Goal: Task Accomplishment & Management: Manage account settings

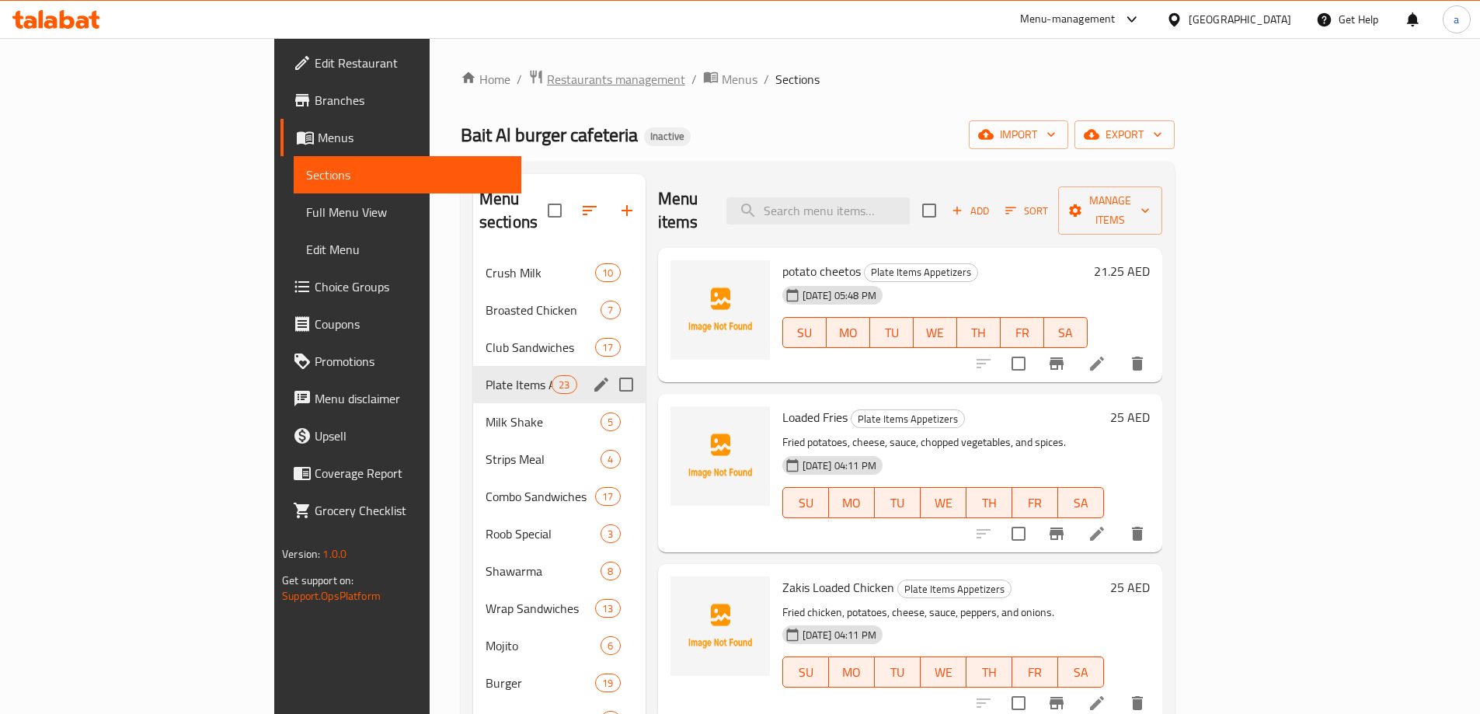
click at [547, 84] on span "Restaurants management" at bounding box center [616, 79] width 138 height 19
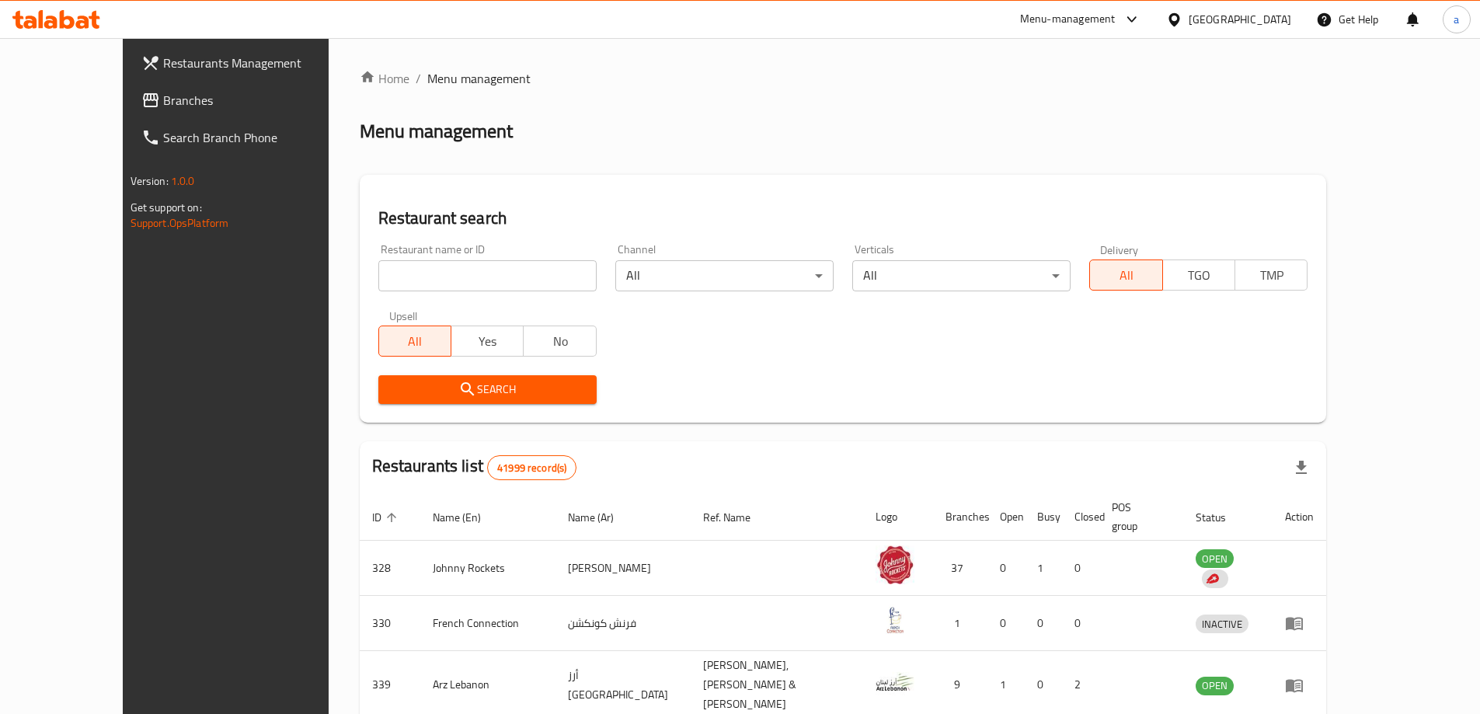
click at [1249, 15] on div "United Arab Emirates" at bounding box center [1240, 19] width 103 height 17
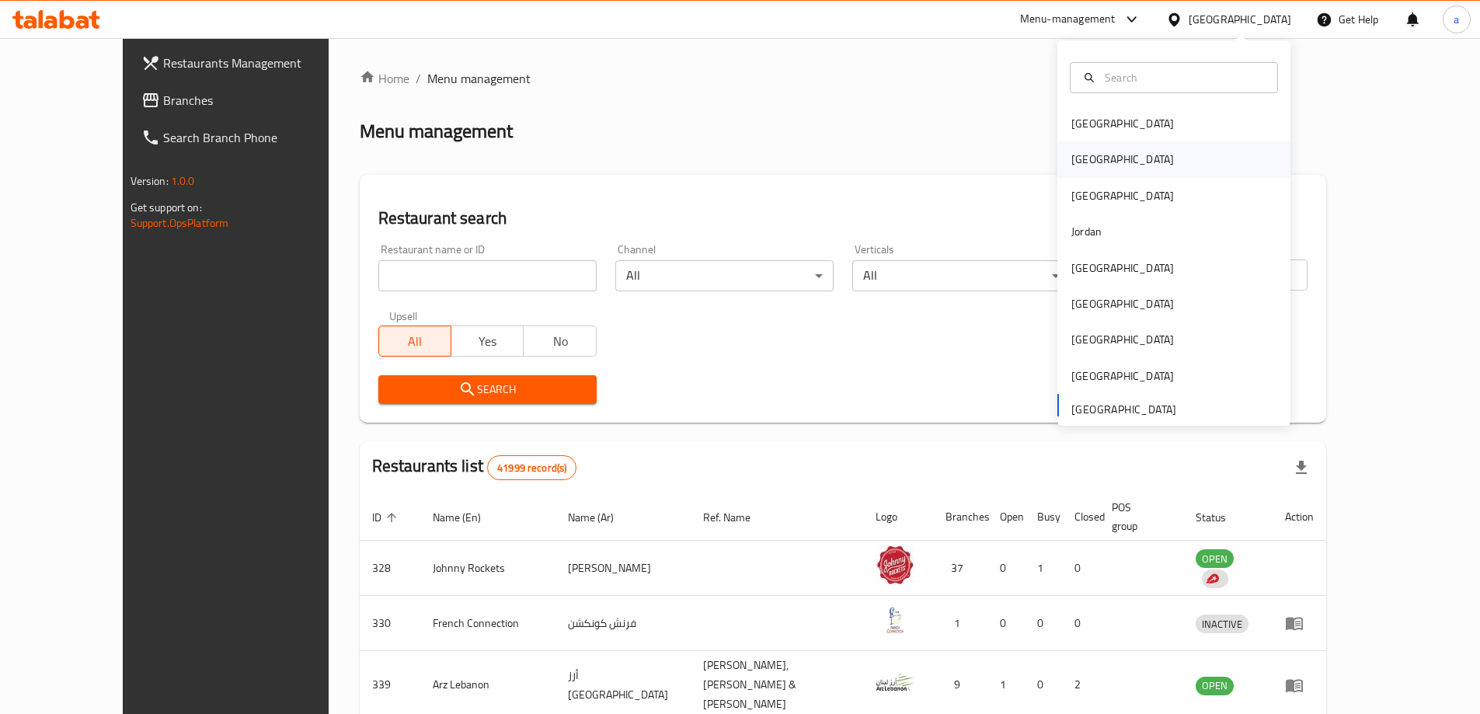
click at [1090, 164] on div "[GEOGRAPHIC_DATA]" at bounding box center [1122, 159] width 127 height 36
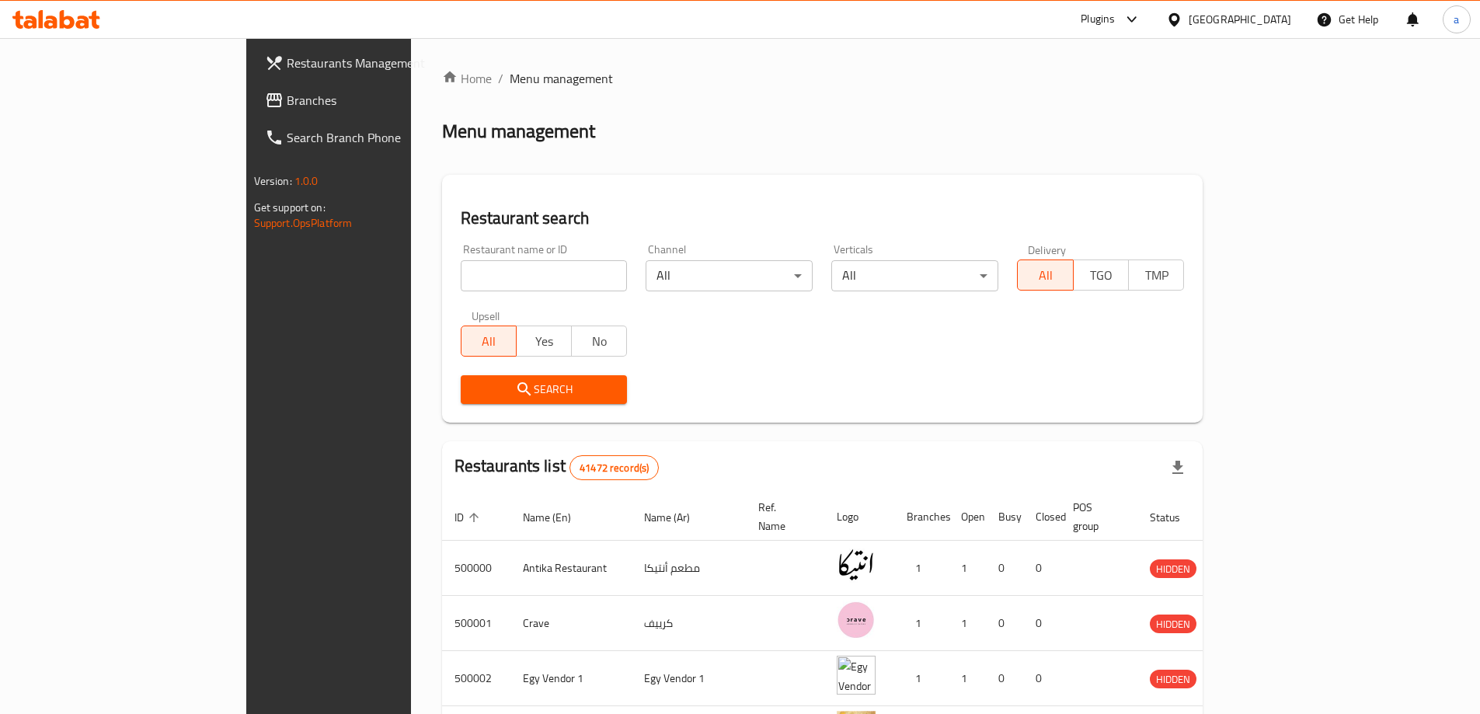
click at [287, 110] on span "Branches" at bounding box center [384, 100] width 194 height 19
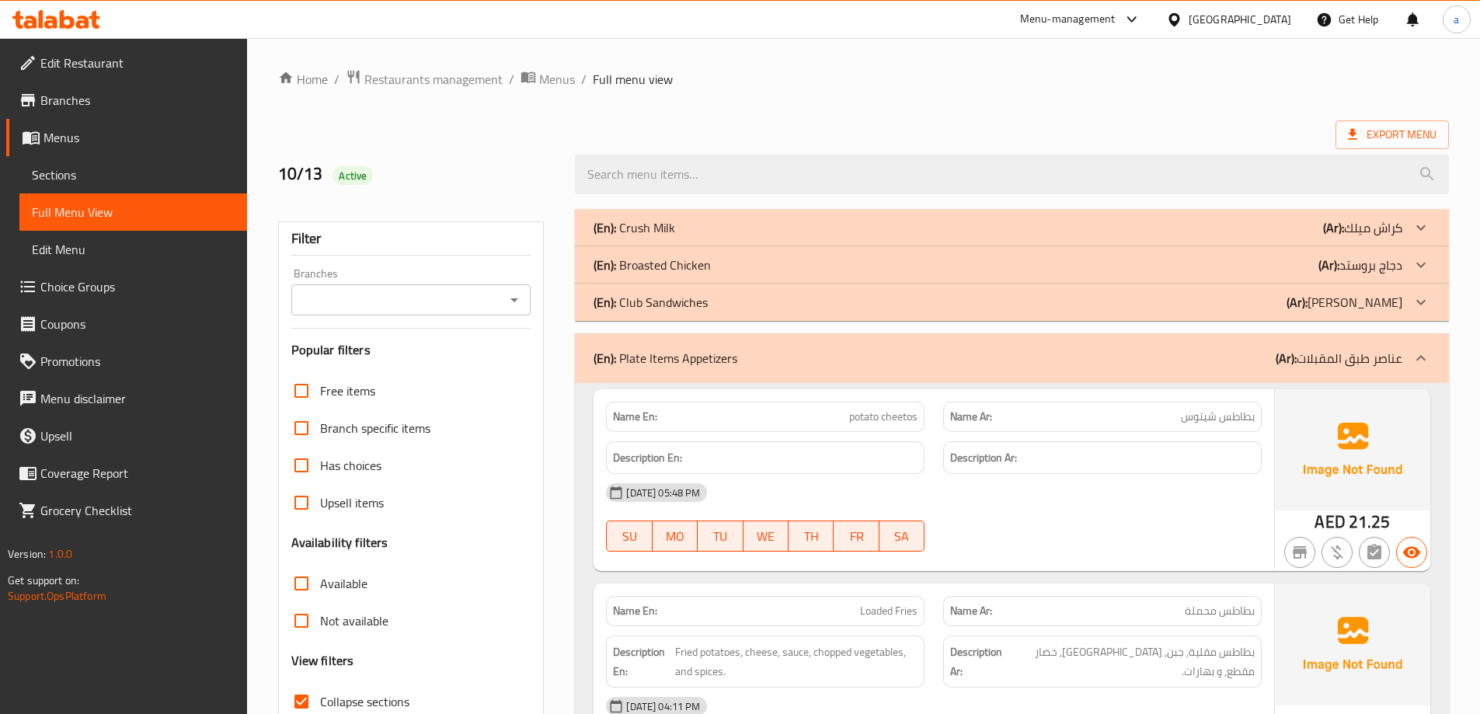
scroll to position [7049, 0]
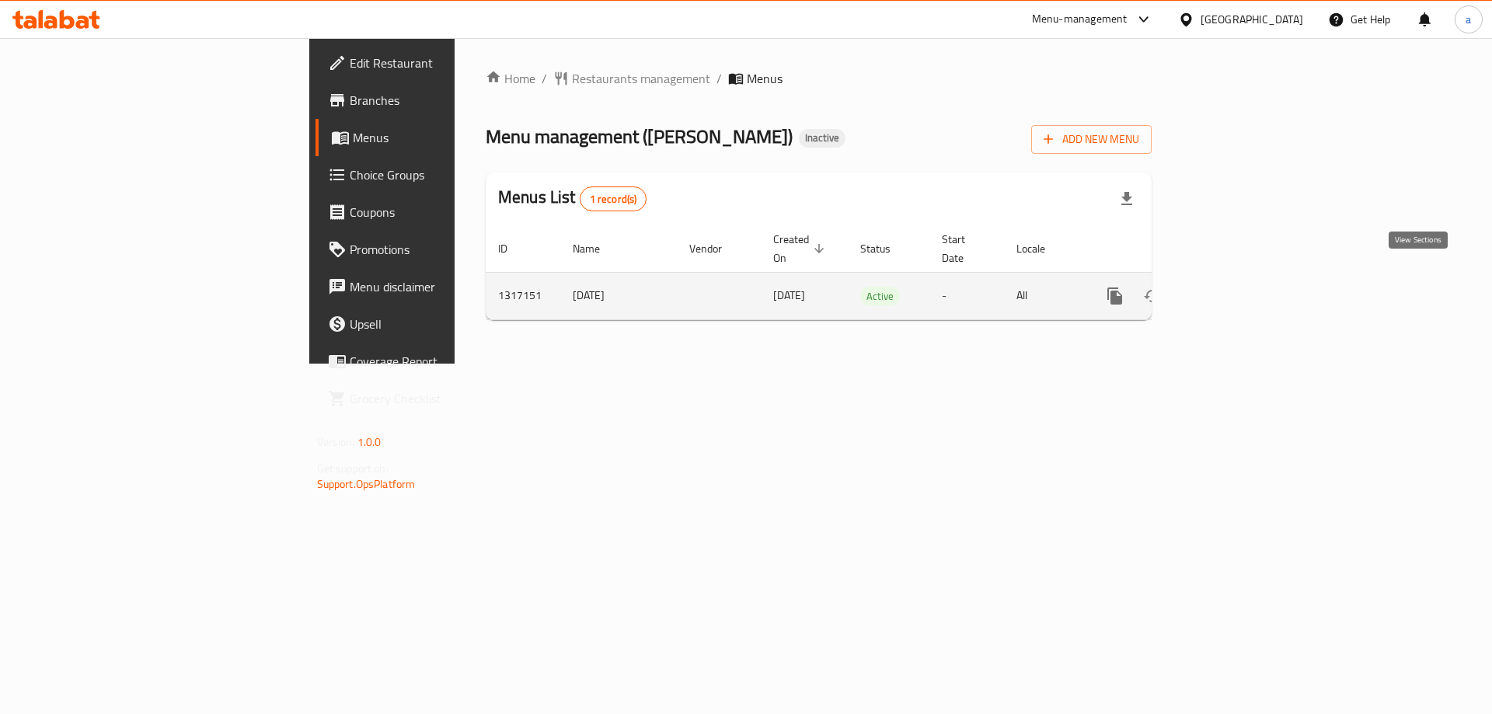
click at [1236, 287] on icon "enhanced table" at bounding box center [1226, 296] width 19 height 19
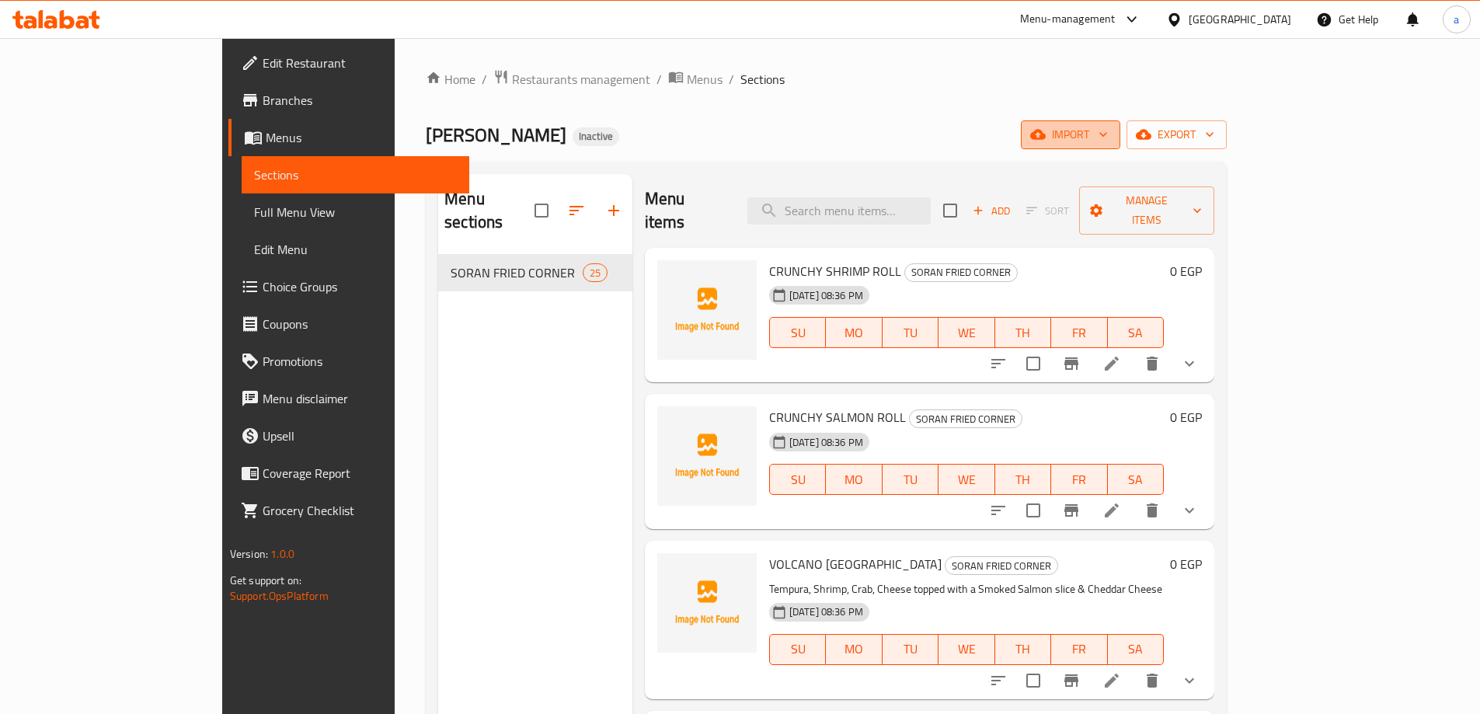
click at [1108, 137] on span "import" at bounding box center [1070, 134] width 75 height 19
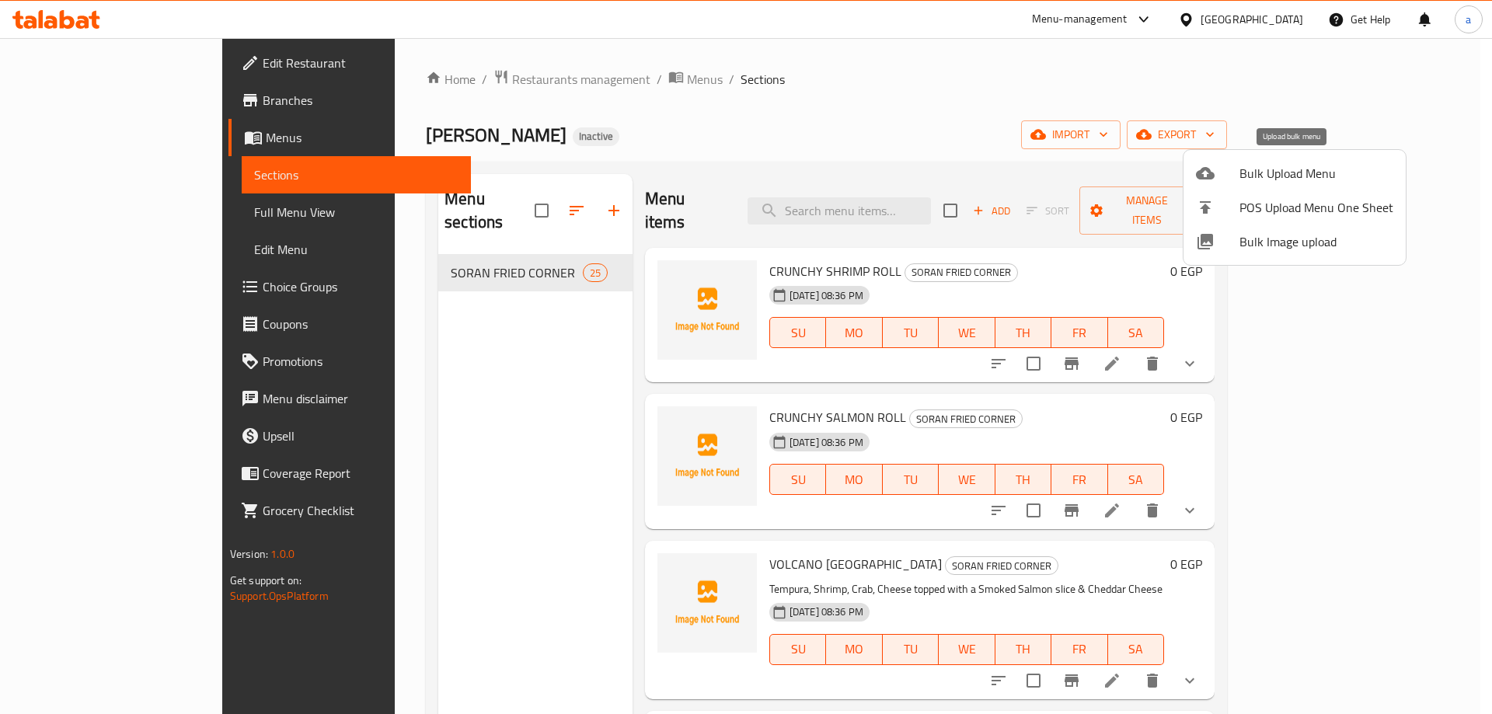
click at [1267, 186] on li "Bulk Upload Menu" at bounding box center [1294, 173] width 222 height 34
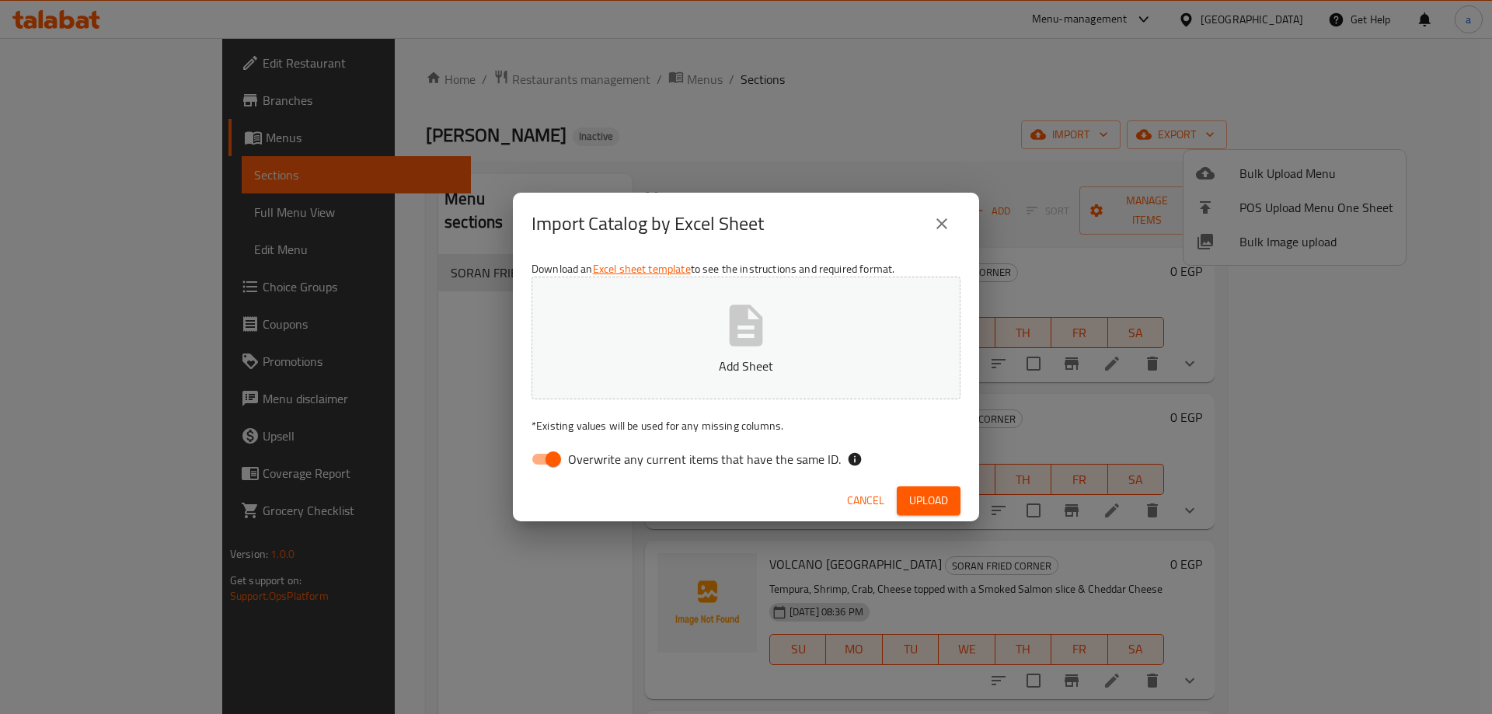
click at [545, 454] on input "Overwrite any current items that have the same ID." at bounding box center [553, 459] width 89 height 30
checkbox input "false"
click at [668, 364] on p "Add Sheet" at bounding box center [746, 366] width 381 height 19
click at [935, 494] on span "Upload" at bounding box center [928, 500] width 39 height 19
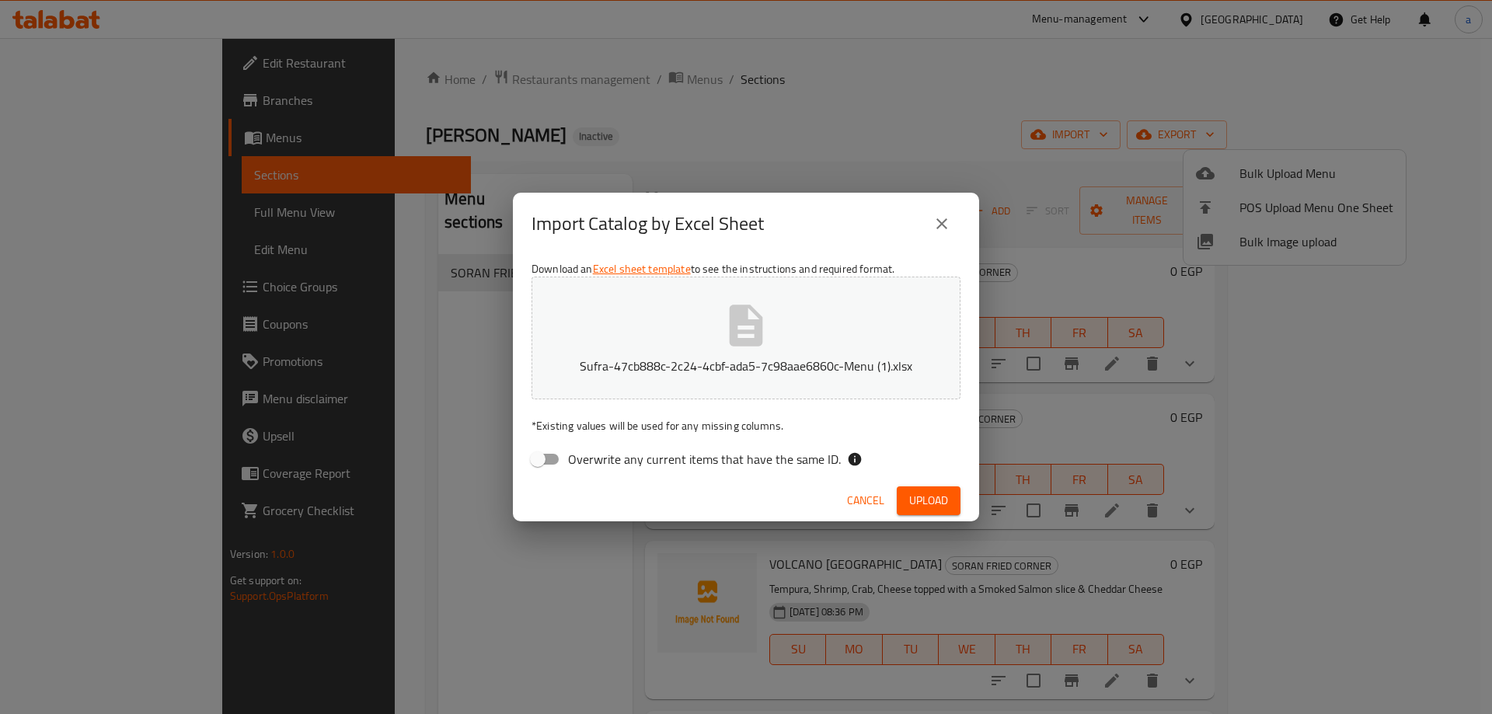
click at [880, 500] on span "Cancel" at bounding box center [865, 500] width 37 height 19
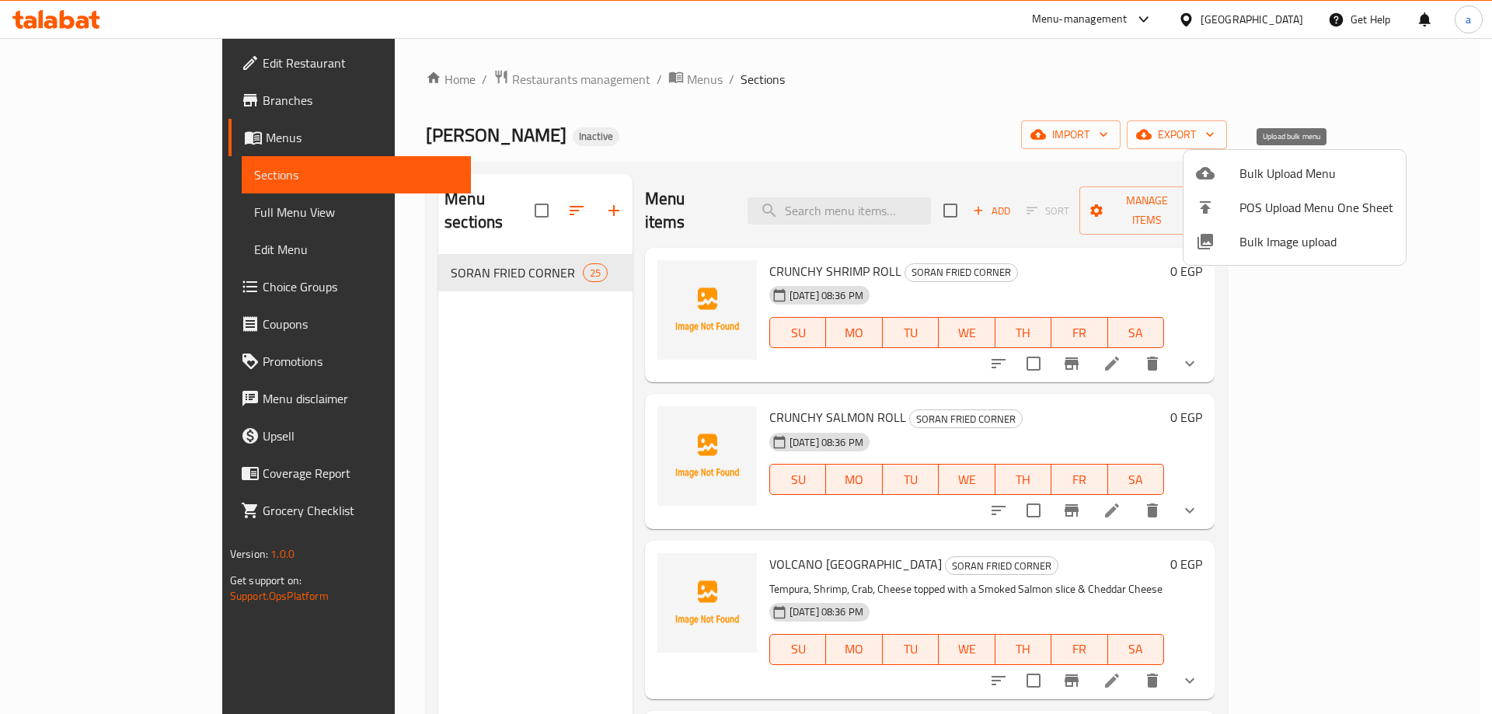
click at [1307, 177] on span "Bulk Upload Menu" at bounding box center [1316, 173] width 154 height 19
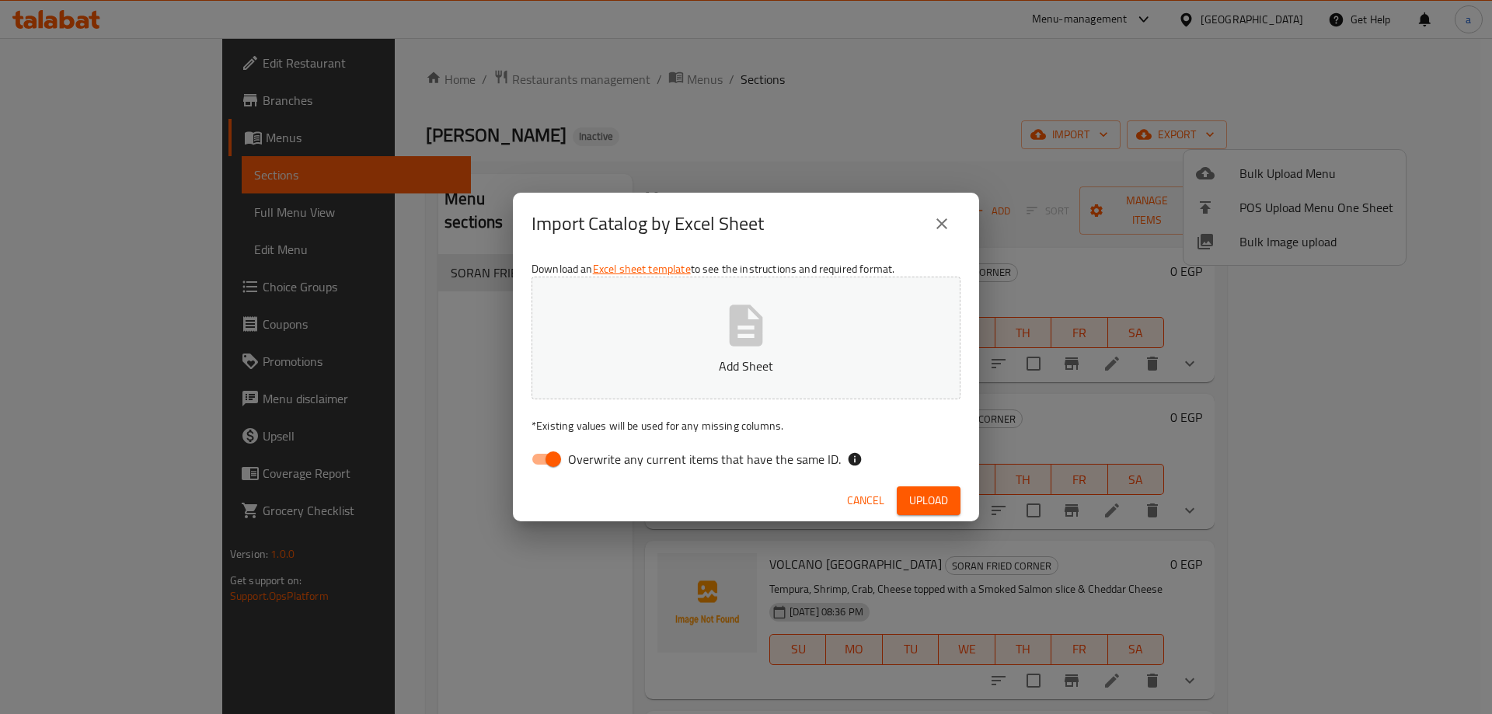
click at [562, 469] on input "Overwrite any current items that have the same ID." at bounding box center [553, 459] width 89 height 30
checkbox input "false"
click at [753, 353] on button "Add Sheet" at bounding box center [745, 338] width 429 height 123
click at [914, 498] on span "Upload" at bounding box center [928, 500] width 39 height 19
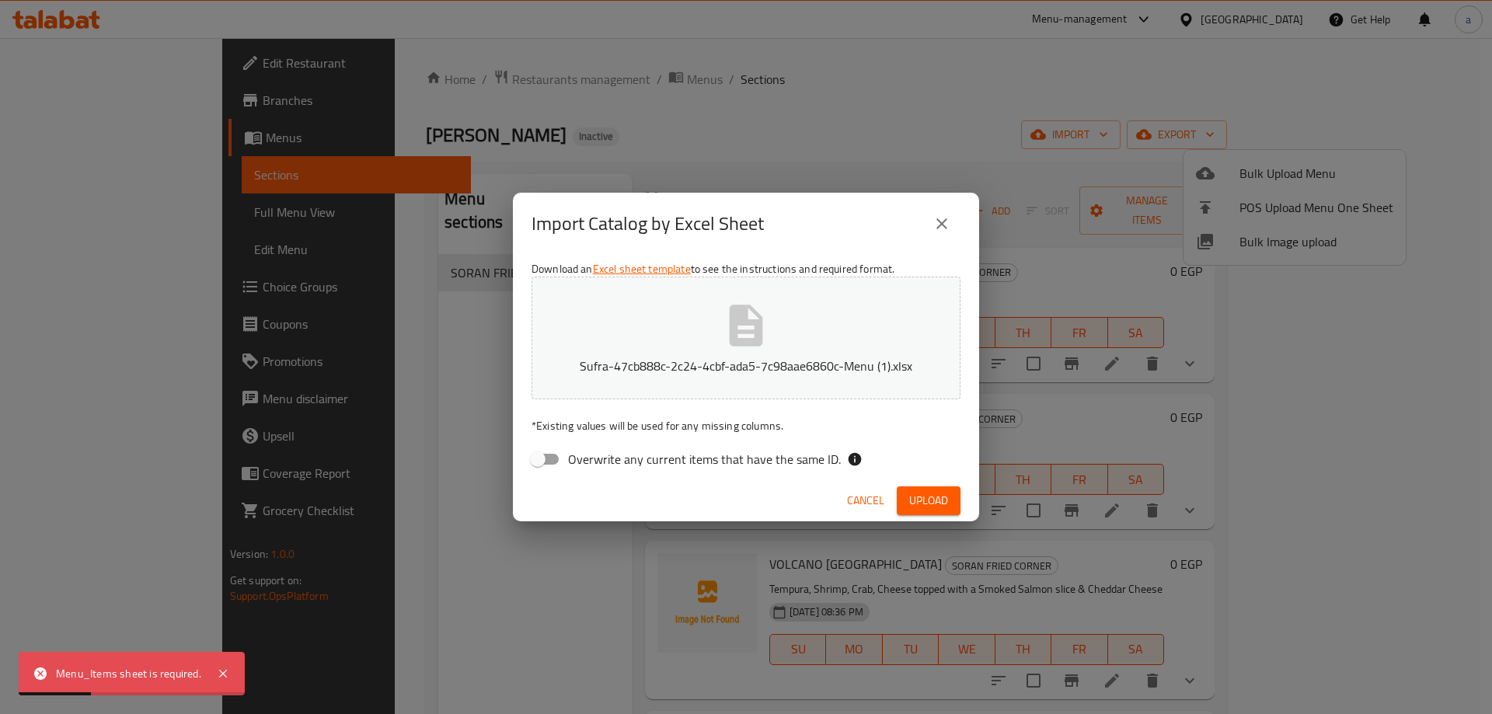
click at [852, 495] on span "Cancel" at bounding box center [865, 500] width 37 height 19
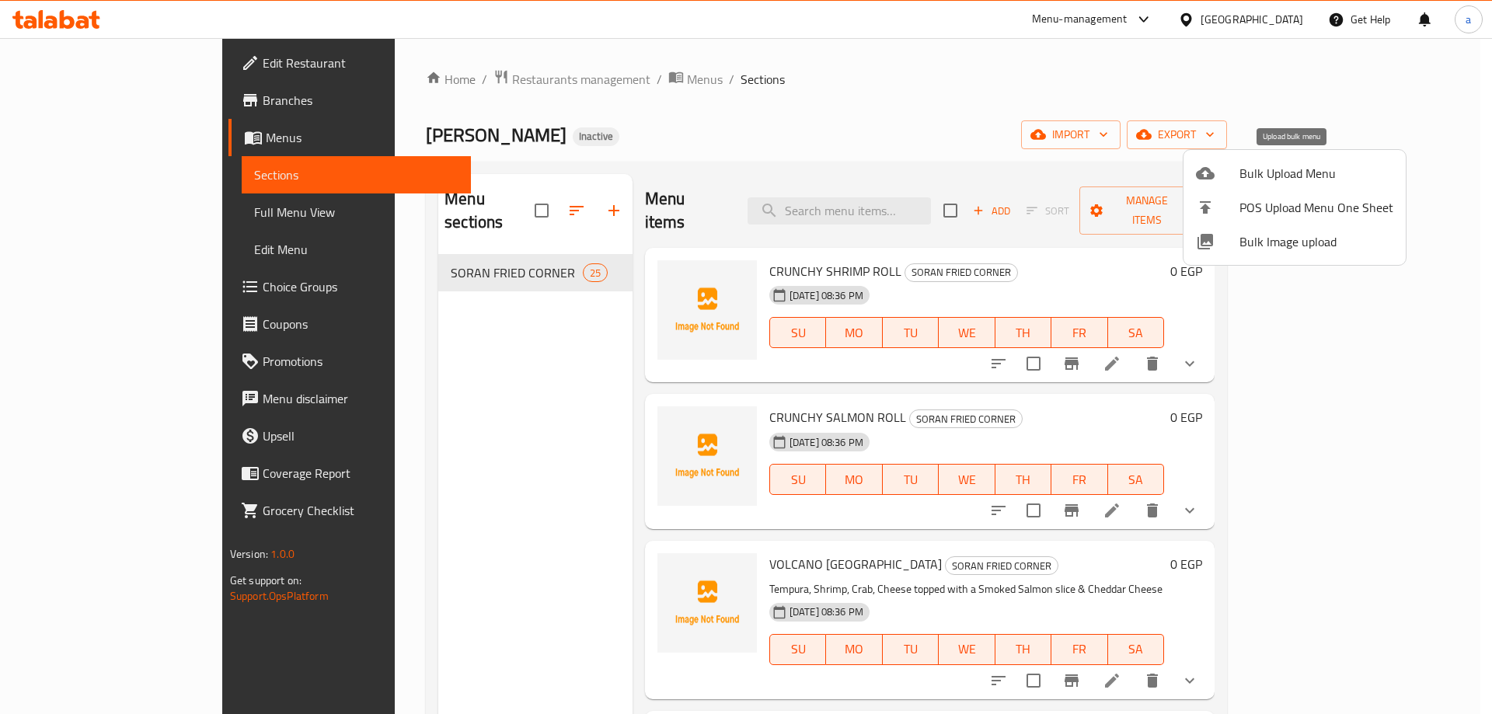
click at [1208, 166] on icon at bounding box center [1205, 173] width 19 height 19
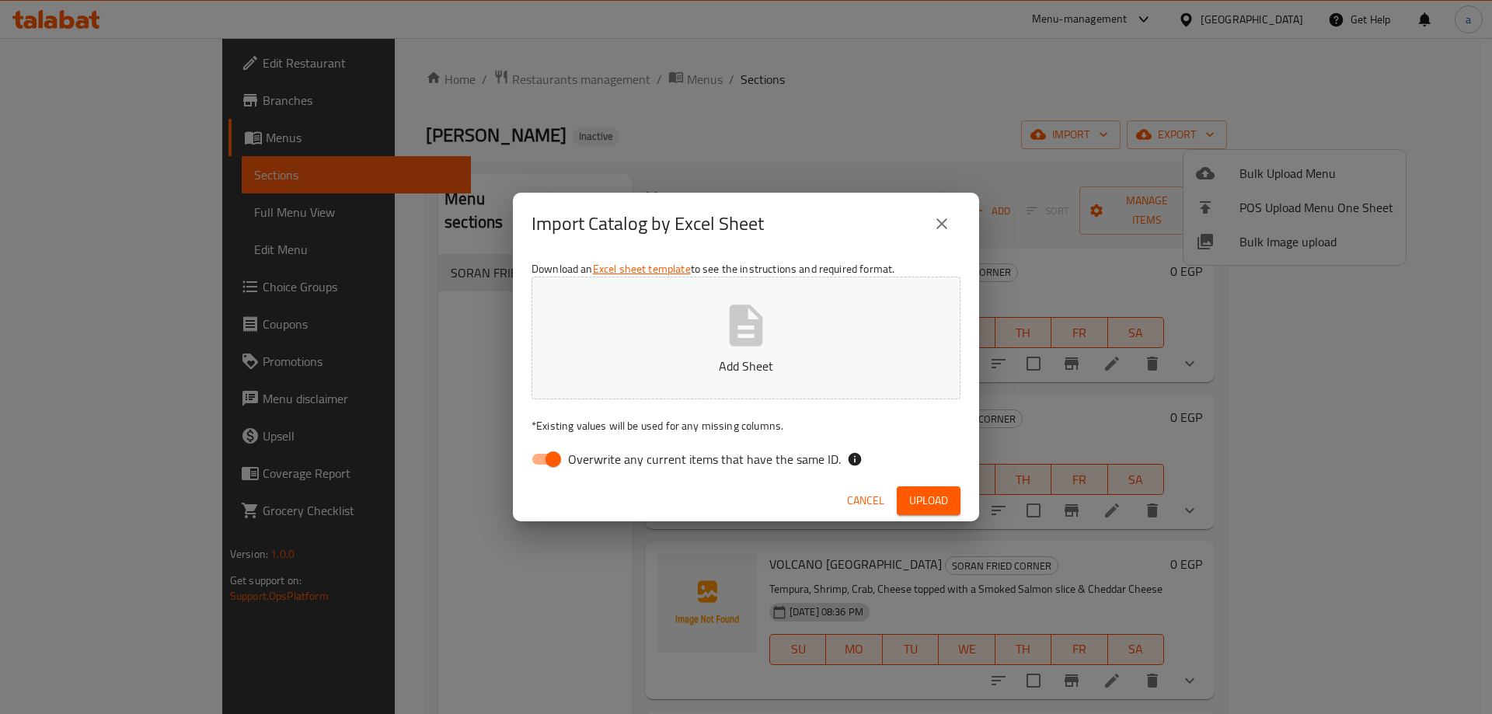
click at [566, 455] on input "Overwrite any current items that have the same ID." at bounding box center [553, 459] width 89 height 30
checkbox input "false"
click at [791, 329] on button "Add Sheet" at bounding box center [745, 338] width 429 height 123
click at [929, 493] on span "Upload" at bounding box center [928, 500] width 39 height 19
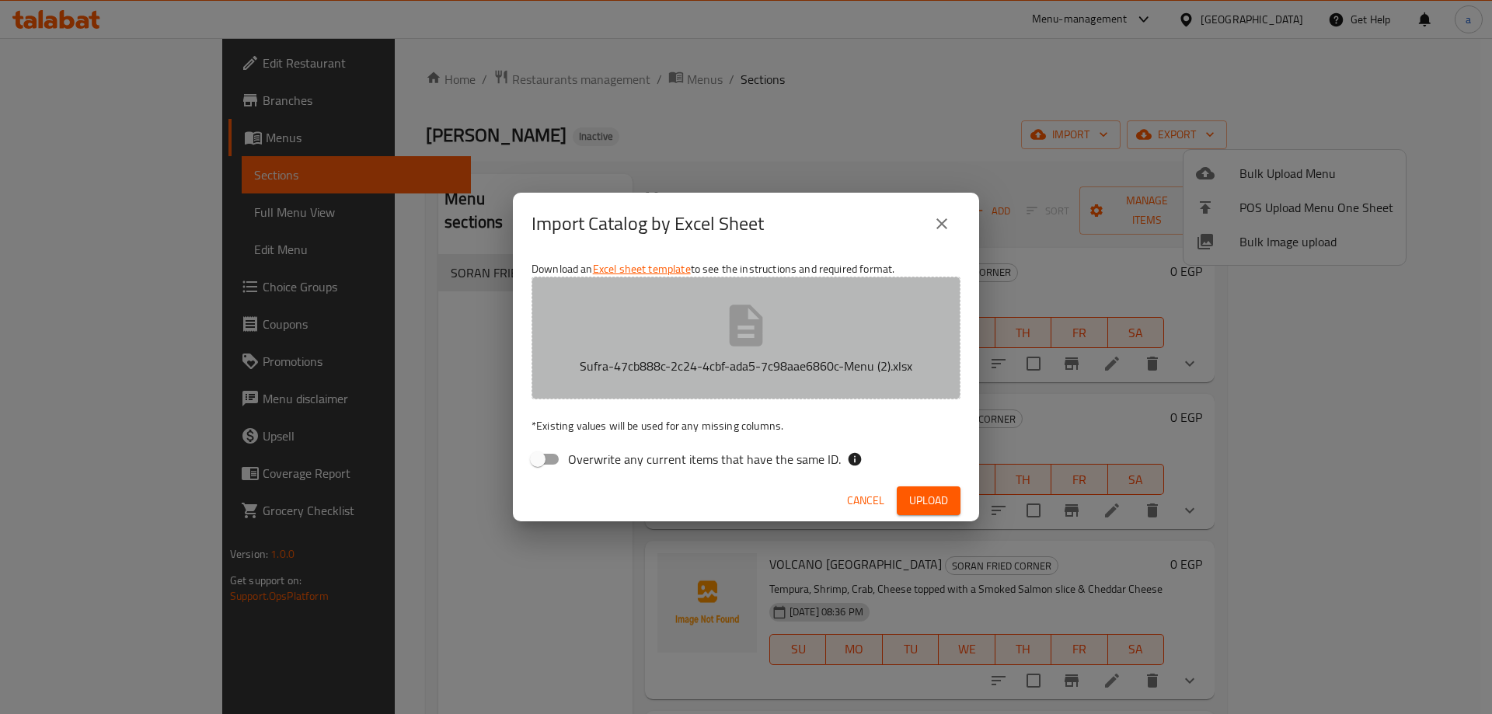
click at [709, 317] on button "Sufra-47cb888c-2c24-4cbf-ada5-7c98aae6860c-Menu (2).xlsx" at bounding box center [745, 338] width 429 height 123
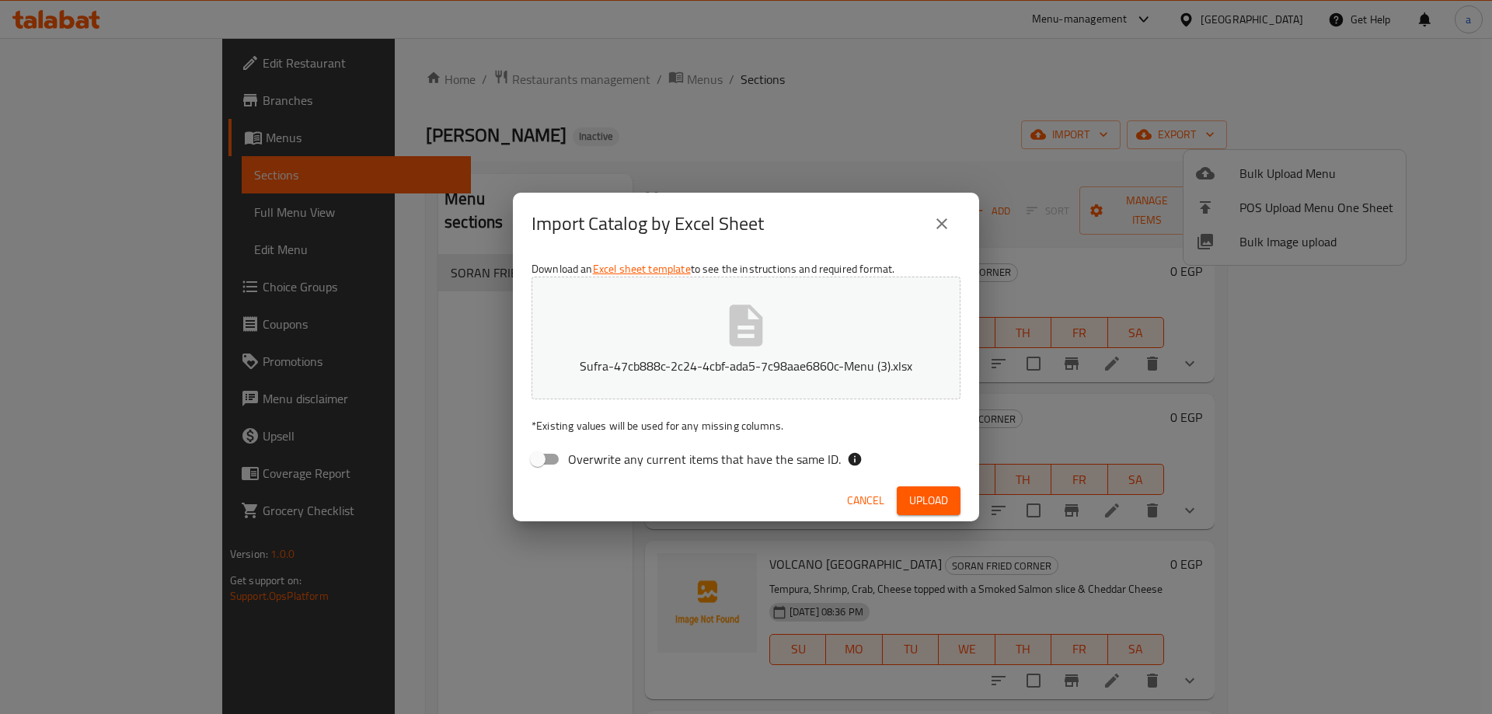
click at [921, 489] on button "Upload" at bounding box center [929, 500] width 64 height 29
click at [716, 341] on button "Sufra-47cb888c-2c24-4cbf-ada5-7c98aae6860c-Menu (3).xlsx" at bounding box center [745, 338] width 429 height 123
click at [917, 491] on span "Upload" at bounding box center [928, 500] width 39 height 19
click at [731, 353] on button "Sufra-47cb888c-2c24-4cbf-ada5-7c98aae6860c-Menu (4).xlsx" at bounding box center [745, 338] width 429 height 123
click at [934, 488] on button "Upload" at bounding box center [929, 500] width 64 height 29
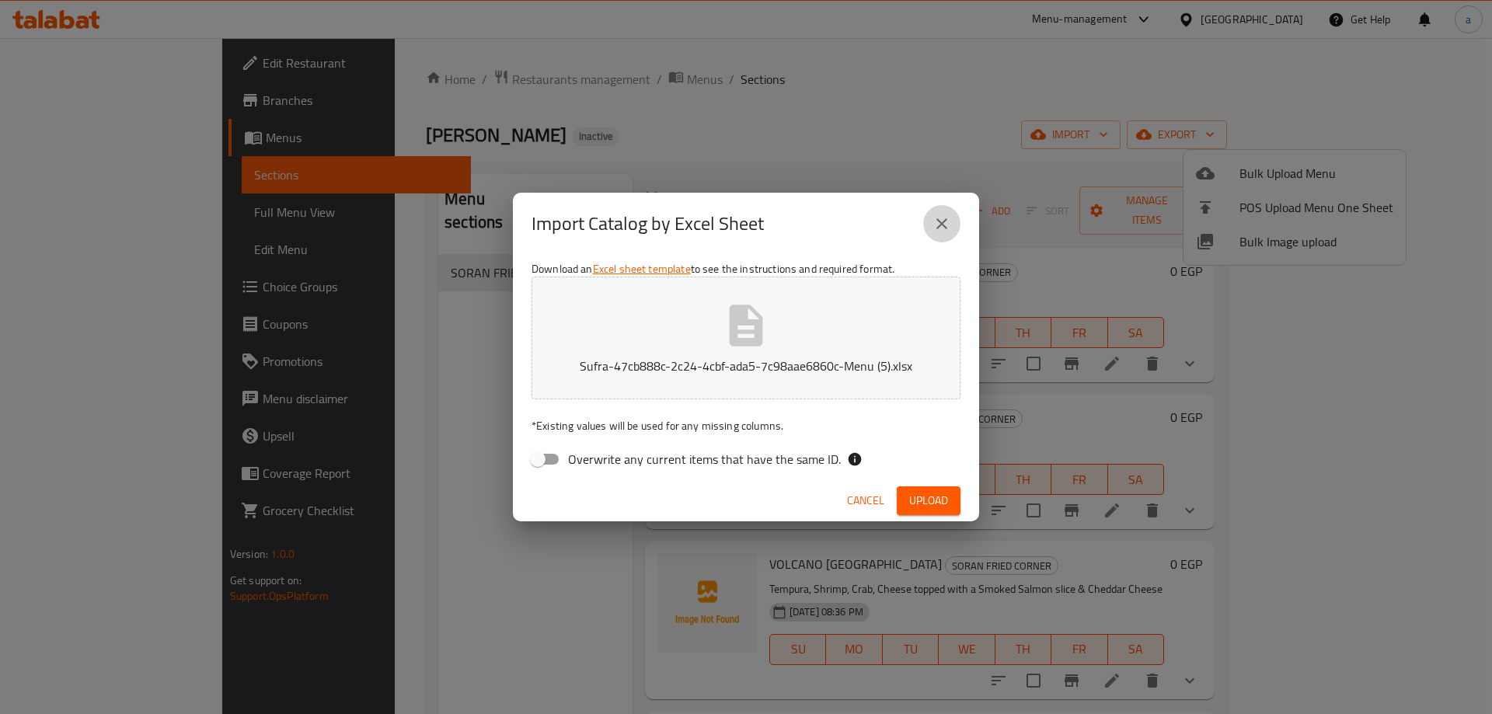
click at [948, 210] on button "close" at bounding box center [941, 223] width 37 height 37
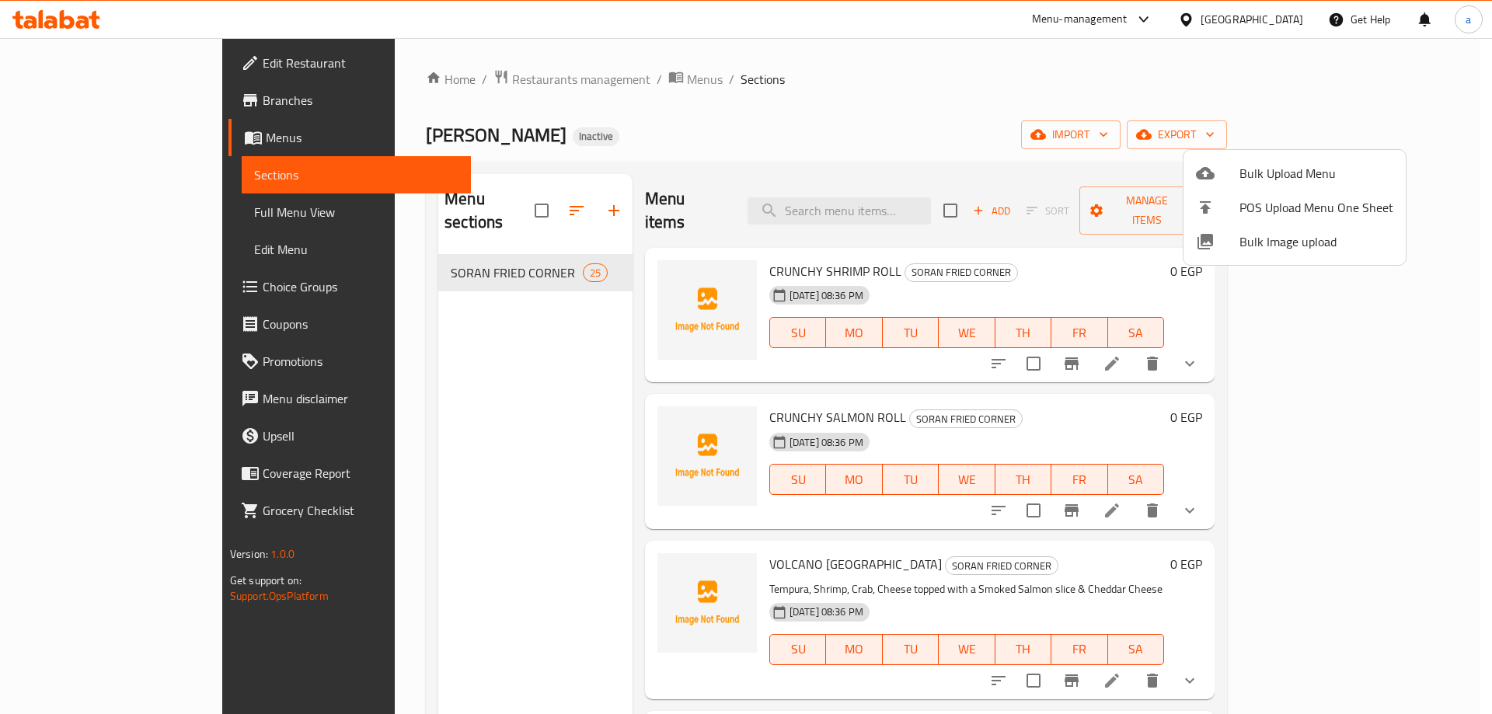
click at [1314, 173] on span "Bulk Upload Menu" at bounding box center [1316, 173] width 154 height 19
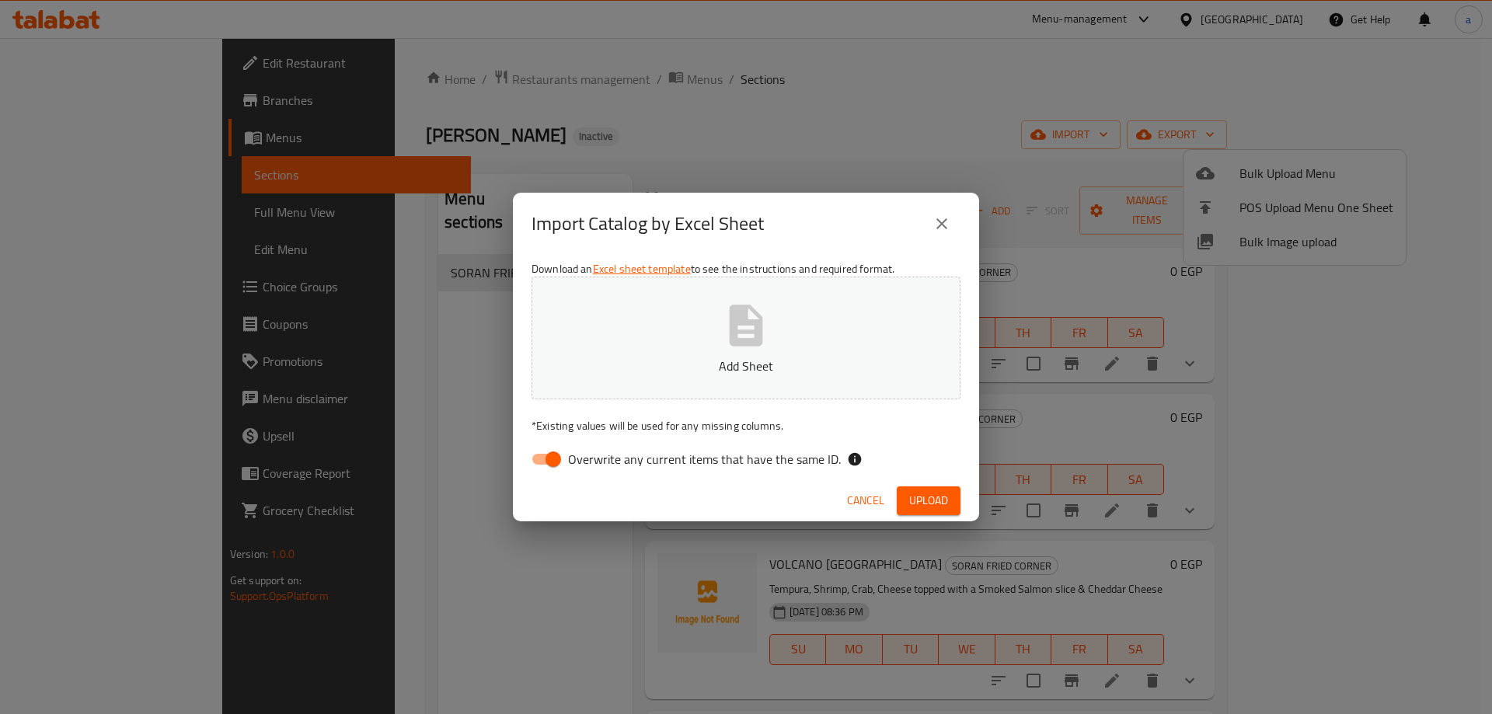
click at [735, 340] on icon "button" at bounding box center [746, 325] width 33 height 41
click at [556, 457] on input "Overwrite any current items that have the same ID." at bounding box center [553, 459] width 89 height 30
checkbox input "false"
click at [769, 352] on button "Add Sheet" at bounding box center [745, 338] width 429 height 123
click at [911, 496] on span "Upload" at bounding box center [928, 500] width 39 height 19
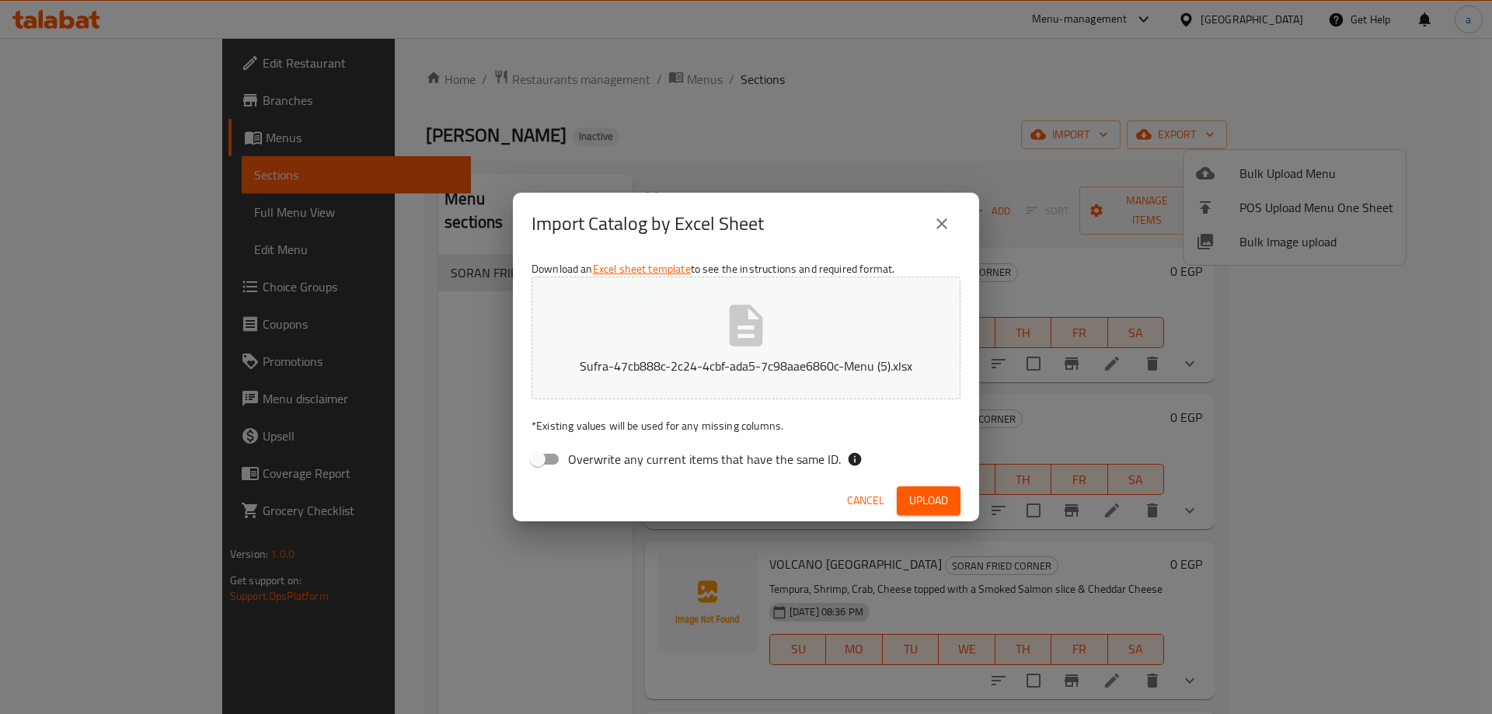
click at [719, 367] on p "Sufra-47cb888c-2c24-4cbf-ada5-7c98aae6860c-Menu (5).xlsx" at bounding box center [746, 366] width 381 height 19
click at [922, 503] on span "Upload" at bounding box center [928, 500] width 39 height 19
click at [670, 331] on button "Sufra-47cb888c-2c24-4cbf-ada5-7c98aae6860c-Menu (6).xlsx" at bounding box center [745, 338] width 429 height 123
click at [940, 503] on span "Upload" at bounding box center [928, 500] width 39 height 19
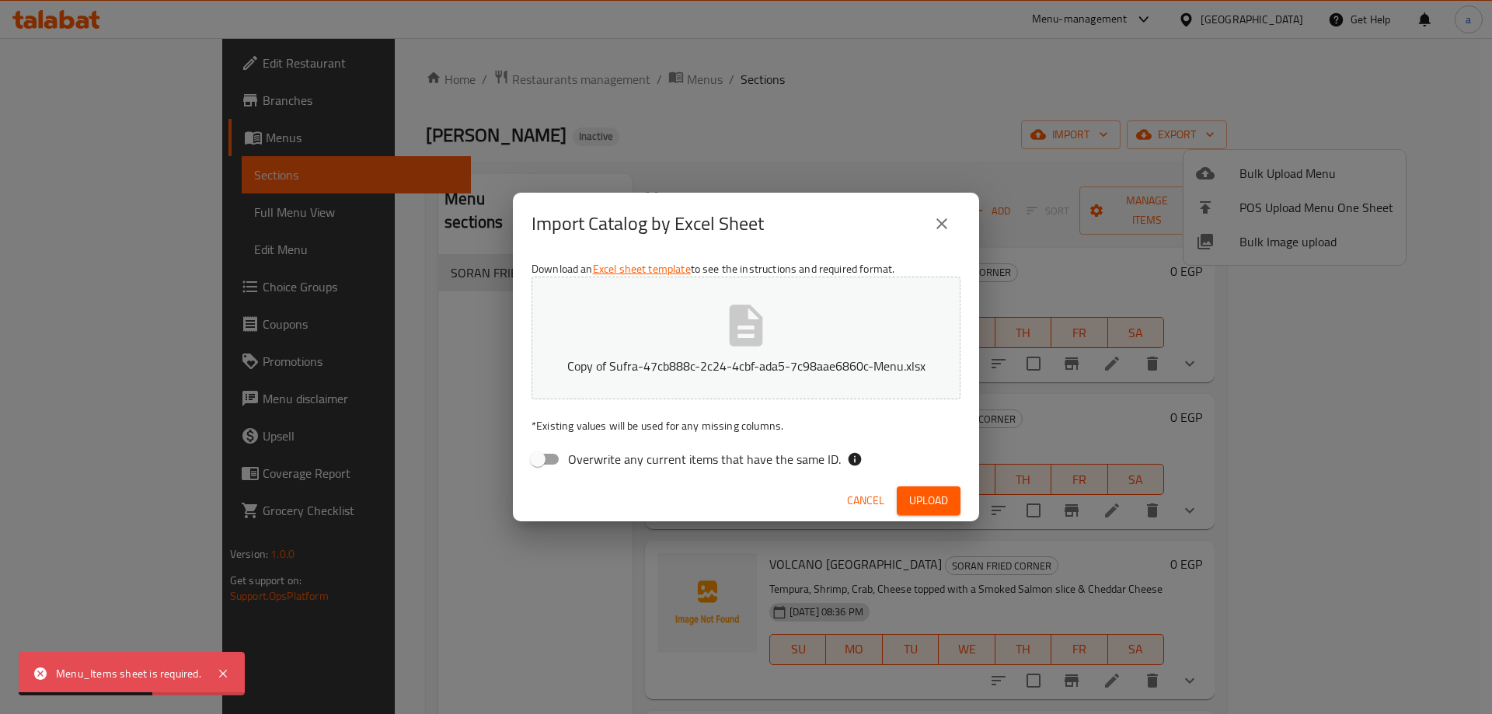
click at [340, 441] on div "Import Catalog by Excel Sheet Download an Excel sheet template to see the instr…" at bounding box center [746, 357] width 1492 height 714
click at [943, 223] on icon "close" at bounding box center [941, 223] width 11 height 11
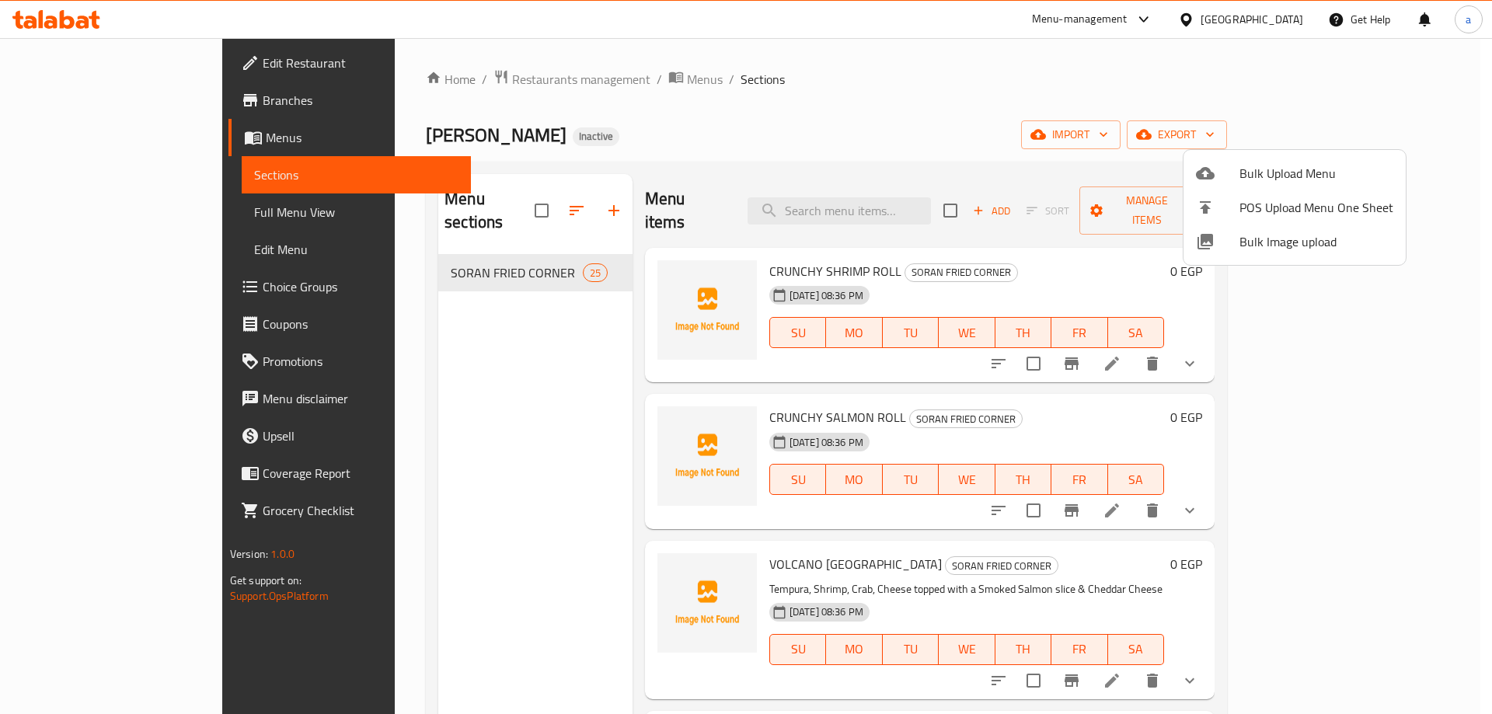
click at [1096, 100] on div at bounding box center [746, 357] width 1492 height 714
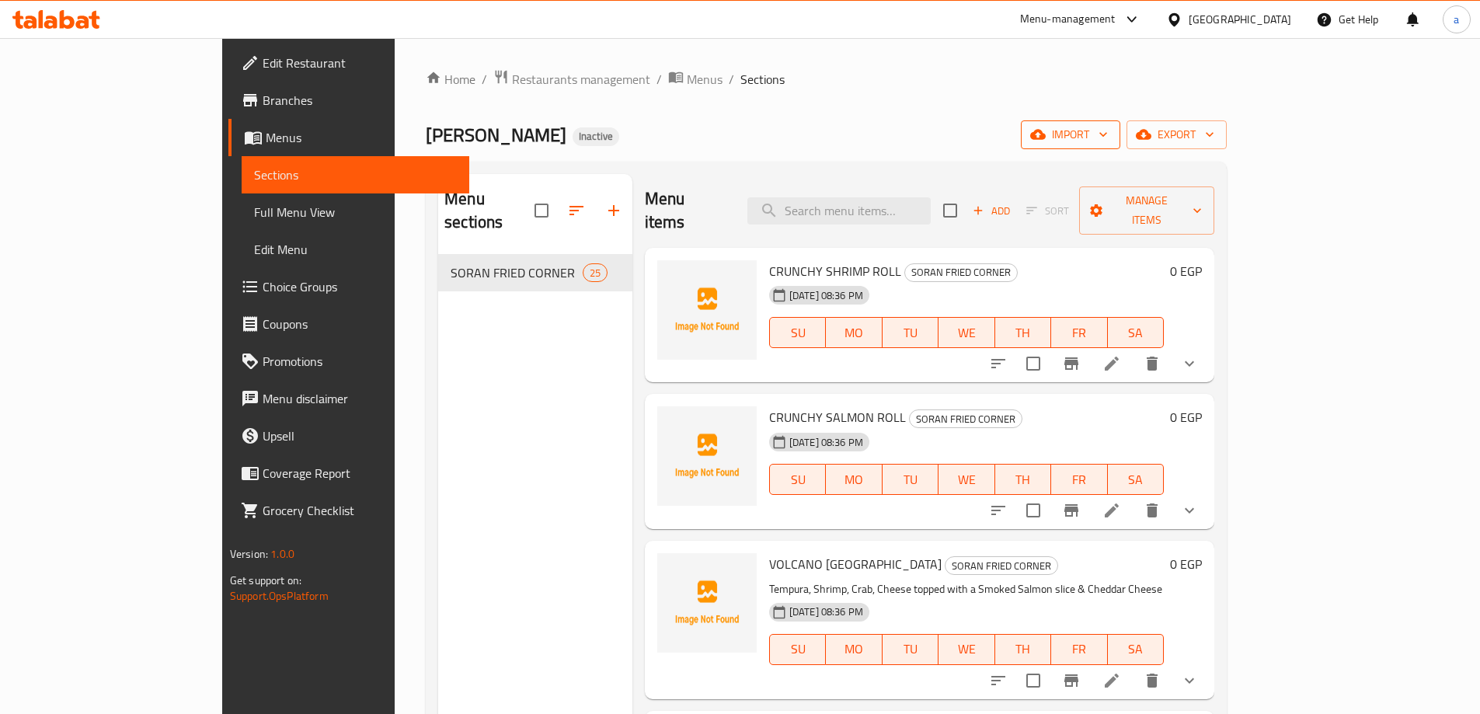
click at [1108, 142] on span "import" at bounding box center [1070, 134] width 75 height 19
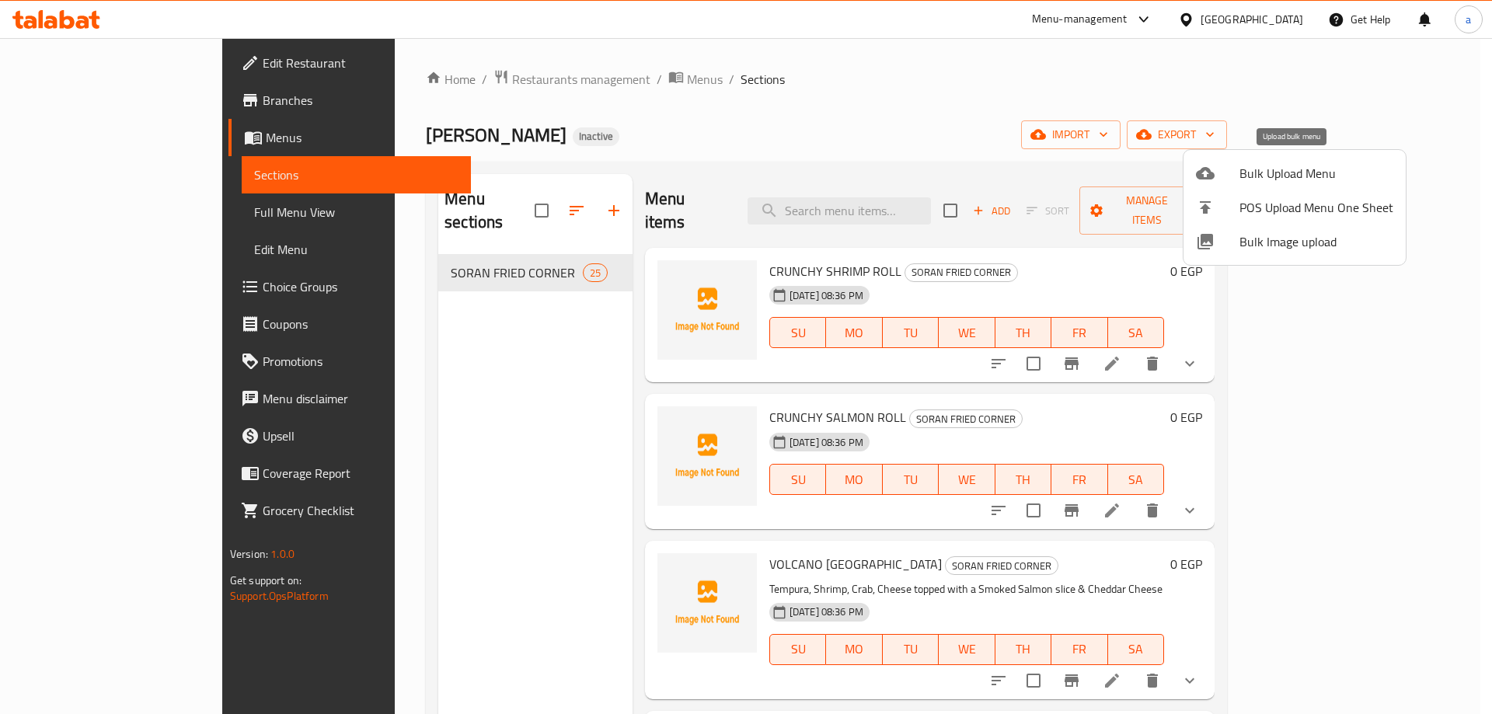
click at [1226, 183] on li "Bulk Upload Menu" at bounding box center [1294, 173] width 222 height 34
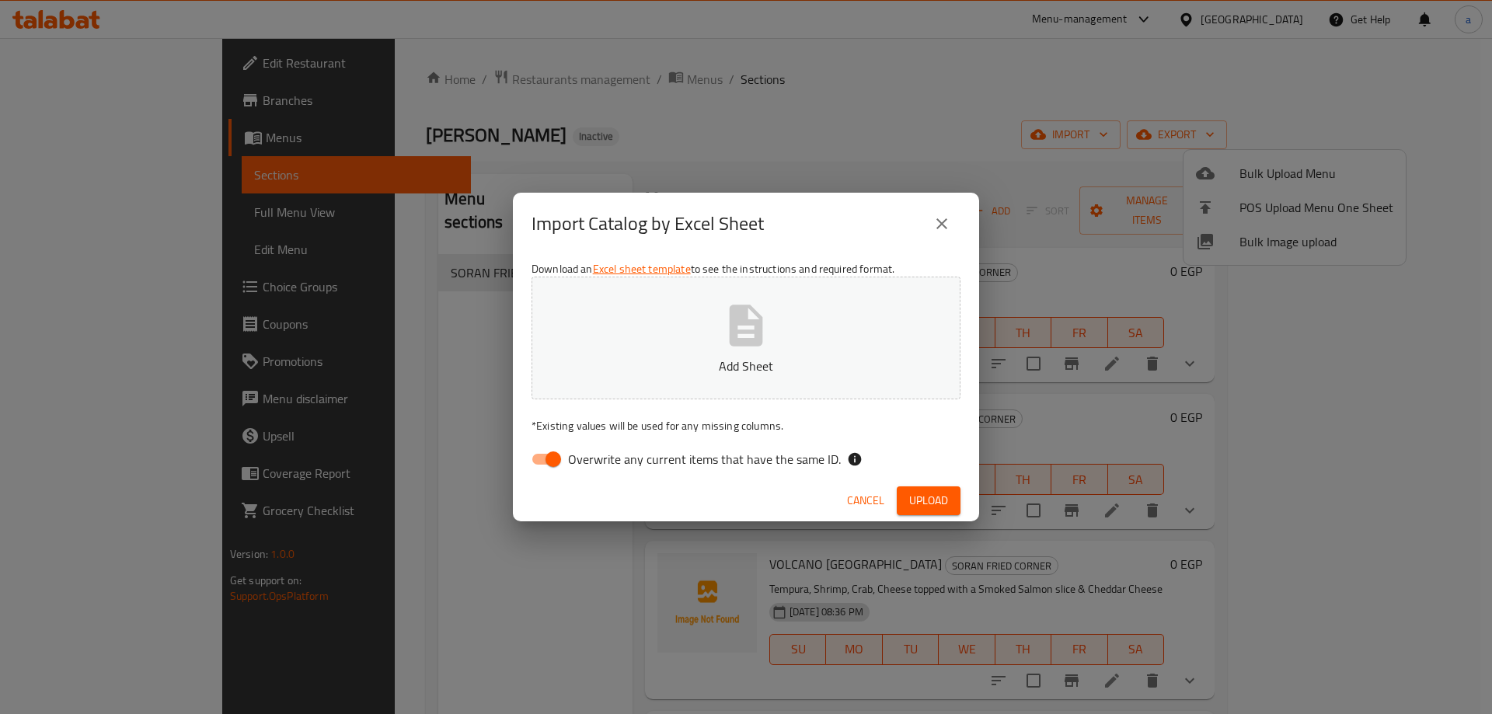
click at [556, 455] on input "Overwrite any current items that have the same ID." at bounding box center [553, 459] width 89 height 30
checkbox input "false"
click at [686, 381] on button "Add Sheet" at bounding box center [745, 338] width 429 height 123
click at [935, 486] on button "Upload" at bounding box center [929, 500] width 64 height 29
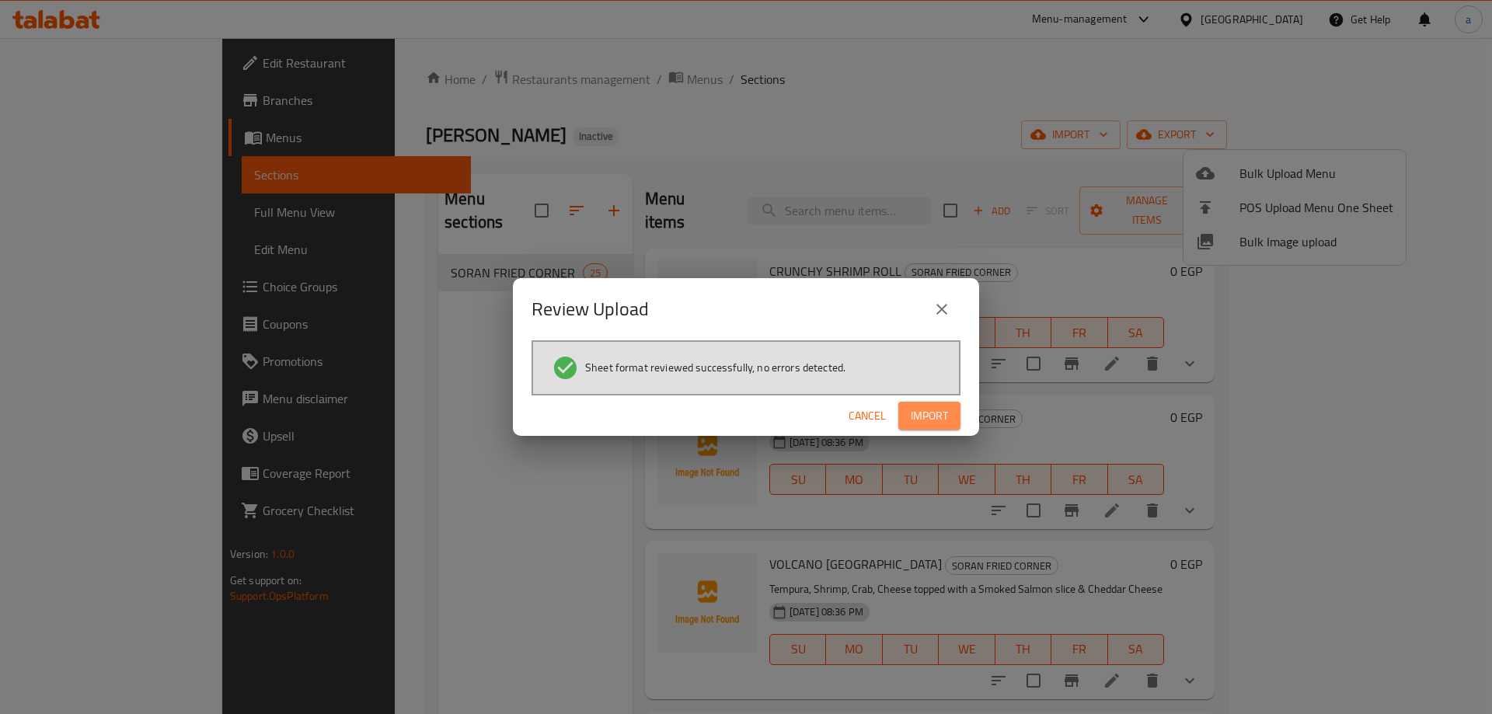
click at [936, 420] on span "Import" at bounding box center [929, 415] width 37 height 19
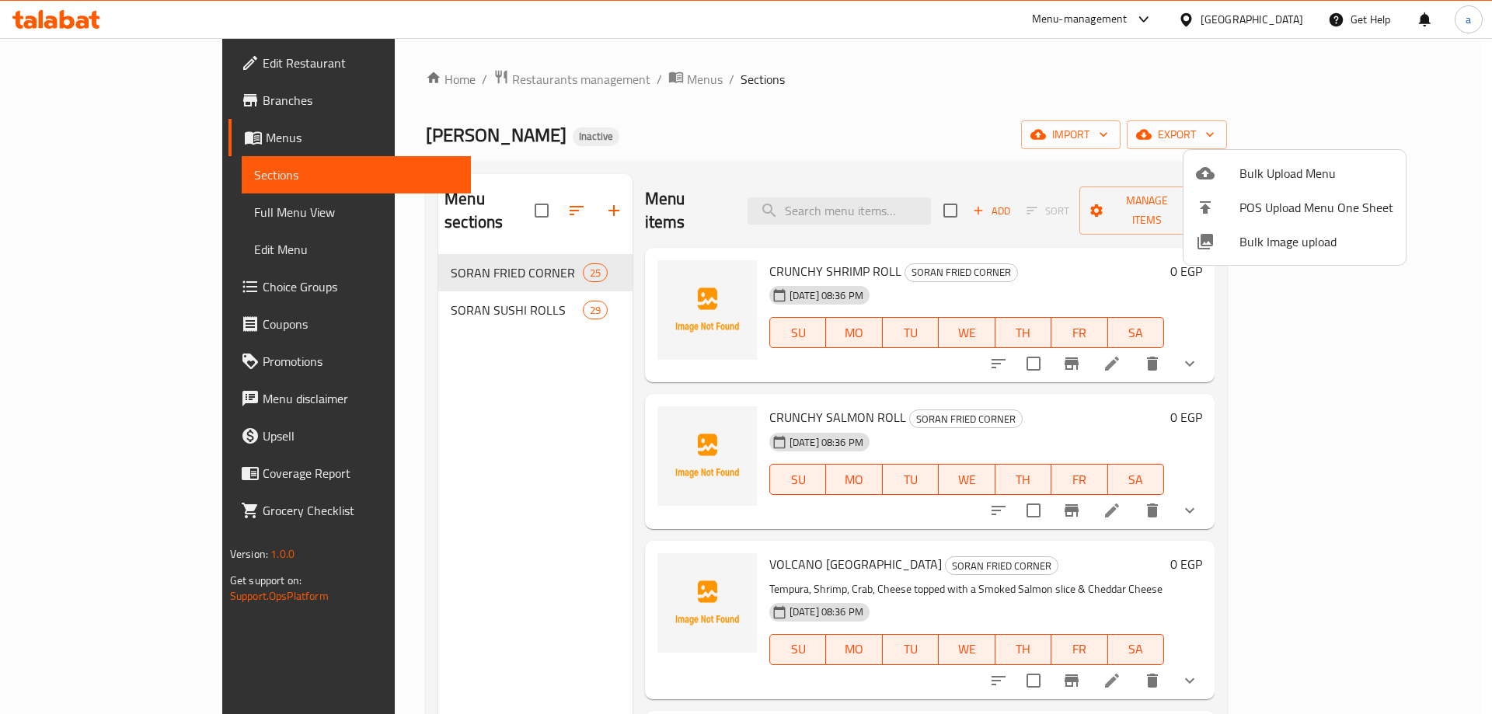
click at [399, 292] on div at bounding box center [746, 357] width 1492 height 714
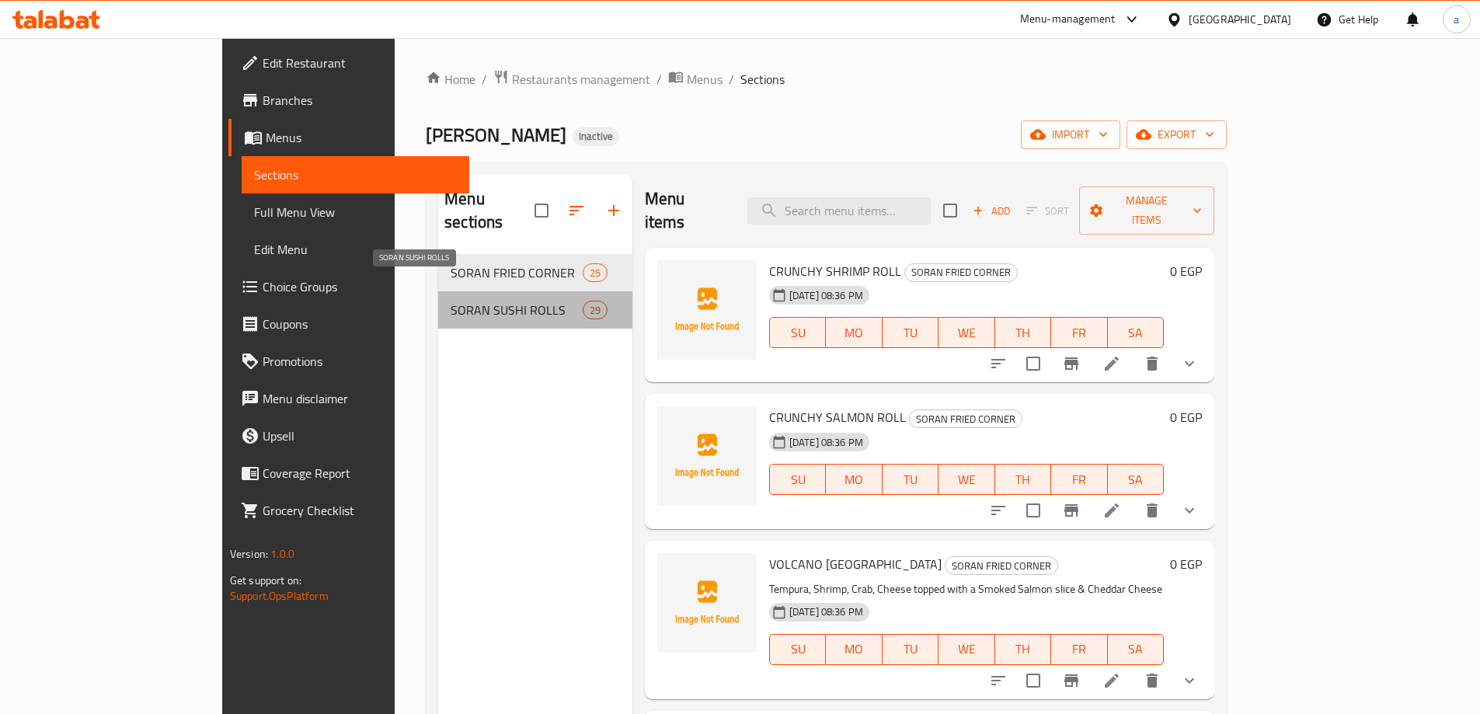
click at [451, 301] on span "SORAN SUSHI ROLLS" at bounding box center [516, 310] width 131 height 19
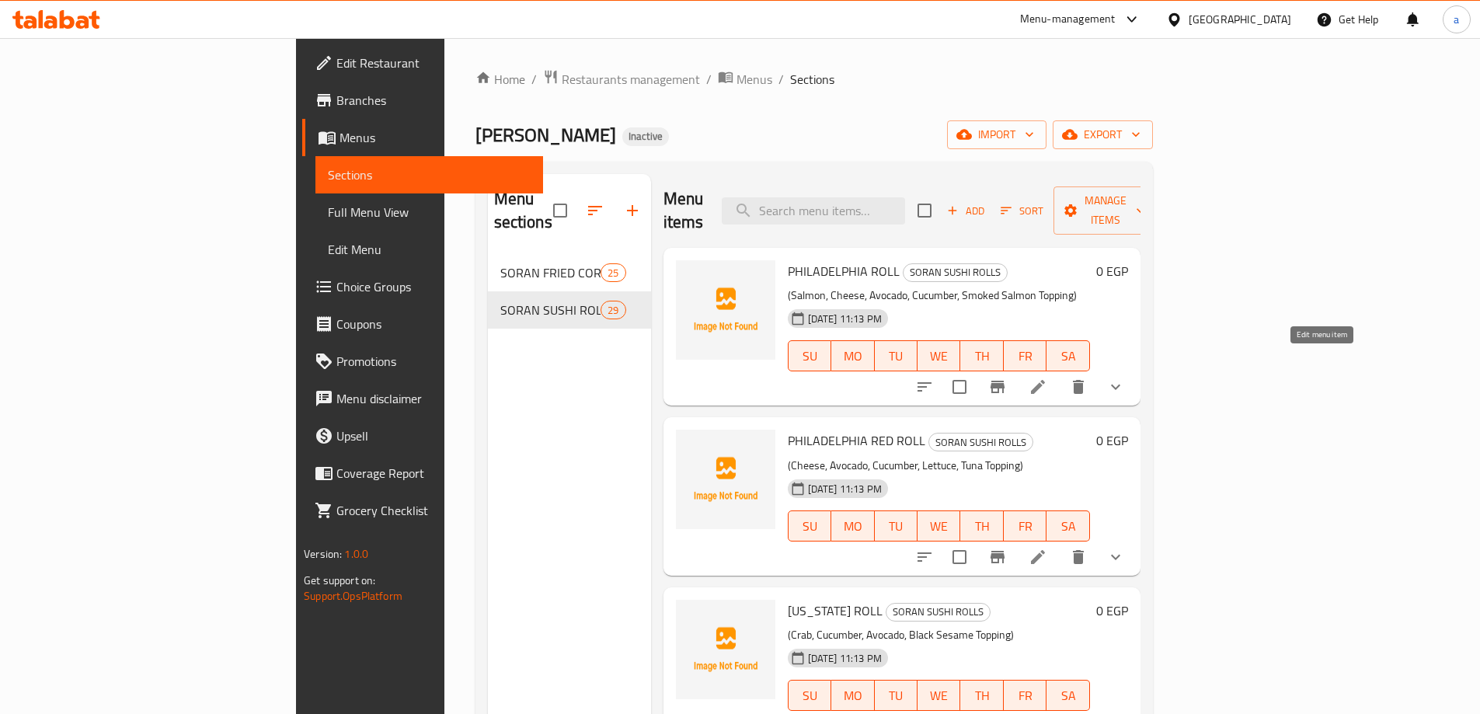
click at [1045, 380] on icon at bounding box center [1038, 387] width 14 height 14
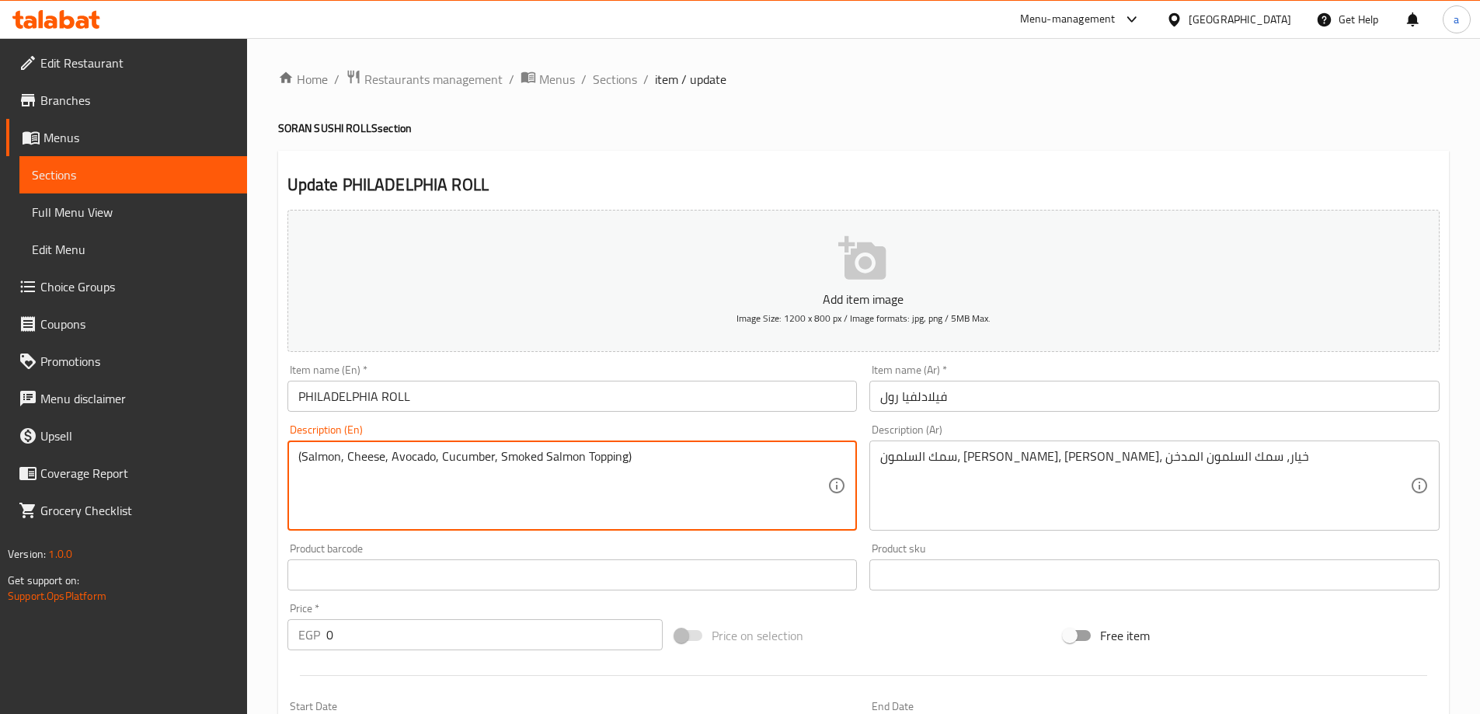
click at [406, 471] on textarea "(Salmon, Cheese, Avocado, Cucumber, Smoked Salmon Topping)" at bounding box center [563, 486] width 530 height 74
click at [392, 398] on input "PHILADELPHIA ROLL" at bounding box center [572, 396] width 570 height 31
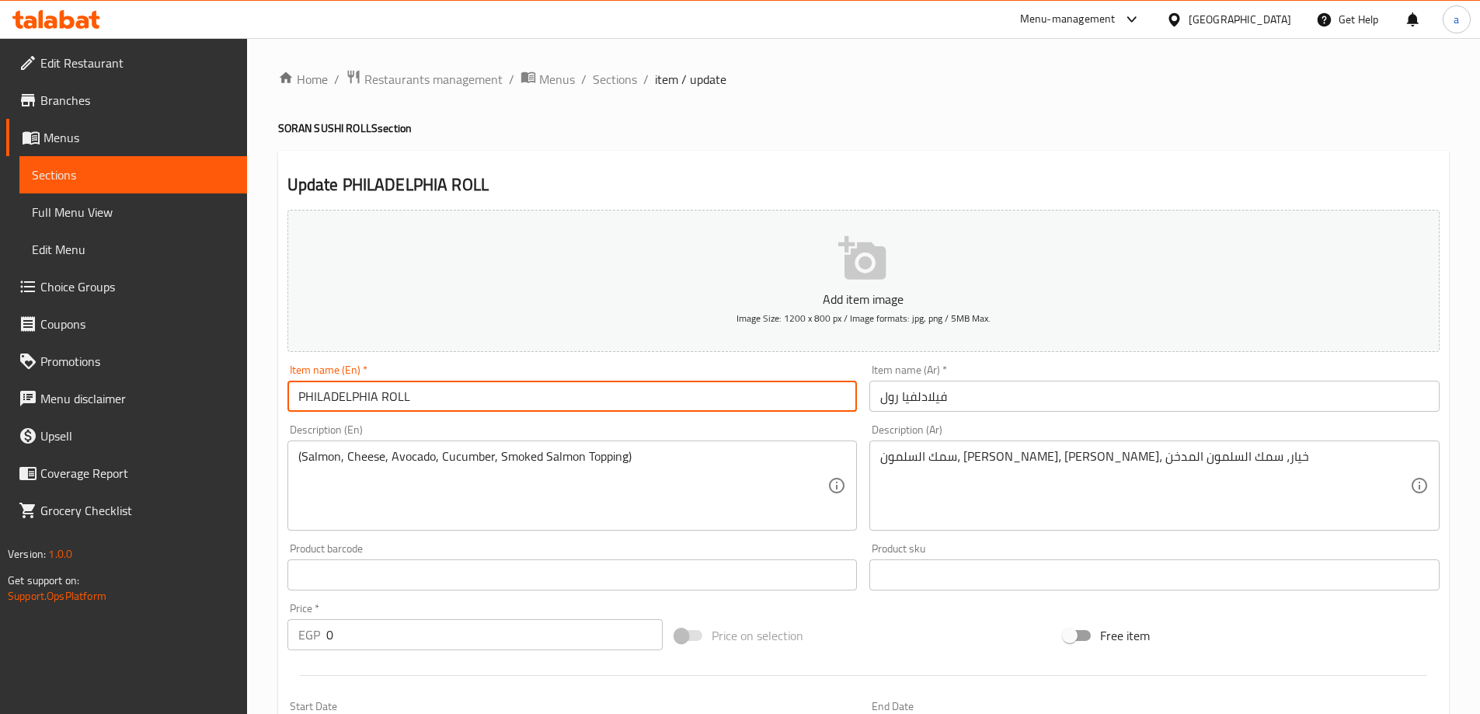
click at [392, 398] on input "PHILADELPHIA ROLL" at bounding box center [572, 396] width 570 height 31
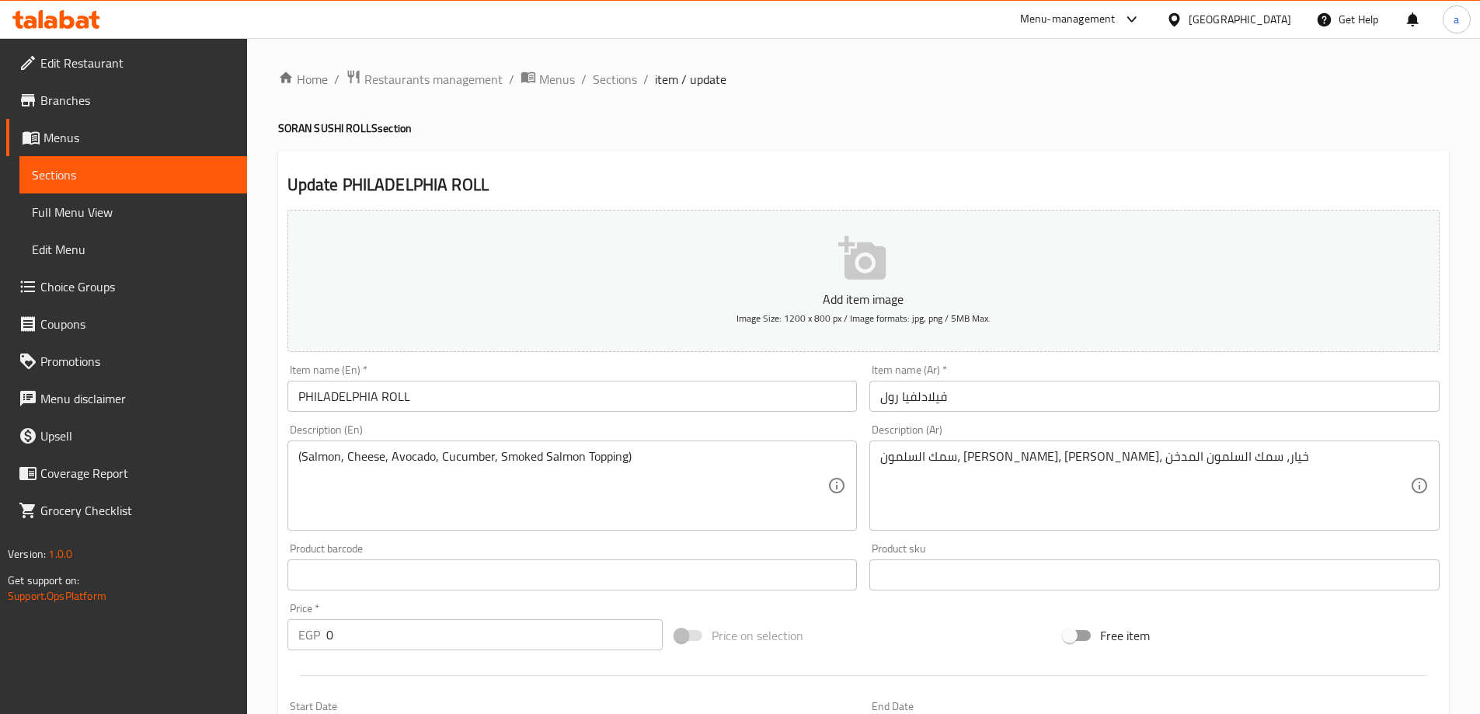
click at [955, 47] on div "Home / Restaurants management / Menus / Sections / item / update SORAN SUSHI RO…" at bounding box center [863, 585] width 1233 height 1095
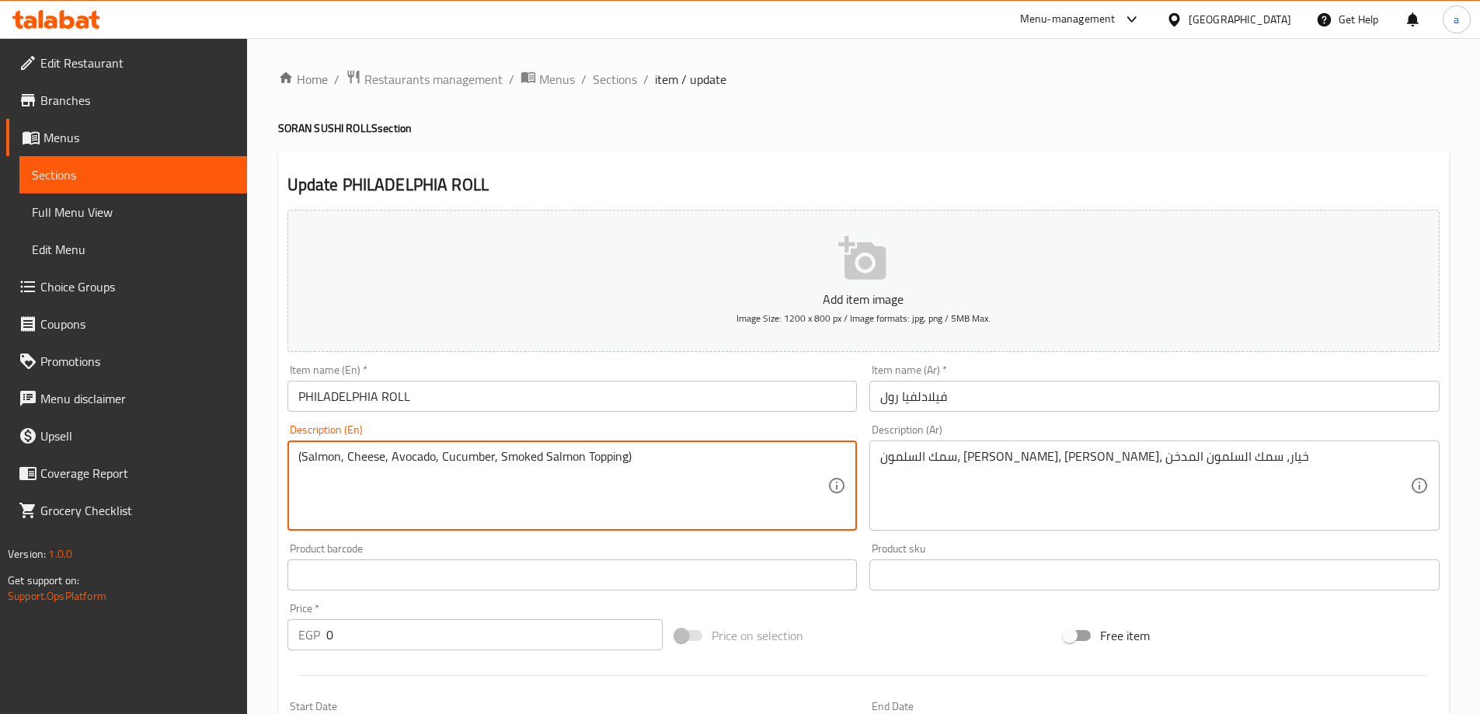
click at [328, 456] on textarea "(Salmon, Cheese, Avocado, Cucumber, Smoked Salmon Topping)" at bounding box center [563, 486] width 530 height 74
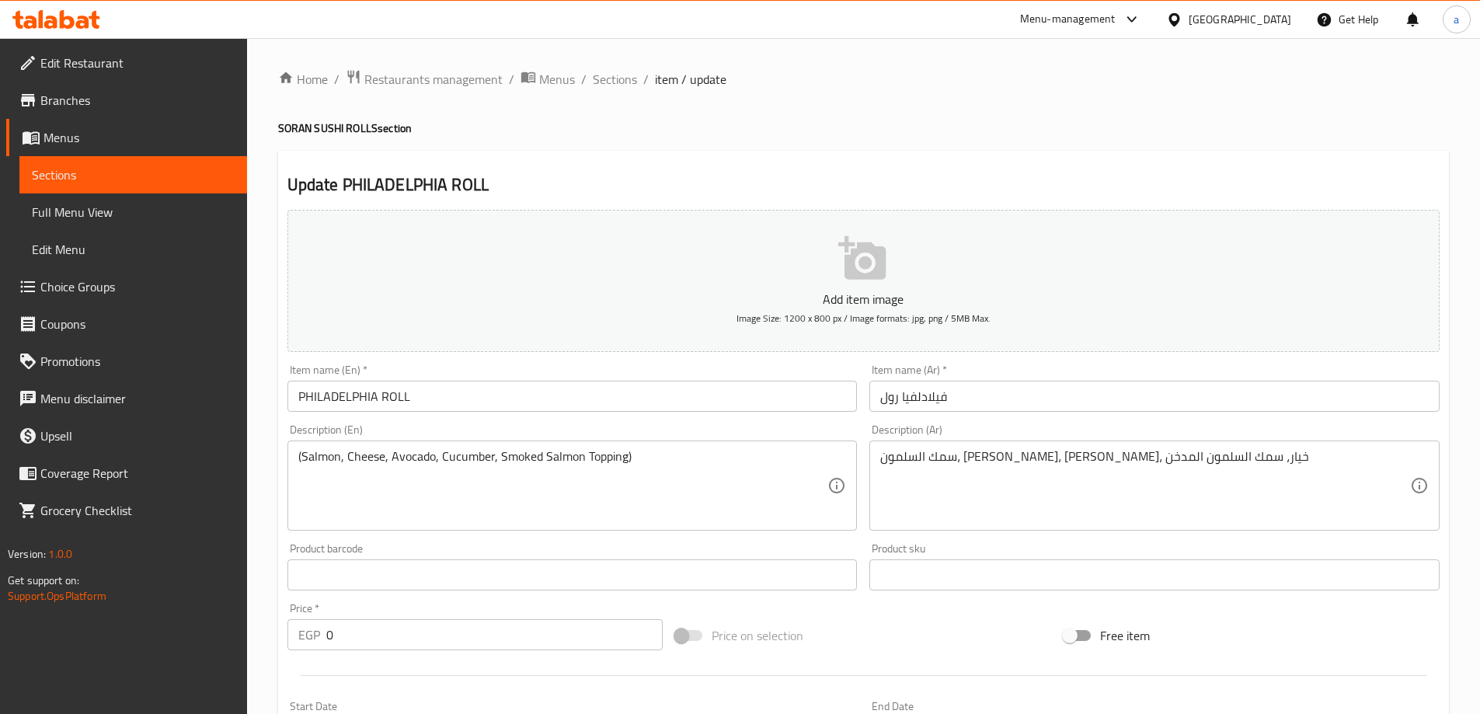
click at [1153, 461] on textarea "سمك السلمون، [PERSON_NAME]، [PERSON_NAME]، خيار، سمك السلمون المدخن" at bounding box center [1145, 486] width 530 height 74
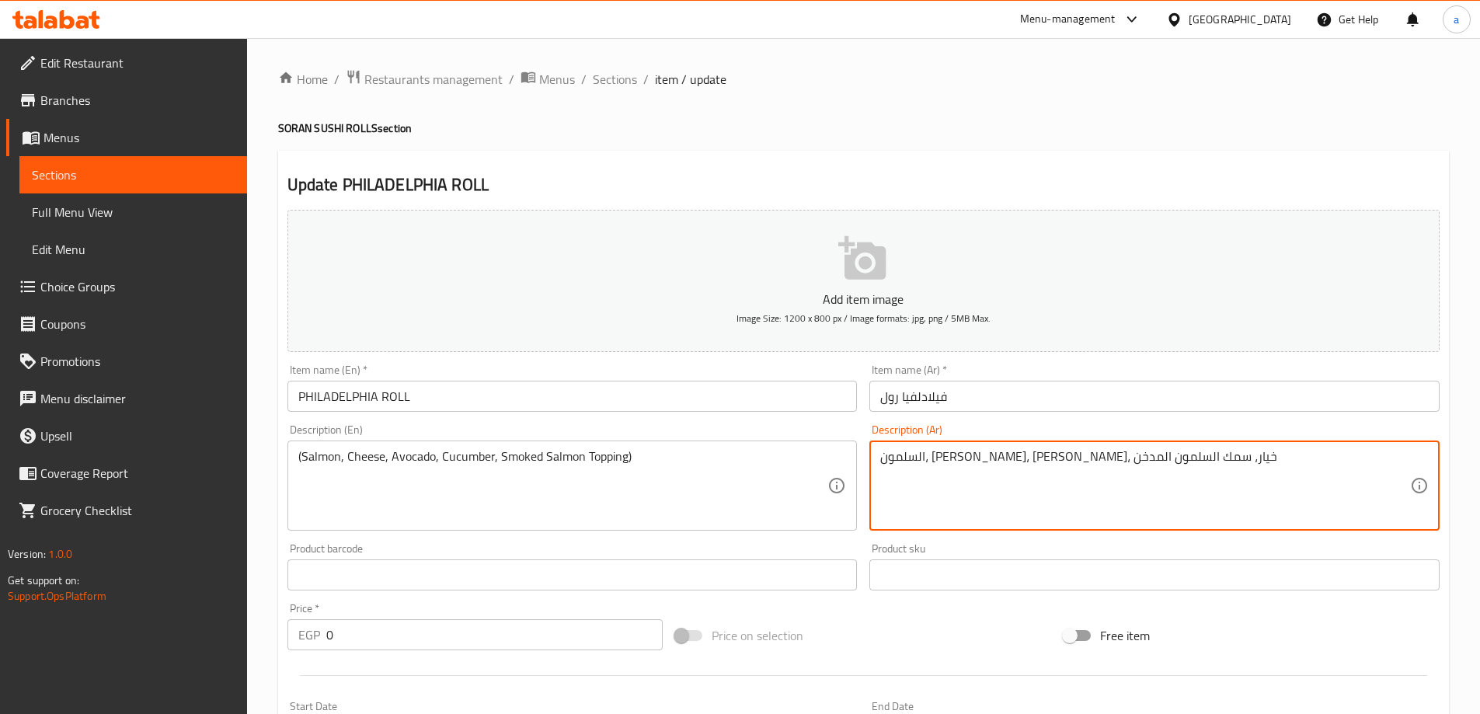
click at [982, 467] on textarea "السلمون، [PERSON_NAME]، [PERSON_NAME]، خيار، سمك السلمون المدخن" at bounding box center [1145, 486] width 530 height 74
click at [916, 462] on textarea "السلمون، [PERSON_NAME]، [PERSON_NAME]، خيار، السلمون المدخن" at bounding box center [1145, 486] width 530 height 74
click at [911, 458] on textarea "السلمون، [PERSON_NAME]، [PERSON_NAME]، خيار، السلمون المدخن" at bounding box center [1145, 486] width 530 height 74
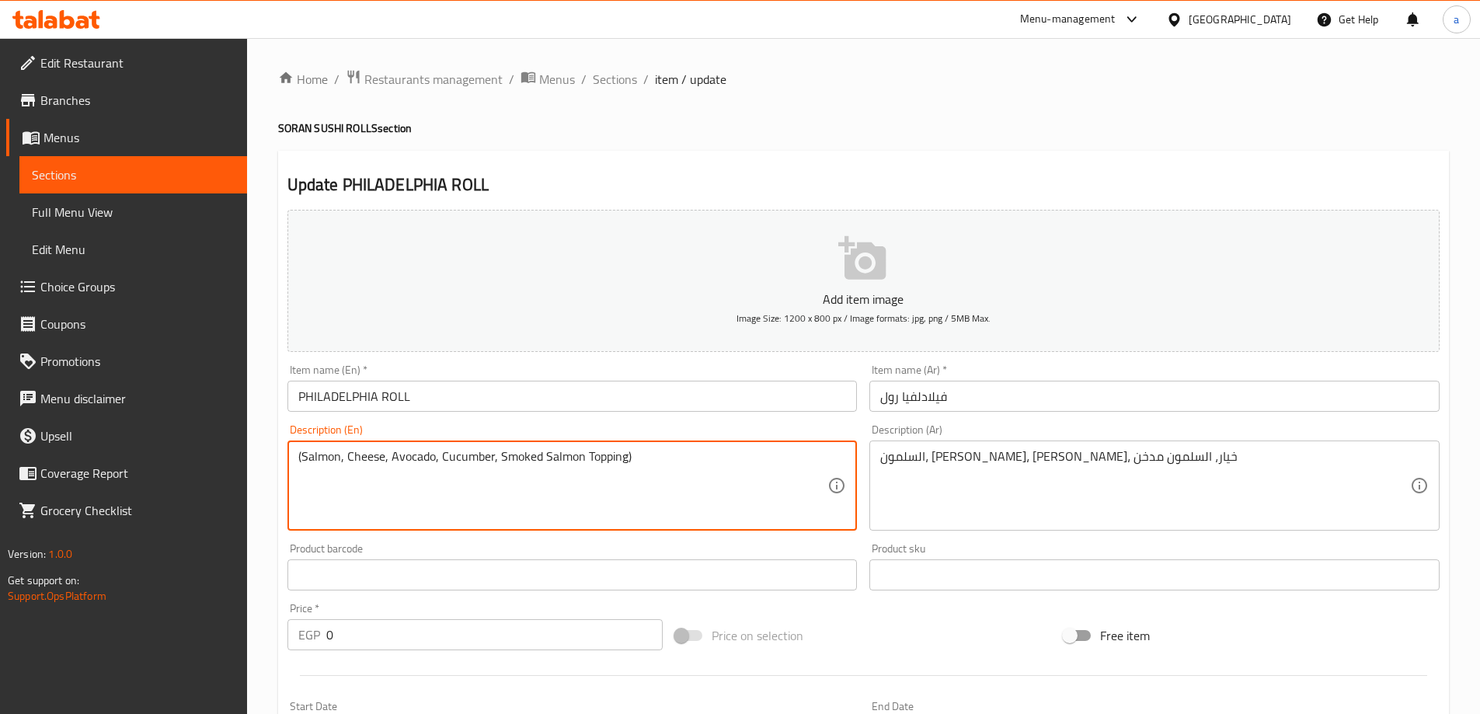
click at [601, 458] on textarea "(Salmon, Cheese, Avocado, Cucumber, Smoked Salmon Topping)" at bounding box center [563, 486] width 530 height 74
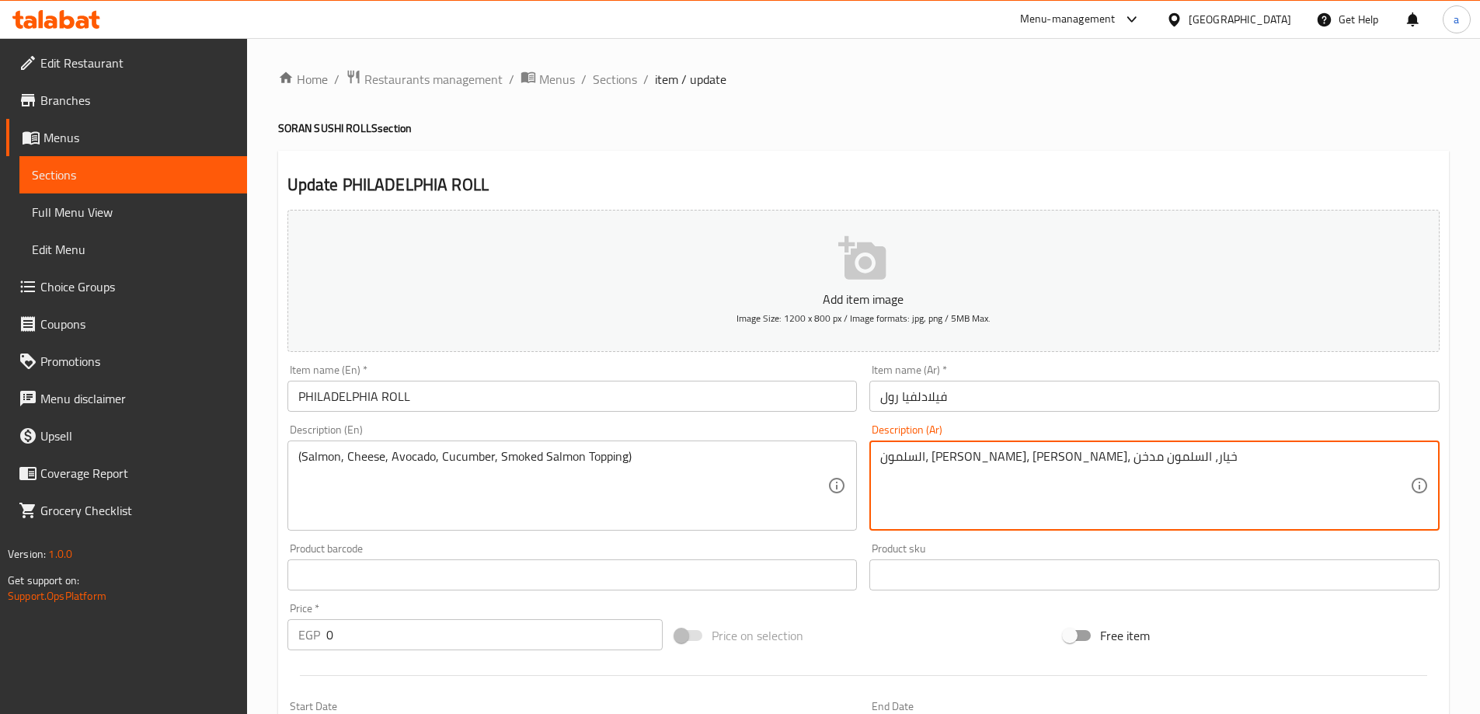
click at [956, 465] on textarea "السلمون، [PERSON_NAME]، [PERSON_NAME]، خيار، السلمون مدخن" at bounding box center [1145, 486] width 530 height 74
click at [954, 452] on textarea "السلمون، [PERSON_NAME]، [PERSON_NAME]، خيار، وش السلمون مدخن" at bounding box center [1145, 486] width 530 height 74
click at [952, 462] on textarea "السلمون، [PERSON_NAME]، [PERSON_NAME]، خيار، وش السلمون مدخن" at bounding box center [1145, 486] width 530 height 74
click at [960, 484] on textarea "السلمون، [PERSON_NAME]، [PERSON_NAME]، خيار، وش سلمون مدخن" at bounding box center [1145, 486] width 530 height 74
type textarea "السلمون، [PERSON_NAME]، [PERSON_NAME]، خيار، وش سلمون مدخن"
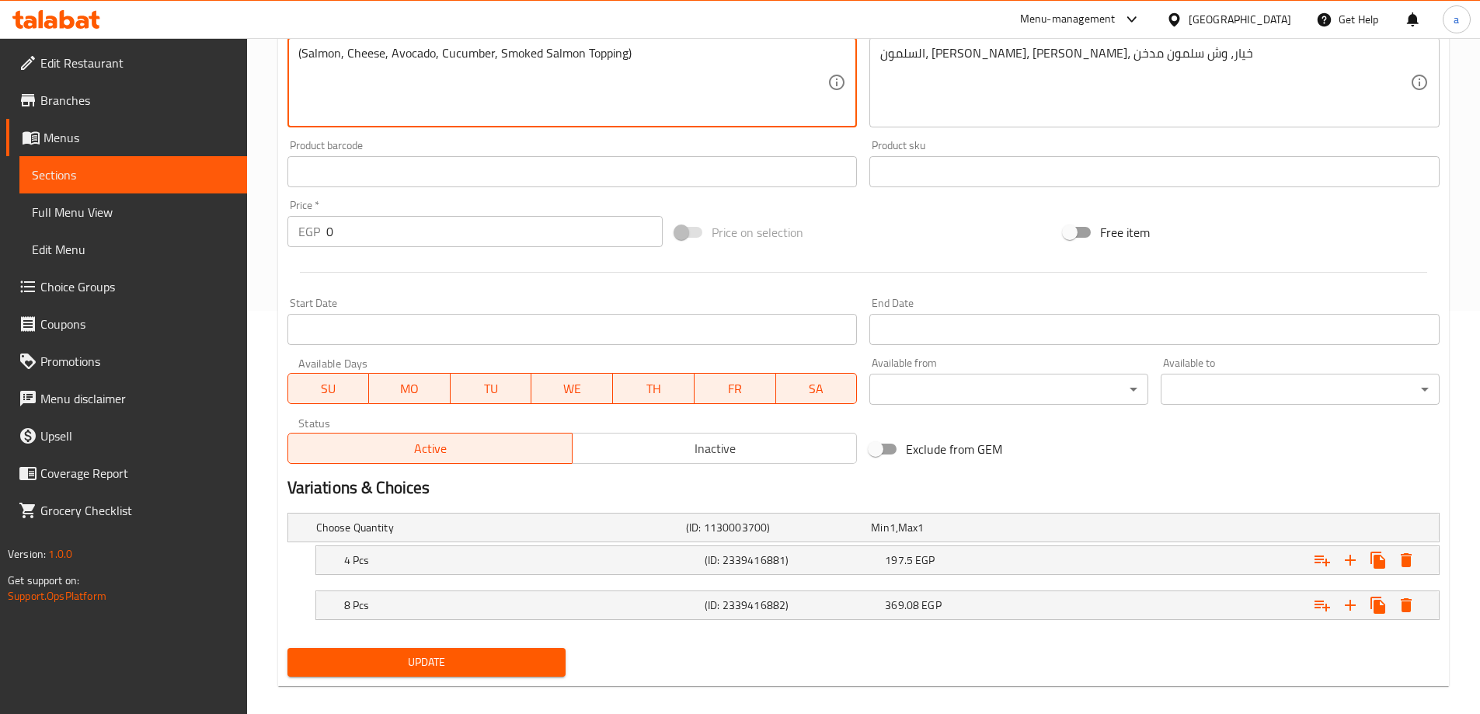
scroll to position [419, 0]
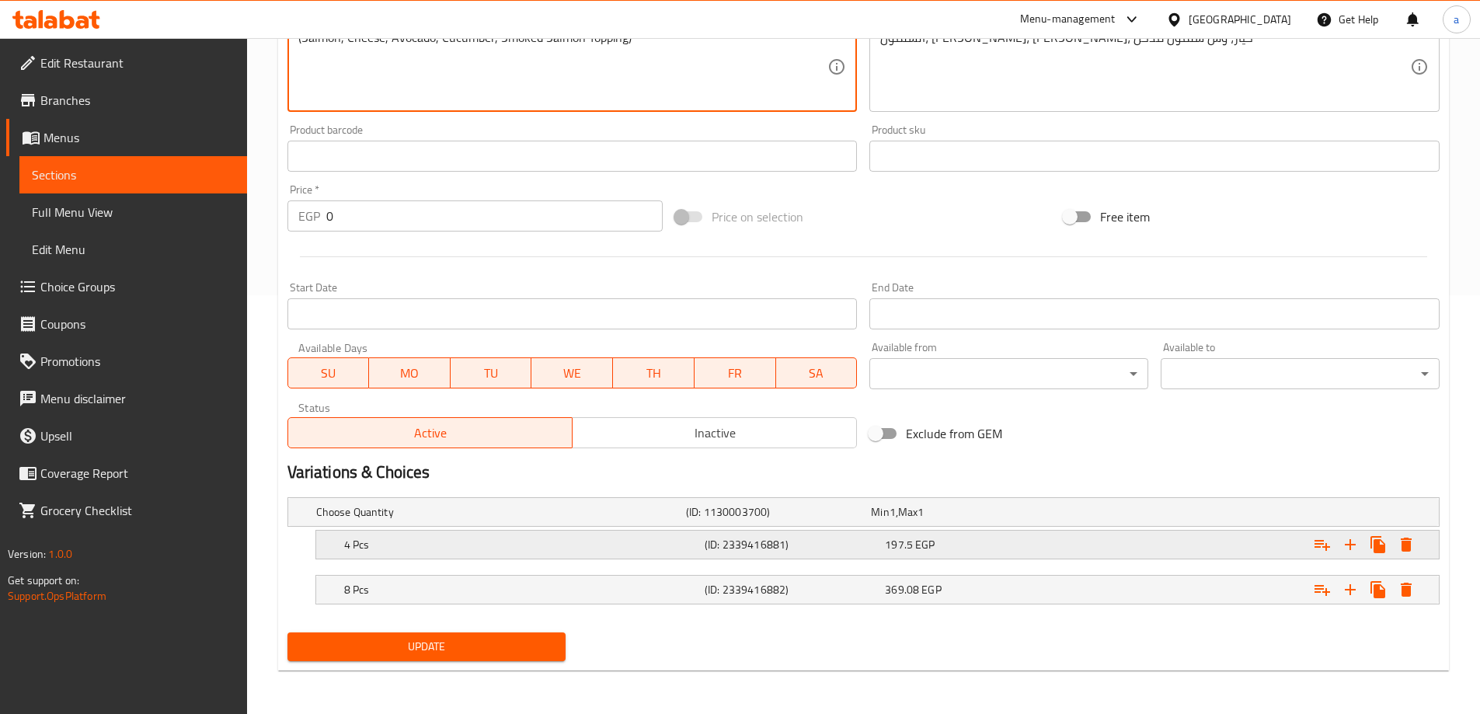
click at [617, 537] on h5 "4 Pcs" at bounding box center [521, 545] width 354 height 16
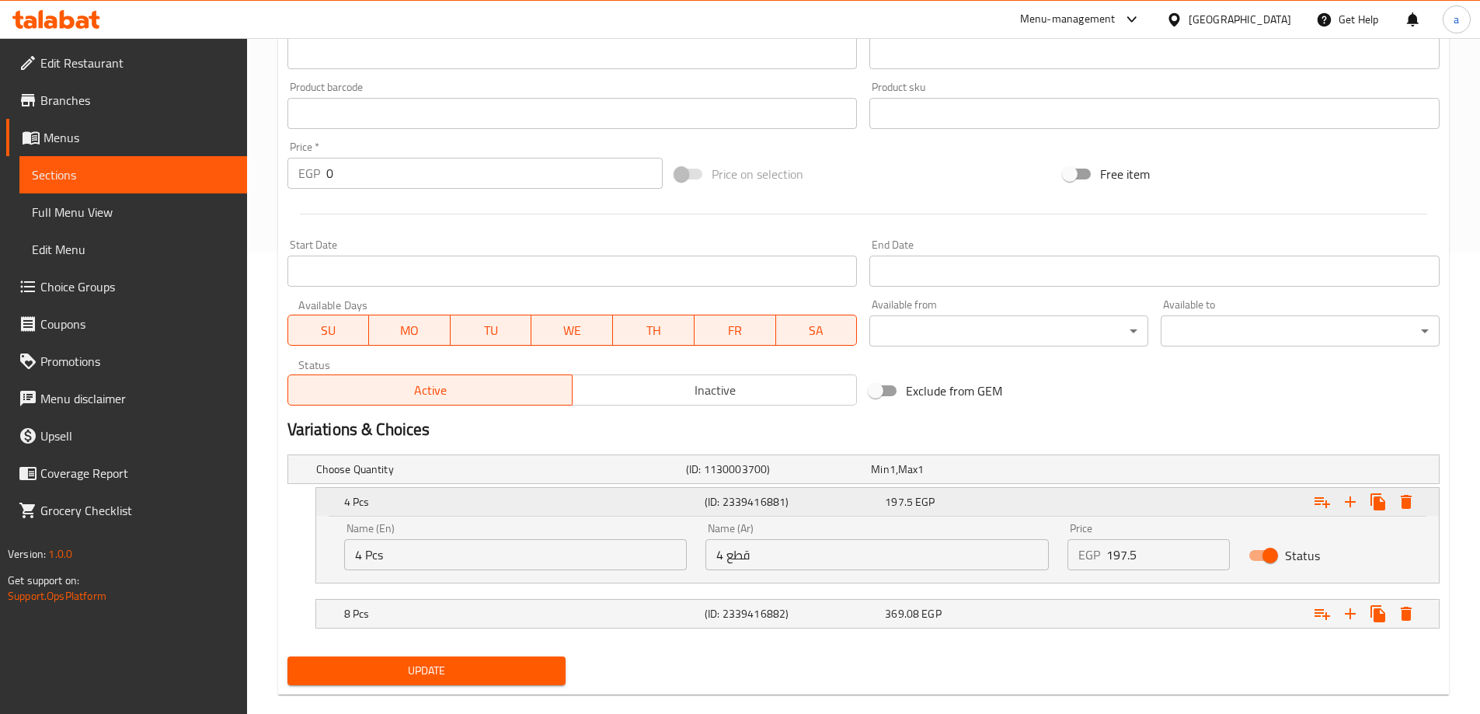
scroll to position [486, 0]
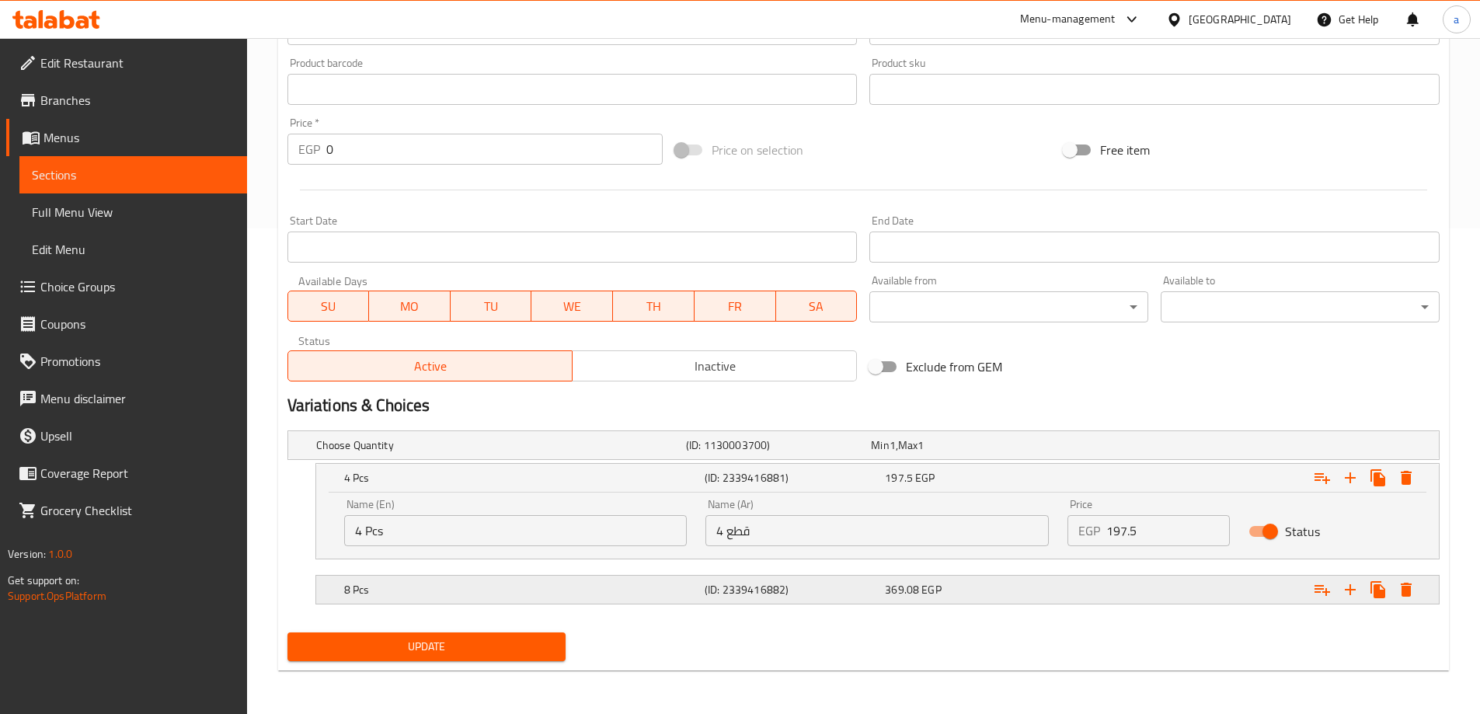
click at [698, 575] on div "8 Pcs (ID: 2339416882) 369.08 EGP" at bounding box center [882, 590] width 1082 height 34
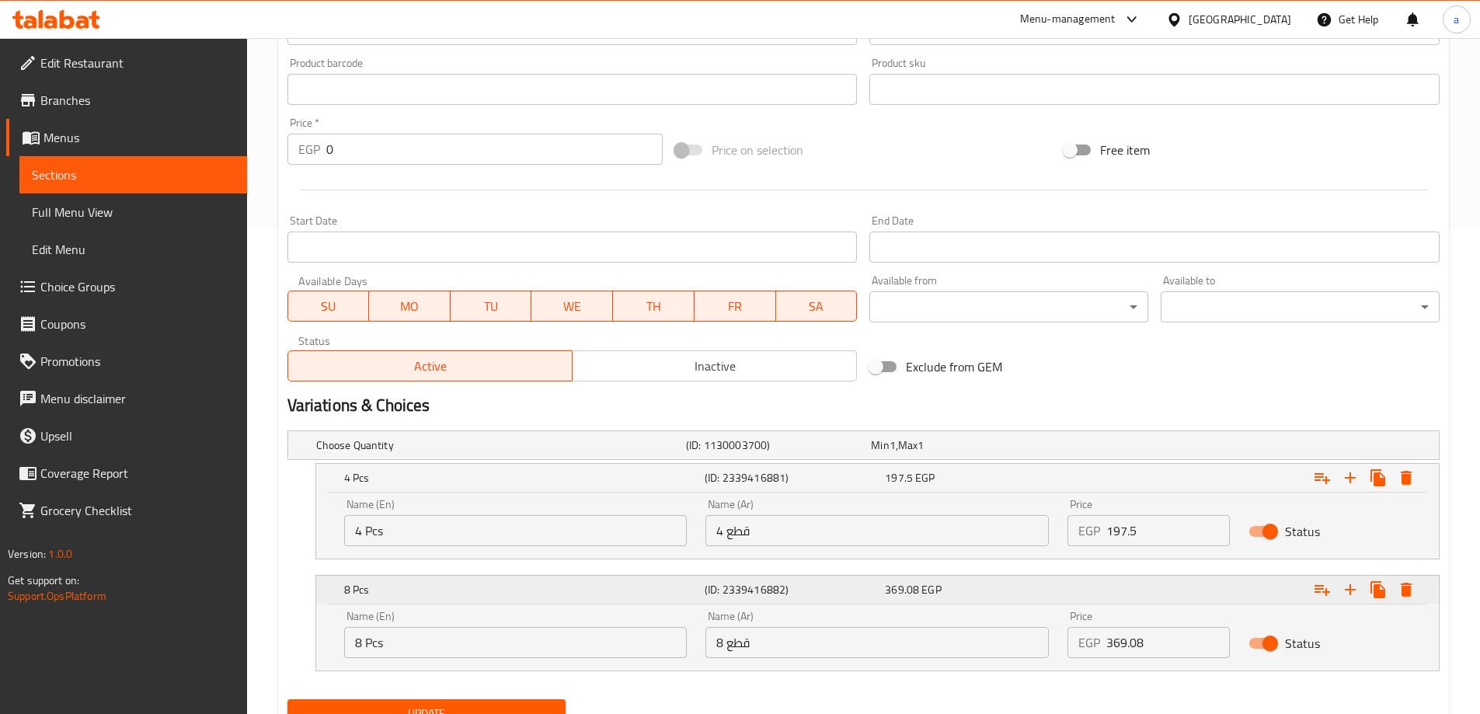
scroll to position [552, 0]
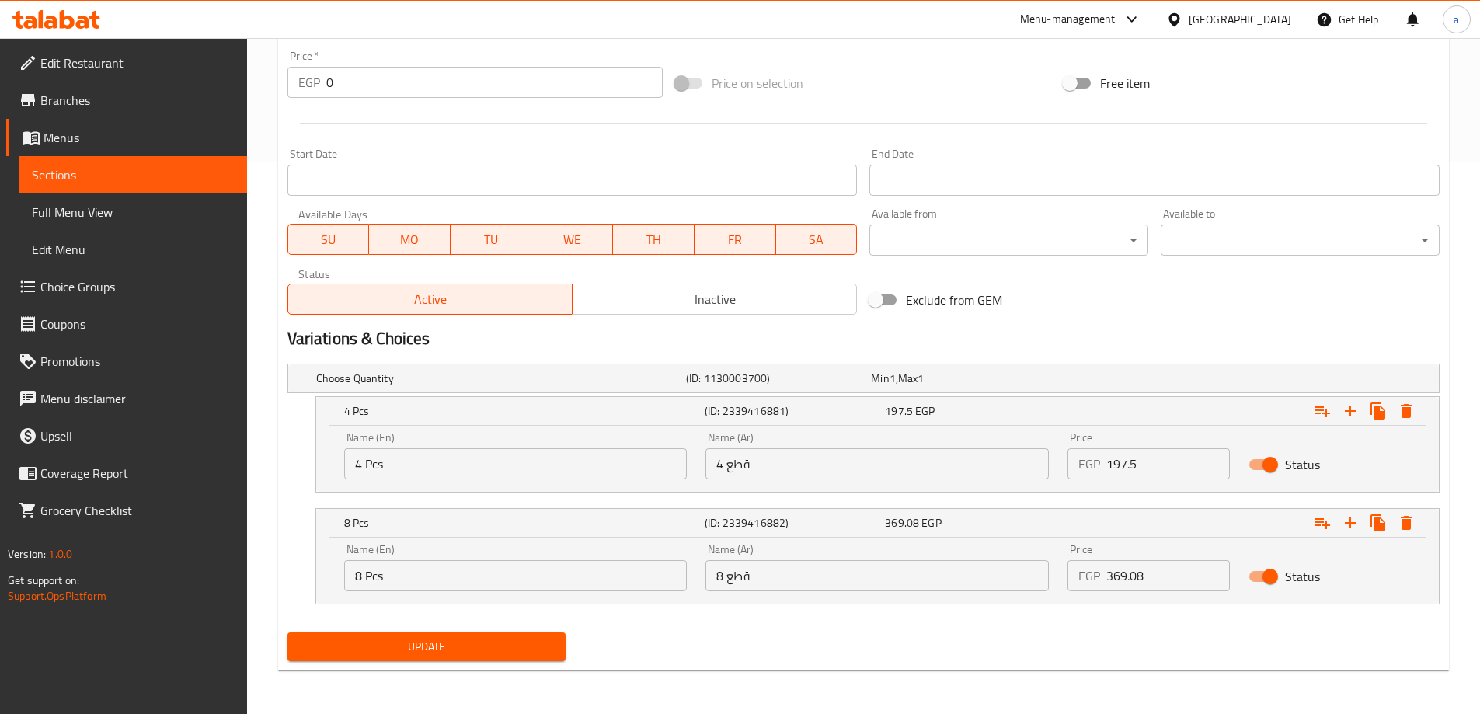
click at [661, 455] on input "4 Pcs" at bounding box center [515, 463] width 343 height 31
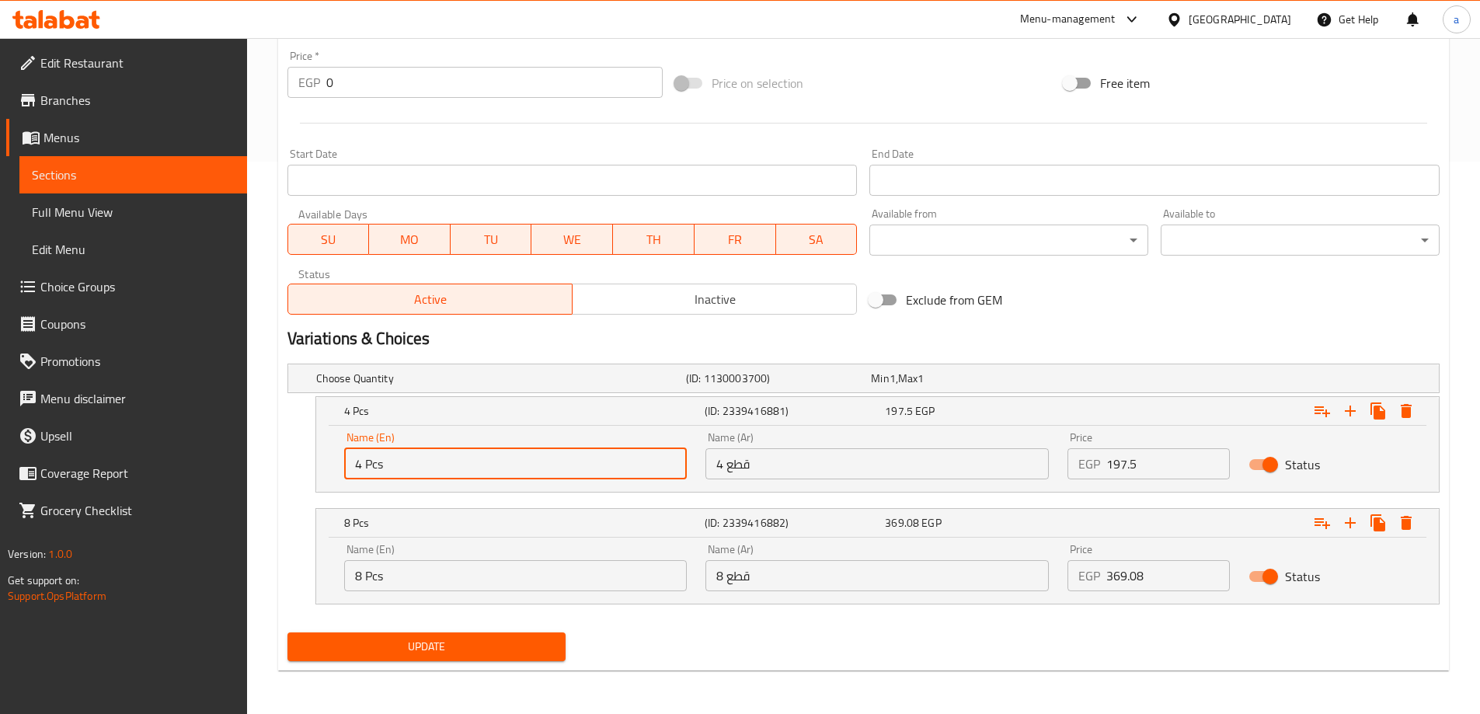
click at [1131, 459] on input "197.5" at bounding box center [1168, 463] width 124 height 31
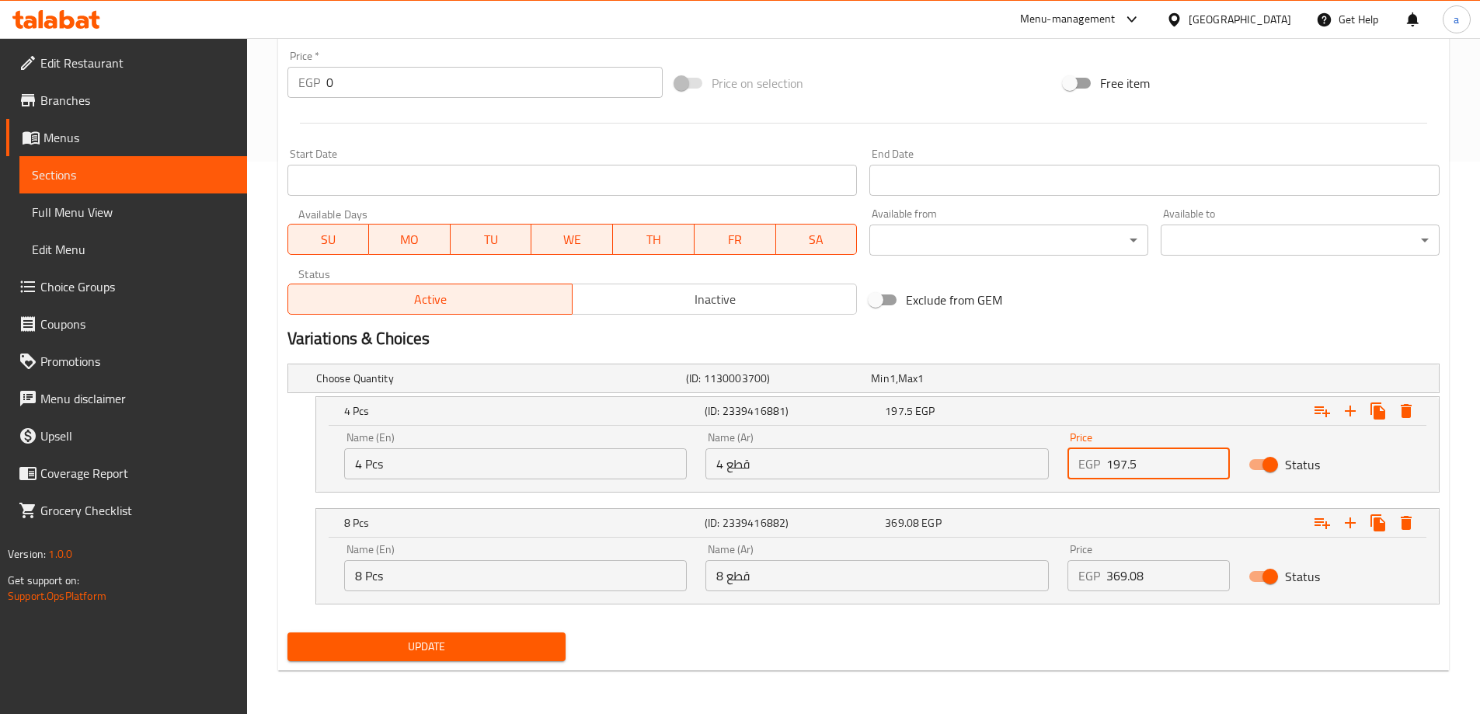
click at [1154, 474] on input "197.5" at bounding box center [1168, 463] width 124 height 31
type input "198"
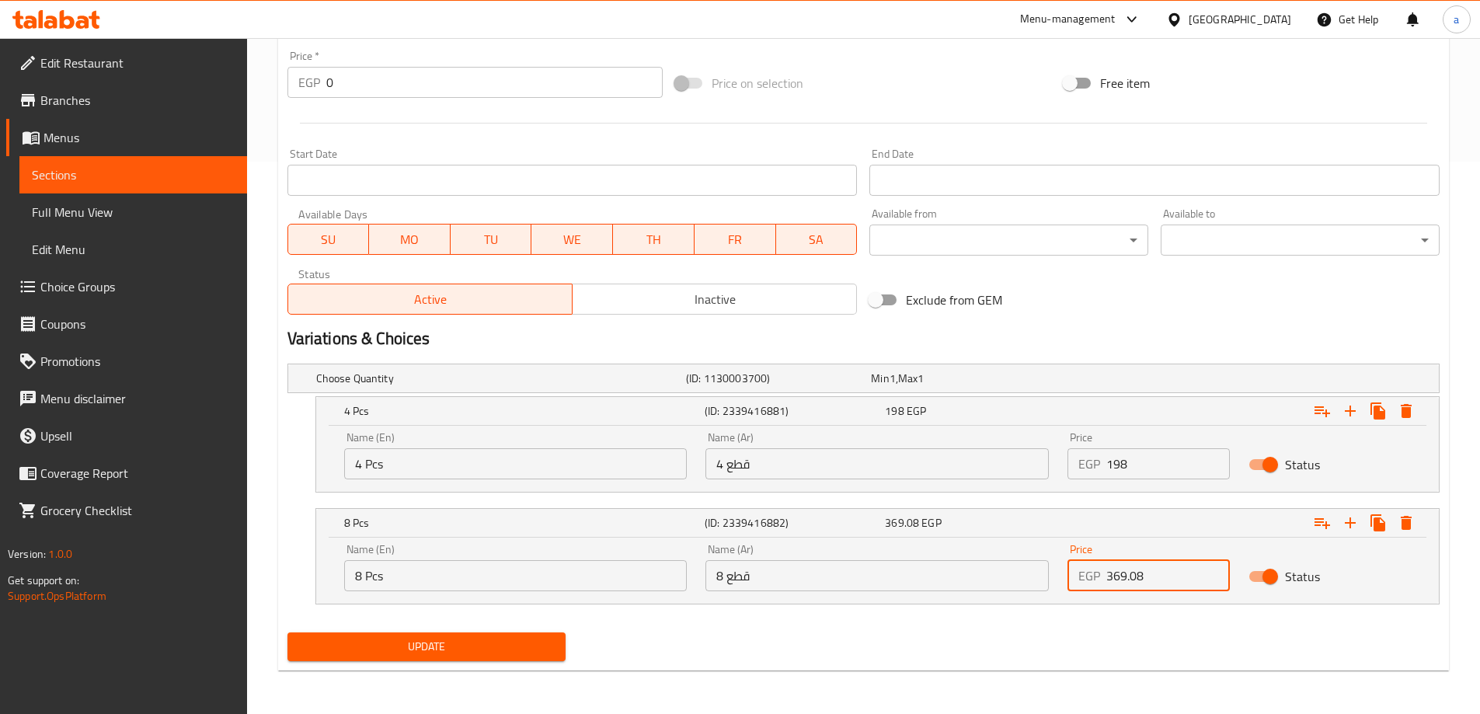
click at [1148, 577] on input "369.08" at bounding box center [1168, 575] width 124 height 31
type input "369"
click at [372, 650] on span "Update" at bounding box center [427, 646] width 254 height 19
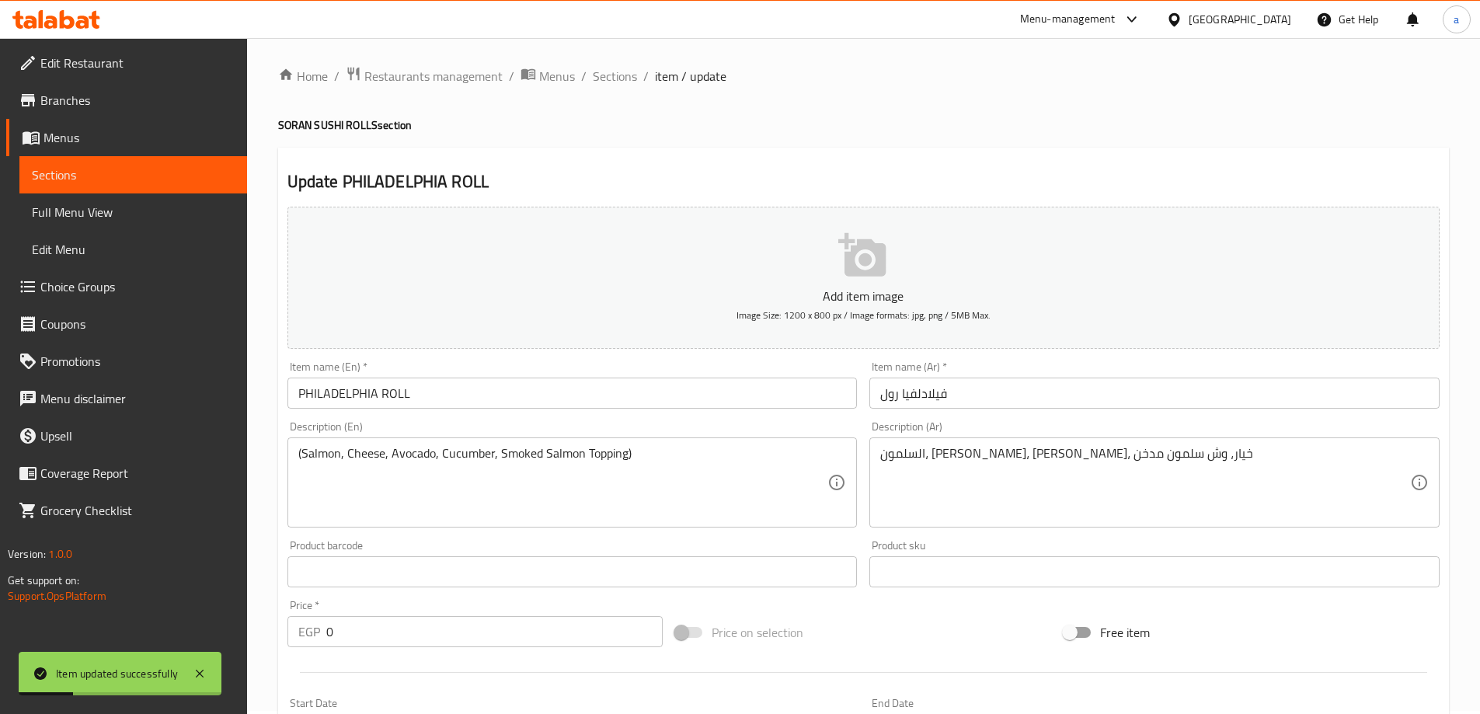
scroll to position [0, 0]
click at [604, 70] on span "Sections" at bounding box center [615, 79] width 44 height 19
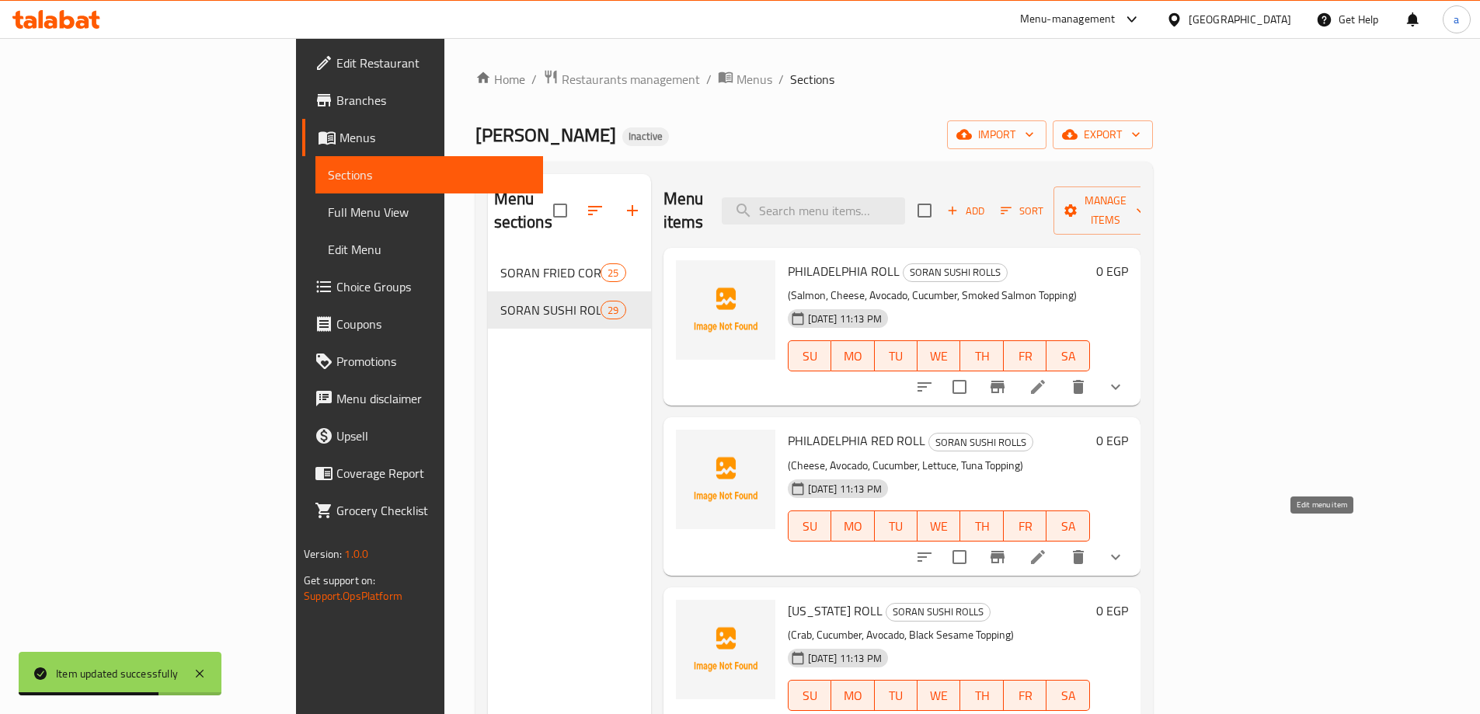
click at [1047, 548] on icon at bounding box center [1038, 557] width 19 height 19
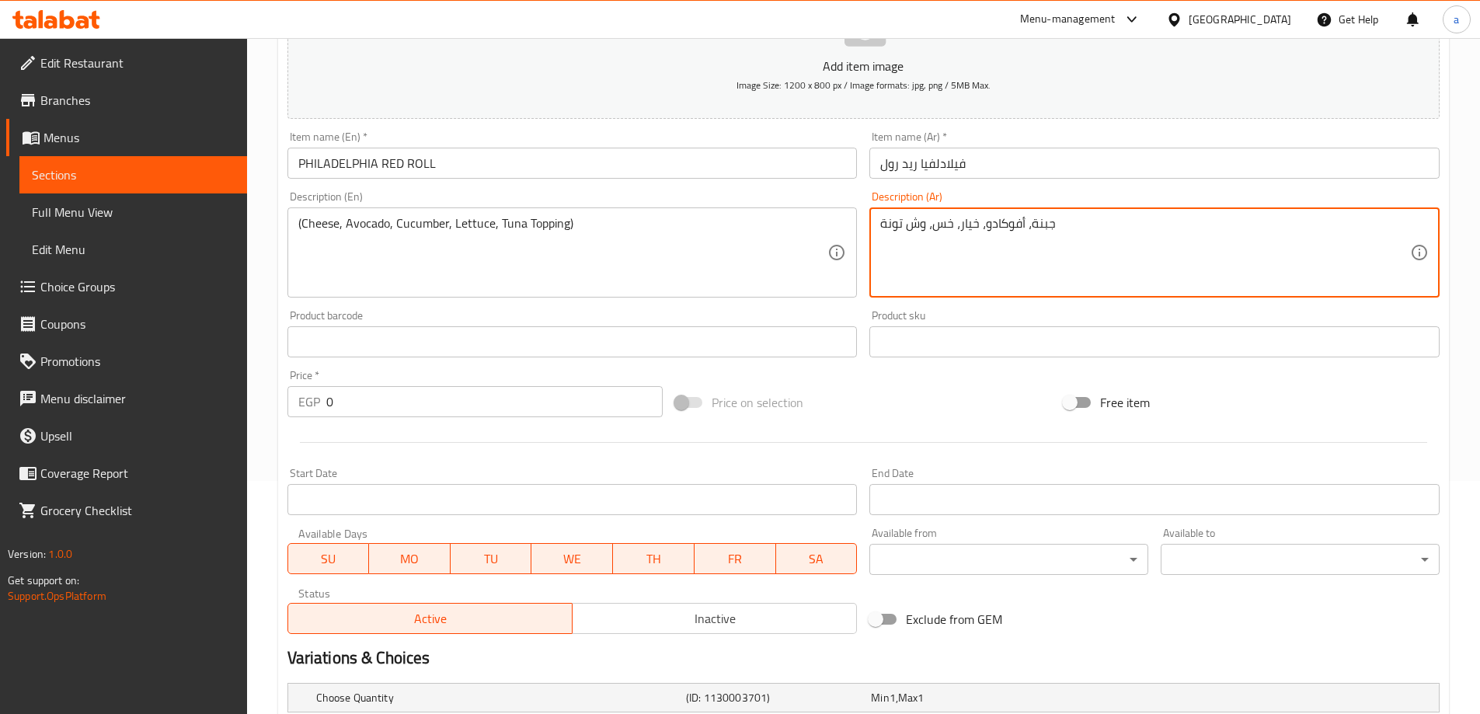
scroll to position [419, 0]
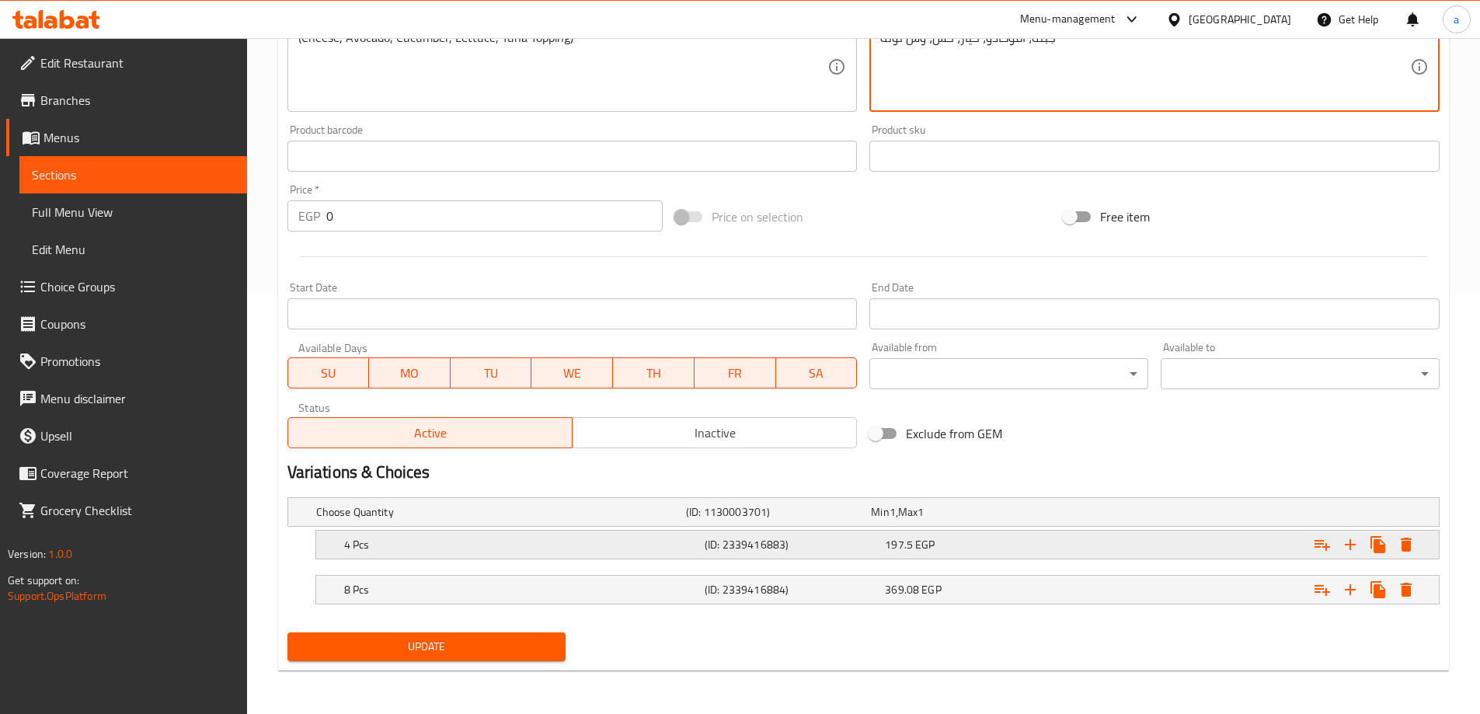
type textarea "جبنة، أفوكادو، خيار، خس، وش تونة"
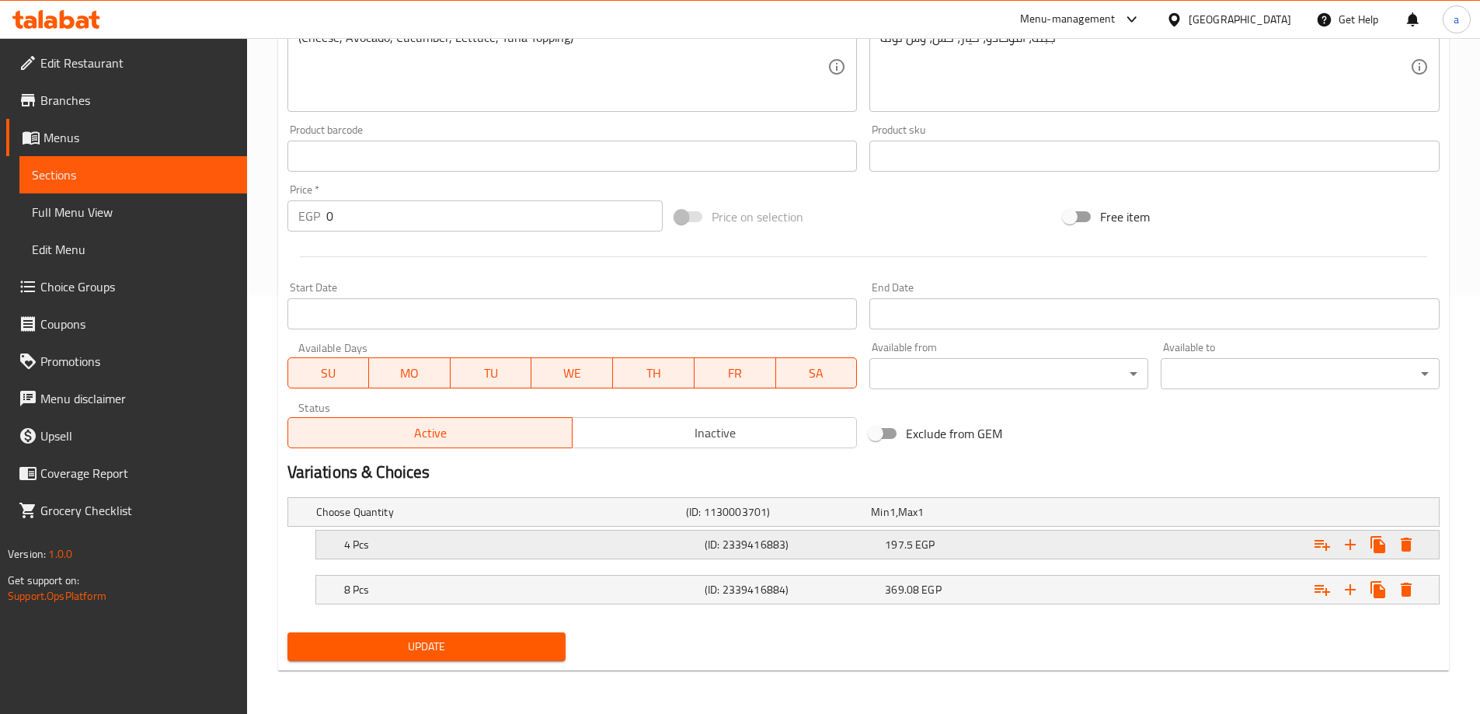
click at [1048, 543] on div "197.5 EGP" at bounding box center [972, 545] width 174 height 16
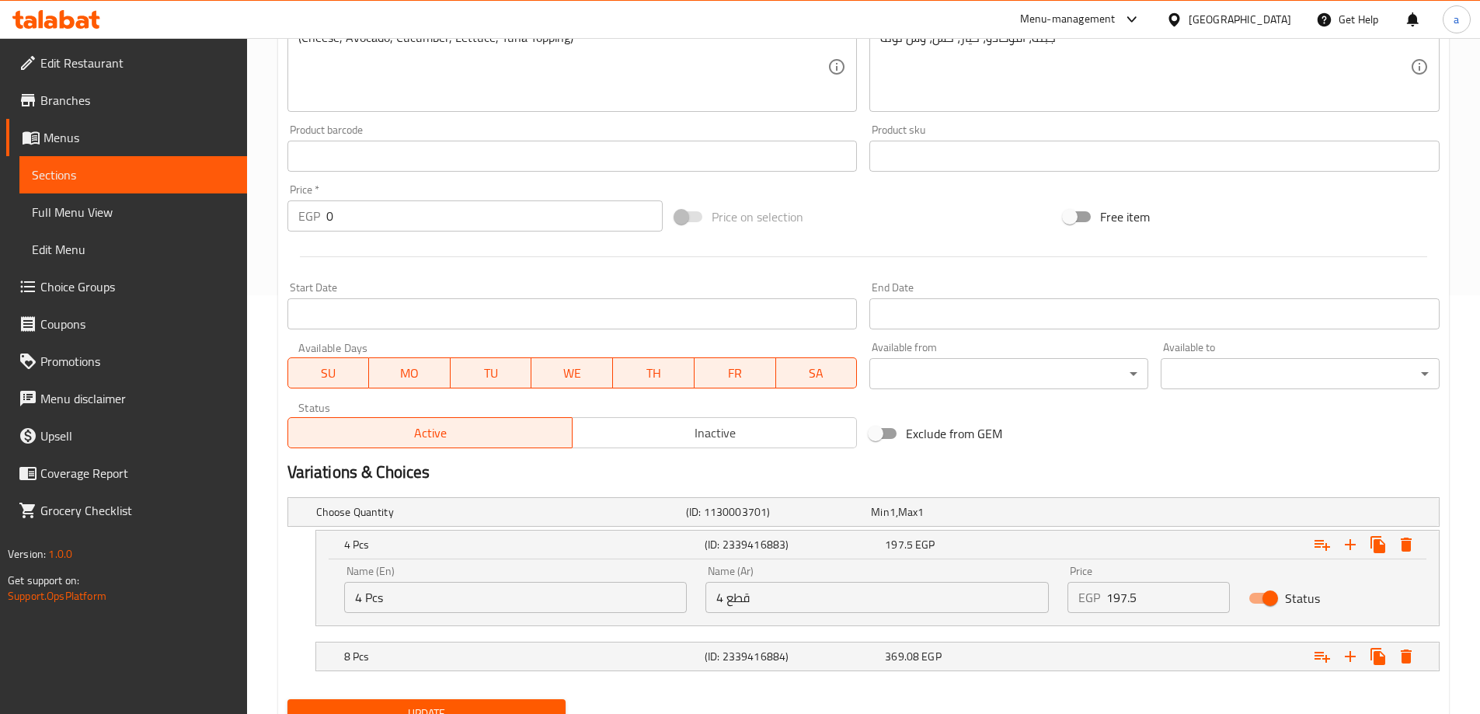
click at [1152, 600] on input "197.5" at bounding box center [1168, 597] width 124 height 31
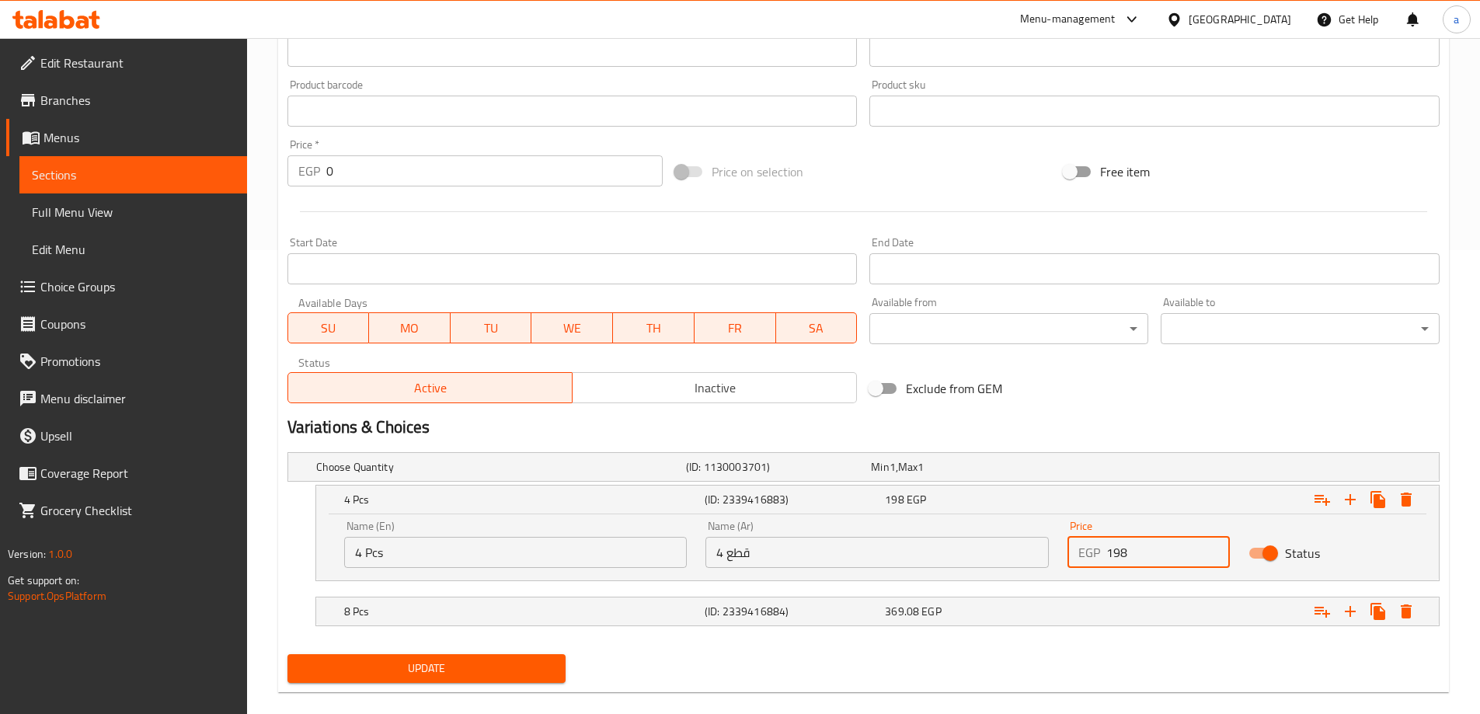
scroll to position [486, 0]
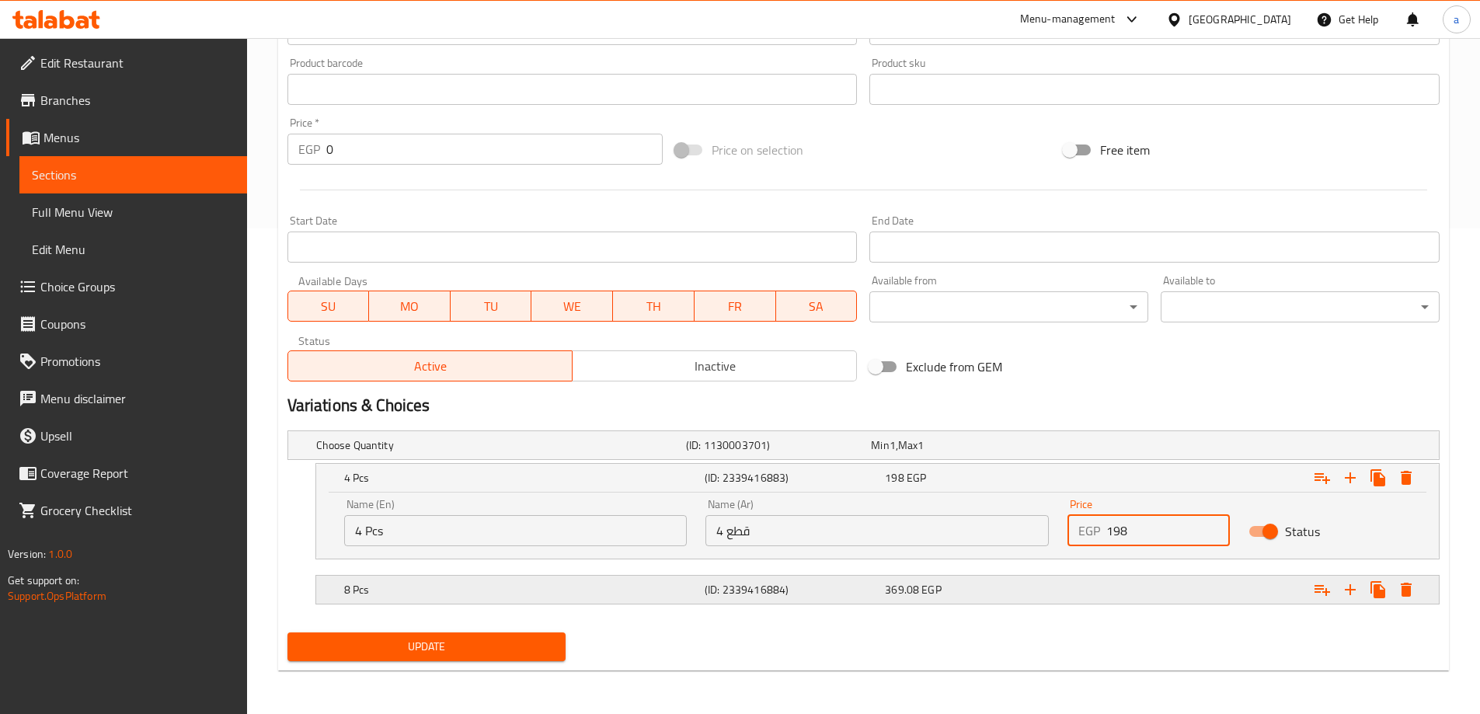
type input "198"
click at [1137, 592] on div "Expand" at bounding box center [1242, 590] width 361 height 34
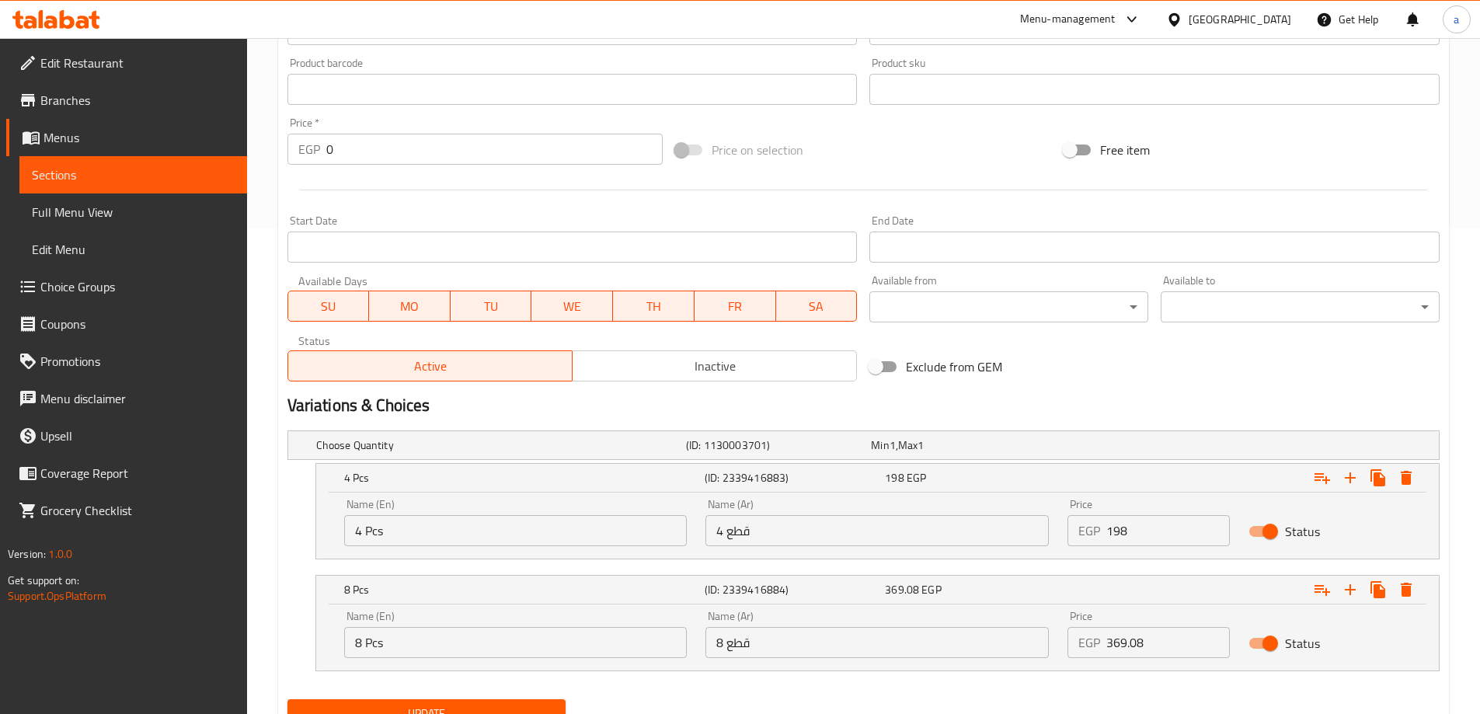
click at [1169, 638] on input "369.08" at bounding box center [1168, 642] width 124 height 31
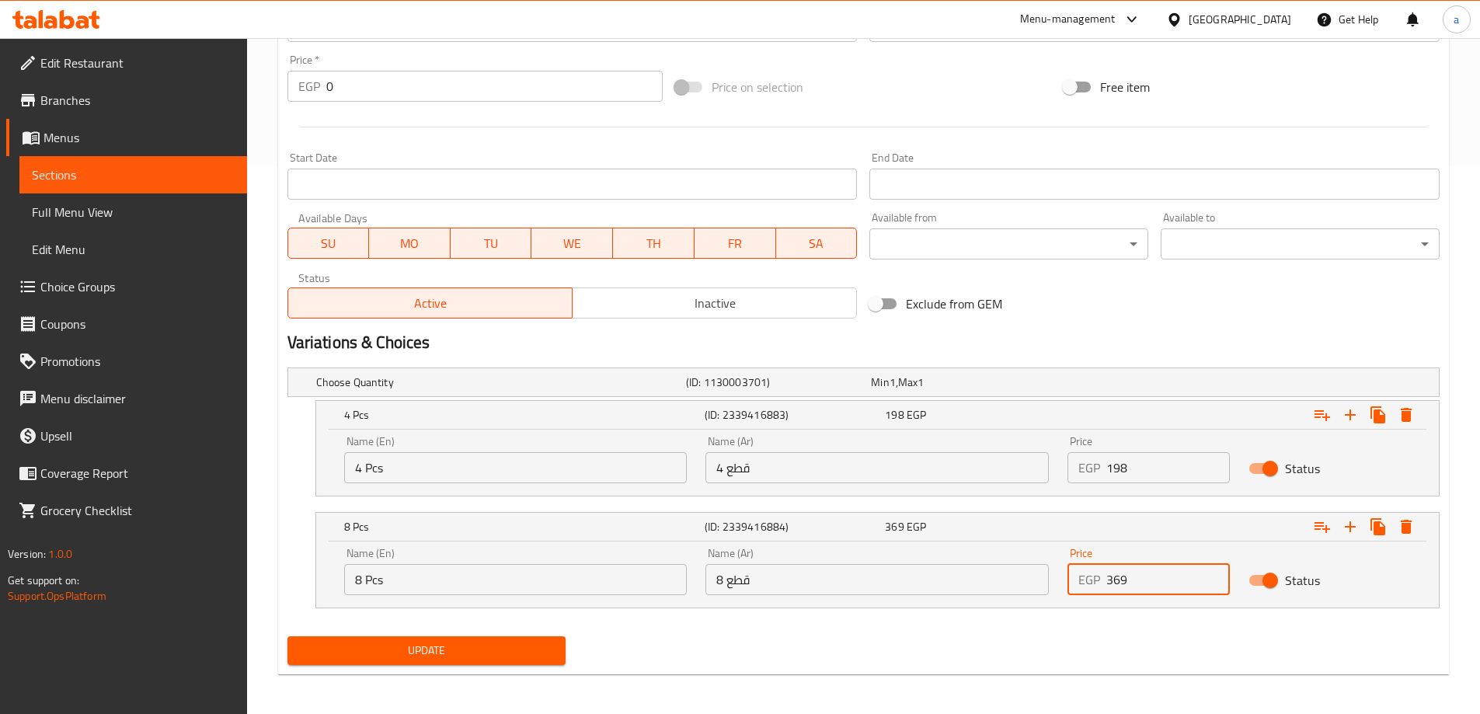
scroll to position [552, 0]
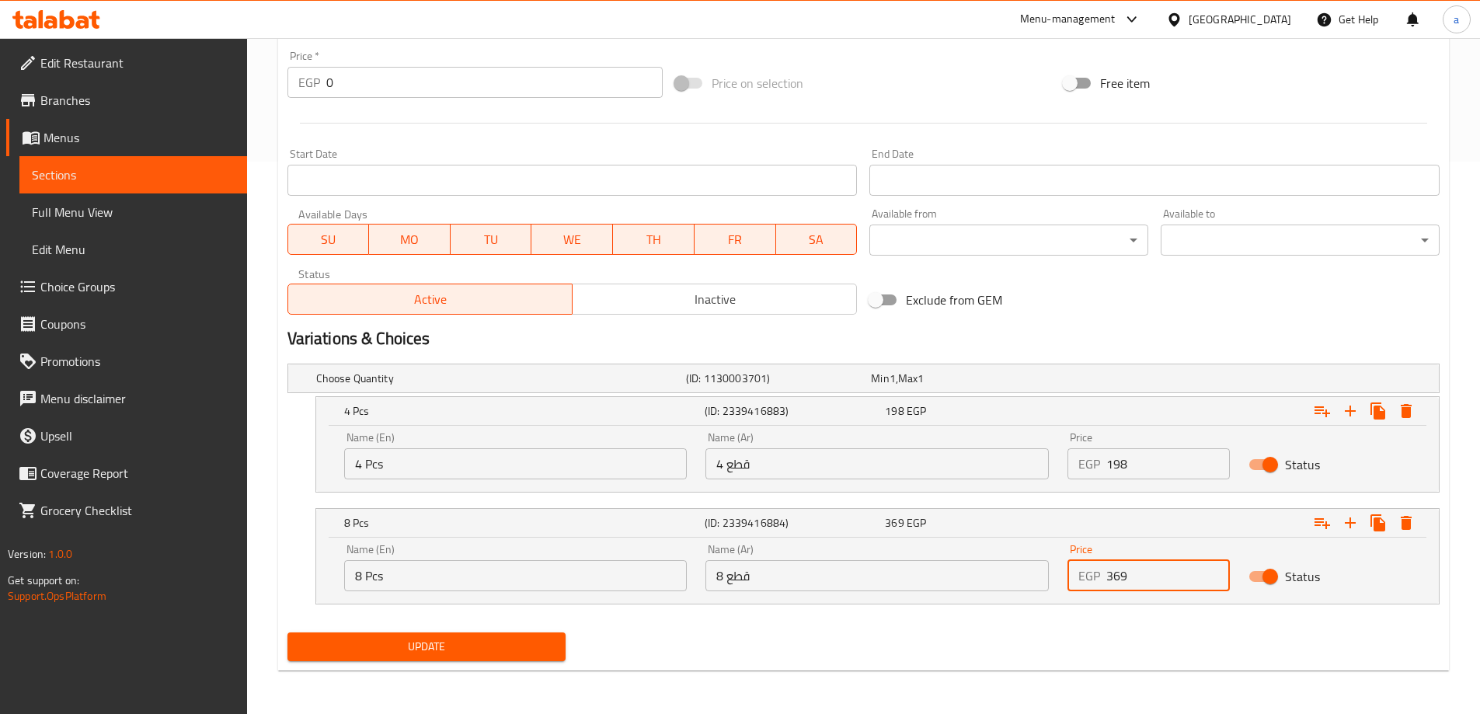
type input "369"
click at [457, 659] on button "Update" at bounding box center [426, 646] width 279 height 29
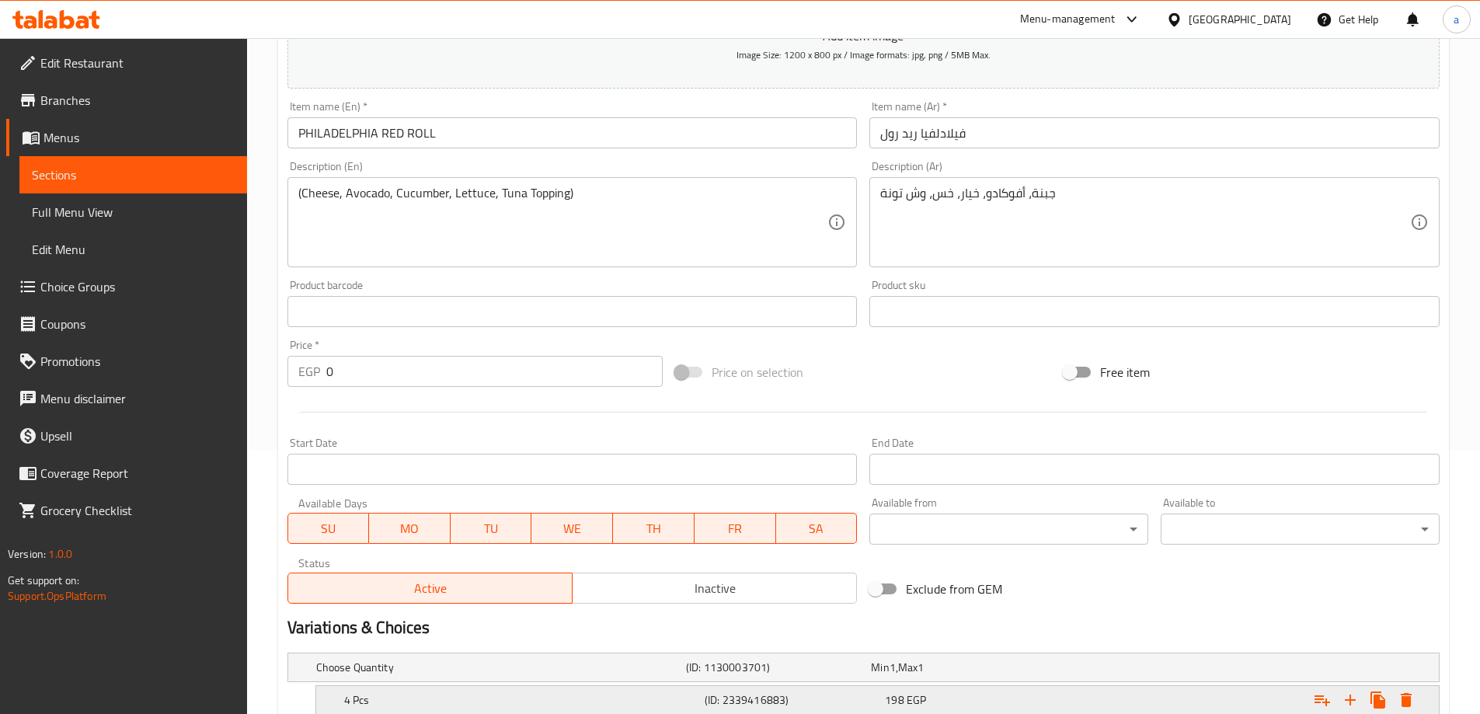
scroll to position [242, 0]
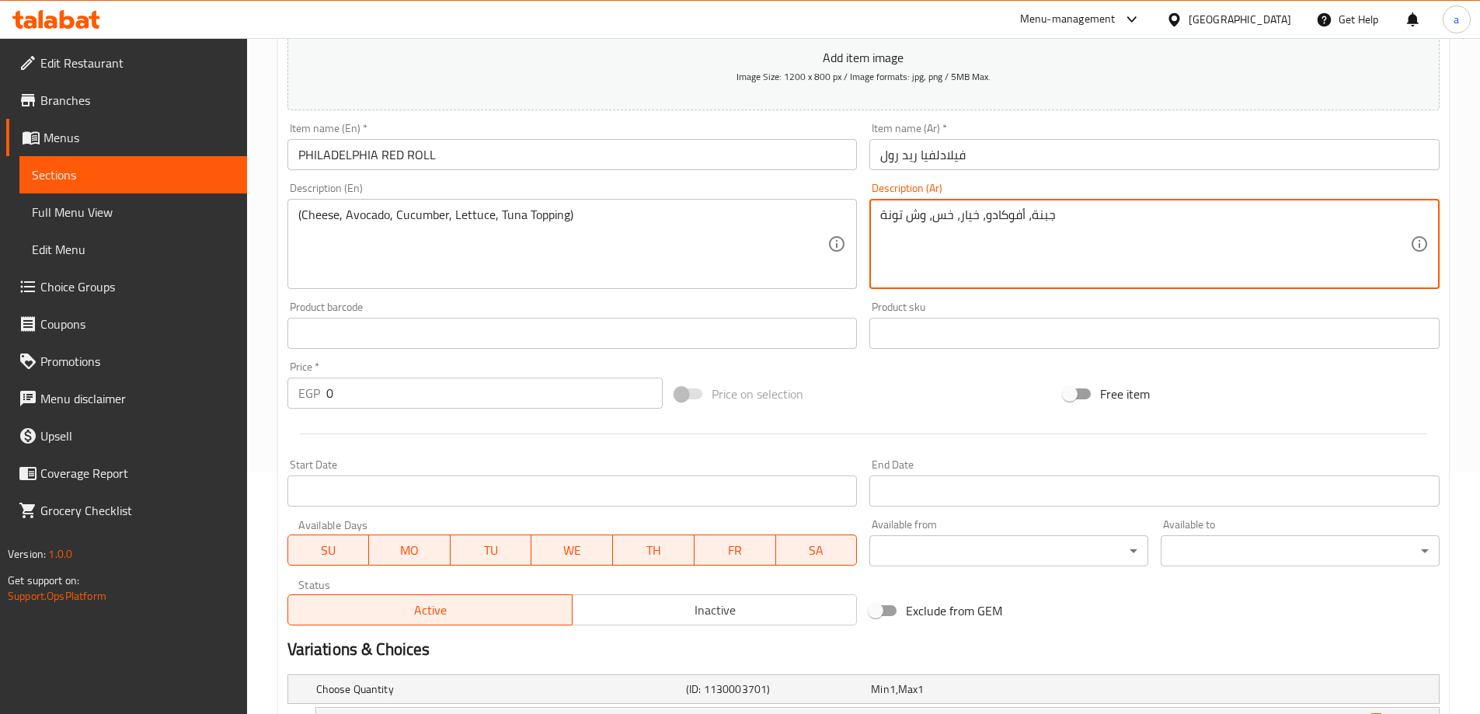
click at [914, 224] on textarea "جبنة، أفوكادو، خيار، خس، وش تونة" at bounding box center [1145, 244] width 530 height 74
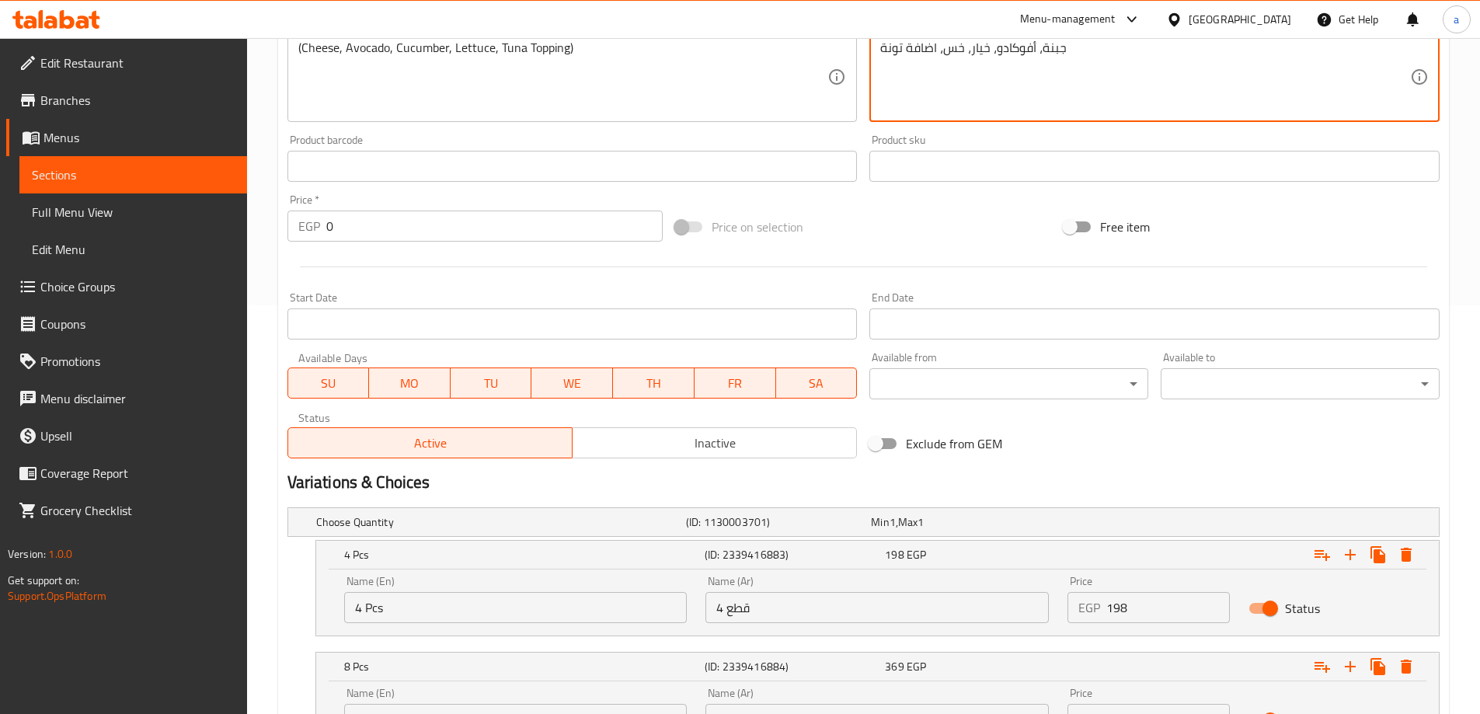
scroll to position [552, 0]
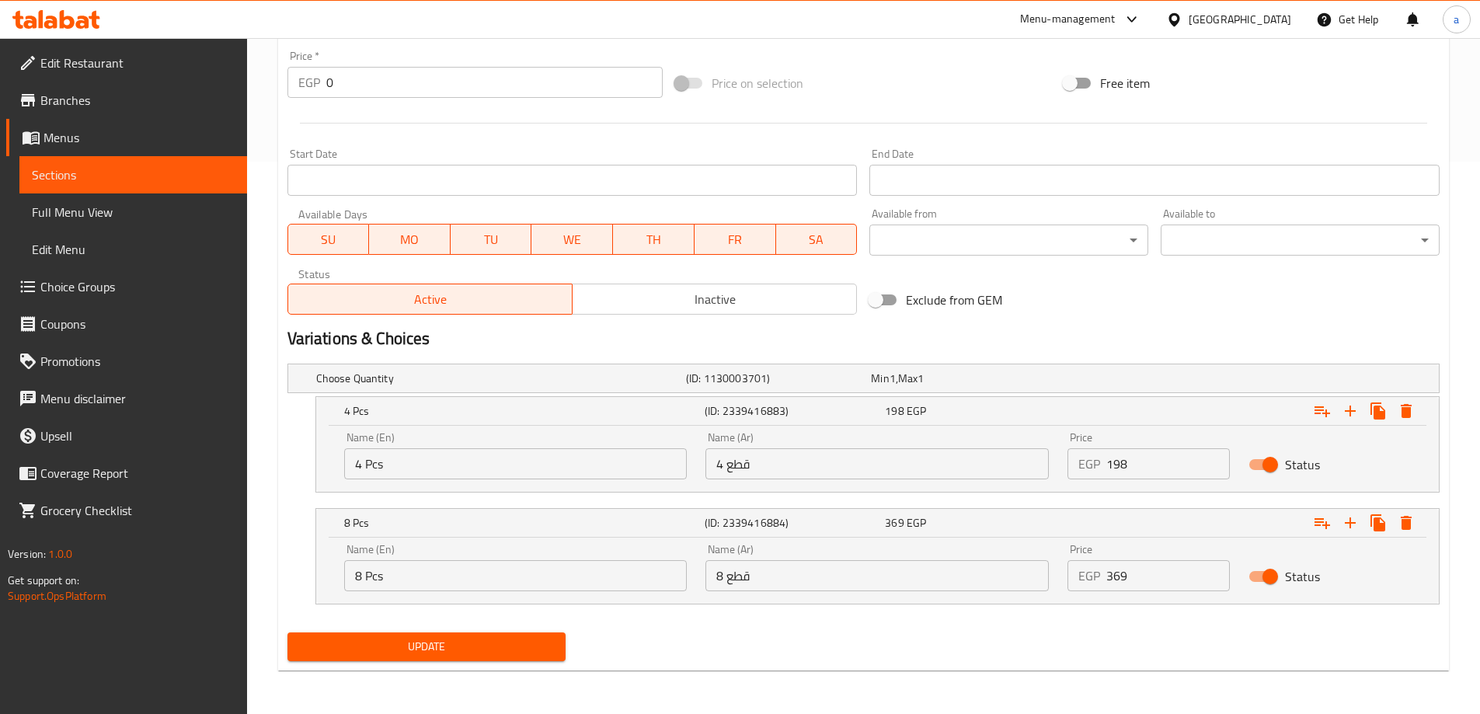
type textarea "جبنة، أفوكادو، خيار، خس، اضافة تونة"
click at [469, 646] on span "Update" at bounding box center [427, 646] width 254 height 19
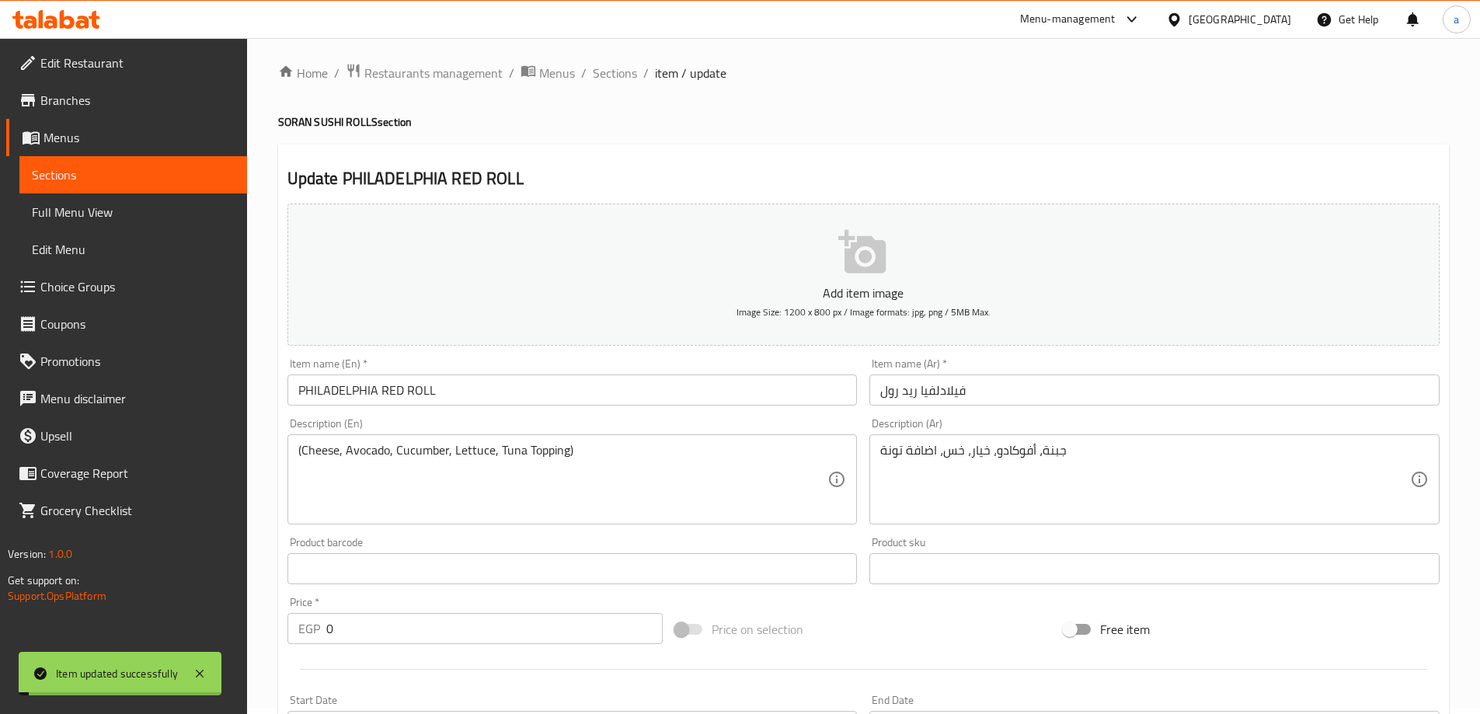
scroll to position [0, 0]
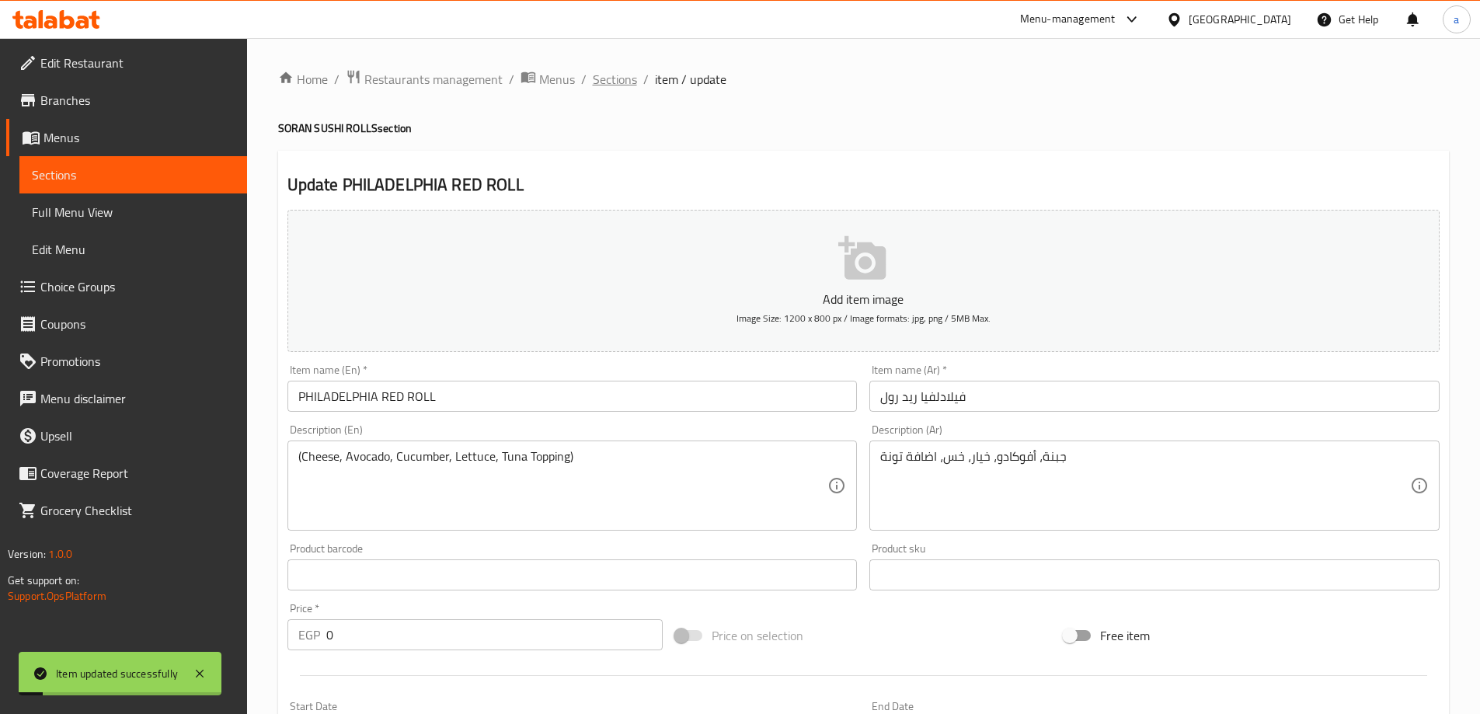
click at [614, 82] on span "Sections" at bounding box center [615, 79] width 44 height 19
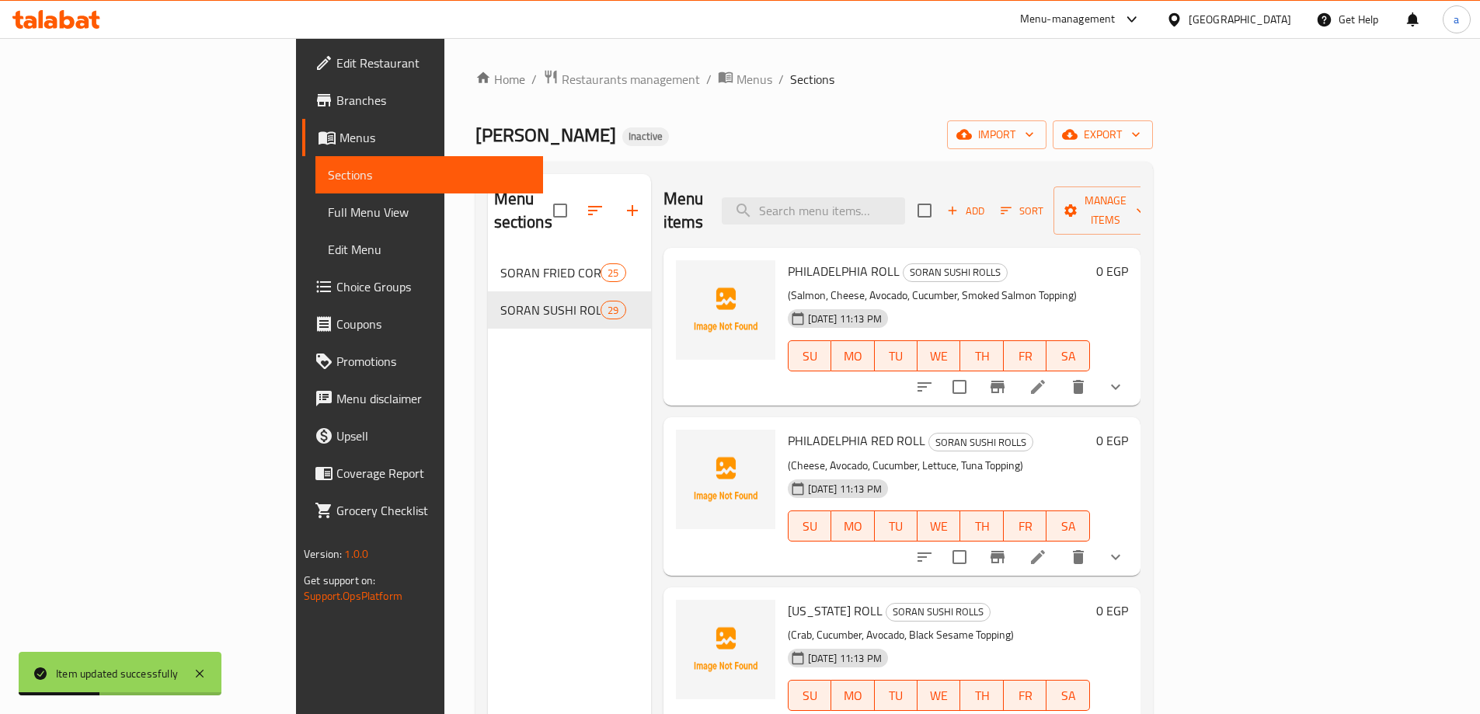
click at [1060, 374] on li at bounding box center [1038, 387] width 44 height 28
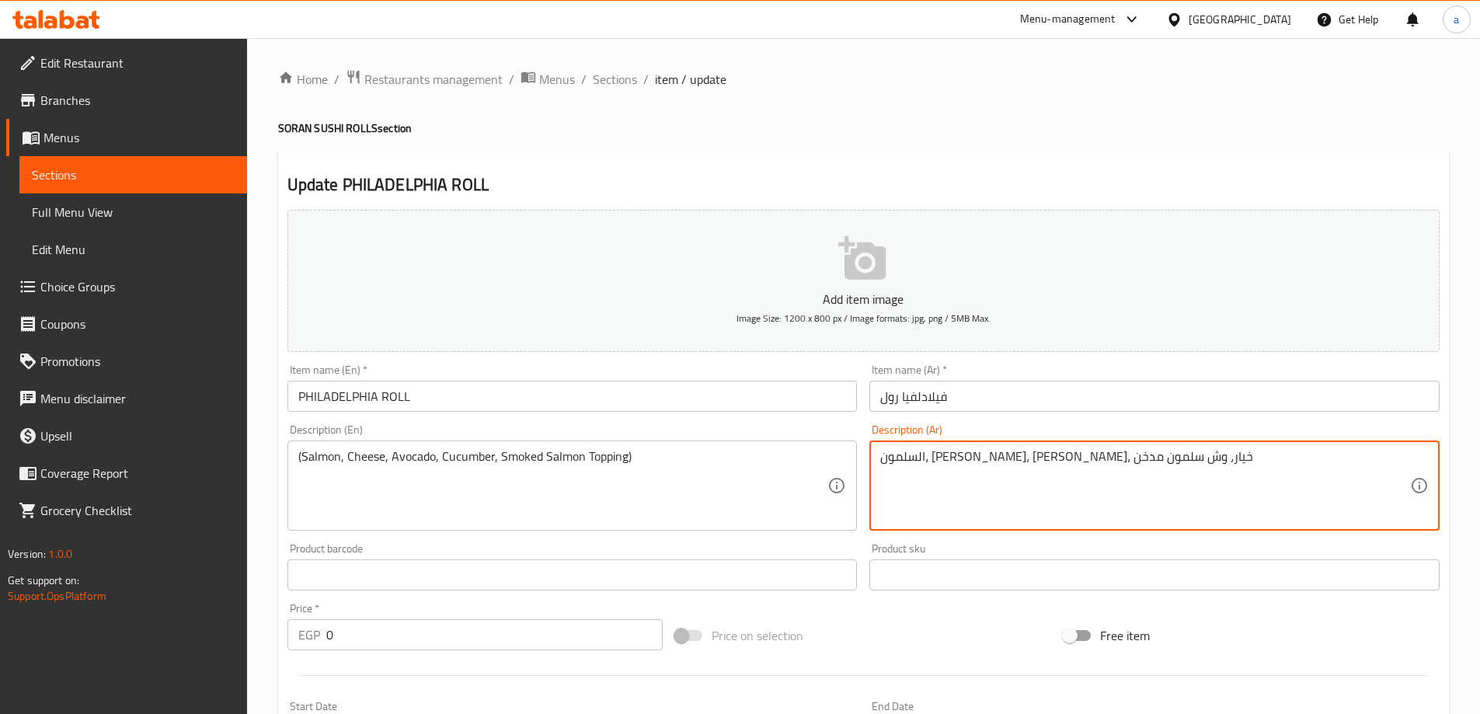
click at [960, 455] on textarea "السلمون، [PERSON_NAME]، [PERSON_NAME]، خيار، وش سلمون مدخن" at bounding box center [1145, 486] width 530 height 74
click at [963, 484] on textarea "السلمون، [PERSON_NAME]، [PERSON_NAME]، خيار، وش سلمون مدخن" at bounding box center [1145, 486] width 530 height 74
click at [963, 463] on textarea "السلمون، [PERSON_NAME]، [PERSON_NAME]، خيار، وش سلمون مدخن" at bounding box center [1145, 486] width 530 height 74
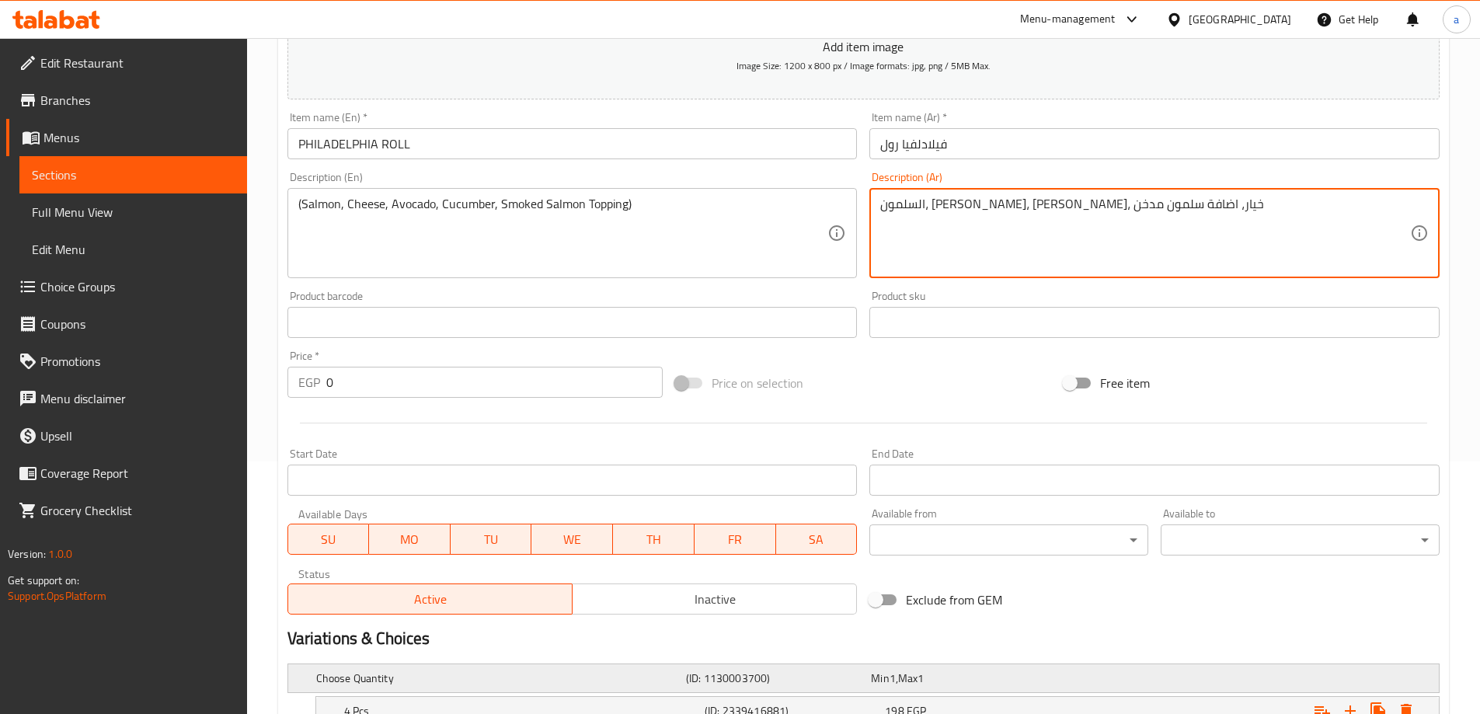
scroll to position [388, 0]
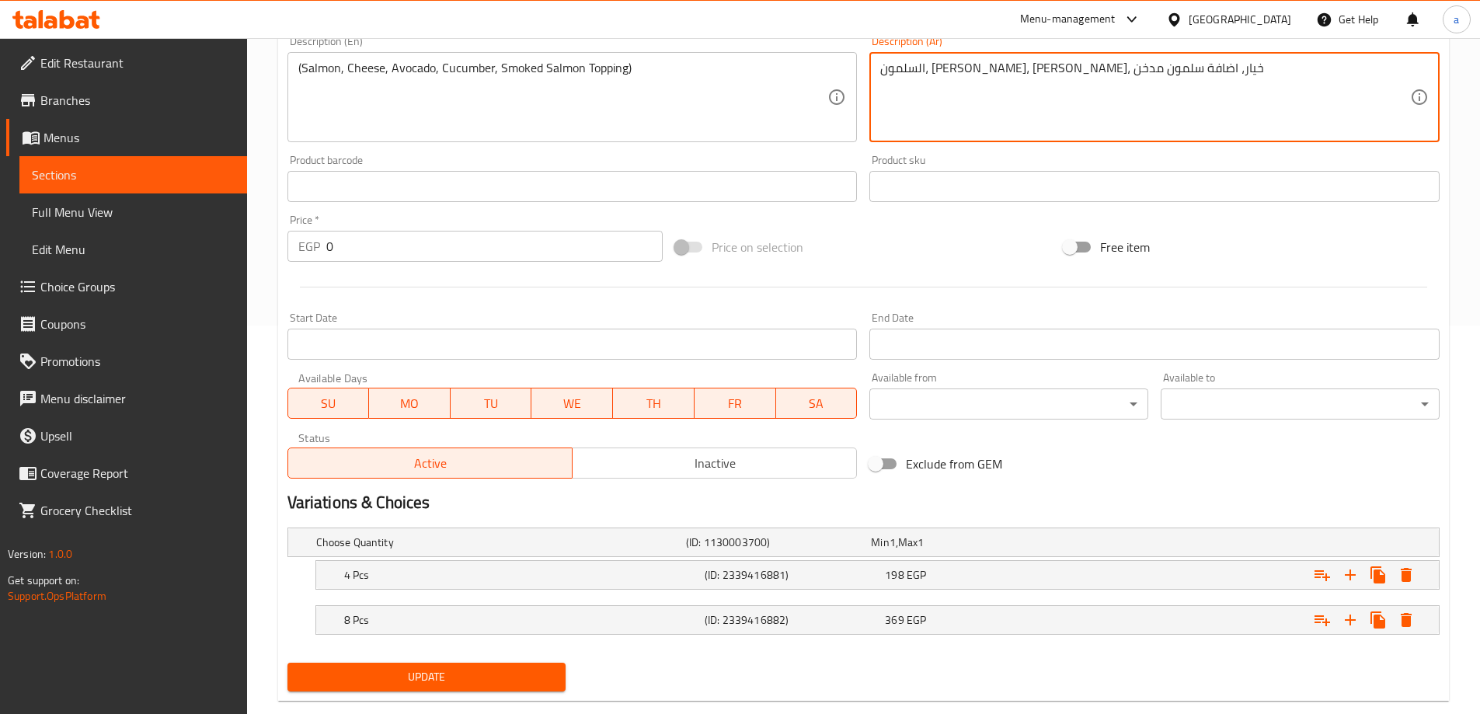
type textarea "السلمون، [PERSON_NAME]، [PERSON_NAME]، خيار، اضافة سلمون مدخن"
click at [508, 664] on button "Update" at bounding box center [426, 677] width 279 height 29
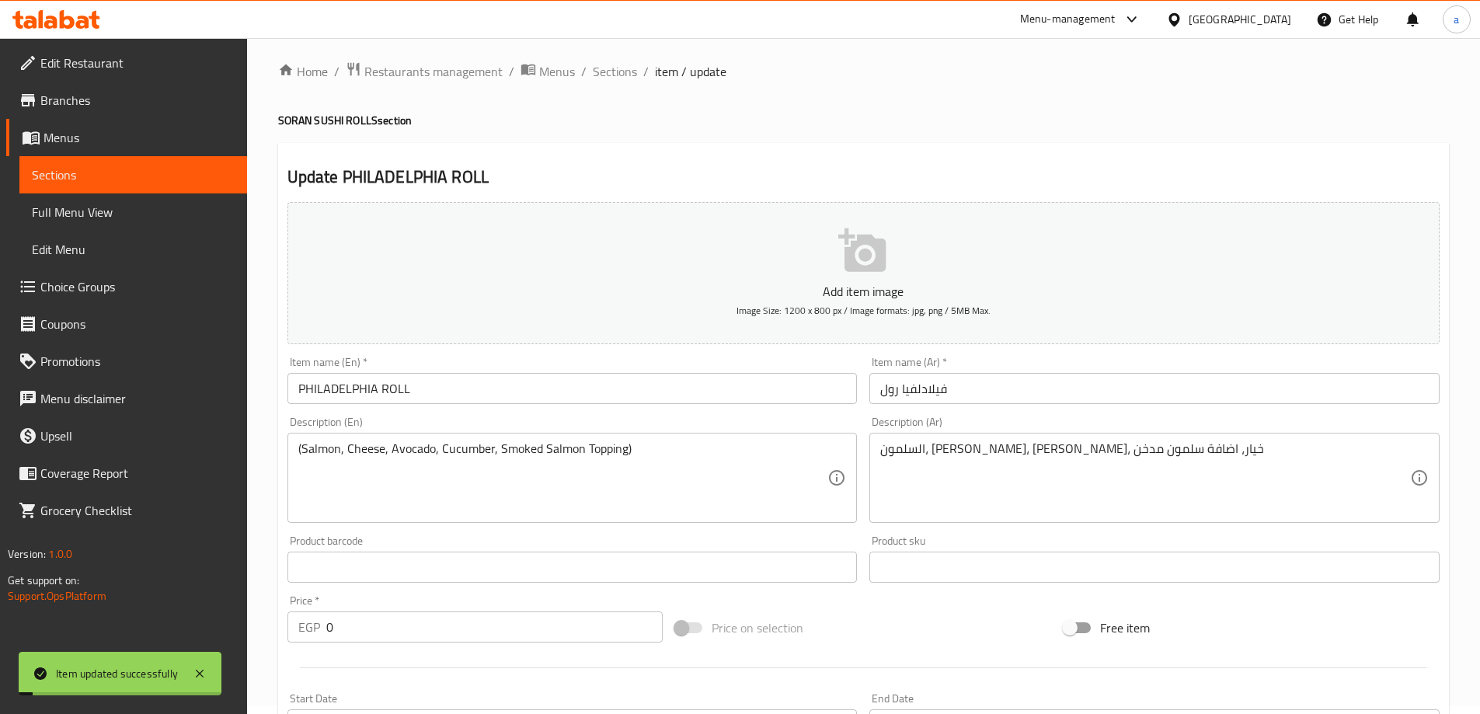
scroll to position [0, 0]
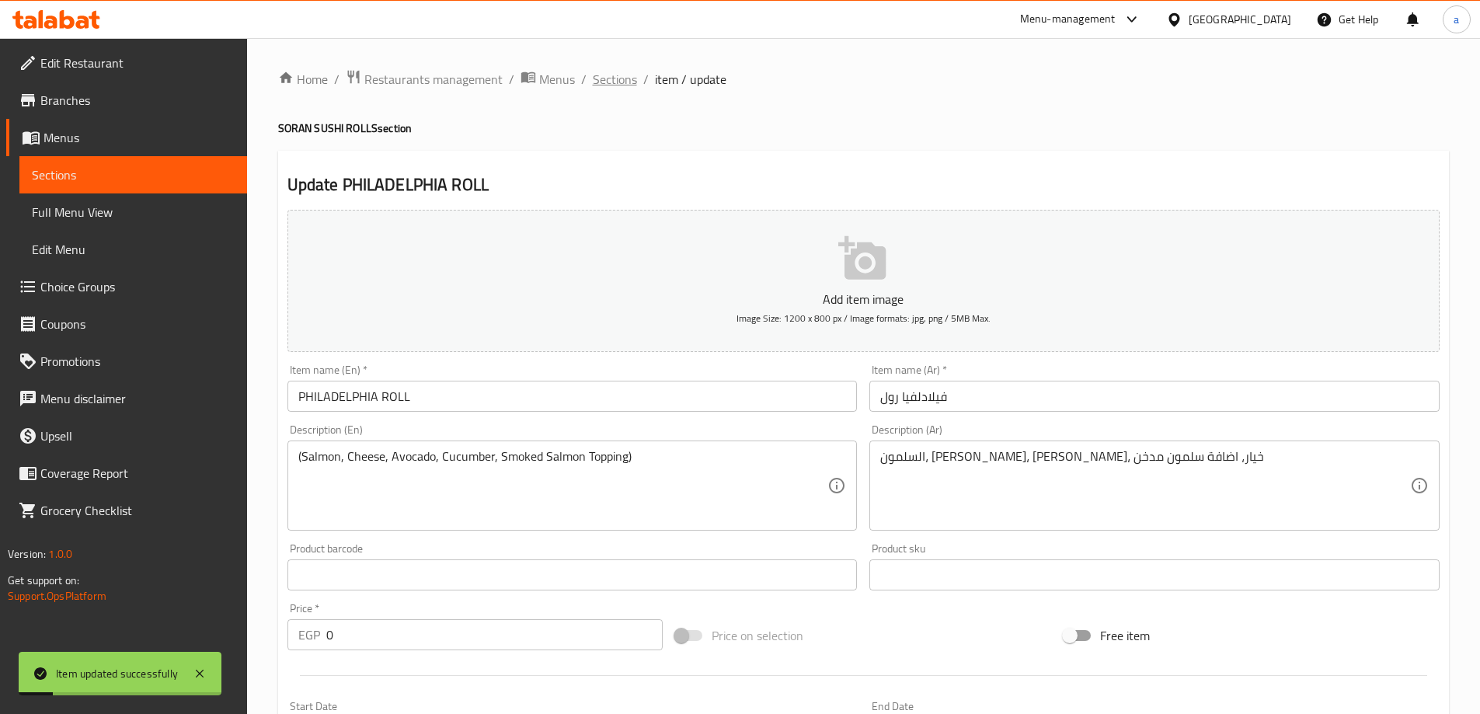
click at [621, 82] on span "Sections" at bounding box center [615, 79] width 44 height 19
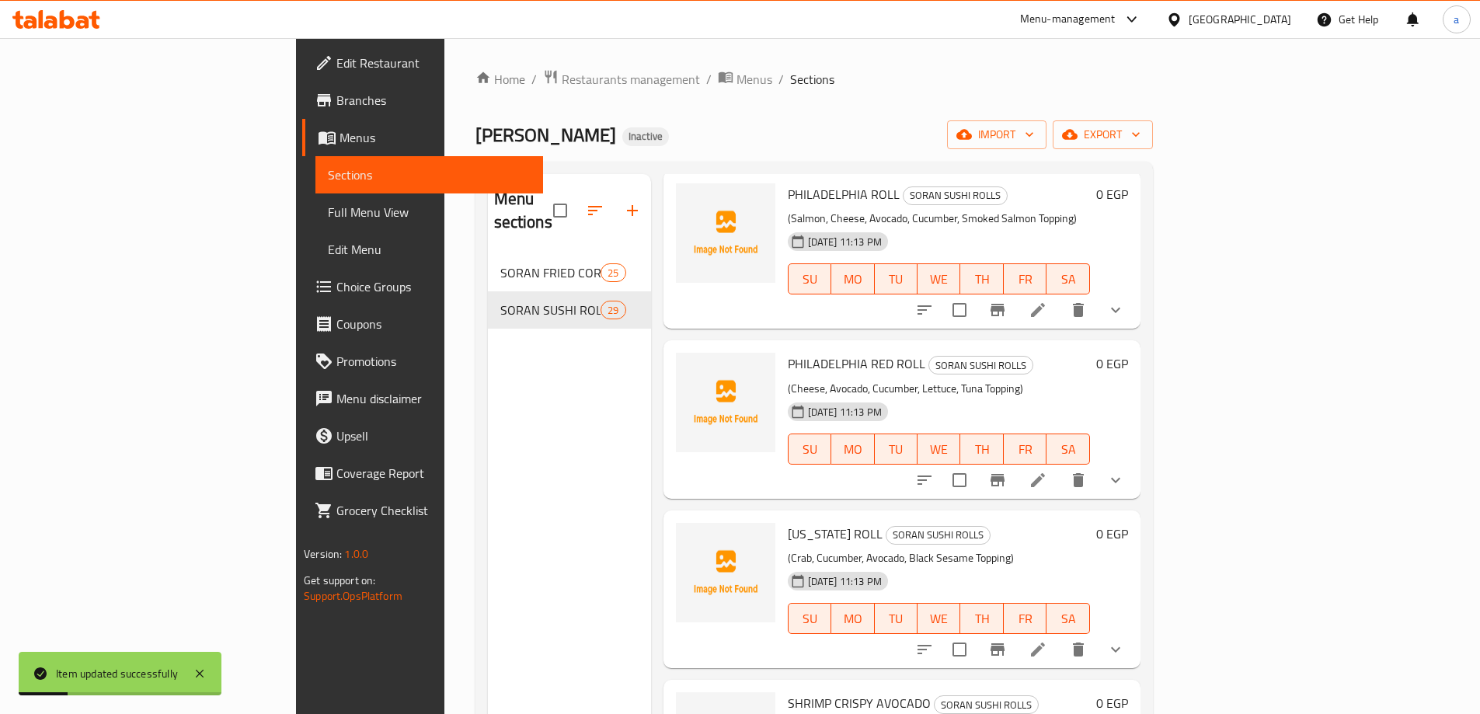
scroll to position [78, 0]
click at [1047, 639] on icon at bounding box center [1038, 648] width 19 height 19
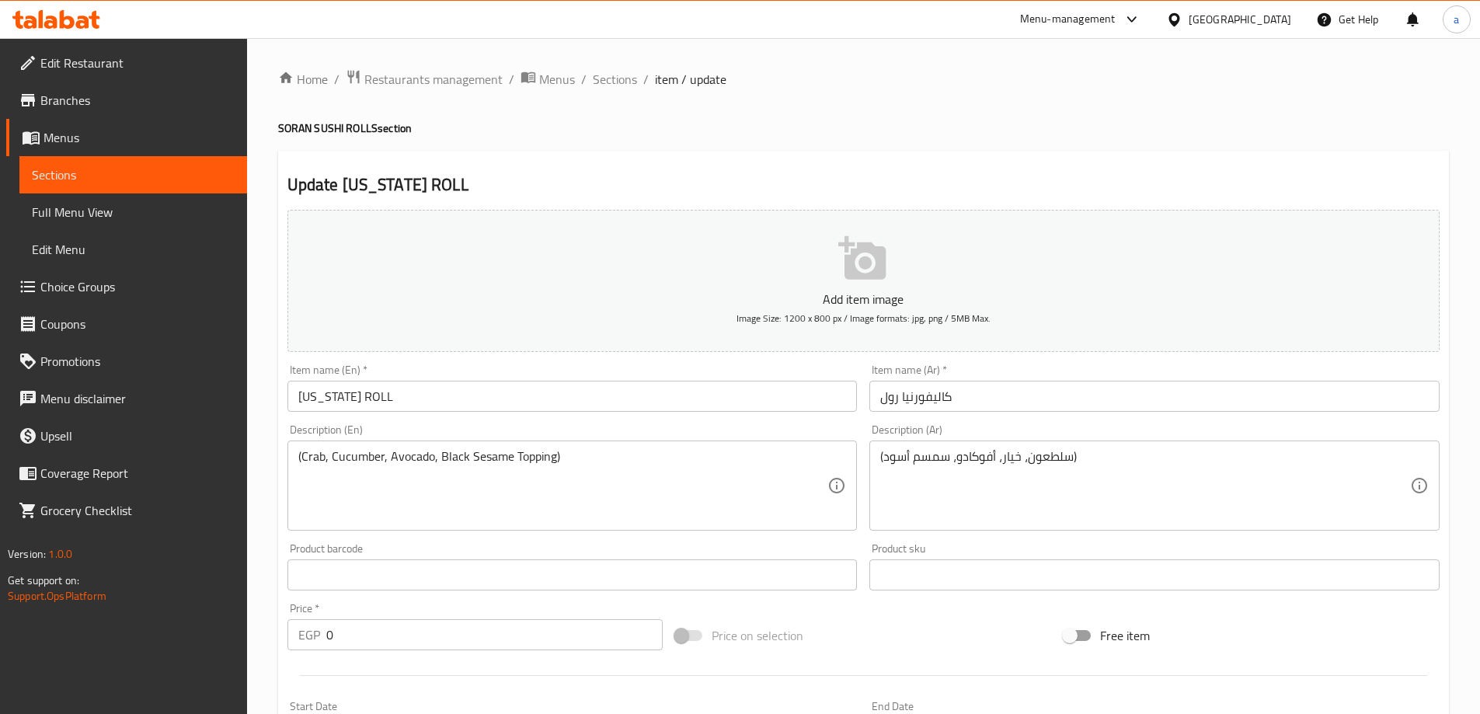
drag, startPoint x: 1326, startPoint y: 630, endPoint x: 710, endPoint y: 480, distance: 634.1
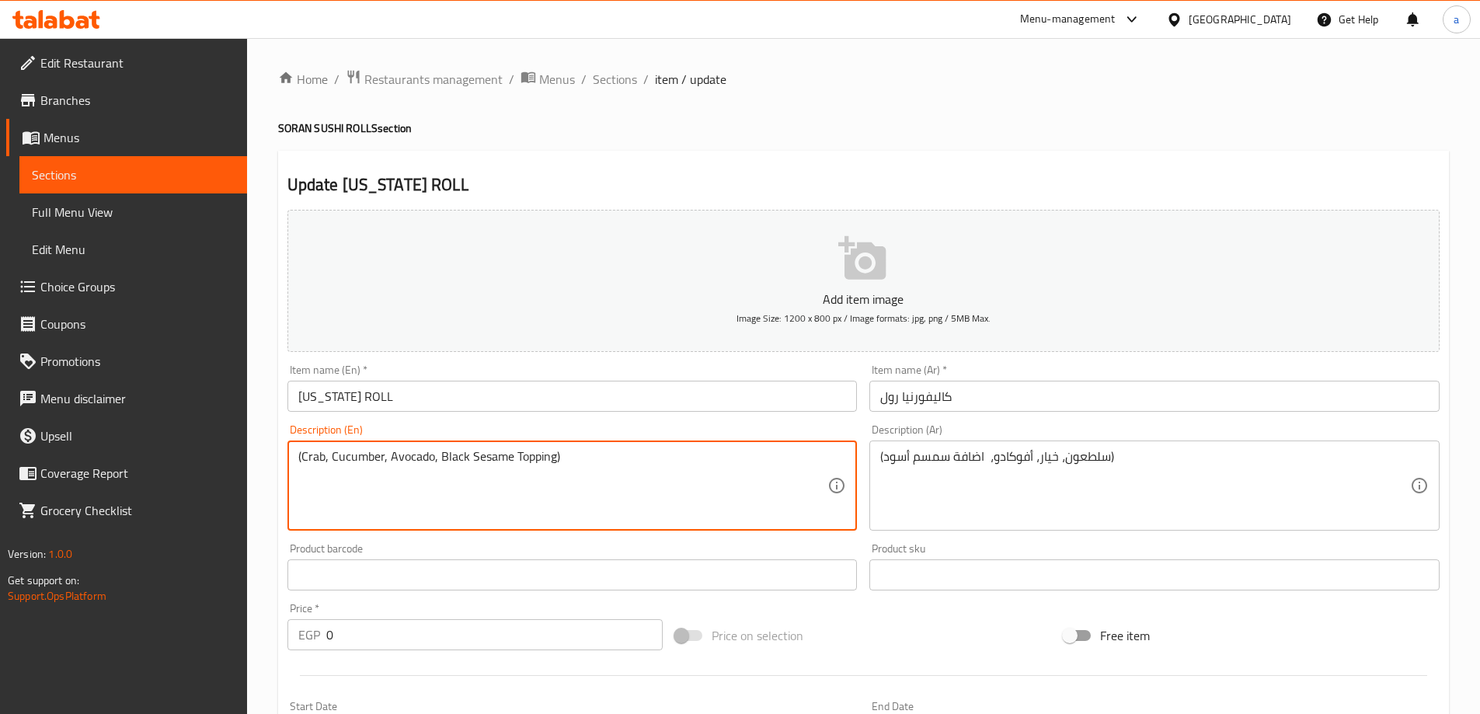
click at [319, 461] on textarea "(Crab, Cucumber, Avocado, Black Sesame Topping)" at bounding box center [563, 486] width 530 height 74
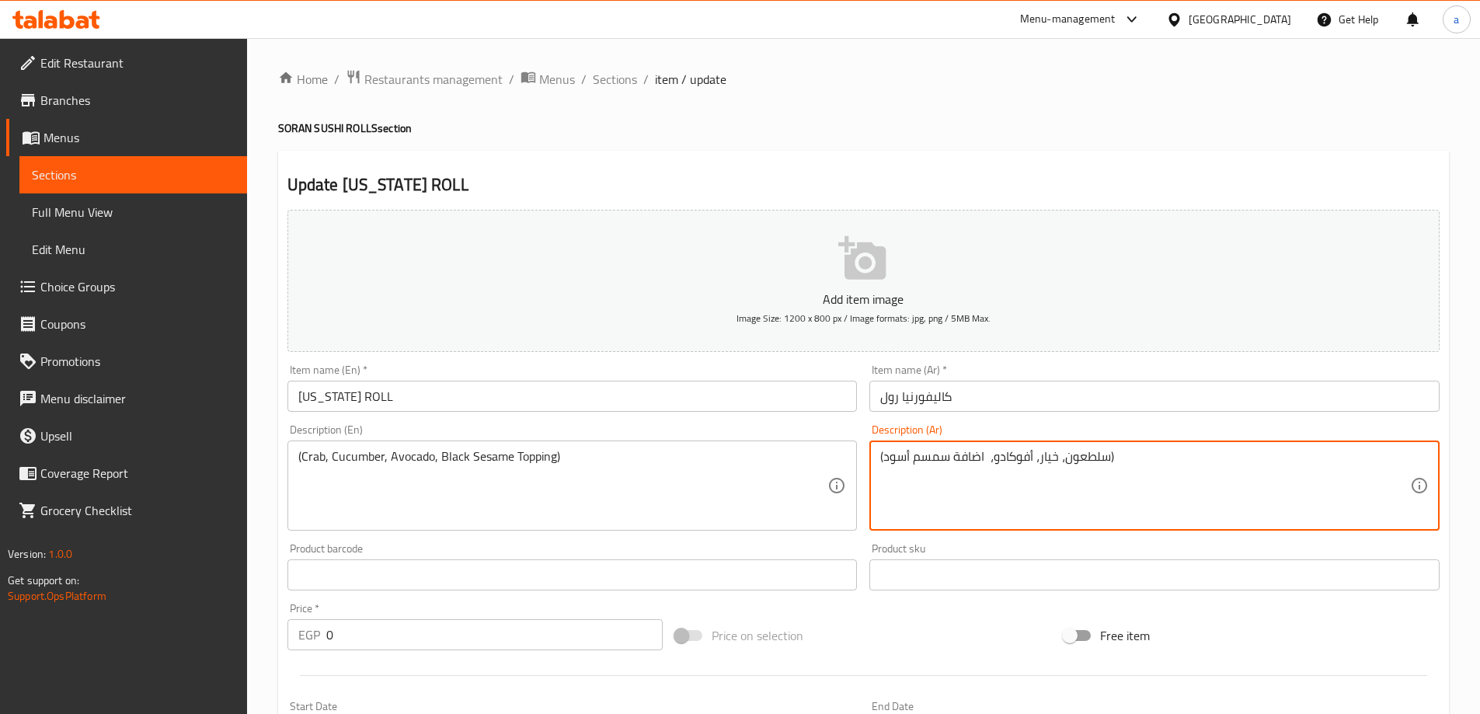
click at [1081, 459] on textarea "(سلطعون، خيار، أفوكادو، اضافة سمسم أسود)" at bounding box center [1145, 486] width 530 height 74
paste textarea "كابوريا"
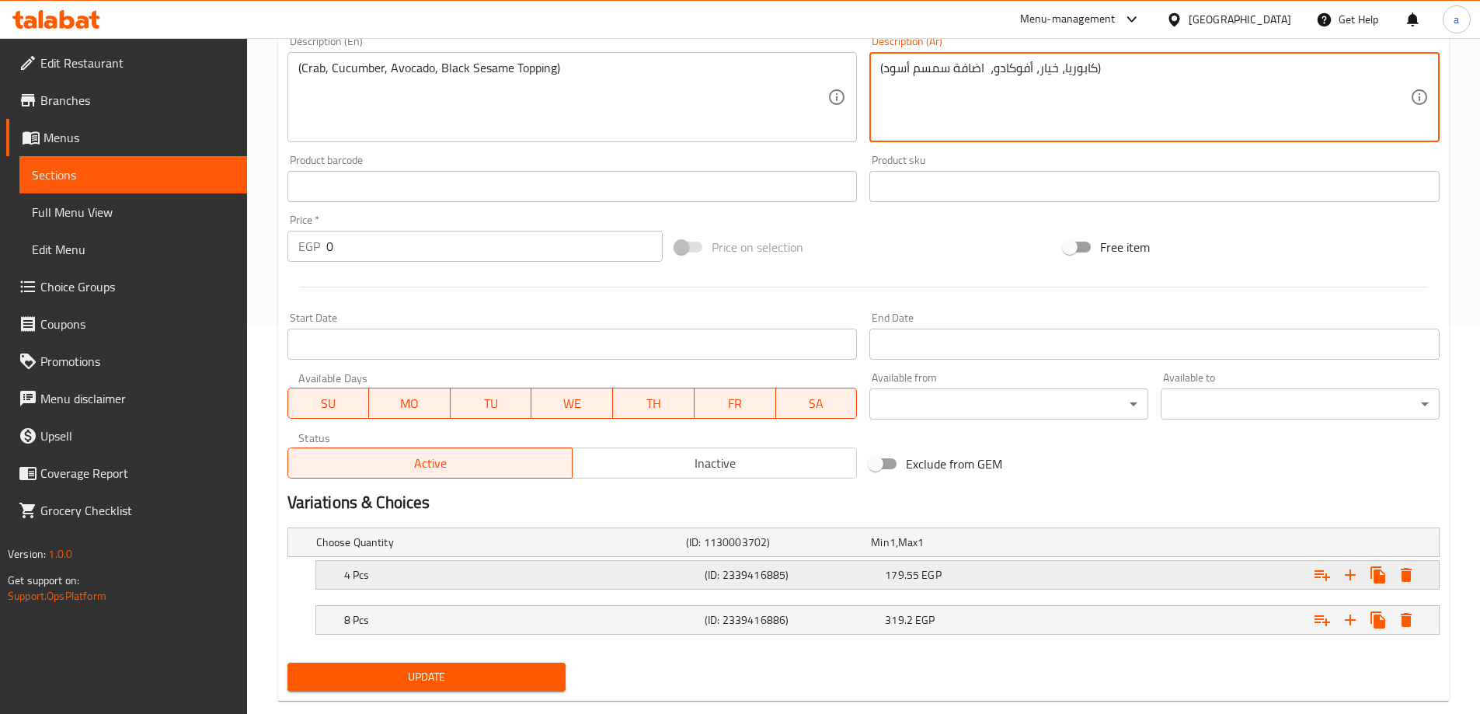
type textarea "(كابوريا، خيار، أفوكادو، اضافة سمسم أسود)"
click at [958, 574] on div "179.55 EGP" at bounding box center [972, 575] width 174 height 16
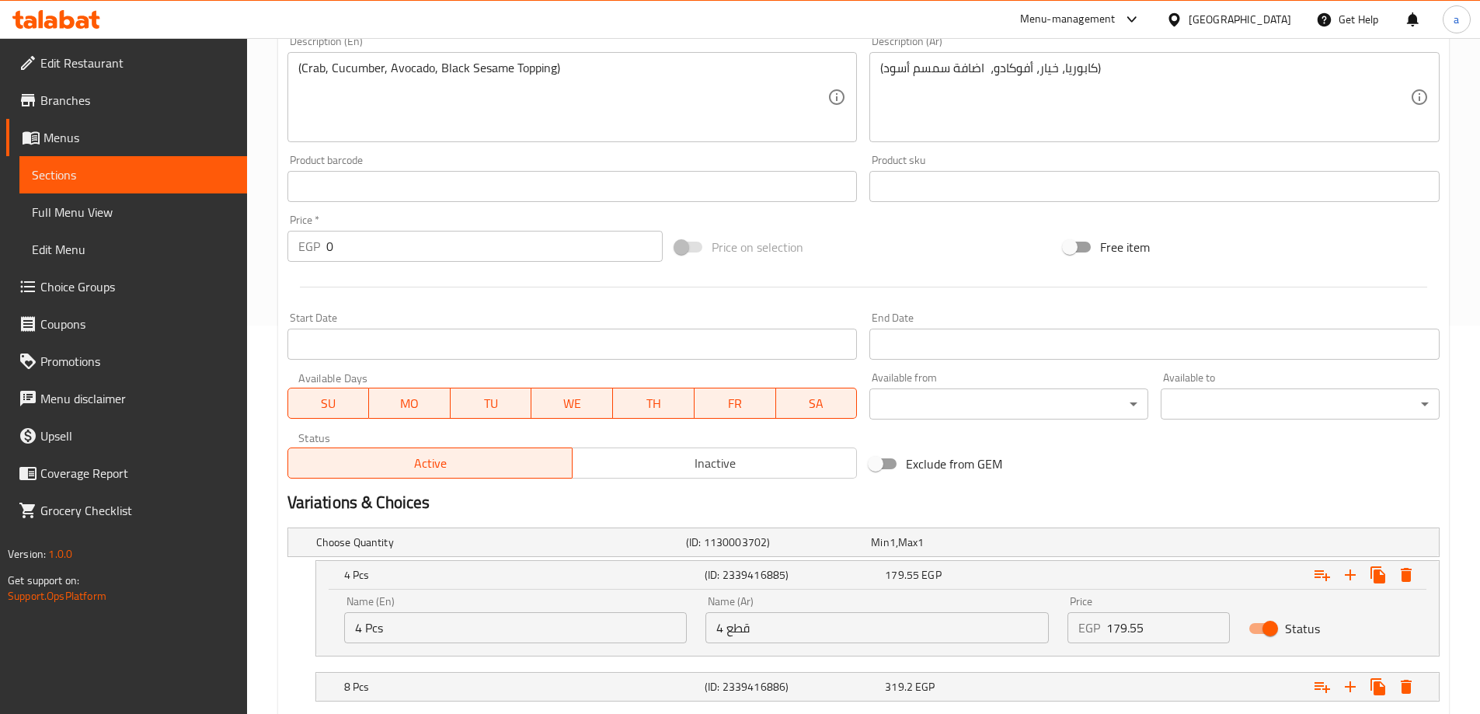
click at [1146, 632] on input "179.55" at bounding box center [1168, 627] width 124 height 31
click at [1155, 625] on input "179" at bounding box center [1168, 627] width 124 height 31
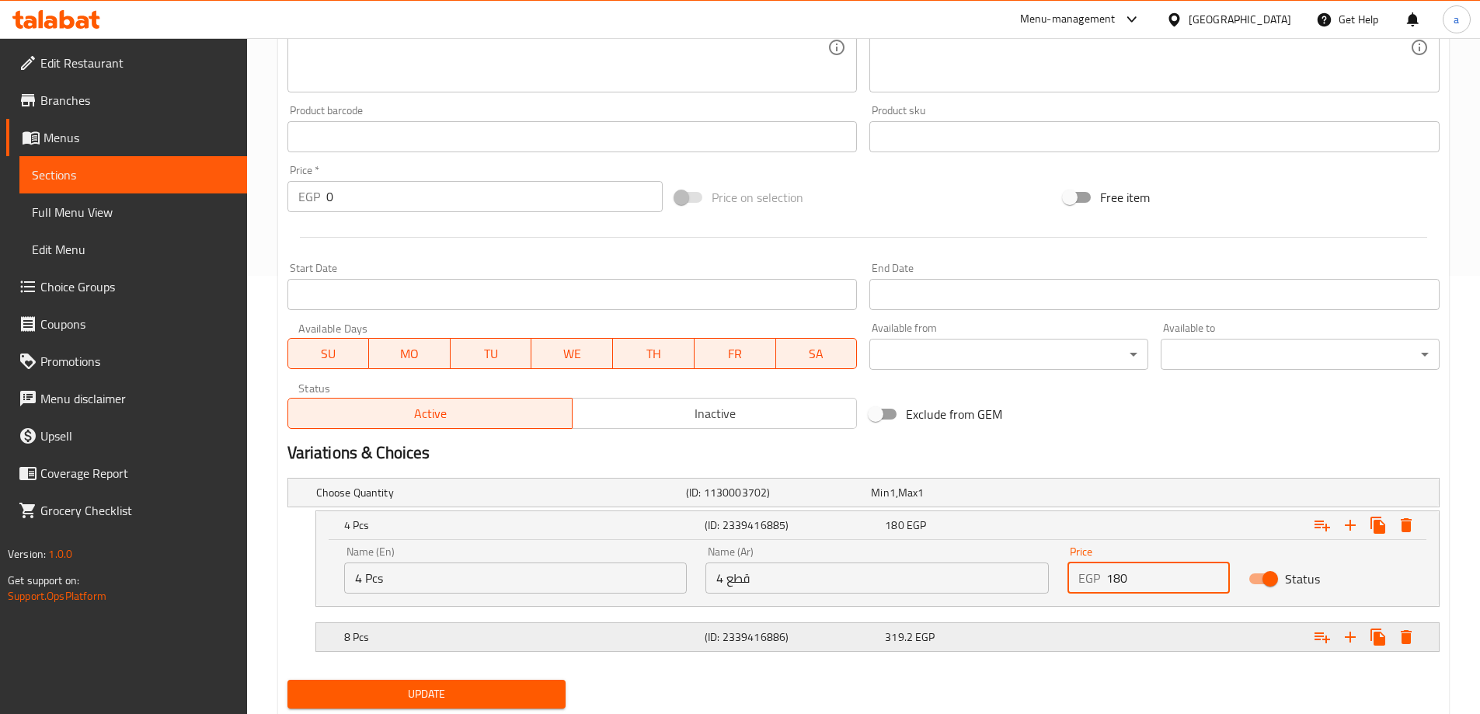
scroll to position [466, 0]
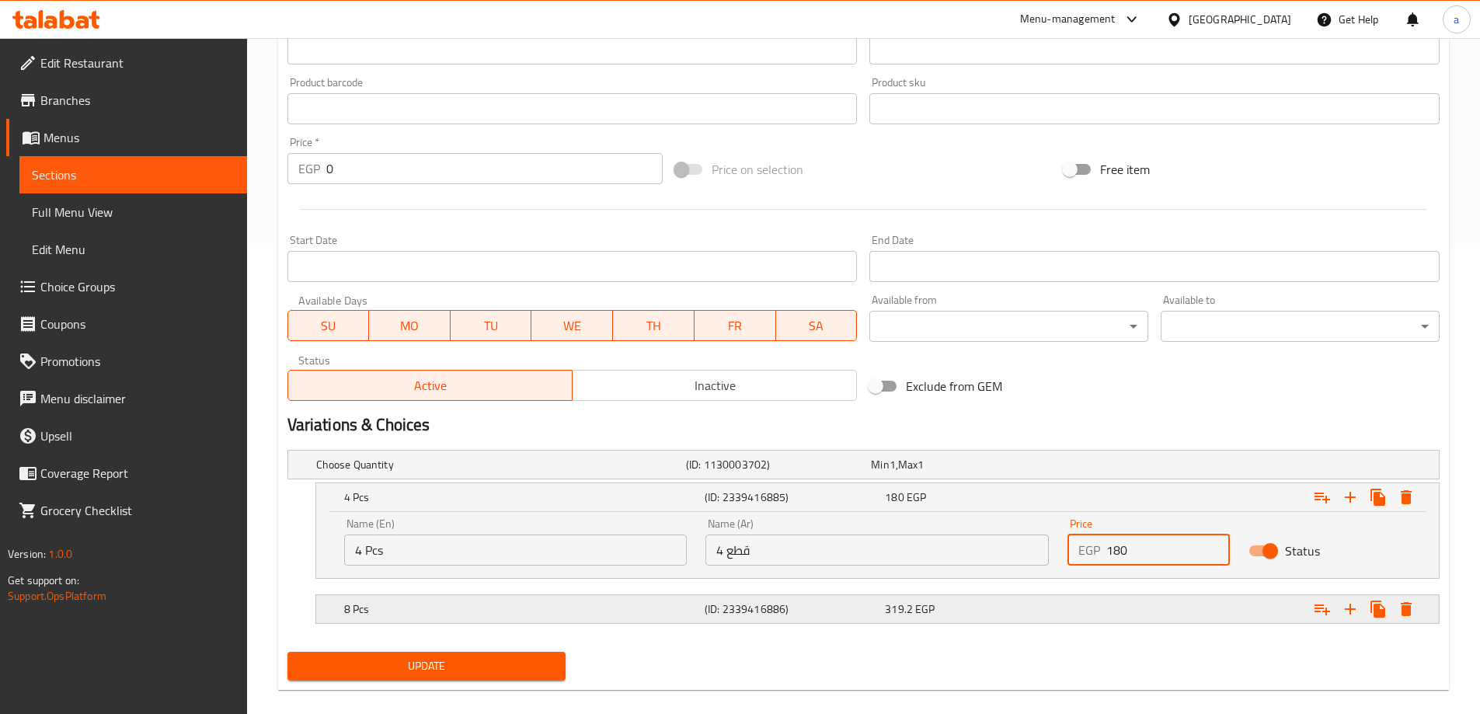
type input "180"
click at [1119, 605] on div "Expand" at bounding box center [1242, 609] width 361 height 34
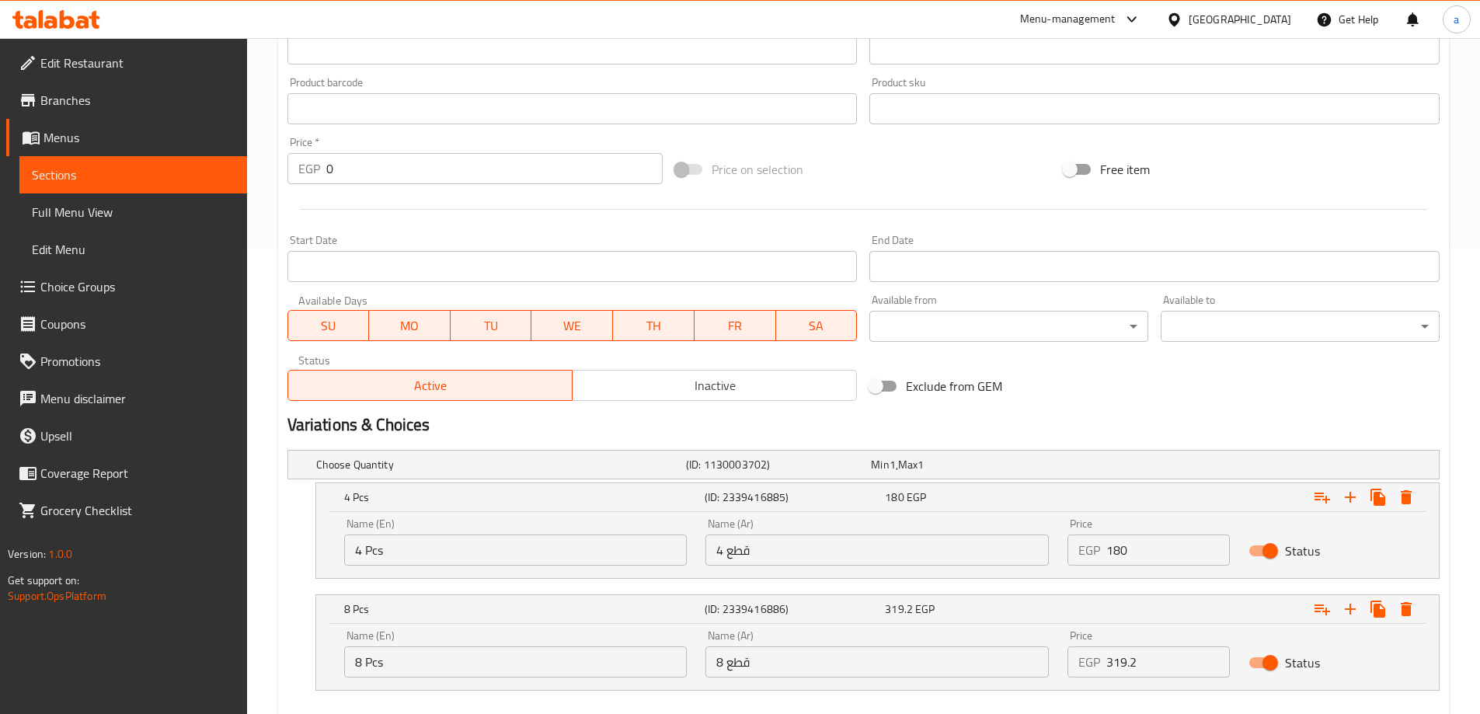
click at [1151, 664] on input "319.2" at bounding box center [1168, 661] width 124 height 31
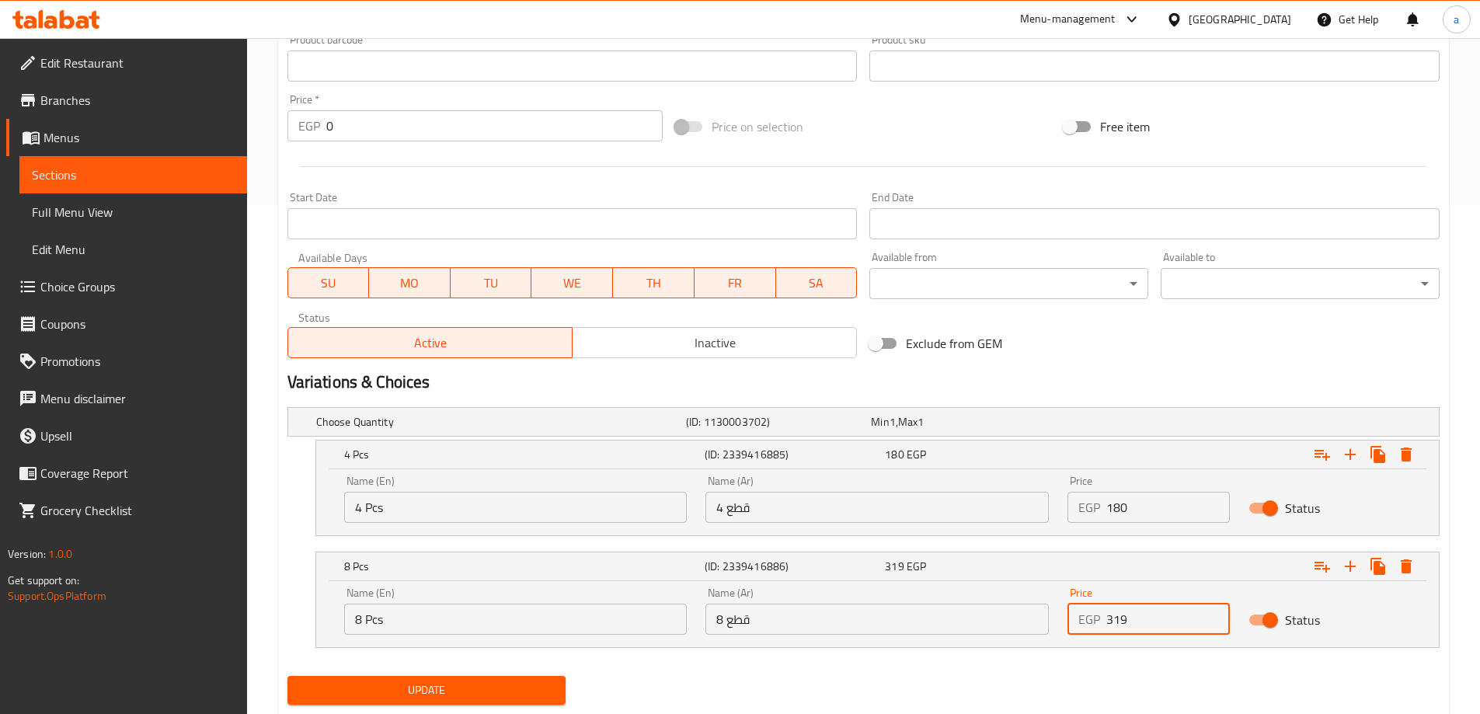
scroll to position [552, 0]
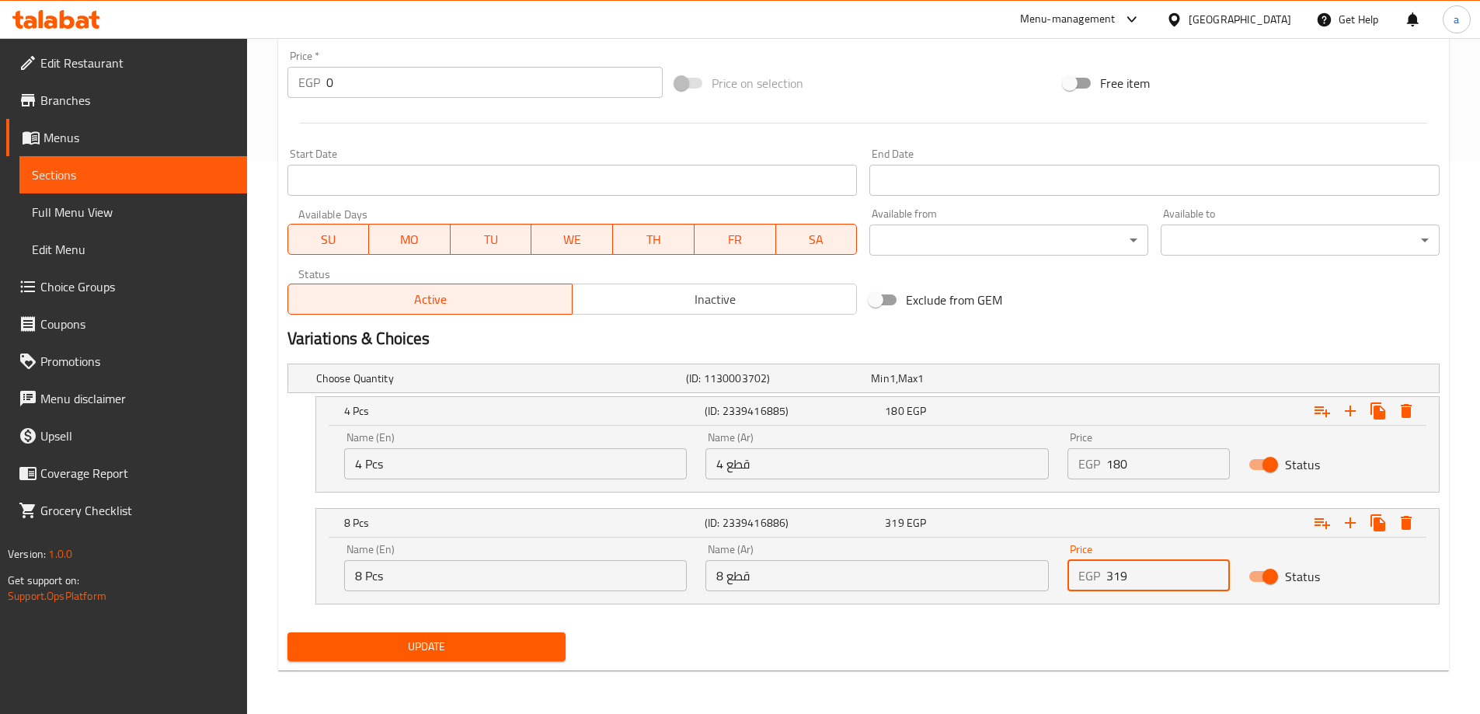
type input "319"
click at [496, 641] on span "Update" at bounding box center [427, 646] width 254 height 19
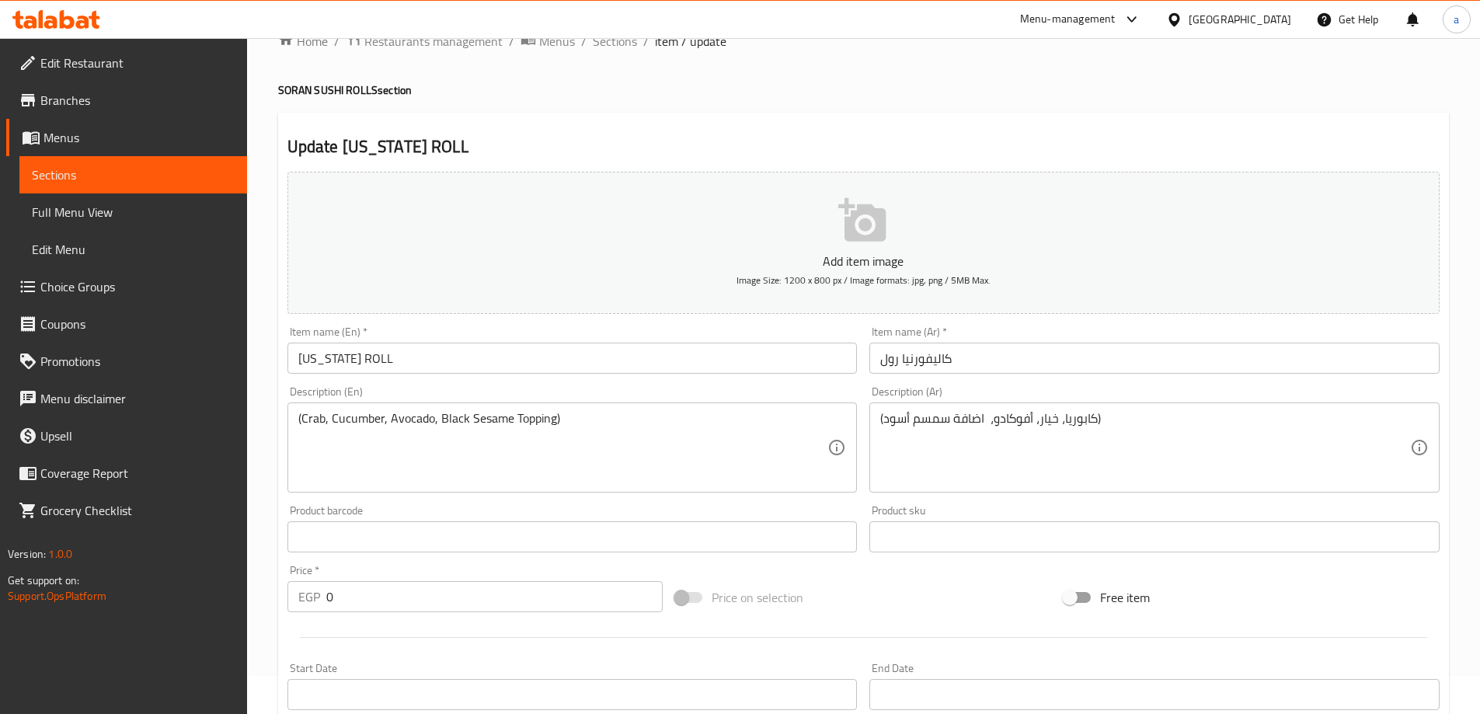
scroll to position [0, 0]
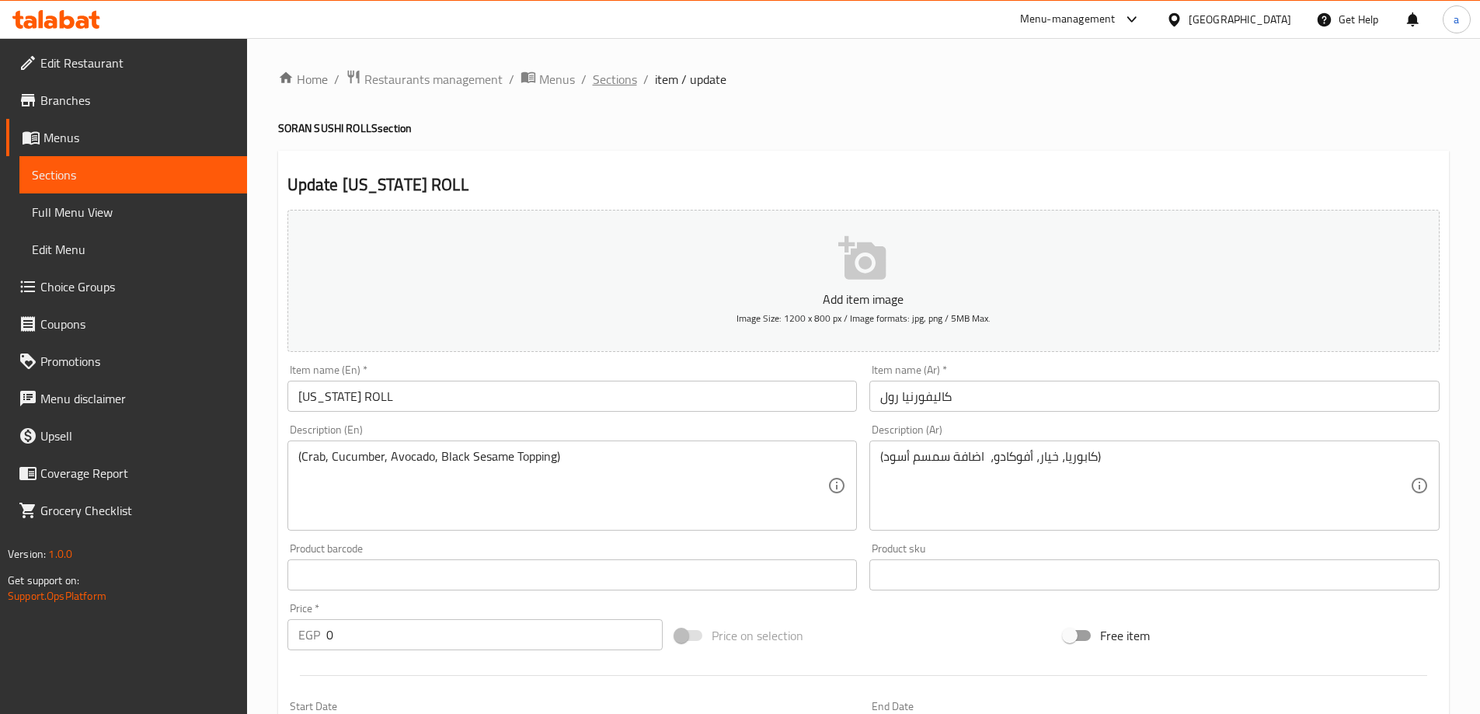
click at [610, 89] on span "Sections" at bounding box center [615, 79] width 44 height 19
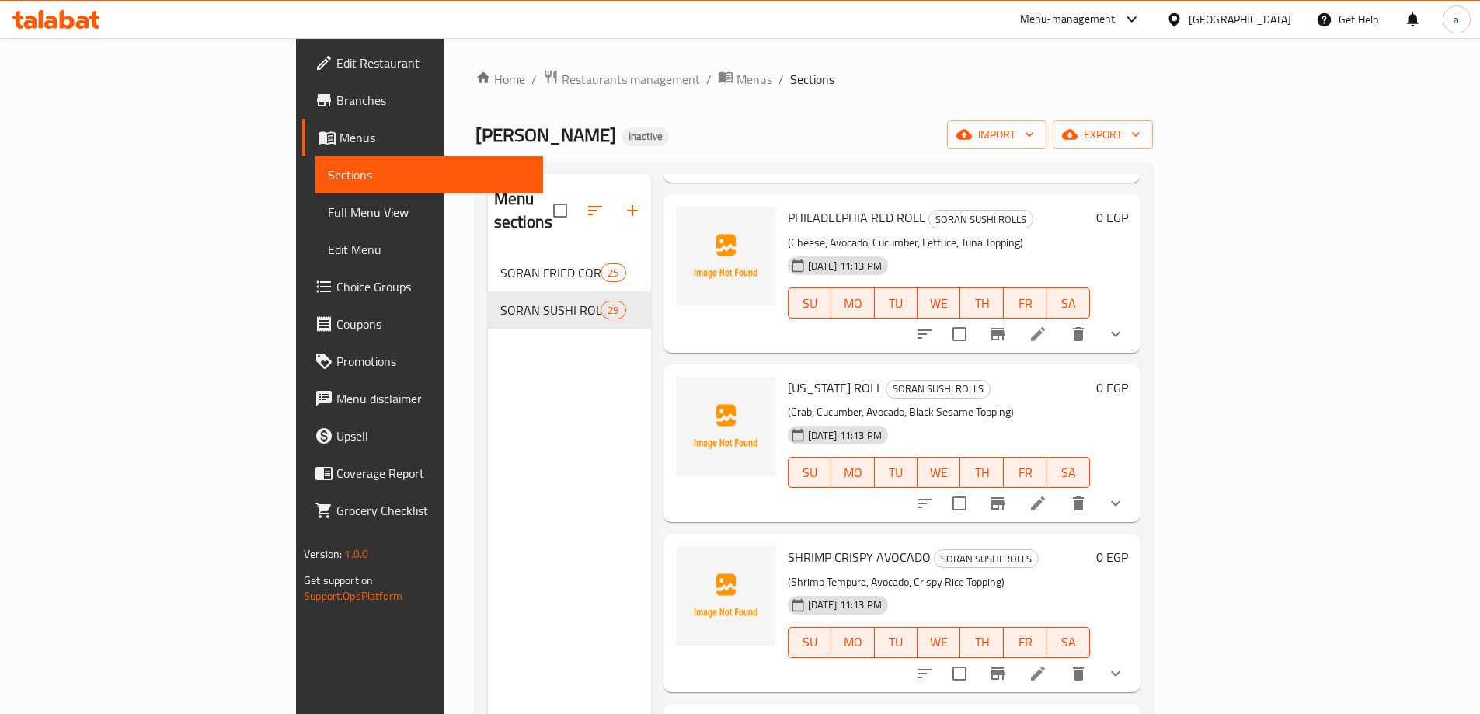
scroll to position [233, 0]
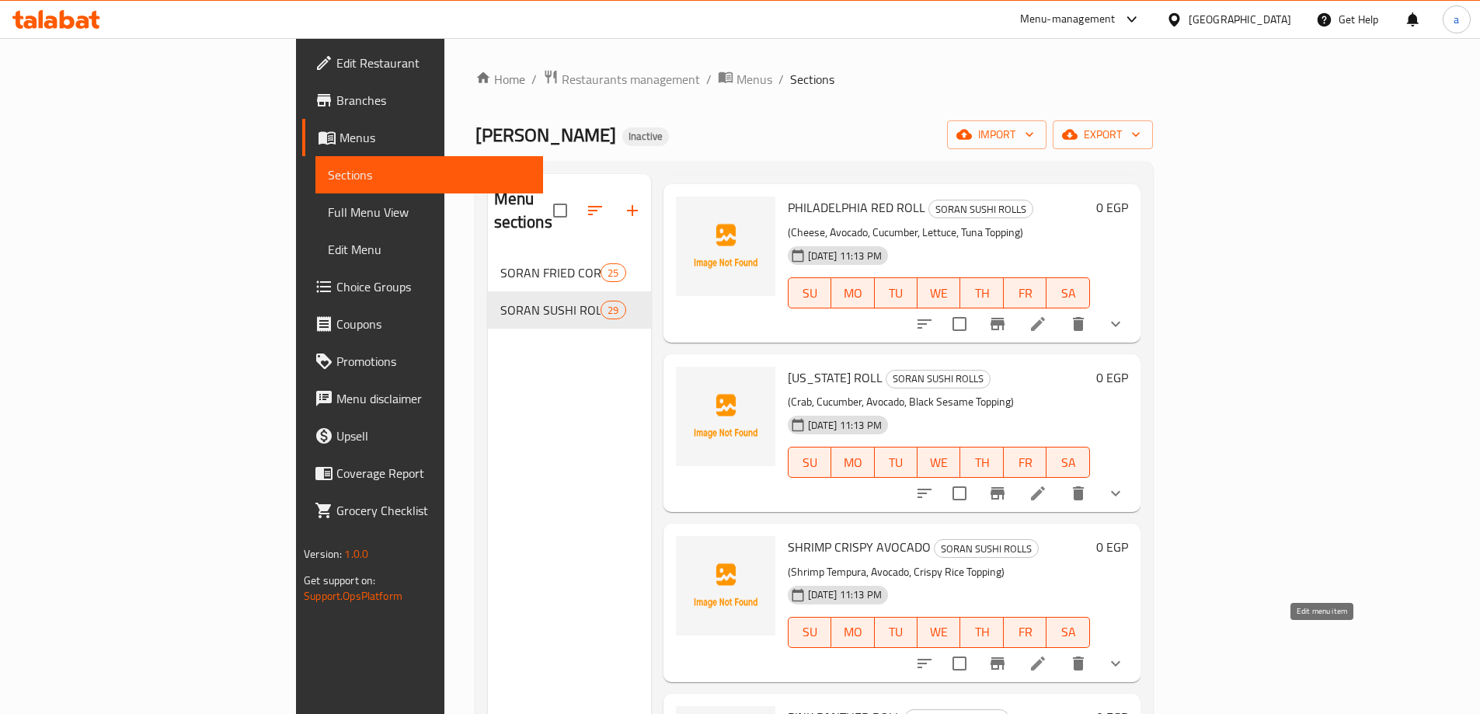
click at [1045, 657] on icon at bounding box center [1038, 664] width 14 height 14
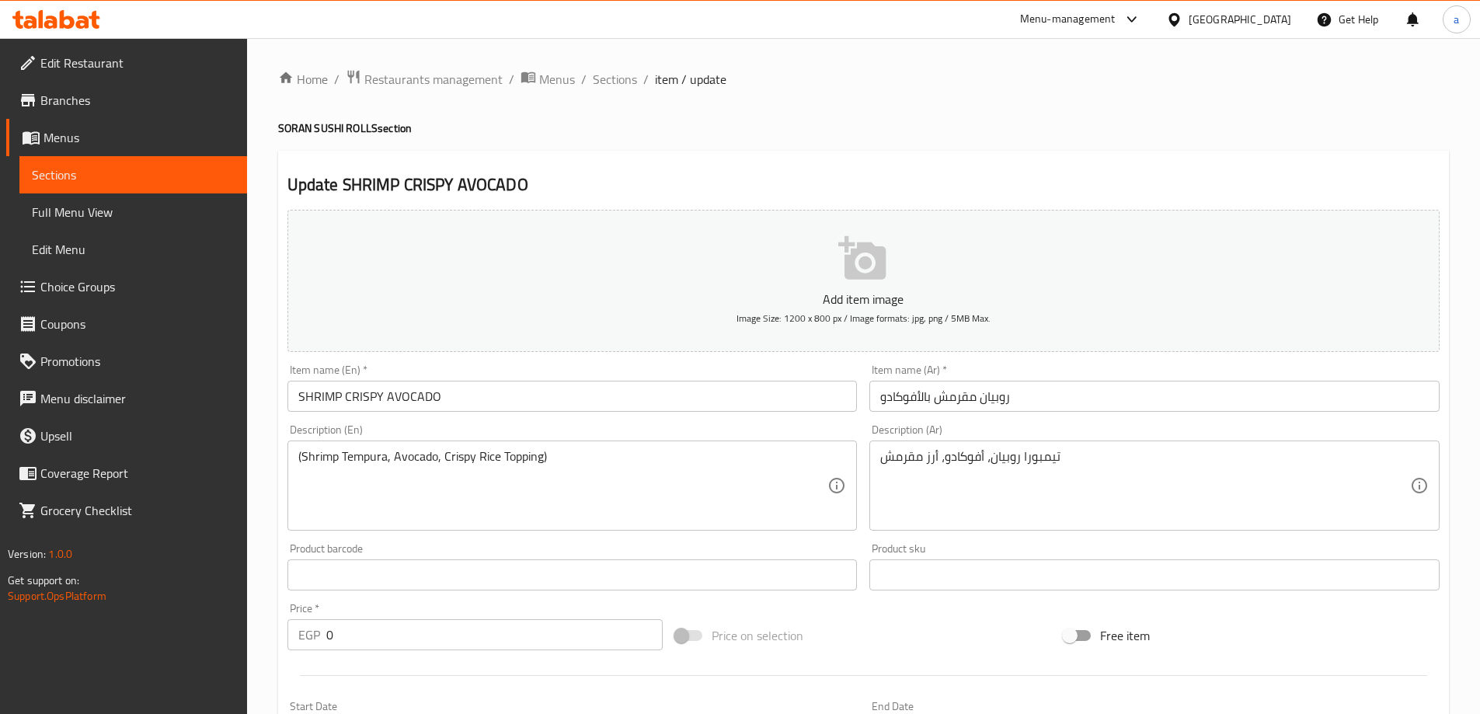
click at [315, 381] on input "SHRIMP CRISPY AVOCADO" at bounding box center [572, 396] width 570 height 31
click at [308, 356] on div "Add item image Image Size: 1200 x 800 px / Image formats: jpg, png / 5MB Max." at bounding box center [863, 281] width 1165 height 155
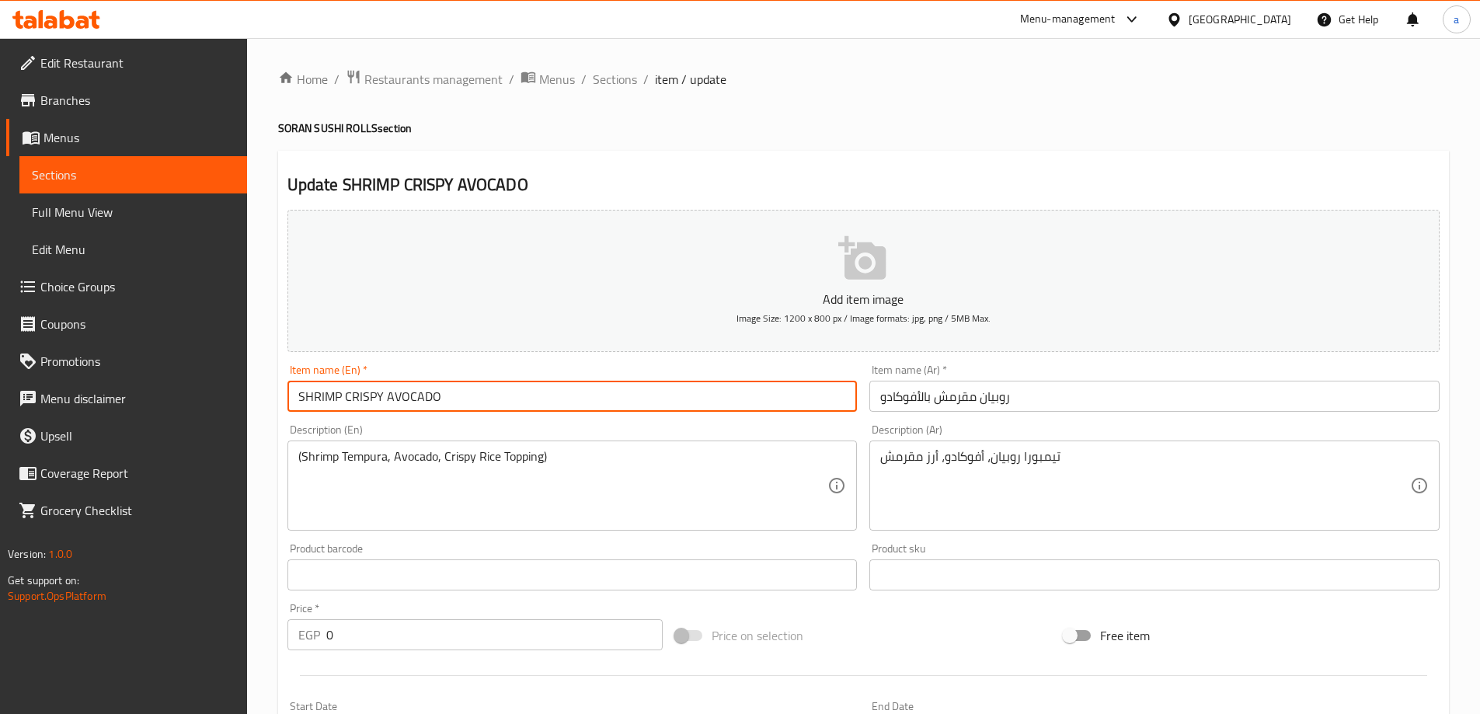
click at [315, 394] on input "SHRIMP CRISPY AVOCADO" at bounding box center [572, 396] width 570 height 31
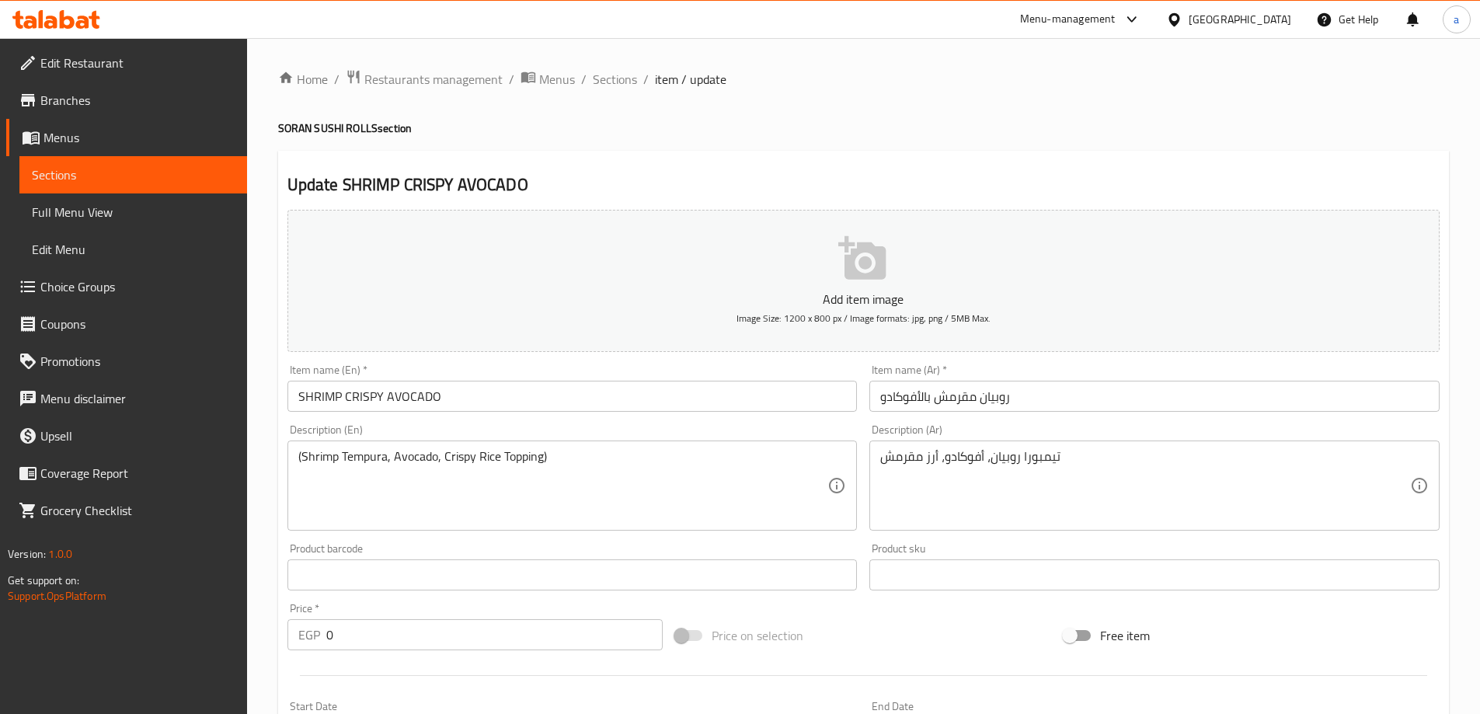
click at [369, 458] on textarea "(Shrimp Tempura, Avocado, Crispy Rice Topping)" at bounding box center [563, 486] width 530 height 74
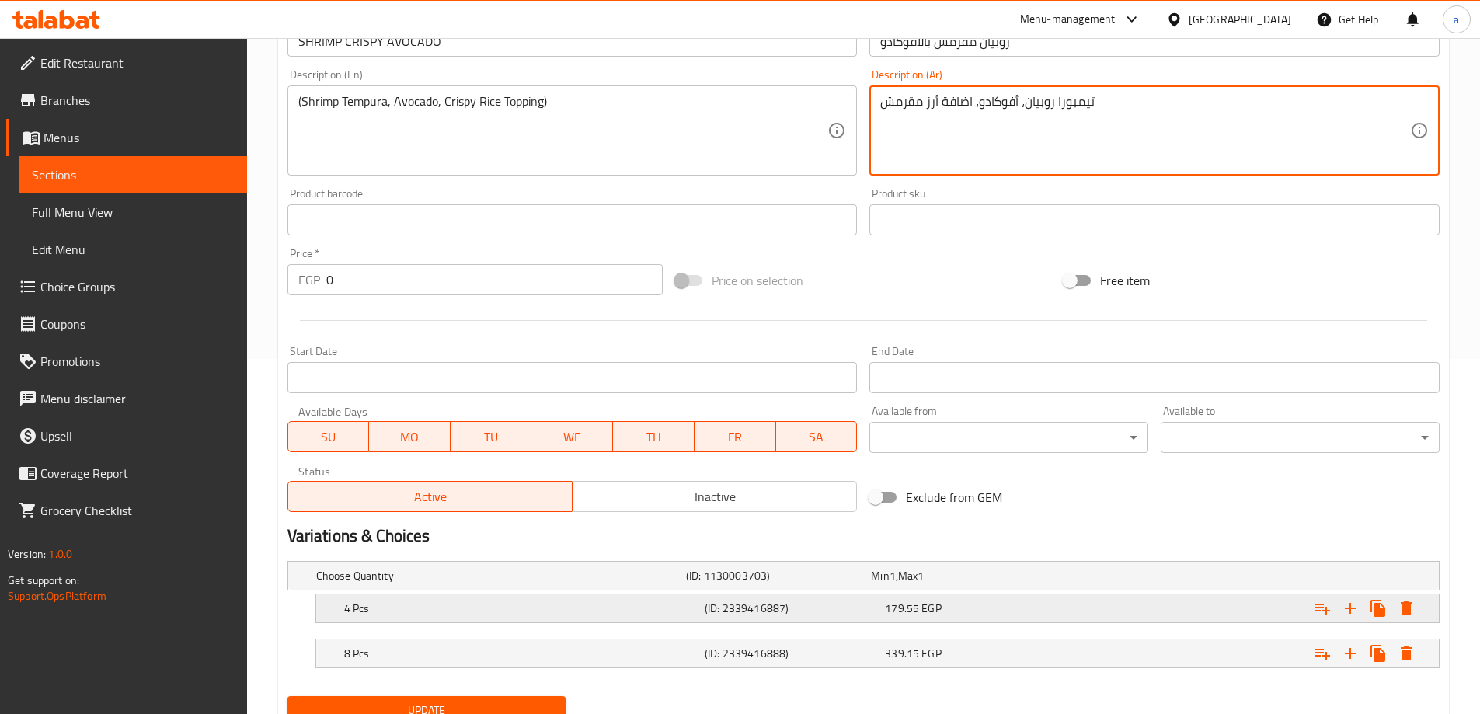
scroll to position [388, 0]
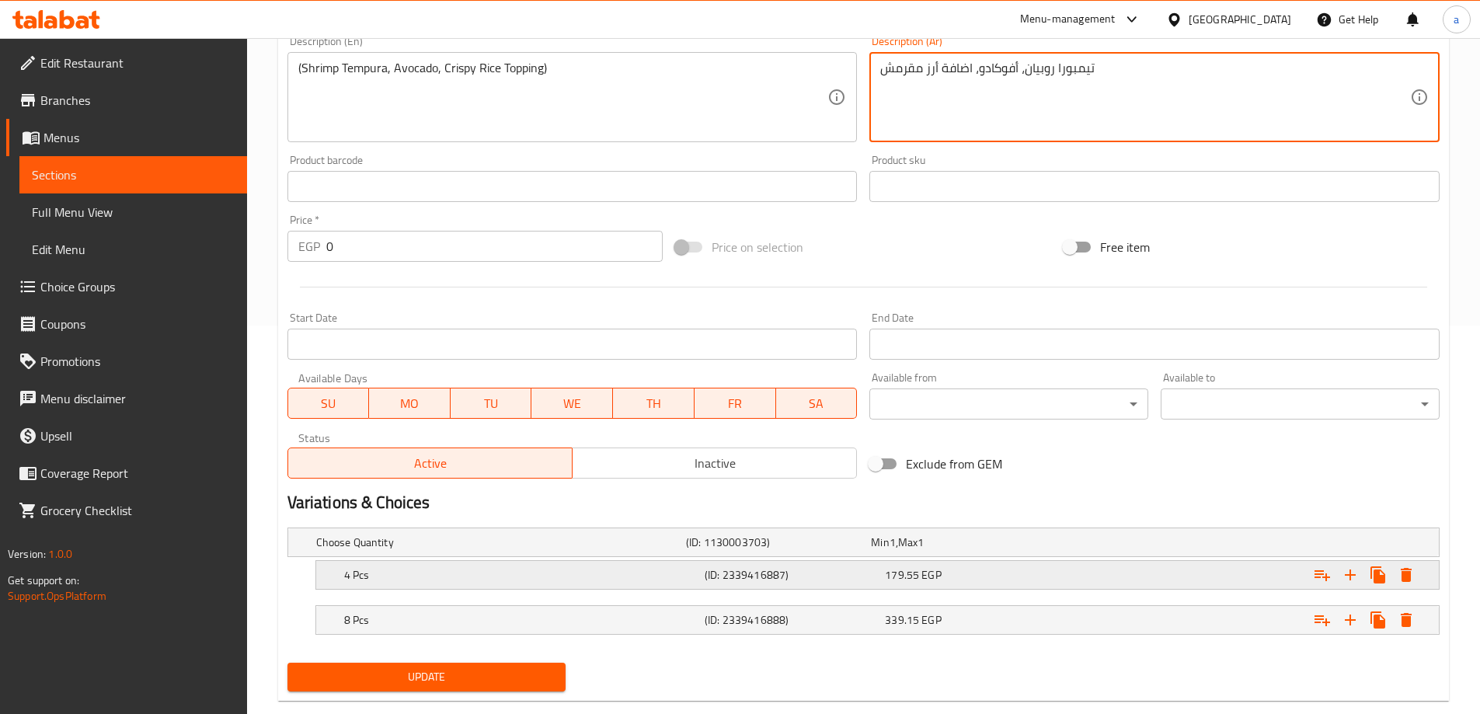
type textarea "تيمبورا روبيان، أفوكادو، اضافة أرز مقرمش"
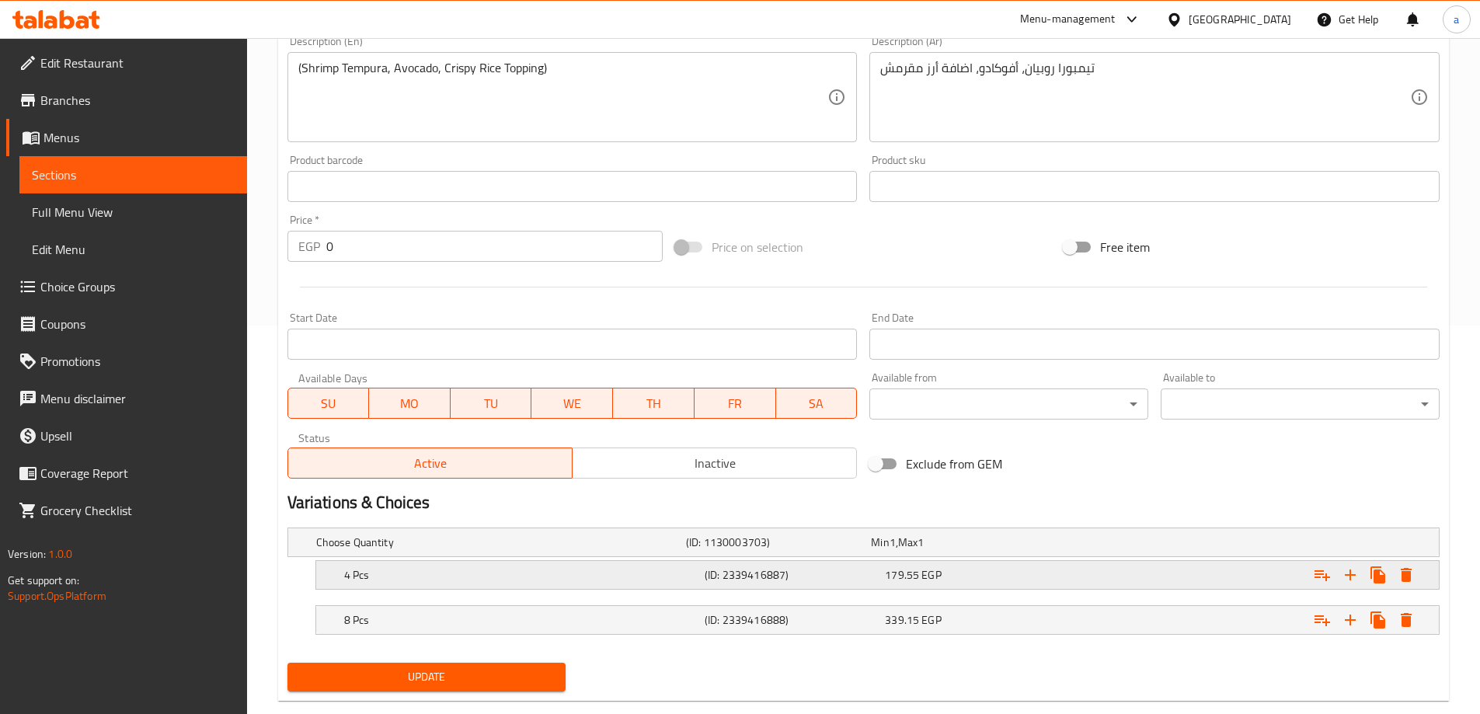
click at [1022, 581] on div "179.55 EGP" at bounding box center [972, 575] width 174 height 16
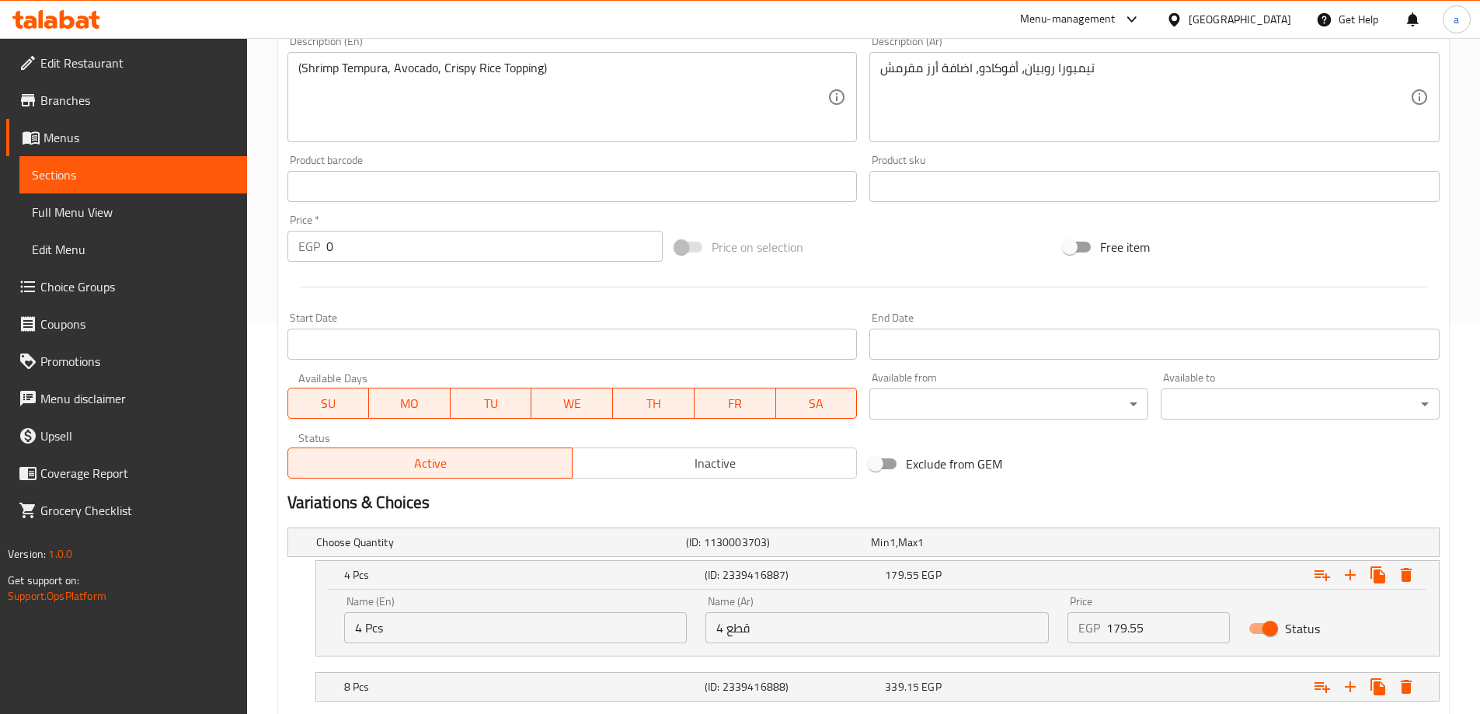
click at [1178, 637] on input "179.55" at bounding box center [1168, 627] width 124 height 31
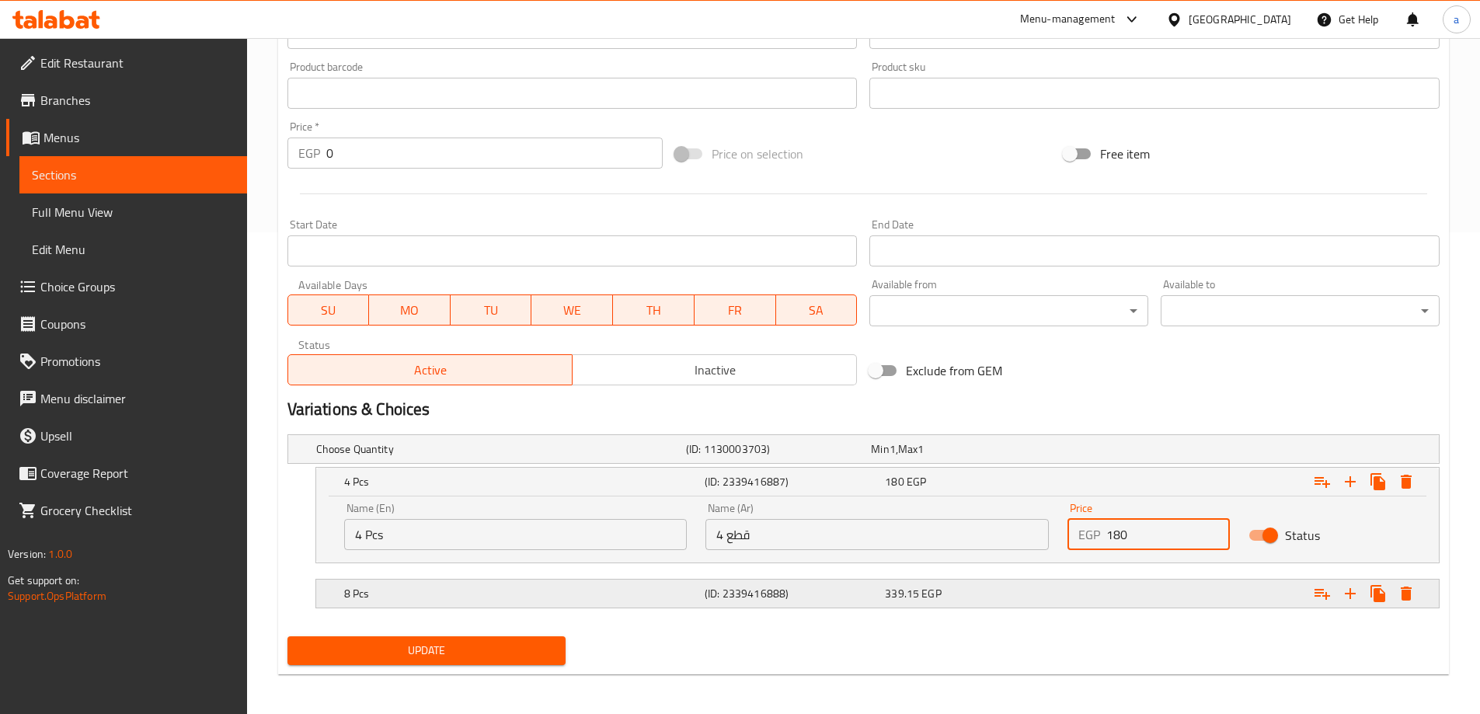
scroll to position [486, 0]
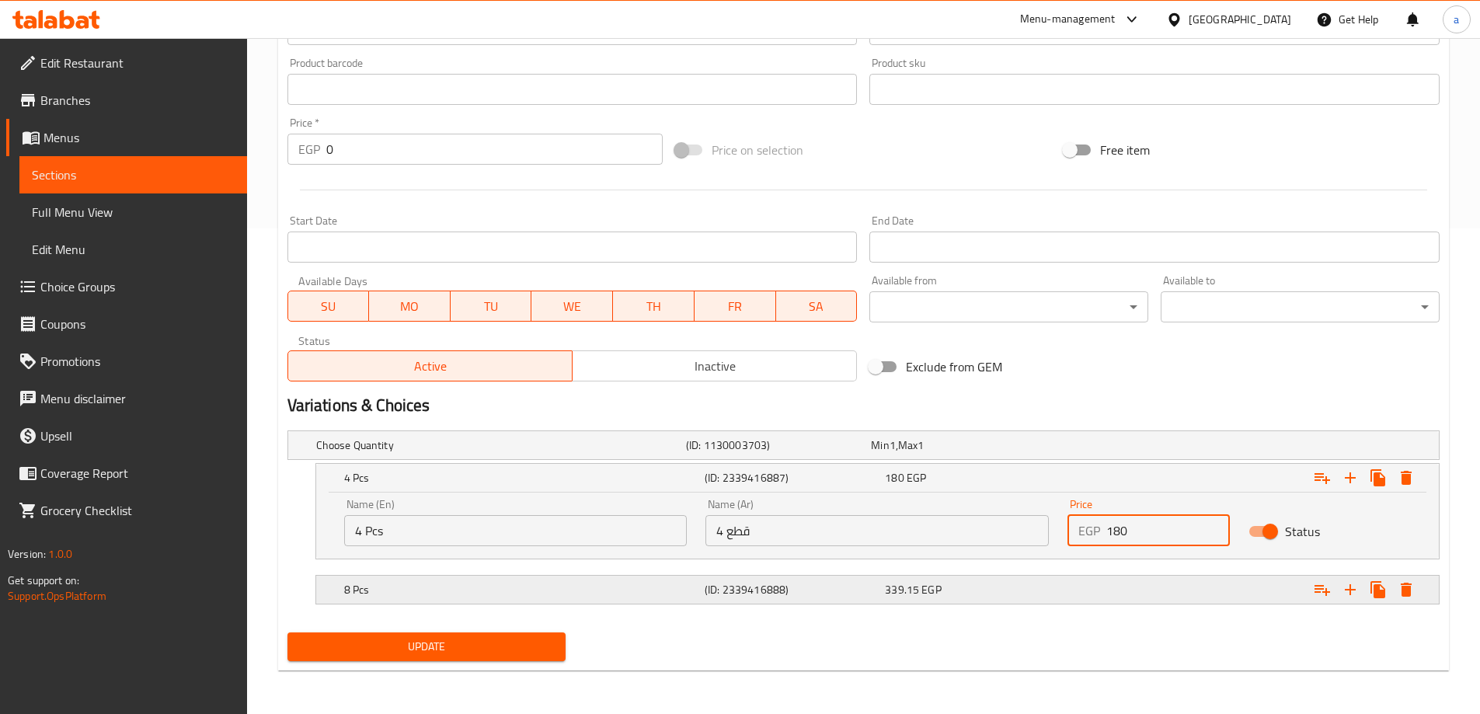
type input "180"
click at [1020, 591] on div "339.15 EGP" at bounding box center [972, 590] width 174 height 16
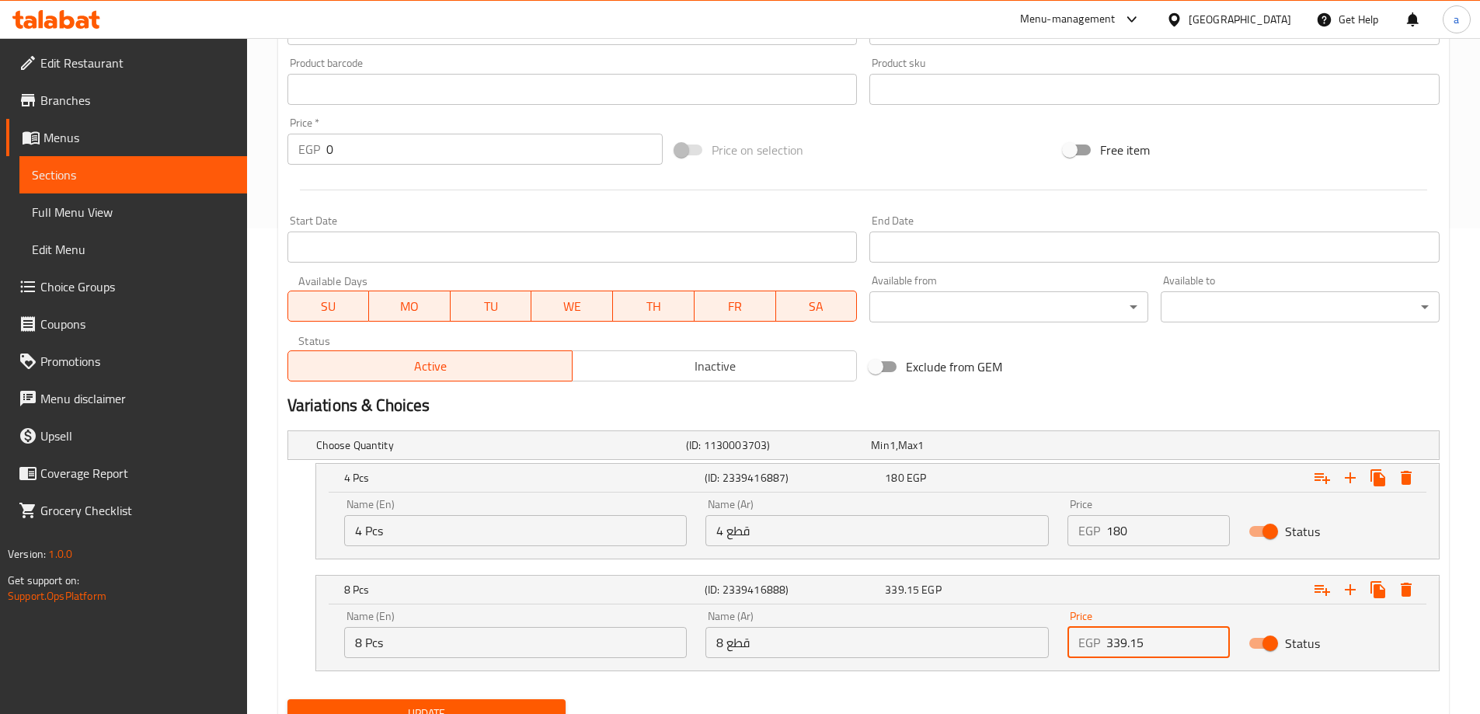
click at [1163, 657] on input "339.15" at bounding box center [1168, 642] width 124 height 31
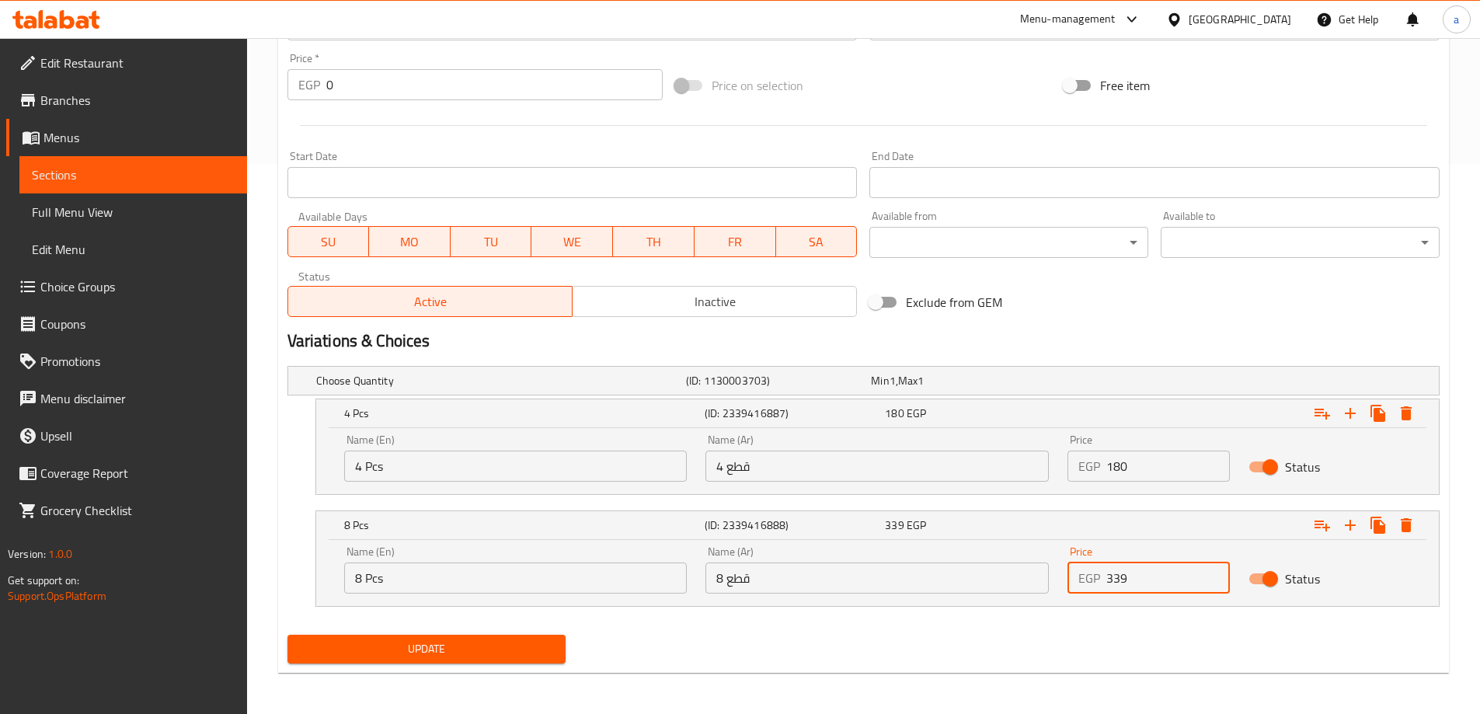
scroll to position [552, 0]
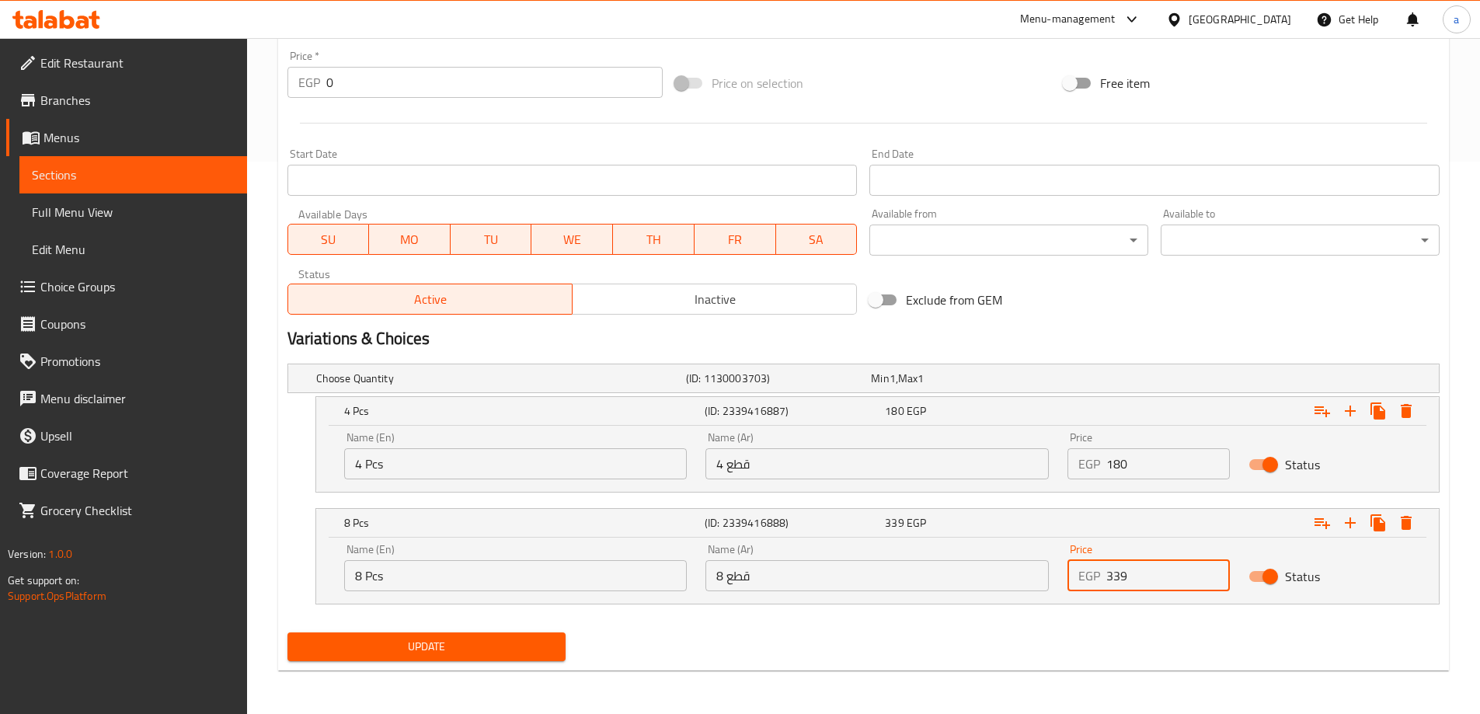
type input "339"
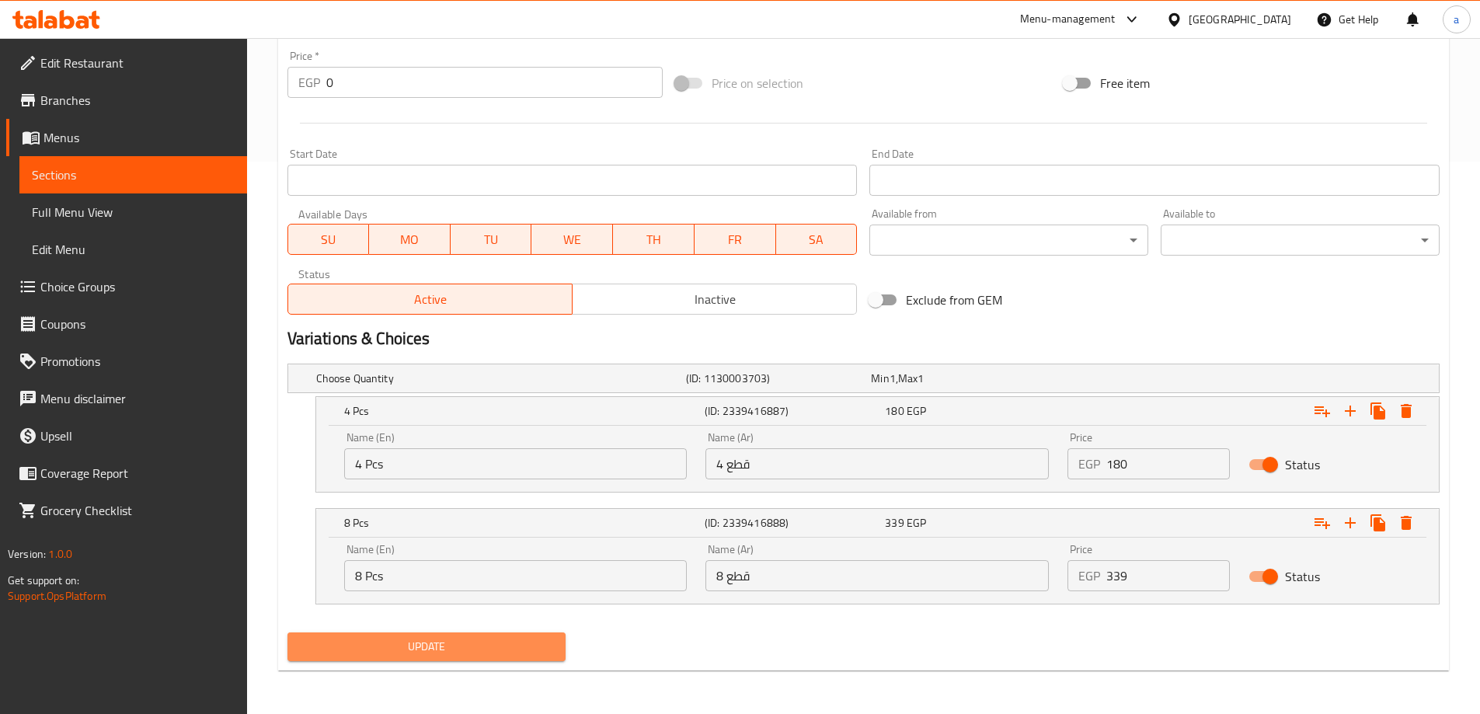
click at [487, 635] on button "Update" at bounding box center [426, 646] width 279 height 29
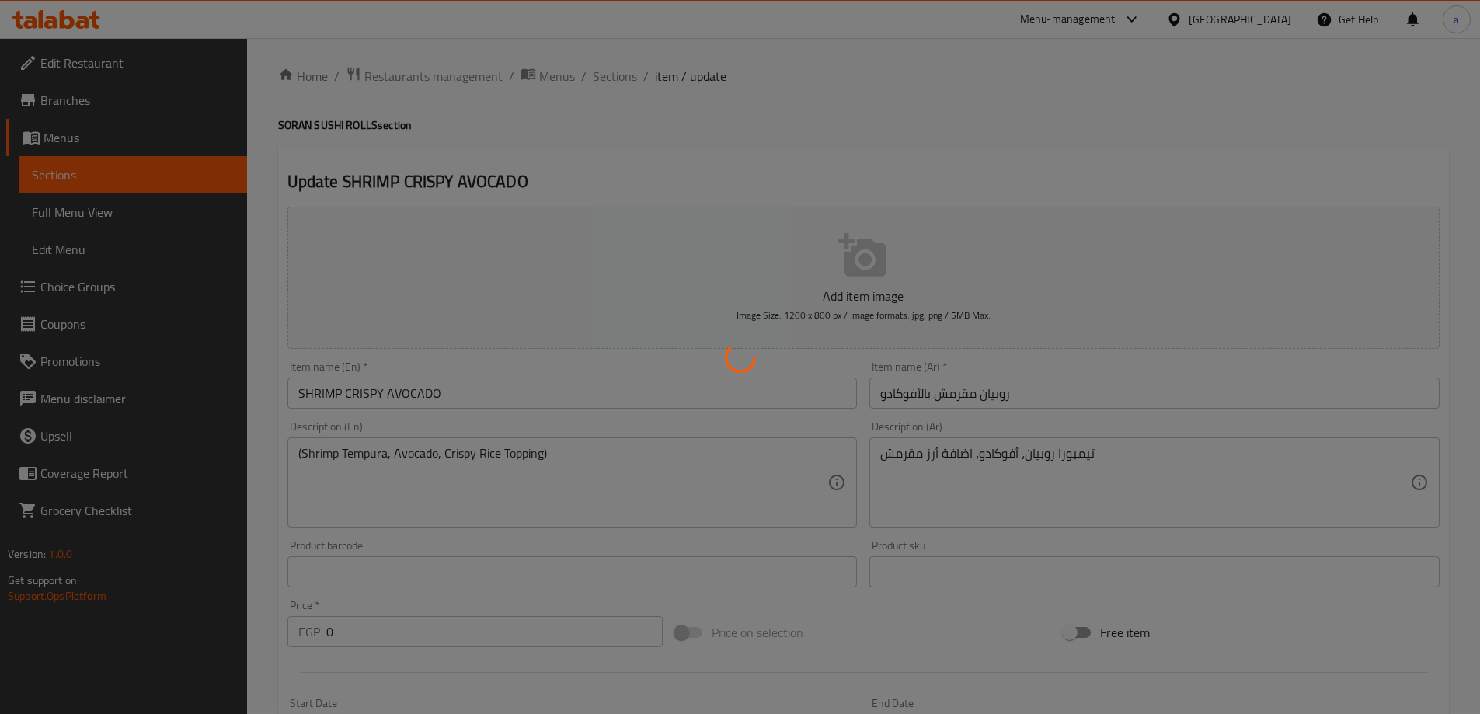
scroll to position [0, 0]
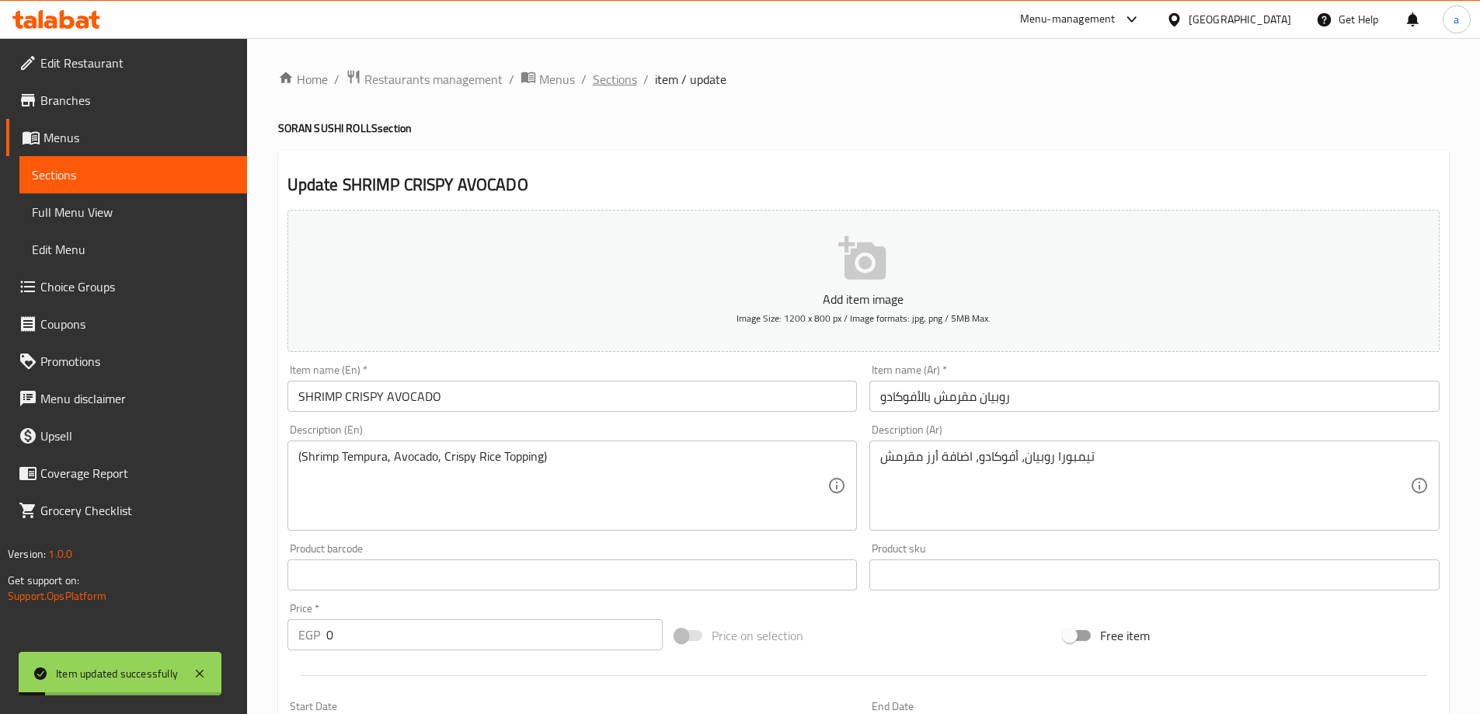
click at [615, 78] on span "Sections" at bounding box center [615, 79] width 44 height 19
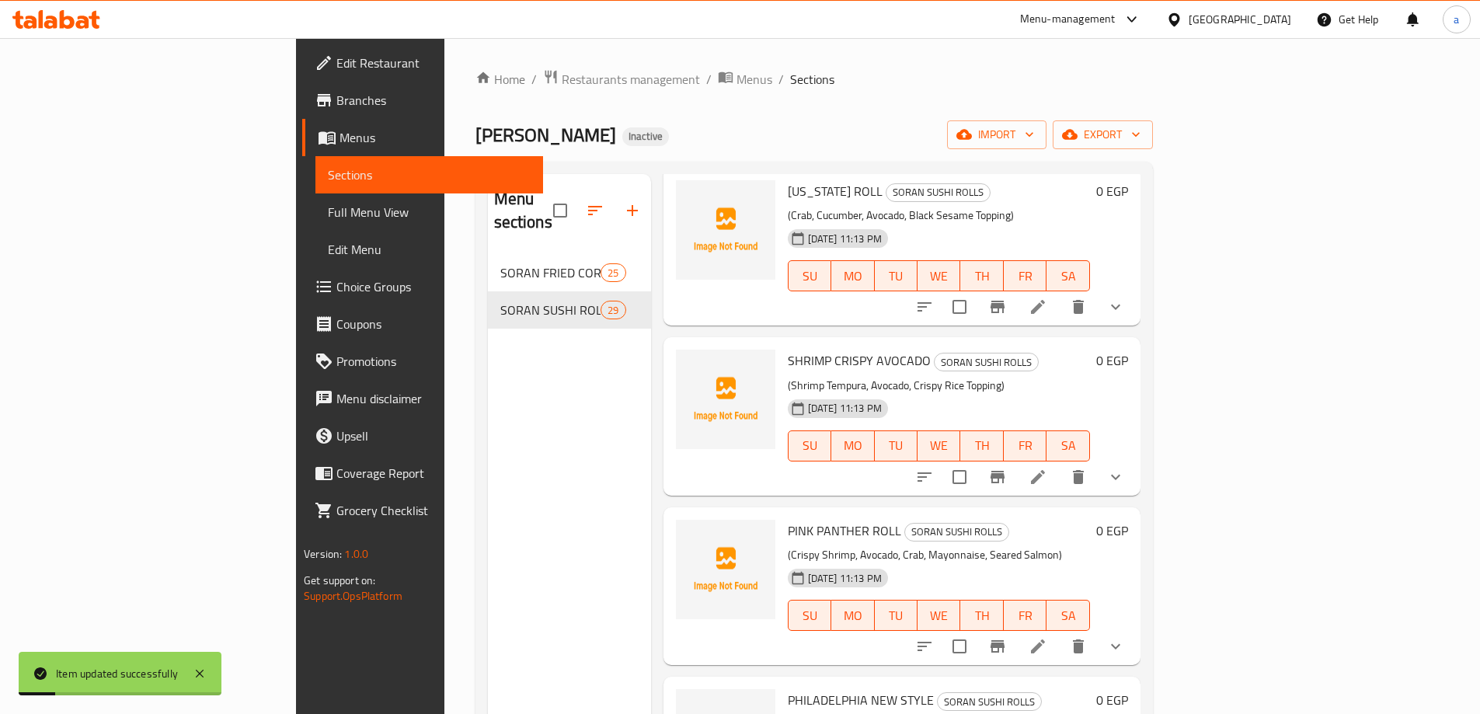
scroll to position [466, 0]
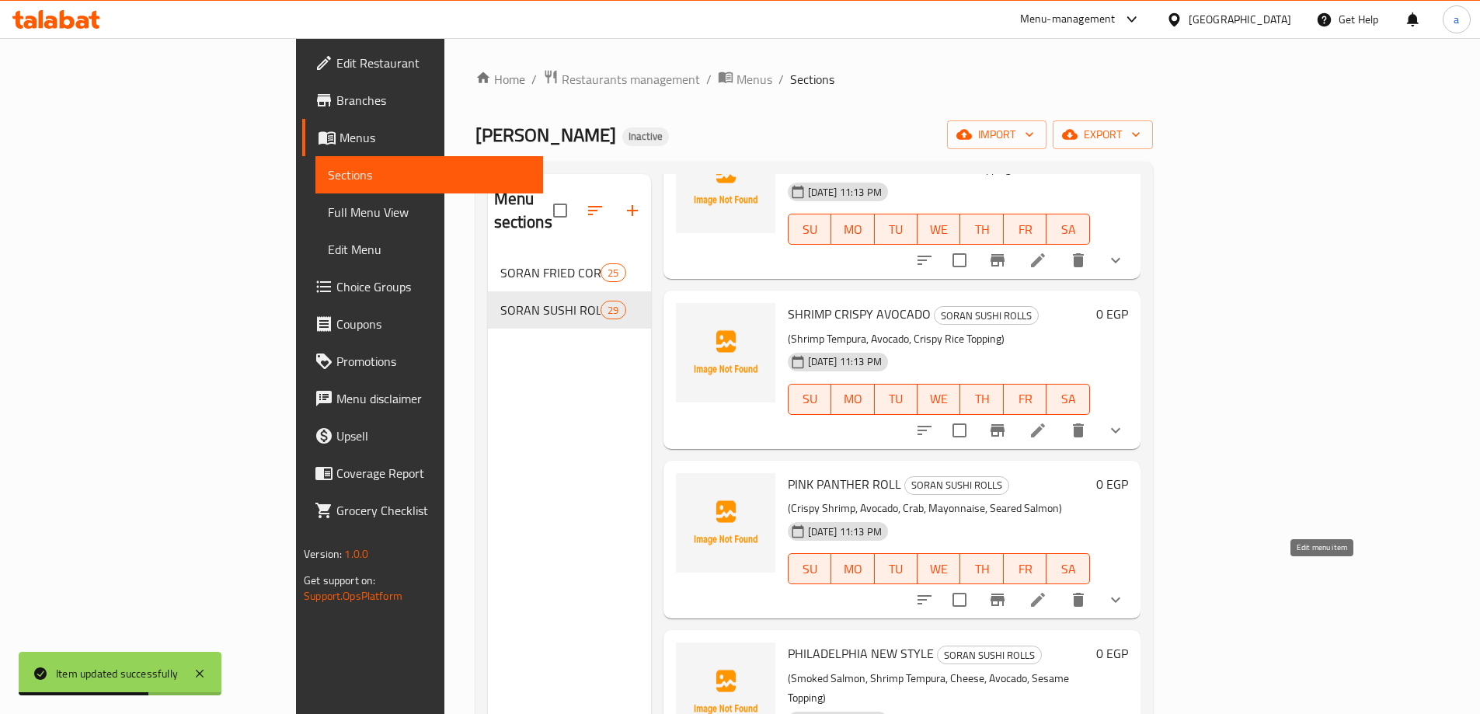
click at [1045, 593] on icon at bounding box center [1038, 600] width 14 height 14
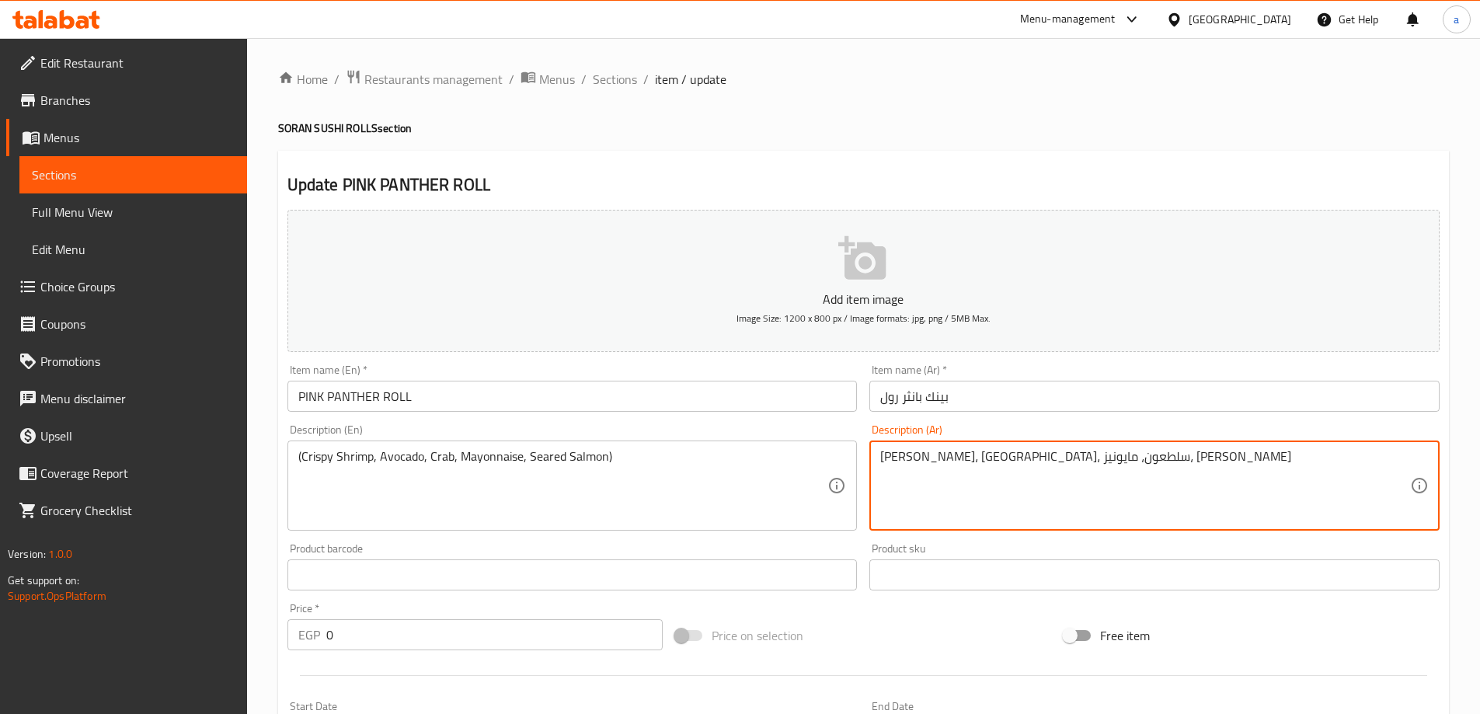
click at [1204, 455] on textarea "[PERSON_NAME]، [GEOGRAPHIC_DATA]، سلطعون، مايونيز، [PERSON_NAME]" at bounding box center [1145, 486] width 530 height 74
click at [1057, 455] on textarea "روبيان مقرمش، [GEOGRAPHIC_DATA]، سلطعون، مايونيز، [PERSON_NAME]" at bounding box center [1145, 486] width 530 height 74
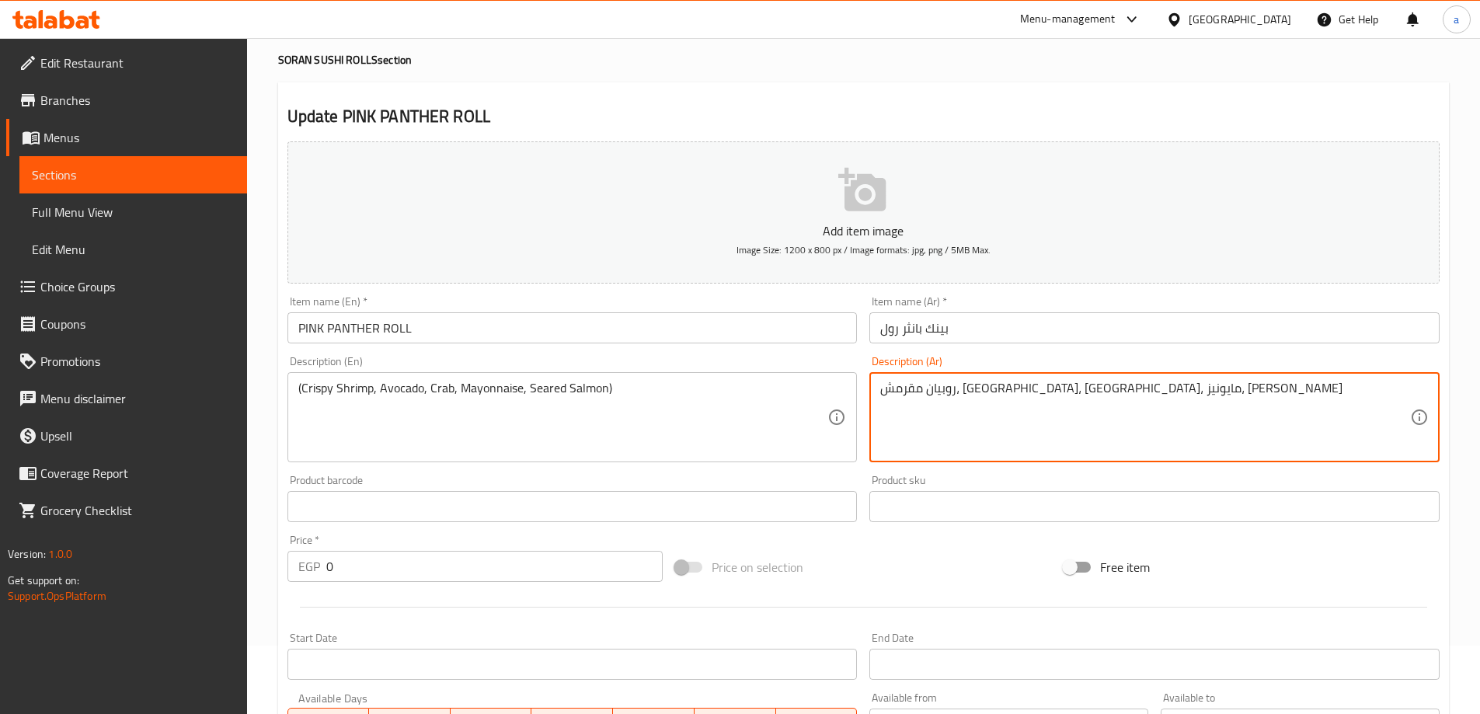
scroll to position [78, 0]
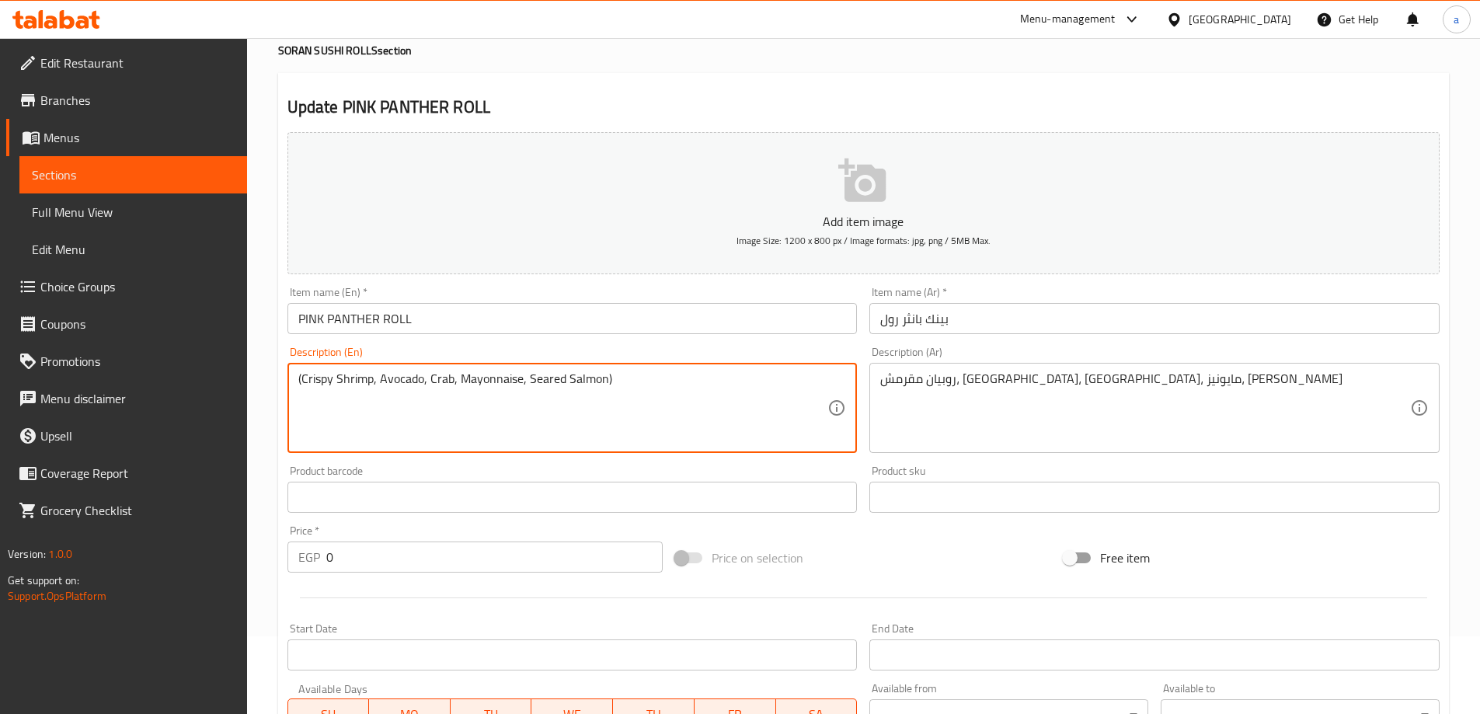
click at [548, 381] on textarea "(Crispy Shrimp, Avocado, Crab, Mayonnaise, Seared Salmon)" at bounding box center [563, 408] width 530 height 74
click at [970, 381] on textarea "روبيان مقرمش، [GEOGRAPHIC_DATA]، [GEOGRAPHIC_DATA]، مايونيز، [PERSON_NAME]" at bounding box center [1145, 408] width 530 height 74
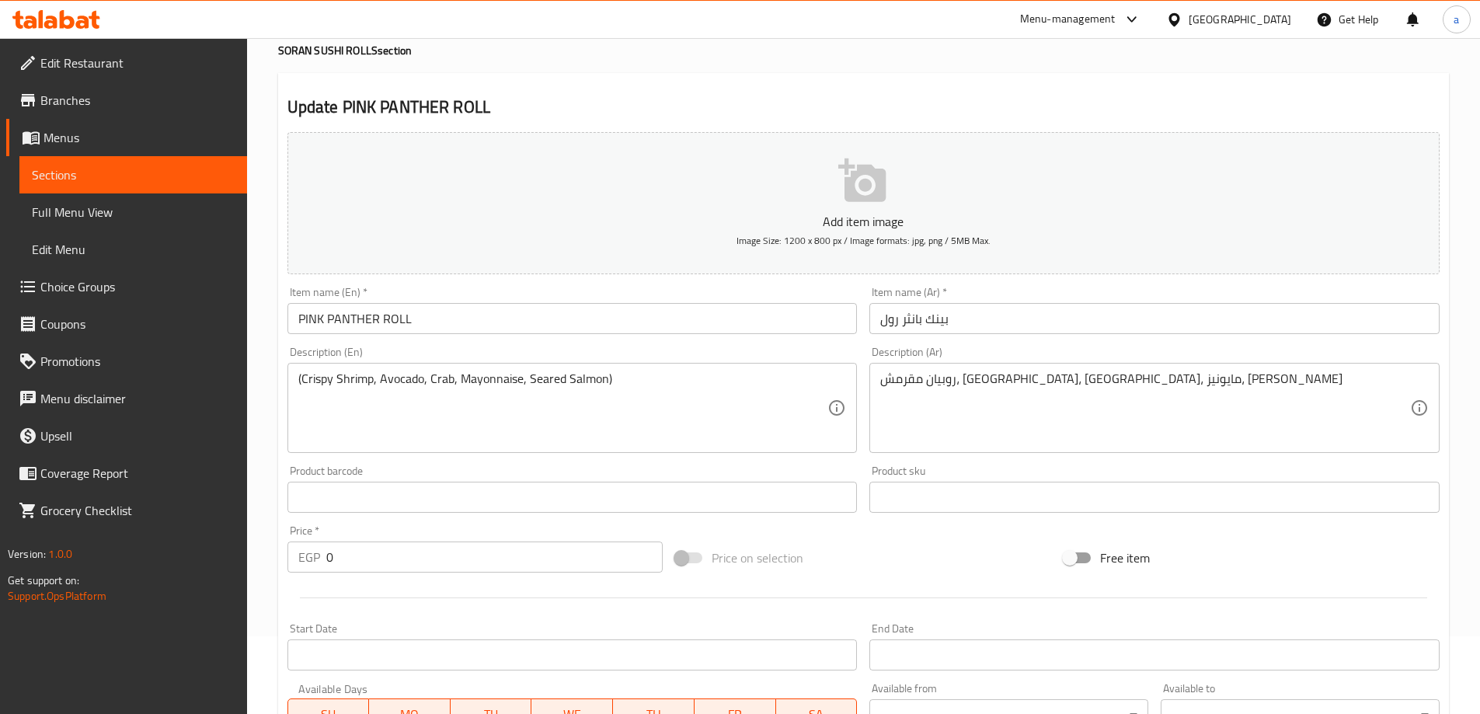
click at [361, 380] on textarea "(Crispy Shrimp, Avocado, Crab, Mayonnaise, Seared Salmon)" at bounding box center [563, 408] width 530 height 74
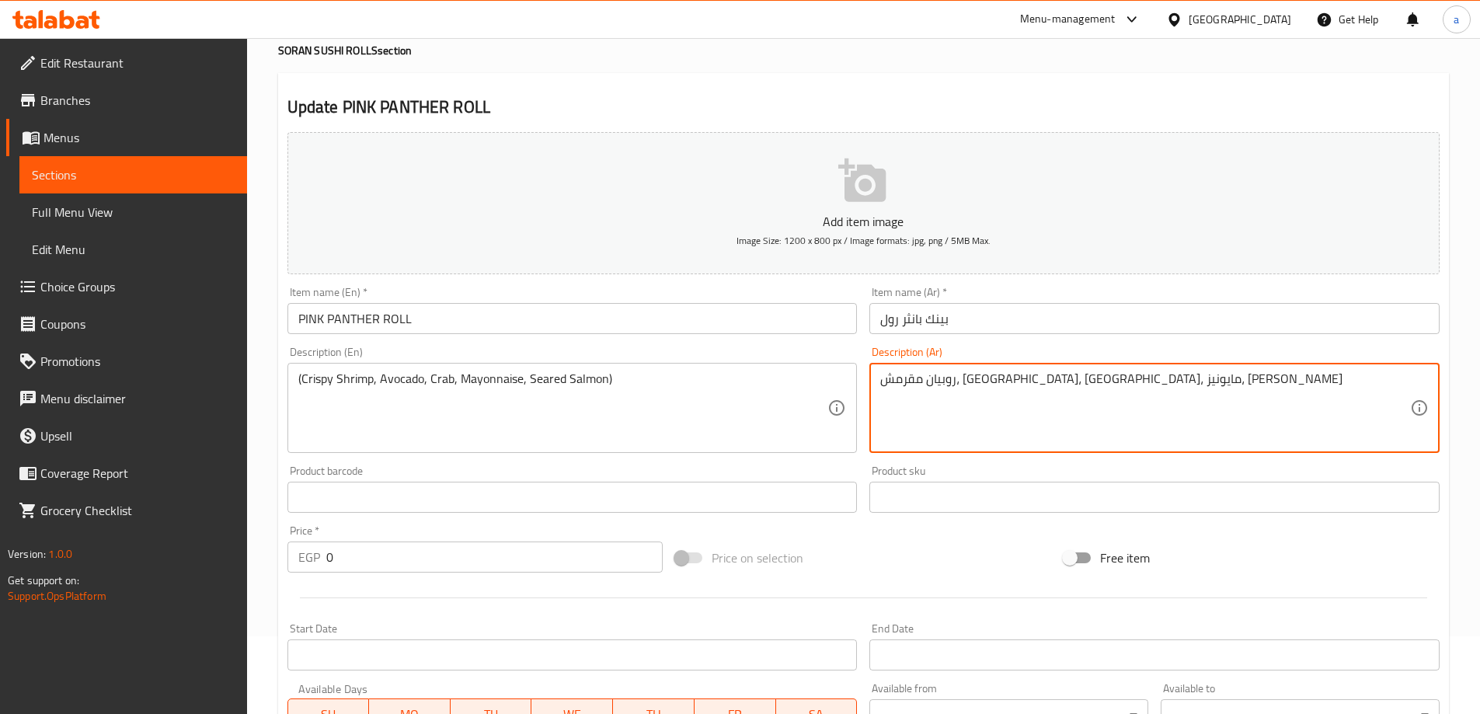
click at [1150, 382] on textarea "روبيان مقرمش، [GEOGRAPHIC_DATA]، [GEOGRAPHIC_DATA]، مايونيز، [PERSON_NAME]" at bounding box center [1145, 408] width 530 height 74
paste textarea "مبري"
click at [944, 409] on textarea "[PERSON_NAME]، [GEOGRAPHIC_DATA]، [GEOGRAPHIC_DATA]، مايونيز، [PERSON_NAME]" at bounding box center [1145, 408] width 530 height 74
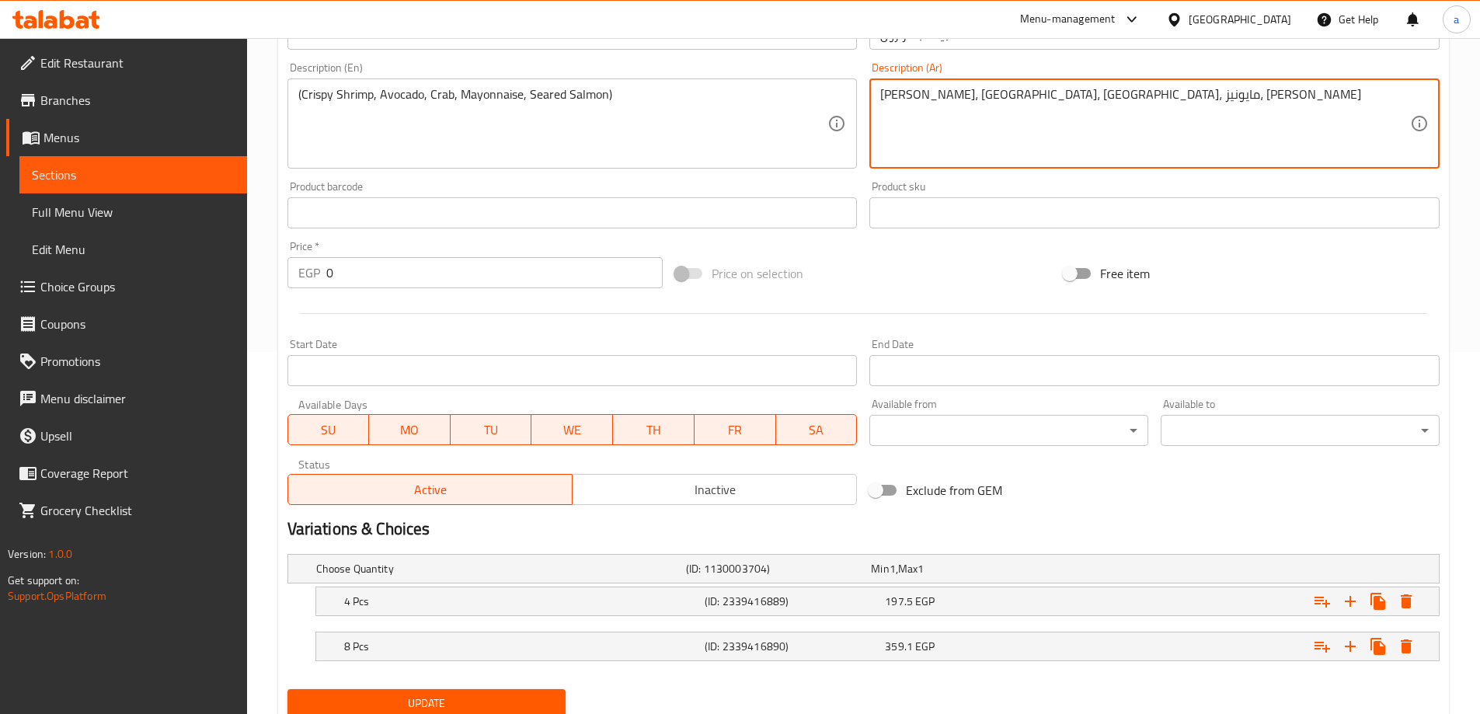
scroll to position [419, 0]
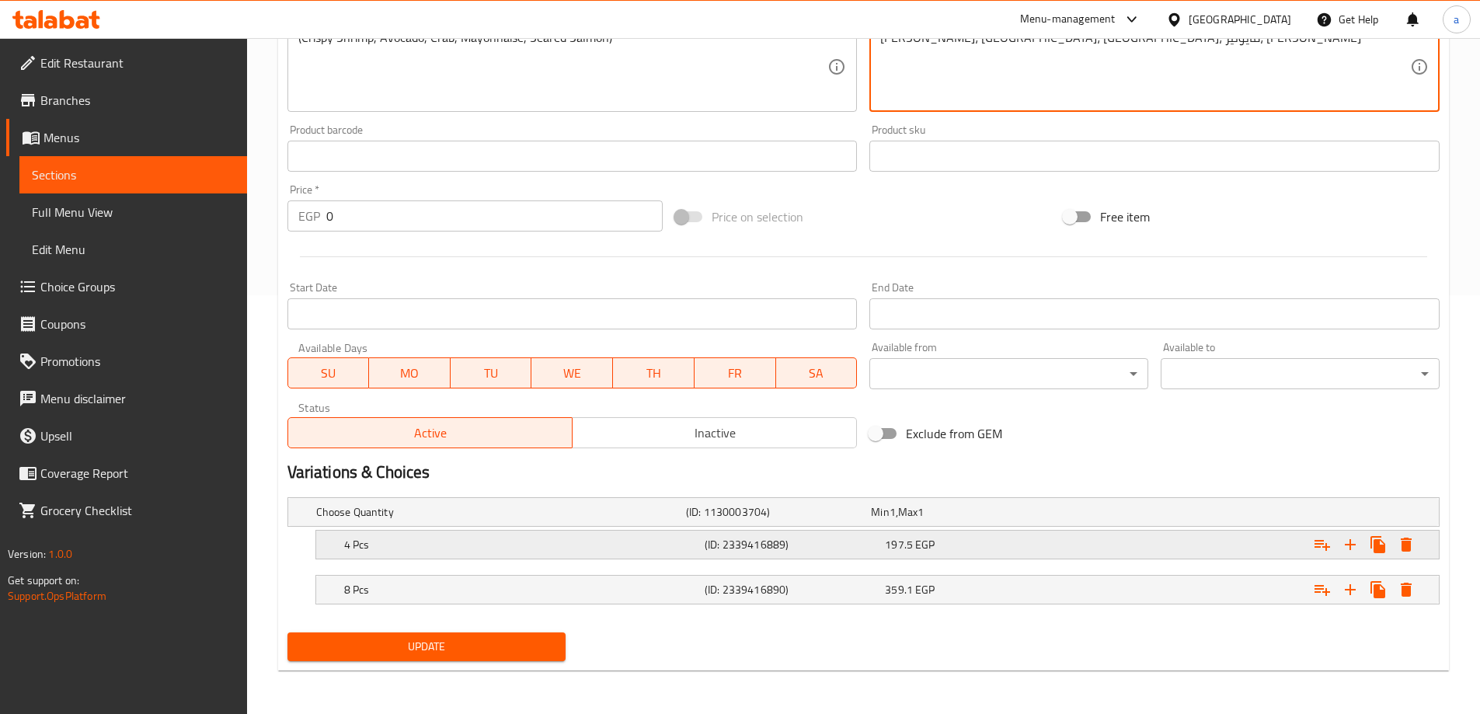
type textarea "[PERSON_NAME]، [GEOGRAPHIC_DATA]، [GEOGRAPHIC_DATA]، مايونيز، [PERSON_NAME]"
click at [1058, 544] on div "197.5 EGP" at bounding box center [972, 545] width 174 height 16
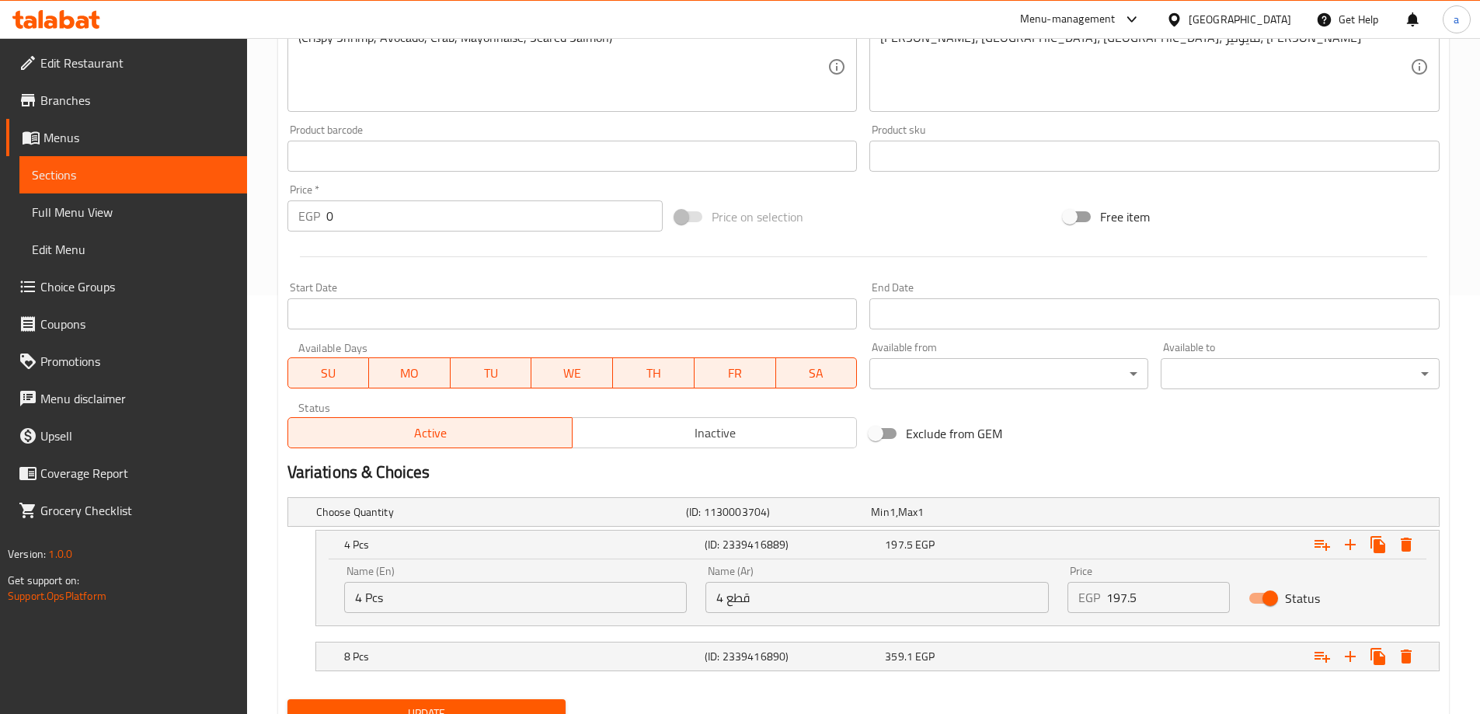
click at [1168, 612] on input "197.5" at bounding box center [1168, 597] width 124 height 31
type input "198"
click at [1095, 649] on div "Expand" at bounding box center [1242, 656] width 361 height 34
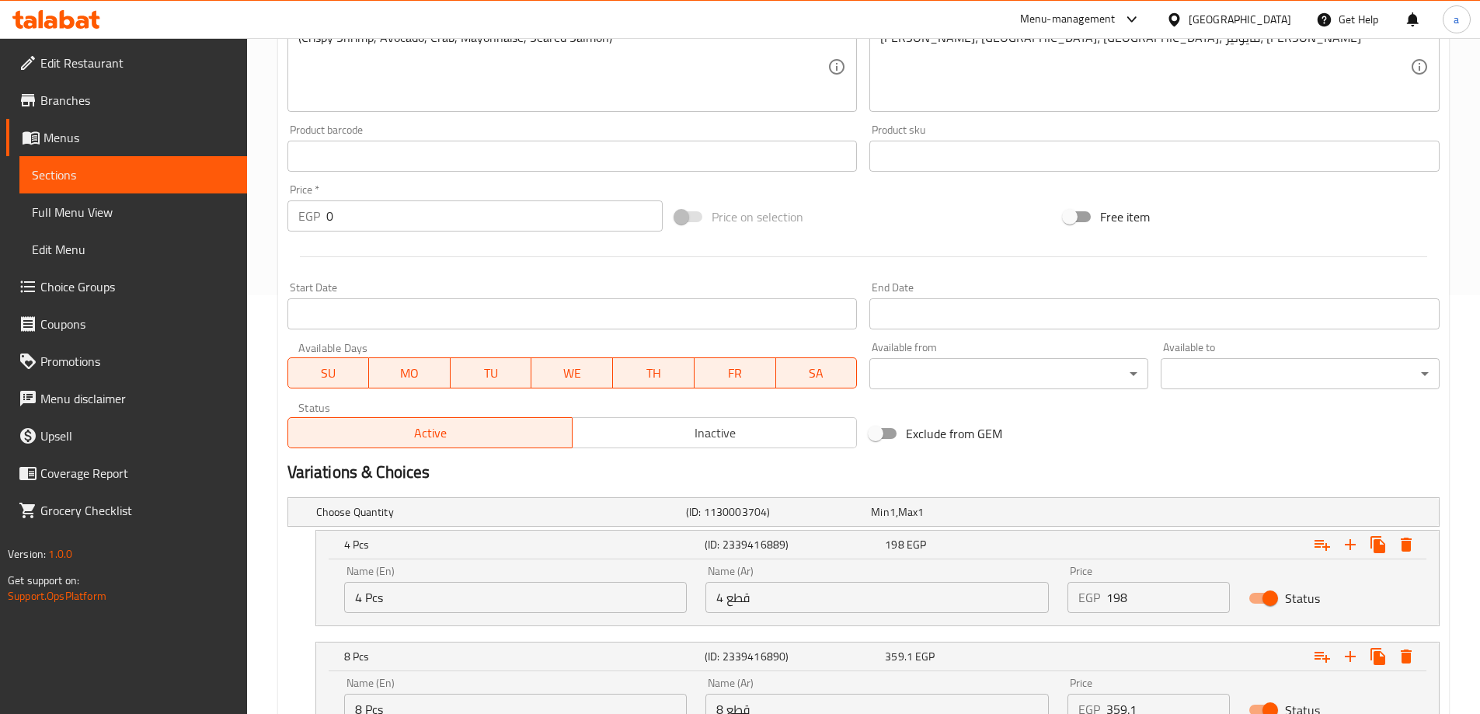
scroll to position [552, 0]
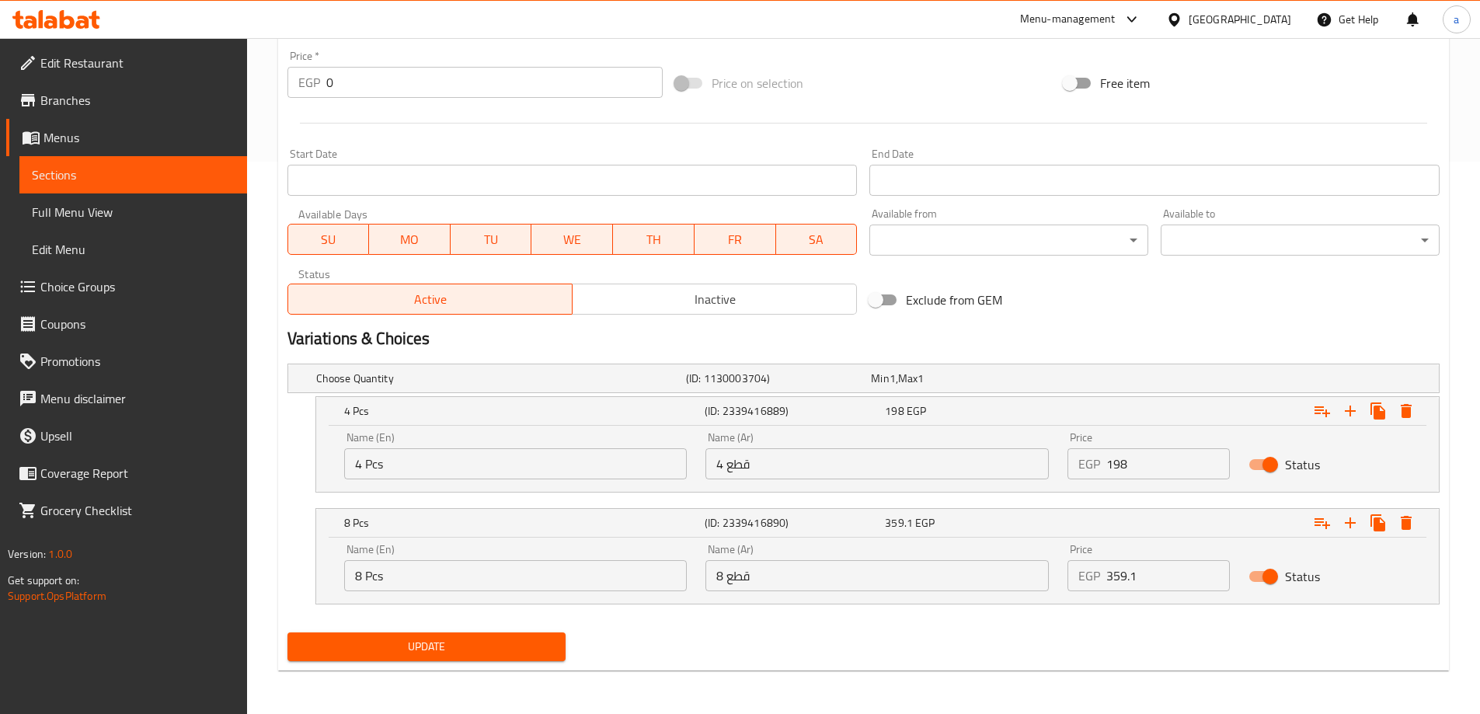
click at [1163, 572] on input "359.1" at bounding box center [1168, 575] width 124 height 31
type input "359"
click at [404, 647] on span "Update" at bounding box center [427, 646] width 254 height 19
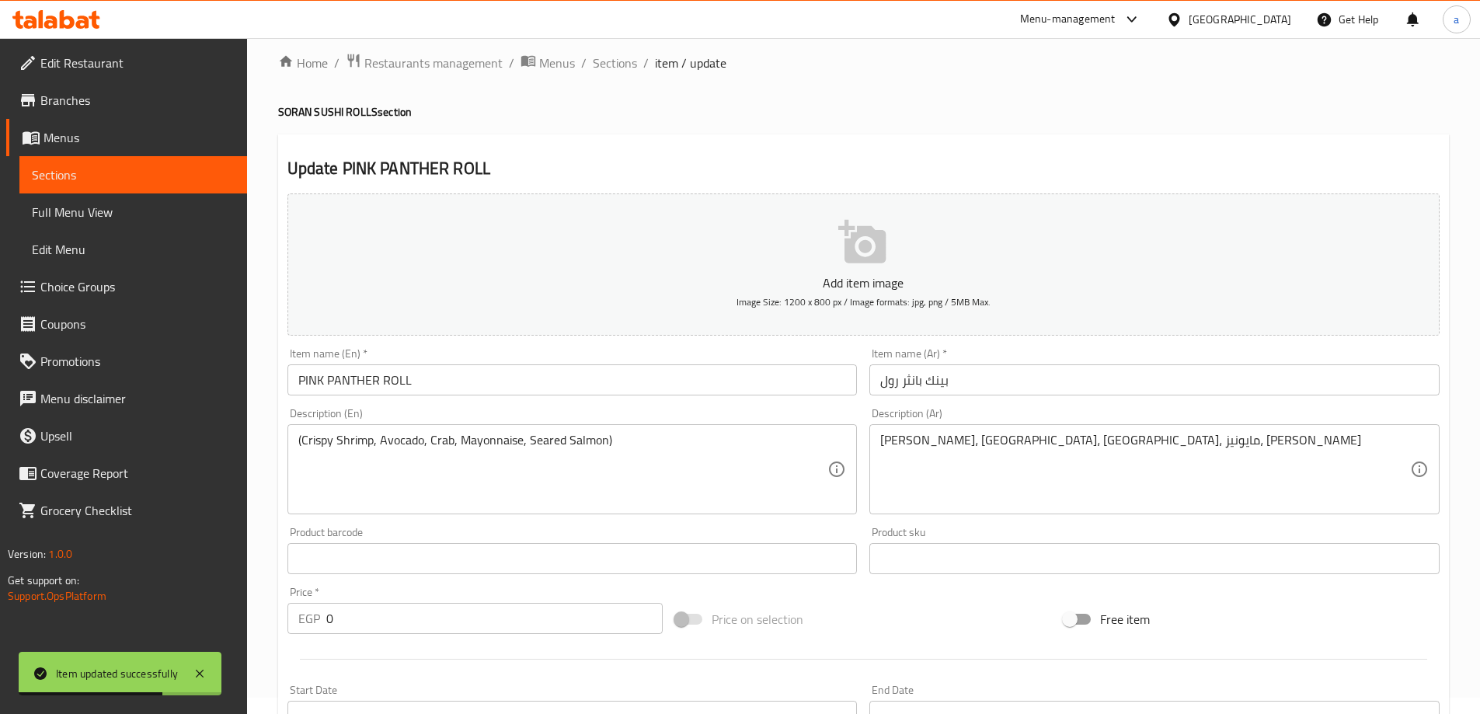
scroll to position [0, 0]
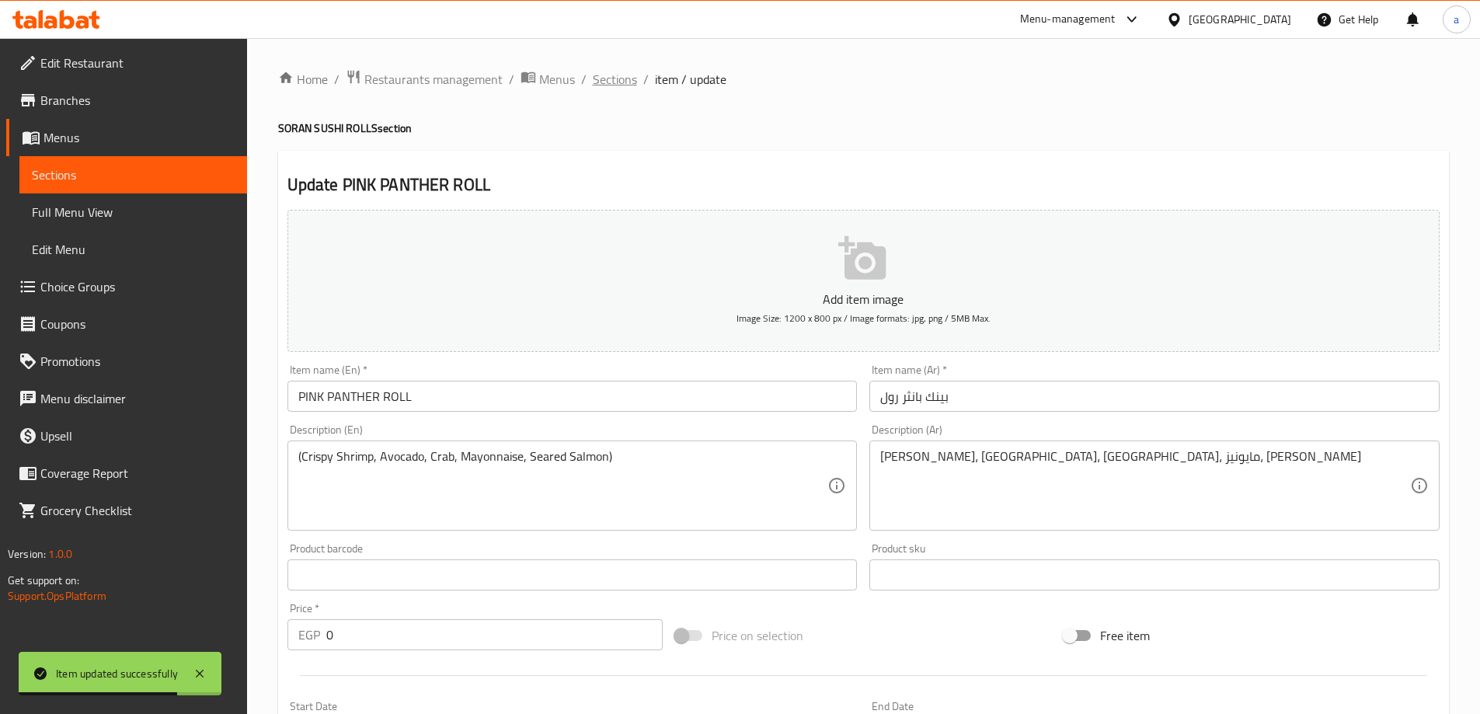
click at [601, 74] on span "Sections" at bounding box center [615, 79] width 44 height 19
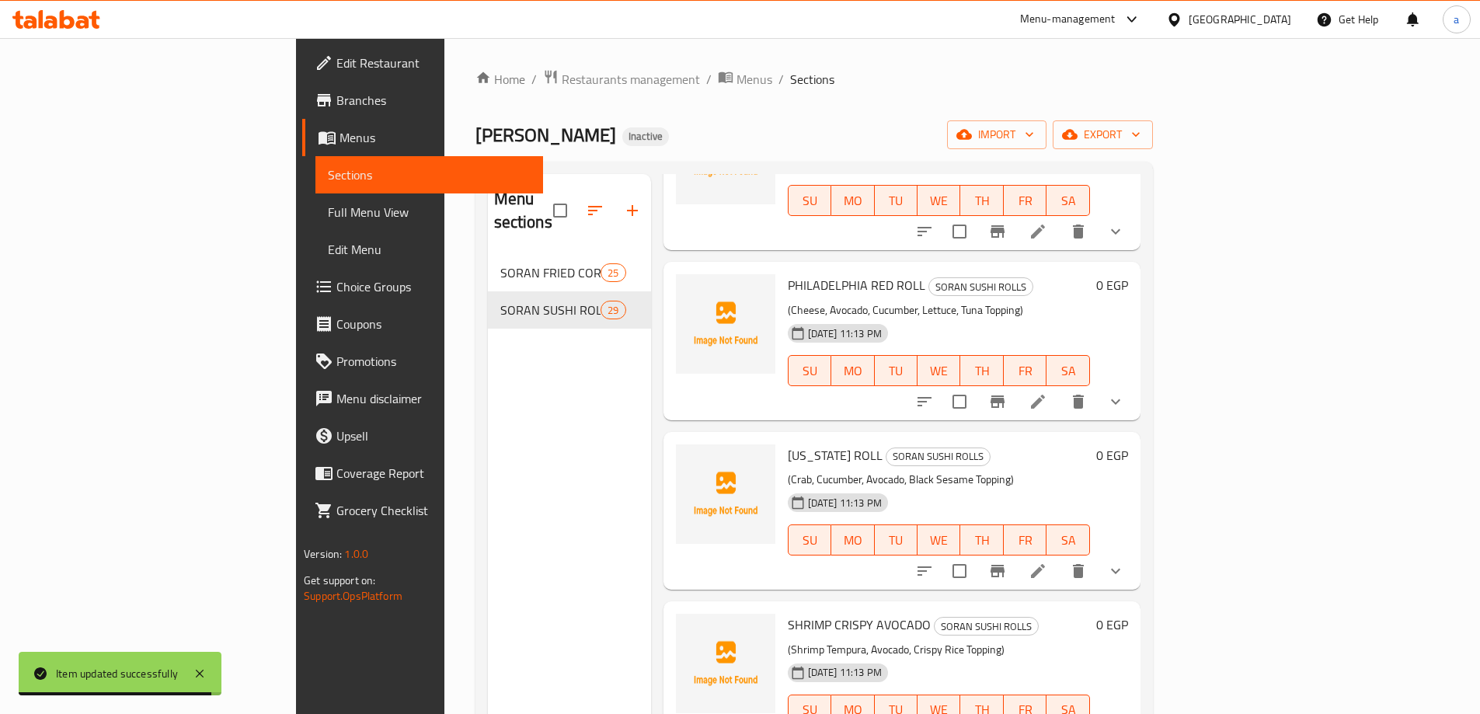
scroll to position [233, 0]
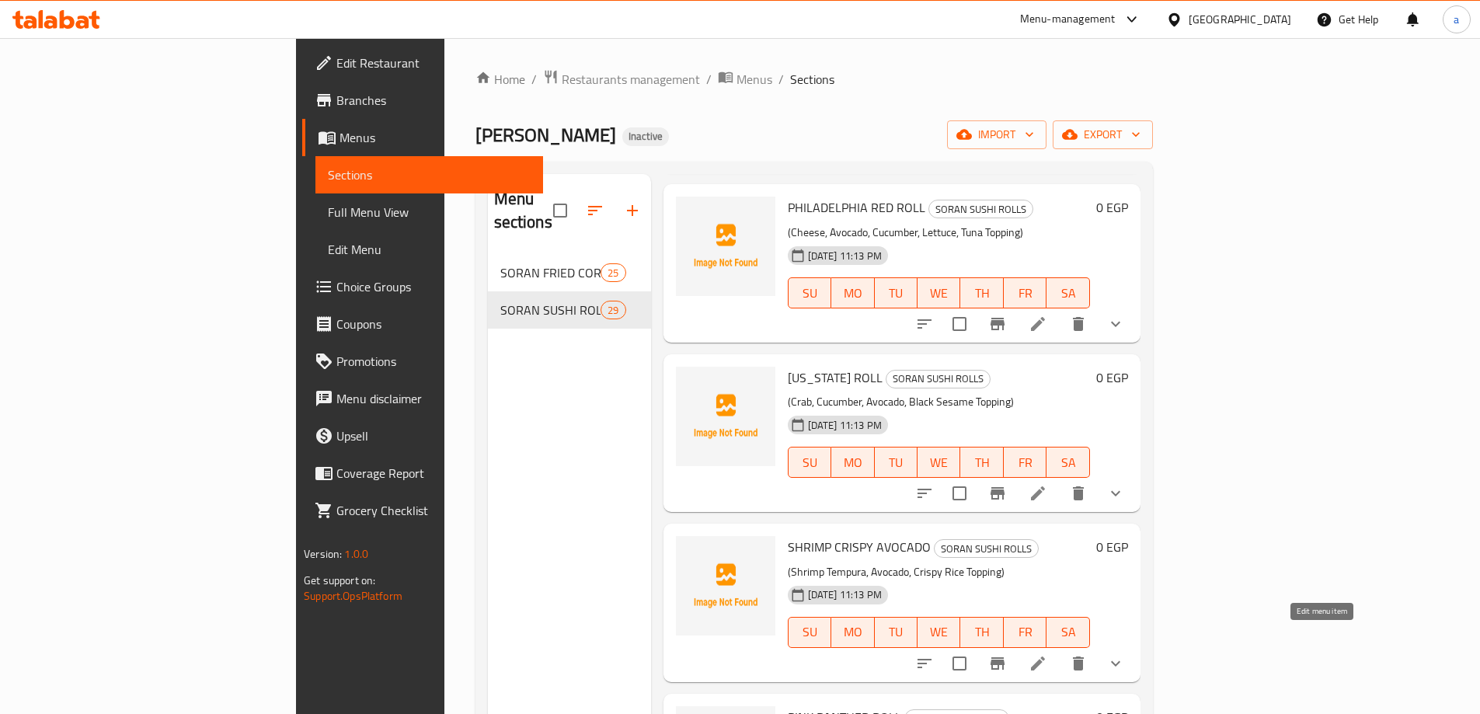
click at [1045, 657] on icon at bounding box center [1038, 664] width 14 height 14
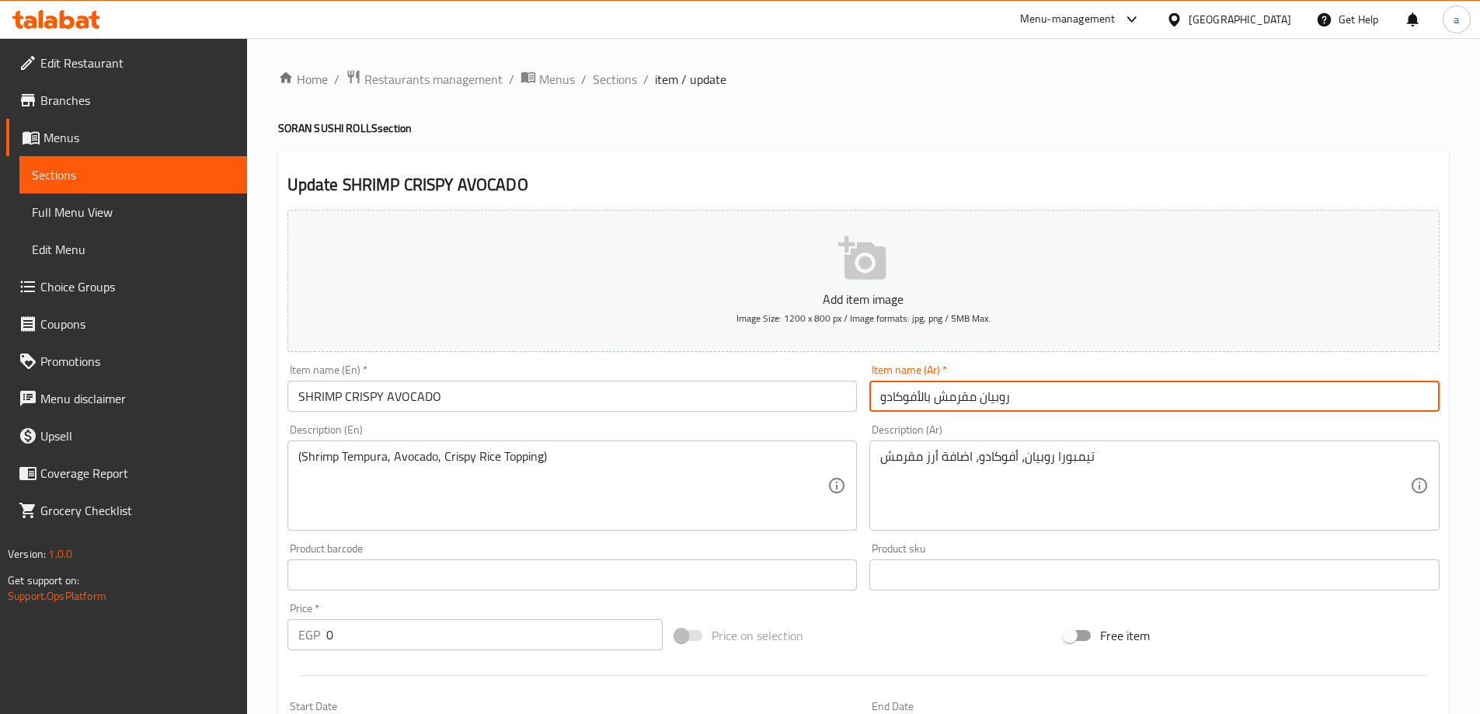
click at [987, 401] on input "روبيان مقرمش بالأفوكادو" at bounding box center [1154, 396] width 570 height 31
paste input "مبري"
type input "جمبري مقرمش بالأفوكادو"
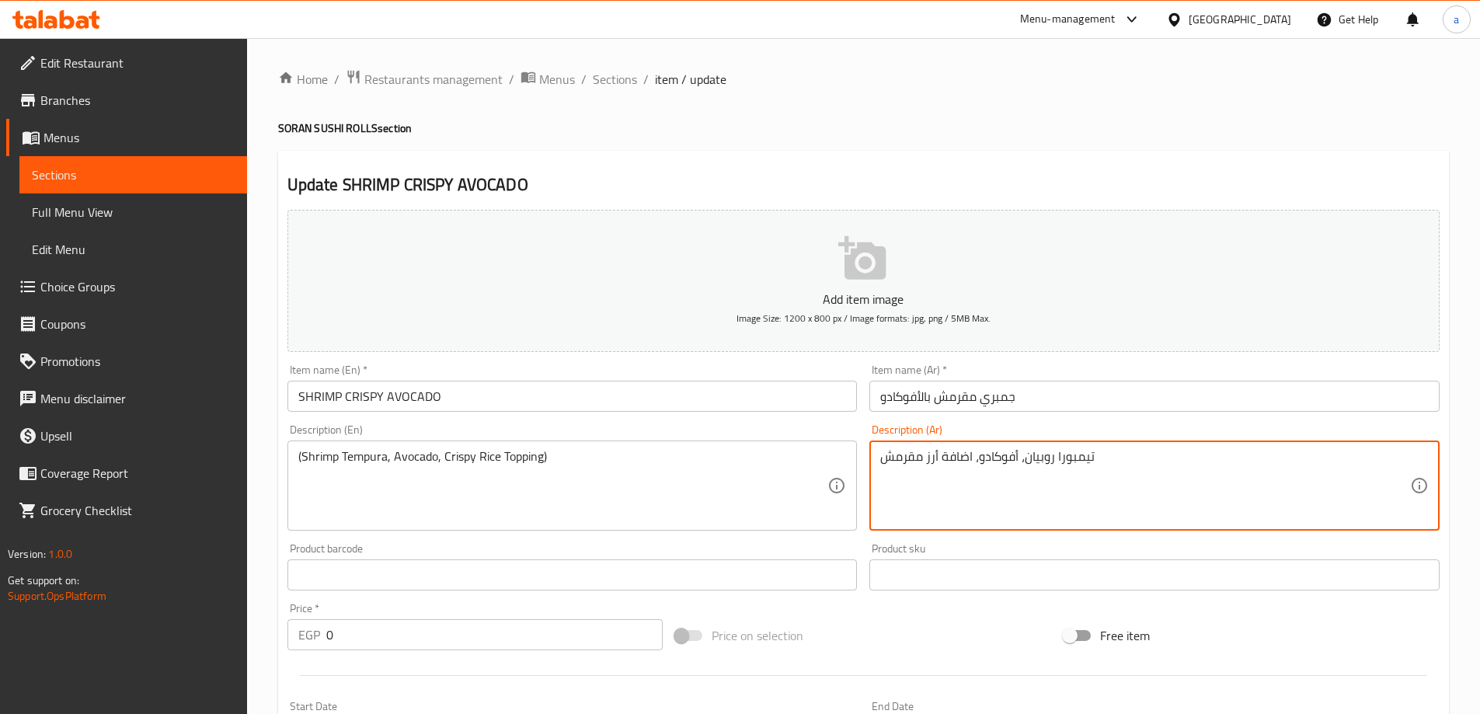
click at [1034, 456] on textarea "تيمبورا روبيان، أفوكادو، اضافة أرز مقرمش" at bounding box center [1145, 486] width 530 height 74
paste textarea "مبري"
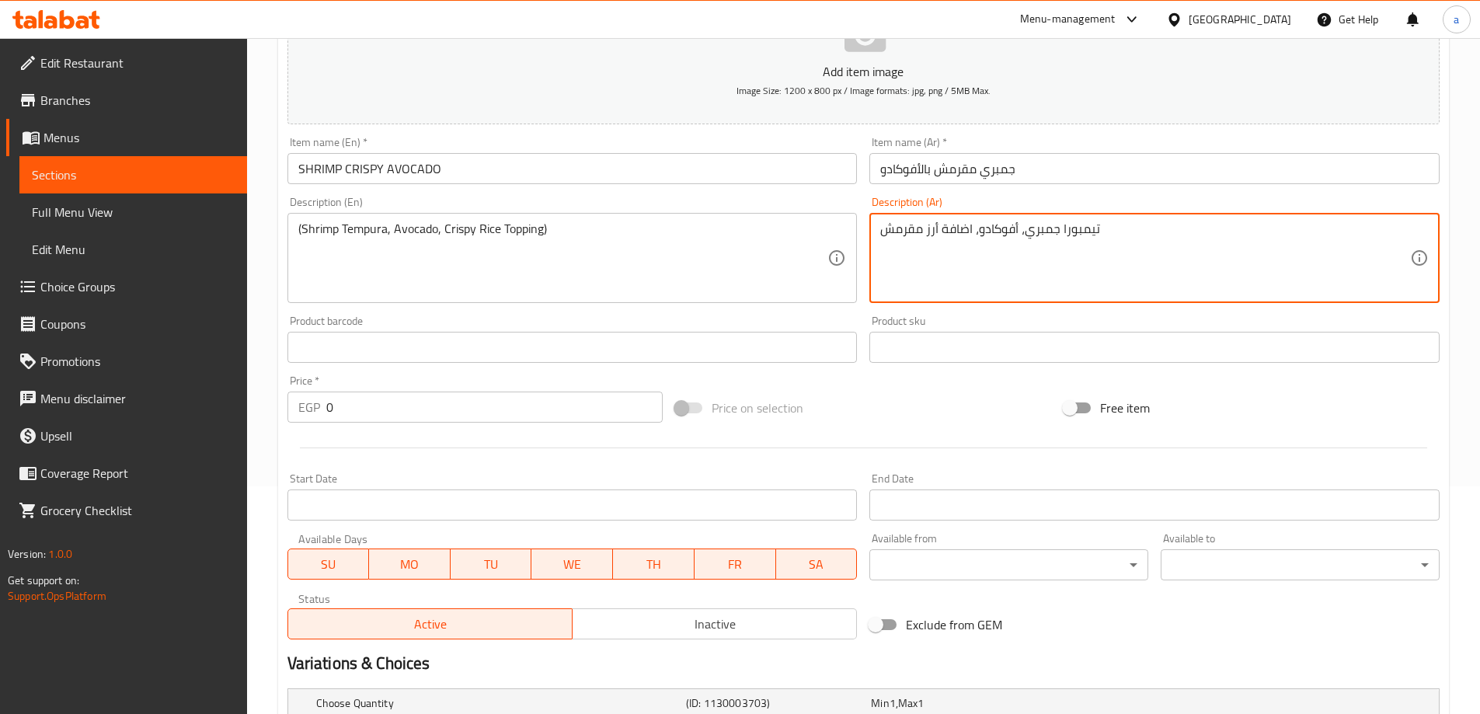
scroll to position [388, 0]
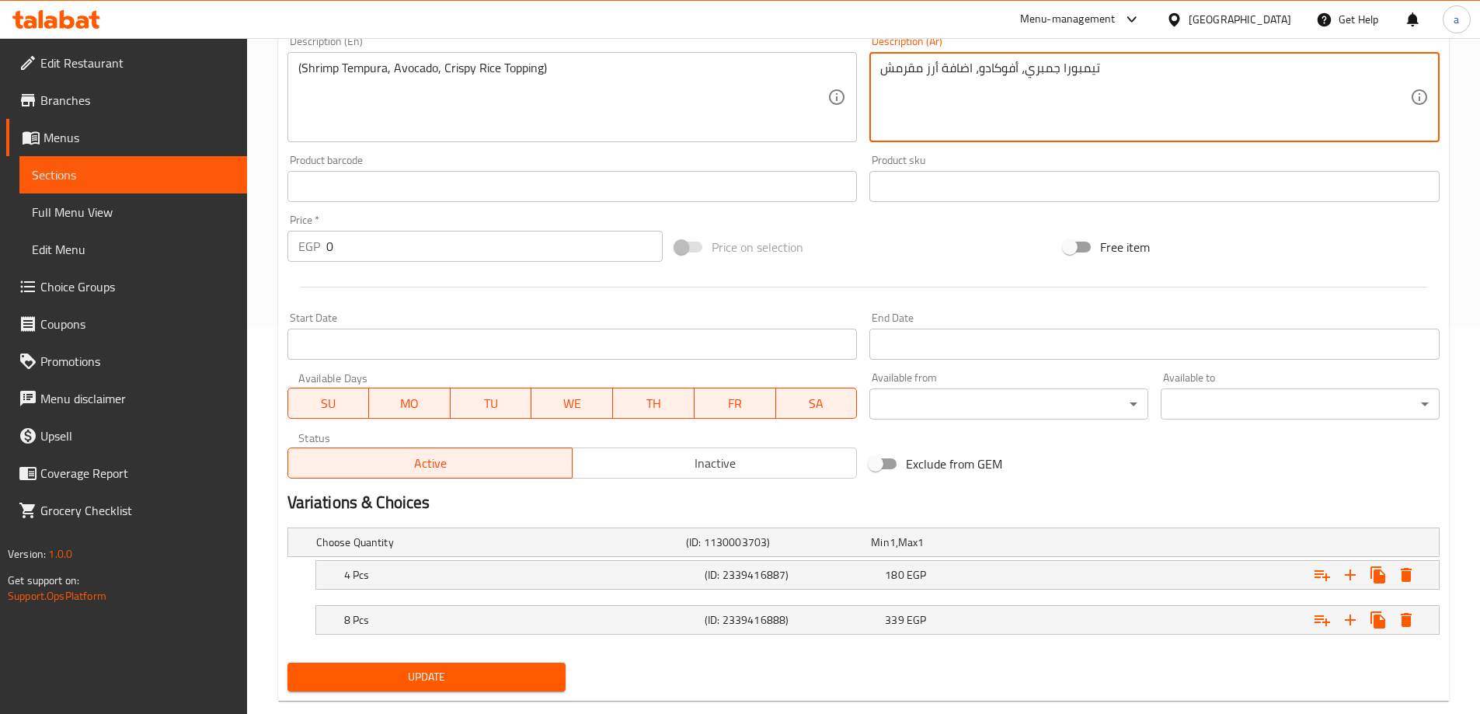
type textarea "تيمبورا جمبري، أفوكادو، اضافة أرز مقرمش"
click at [510, 675] on span "Update" at bounding box center [427, 676] width 254 height 19
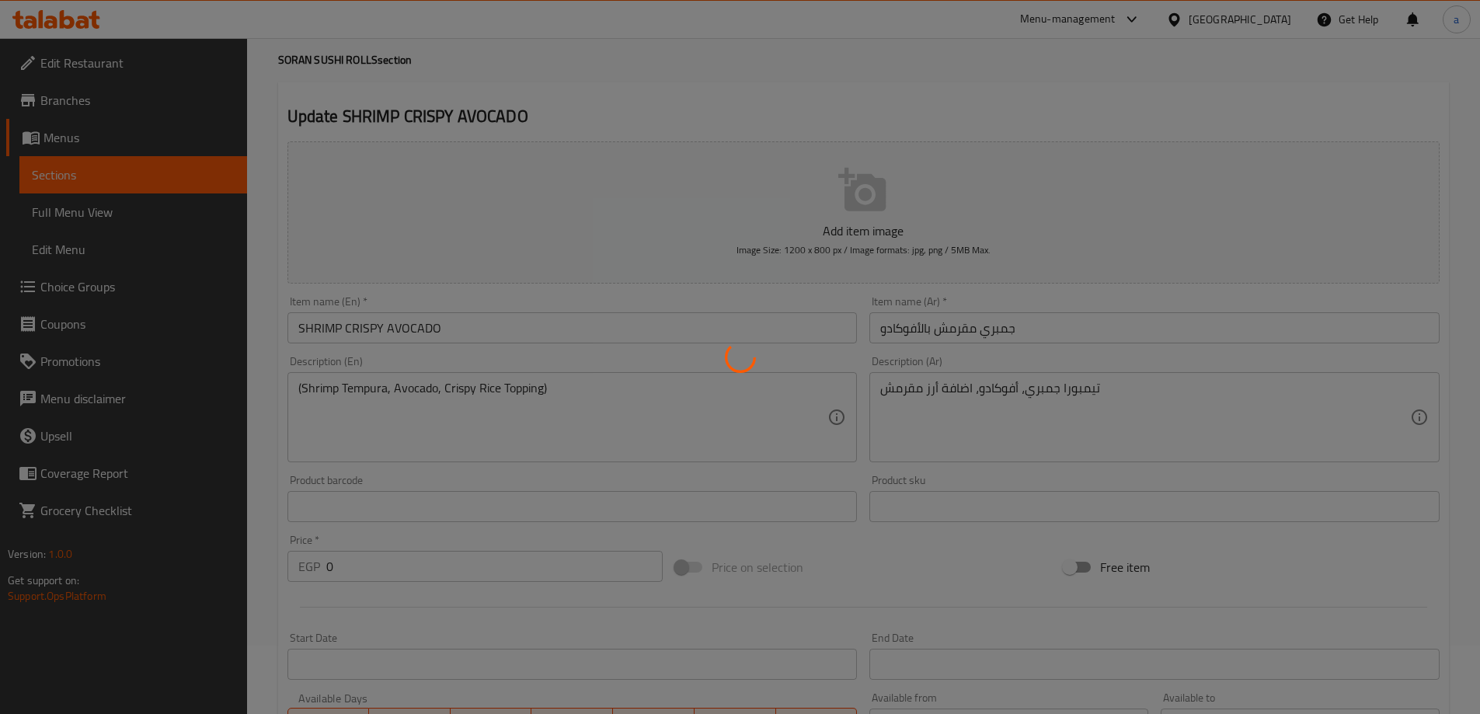
scroll to position [0, 0]
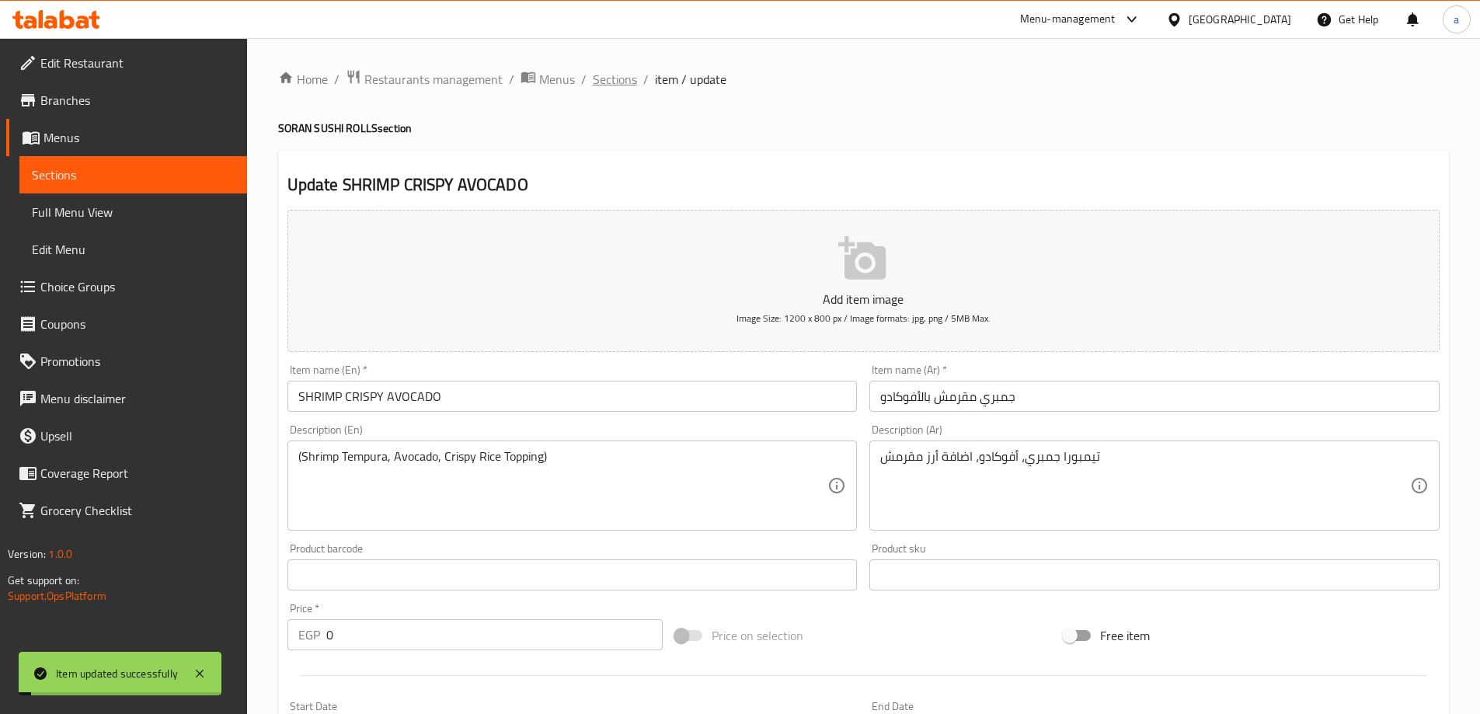
click at [618, 83] on span "Sections" at bounding box center [615, 79] width 44 height 19
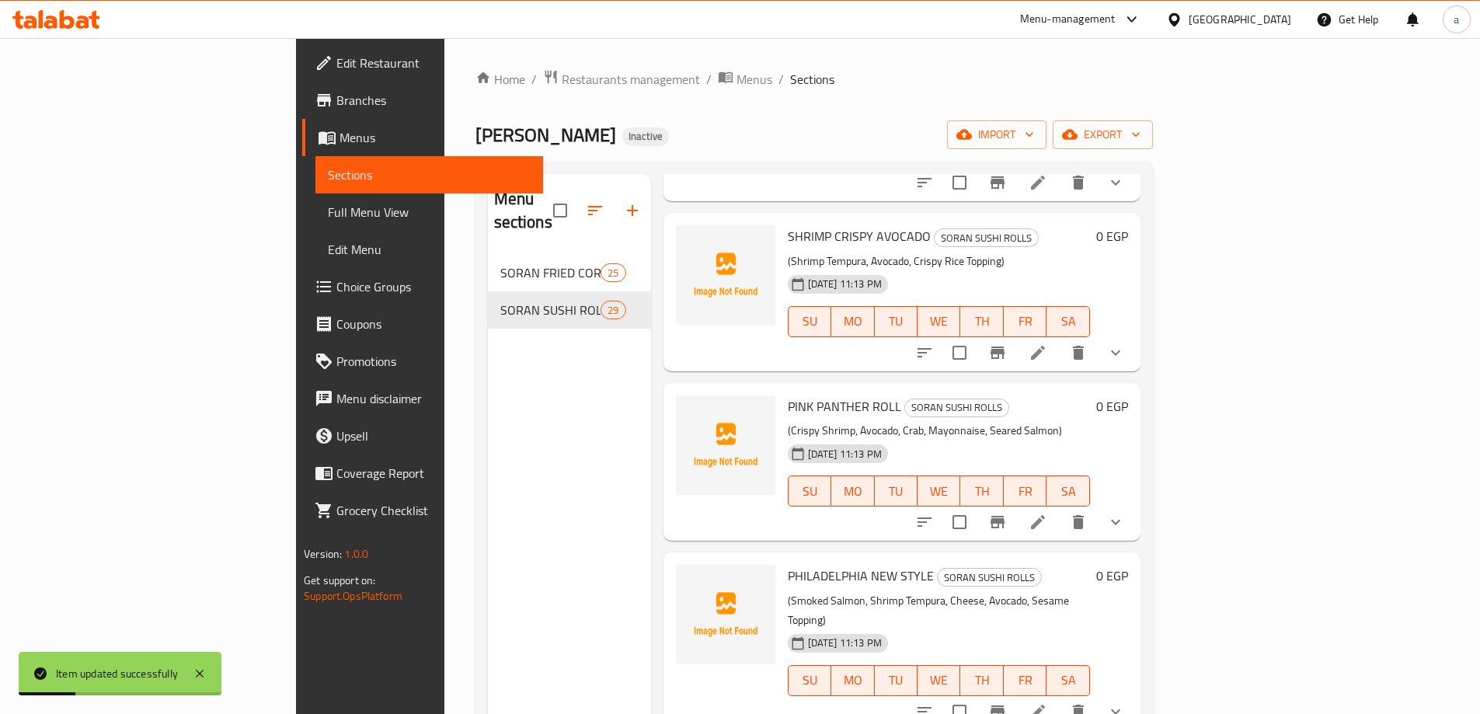
scroll to position [622, 0]
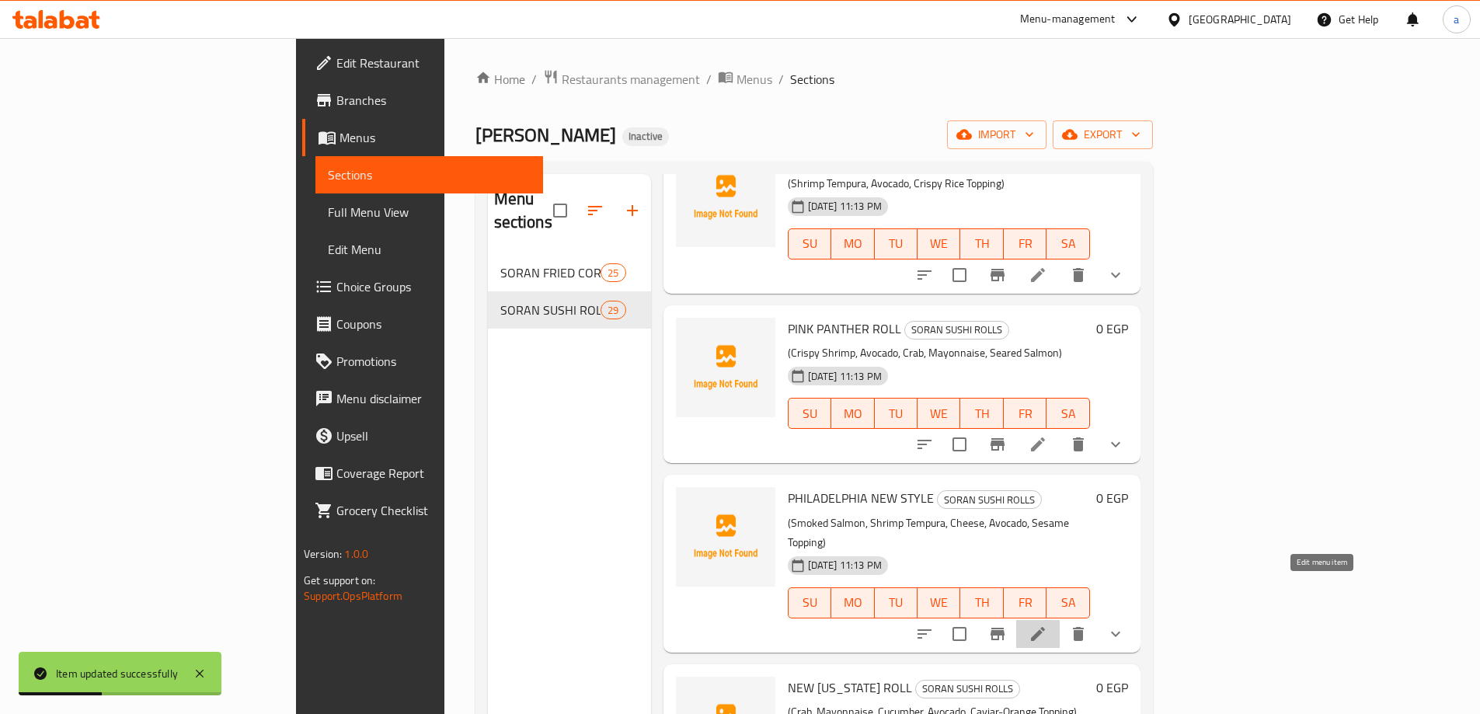
click at [1045, 627] on icon at bounding box center [1038, 634] width 14 height 14
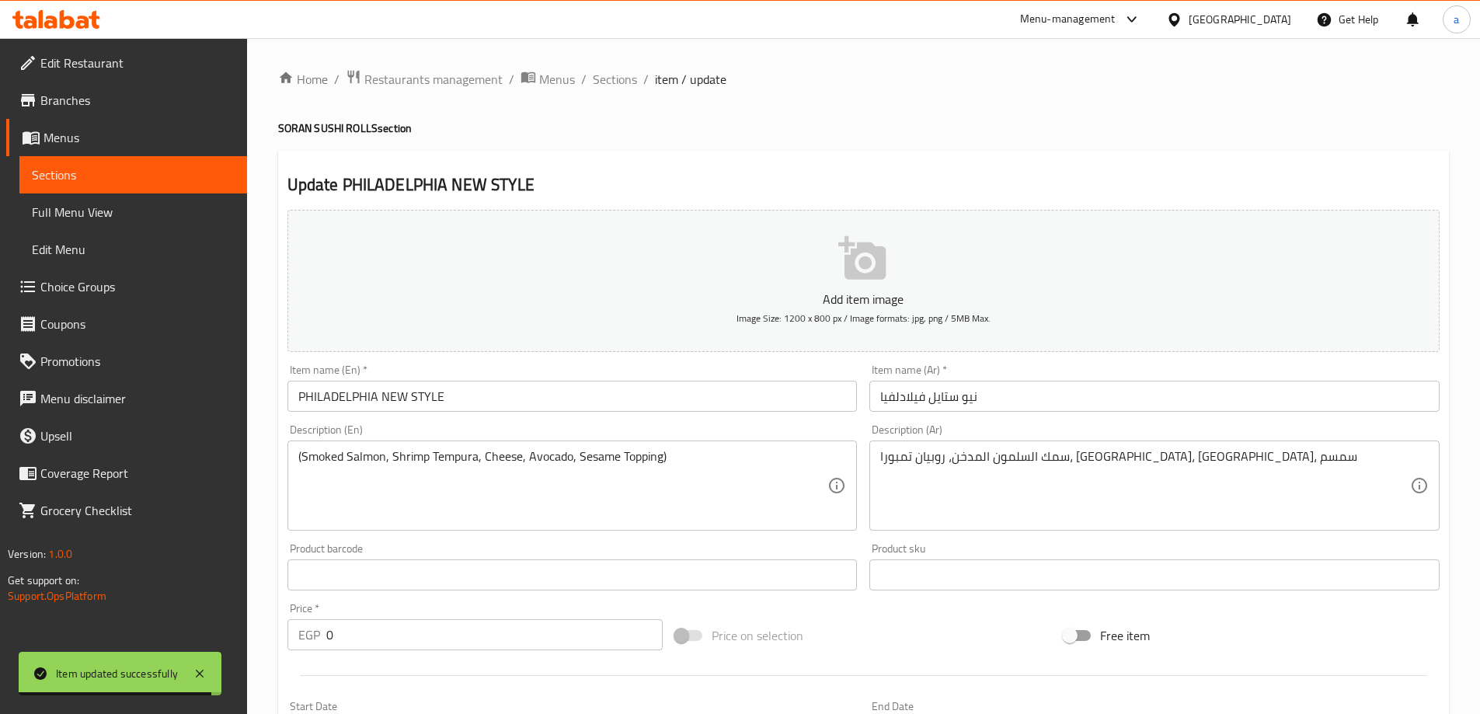
click at [1175, 446] on div "سمك السلمون المدخن، روبيان تمبورا، [GEOGRAPHIC_DATA]، [GEOGRAPHIC_DATA]، سمسم D…" at bounding box center [1154, 486] width 570 height 90
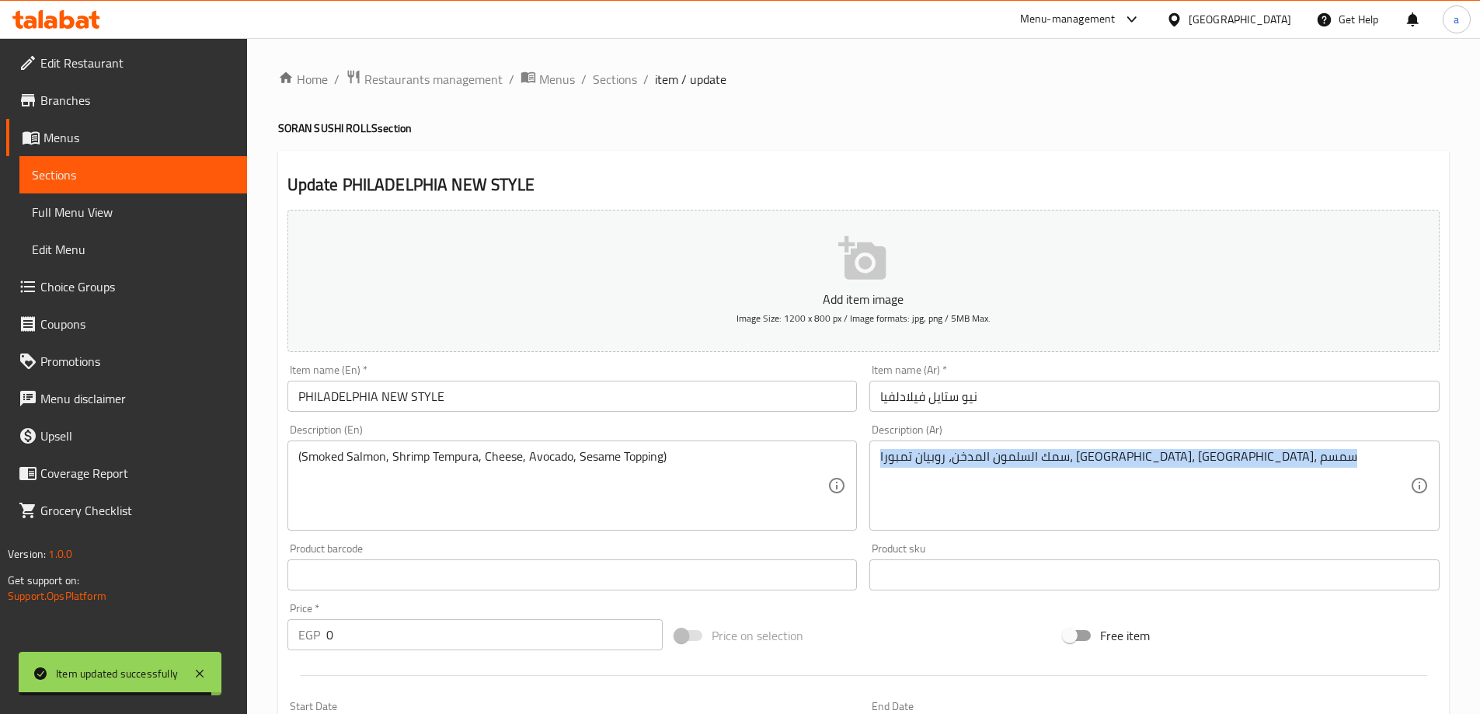
click at [1175, 446] on div "سمك السلمون المدخن، روبيان تمبورا، [GEOGRAPHIC_DATA]، [GEOGRAPHIC_DATA]، سمسم D…" at bounding box center [1154, 486] width 570 height 90
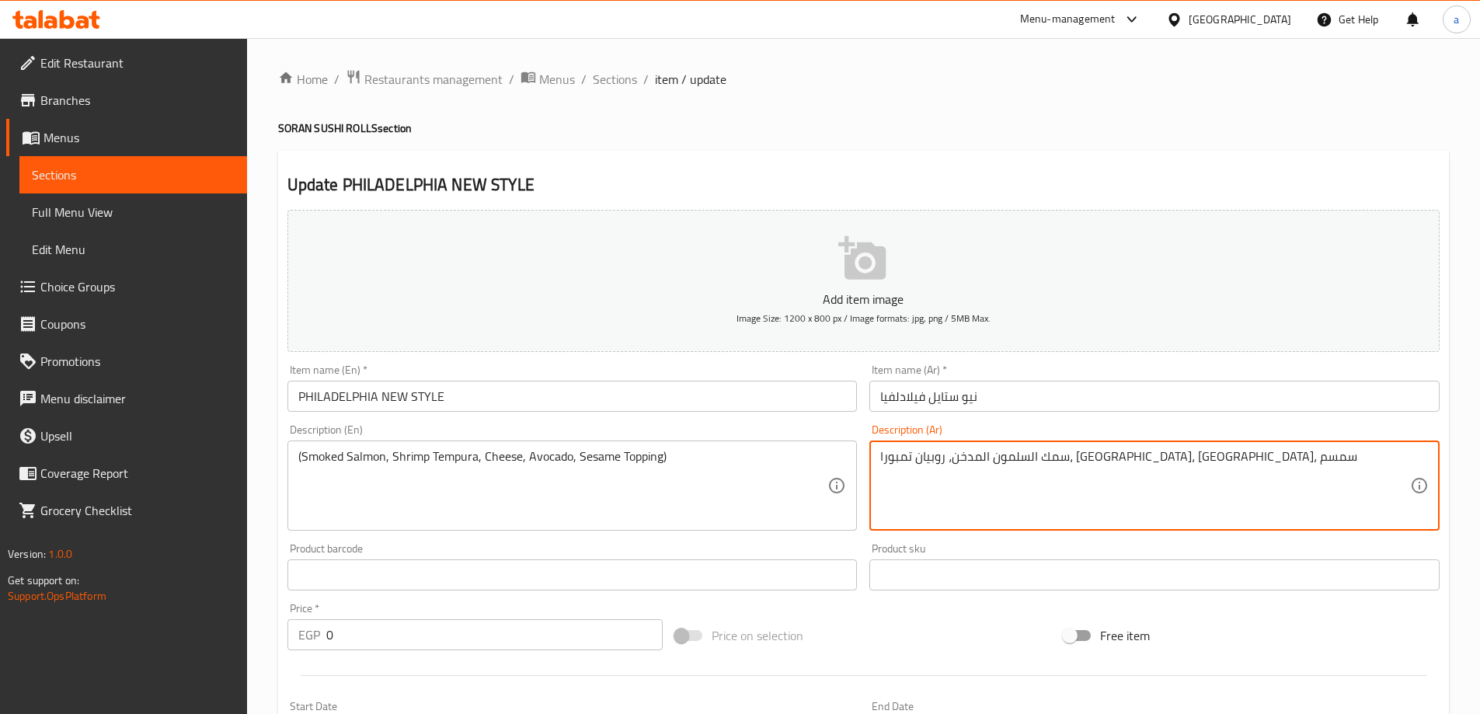
click at [1158, 469] on textarea "سمك السلمون المدخن، روبيان تمبورا، [GEOGRAPHIC_DATA]، [GEOGRAPHIC_DATA]، سمسم" at bounding box center [1145, 486] width 530 height 74
click at [1041, 462] on textarea "السلمون المدخن، روبيان تمبورا، [GEOGRAPHIC_DATA]، [GEOGRAPHIC_DATA]، سمسم" at bounding box center [1145, 486] width 530 height 74
paste textarea "مبري"
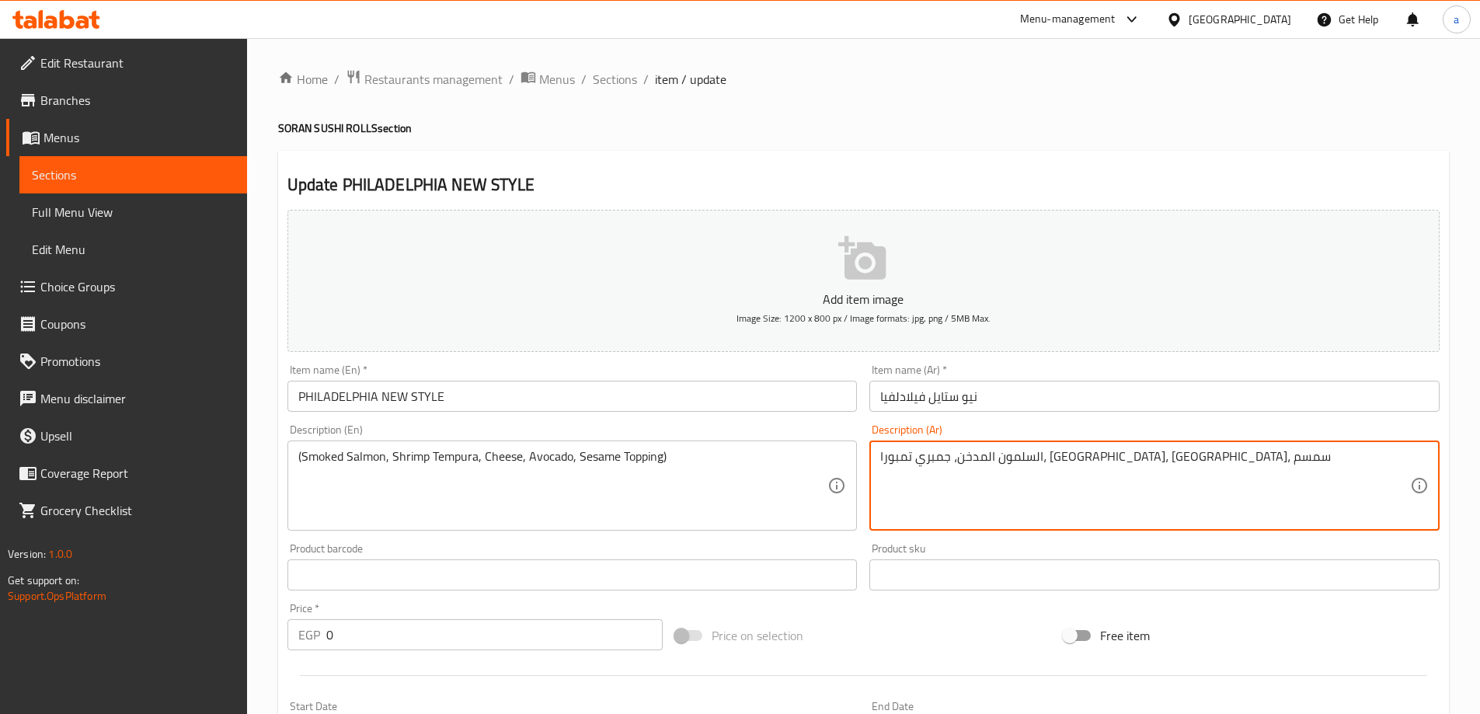
click at [922, 455] on textarea "السلمون المدخن، جمبري تمبورا، [GEOGRAPHIC_DATA]، [GEOGRAPHIC_DATA]، سمسم" at bounding box center [1145, 486] width 530 height 74
click at [912, 468] on textarea "السلمون المدخن، جمبري تمبورا، [GEOGRAPHIC_DATA]، [GEOGRAPHIC_DATA]، سمسم" at bounding box center [1145, 486] width 530 height 74
click at [920, 464] on textarea "السلمون المدخن، جمبري تمبورا، [GEOGRAPHIC_DATA]، [GEOGRAPHIC_DATA]، سمسم" at bounding box center [1145, 486] width 530 height 74
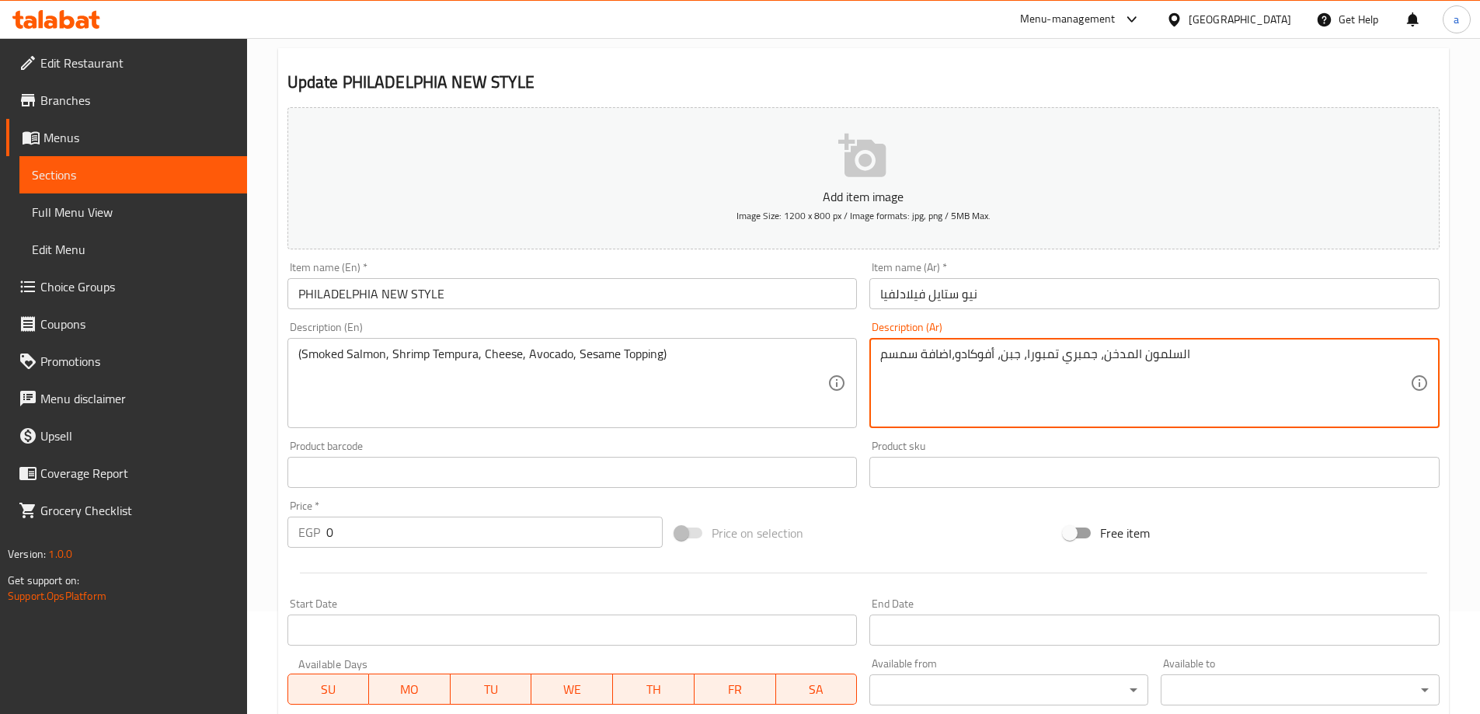
scroll to position [419, 0]
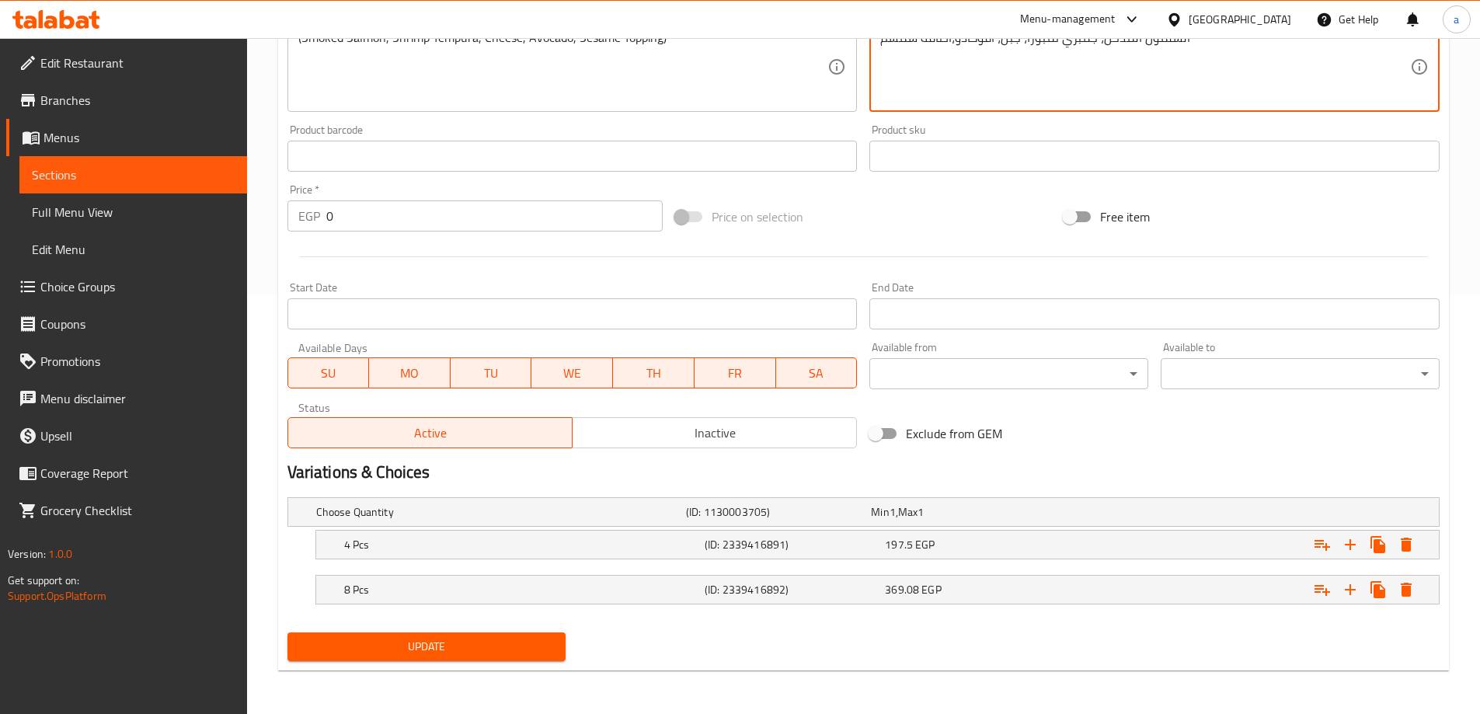
type textarea "السلمون المدخن، جمبري تمبورا، جبن، أفوكادو،اضافة سمسم"
click at [473, 632] on button "Update" at bounding box center [426, 646] width 279 height 29
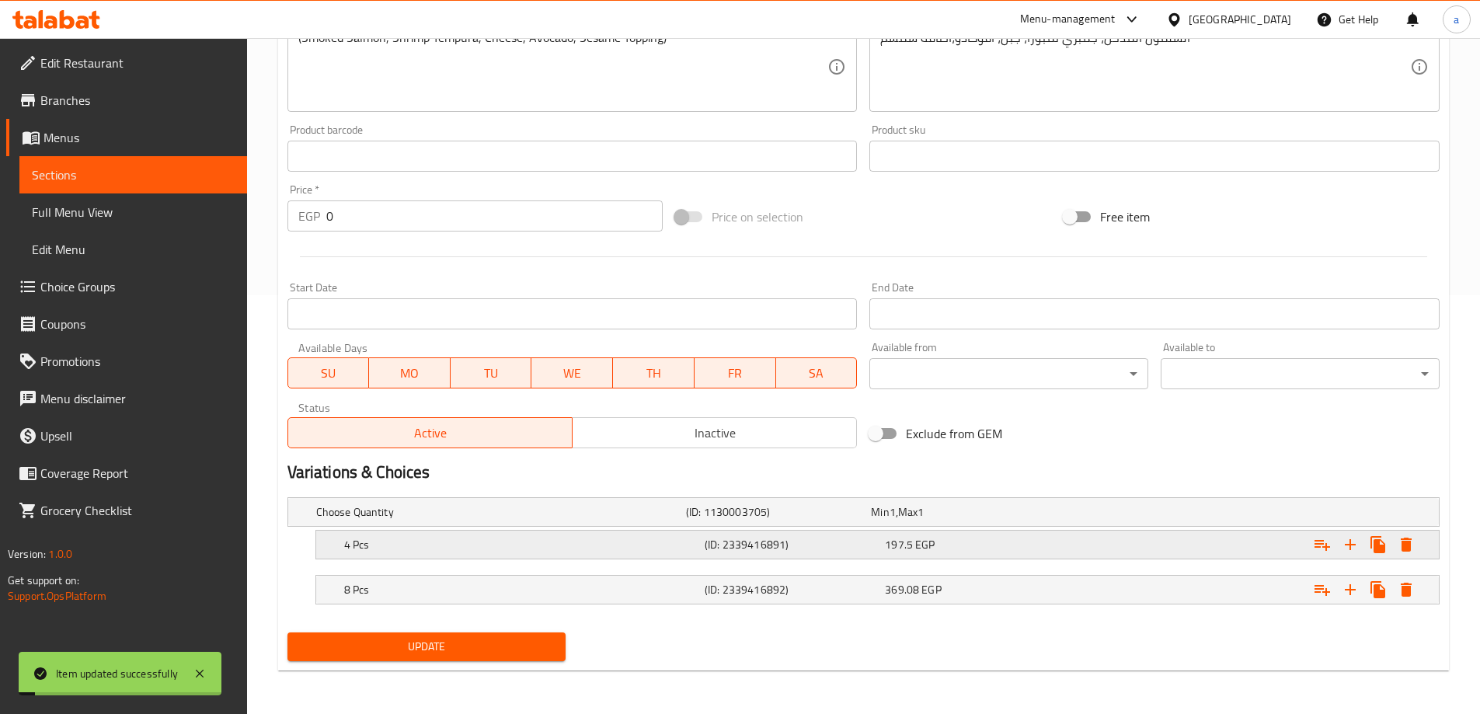
click at [1198, 557] on div "Expand" at bounding box center [1242, 545] width 361 height 34
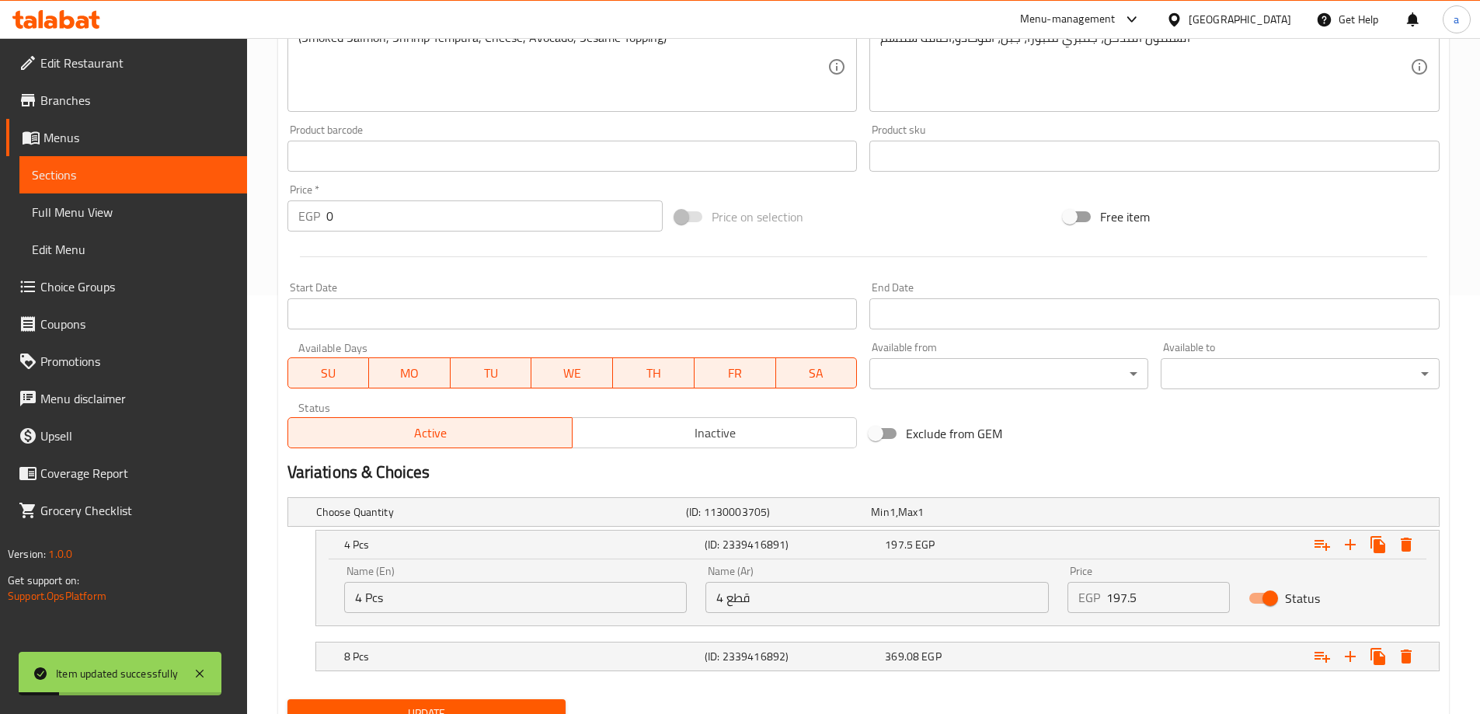
click at [1154, 603] on input "197.5" at bounding box center [1168, 597] width 124 height 31
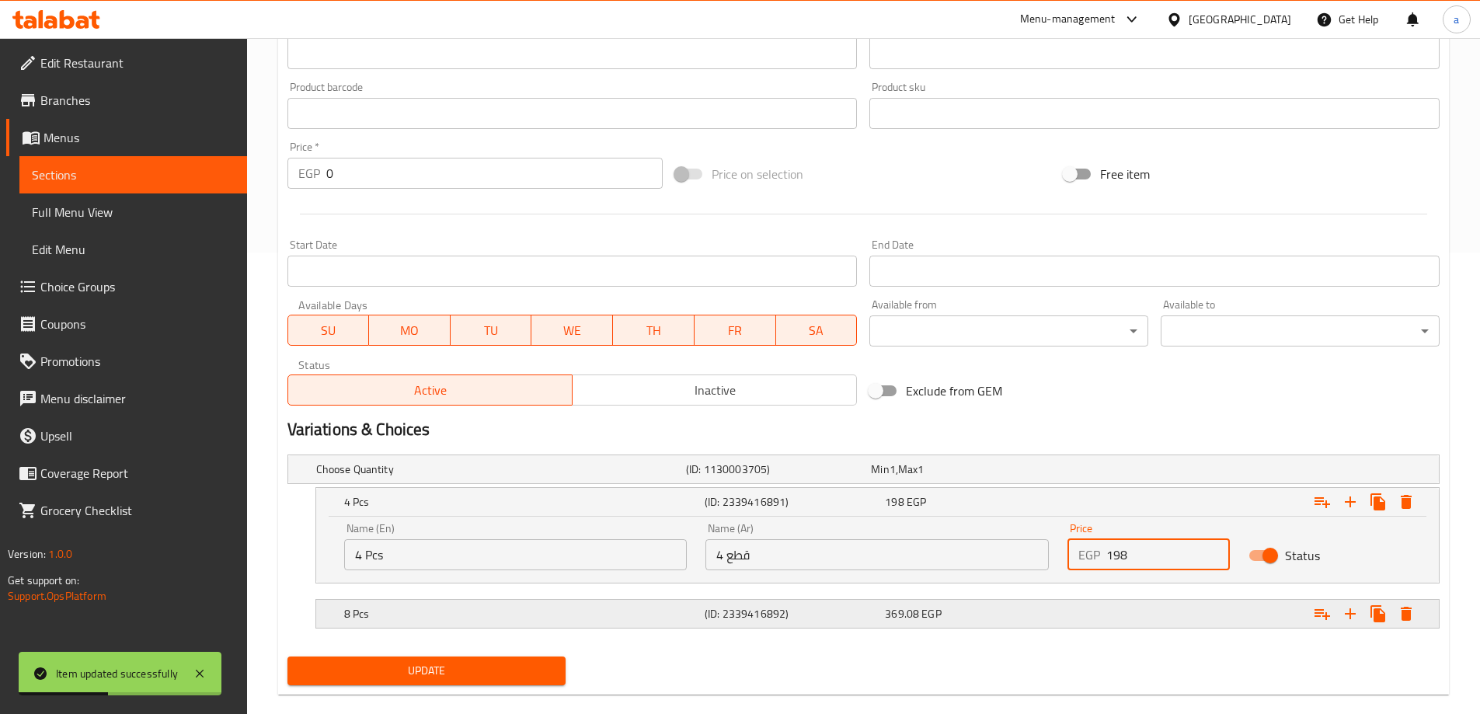
scroll to position [486, 0]
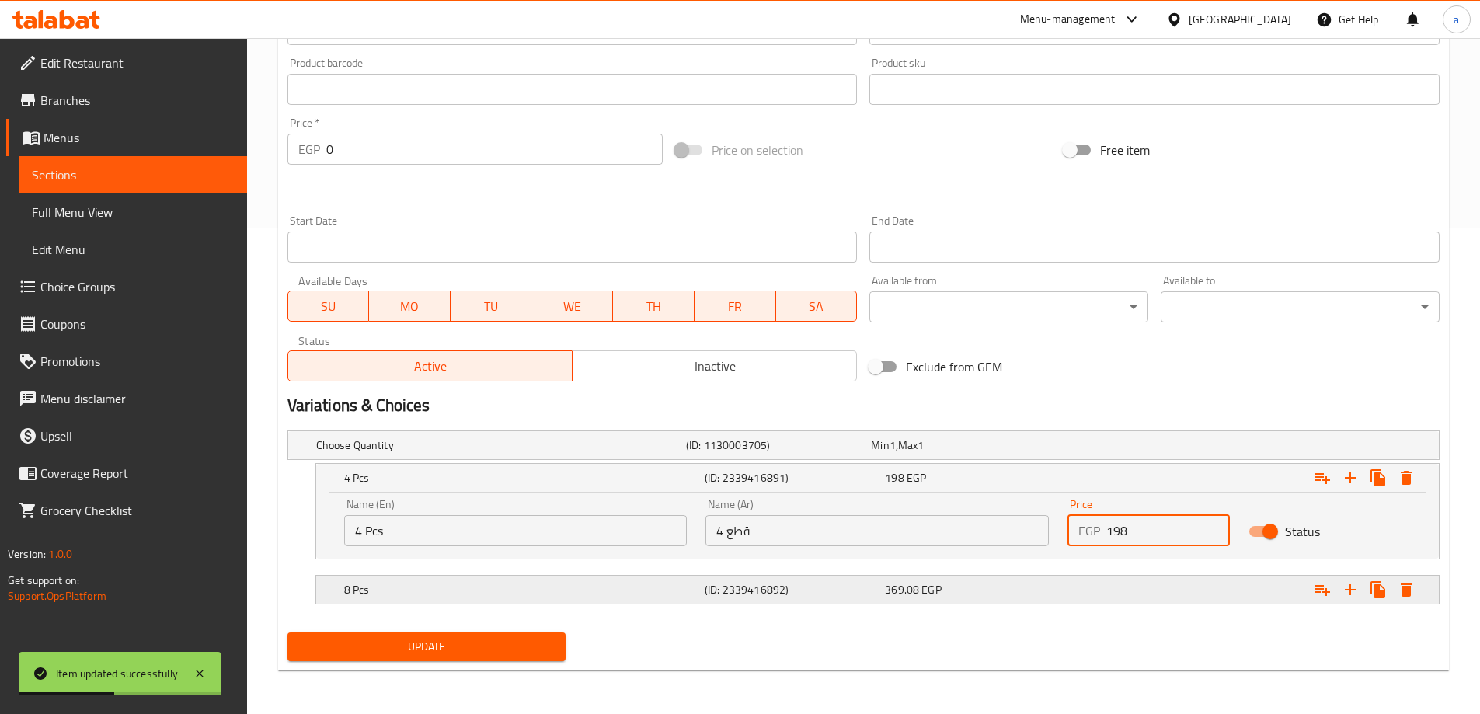
type input "198"
click at [1127, 583] on div "Expand" at bounding box center [1242, 590] width 361 height 34
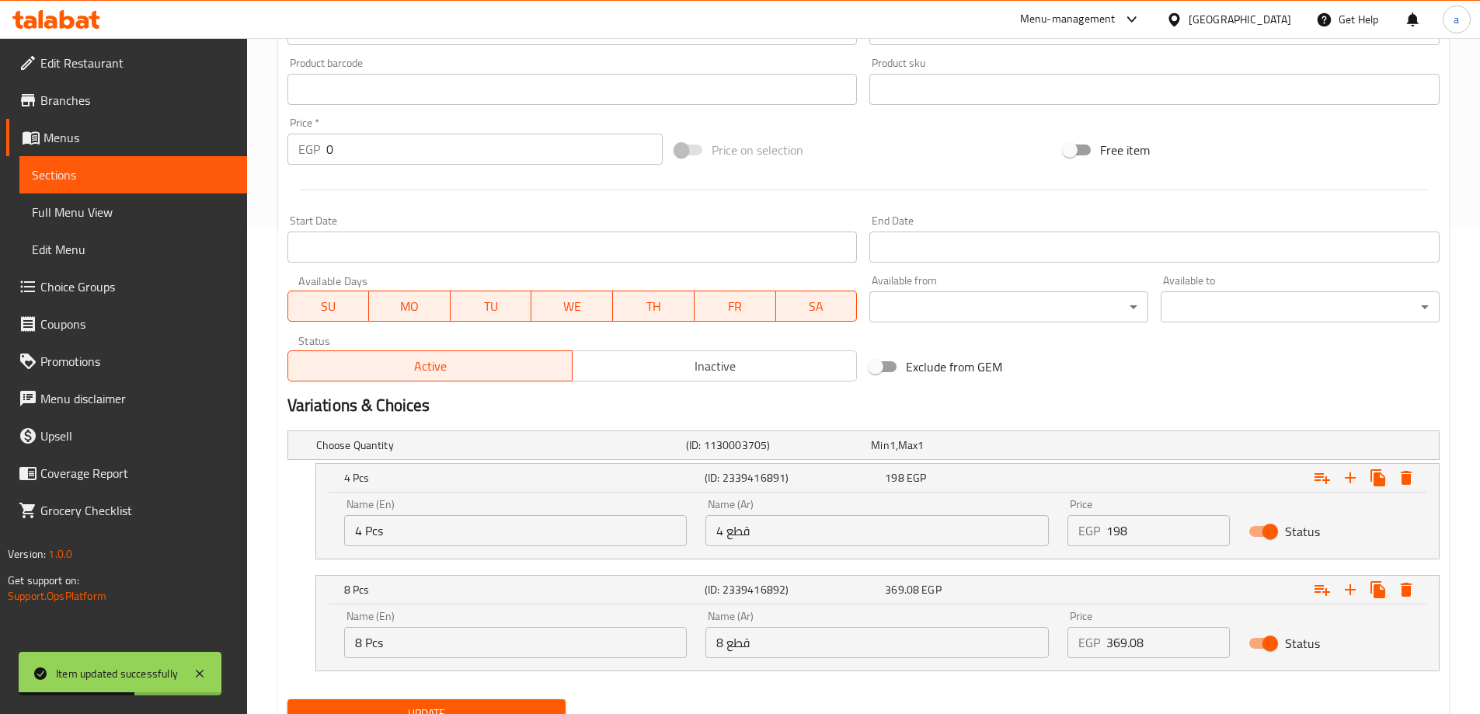
click at [1157, 638] on input "369.08" at bounding box center [1168, 642] width 124 height 31
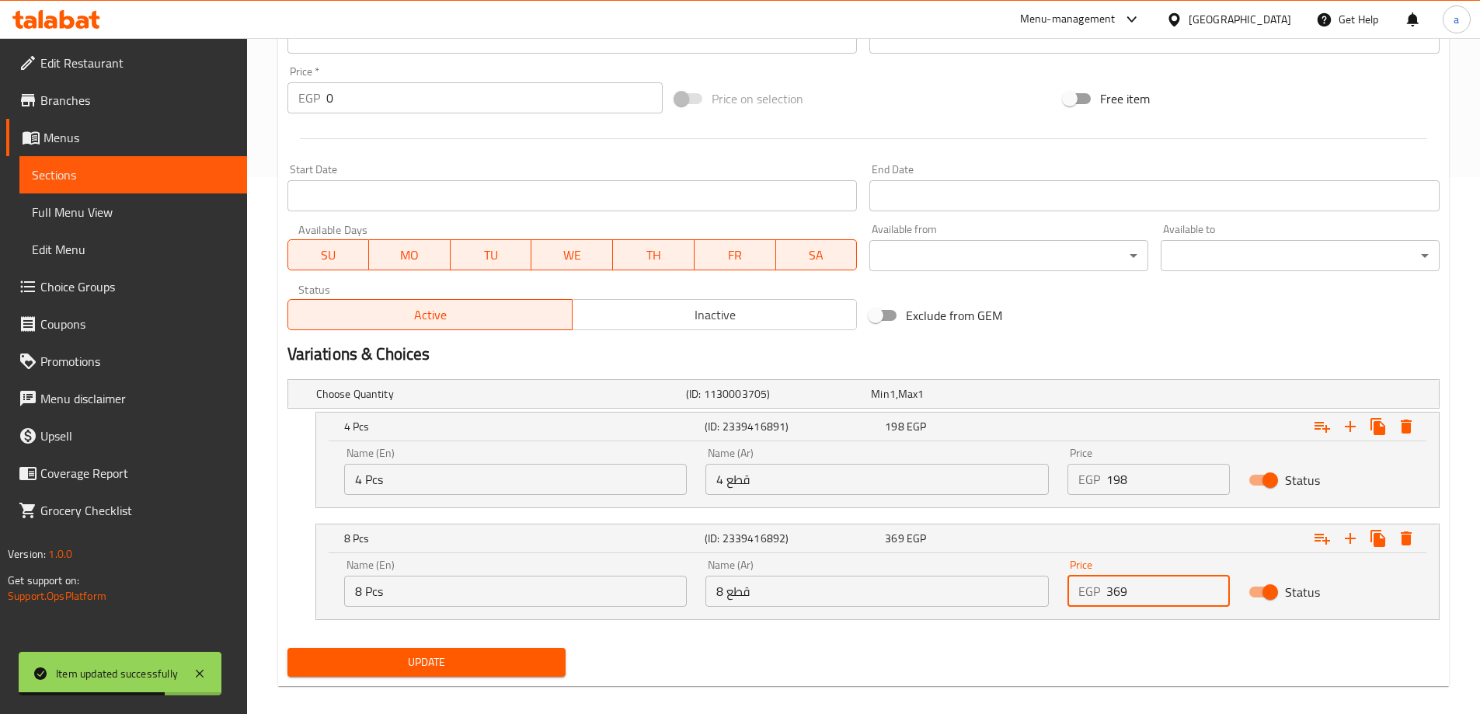
scroll to position [552, 0]
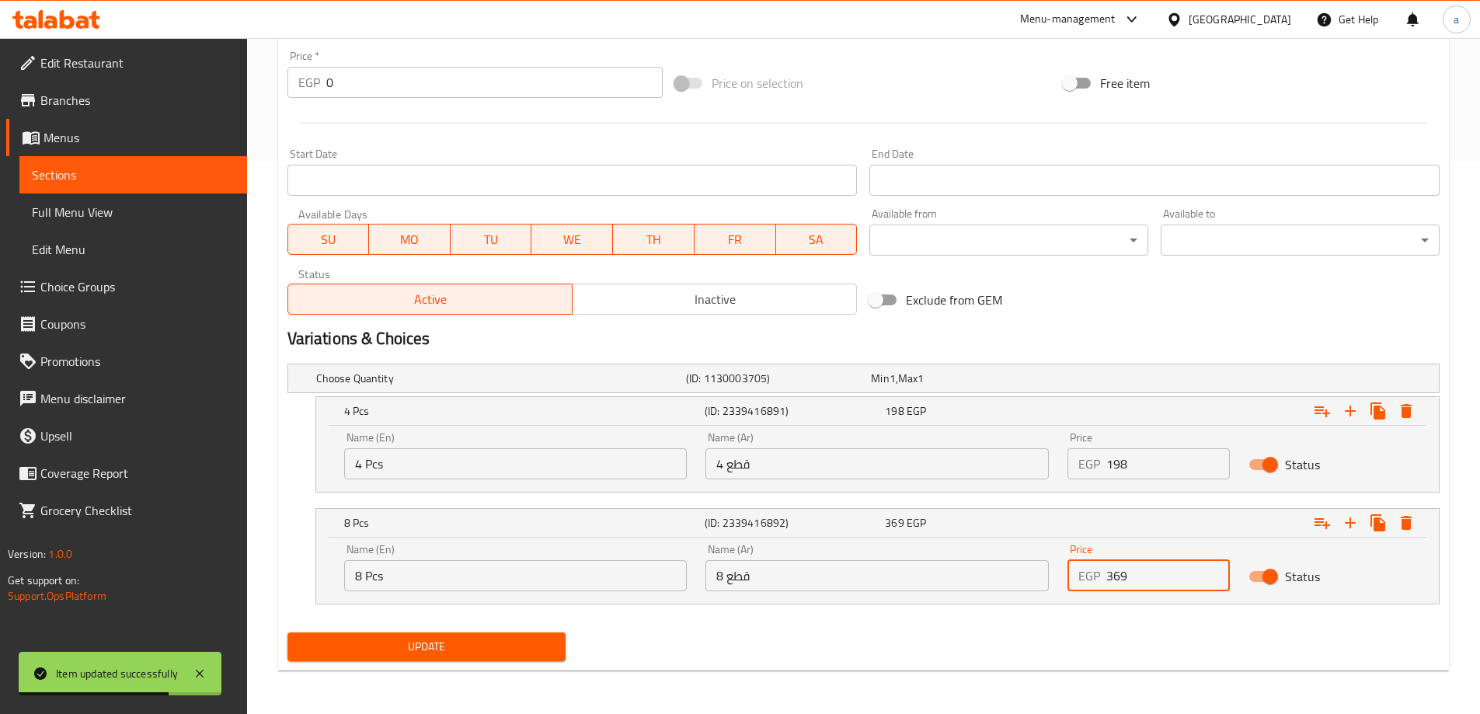
type input "369"
click at [540, 641] on span "Update" at bounding box center [427, 646] width 254 height 19
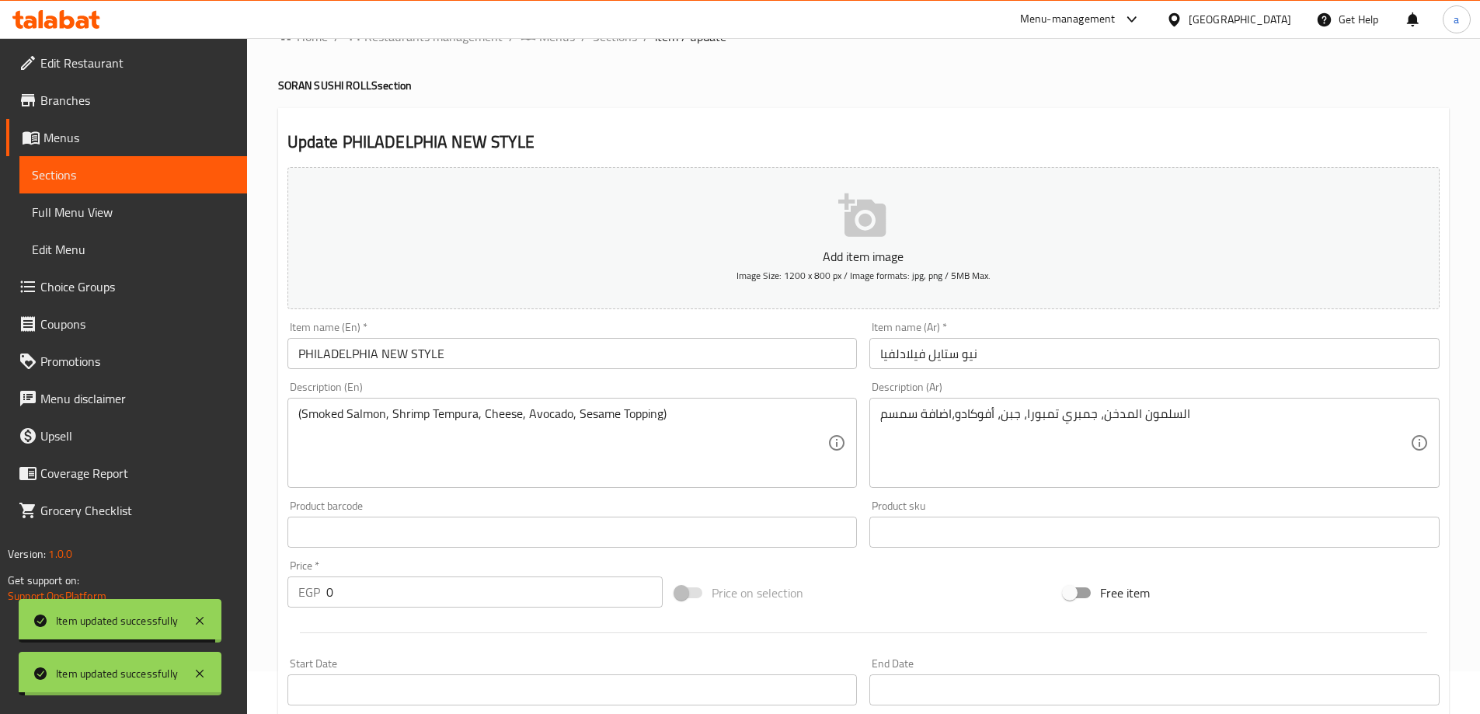
scroll to position [0, 0]
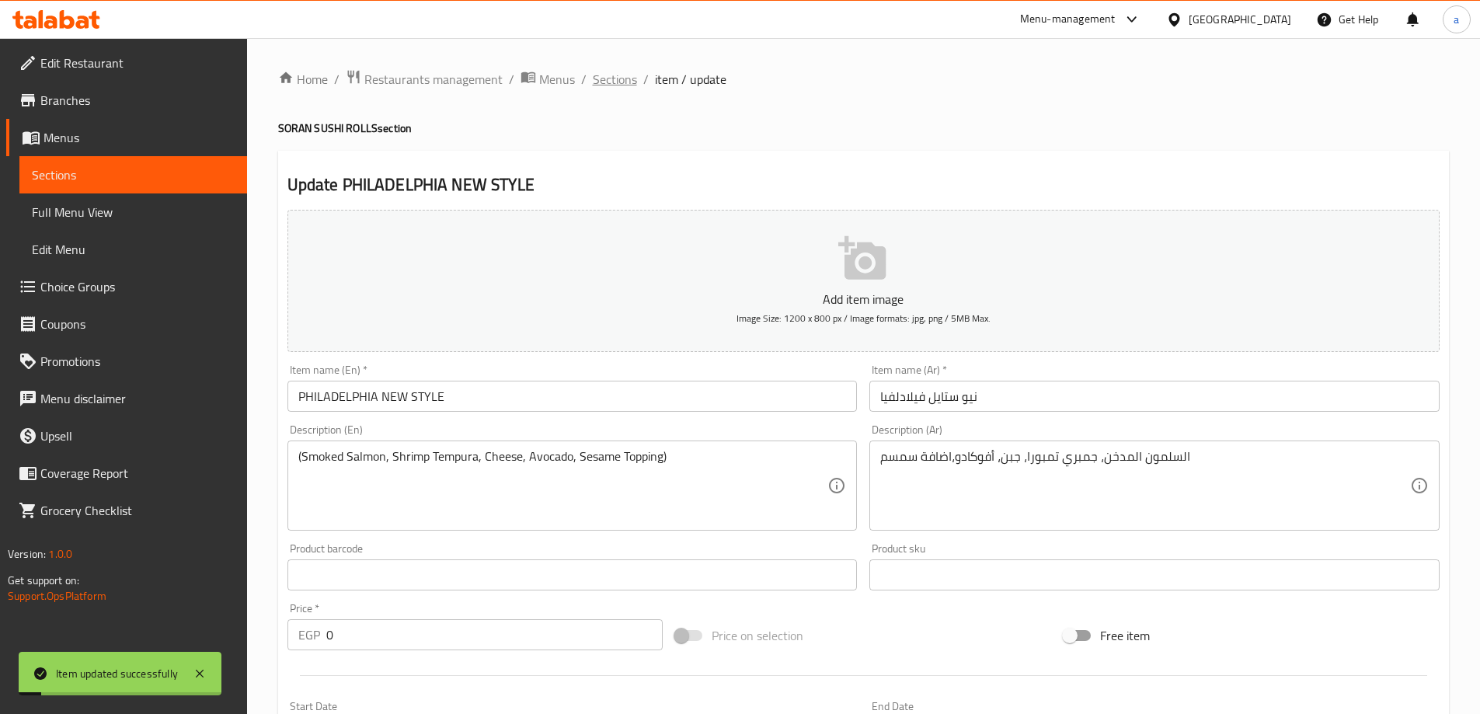
click at [634, 82] on span "Sections" at bounding box center [615, 79] width 44 height 19
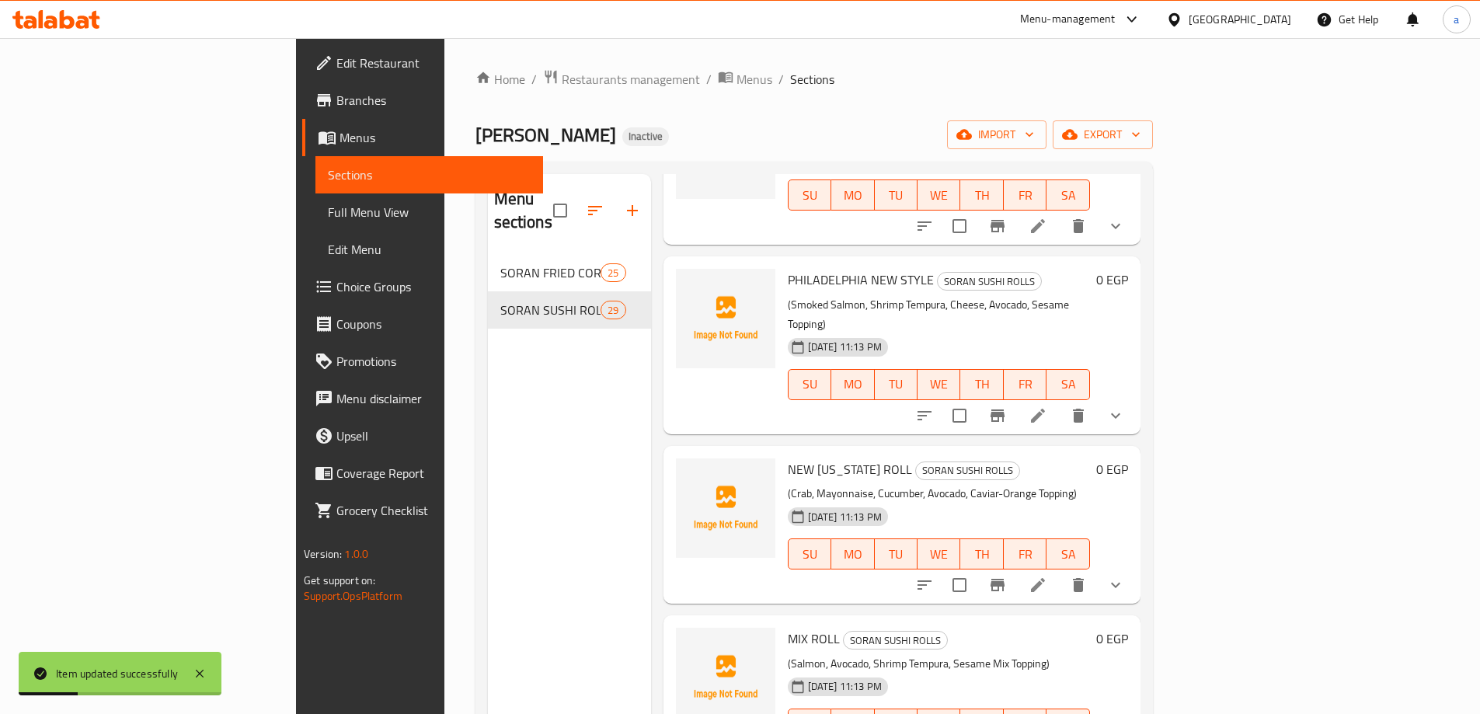
scroll to position [855, 0]
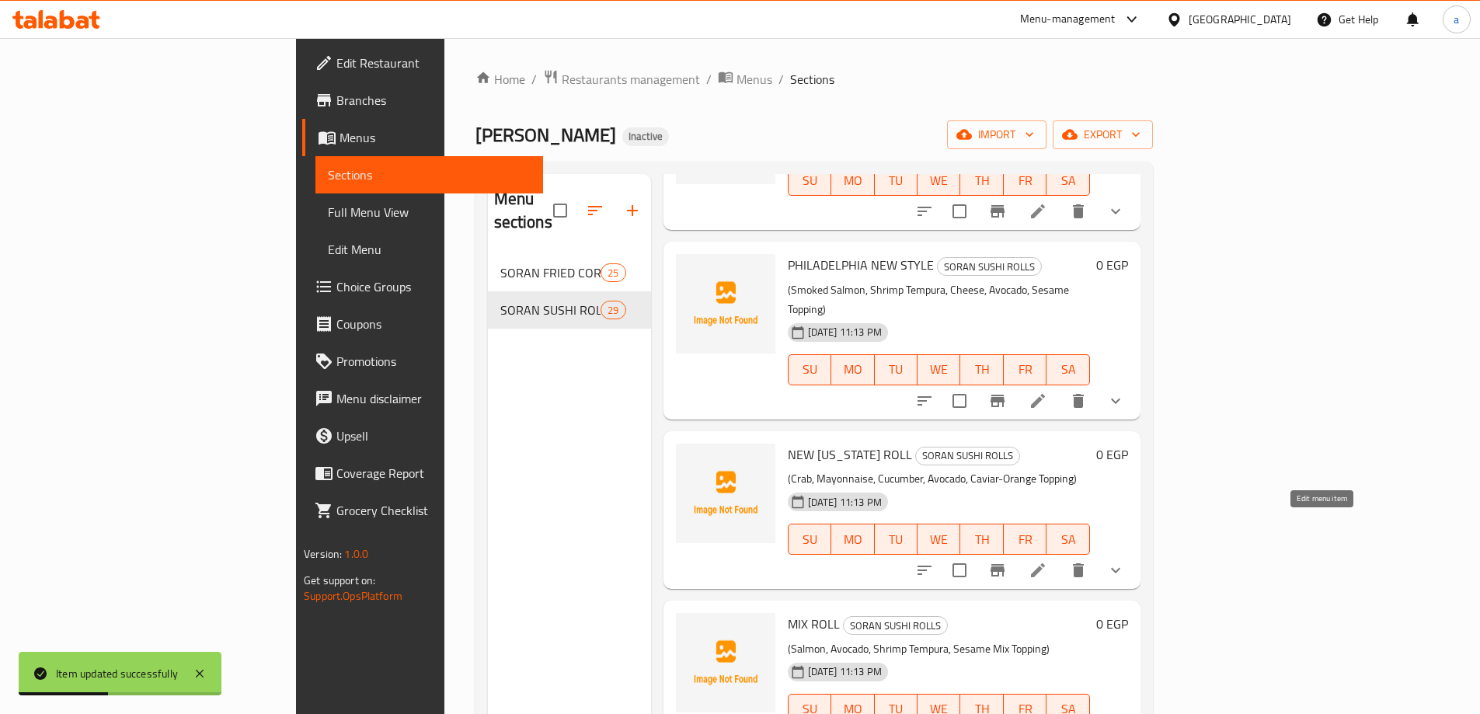
click at [1047, 561] on icon at bounding box center [1038, 570] width 19 height 19
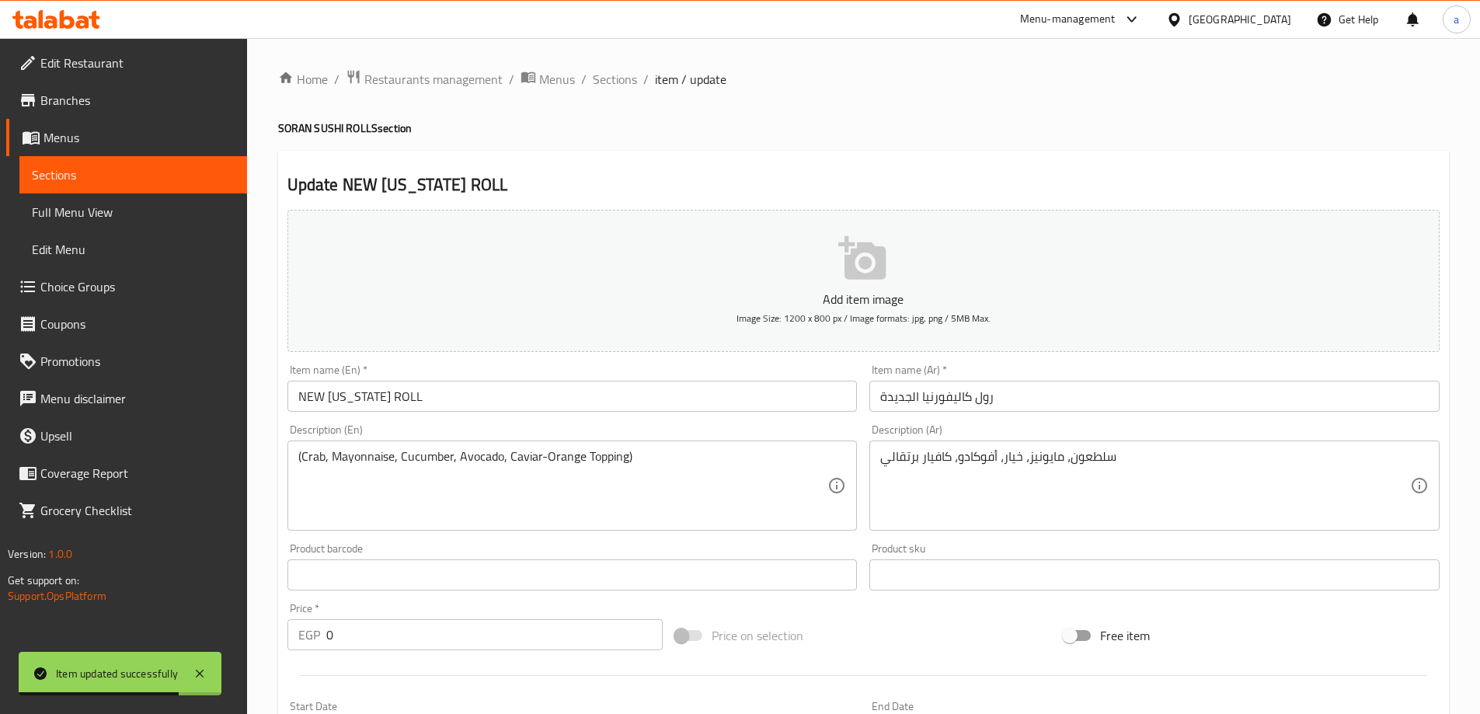
click at [894, 405] on input "رول كاليفورنيا الجديدة" at bounding box center [1154, 396] width 570 height 31
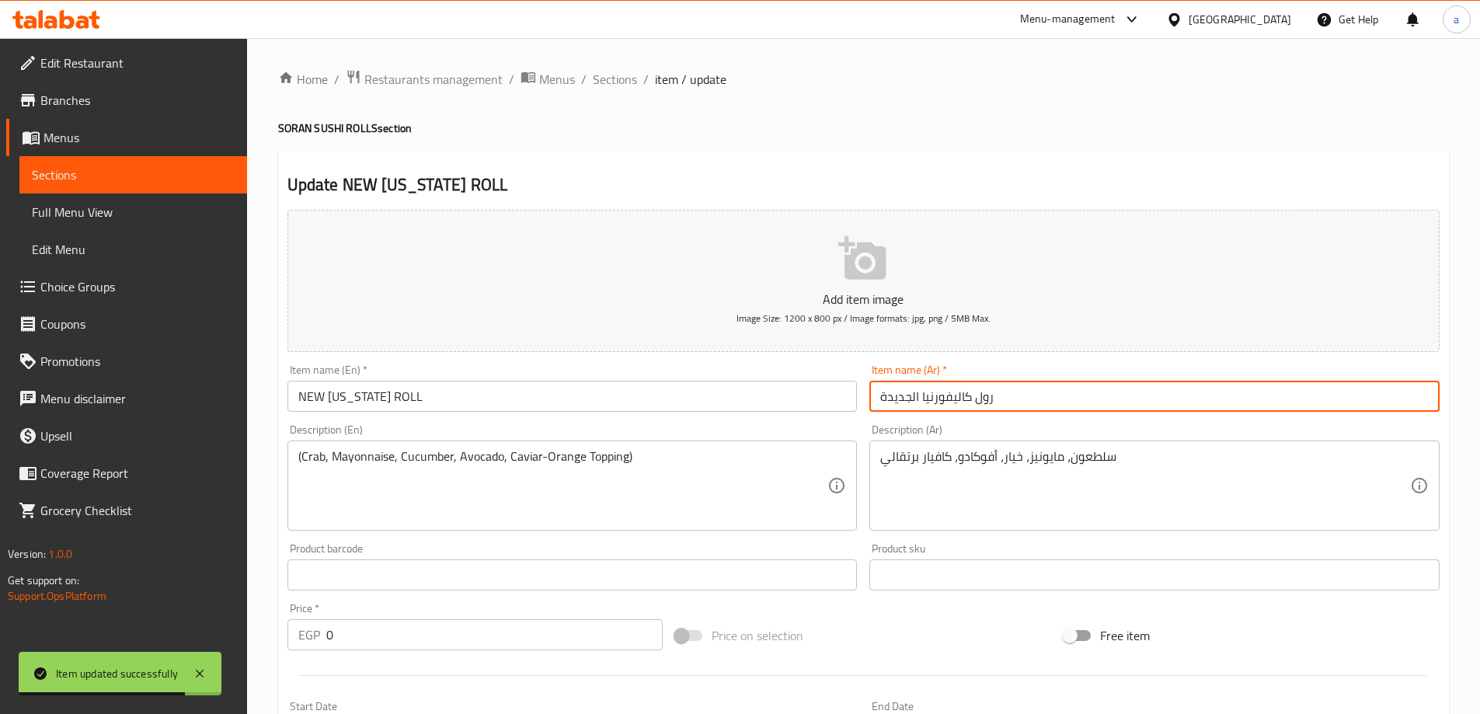
click at [894, 405] on input "رول كاليفورنيا الجديدة" at bounding box center [1154, 396] width 570 height 31
click at [937, 385] on input "رول كاليفورنيا" at bounding box center [1154, 396] width 570 height 31
click at [934, 392] on input "رول كاليفورنيا" at bounding box center [1154, 396] width 570 height 31
type input "رول [GEOGRAPHIC_DATA]"
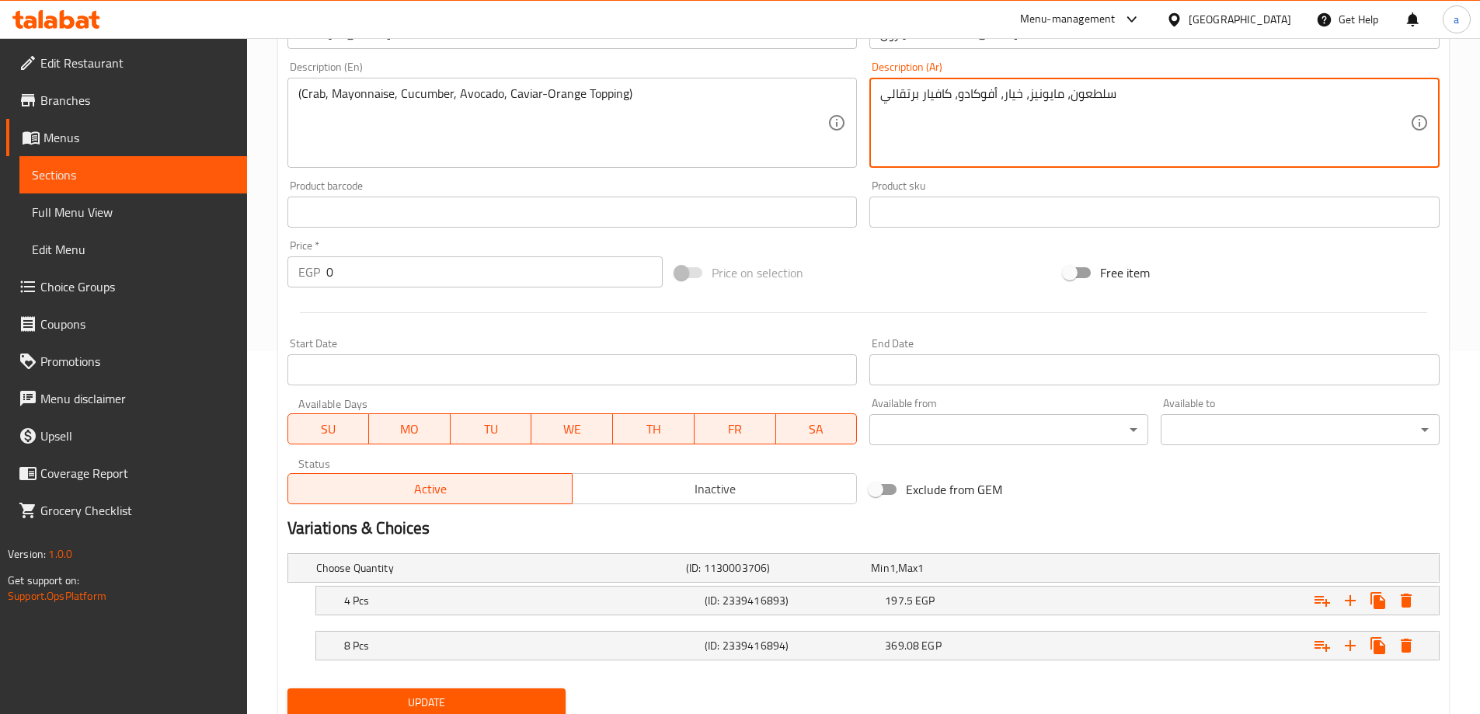
scroll to position [388, 0]
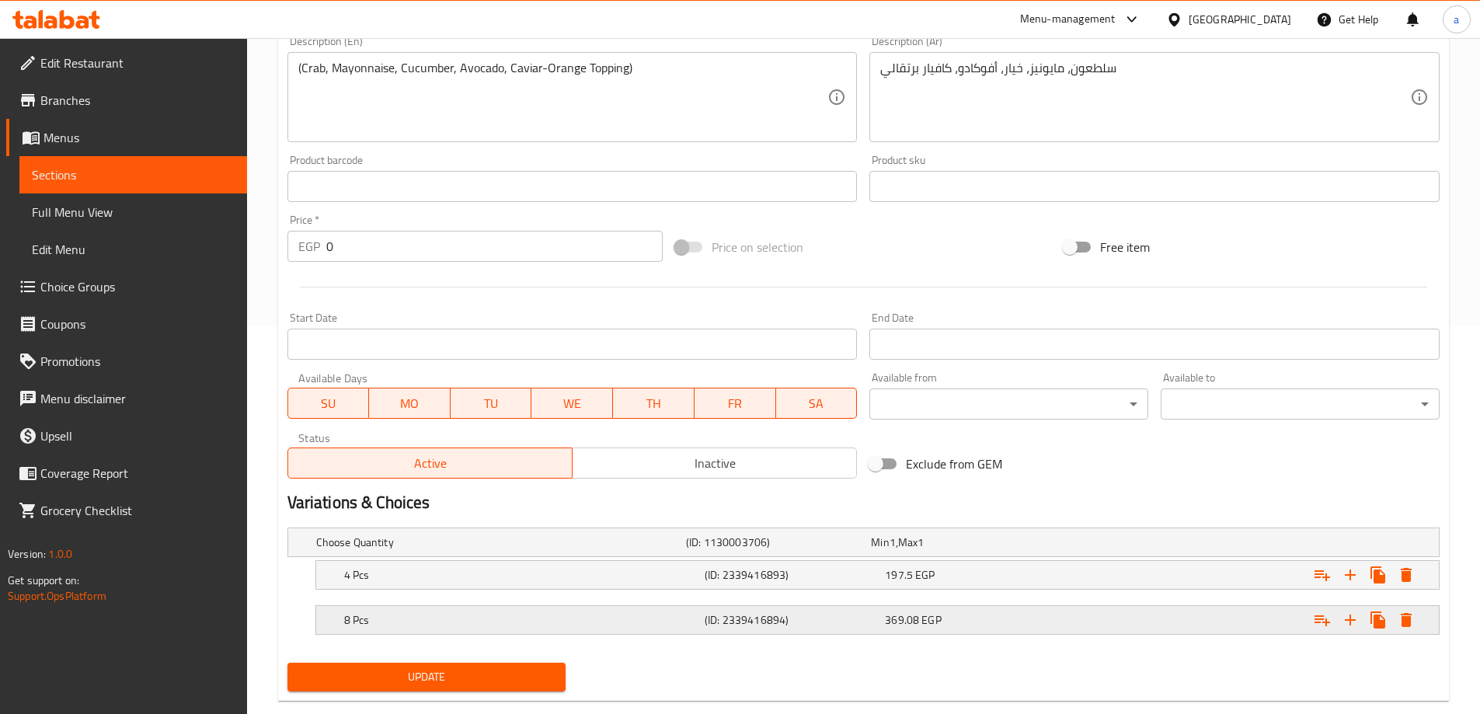
click at [1019, 620] on div "369.08 EGP" at bounding box center [972, 620] width 174 height 16
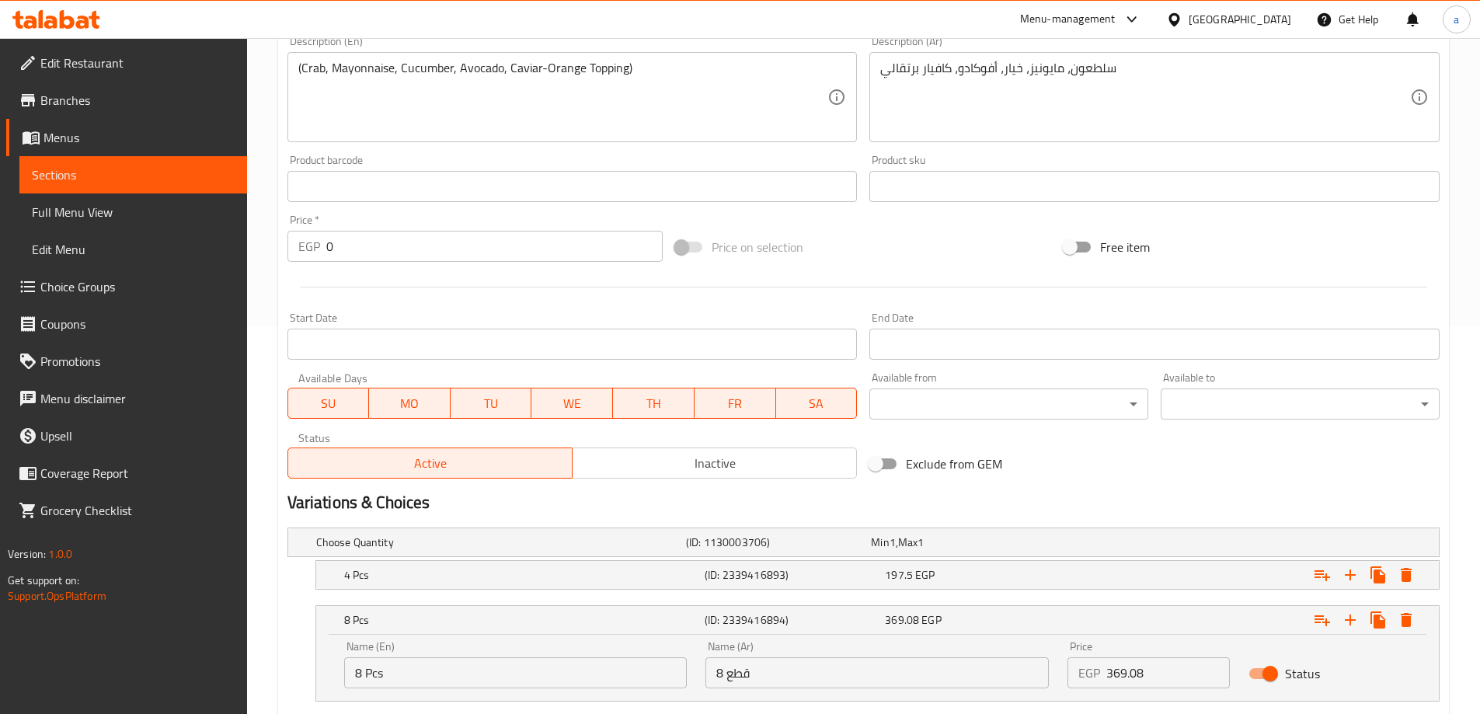
click at [1156, 666] on input "369.08" at bounding box center [1168, 672] width 124 height 31
type input "369"
click at [1129, 583] on div "Expand" at bounding box center [1242, 575] width 361 height 34
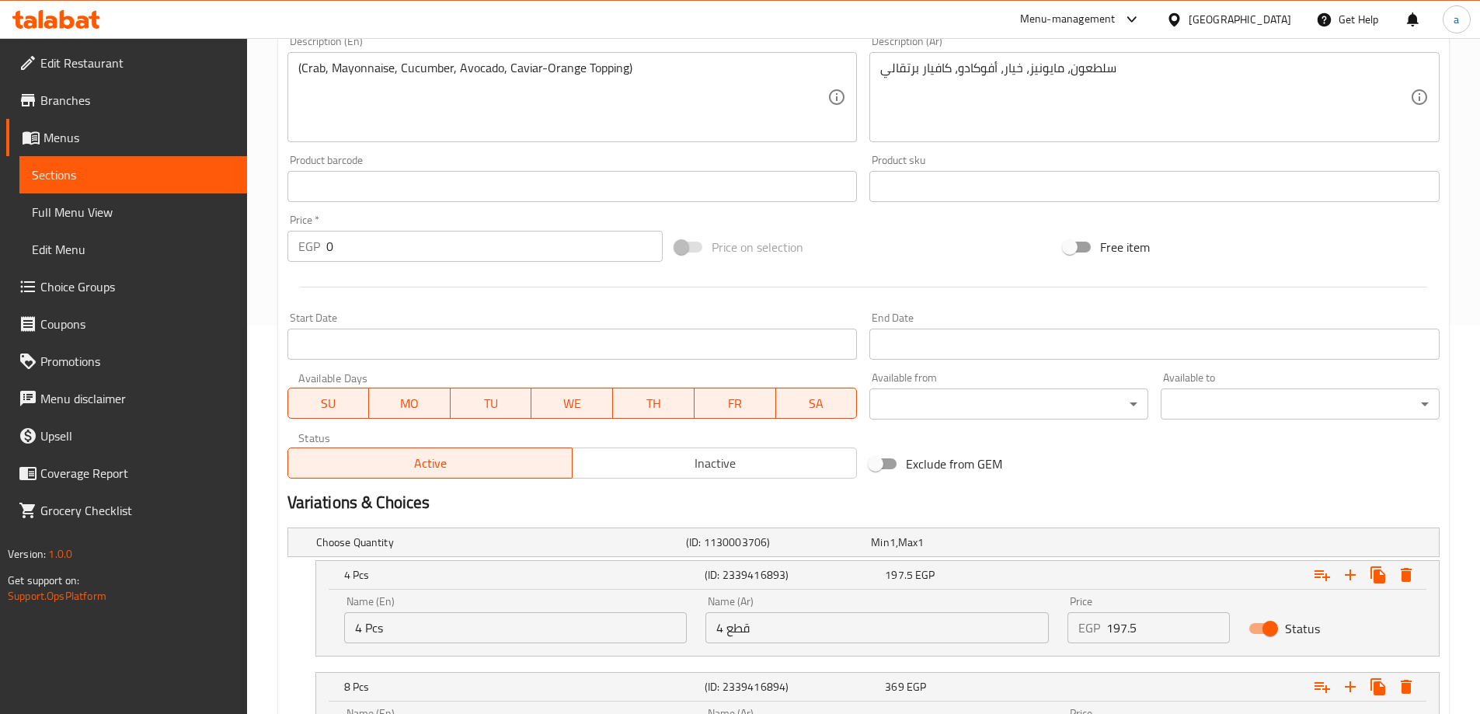
click at [1173, 641] on input "197.5" at bounding box center [1168, 627] width 124 height 31
type input "198"
click at [1080, 66] on textarea "سلطعون، مايونيز، خيار، أفوكادو، كافيار برتقالي" at bounding box center [1145, 98] width 530 height 74
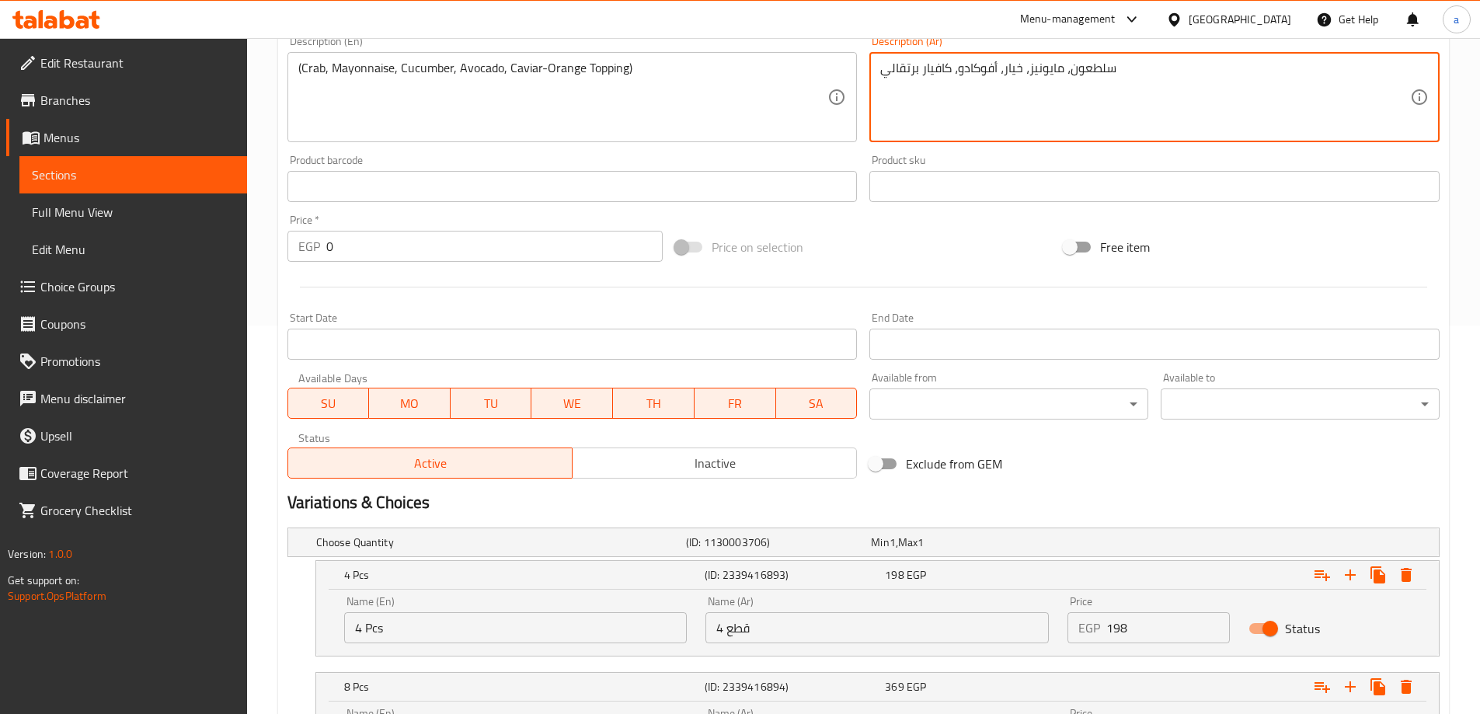
click at [1080, 66] on textarea "سلطعون، مايونيز، خيار، أفوكادو، كافيار برتقالي" at bounding box center [1145, 98] width 530 height 74
paste textarea "كابوريا"
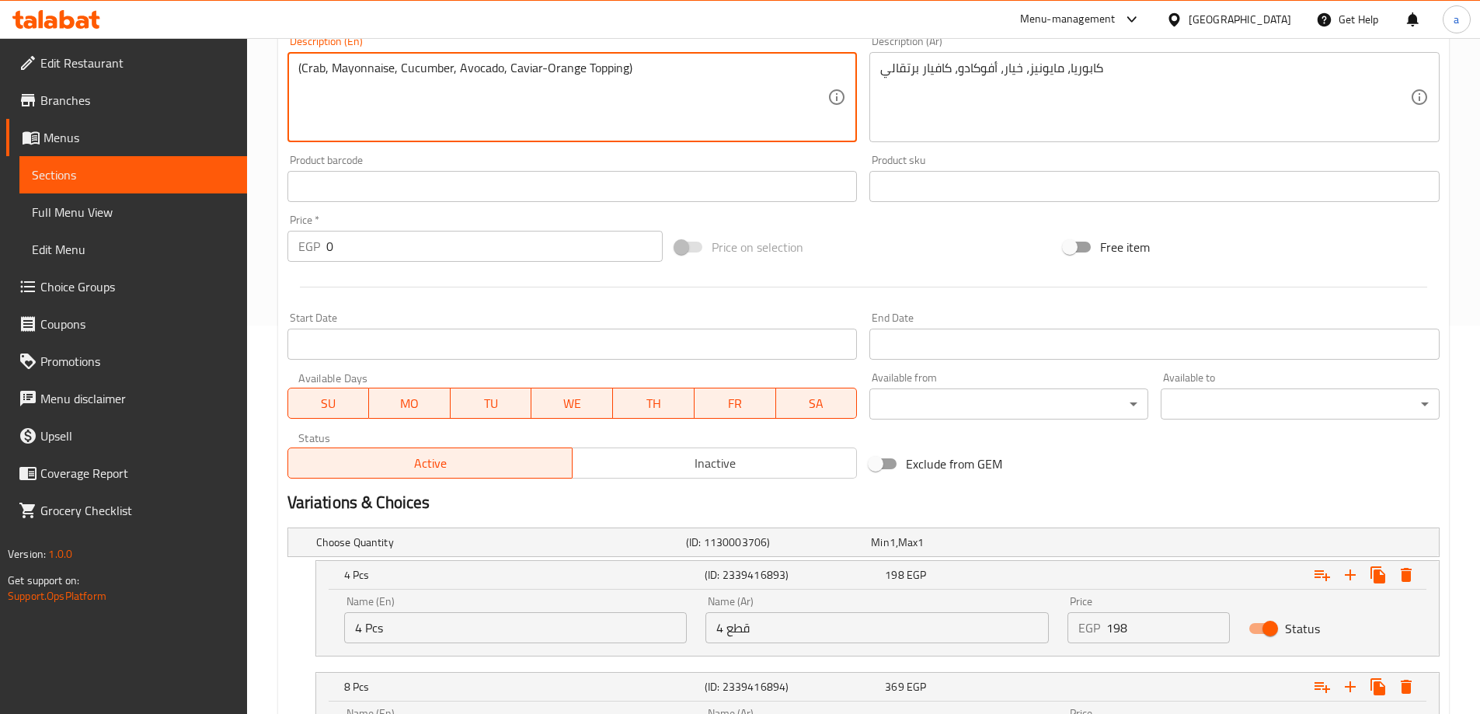
click at [524, 68] on textarea "(Crab, Mayonnaise, Cucumber, Avocado, Caviar-Orange Topping)" at bounding box center [563, 98] width 530 height 74
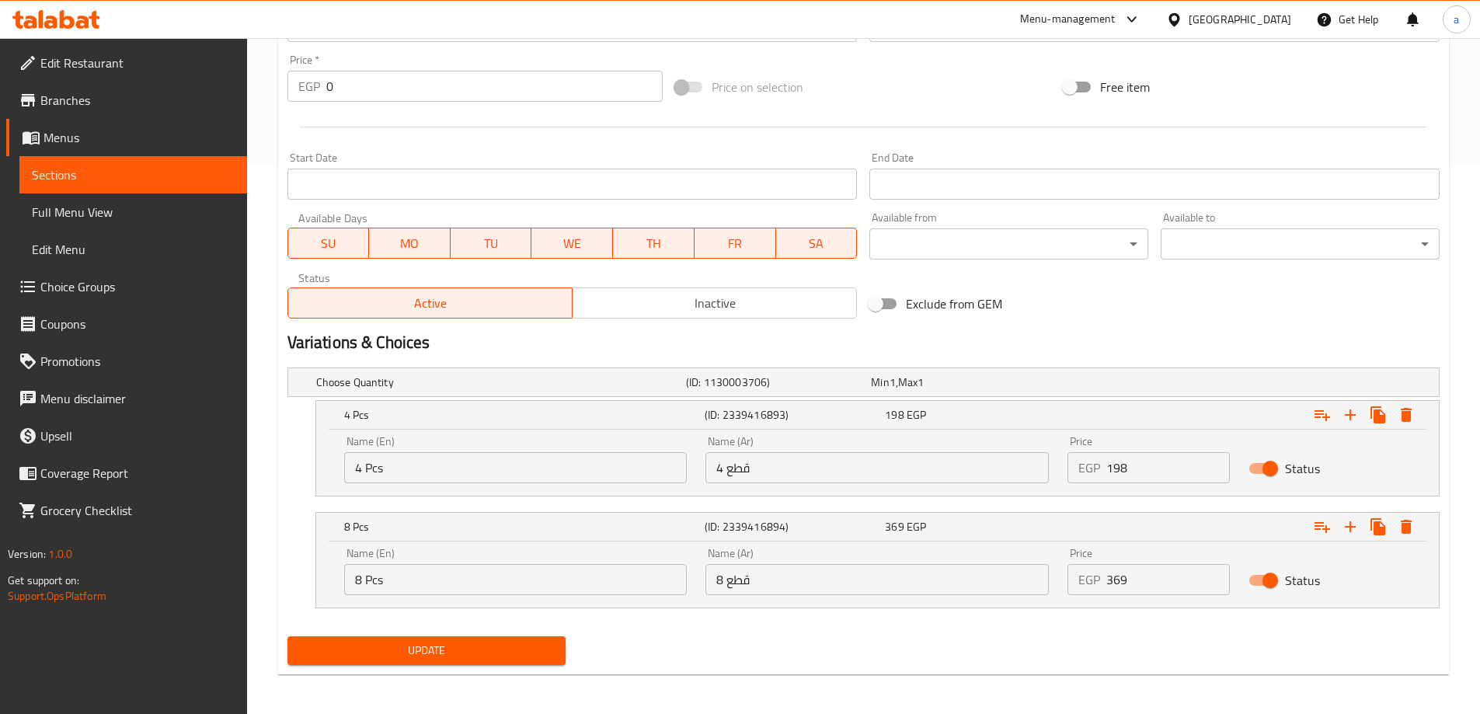
scroll to position [552, 0]
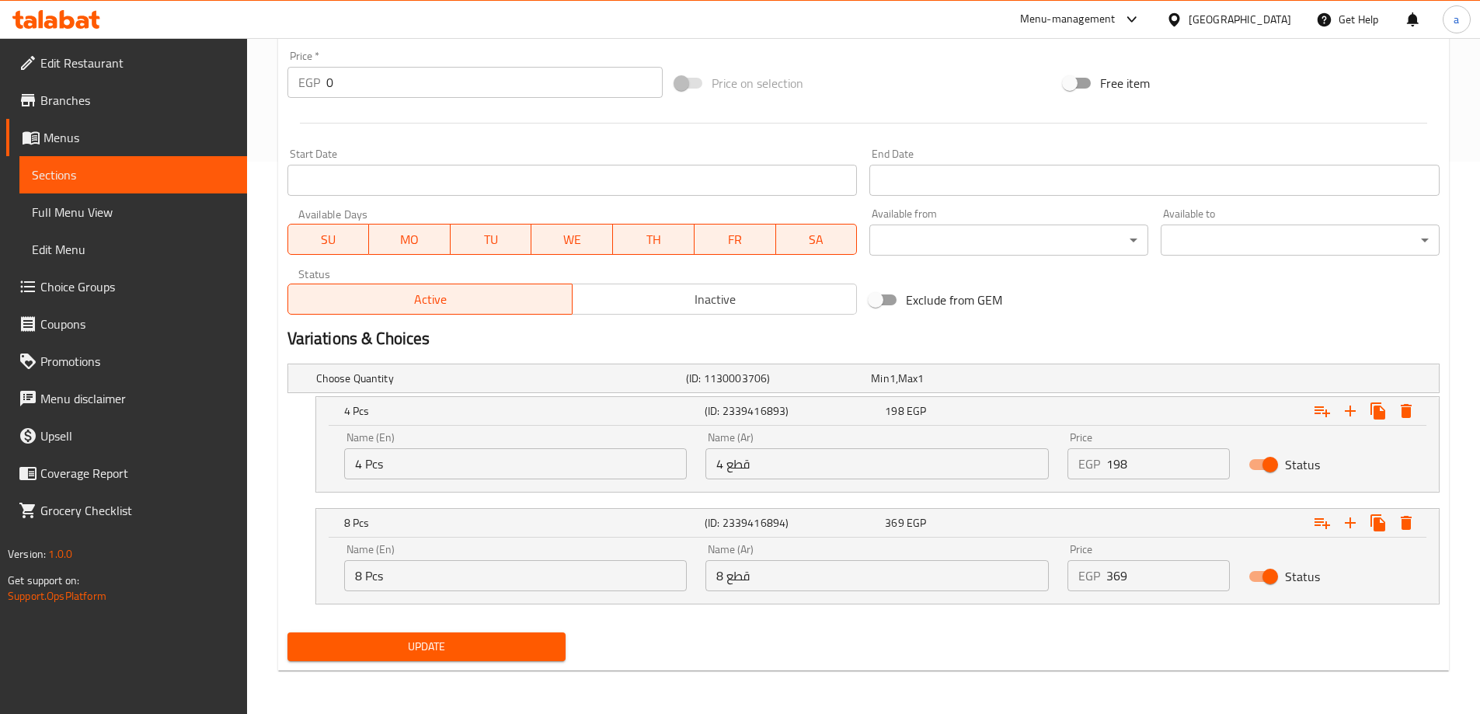
type textarea "كابوريا، مايونيز، خيار، أفوكادو، اضافة كافيار برتقالي"
click at [500, 660] on button "Update" at bounding box center [426, 646] width 279 height 29
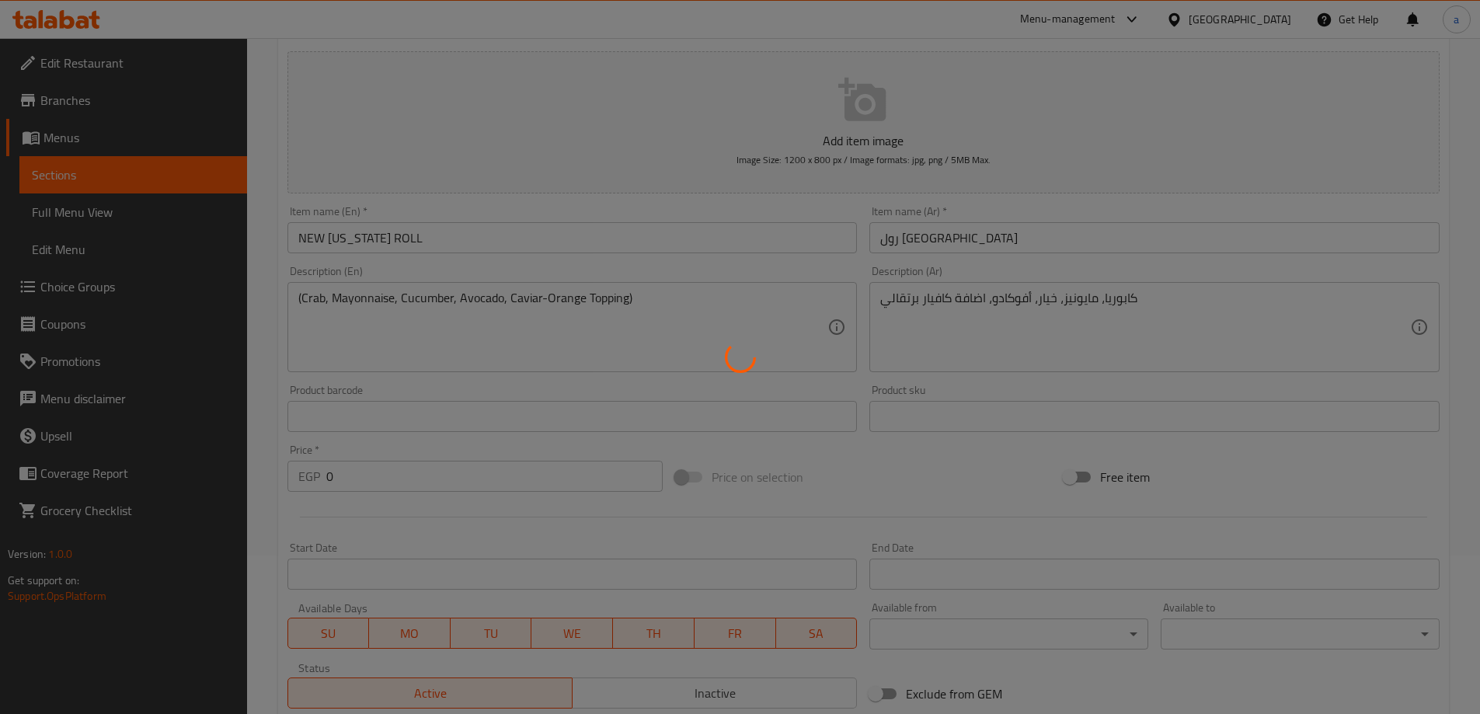
scroll to position [0, 0]
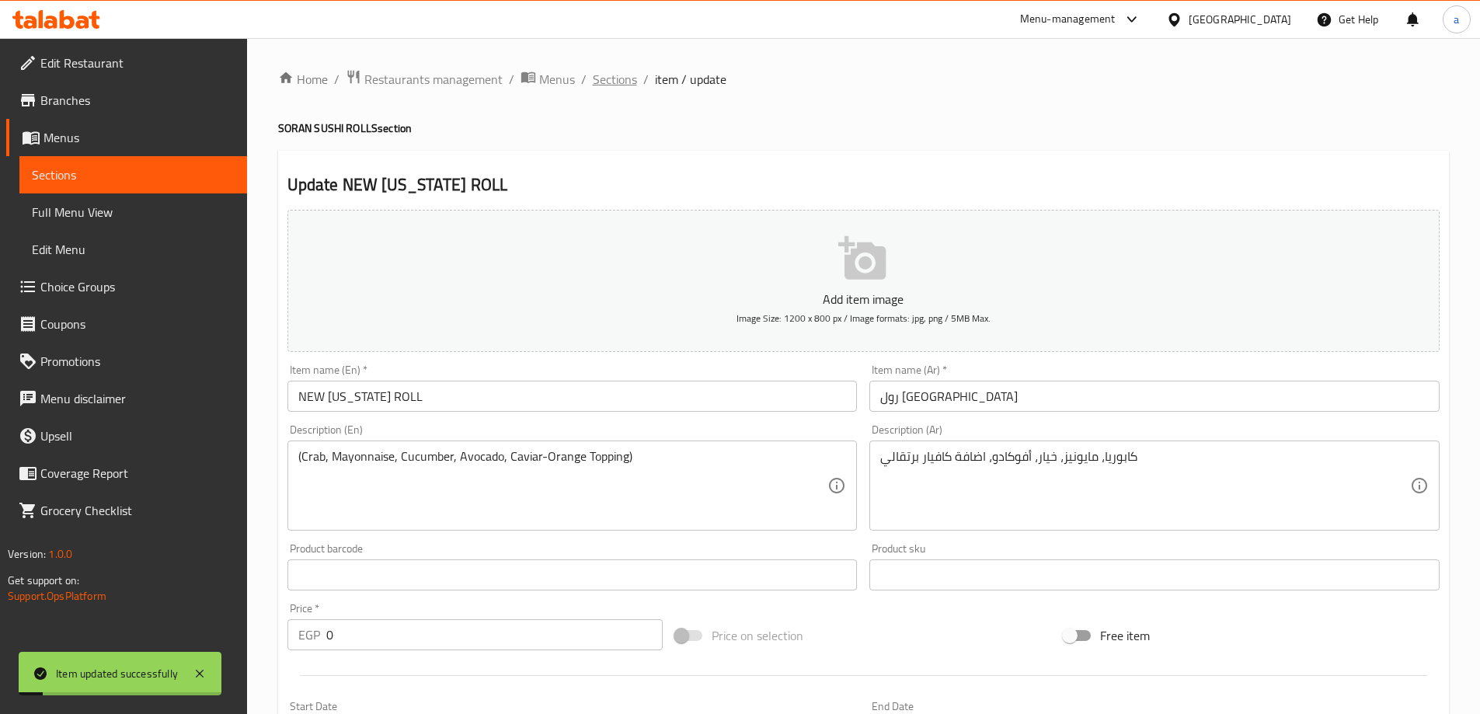
click at [616, 74] on span "Sections" at bounding box center [615, 79] width 44 height 19
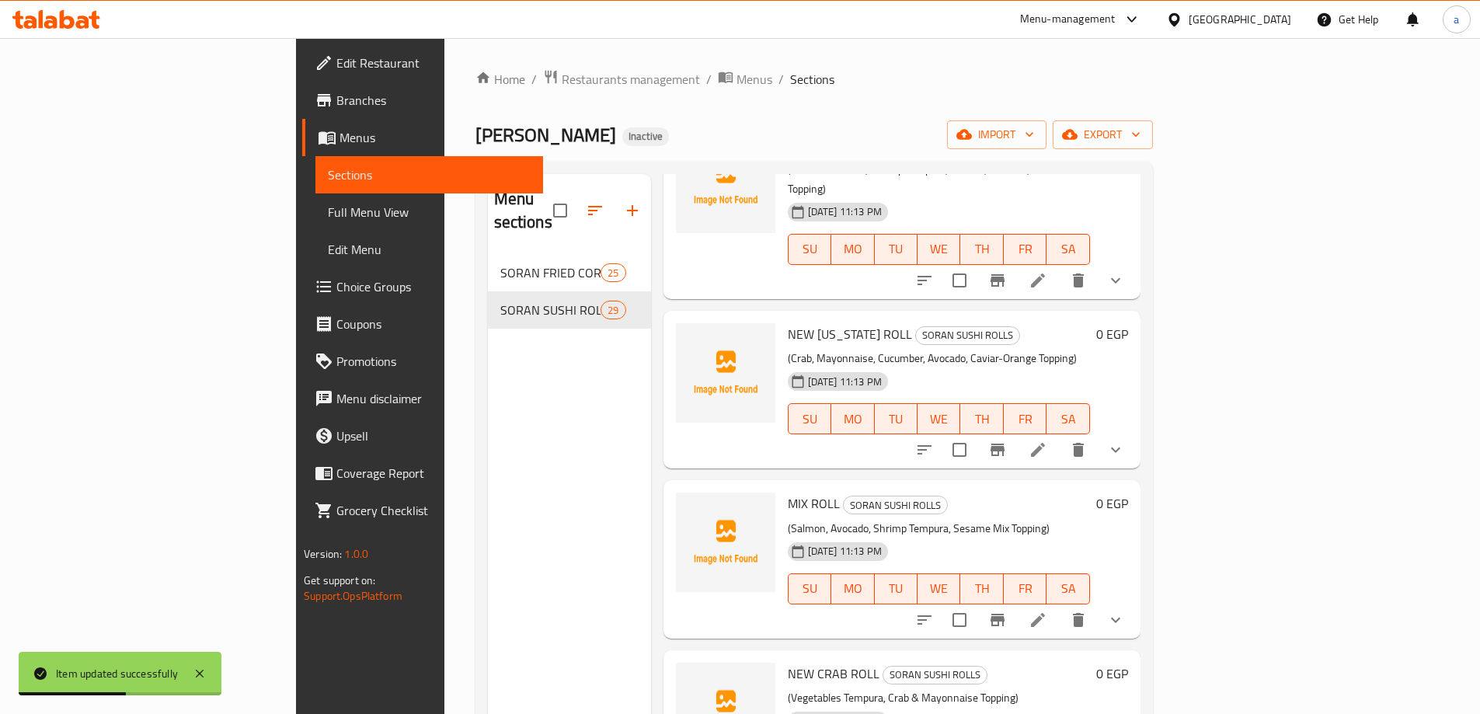
scroll to position [1010, 0]
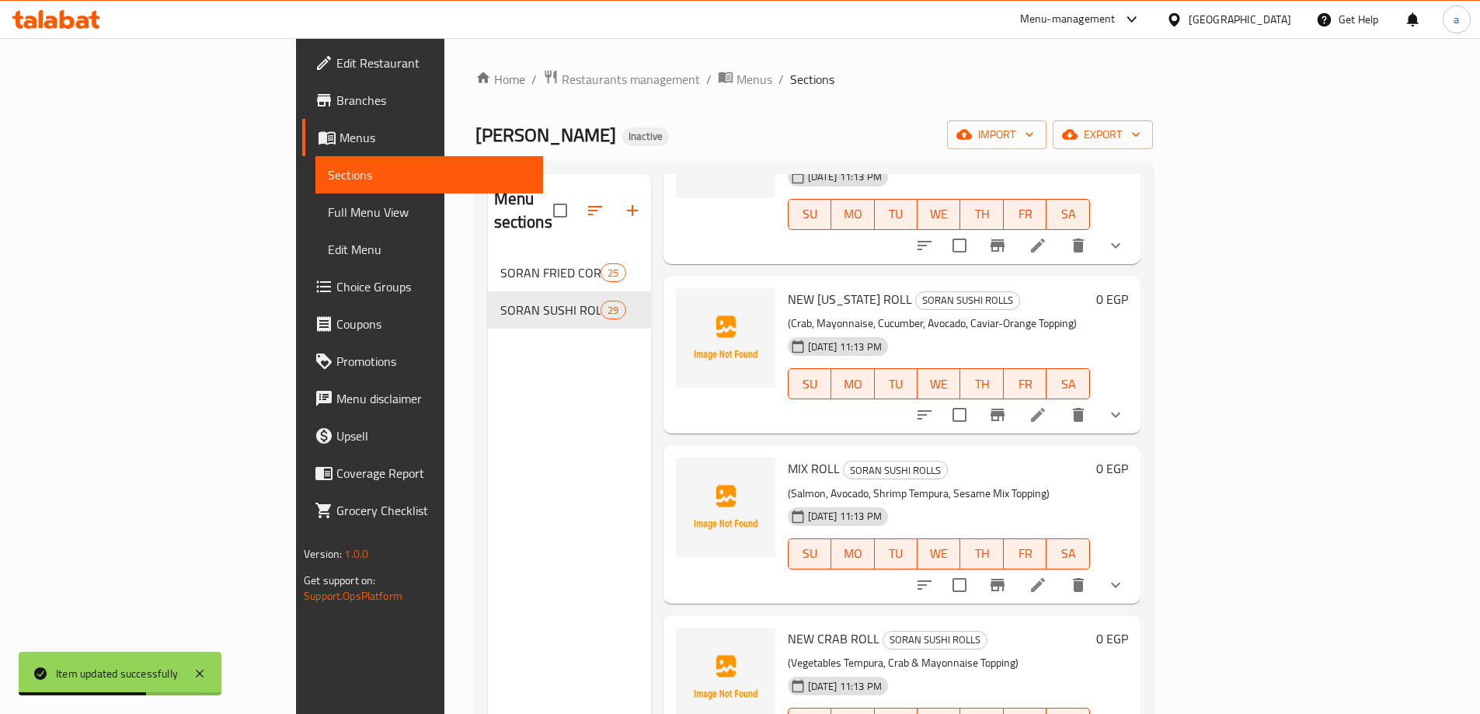
click at [1060, 571] on li at bounding box center [1038, 585] width 44 height 28
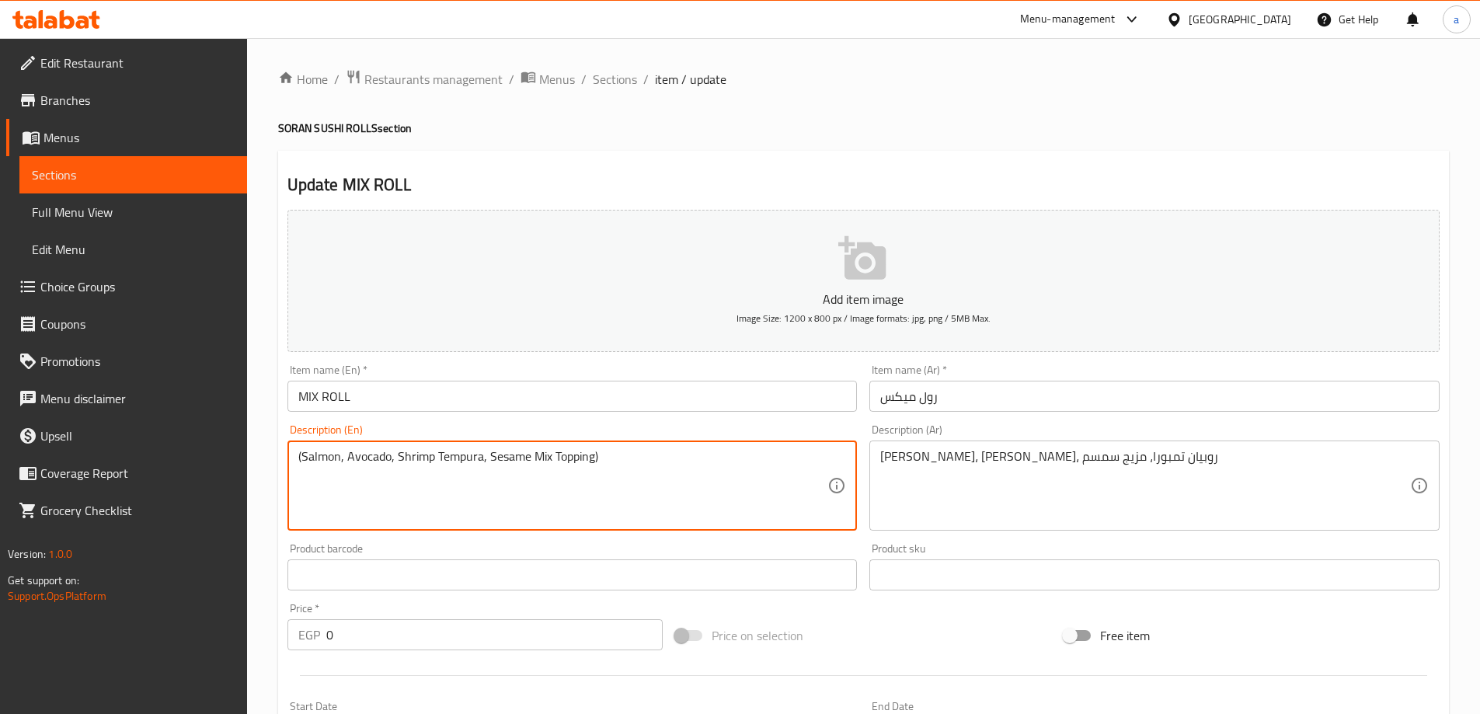
click at [408, 457] on textarea "(Salmon, Avocado, Shrimp Tempura, Sesame Mix Topping)" at bounding box center [563, 486] width 530 height 74
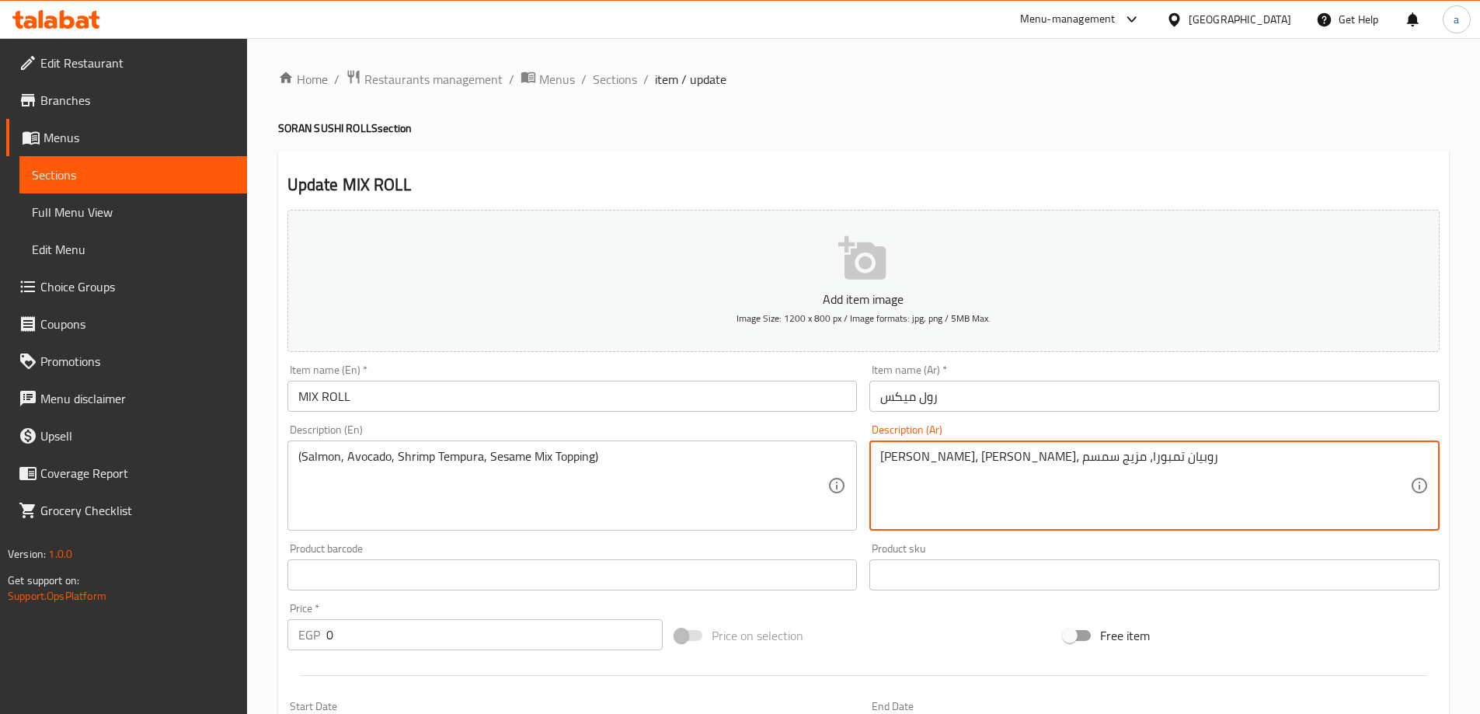
click at [1001, 457] on textarea "[PERSON_NAME]، [PERSON_NAME]، روبيان تمبورا، مزيج سمسم" at bounding box center [1145, 486] width 530 height 74
paste textarea "مبري"
click at [946, 461] on textarea "[PERSON_NAME]، أفوكادو، جمبري تمبورا، مزيج سمسم" at bounding box center [1145, 486] width 530 height 74
click at [946, 455] on textarea "[PERSON_NAME]، أفوكادو، جمبري تمبورا، مزيج سمسم" at bounding box center [1145, 486] width 530 height 74
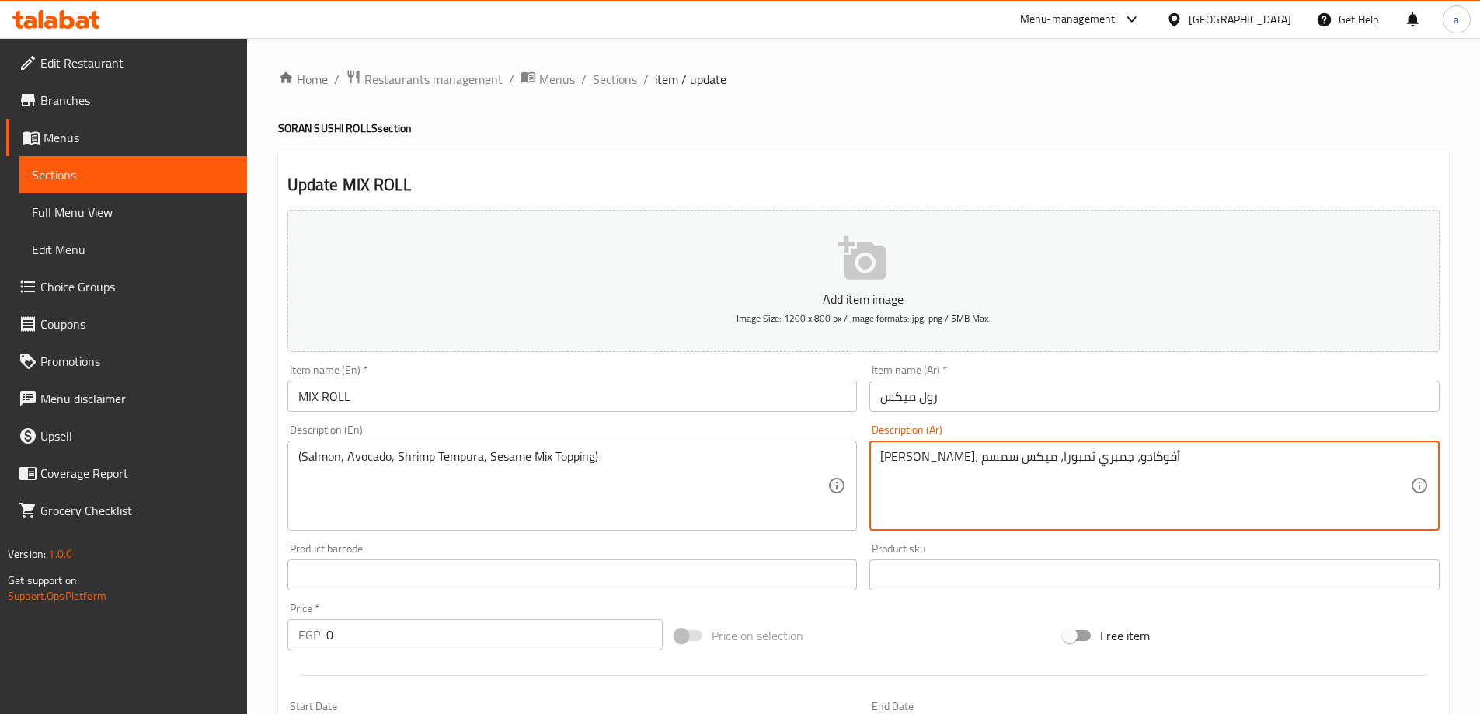
click at [958, 462] on textarea "[PERSON_NAME]، أفوكادو، جمبري تمبورا، ميكس سمسم" at bounding box center [1145, 486] width 530 height 74
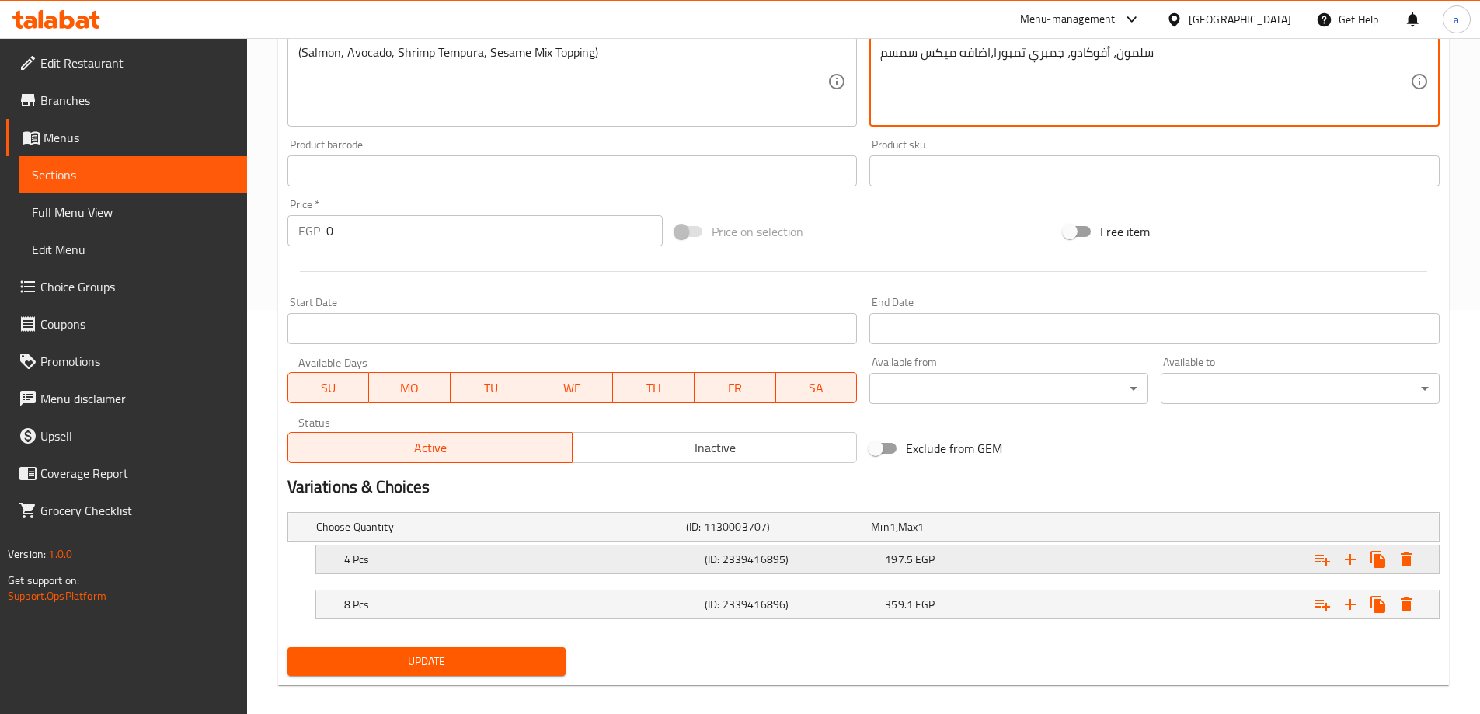
scroll to position [419, 0]
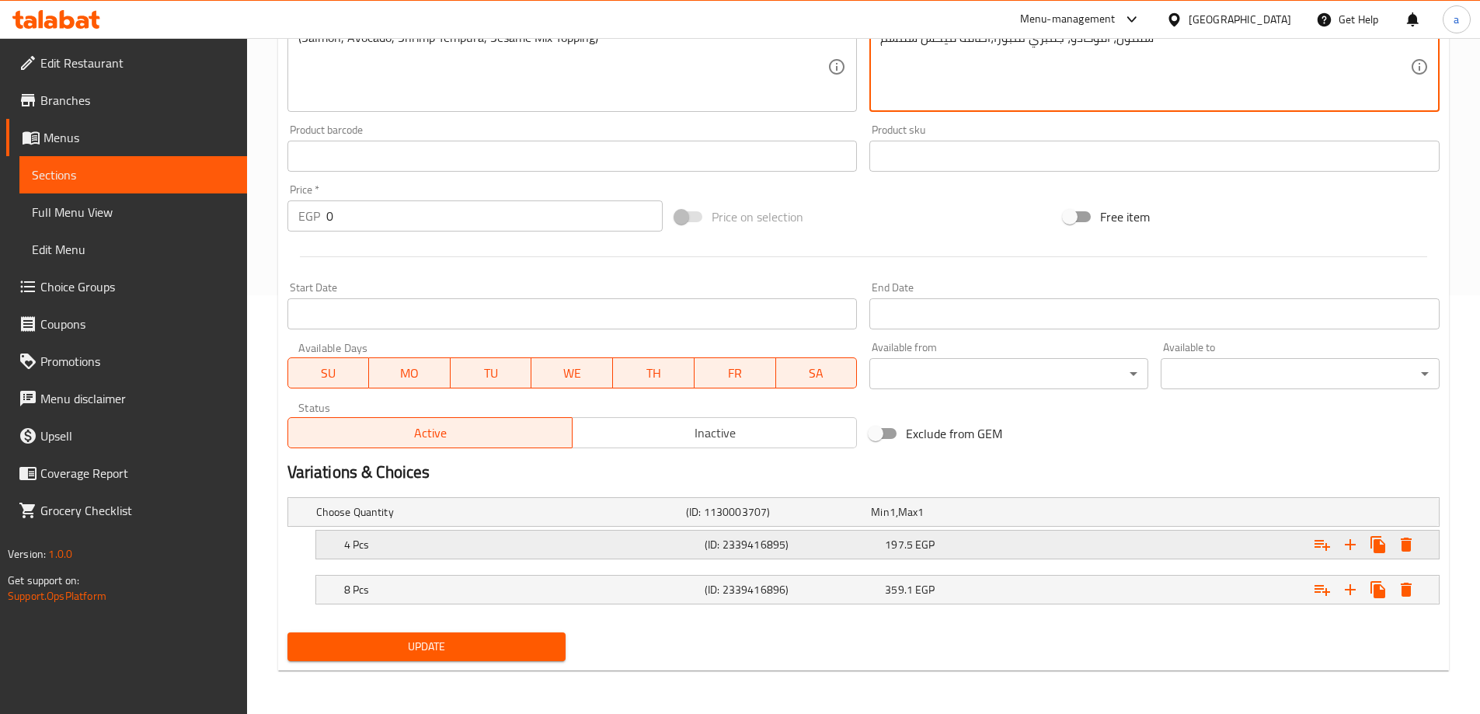
type textarea "سلمون، أفوكادو، جمبري تمبورا،اضافه ميكس سمسم"
click at [973, 548] on div "197.5 EGP" at bounding box center [972, 545] width 174 height 16
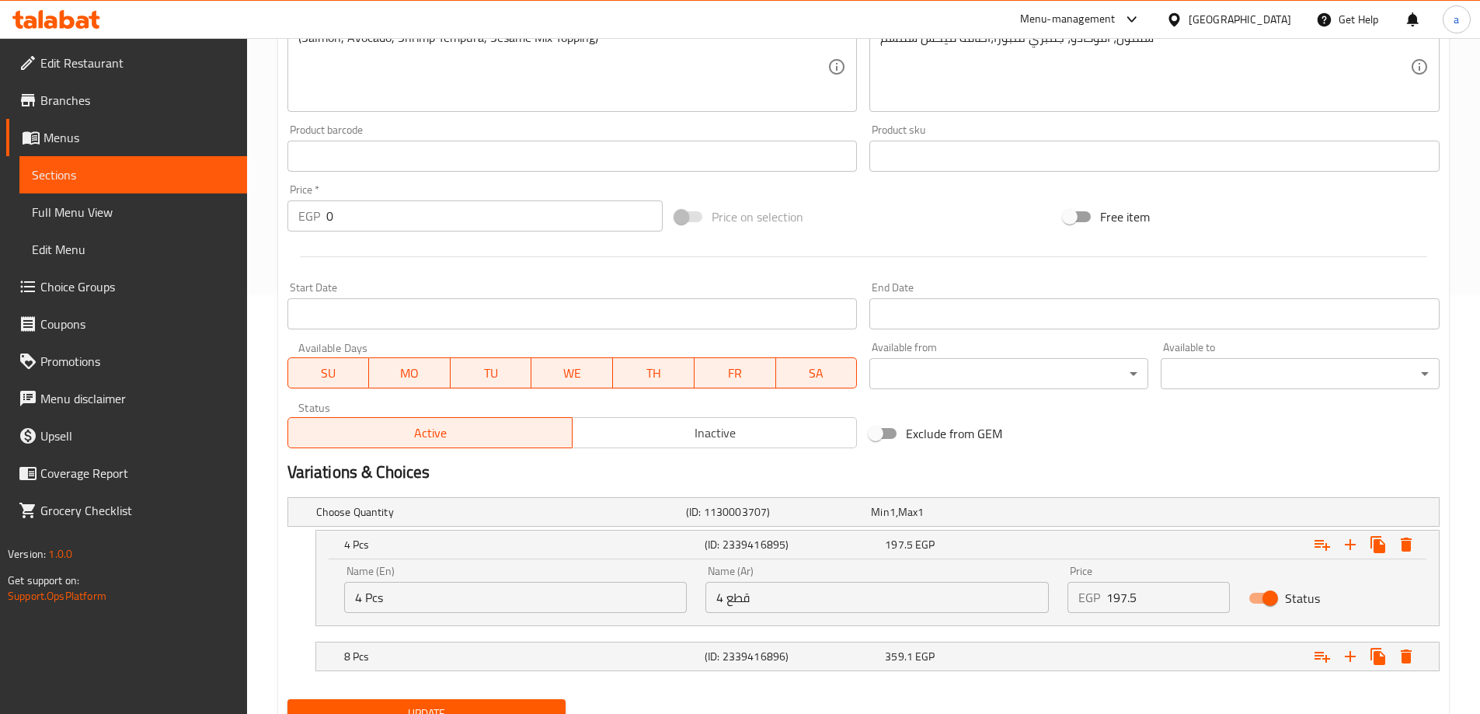
click at [1165, 602] on input "197.5" at bounding box center [1168, 597] width 124 height 31
type input "198"
click at [1182, 651] on div "Expand" at bounding box center [1242, 656] width 361 height 34
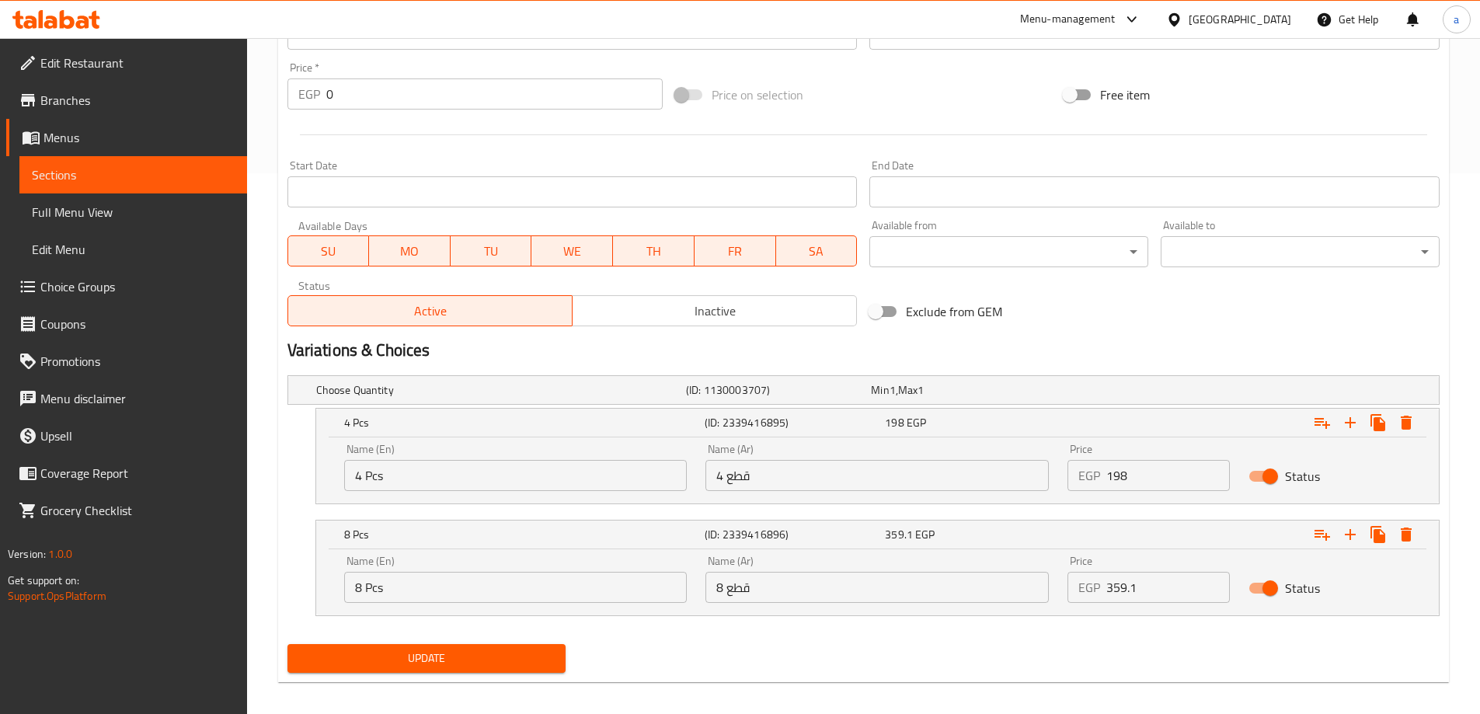
scroll to position [552, 0]
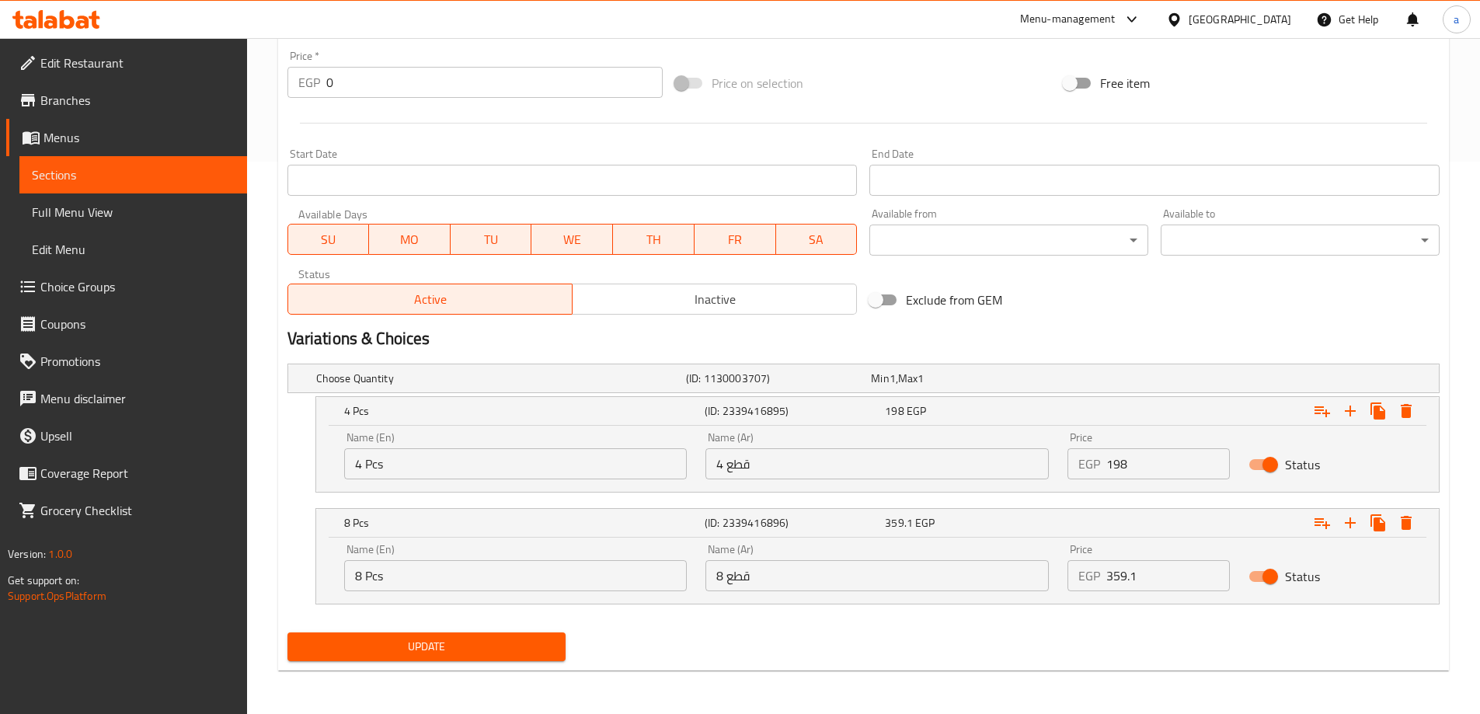
click at [1170, 576] on input "359.1" at bounding box center [1168, 575] width 124 height 31
type input "359"
click at [497, 648] on span "Update" at bounding box center [427, 646] width 254 height 19
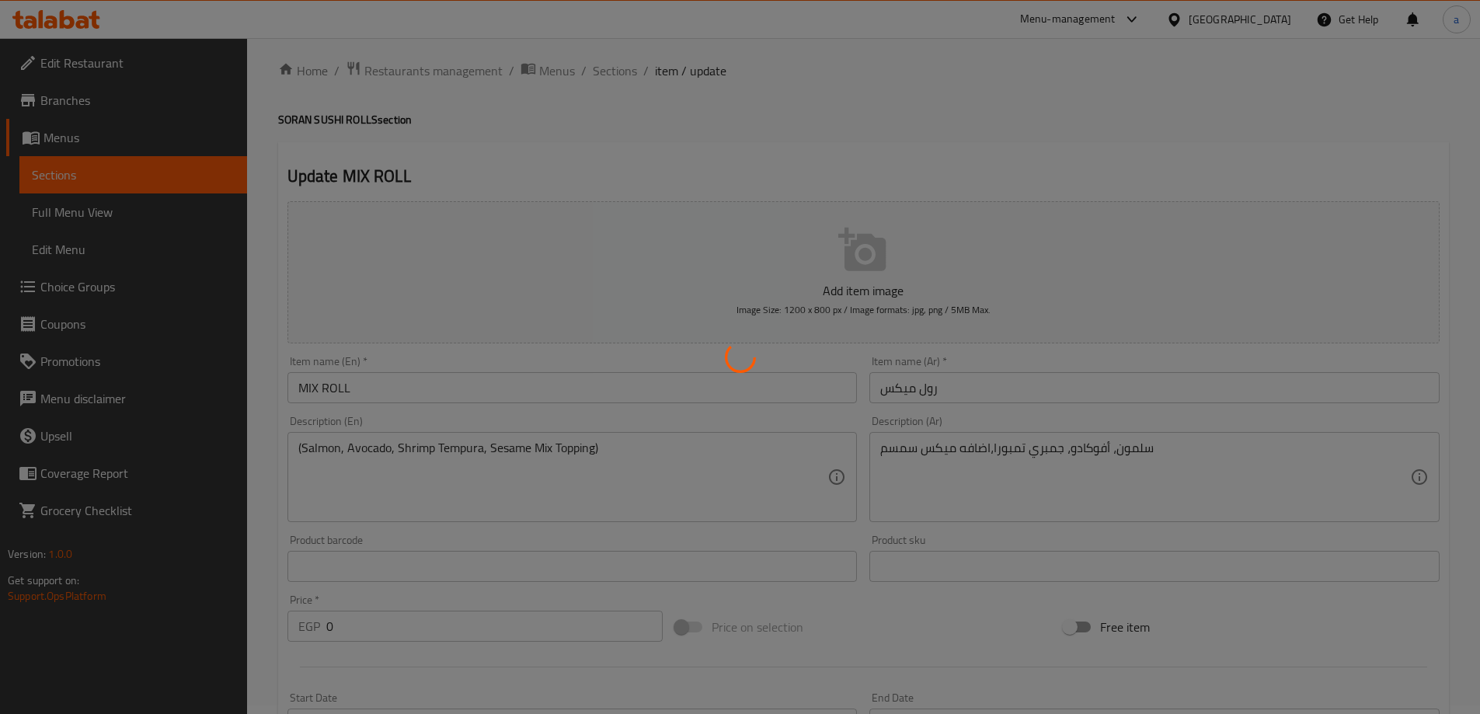
scroll to position [0, 0]
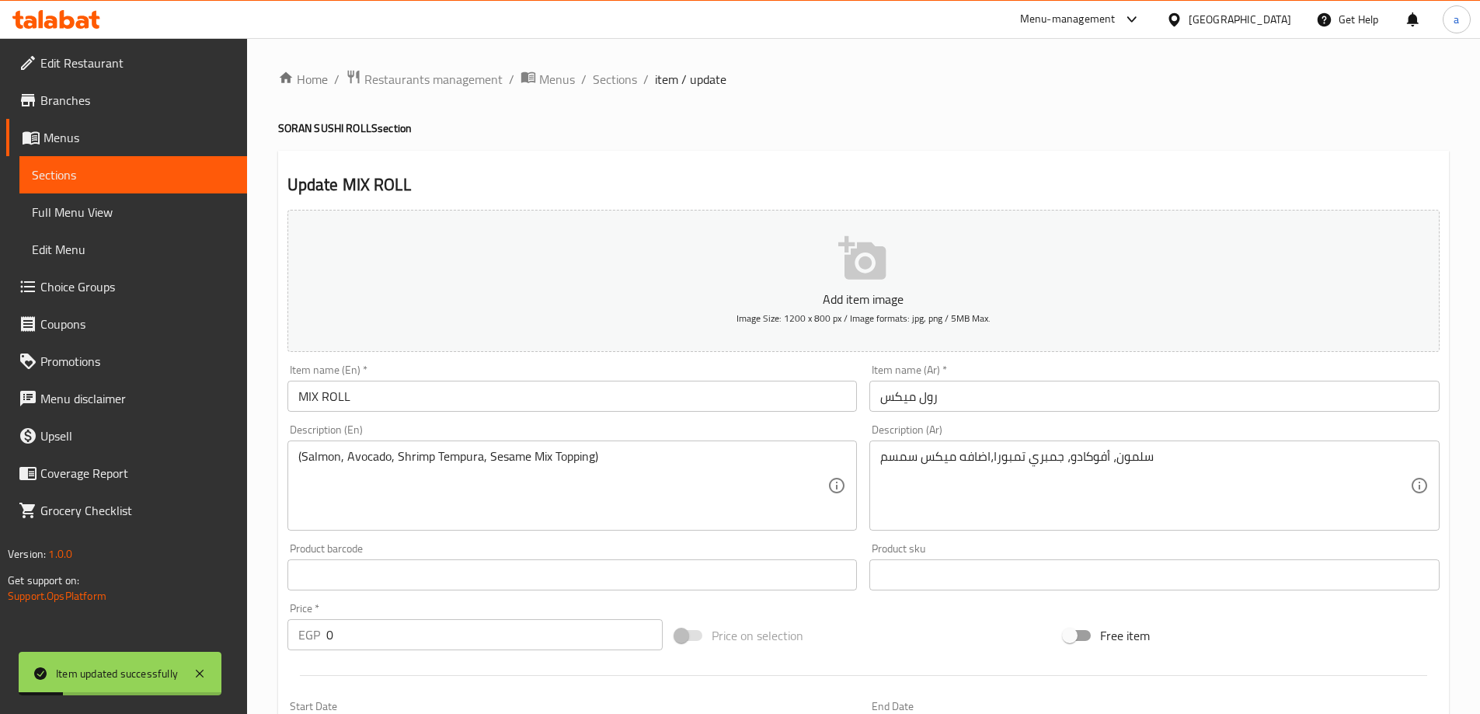
click at [623, 98] on div "Home / Restaurants management / Menus / Sections / item / update SORAN SUSHI RO…" at bounding box center [863, 652] width 1171 height 1166
click at [625, 87] on span "Sections" at bounding box center [615, 79] width 44 height 19
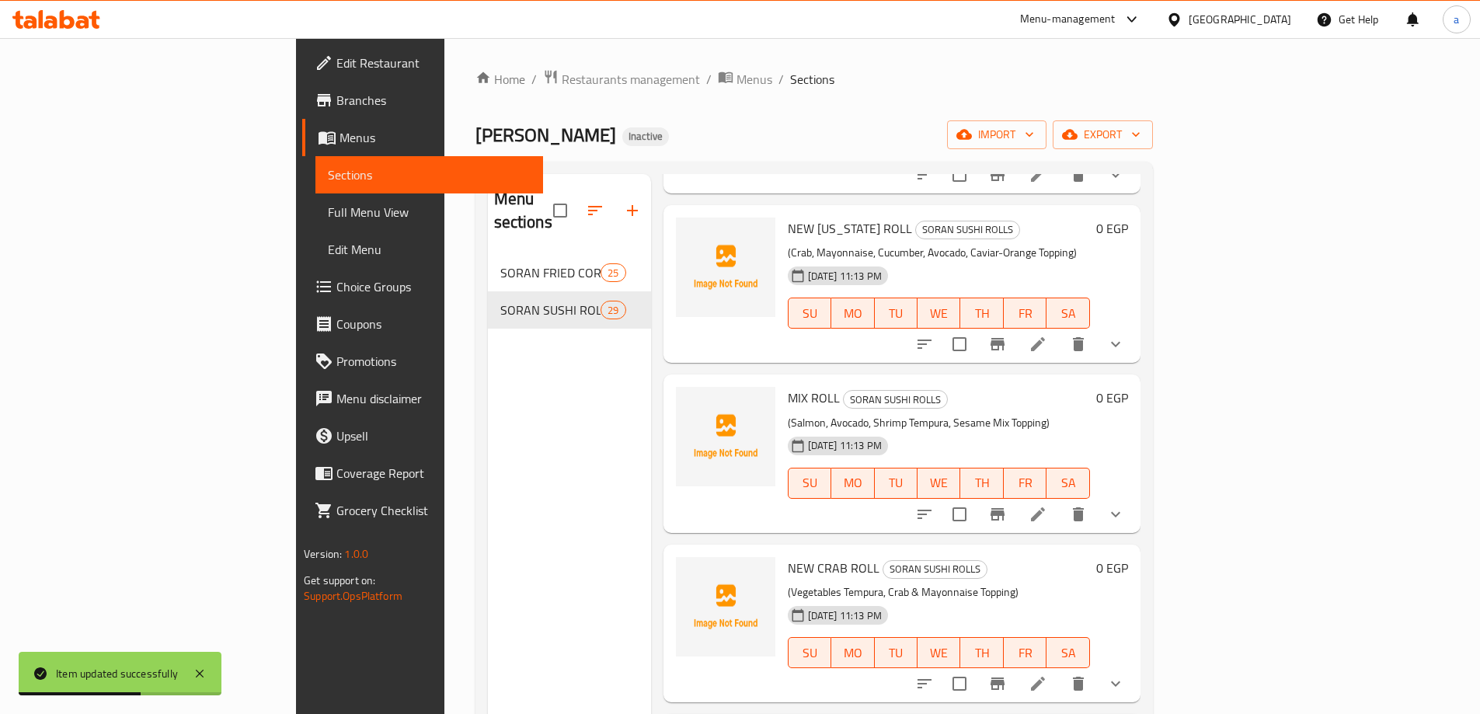
scroll to position [1088, 0]
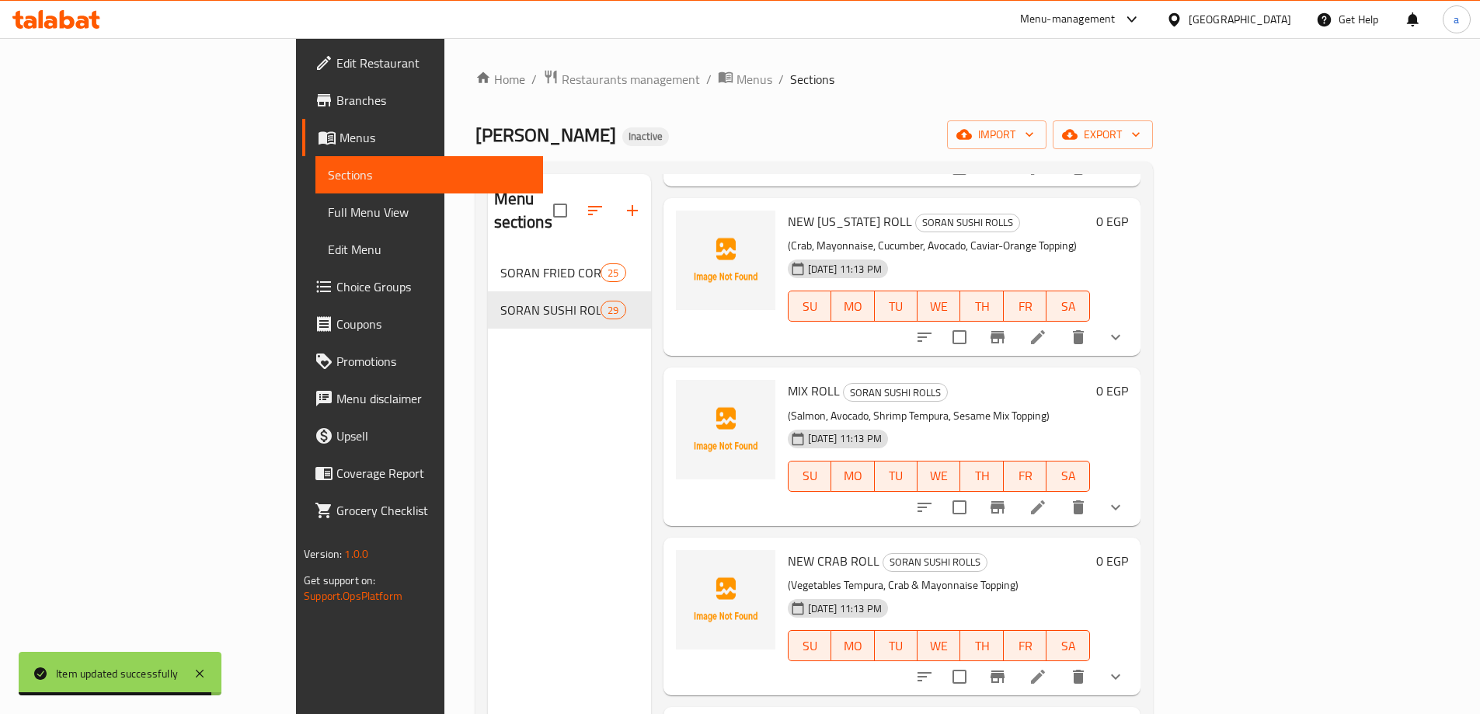
click at [1060, 663] on li at bounding box center [1038, 677] width 44 height 28
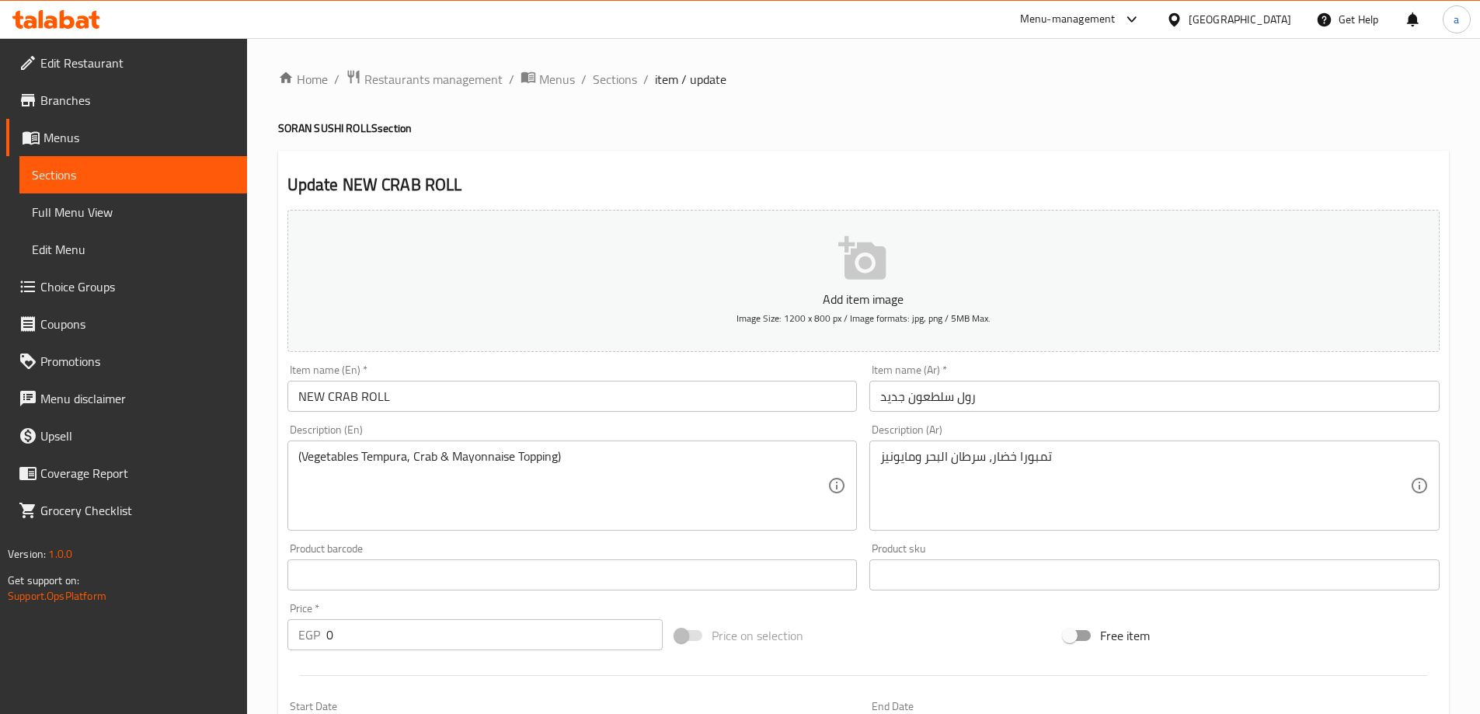
click at [927, 407] on input "رول سلطعون جديد" at bounding box center [1154, 396] width 570 height 31
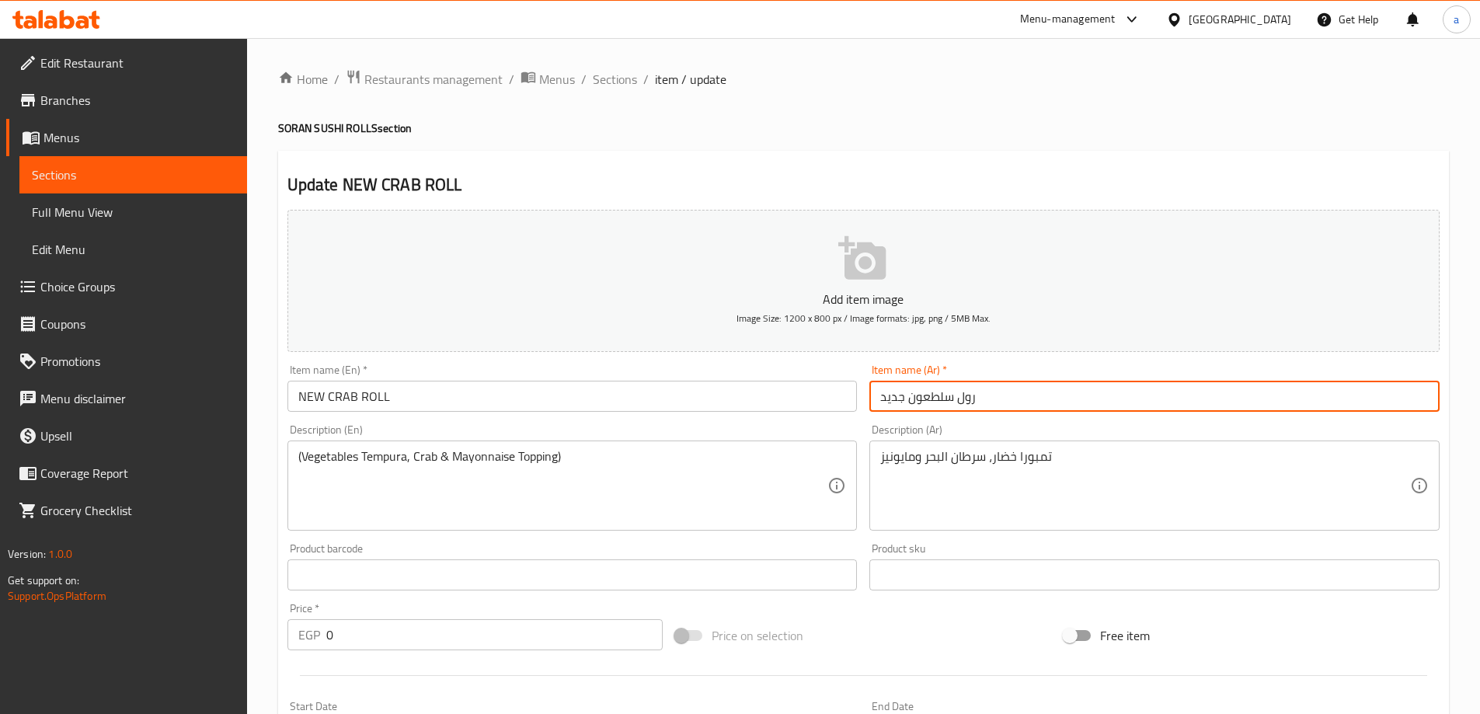
click at [927, 407] on input "رول سلطعون جديد" at bounding box center [1154, 396] width 570 height 31
paste input "كابوريا"
click at [897, 396] on input "رول كابوريا جديد" at bounding box center [1154, 396] width 570 height 31
type input "رول كابوريا نيو"
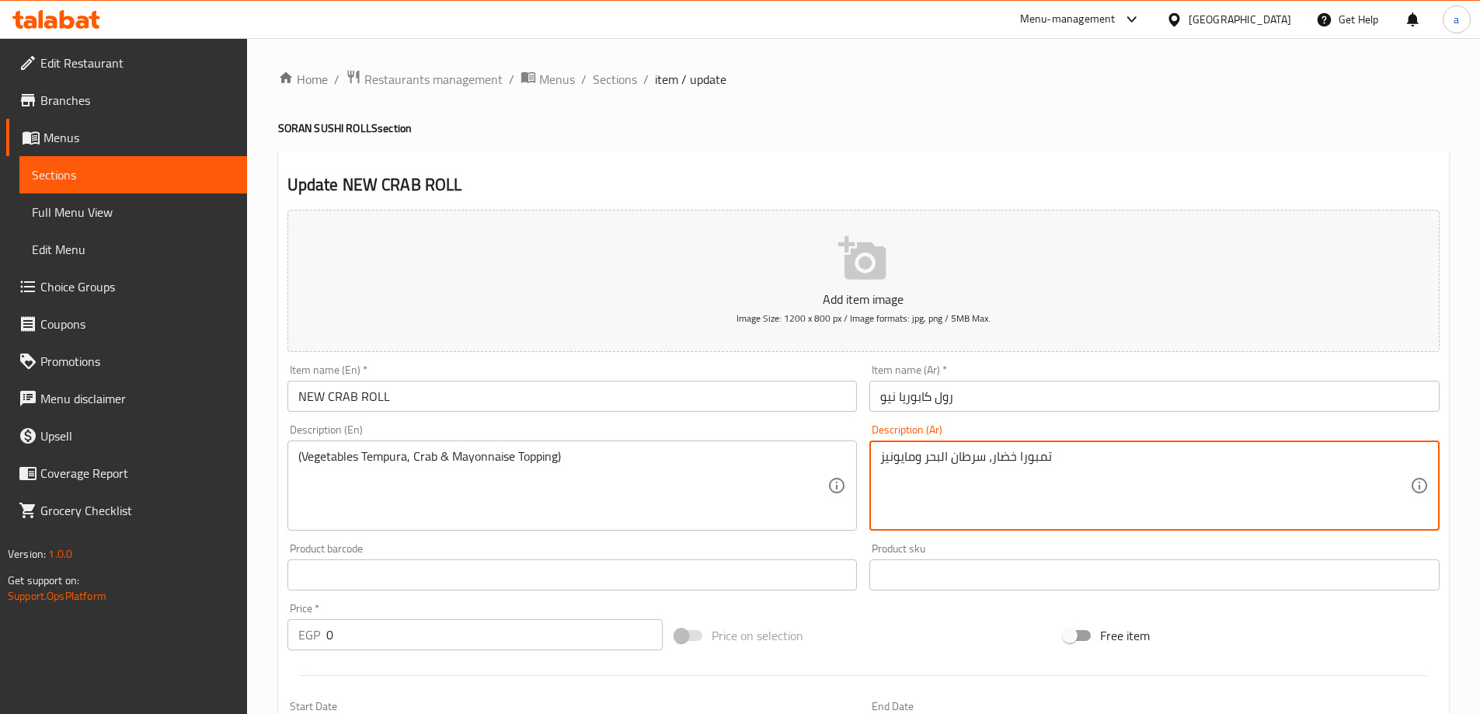
drag, startPoint x: 919, startPoint y: 462, endPoint x: 981, endPoint y: 495, distance: 69.9
click at [961, 489] on textarea "تمبورا خضار، سرطان البحر ومايونيز" at bounding box center [1145, 486] width 530 height 74
drag, startPoint x: 923, startPoint y: 457, endPoint x: 988, endPoint y: 489, distance: 73.0
click at [988, 489] on textarea "تمبورا خضار، سرطان البحر ومايونيز" at bounding box center [1145, 486] width 530 height 74
paste textarea "كابوريا"
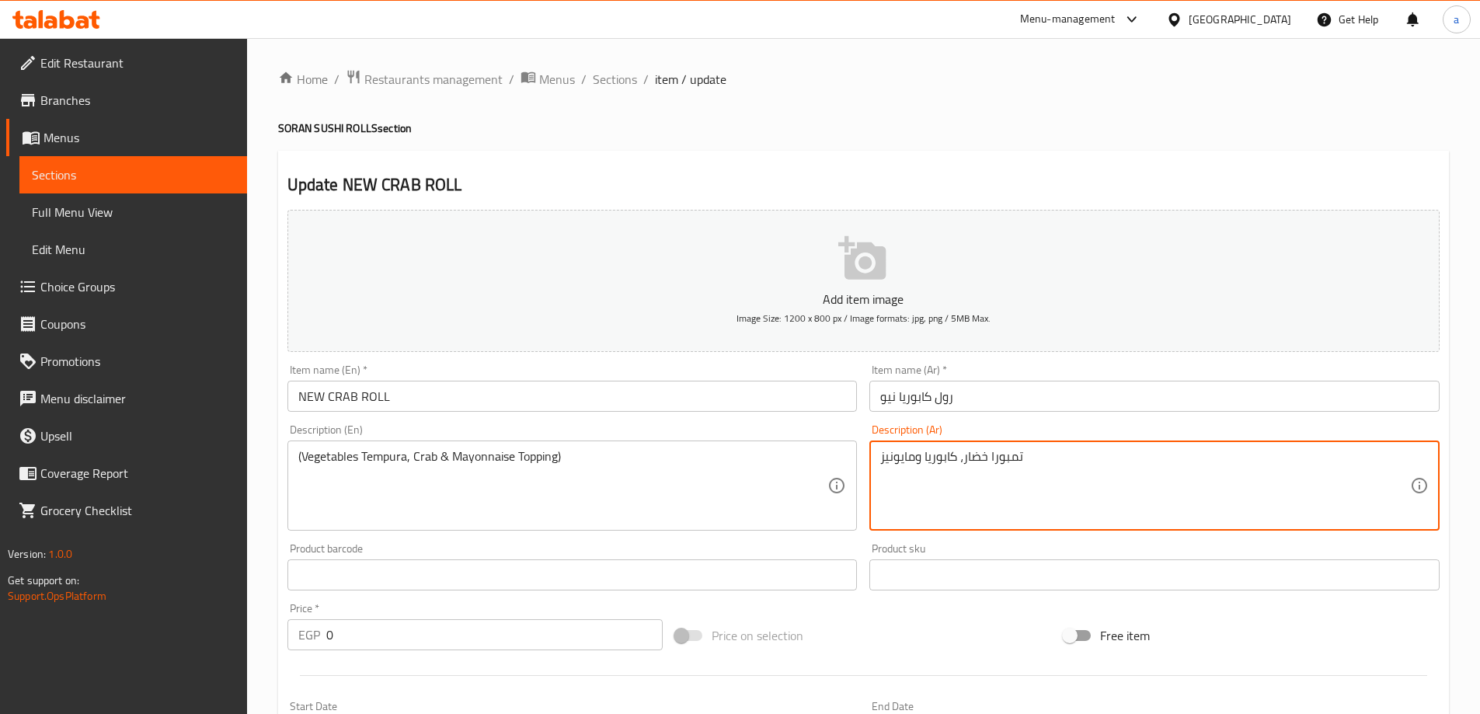
click at [921, 451] on textarea "تمبورا خضار، كابوريا ومايونيز" at bounding box center [1145, 486] width 530 height 74
click at [917, 458] on textarea "تمبورا خضار، كابوريا ومايونيز" at bounding box center [1145, 486] width 530 height 74
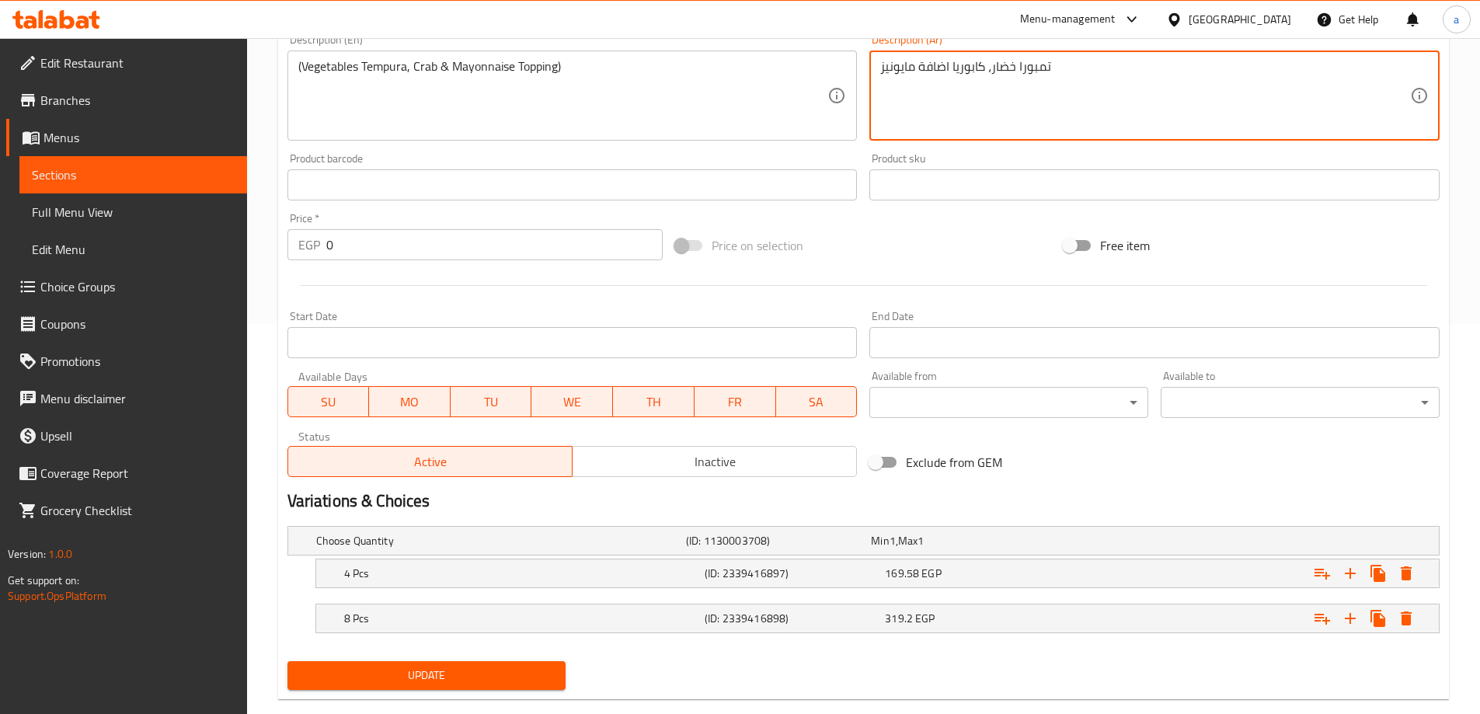
scroll to position [419, 0]
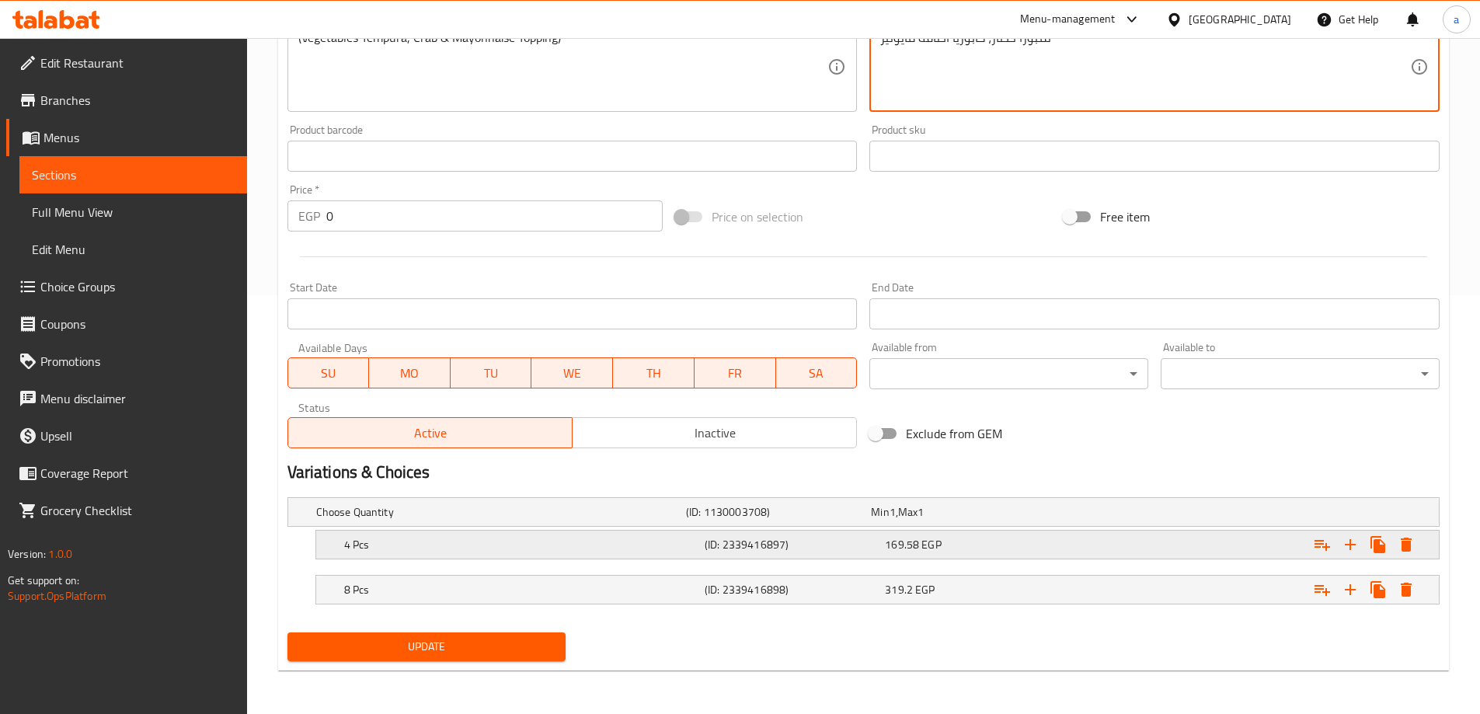
type textarea "تمبورا خضار، كابوريا اضافة مايونيز"
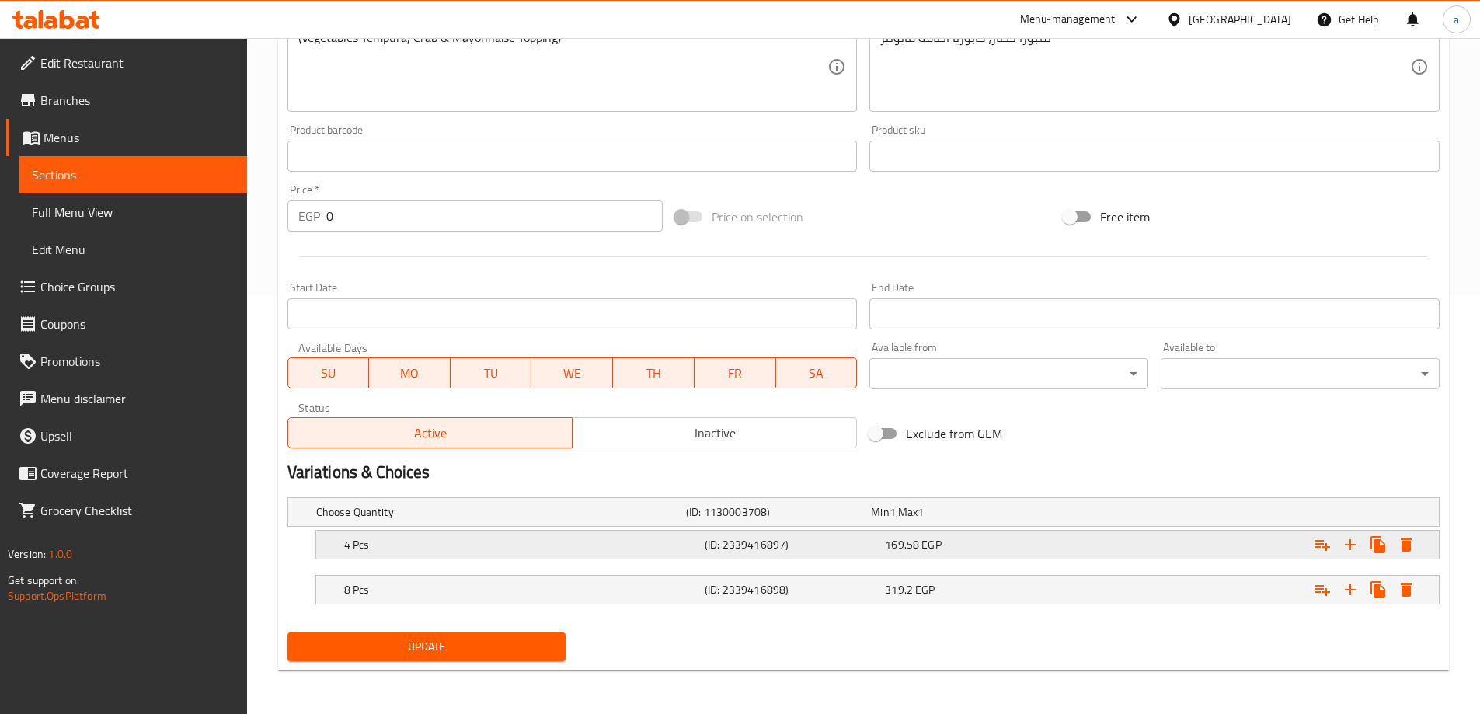
click at [1130, 559] on div "Expand" at bounding box center [1242, 545] width 361 height 34
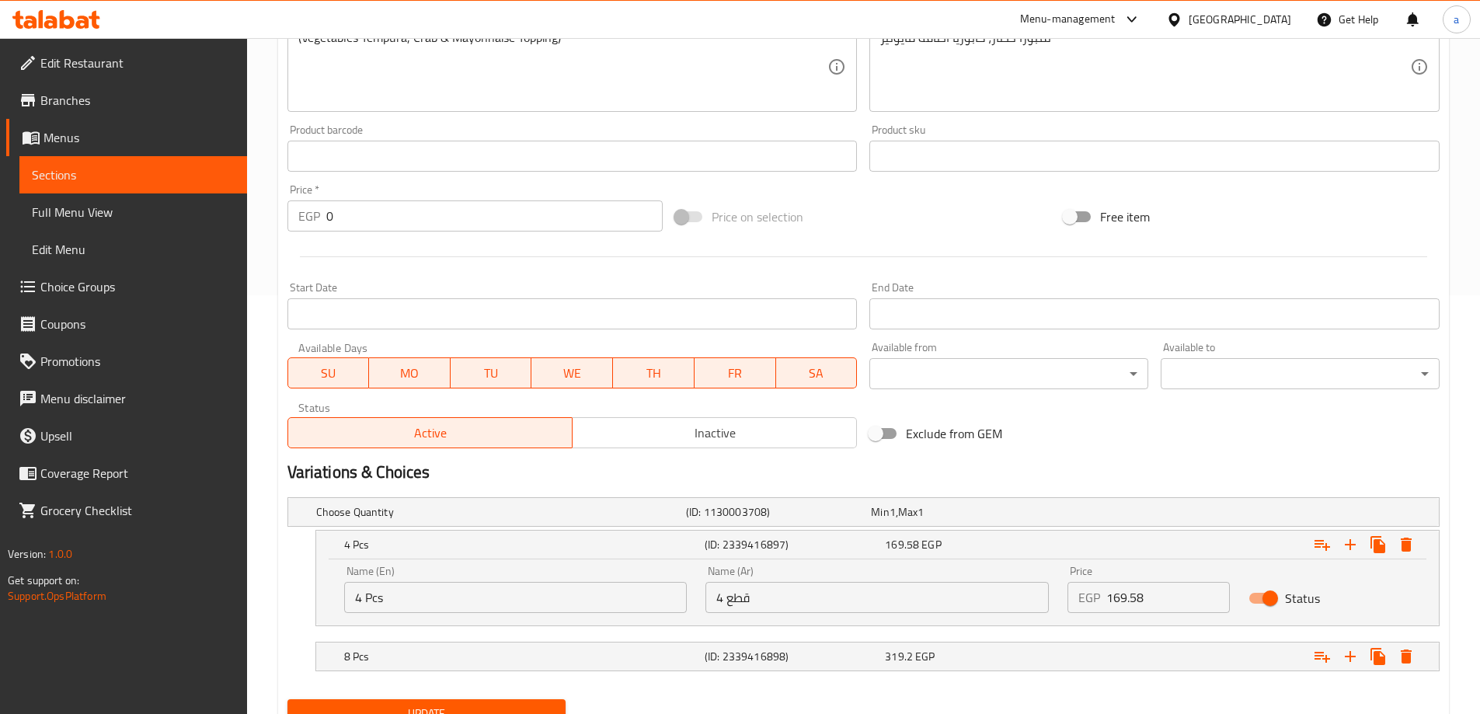
click at [1146, 599] on input "169.58" at bounding box center [1168, 597] width 124 height 31
type input "170"
click at [991, 667] on div "8 Pcs (ID: 2339416898) 319.2 EGP" at bounding box center [882, 656] width 1082 height 34
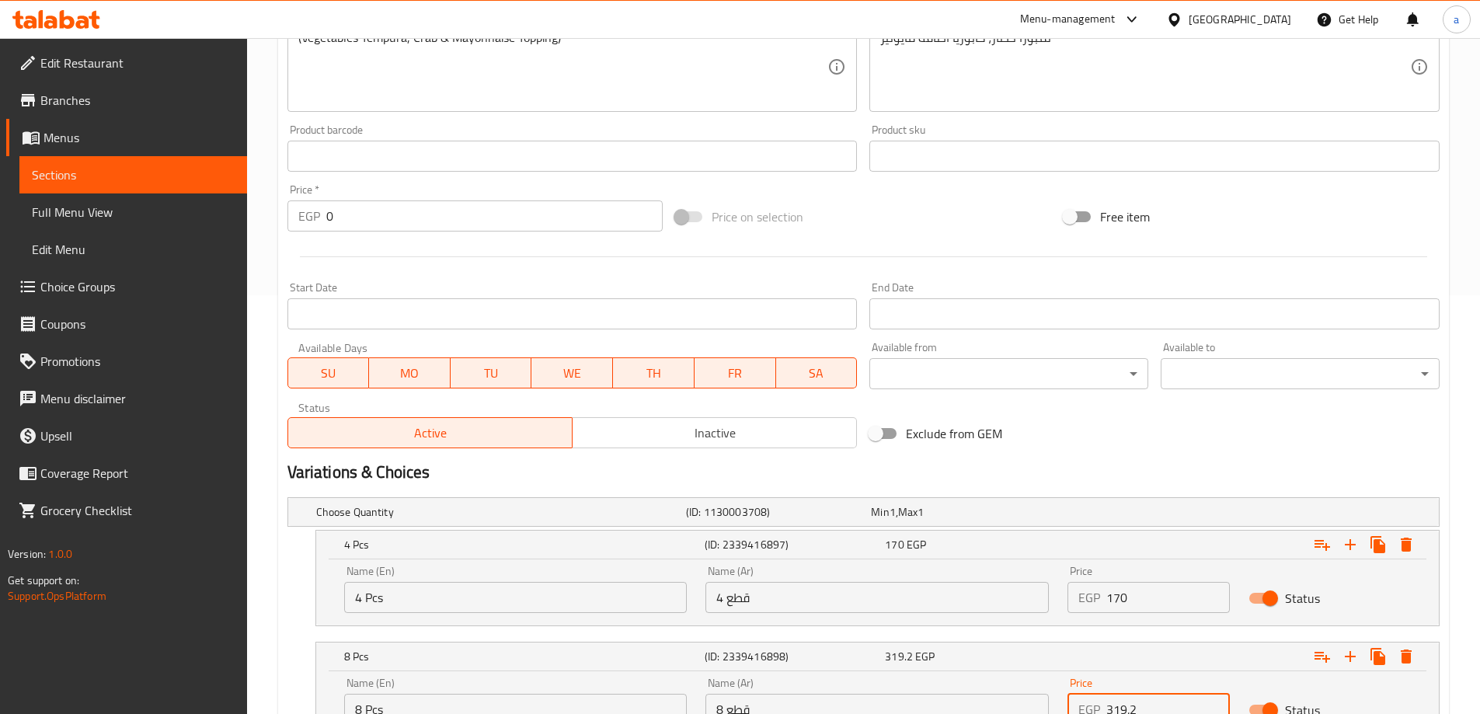
click at [1141, 706] on input "319.2" at bounding box center [1168, 709] width 124 height 31
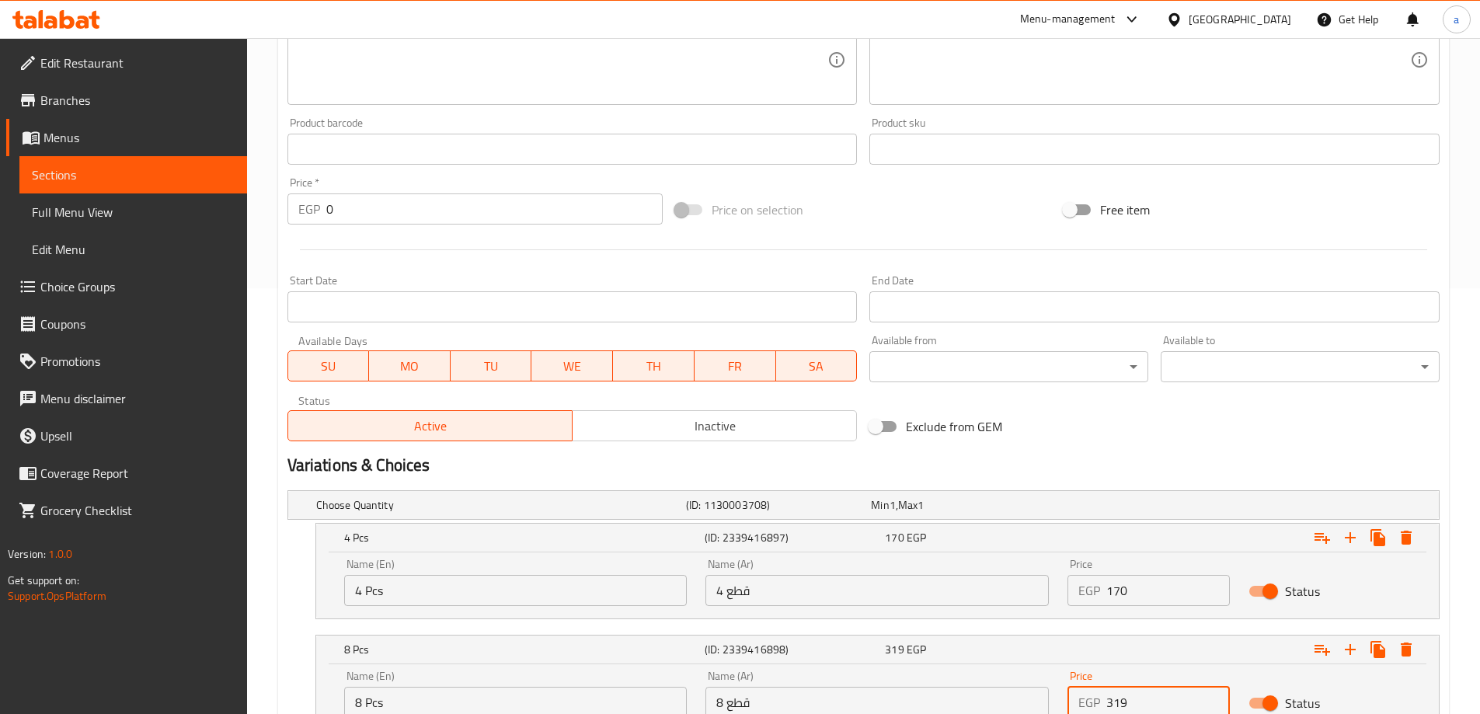
type input "319"
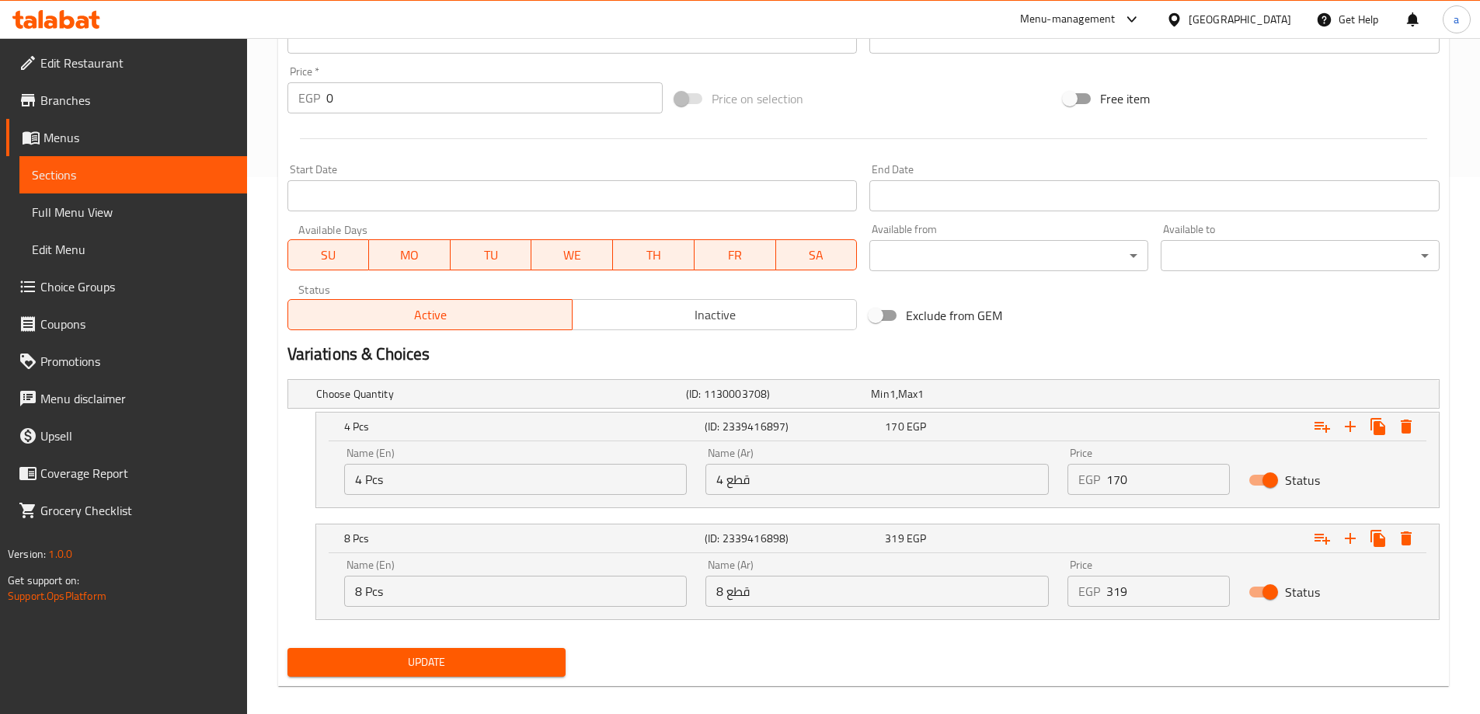
scroll to position [552, 0]
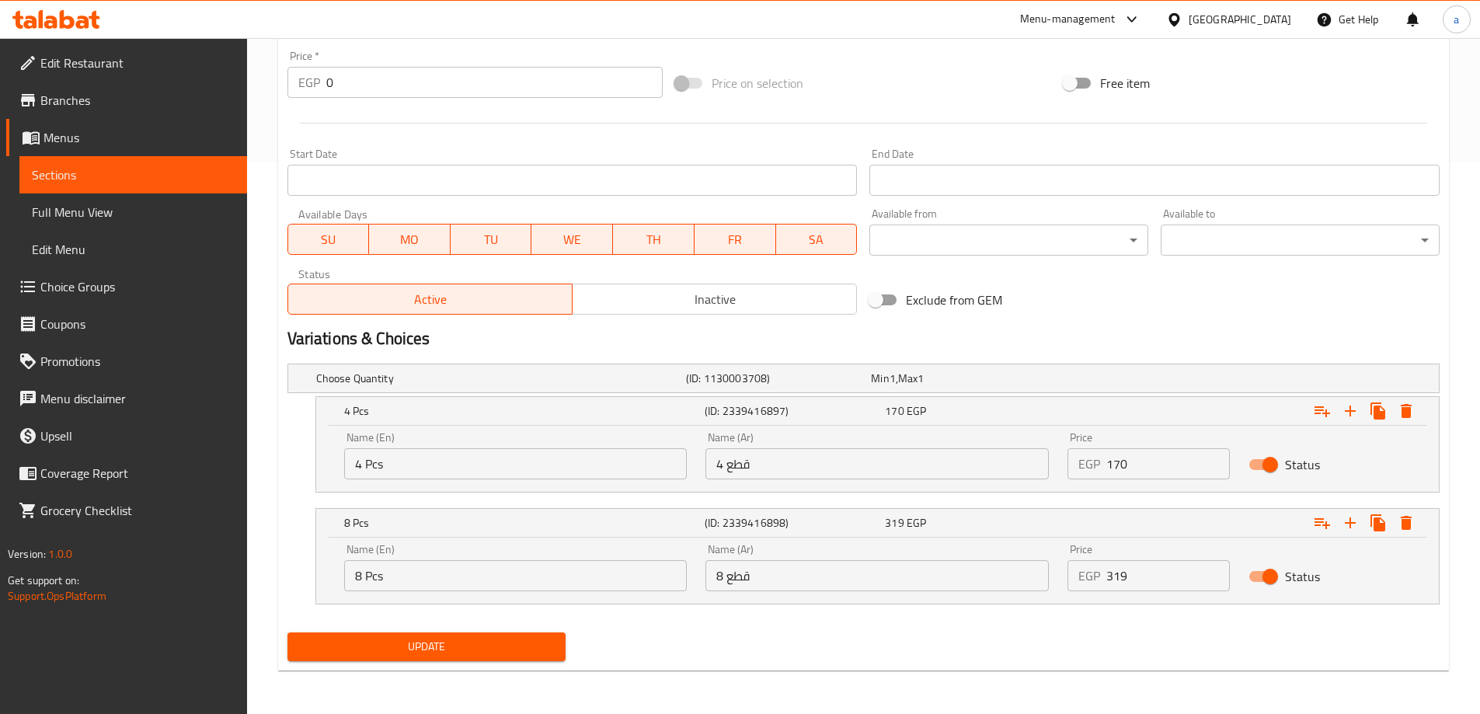
click at [560, 636] on button "Update" at bounding box center [426, 646] width 279 height 29
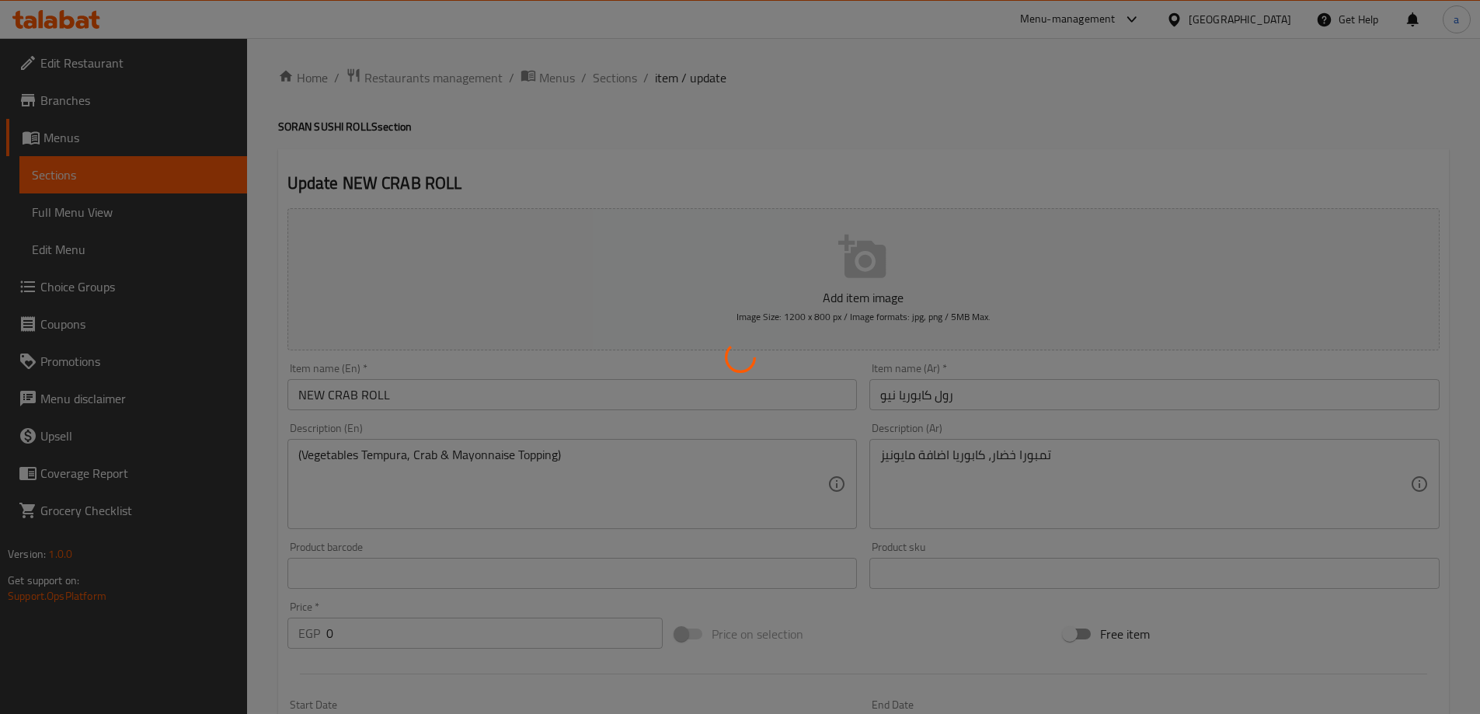
scroll to position [0, 0]
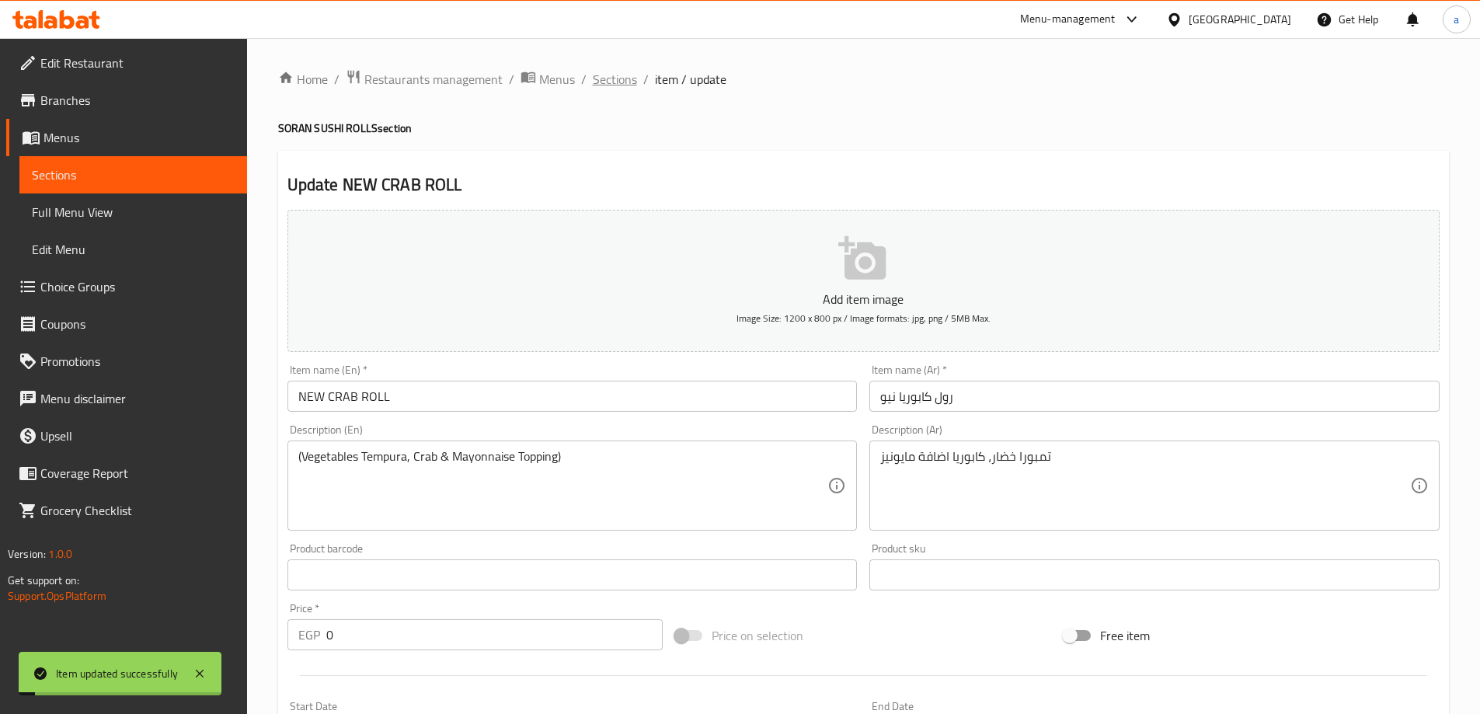
click at [601, 89] on span "Sections" at bounding box center [615, 79] width 44 height 19
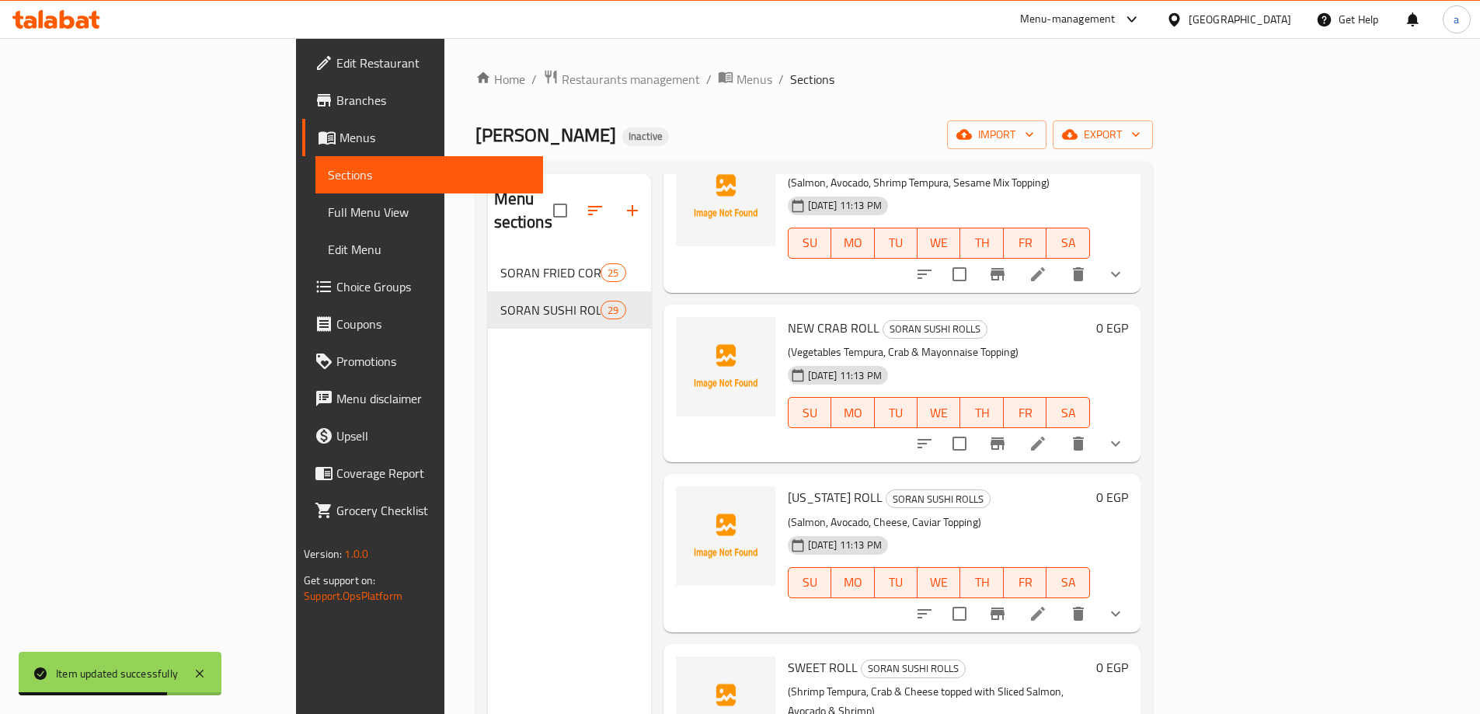
scroll to position [1399, 0]
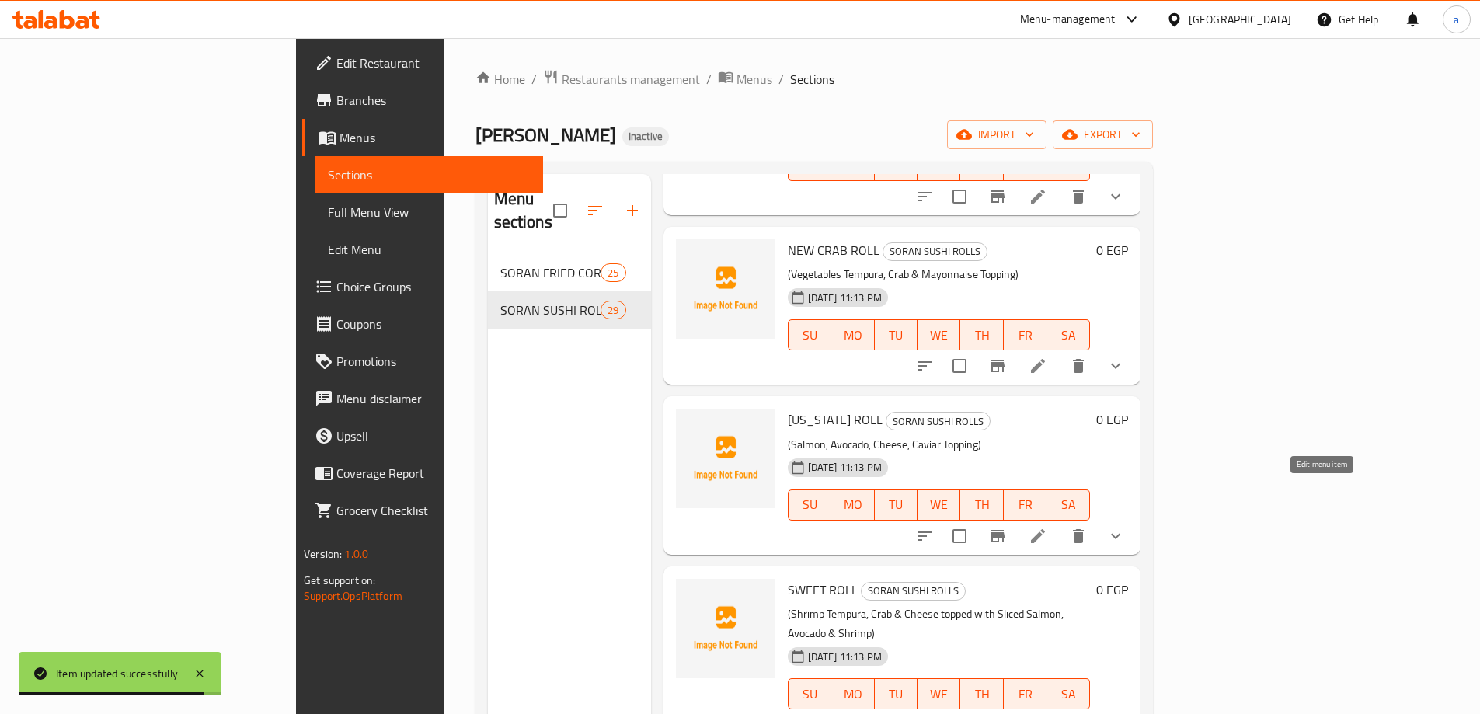
click at [1045, 529] on icon at bounding box center [1038, 536] width 14 height 14
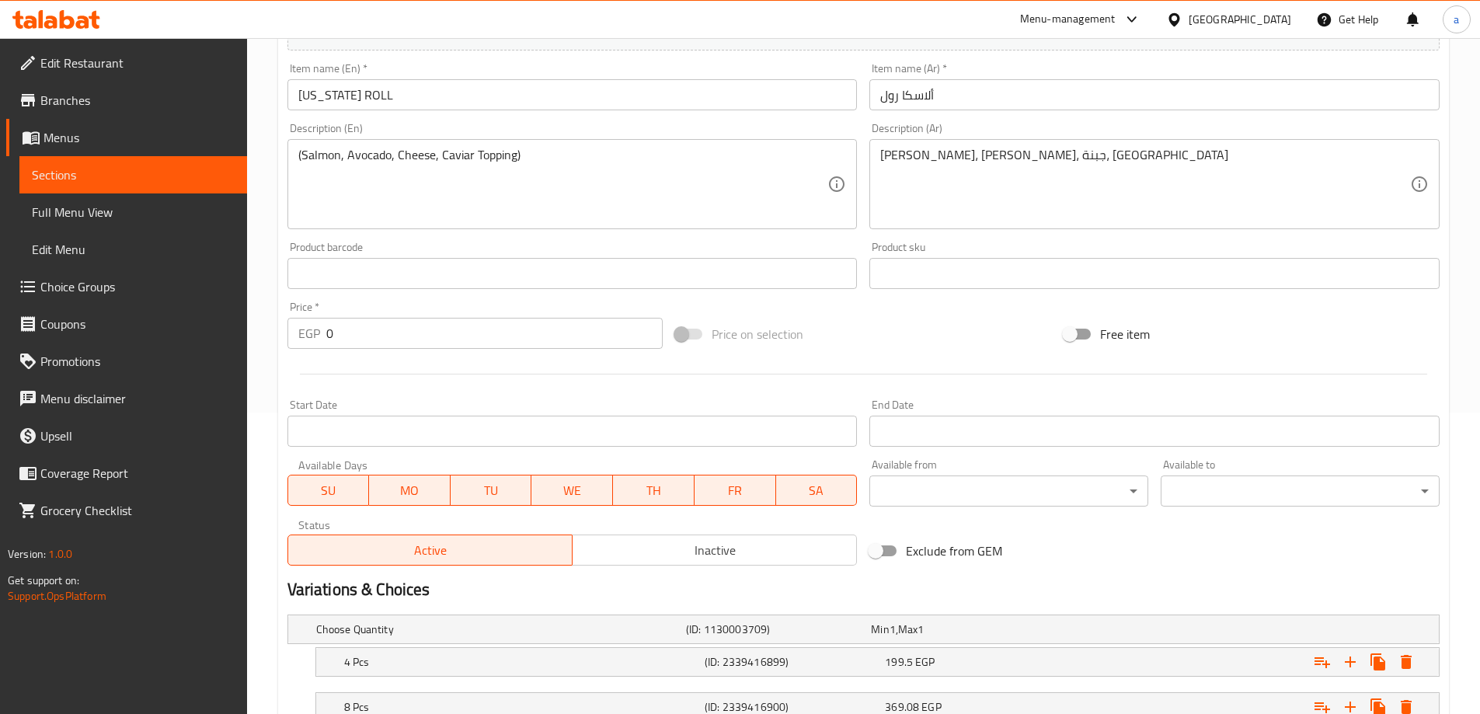
scroll to position [311, 0]
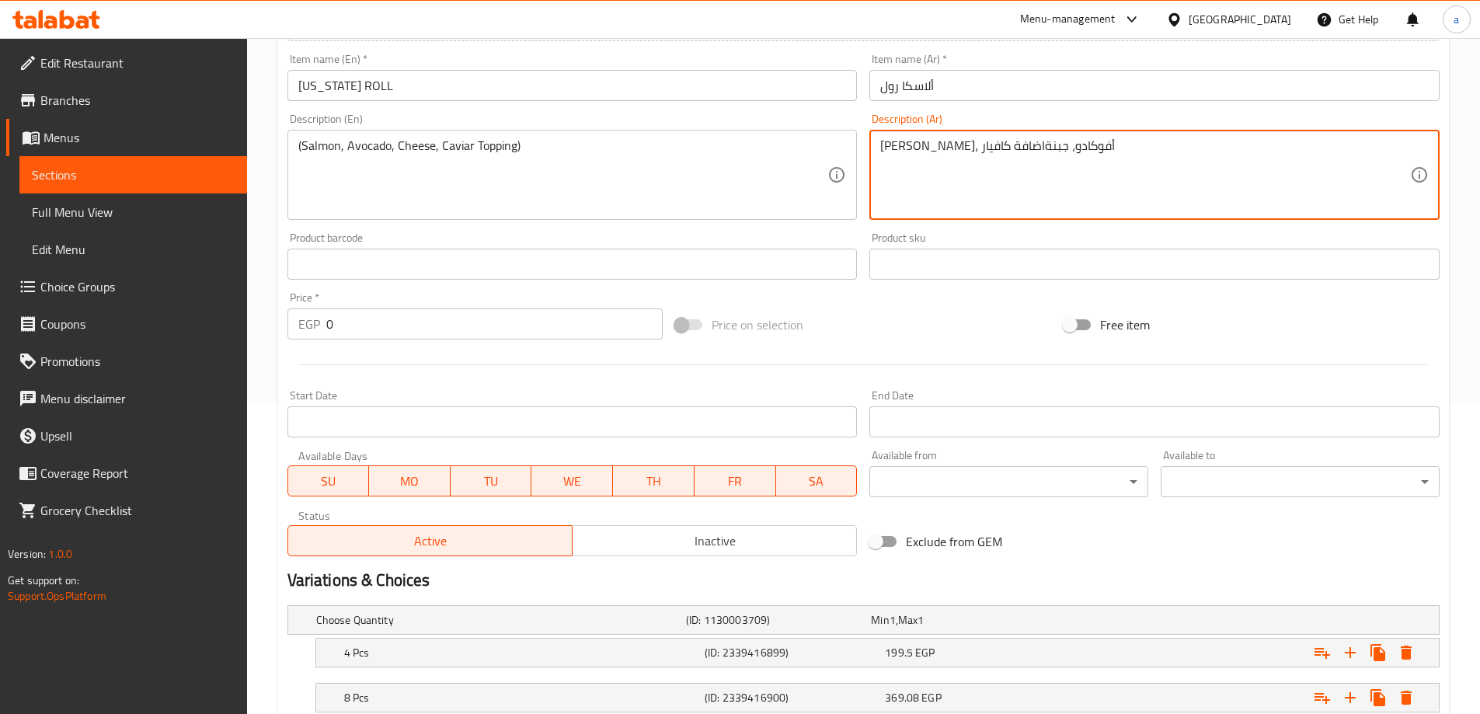
click at [944, 158] on textarea "[PERSON_NAME]، أفوكادو، جبنةاضافة كافيار" at bounding box center [1145, 175] width 530 height 74
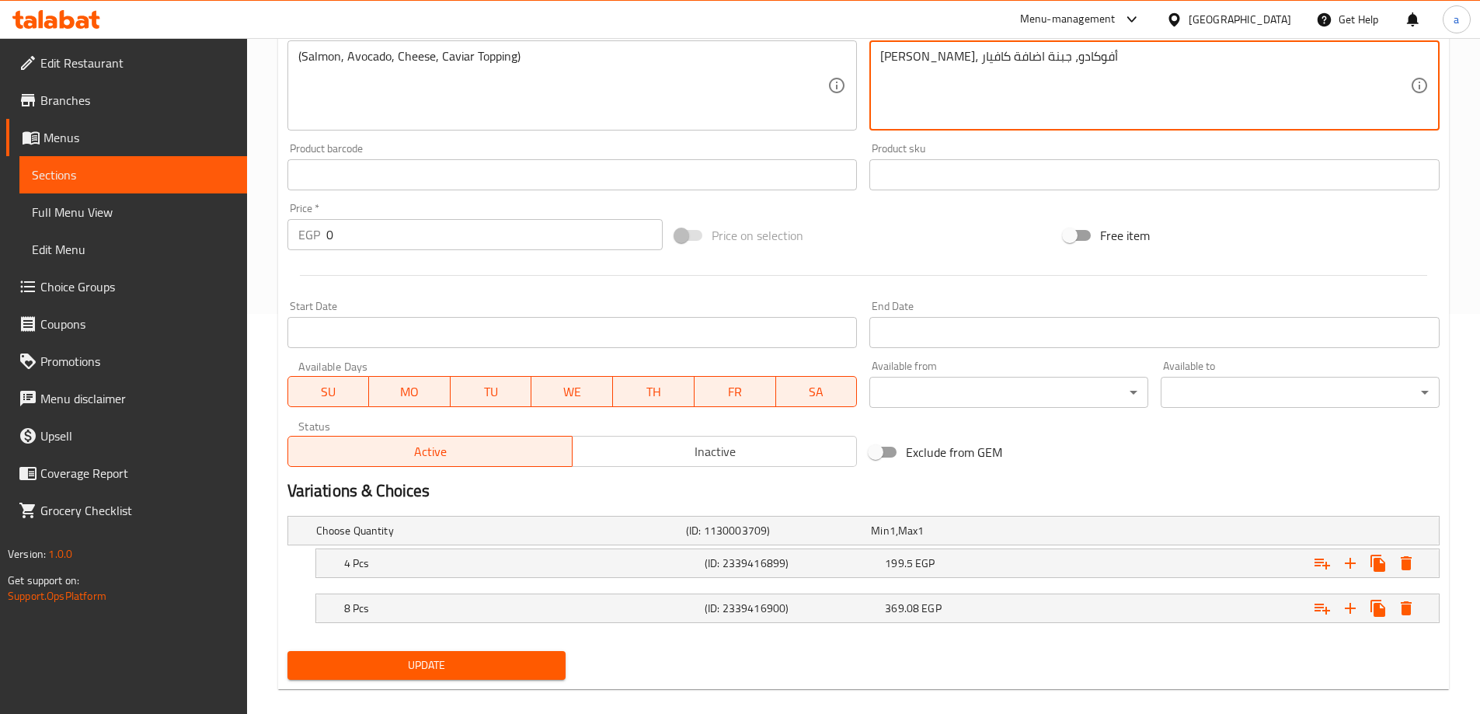
scroll to position [419, 0]
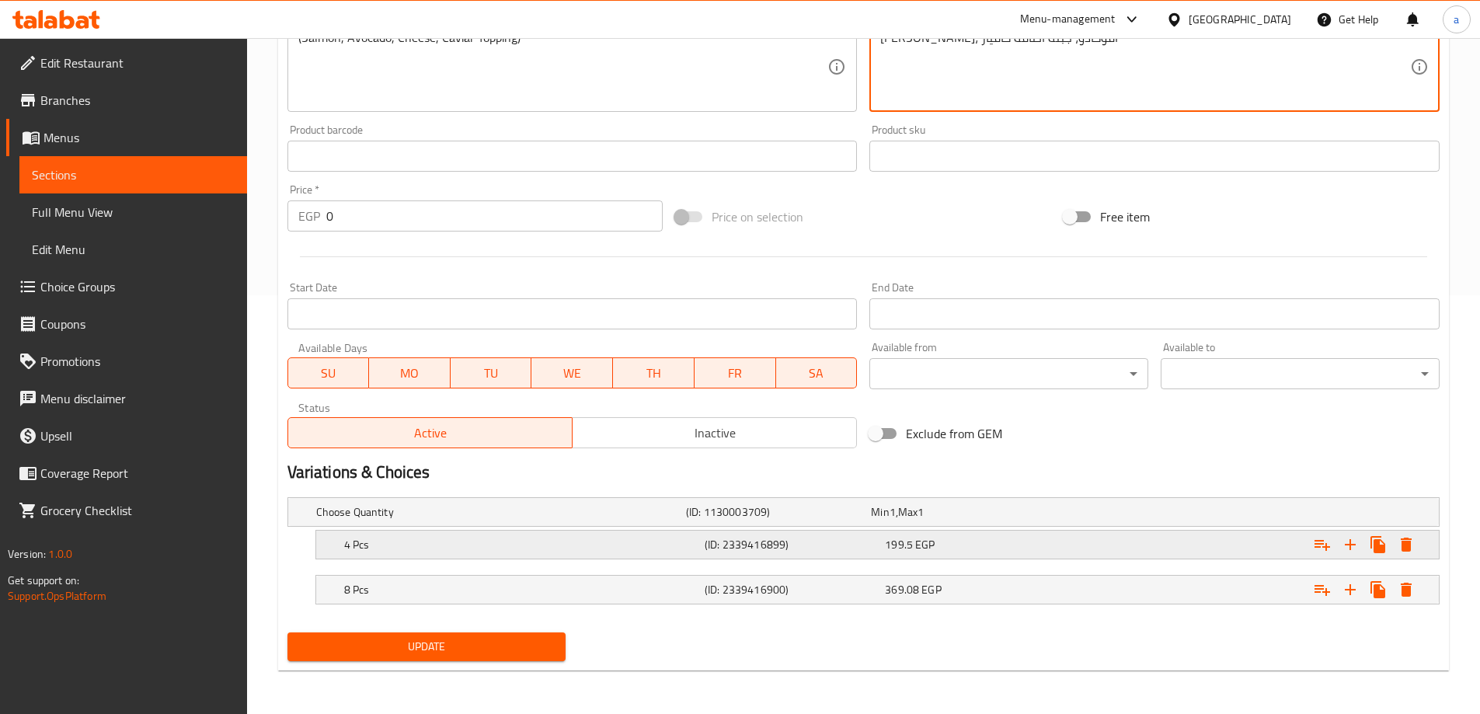
type textarea "[PERSON_NAME]، أفوكادو، جبنة اضافة كافيار"
click at [1026, 537] on div "199.5 EGP" at bounding box center [972, 545] width 174 height 16
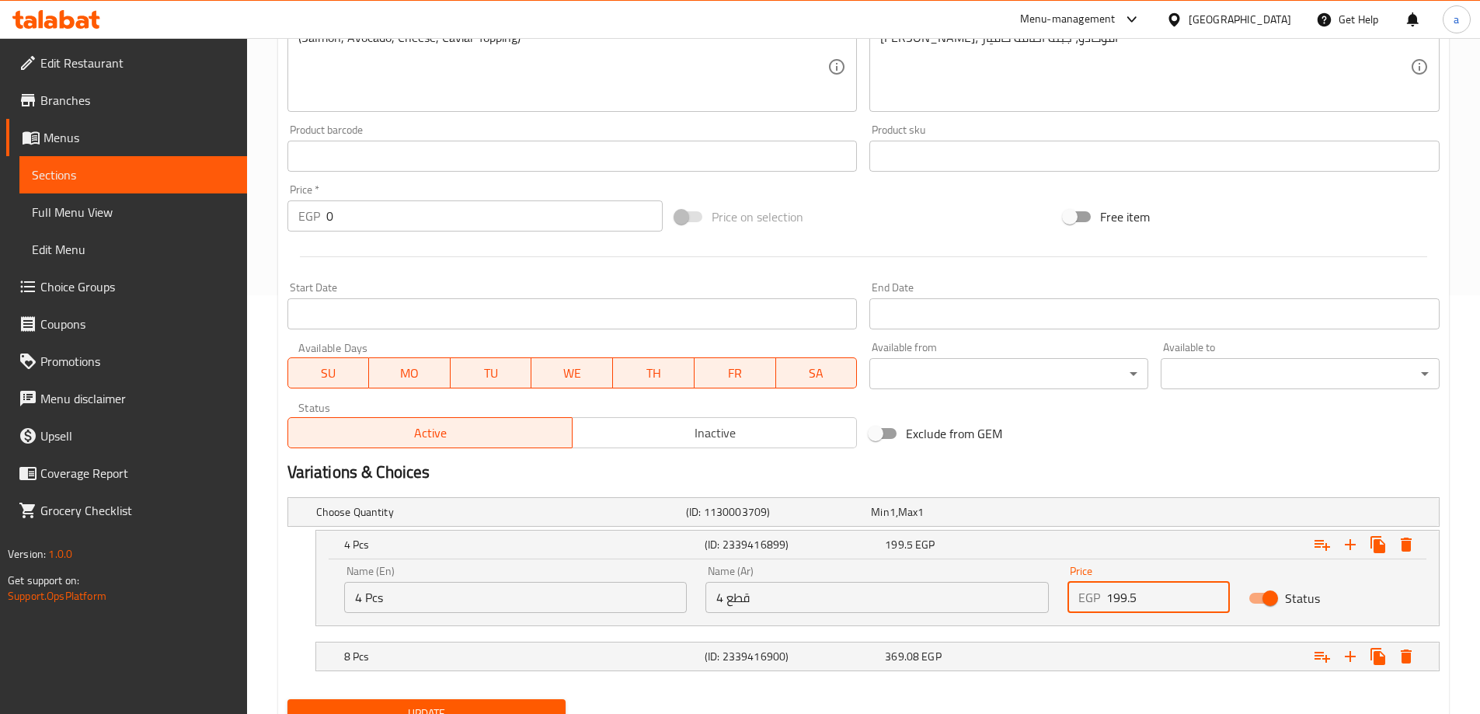
click at [1153, 584] on input "199.5" at bounding box center [1168, 597] width 124 height 31
type input "1"
type input "200"
click at [1035, 667] on div "369.08 EGP" at bounding box center [972, 657] width 180 height 22
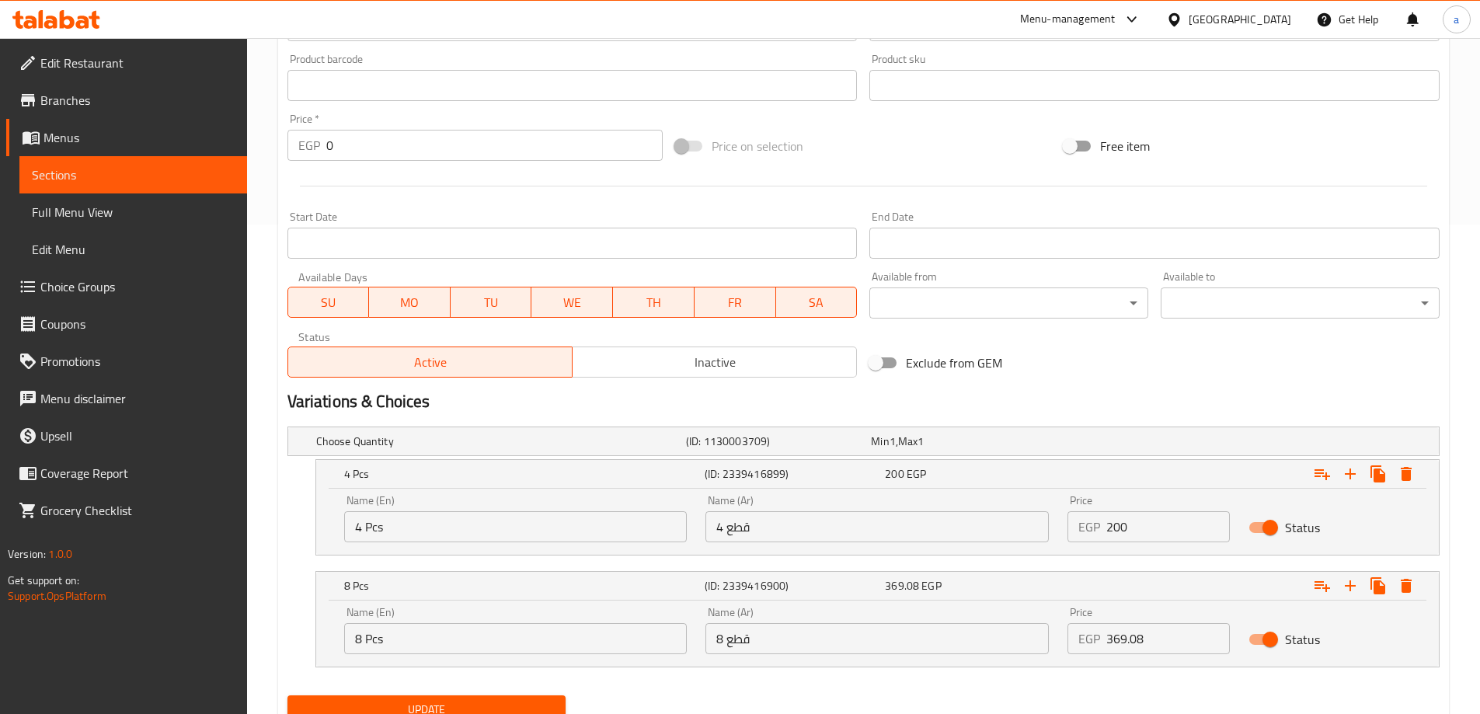
scroll to position [552, 0]
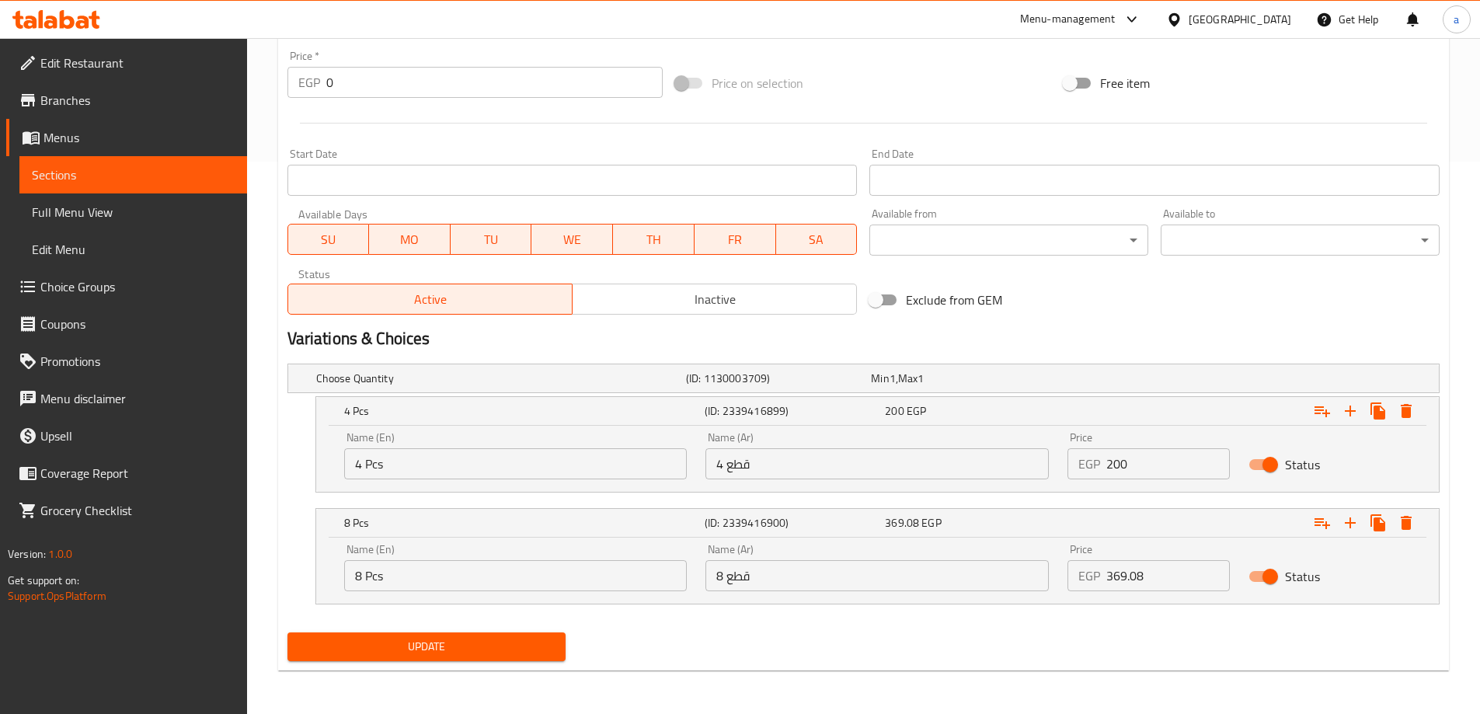
click at [1186, 572] on input "369.08" at bounding box center [1168, 575] width 124 height 31
type input "369"
click at [439, 652] on span "Update" at bounding box center [427, 646] width 254 height 19
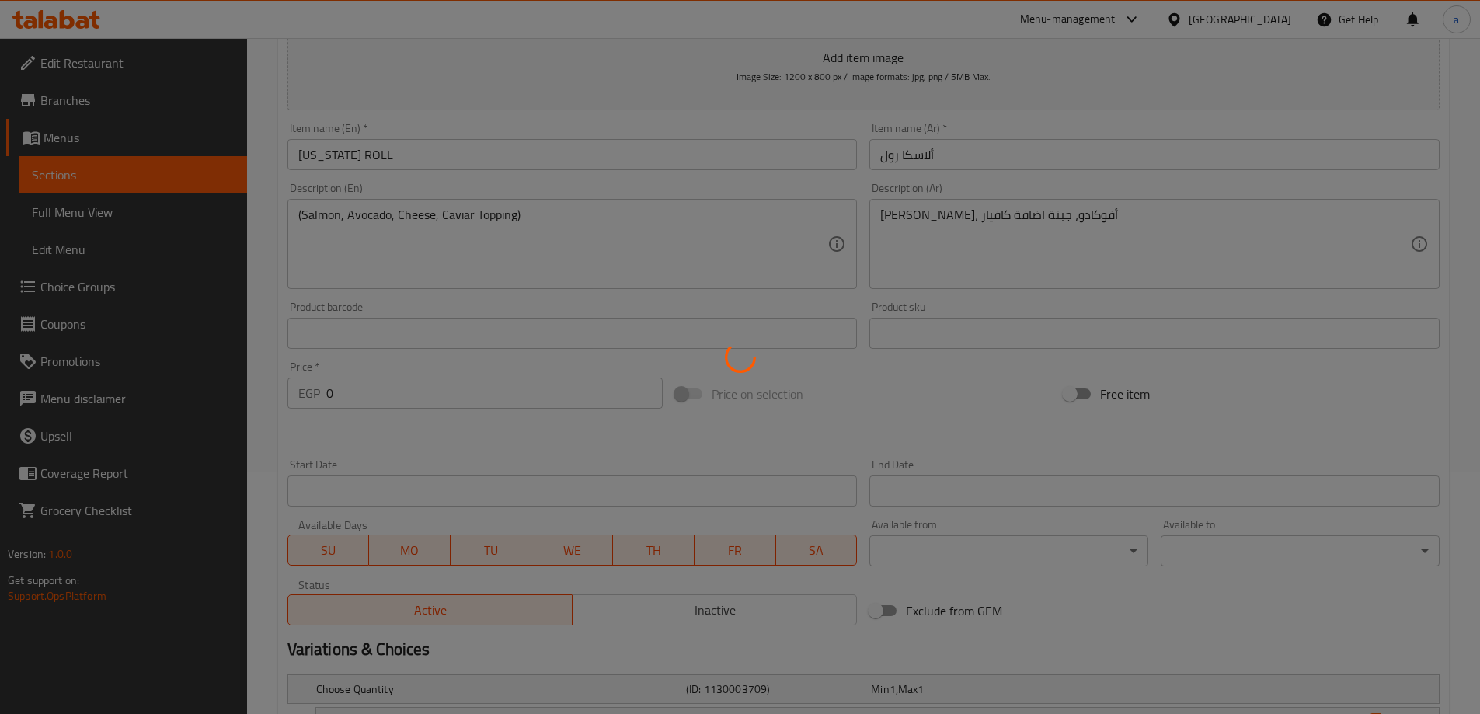
scroll to position [9, 0]
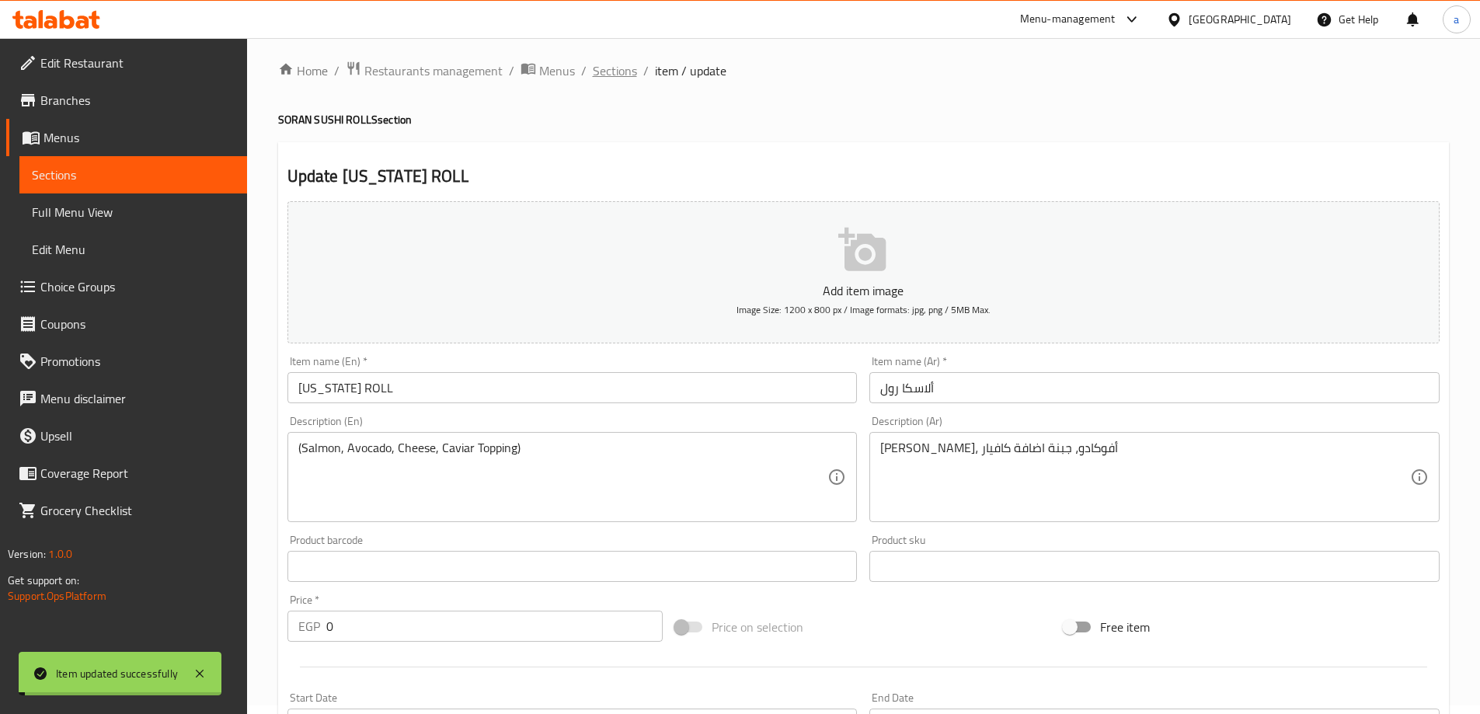
click at [611, 72] on span "Sections" at bounding box center [615, 70] width 44 height 19
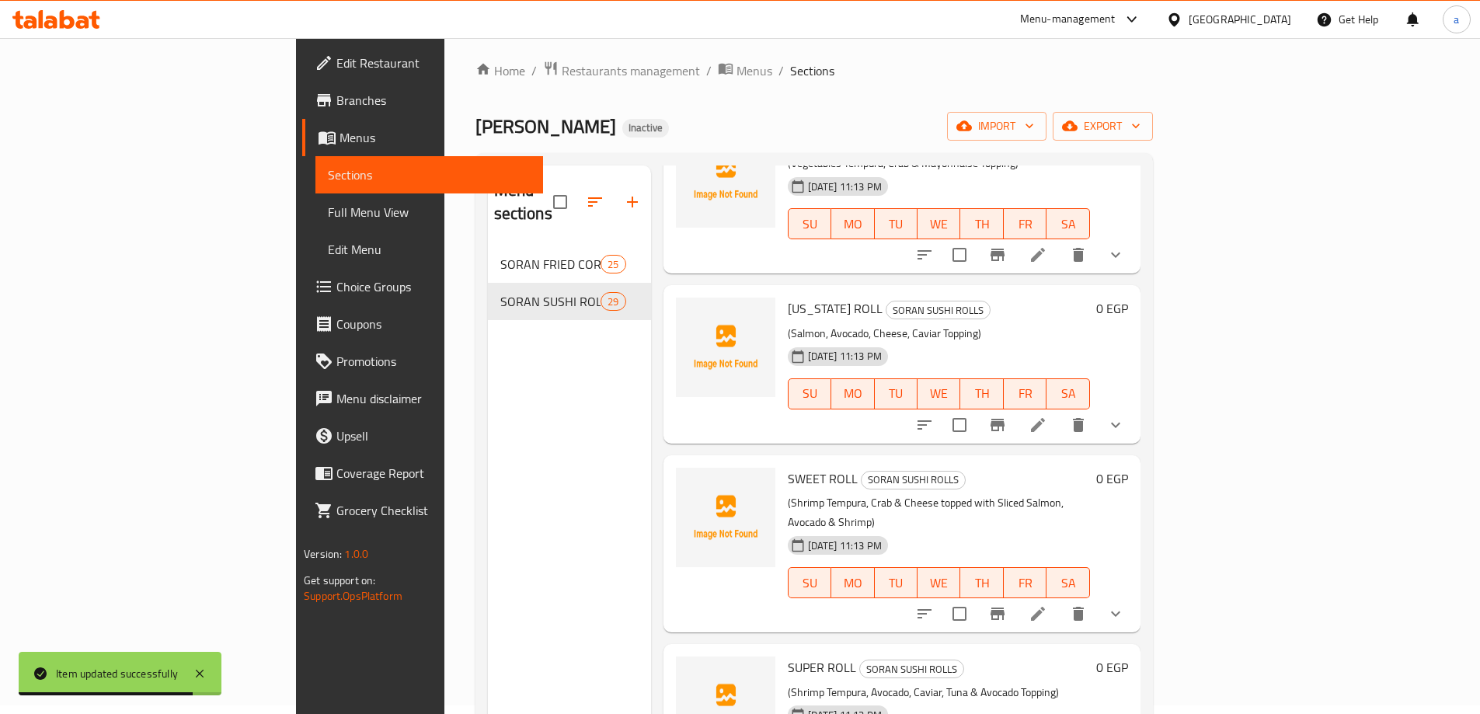
scroll to position [1632, 0]
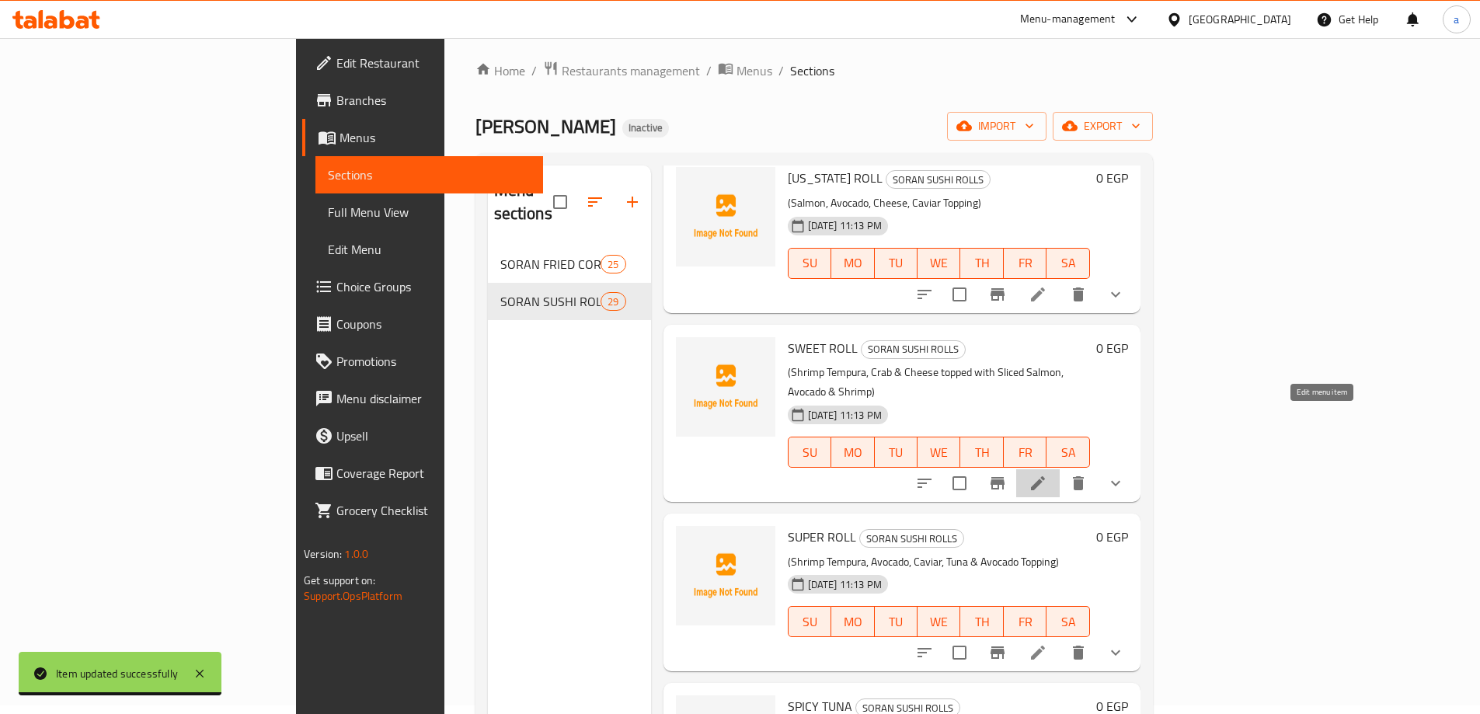
click at [1045, 476] on icon at bounding box center [1038, 483] width 14 height 14
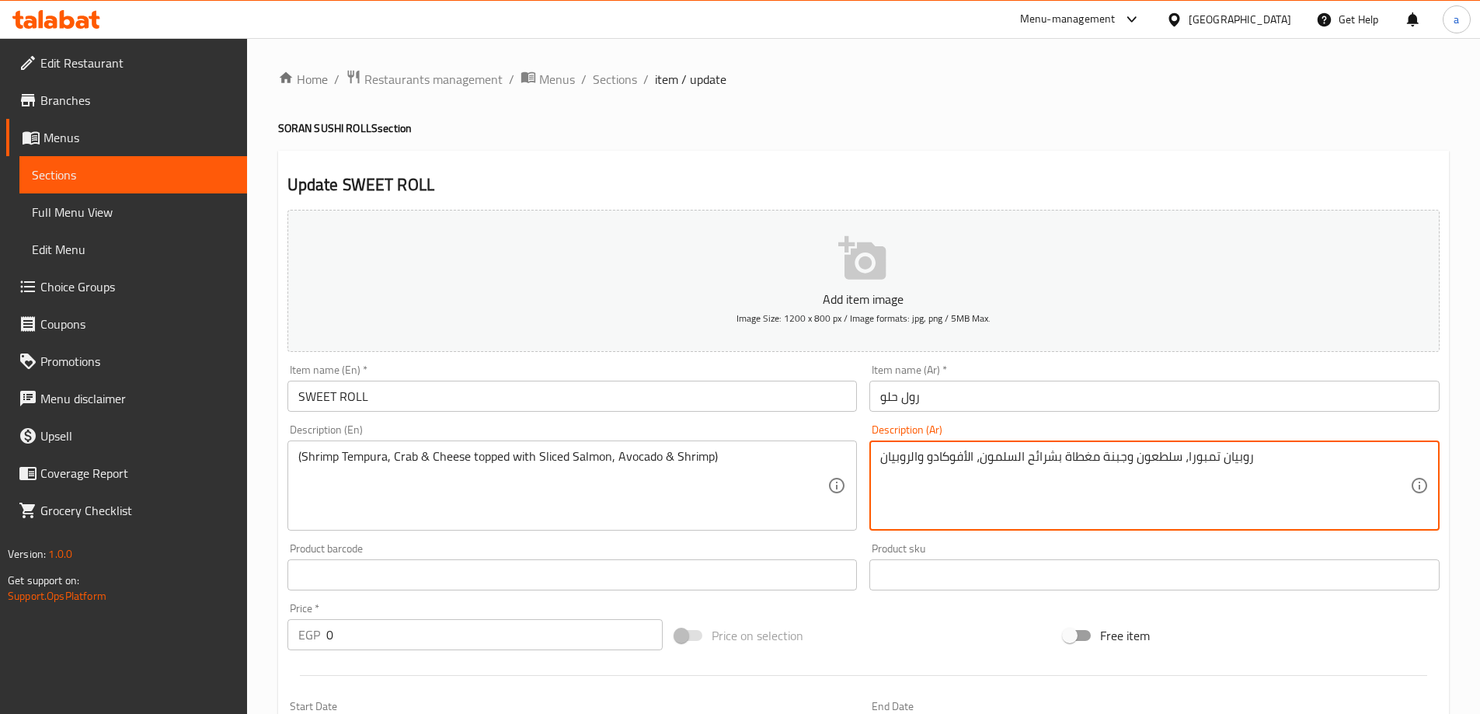
click at [1165, 462] on textarea "روبيان تمبورا، سلطعون وجبنة مغطاة بشرائح السلمون، الأفوكادو والروبيان" at bounding box center [1145, 486] width 530 height 74
paste textarea "كابوريا"
click at [904, 459] on textarea "روبيان تمبورا، كابوريا وجبنة مغطاة بشرائح السلمون، الأفوكادو والروبيان" at bounding box center [1145, 486] width 530 height 74
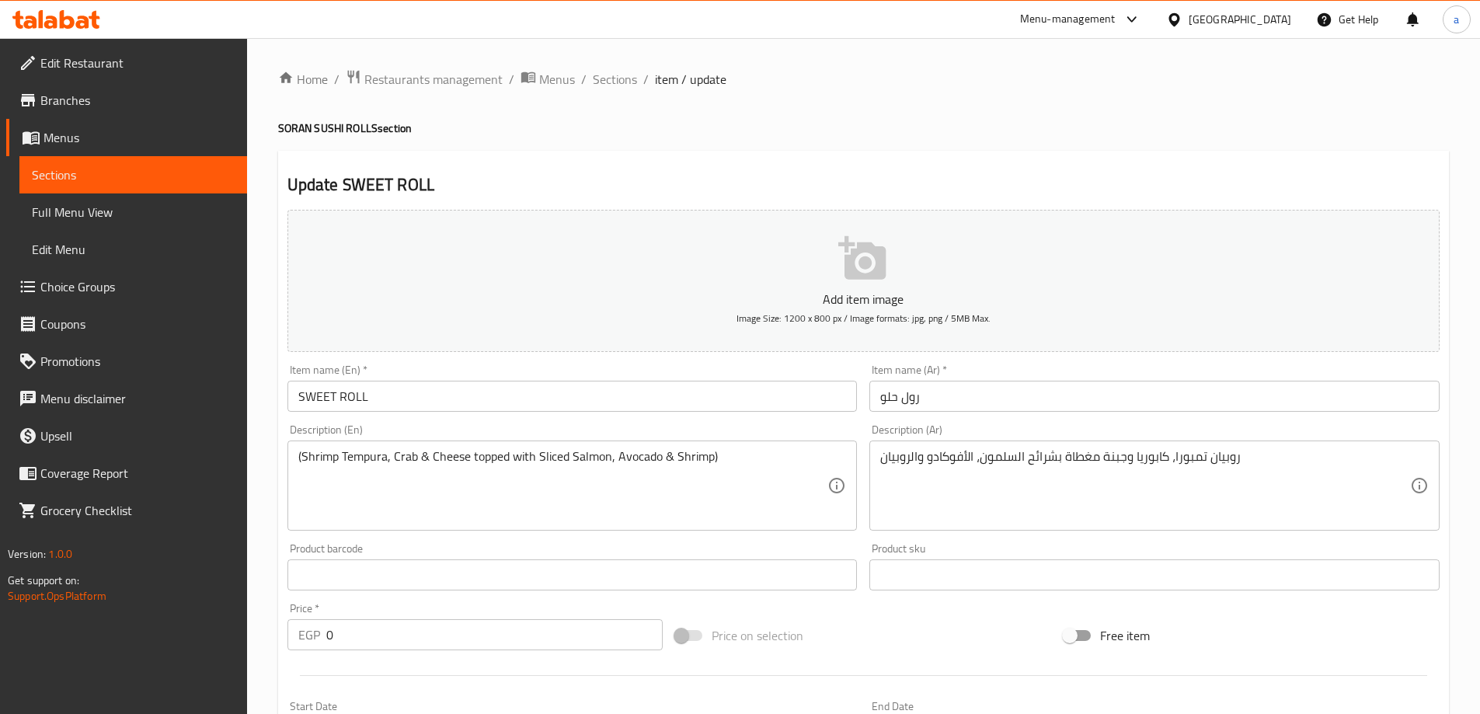
drag, startPoint x: 876, startPoint y: 459, endPoint x: 907, endPoint y: 470, distance: 32.2
click at [907, 470] on div "روبيان تمبورا، [GEOGRAPHIC_DATA] وجبنة مغطاة بشرائح السلمون، الأفوكادو والروبيا…" at bounding box center [1154, 486] width 570 height 90
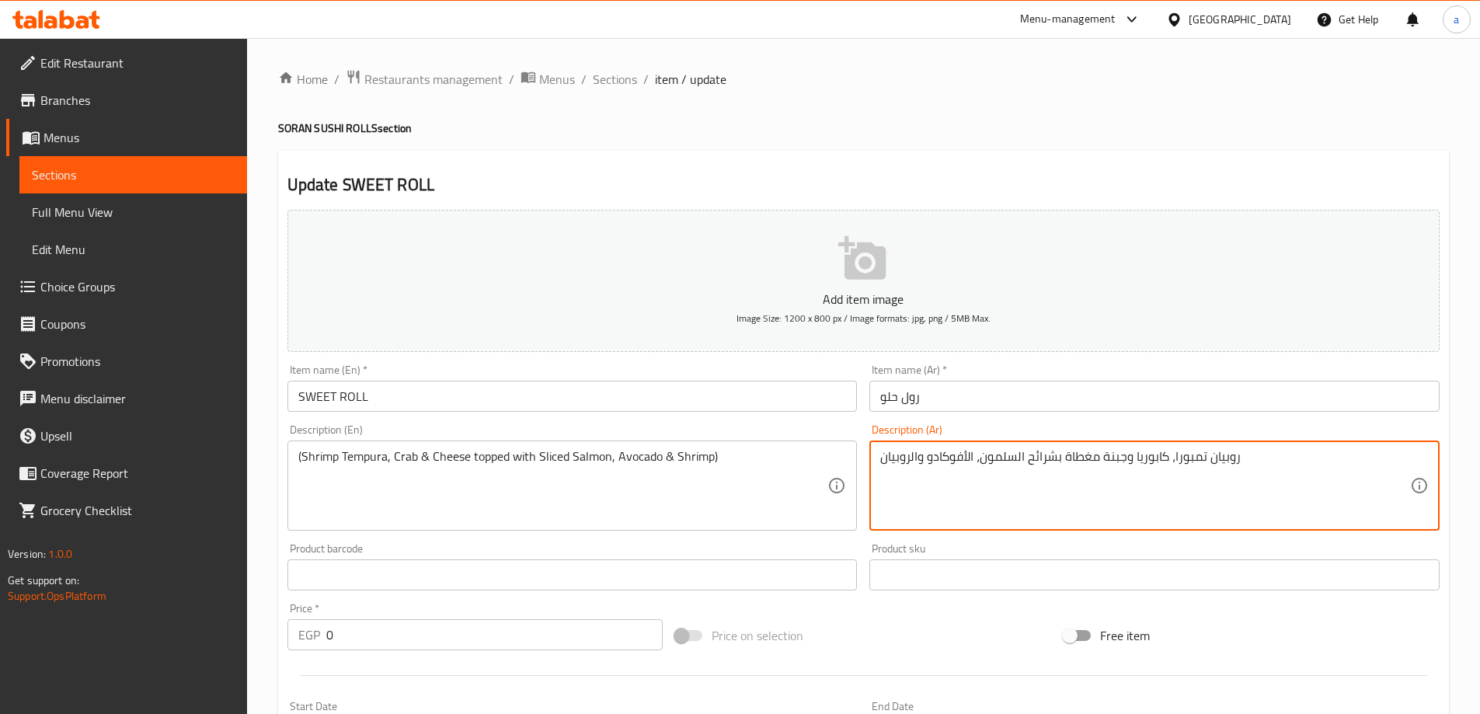
drag, startPoint x: 883, startPoint y: 458, endPoint x: 912, endPoint y: 482, distance: 38.6
click at [912, 482] on textarea "روبيان تمبورا، كابوريا وجبنة مغطاة بشرائح السلمون، الأفوكادو والروبيان" at bounding box center [1145, 486] width 530 height 74
paste textarea "مبري"
click at [912, 482] on textarea "روبيان تمبورا، كابوريا وجبنة مغطاة بشرائح السلمون، الأفوكادو والجمبري" at bounding box center [1145, 486] width 530 height 74
click at [1221, 459] on textarea "روبيان تمبورا، كابوريا وجبنة مغطاة بشرائح السلمون، الأفوكادو والجمبري" at bounding box center [1145, 486] width 530 height 74
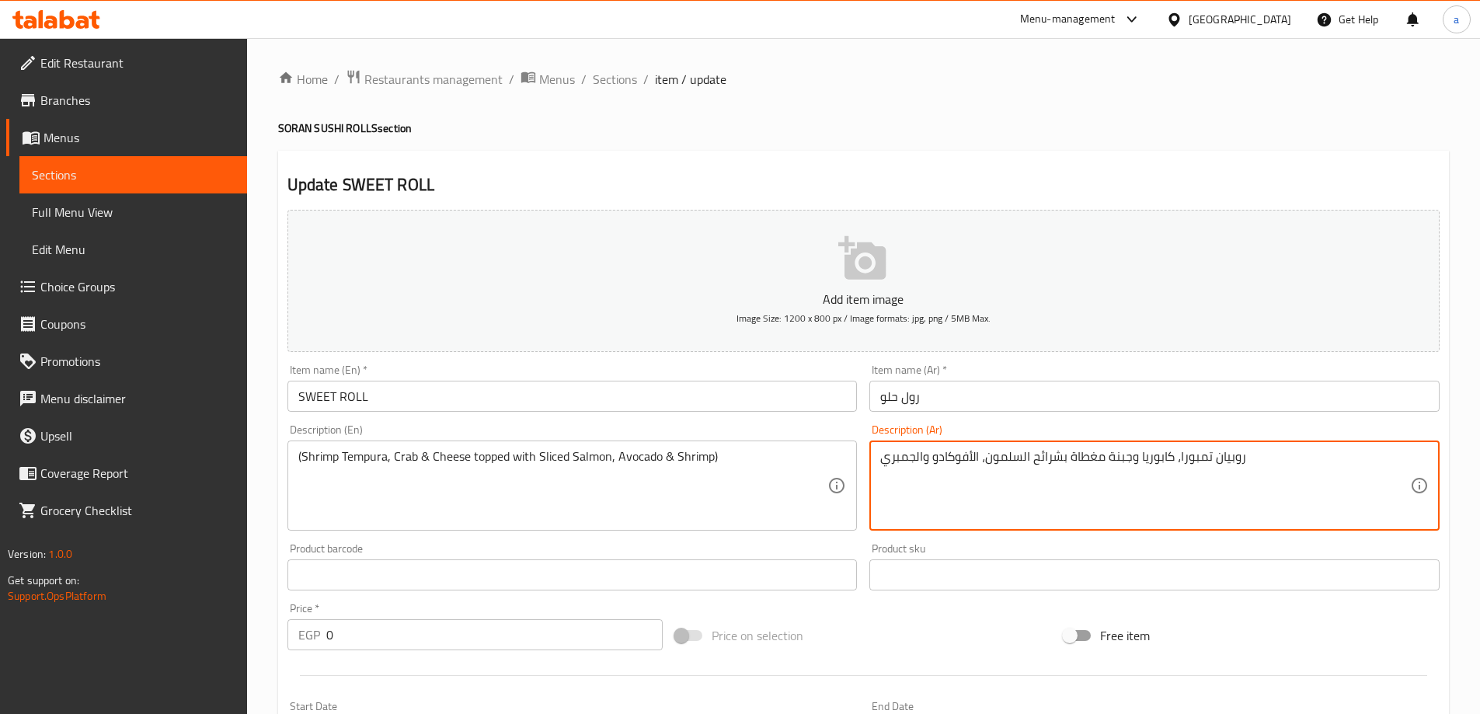
click at [1221, 459] on textarea "روبيان تمبورا، كابوريا وجبنة مغطاة بشرائح السلمون، الأفوكادو والجمبري" at bounding box center [1145, 486] width 530 height 74
paste textarea "مبري"
click at [1160, 496] on textarea "جمبري تمبورا، كابوريا وجبنة مغطاة بشرائح السلمون، الأفوكادو والجمبري" at bounding box center [1145, 486] width 530 height 74
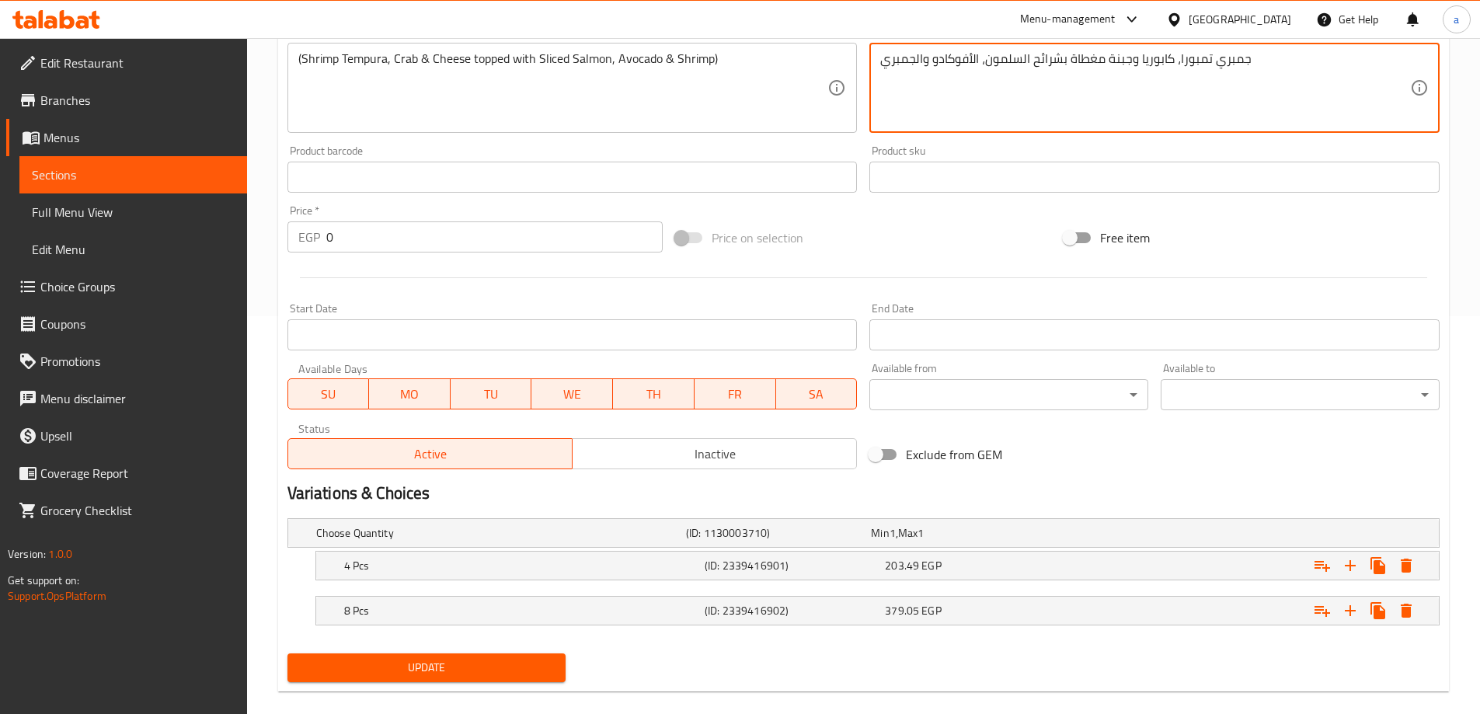
scroll to position [419, 0]
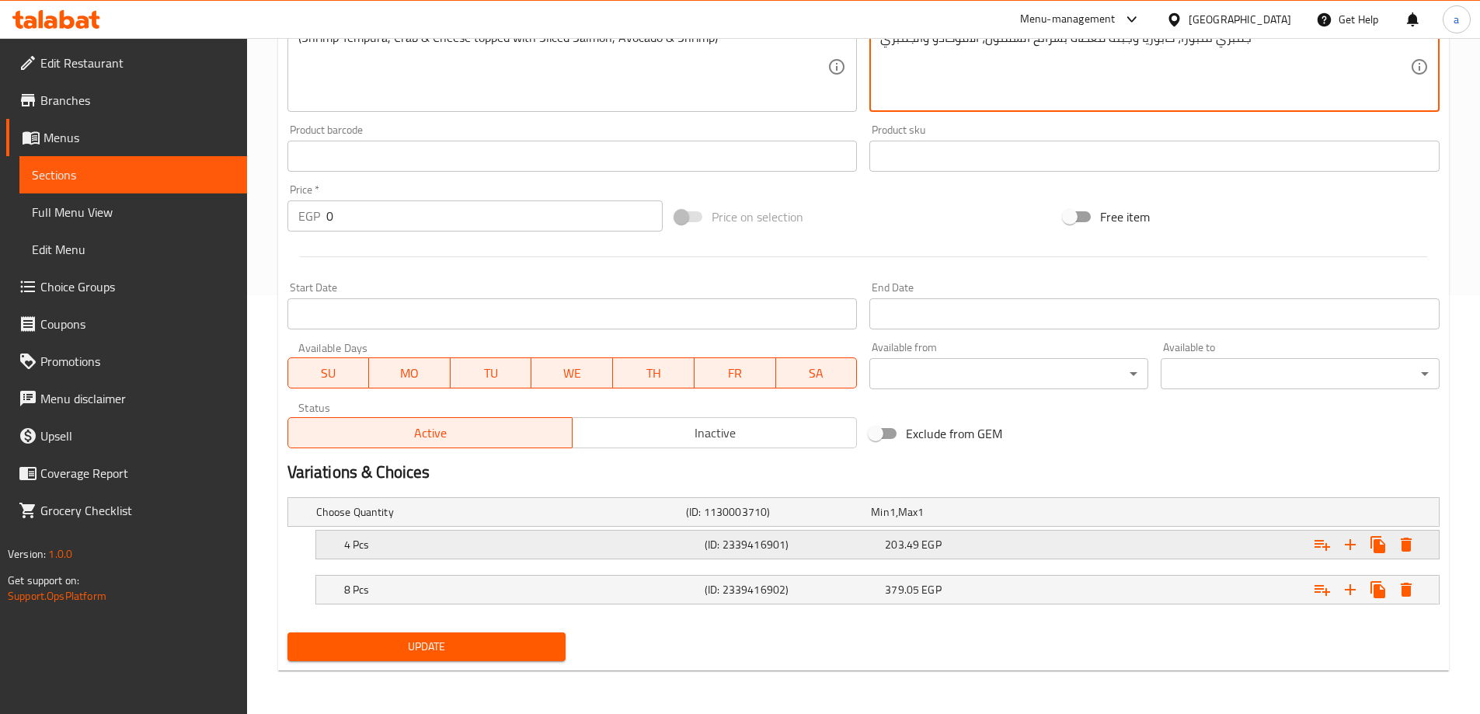
type textarea "جمبري تمبورا، كابوريا وجبنة مغطاة بشرائح السلمون، الأفوكادو والجمبري"
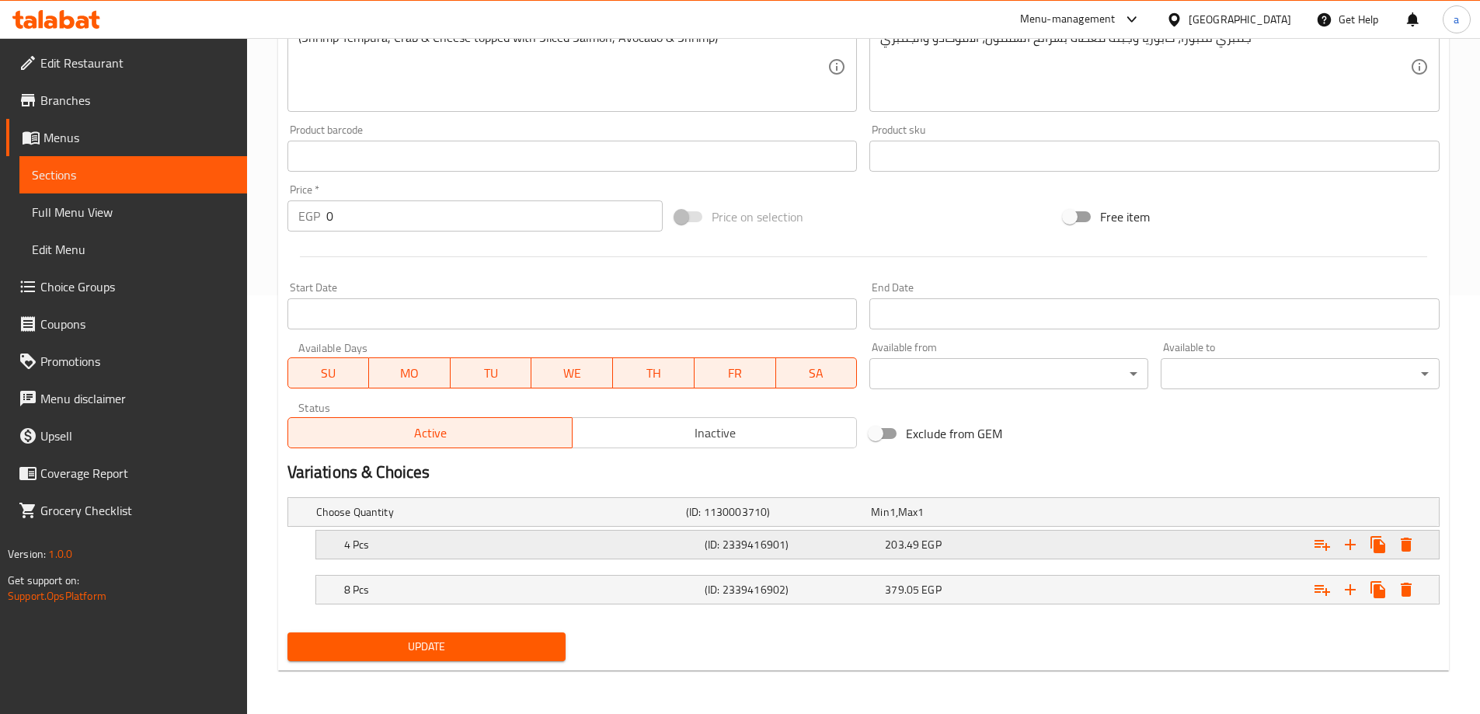
click at [946, 549] on div "203.49 EGP" at bounding box center [972, 545] width 174 height 16
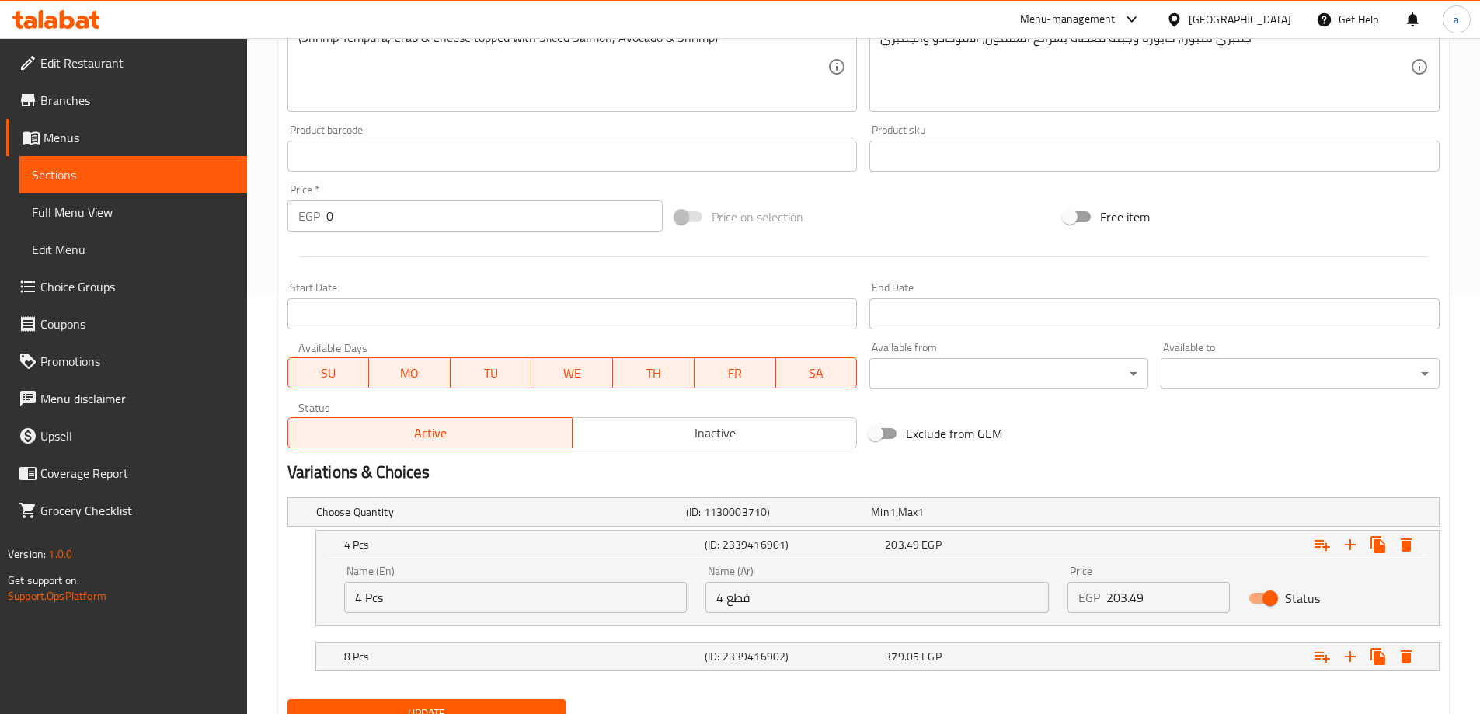
click at [1135, 599] on input "203.49" at bounding box center [1168, 597] width 124 height 31
click at [1153, 594] on input "203.9" at bounding box center [1168, 597] width 124 height 31
type input "203"
click at [1144, 660] on div "Expand" at bounding box center [1242, 656] width 361 height 34
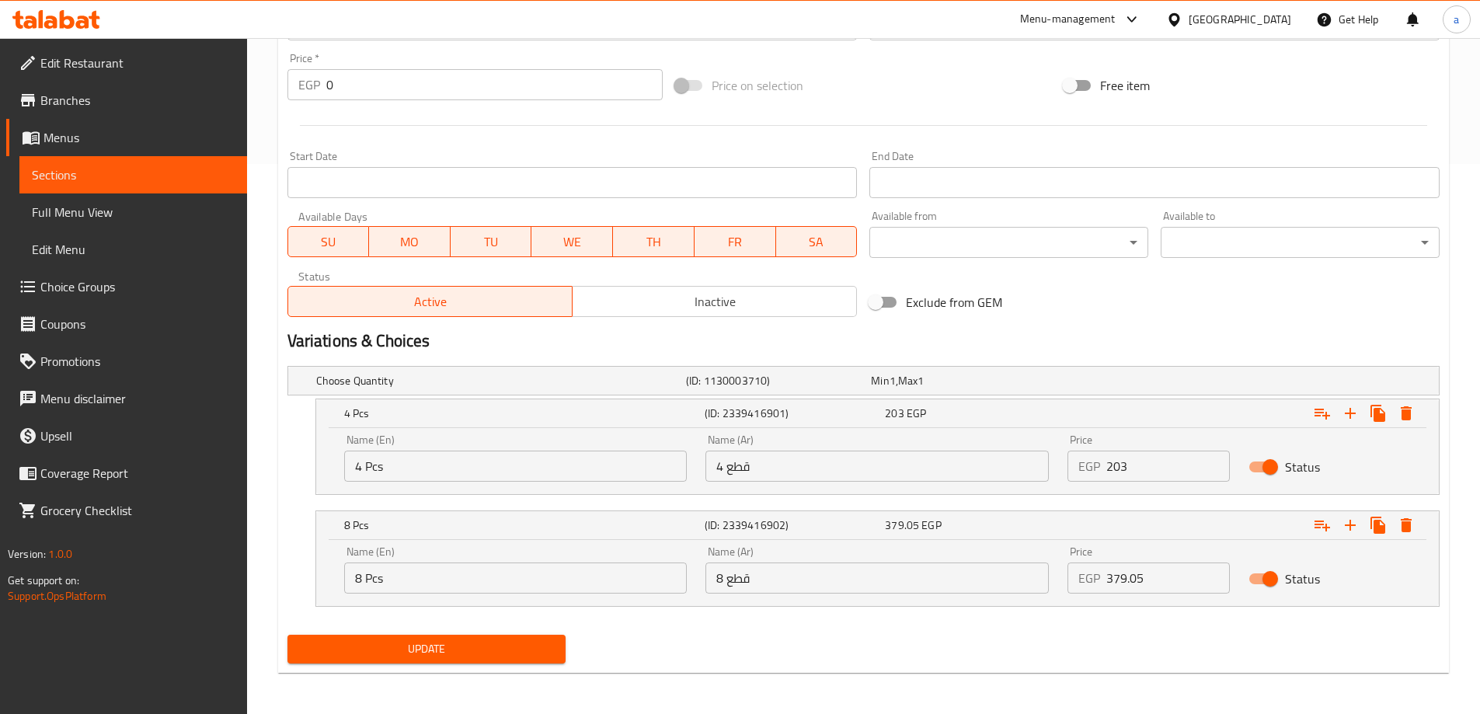
scroll to position [552, 0]
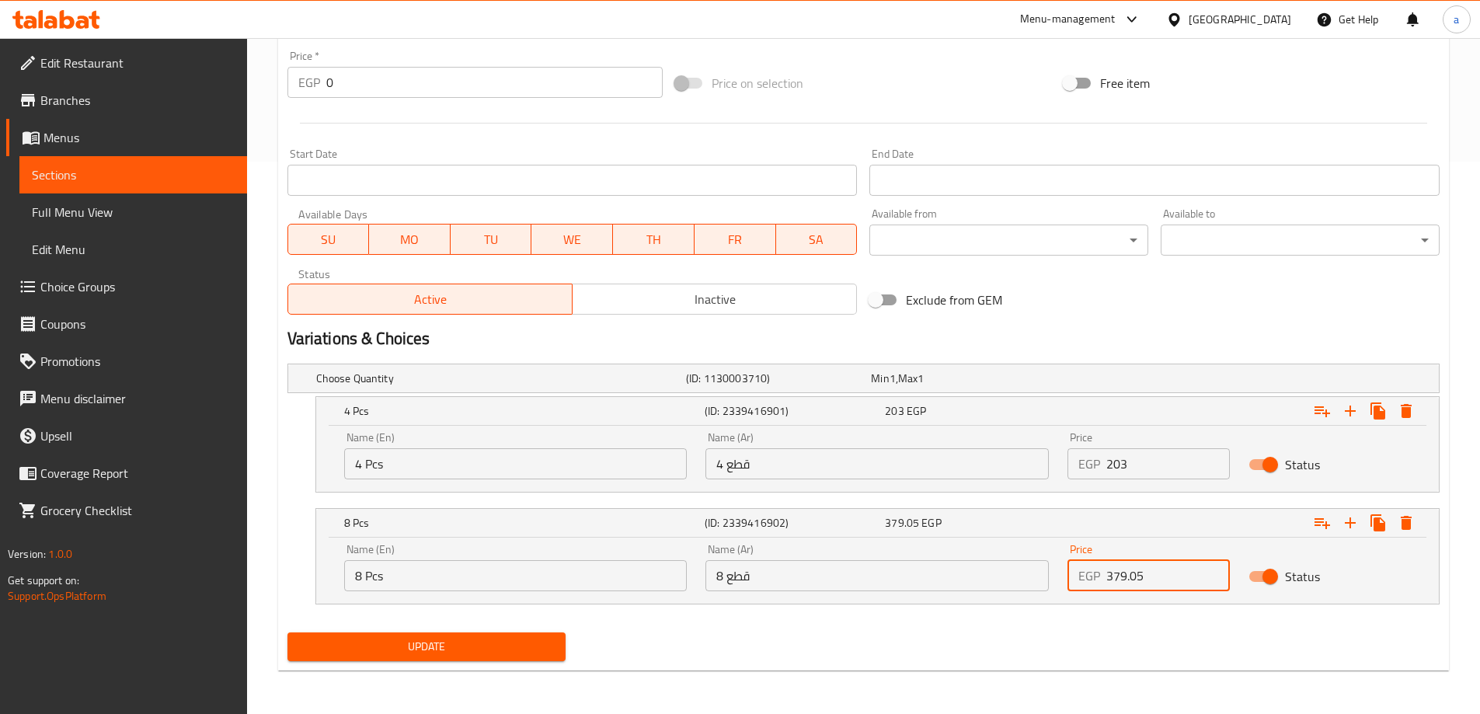
click at [1176, 578] on input "379.05" at bounding box center [1168, 575] width 124 height 31
type input "379"
click at [506, 624] on div "Choose Quantity (ID: 1130003710) Min 1 , Max 1 Name (En) Choose Quantity Name (…" at bounding box center [863, 491] width 1165 height 269
click at [506, 625] on div "Choose Quantity (ID: 1130003710) Min 1 , Max 1 Name (En) Choose Quantity Name (…" at bounding box center [863, 491] width 1165 height 269
click at [512, 656] on span "Update" at bounding box center [427, 646] width 254 height 19
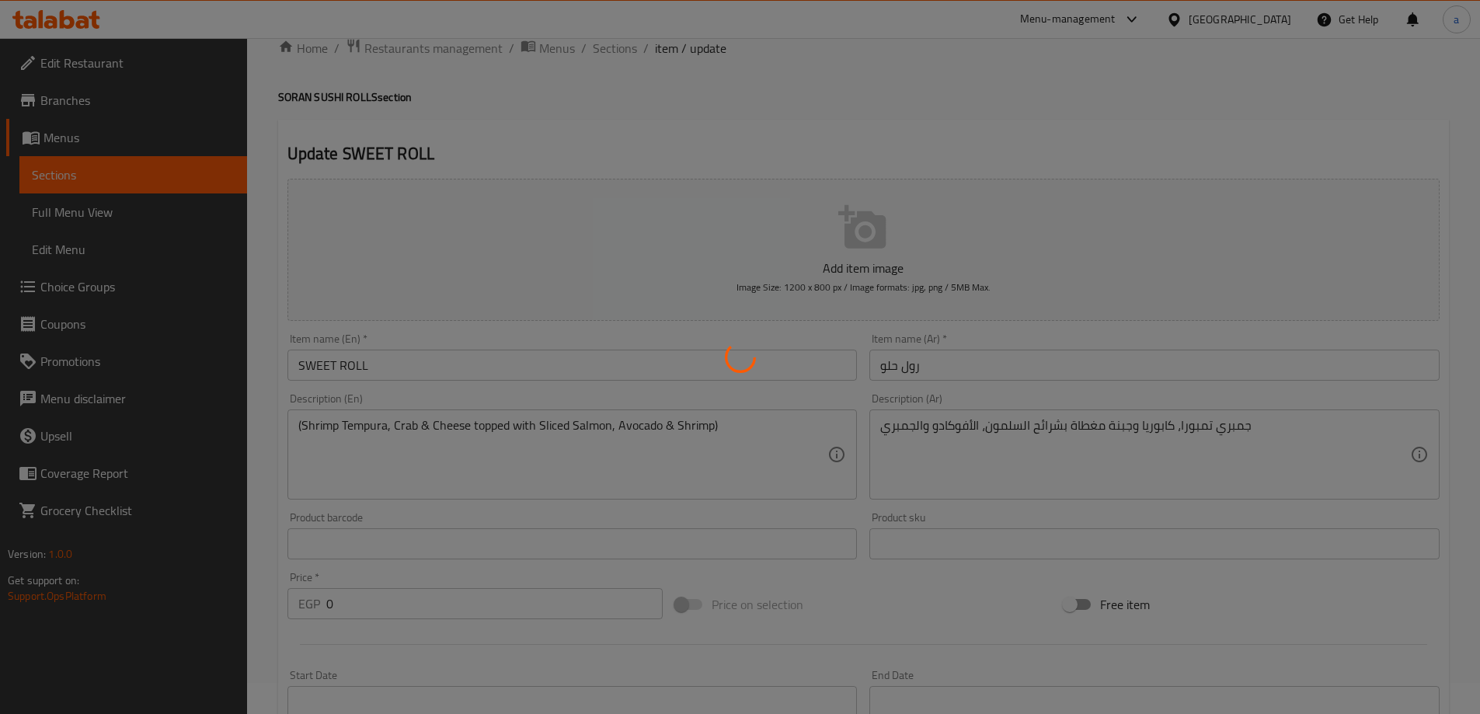
scroll to position [0, 0]
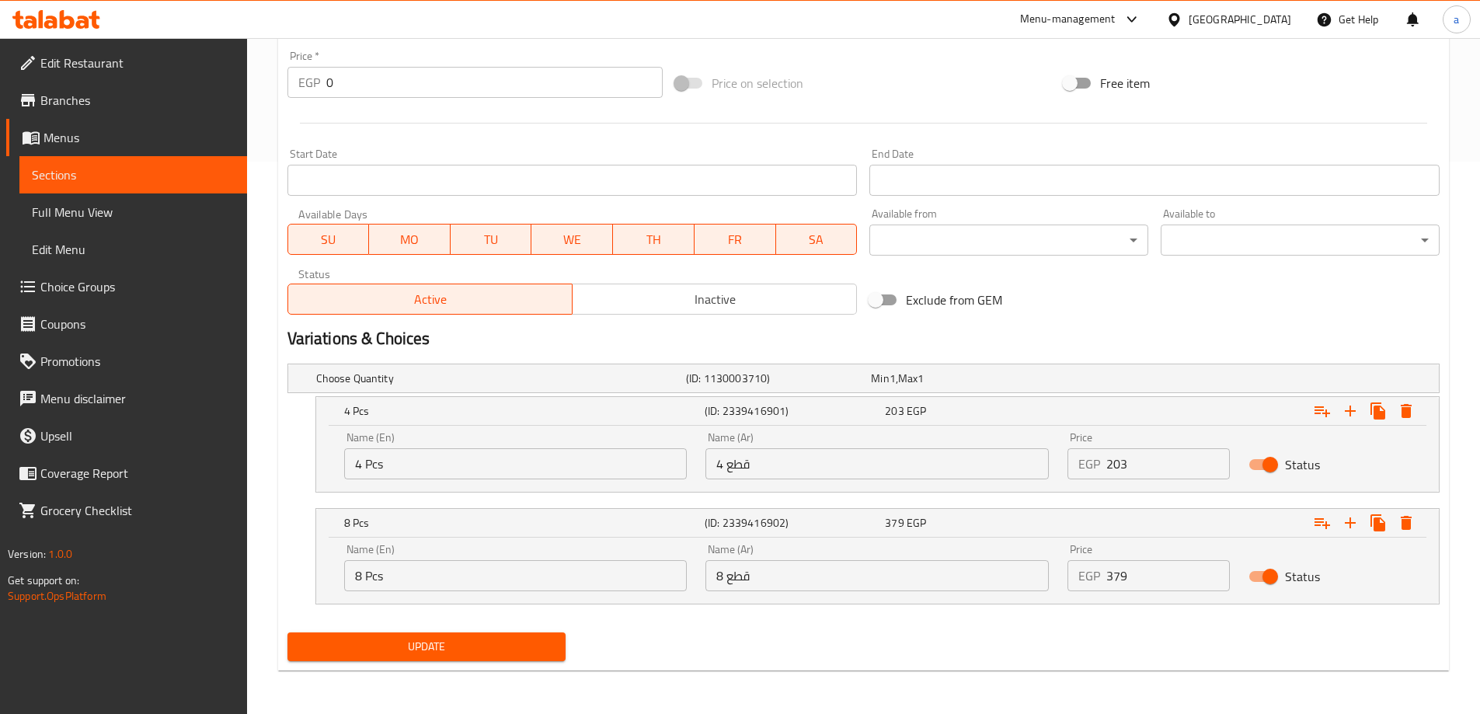
click at [518, 639] on span "Update" at bounding box center [427, 646] width 254 height 19
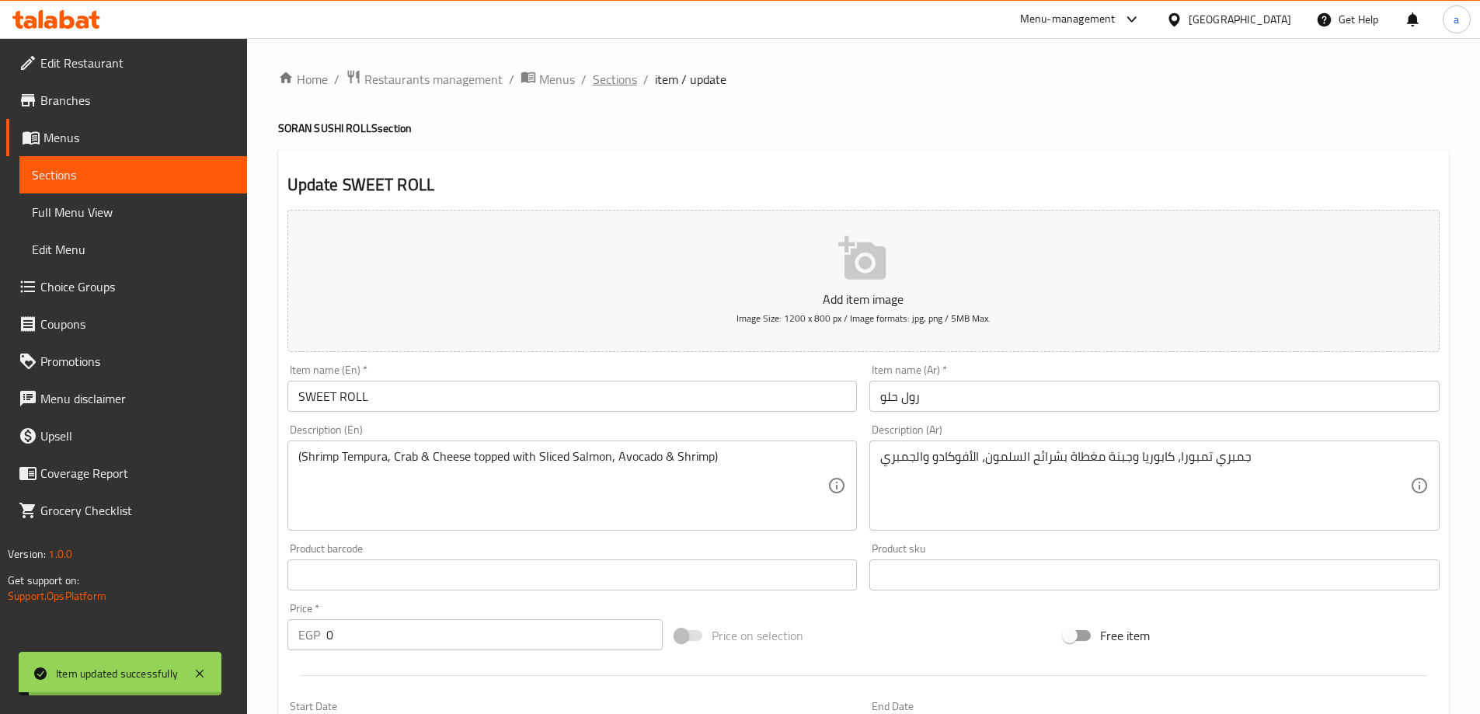
click at [618, 79] on span "Sections" at bounding box center [615, 79] width 44 height 19
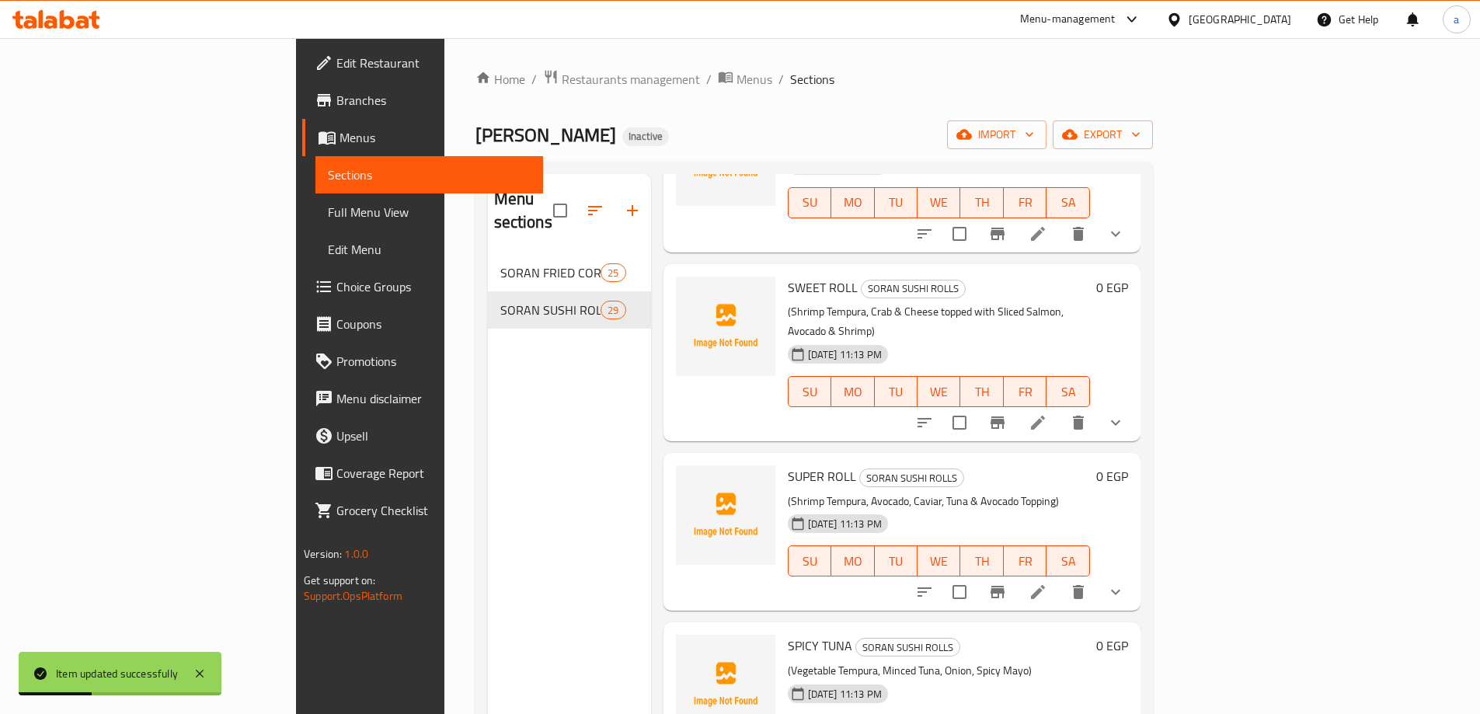
scroll to position [1709, 0]
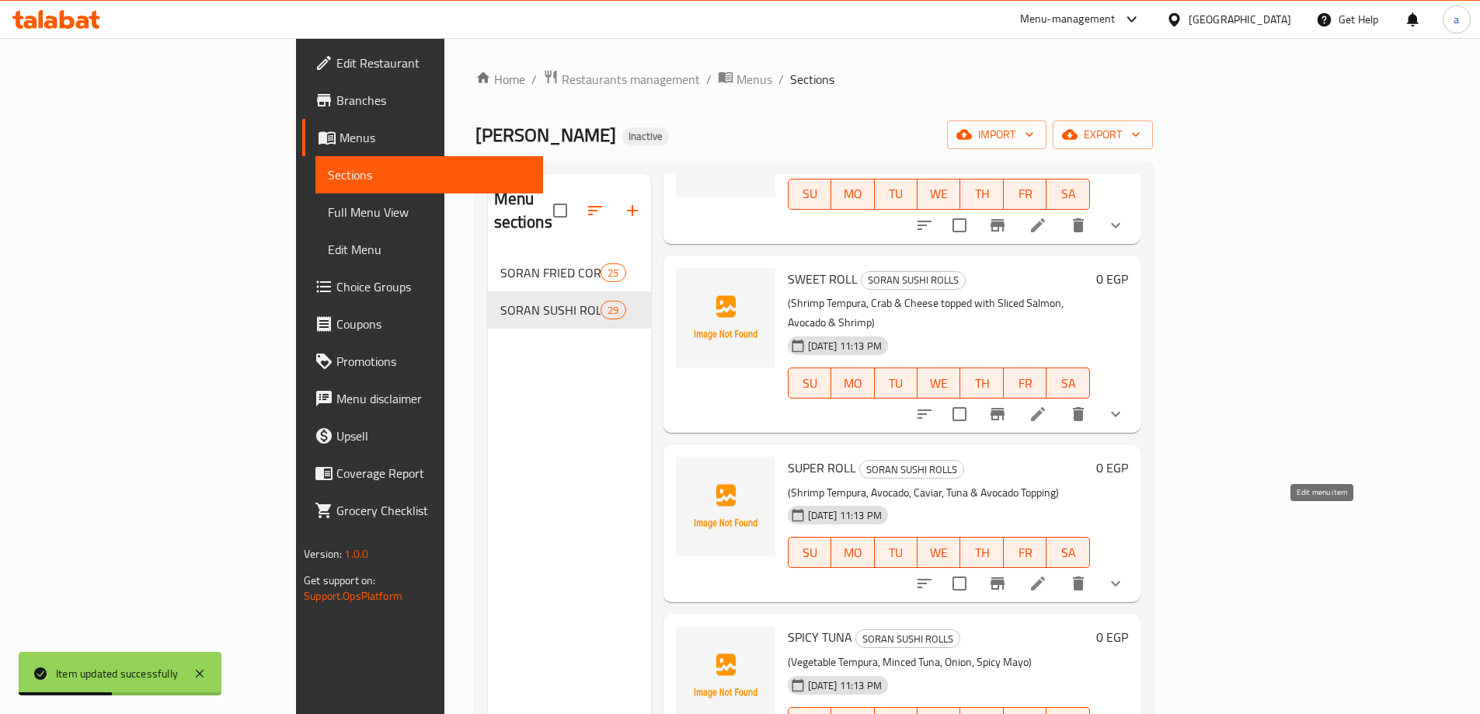
click at [1047, 574] on icon at bounding box center [1038, 583] width 19 height 19
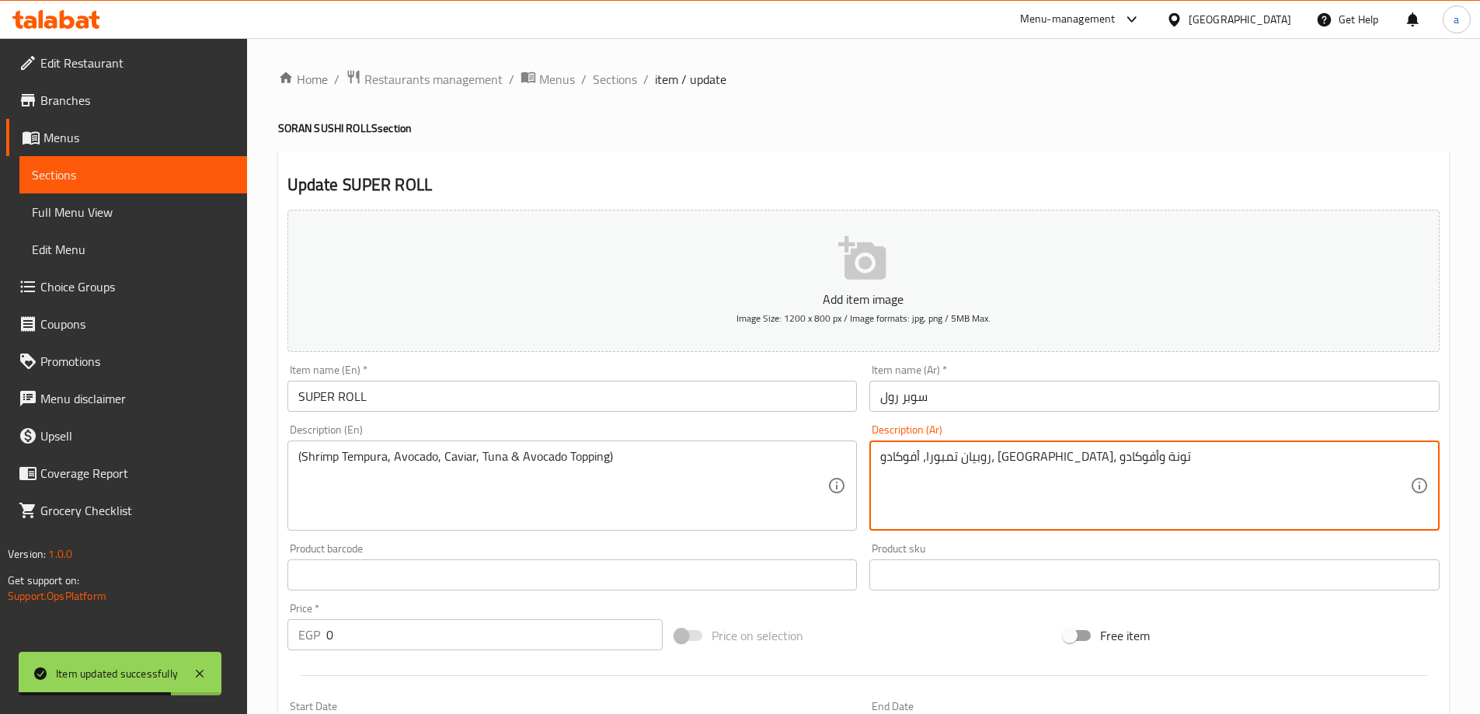
click at [1092, 465] on textarea "روبيان تمبورا، أفوكادو، [GEOGRAPHIC_DATA]، تونة وأفوكادو" at bounding box center [1145, 486] width 530 height 74
paste textarea "مبري"
click at [943, 450] on textarea "جمبري تمبورا، أفوكادو، كافيار، تونة وأفوكادو" at bounding box center [1145, 486] width 530 height 74
click at [952, 456] on textarea "جمبري تمبورا، أفوكادو، كافيار، تونة وأفوكادو" at bounding box center [1145, 486] width 530 height 74
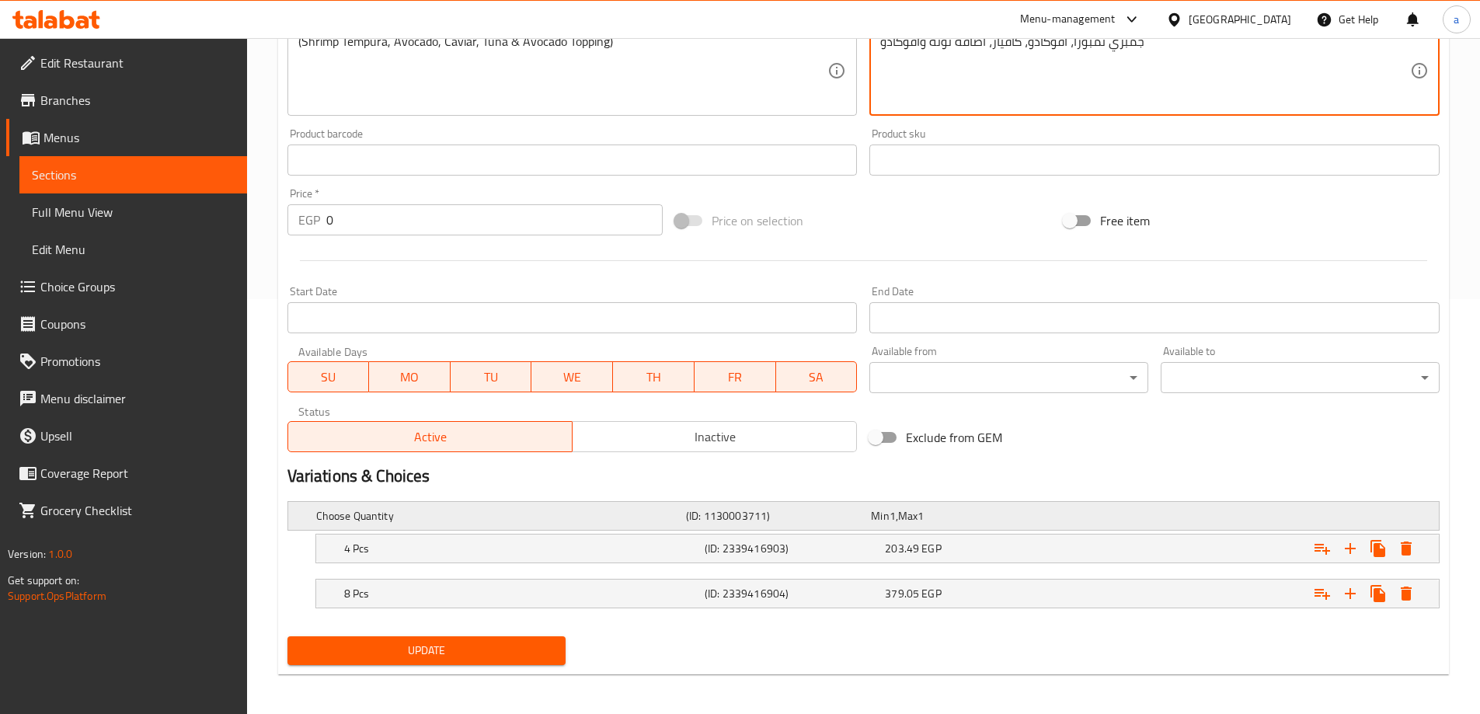
scroll to position [419, 0]
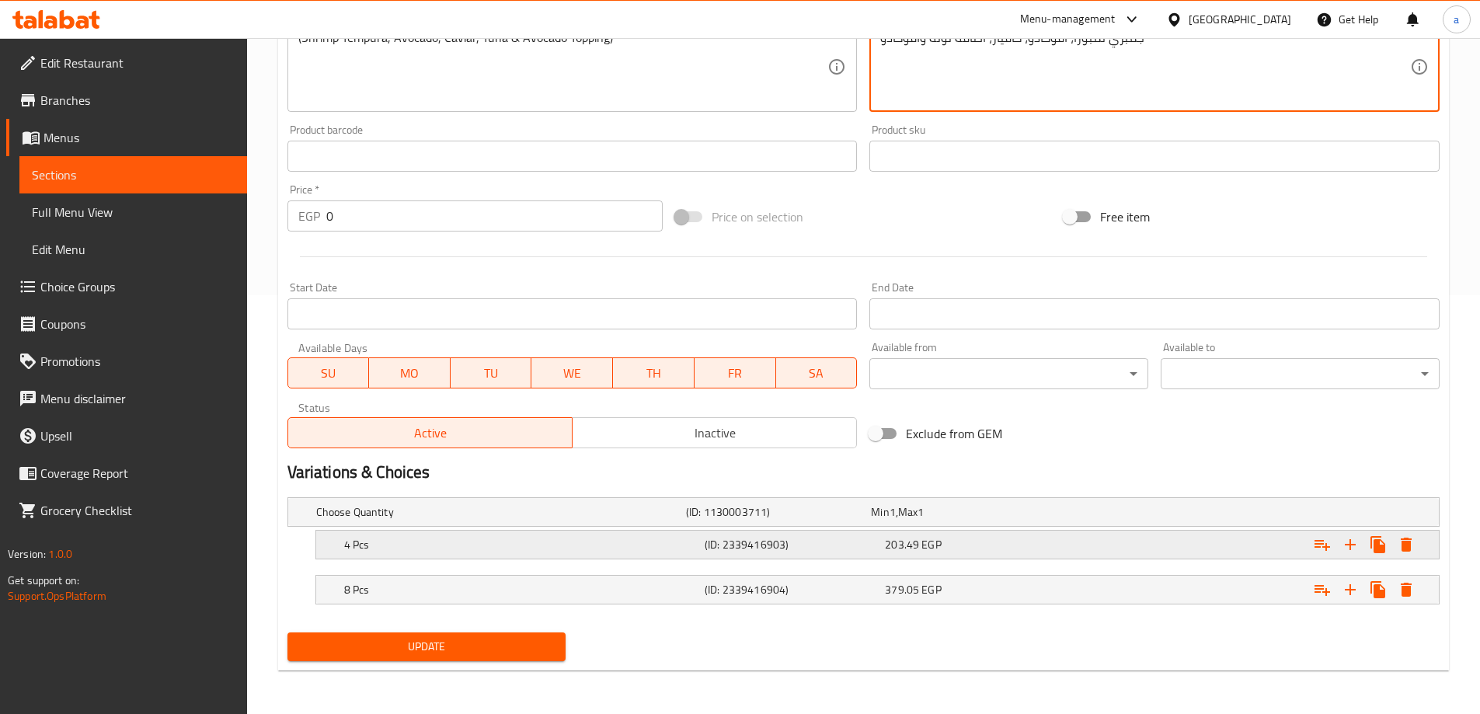
type textarea "جمبري تمبورا، أفوكادو، كافيار، اضافة تونة وأفوكادو"
click at [1041, 530] on div "4 Pcs (ID: 2339416903) 203.49 EGP" at bounding box center [882, 545] width 1082 height 34
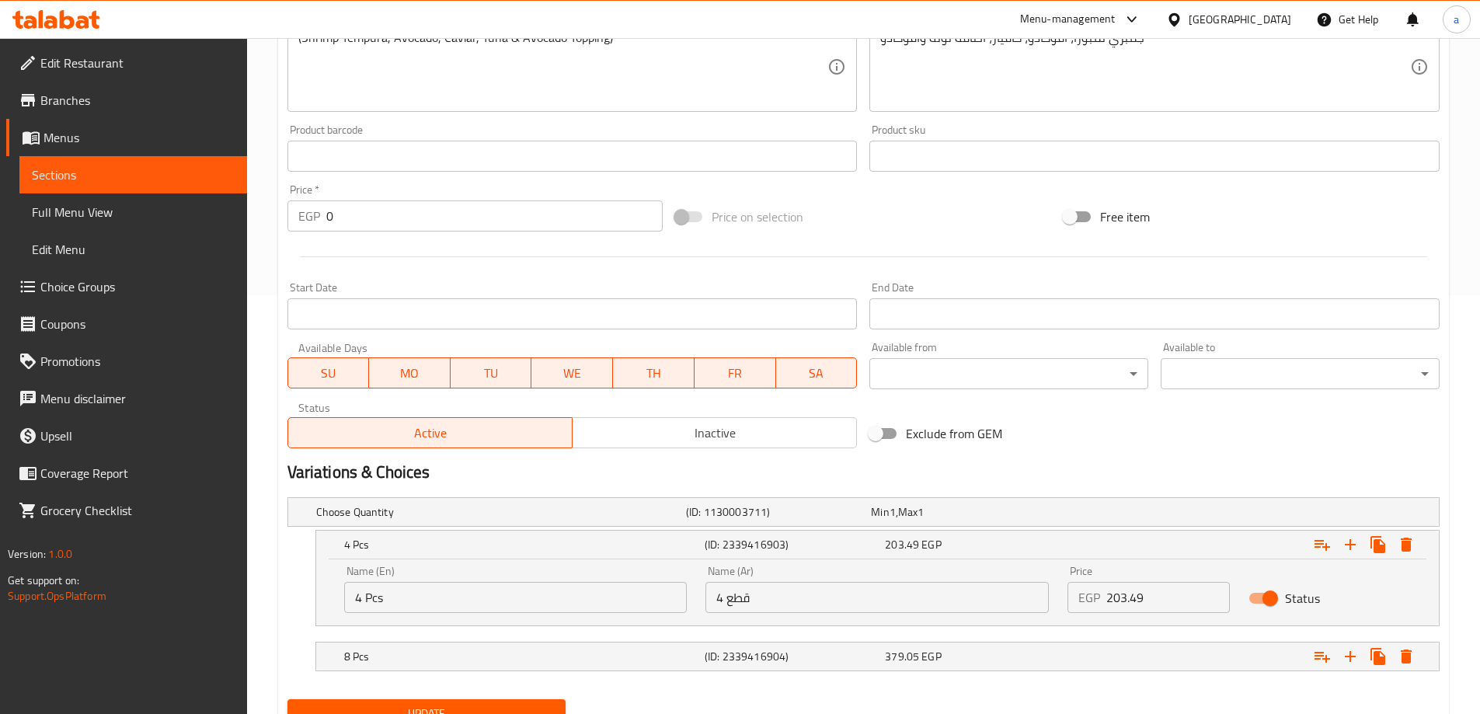
click at [1162, 586] on input "203.49" at bounding box center [1168, 597] width 124 height 31
type input "203"
click at [1153, 651] on div "Expand" at bounding box center [1242, 656] width 361 height 34
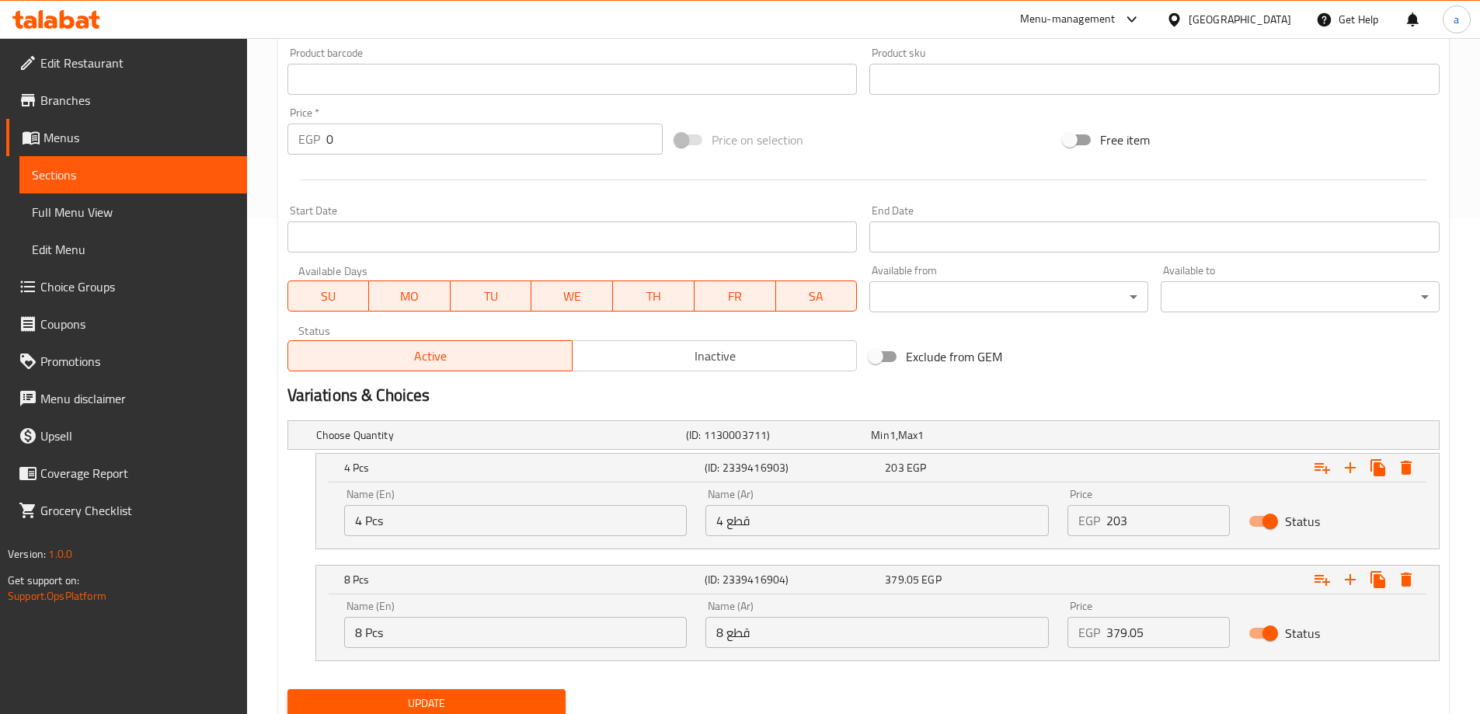
scroll to position [496, 0]
click at [1162, 645] on input "379.05" at bounding box center [1168, 631] width 124 height 31
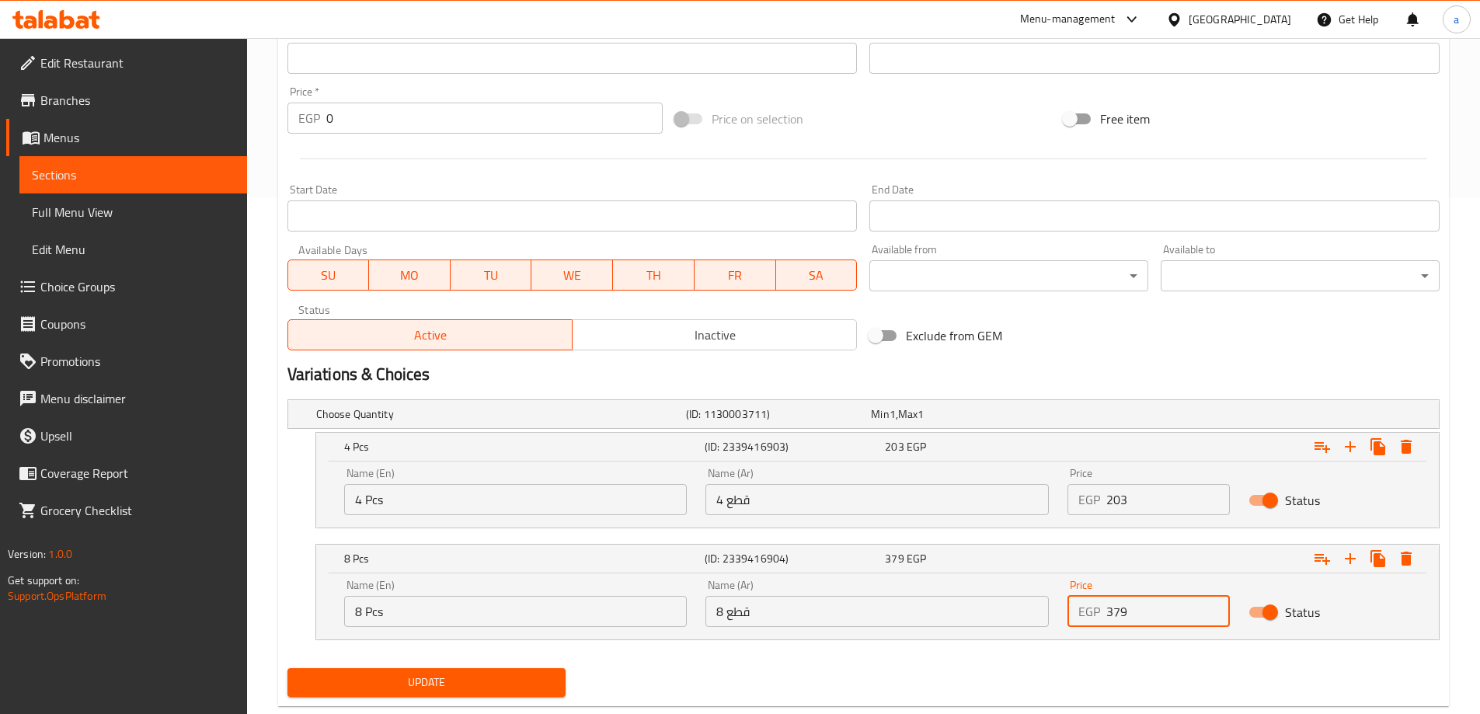
scroll to position [552, 0]
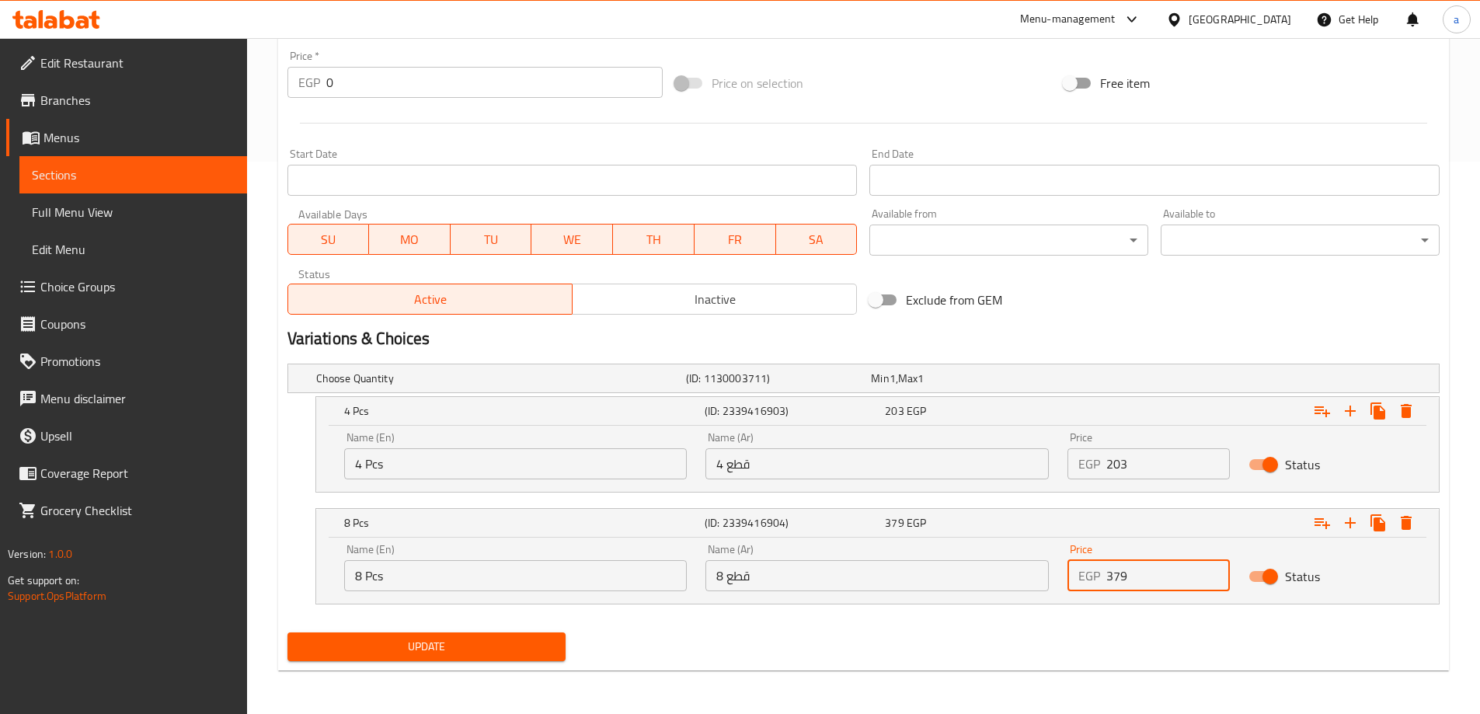
type input "379"
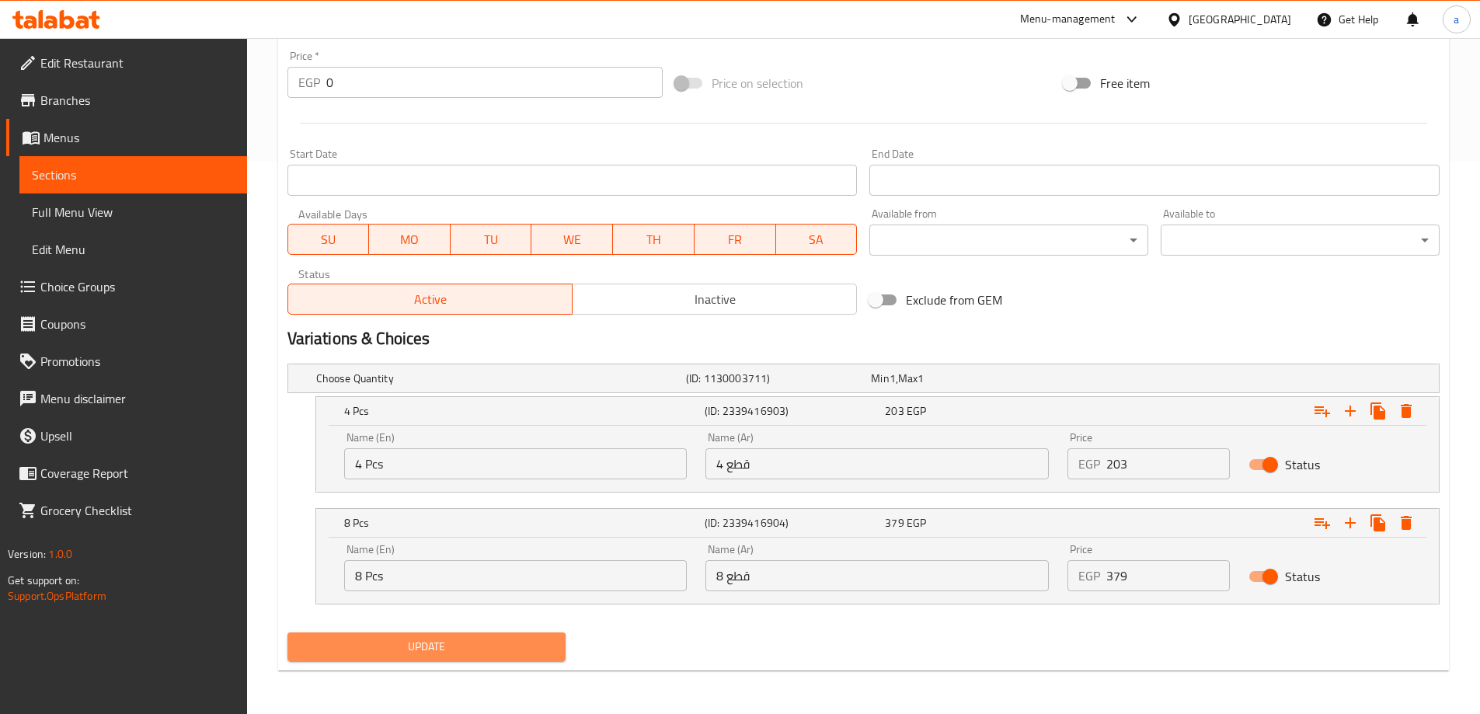
click at [533, 636] on button "Update" at bounding box center [426, 646] width 279 height 29
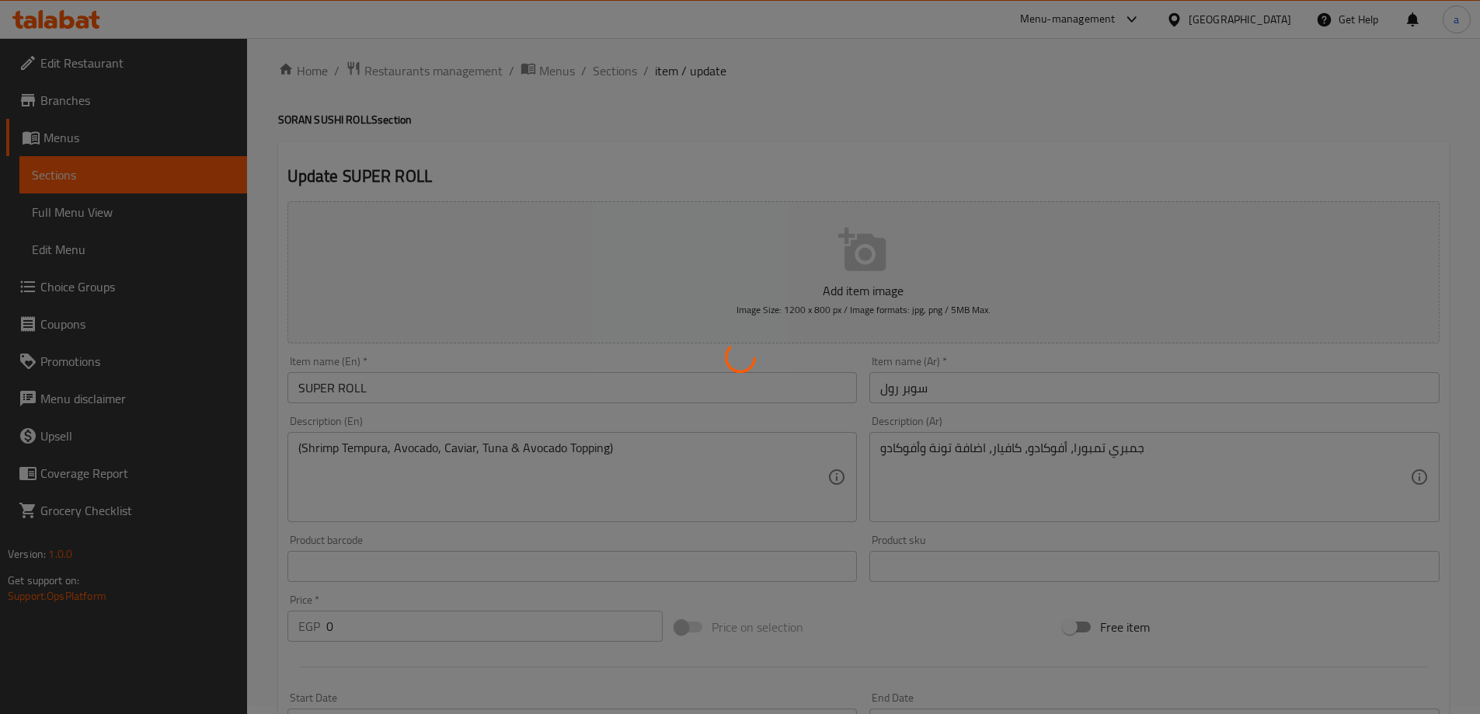
scroll to position [0, 0]
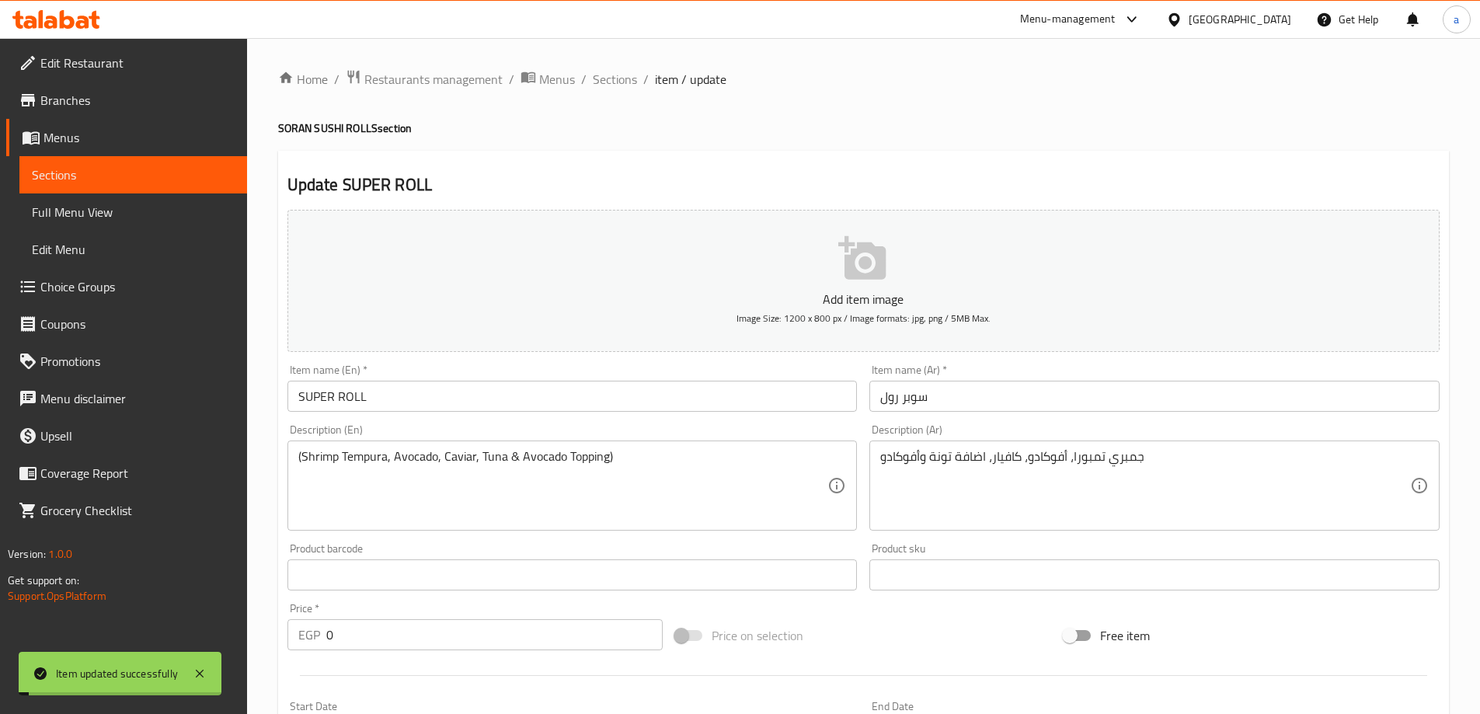
click at [613, 78] on span "Sections" at bounding box center [615, 79] width 44 height 19
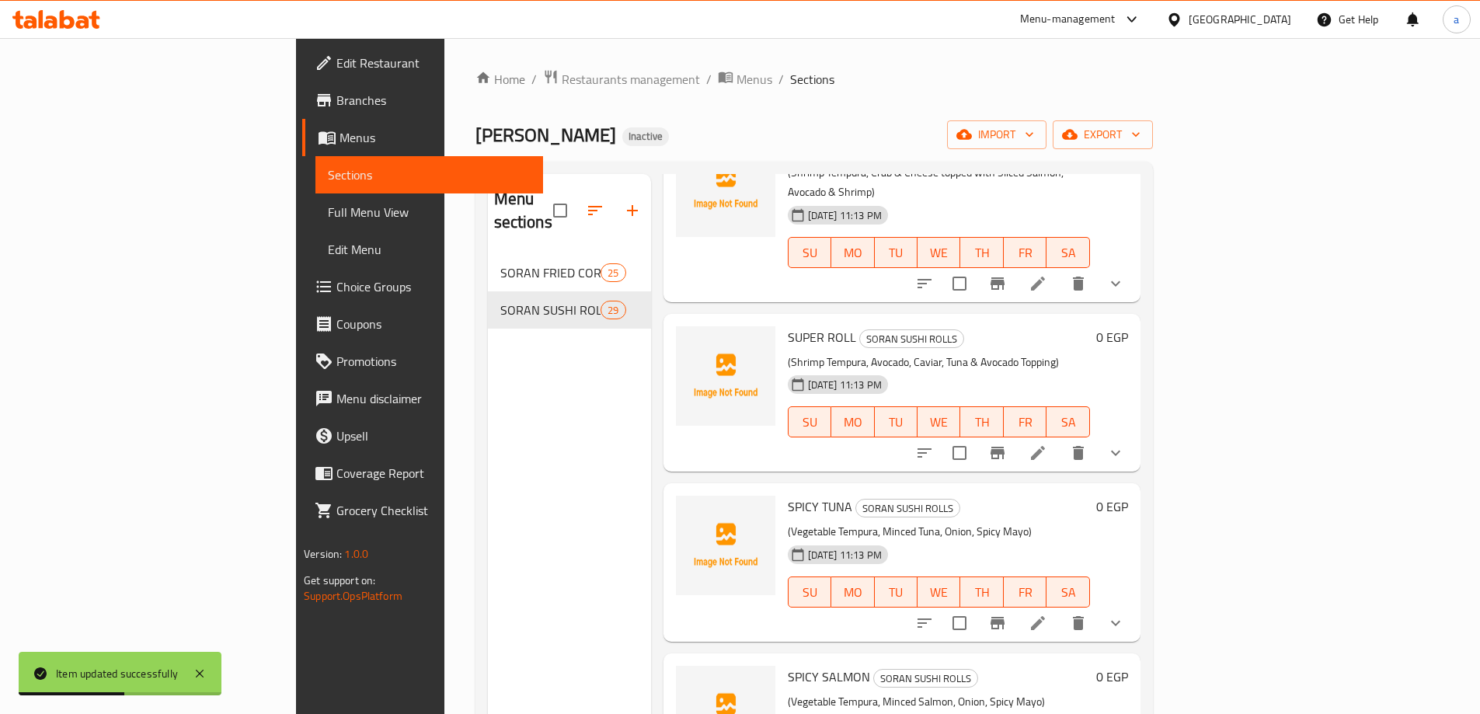
scroll to position [1865, 0]
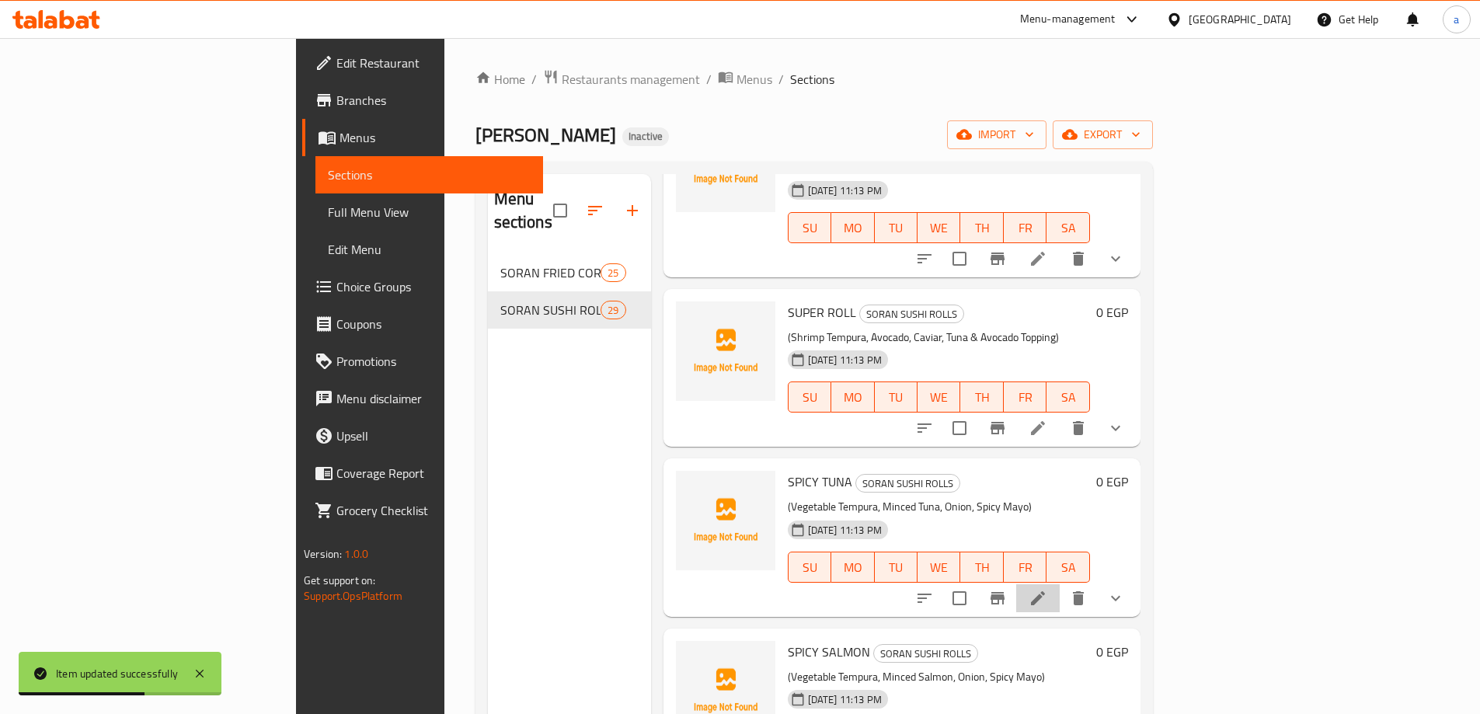
click at [1060, 584] on li at bounding box center [1038, 598] width 44 height 28
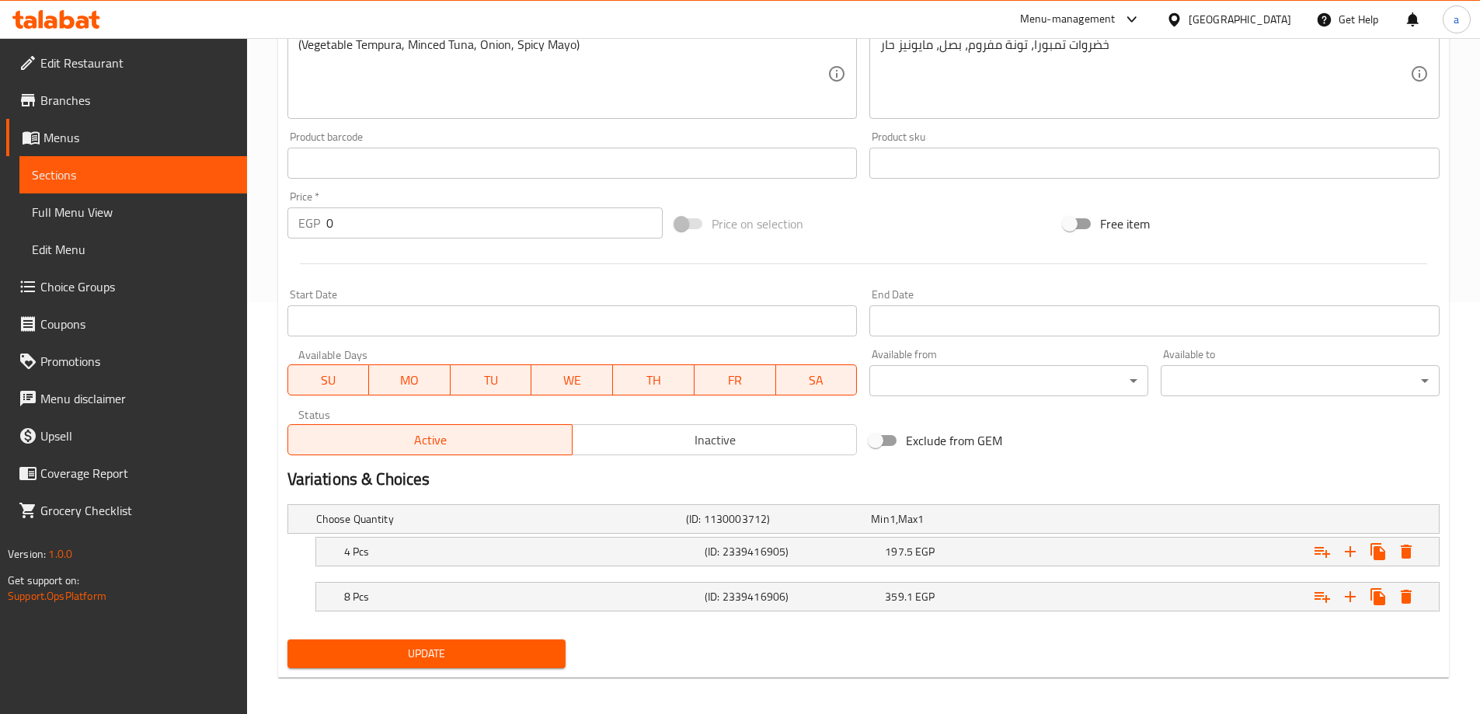
scroll to position [419, 0]
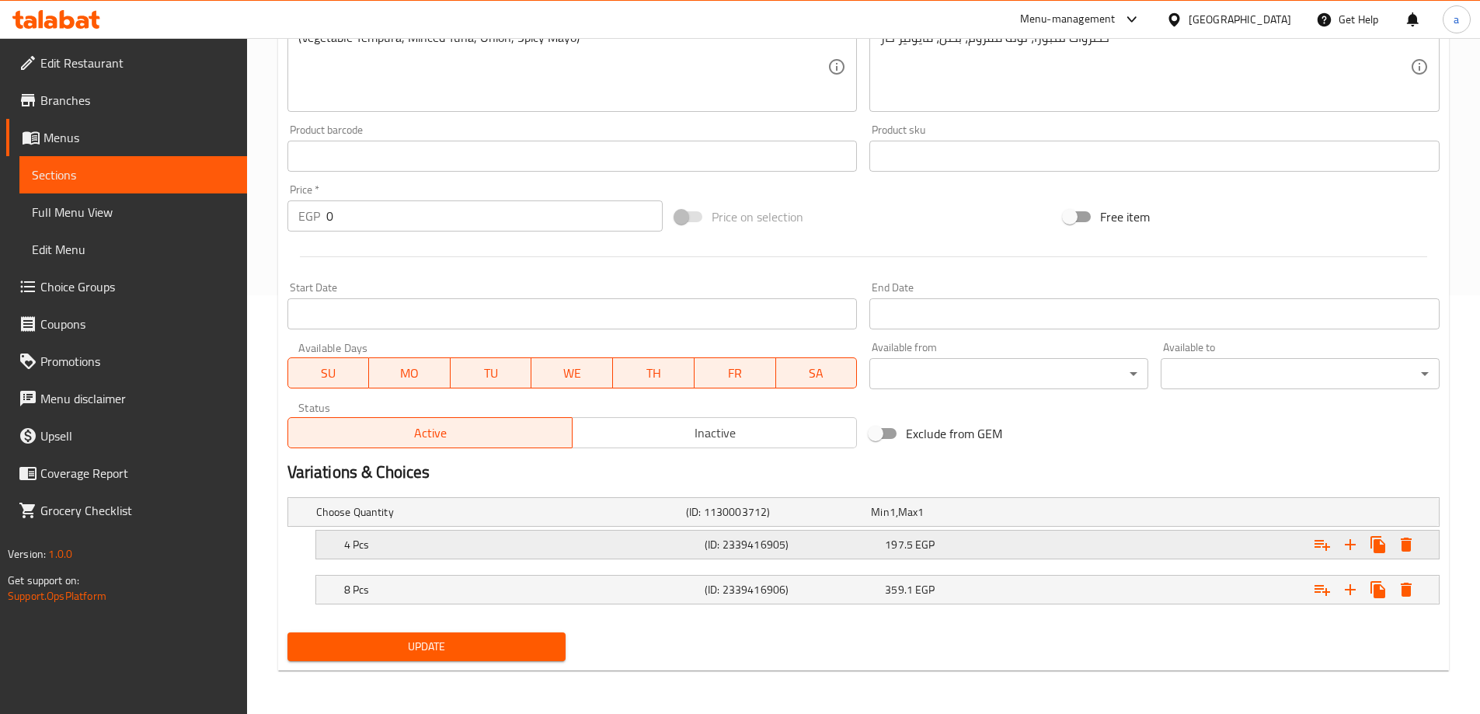
click at [1135, 535] on div "Expand" at bounding box center [1242, 545] width 361 height 34
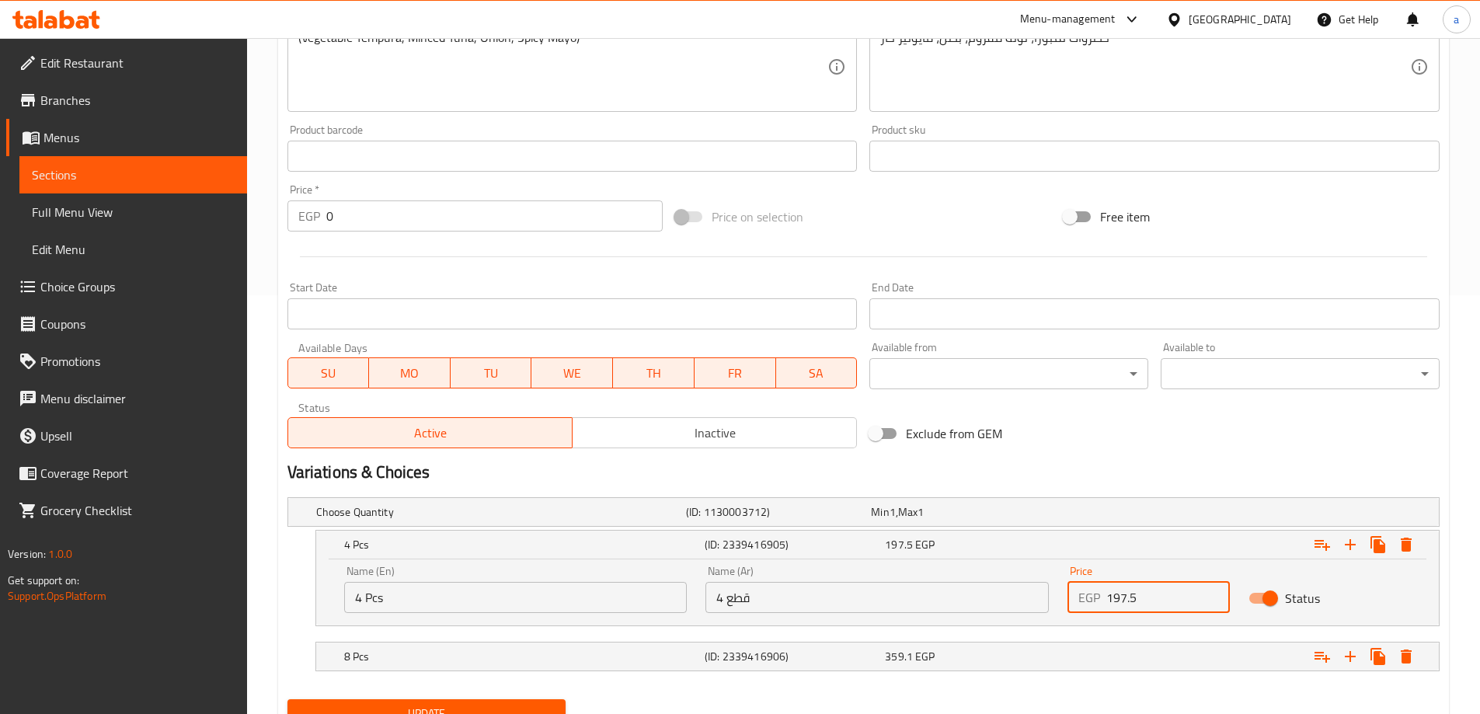
click at [1157, 601] on input "197.5" at bounding box center [1168, 597] width 124 height 31
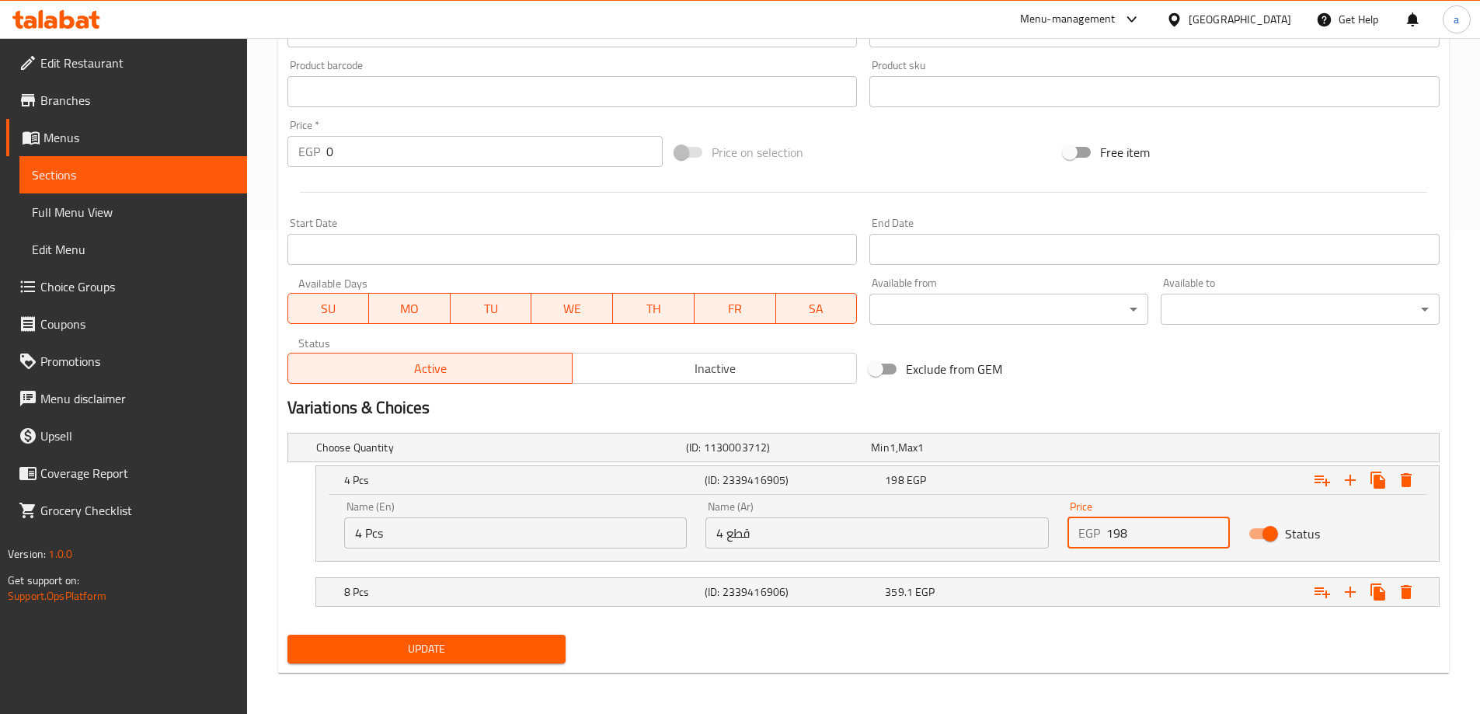
scroll to position [486, 0]
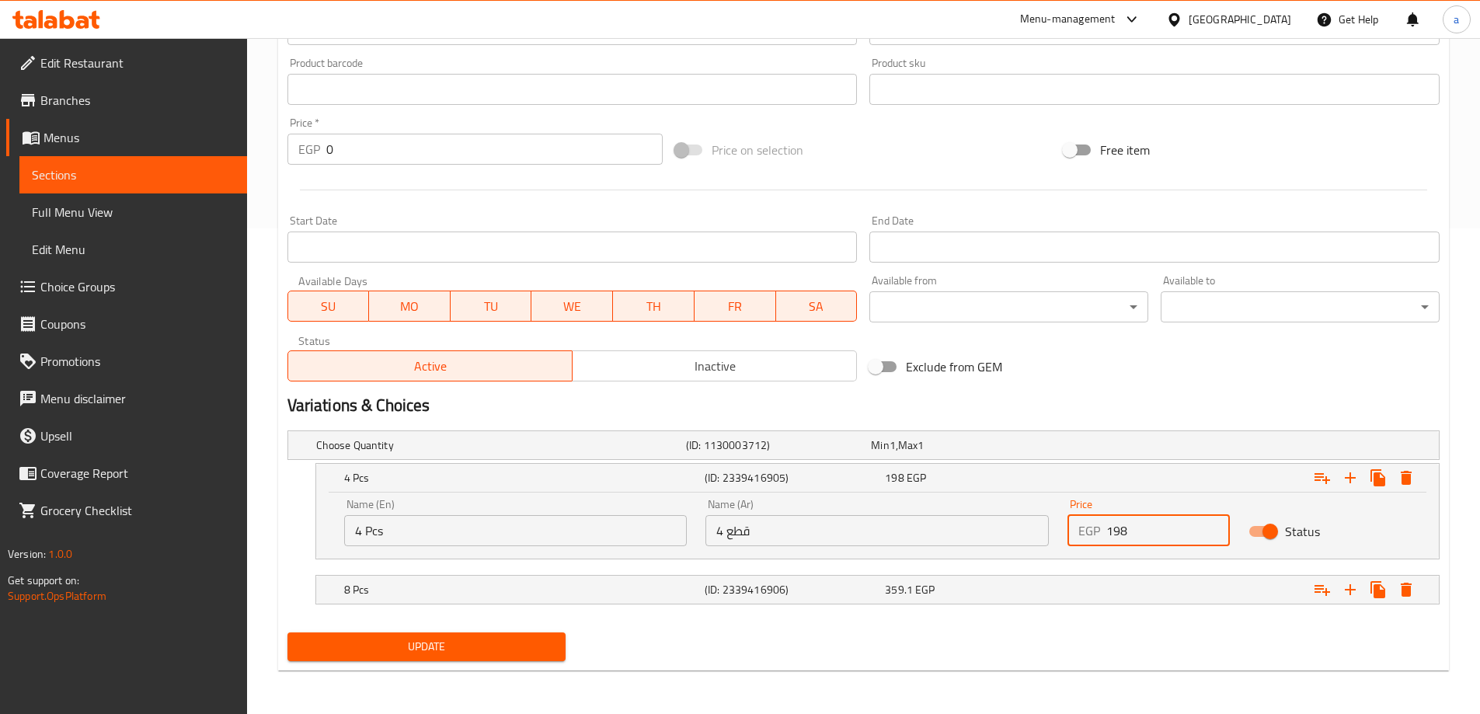
type input "198"
click at [1103, 611] on nav at bounding box center [863, 614] width 1152 height 12
click at [1104, 609] on nav at bounding box center [863, 614] width 1152 height 12
click at [1112, 599] on div "Expand" at bounding box center [1242, 590] width 361 height 34
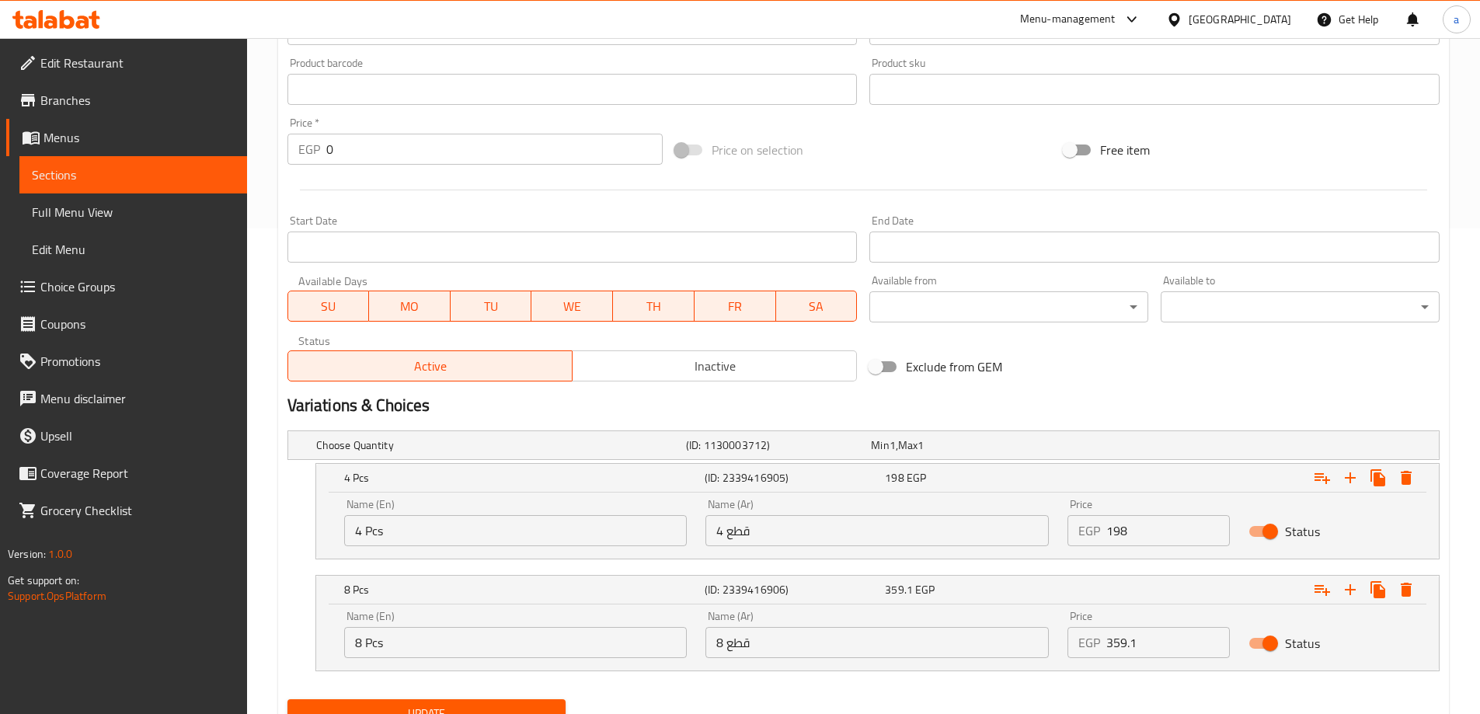
click at [1198, 636] on input "359.1" at bounding box center [1168, 642] width 124 height 31
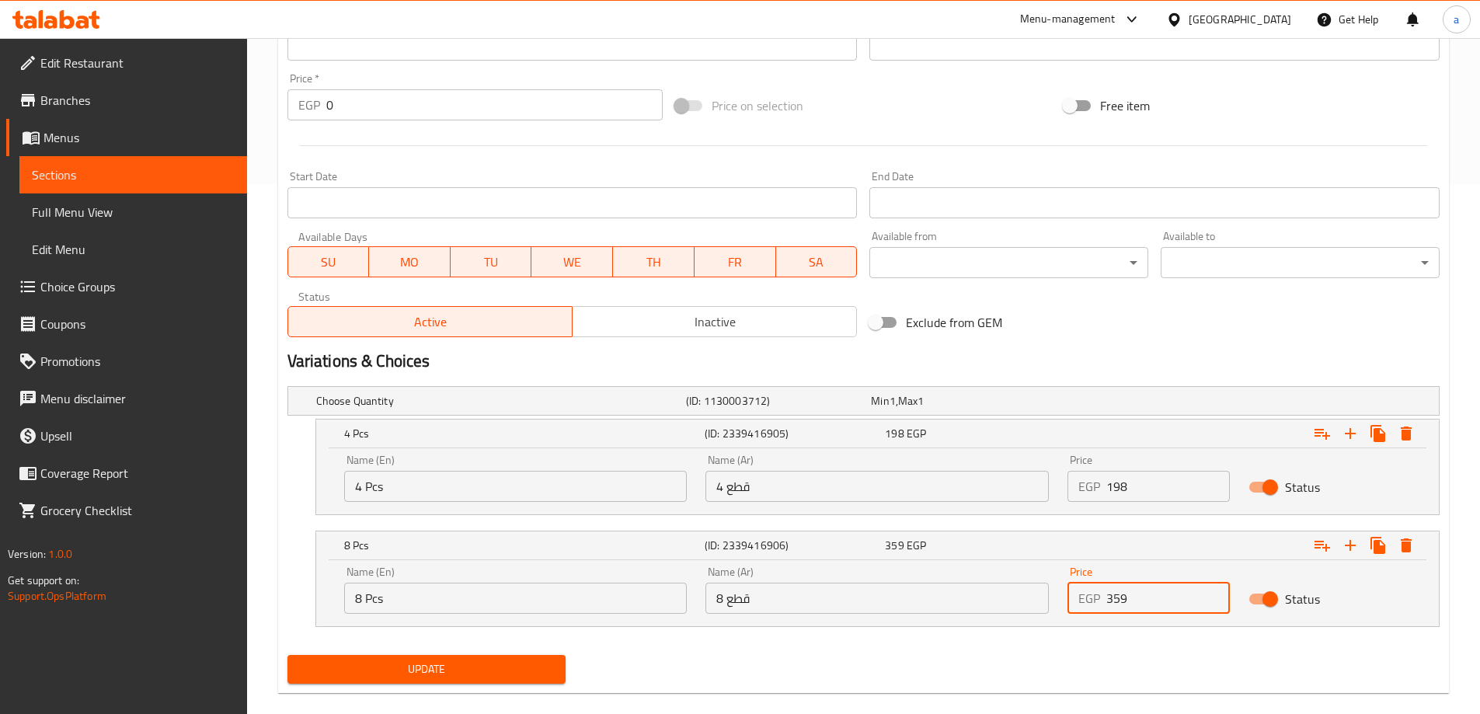
scroll to position [552, 0]
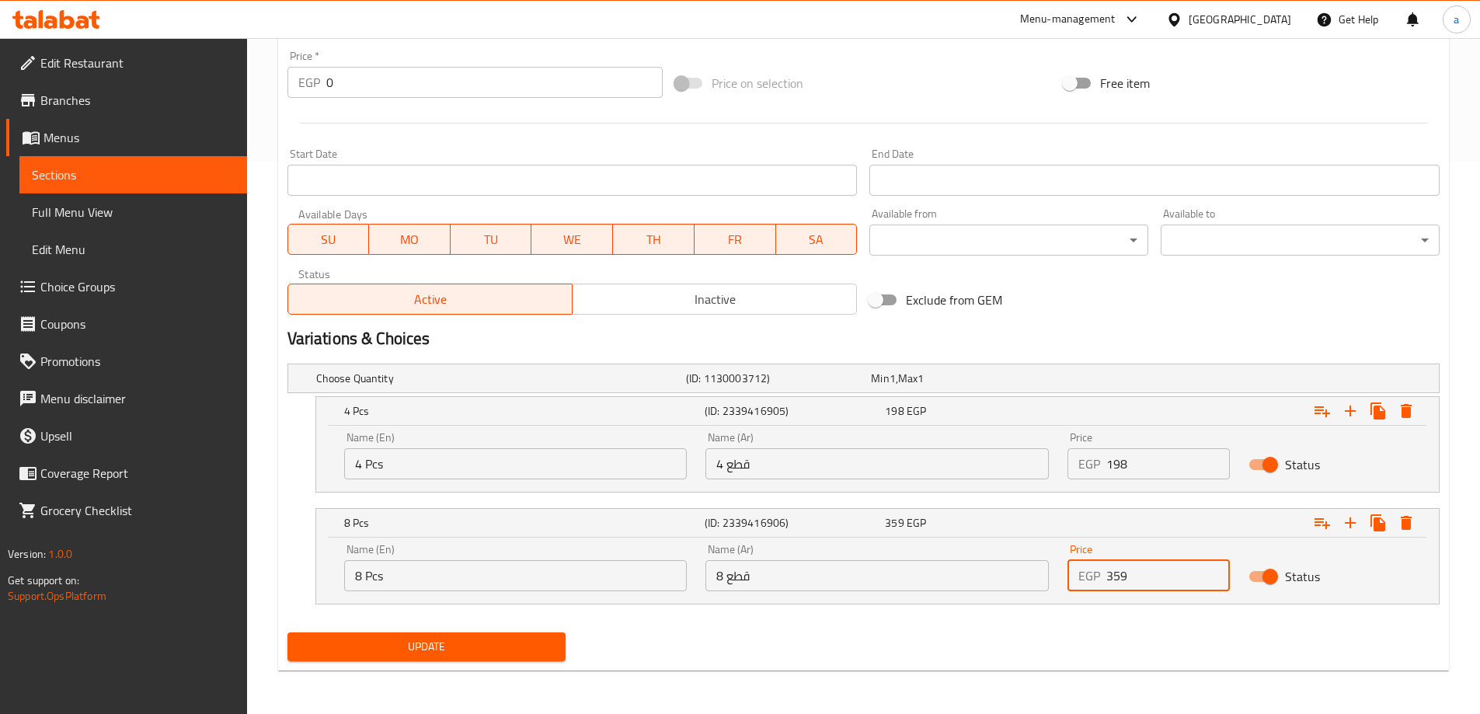
type input "359"
click at [332, 642] on span "Update" at bounding box center [427, 646] width 254 height 19
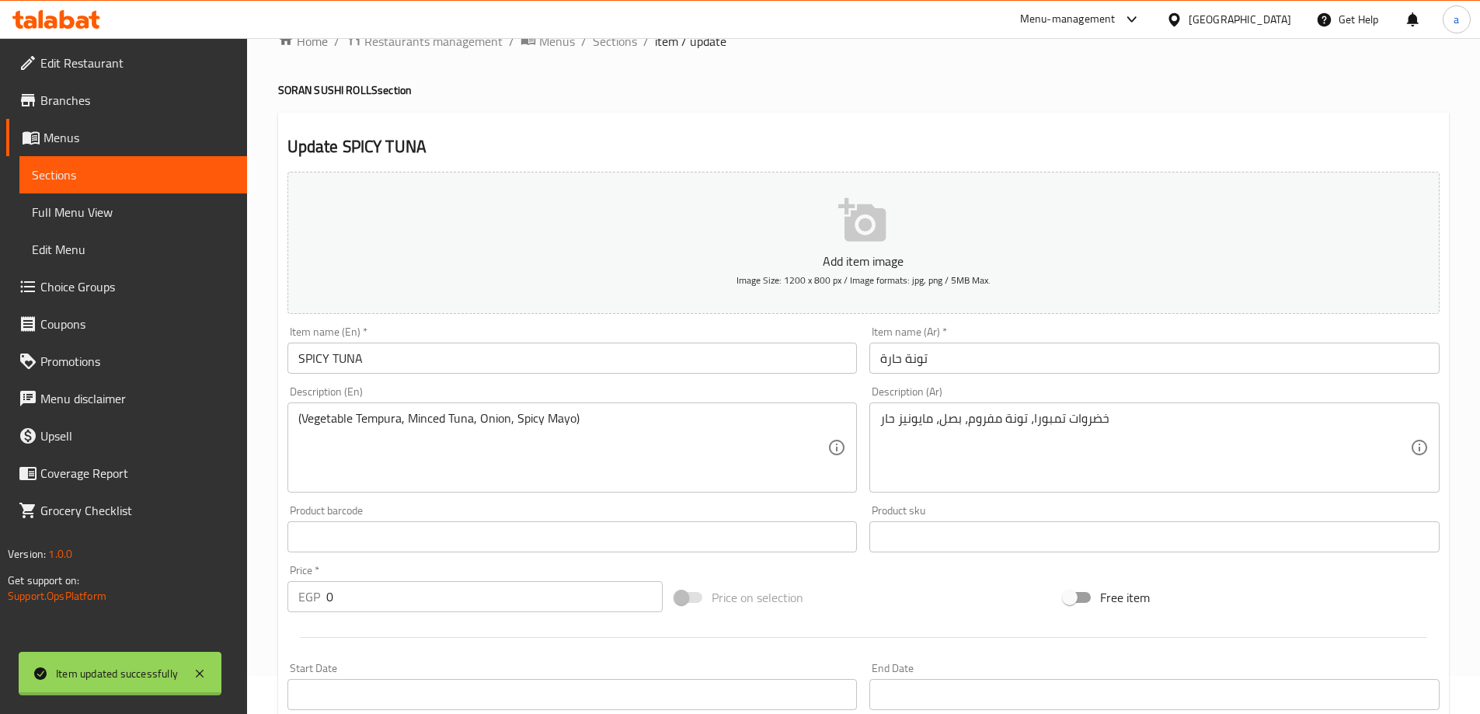
scroll to position [0, 0]
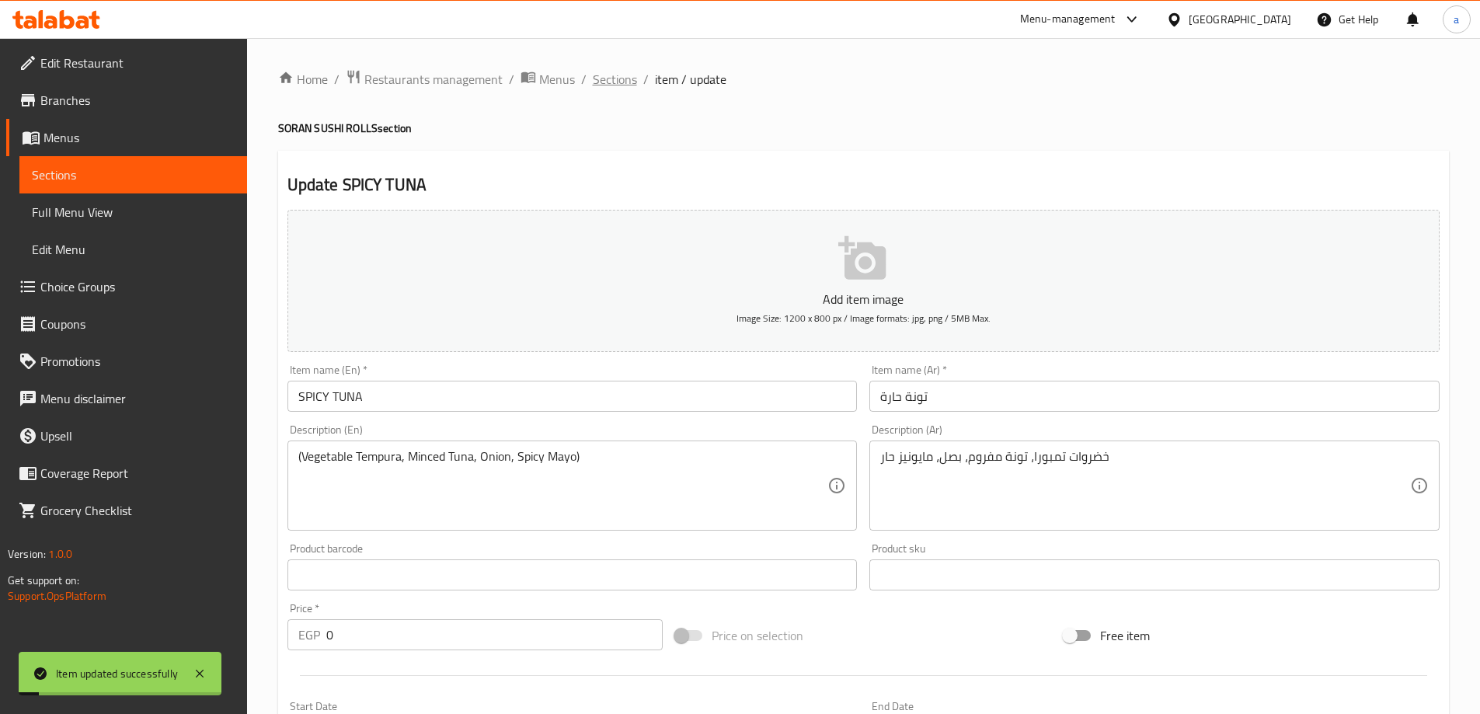
click at [604, 70] on span "Sections" at bounding box center [615, 79] width 44 height 19
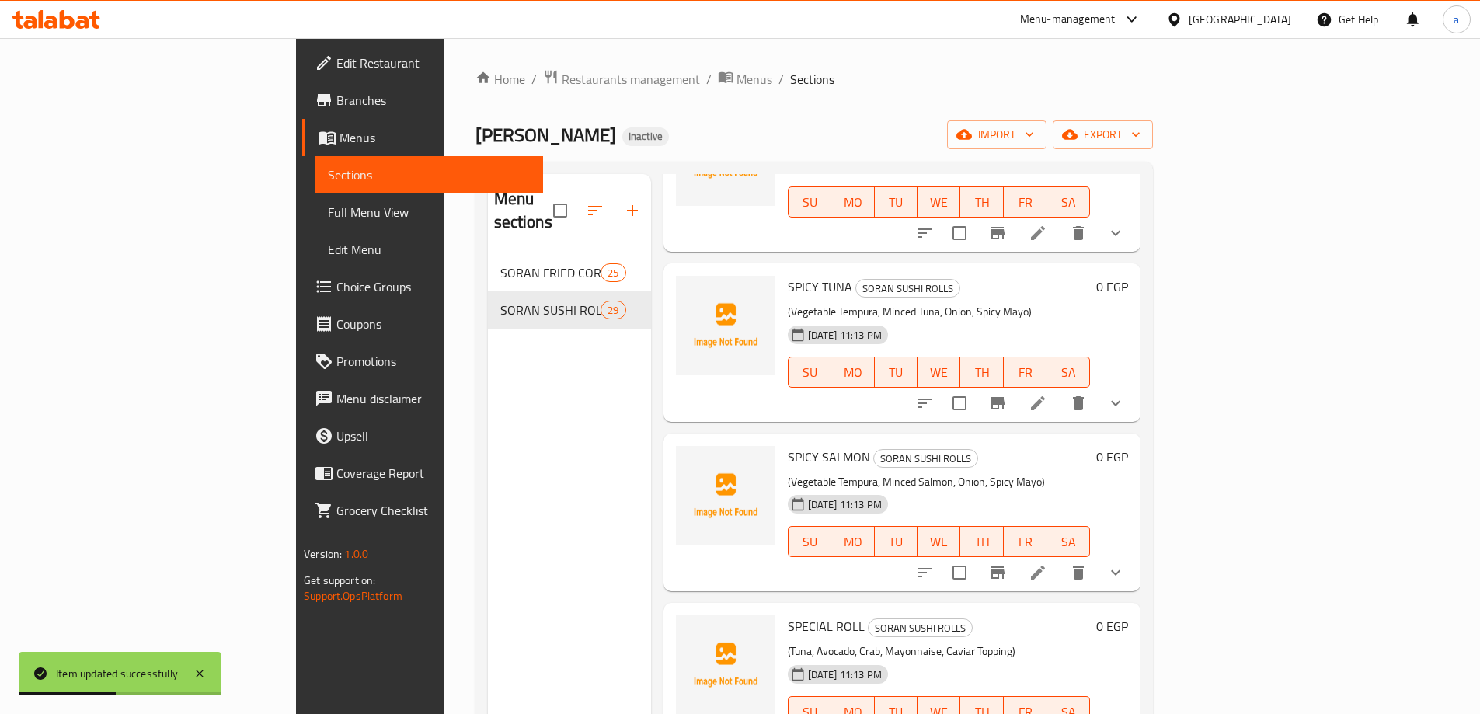
scroll to position [2098, 0]
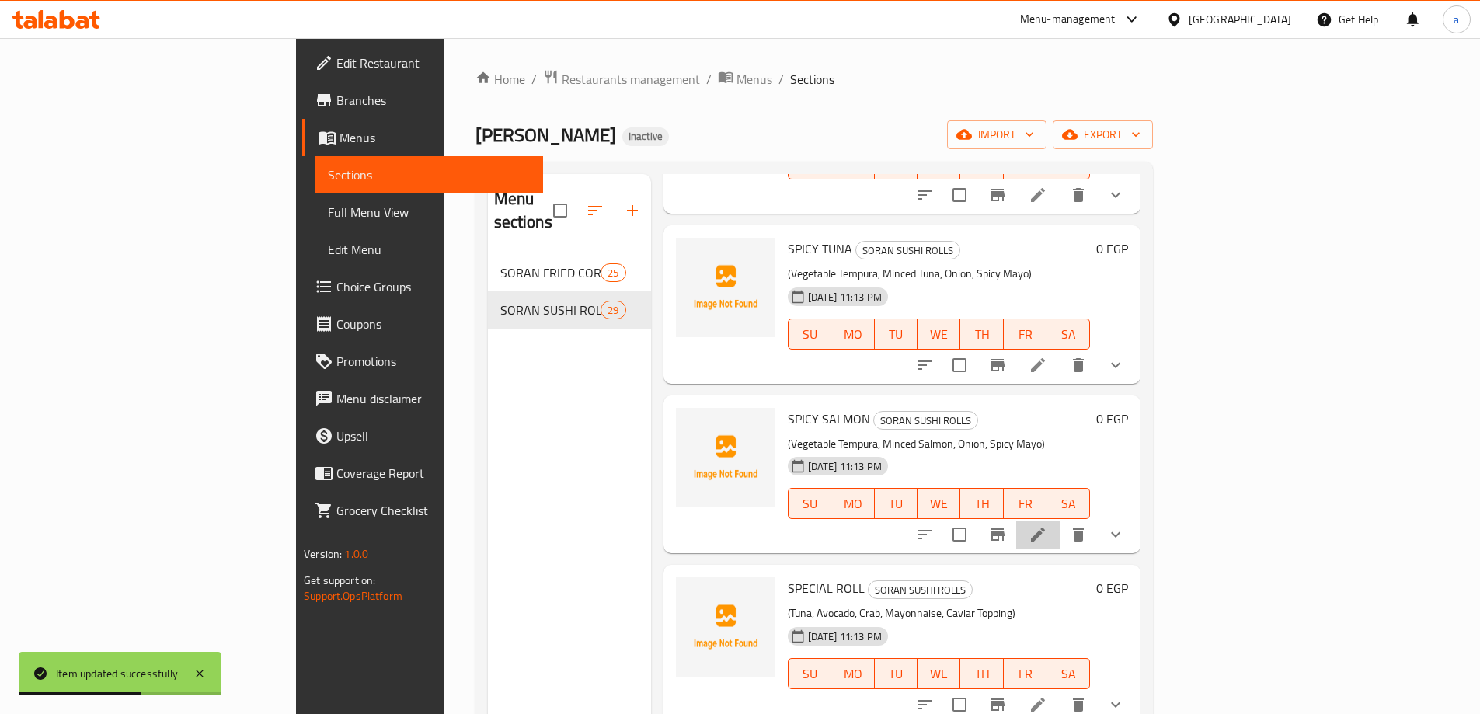
click at [1060, 521] on li at bounding box center [1038, 535] width 44 height 28
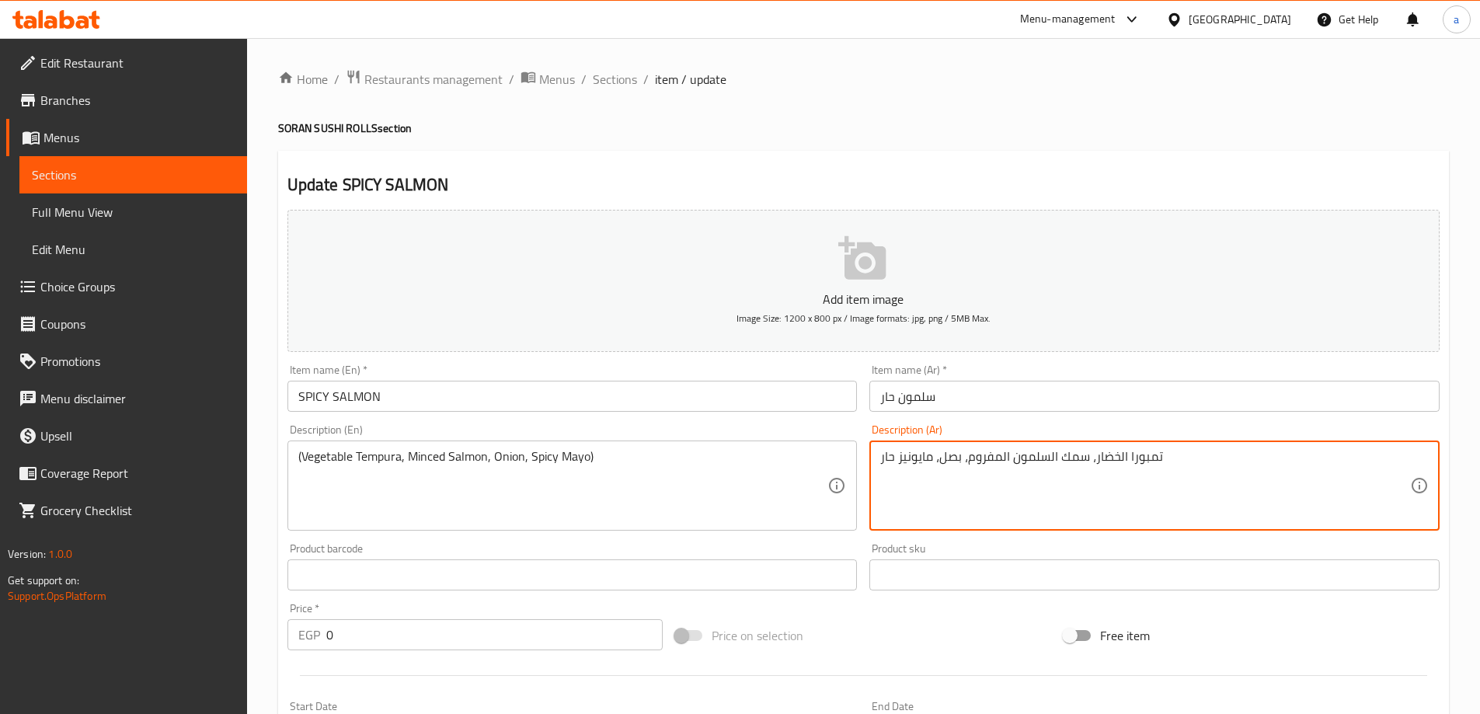
click at [1073, 449] on textarea "تمبورا الخضار، سمك السلمون المفروم، بصل، مايونيز حار" at bounding box center [1145, 486] width 530 height 74
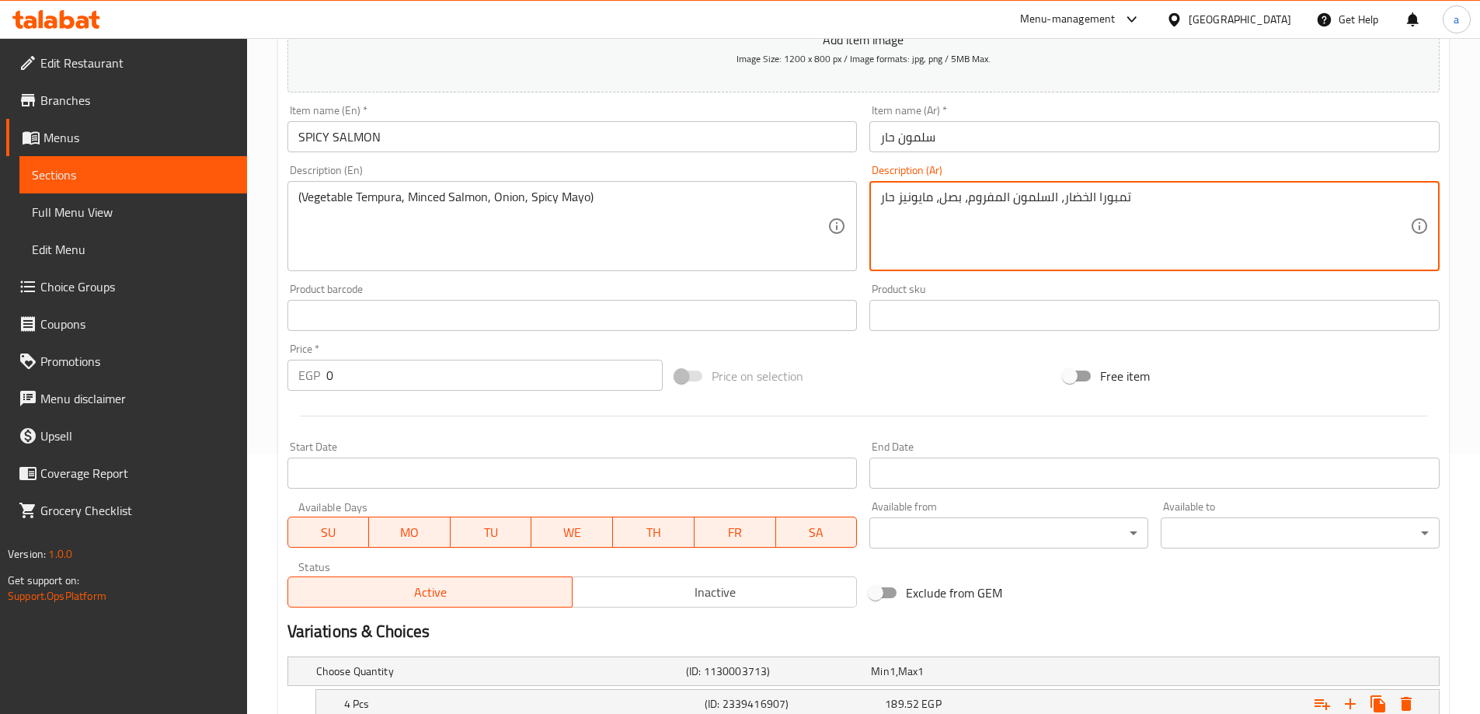
scroll to position [388, 0]
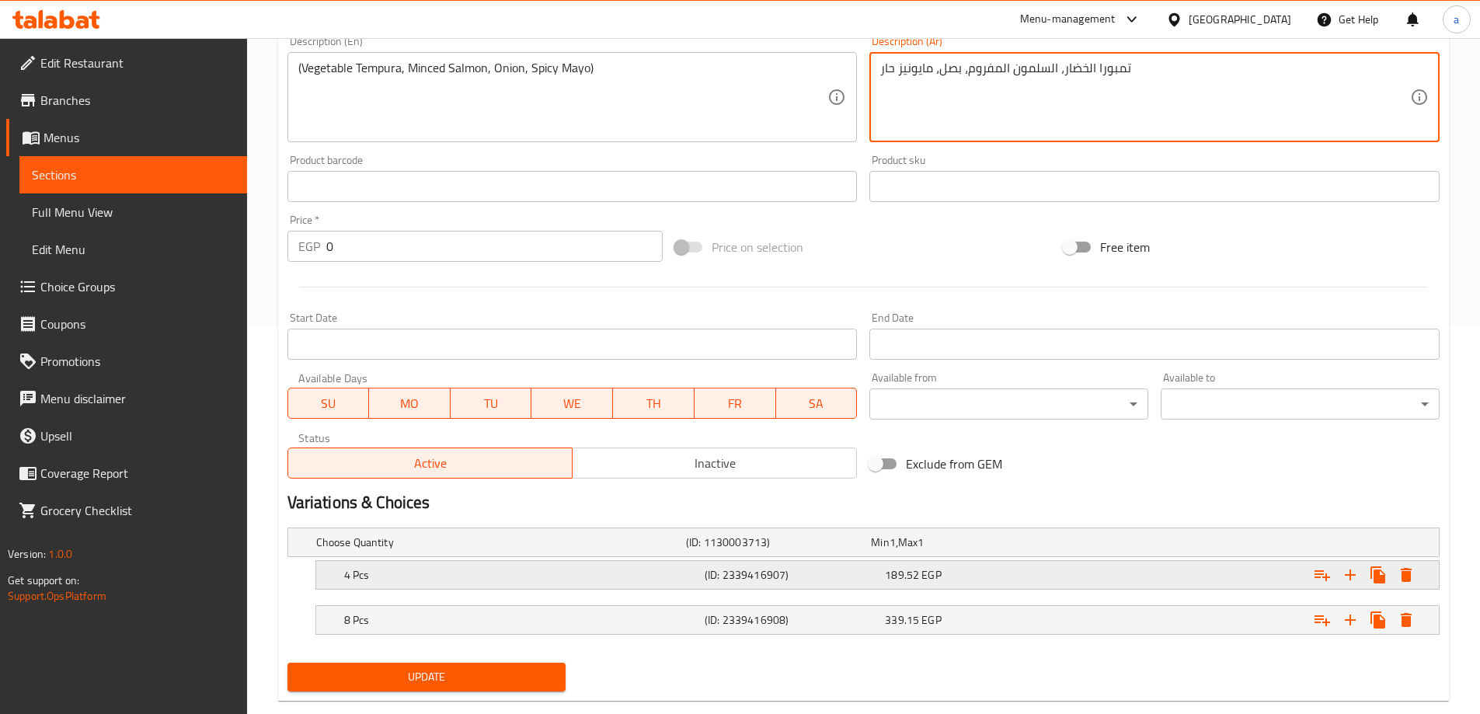
type textarea "تمبورا الخضار، السلمون المفروم، بصل، مايونيز حار"
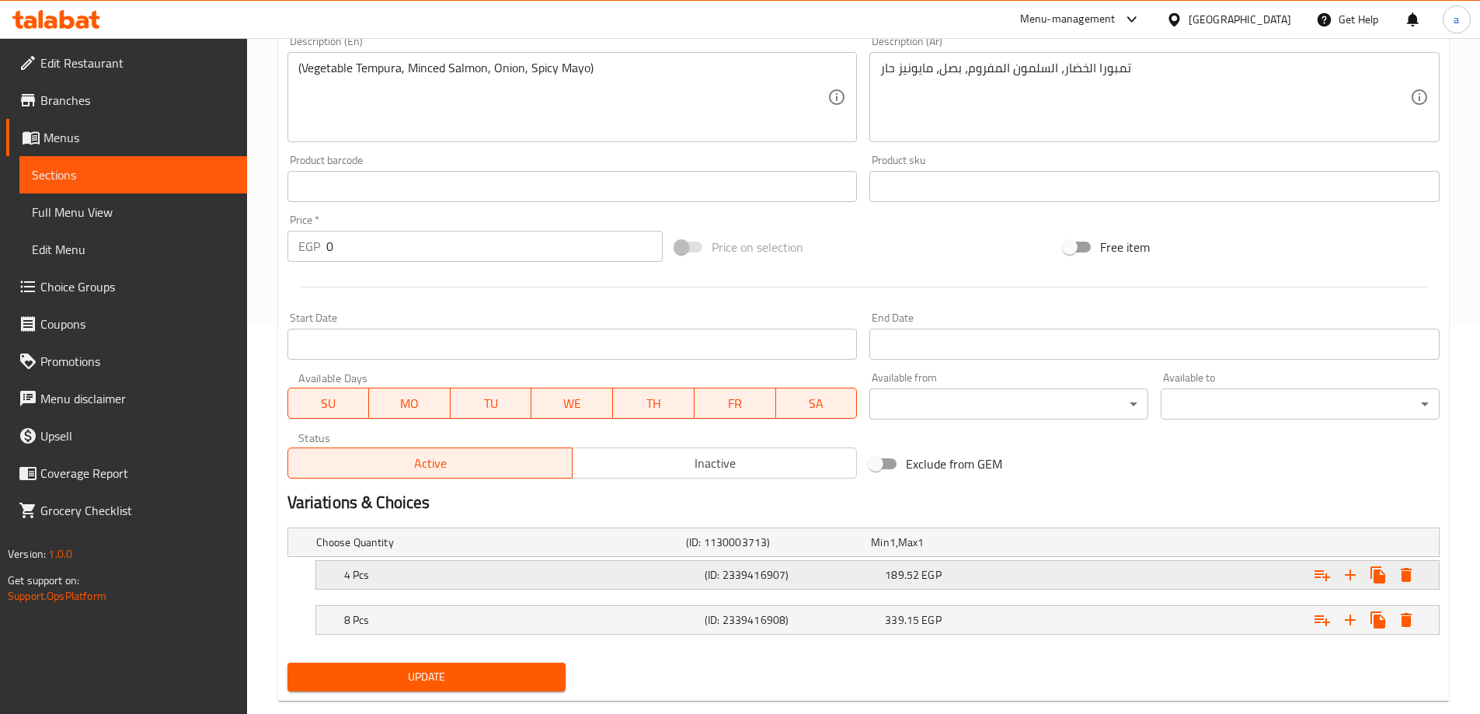
click at [1008, 585] on div "189.52 EGP" at bounding box center [972, 575] width 180 height 22
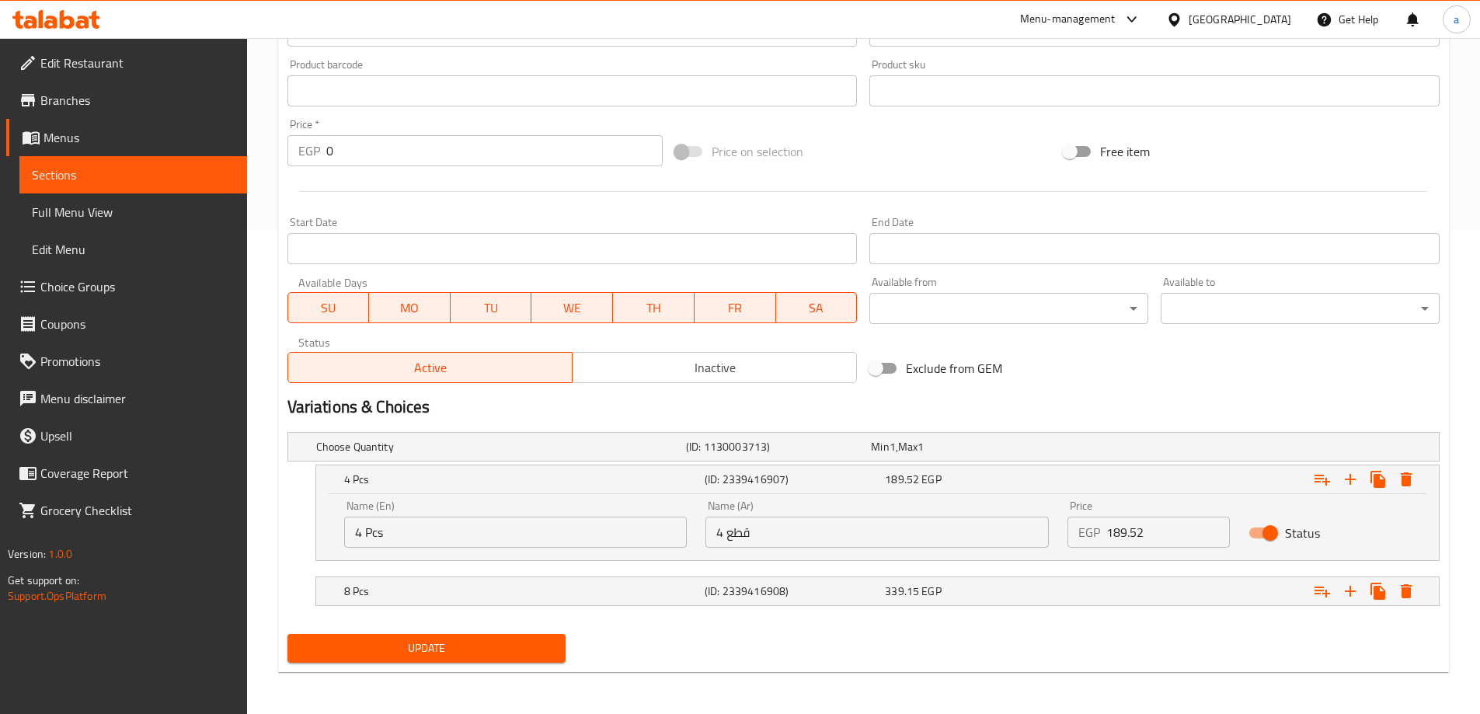
scroll to position [486, 0]
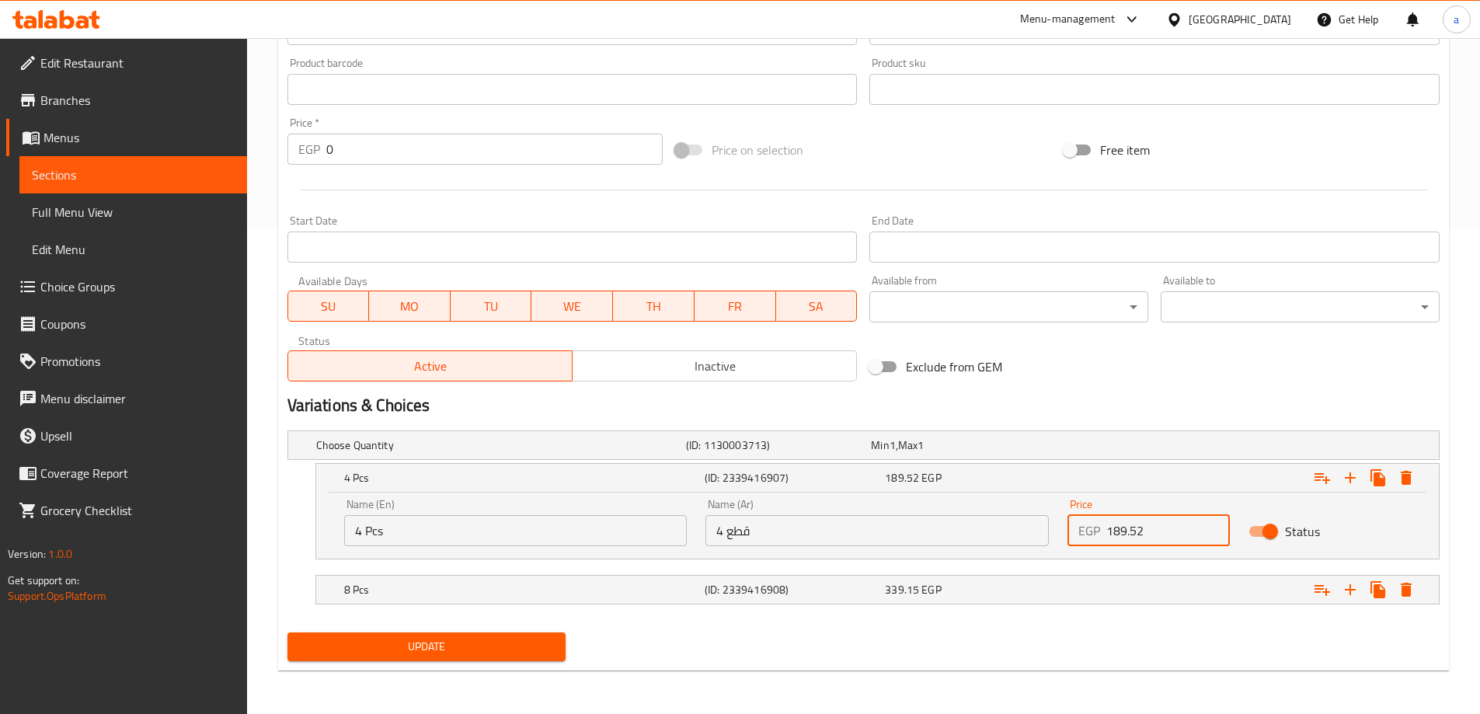
click at [1175, 539] on input "189.52" at bounding box center [1168, 530] width 124 height 31
type input "190"
click at [1049, 599] on div "339.15 EGP" at bounding box center [972, 590] width 180 height 22
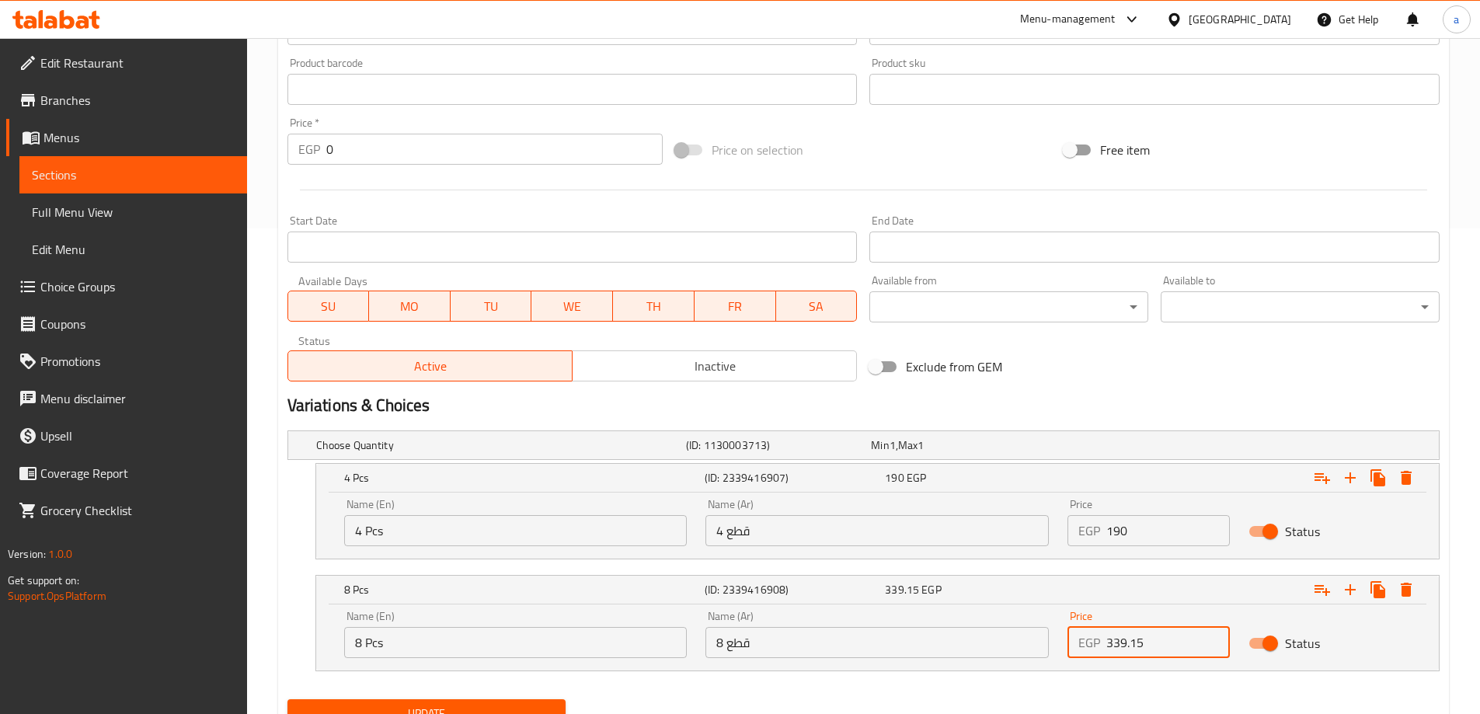
click at [1173, 643] on input "339.15" at bounding box center [1168, 642] width 124 height 31
type input "339"
click at [520, 701] on button "Update" at bounding box center [426, 713] width 279 height 29
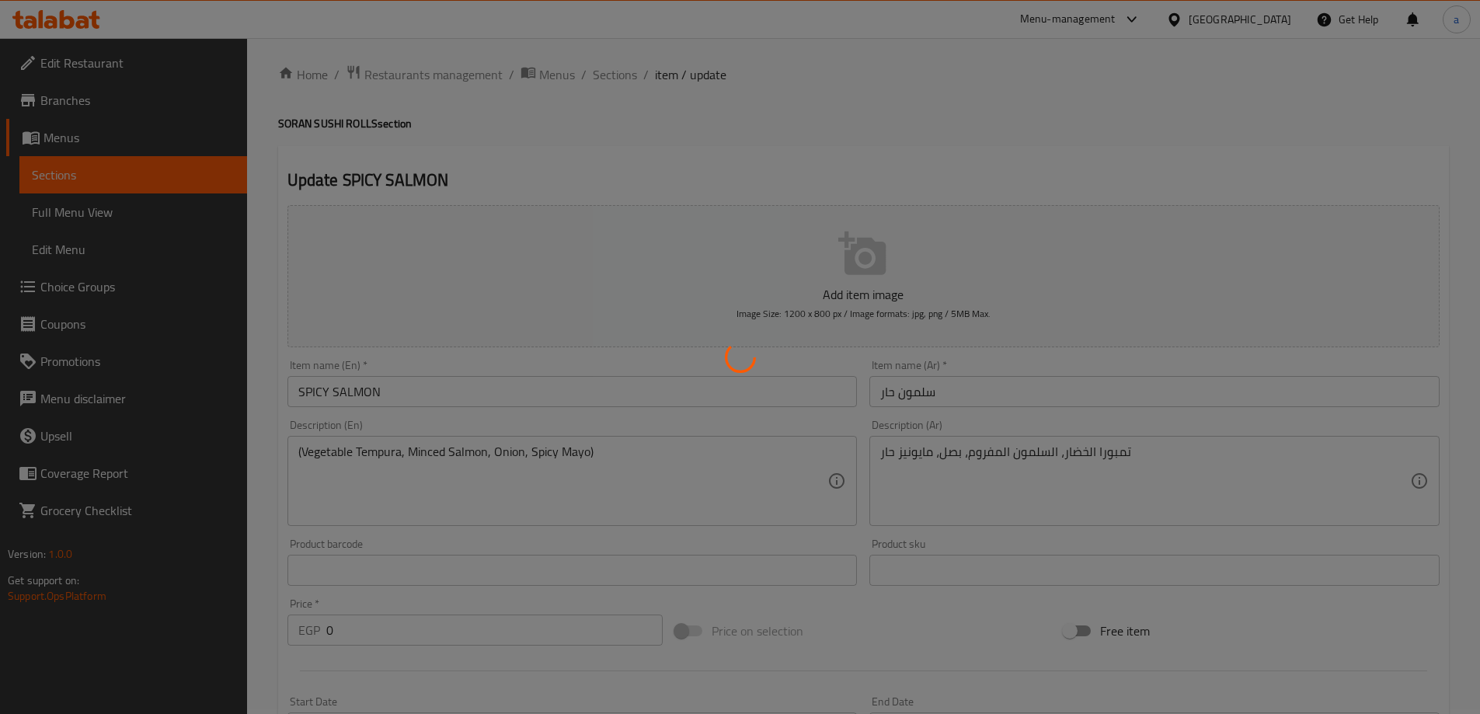
scroll to position [0, 0]
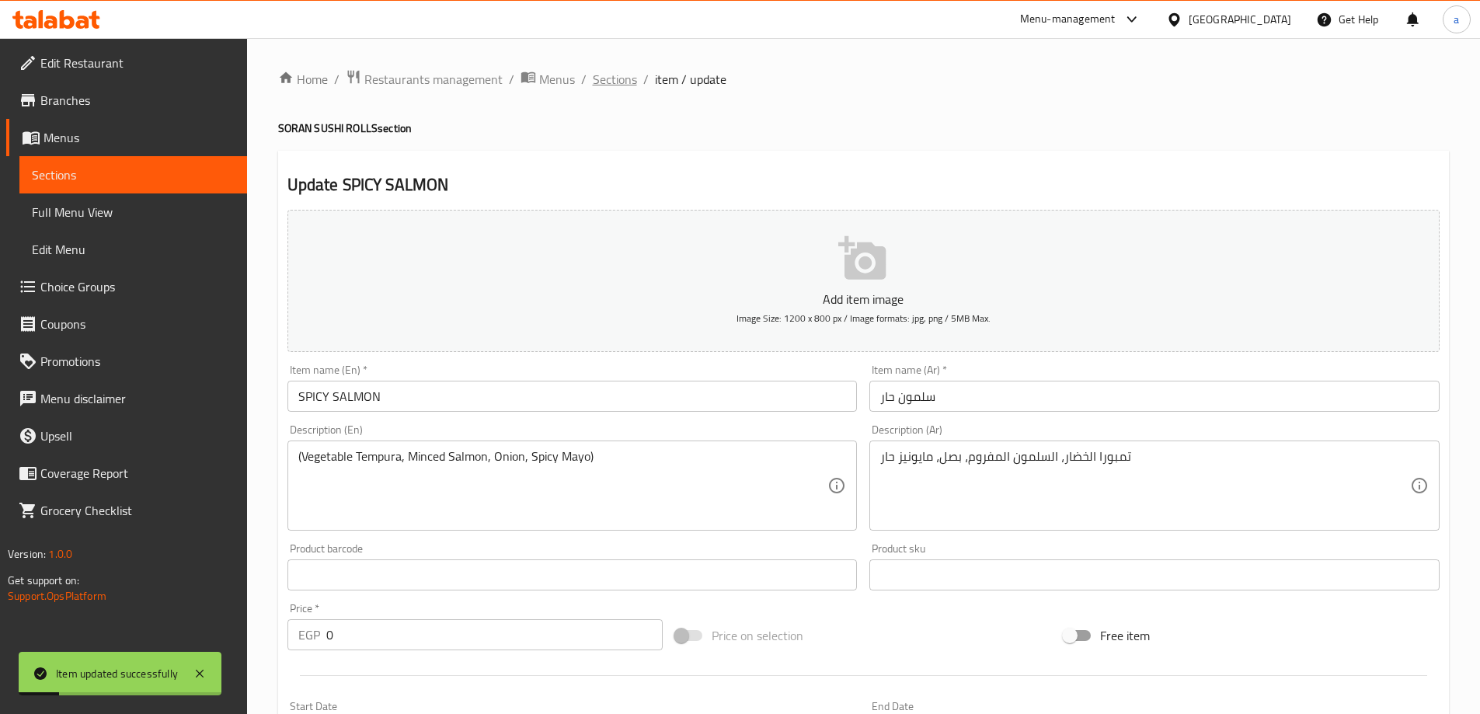
click at [613, 85] on span "Sections" at bounding box center [615, 79] width 44 height 19
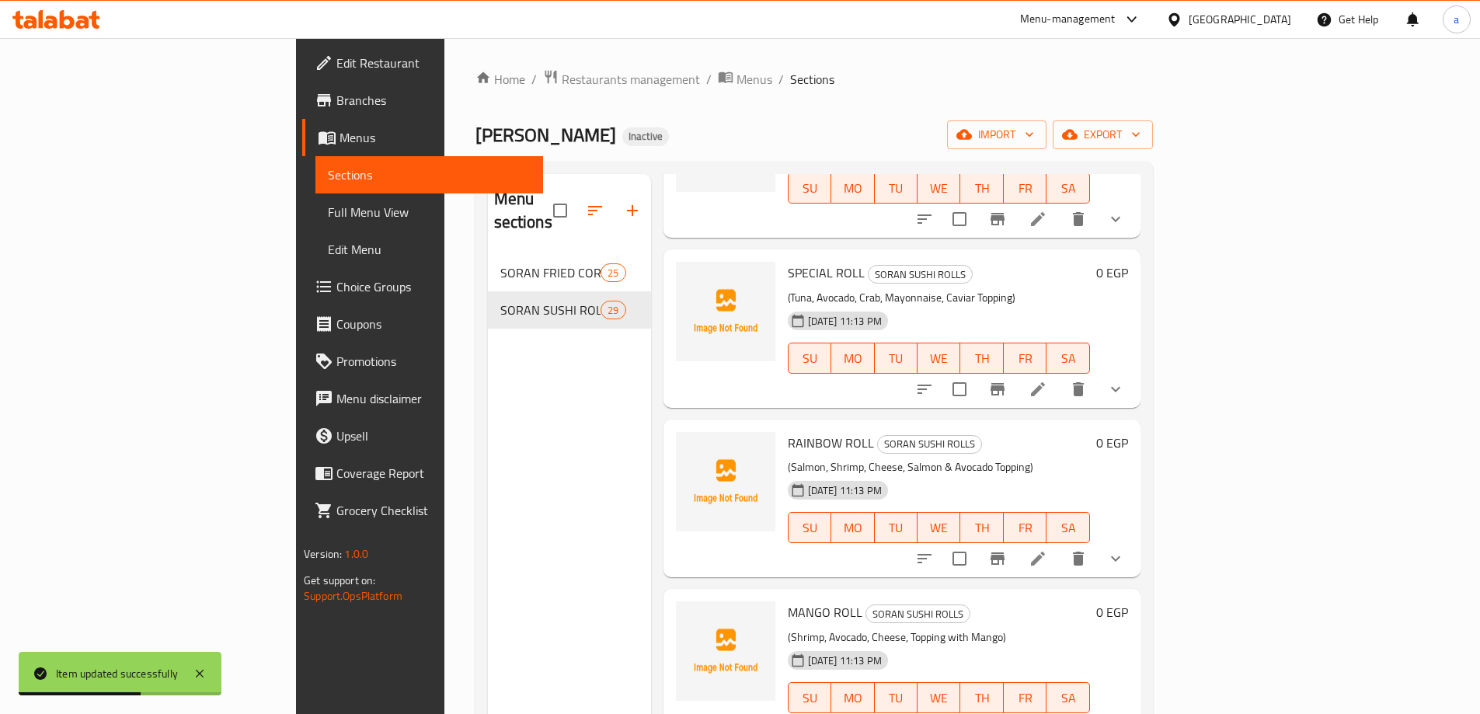
scroll to position [2409, 0]
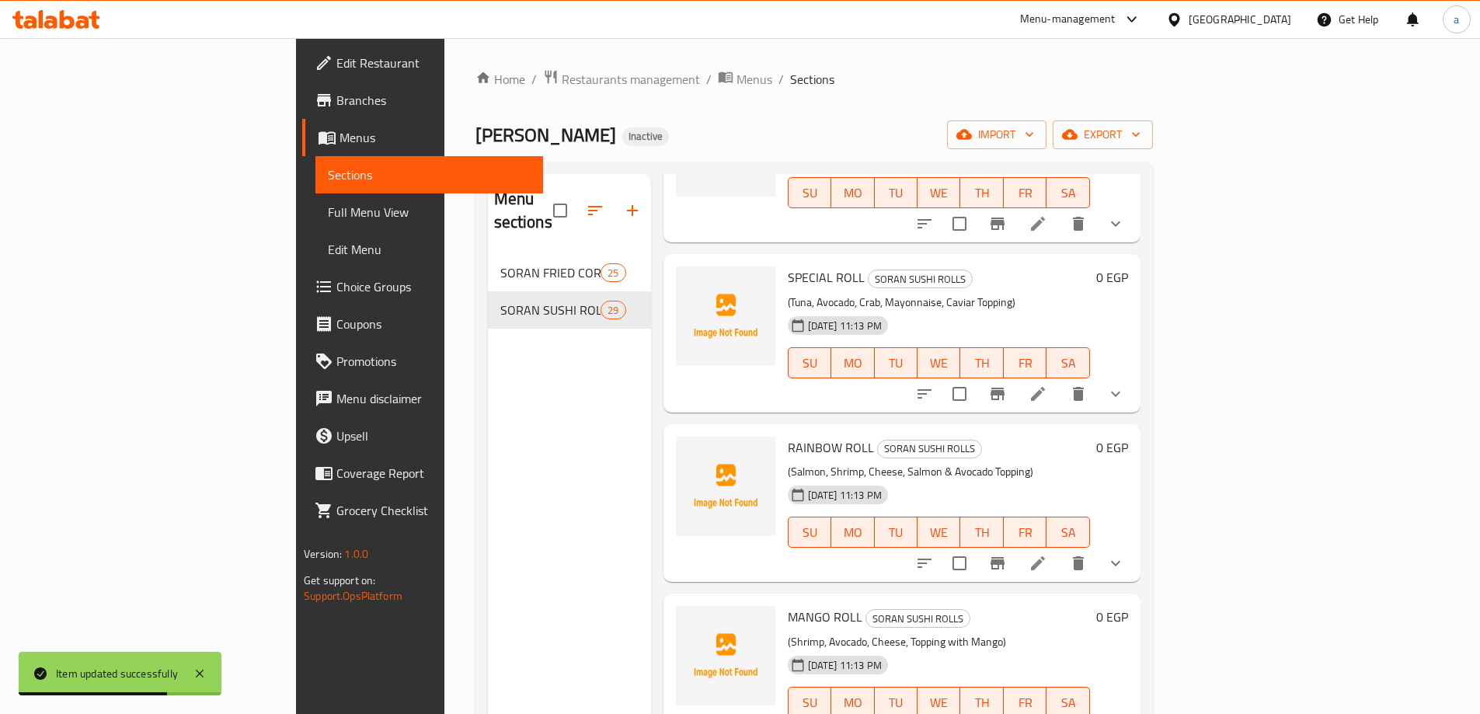
click at [1045, 387] on icon at bounding box center [1038, 394] width 14 height 14
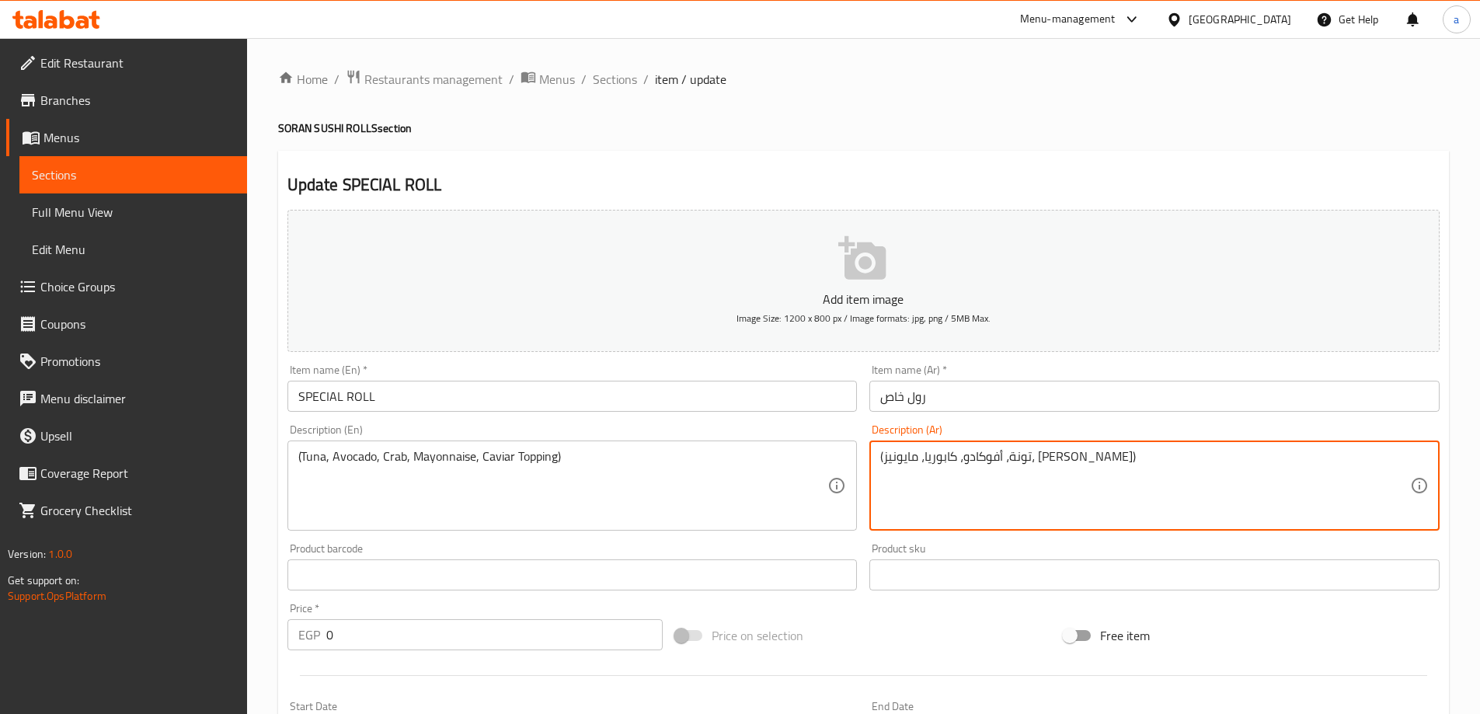
click at [907, 456] on textarea "(تونة، أفوكادو، كابوريا، مايونيز، [PERSON_NAME])" at bounding box center [1145, 486] width 530 height 74
click at [914, 461] on textarea "(تونة، أفوكادو، كابوريا، مايونيز، [GEOGRAPHIC_DATA] )" at bounding box center [1145, 486] width 530 height 74
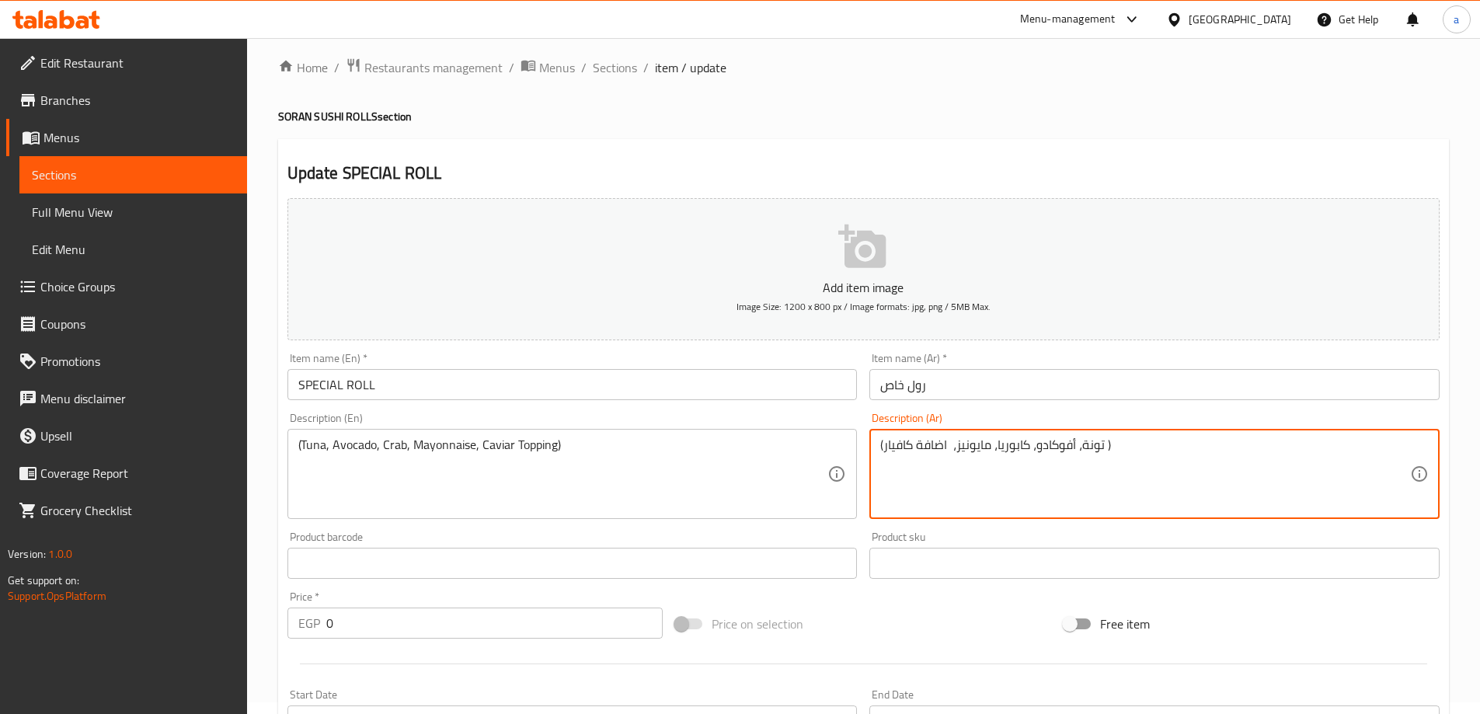
scroll to position [155, 0]
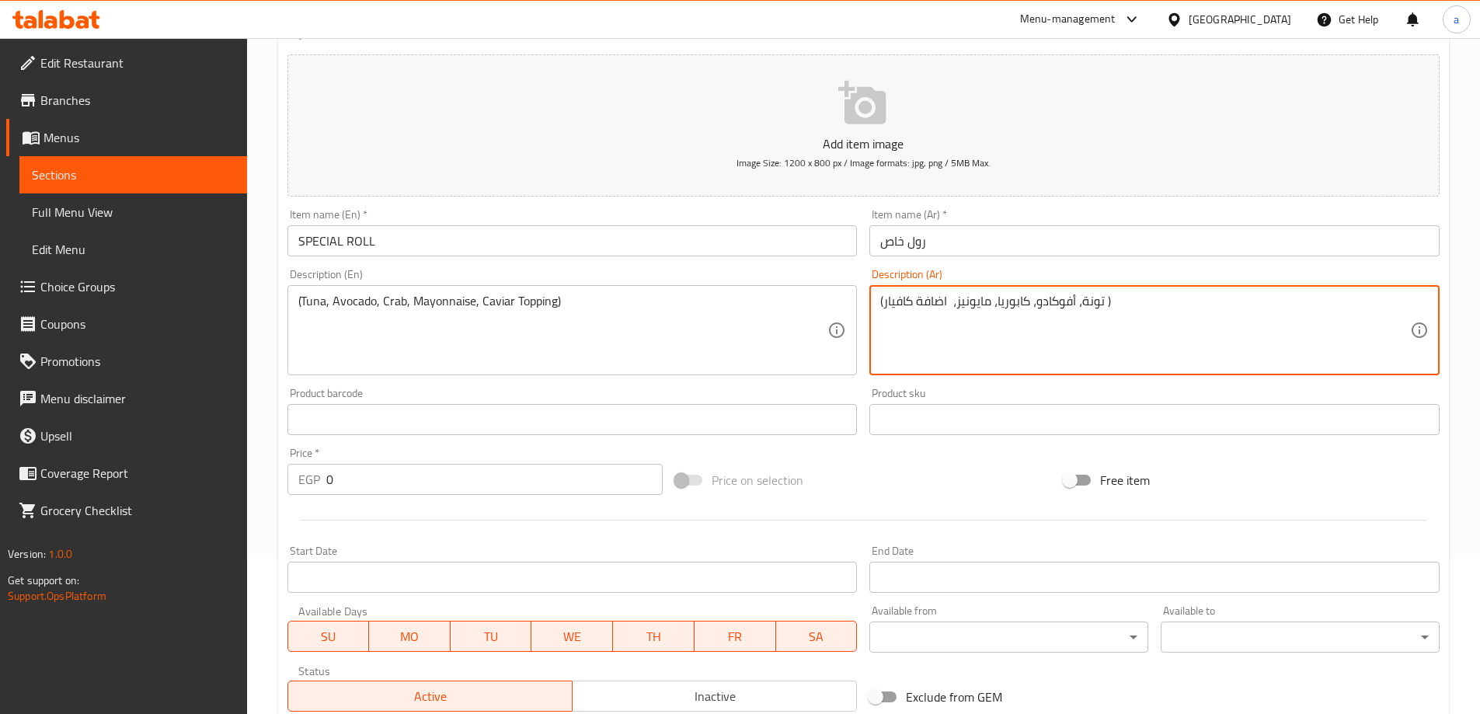
type textarea "(تونة، أفوكادو، كابوريا، مايونيز، اضافة كافيار )"
click at [890, 253] on input "رول خاص" at bounding box center [1154, 240] width 570 height 31
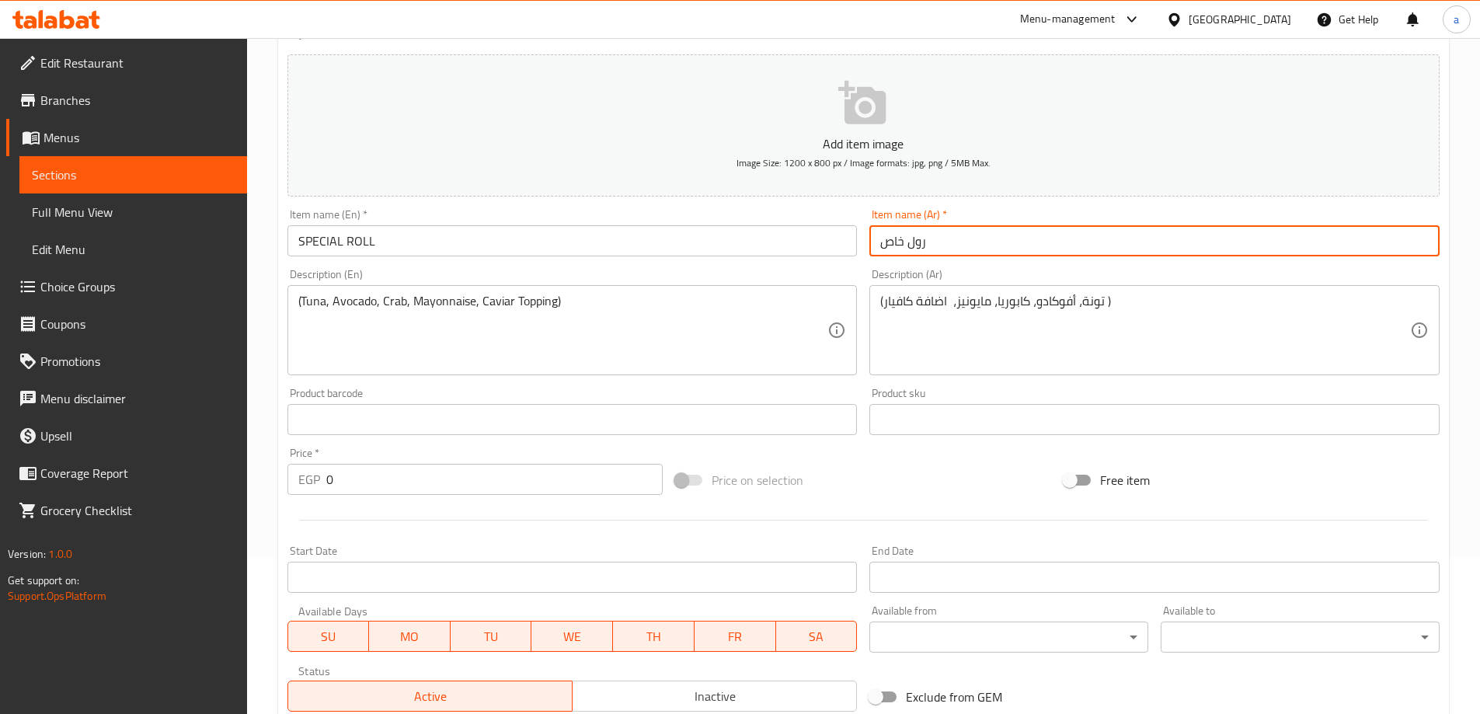
click at [890, 253] on input "رول خاص" at bounding box center [1154, 240] width 570 height 31
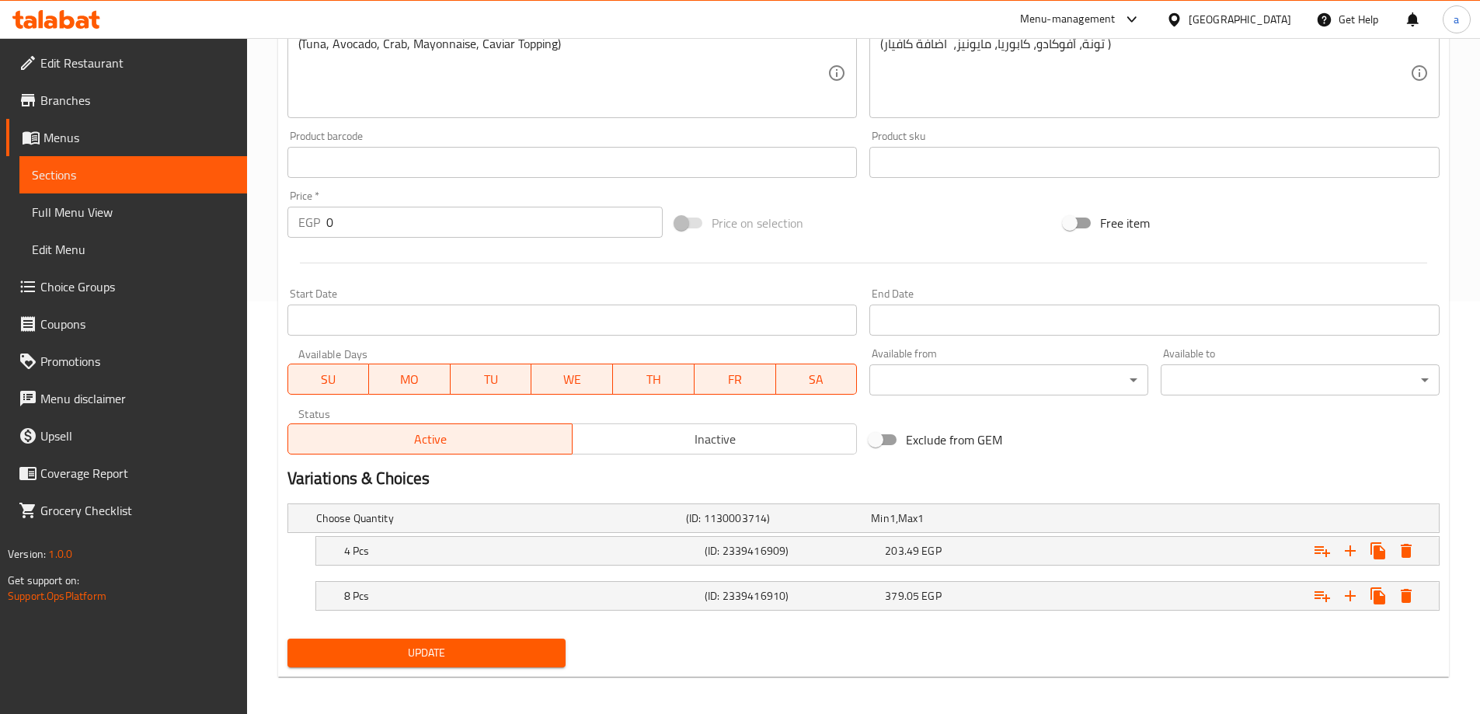
scroll to position [419, 0]
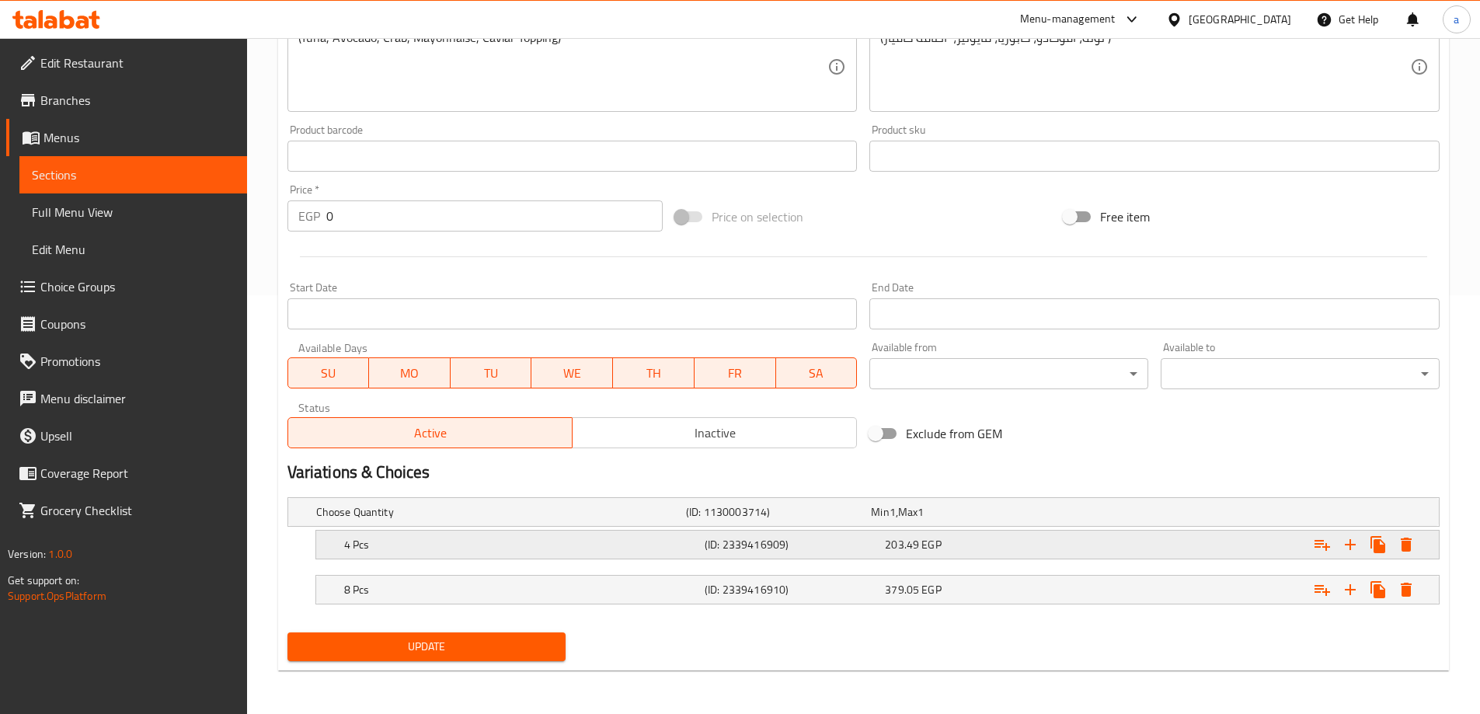
type input "رول سبيشال"
click at [1047, 546] on div "203.49 EGP" at bounding box center [972, 545] width 174 height 16
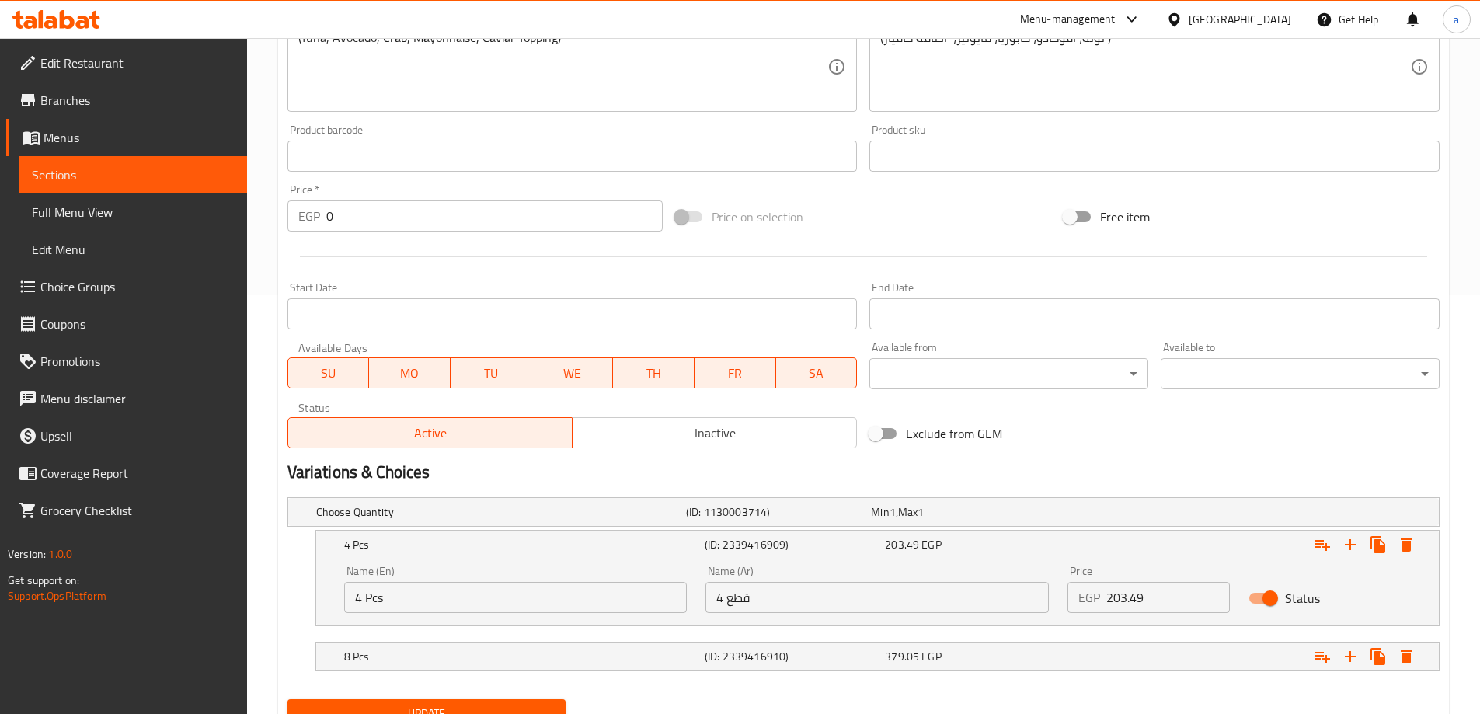
click at [1191, 600] on input "203.49" at bounding box center [1168, 597] width 124 height 31
type input "203"
click at [1123, 671] on div "Expand" at bounding box center [1242, 656] width 361 height 34
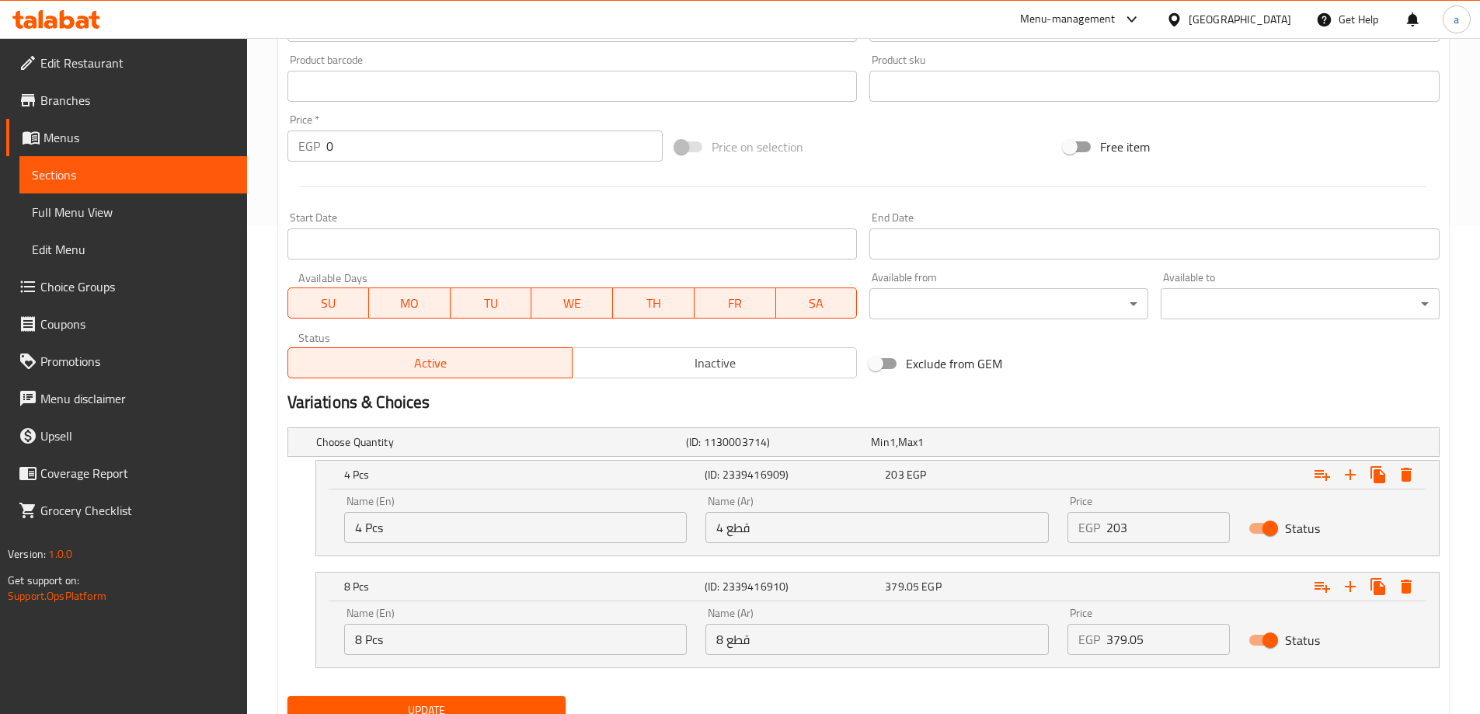
scroll to position [552, 0]
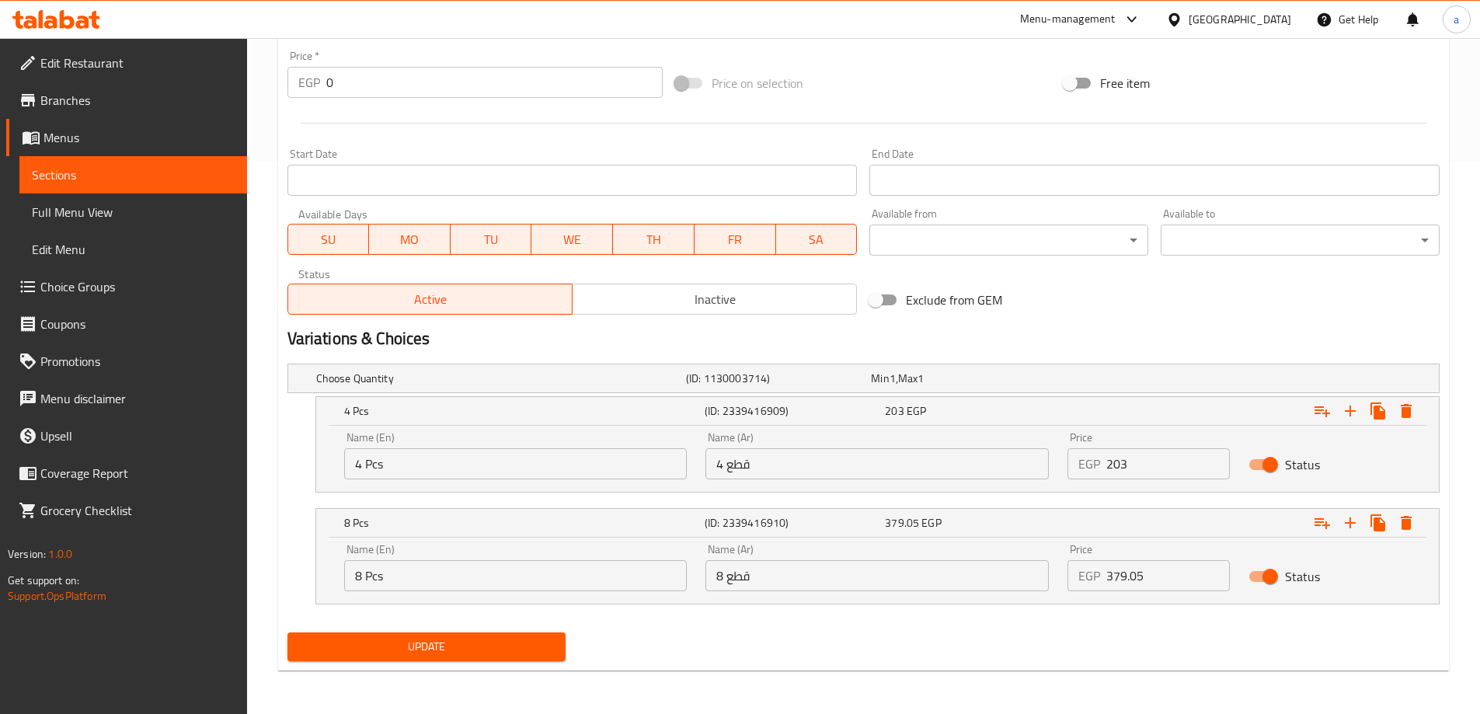
click at [1165, 591] on div "Price EGP 379.05 Price" at bounding box center [1148, 568] width 181 height 66
click at [1171, 578] on input "379.05" at bounding box center [1168, 575] width 124 height 31
type input "379"
click at [494, 635] on button "Update" at bounding box center [426, 646] width 279 height 29
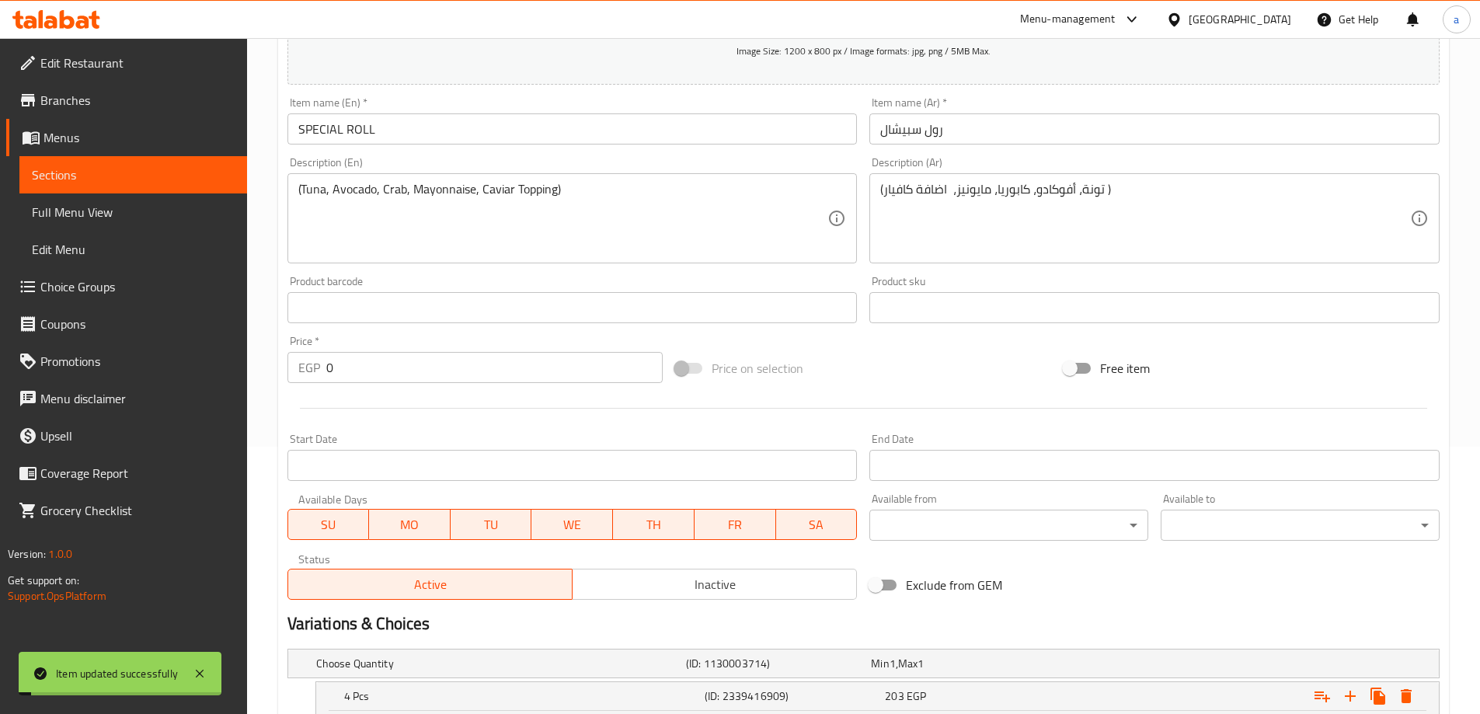
scroll to position [0, 0]
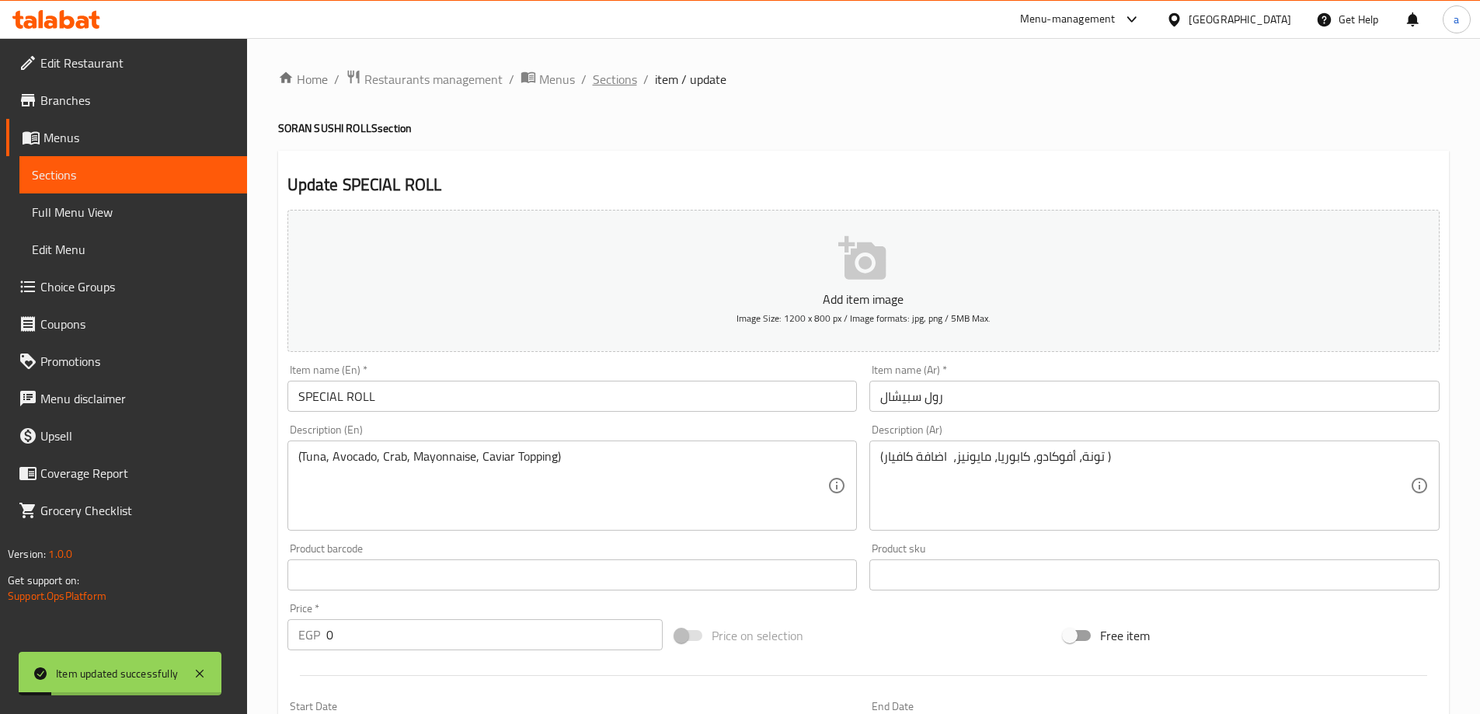
click at [598, 85] on span "Sections" at bounding box center [615, 79] width 44 height 19
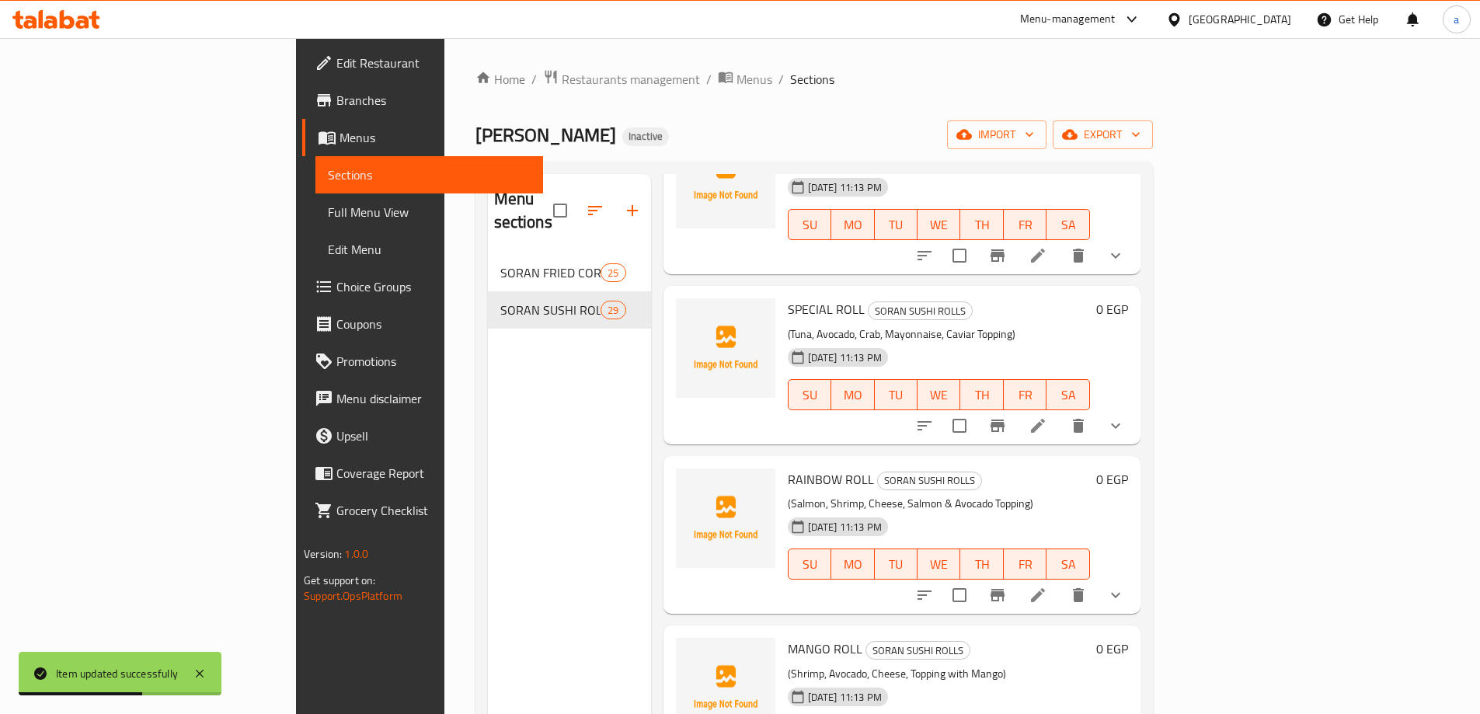
scroll to position [2409, 0]
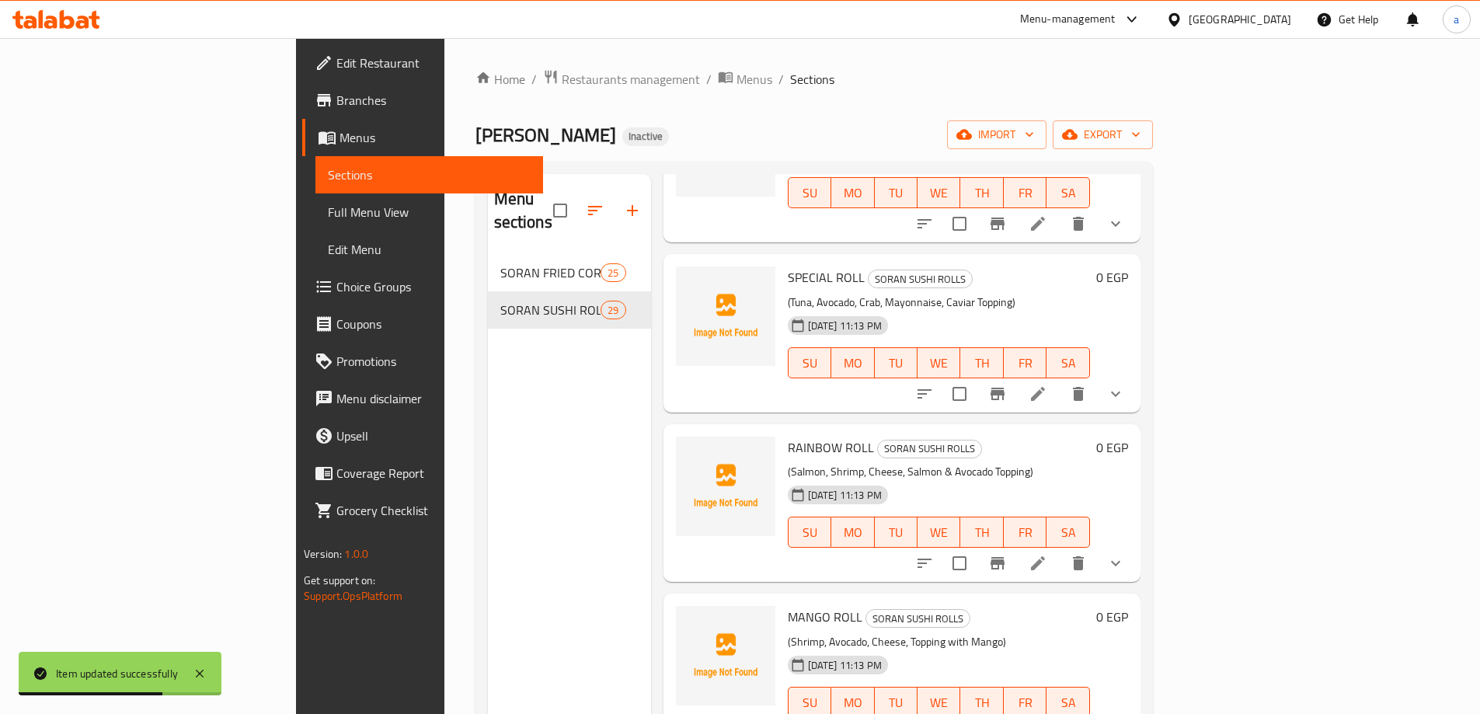
click at [1047, 554] on icon at bounding box center [1038, 563] width 19 height 19
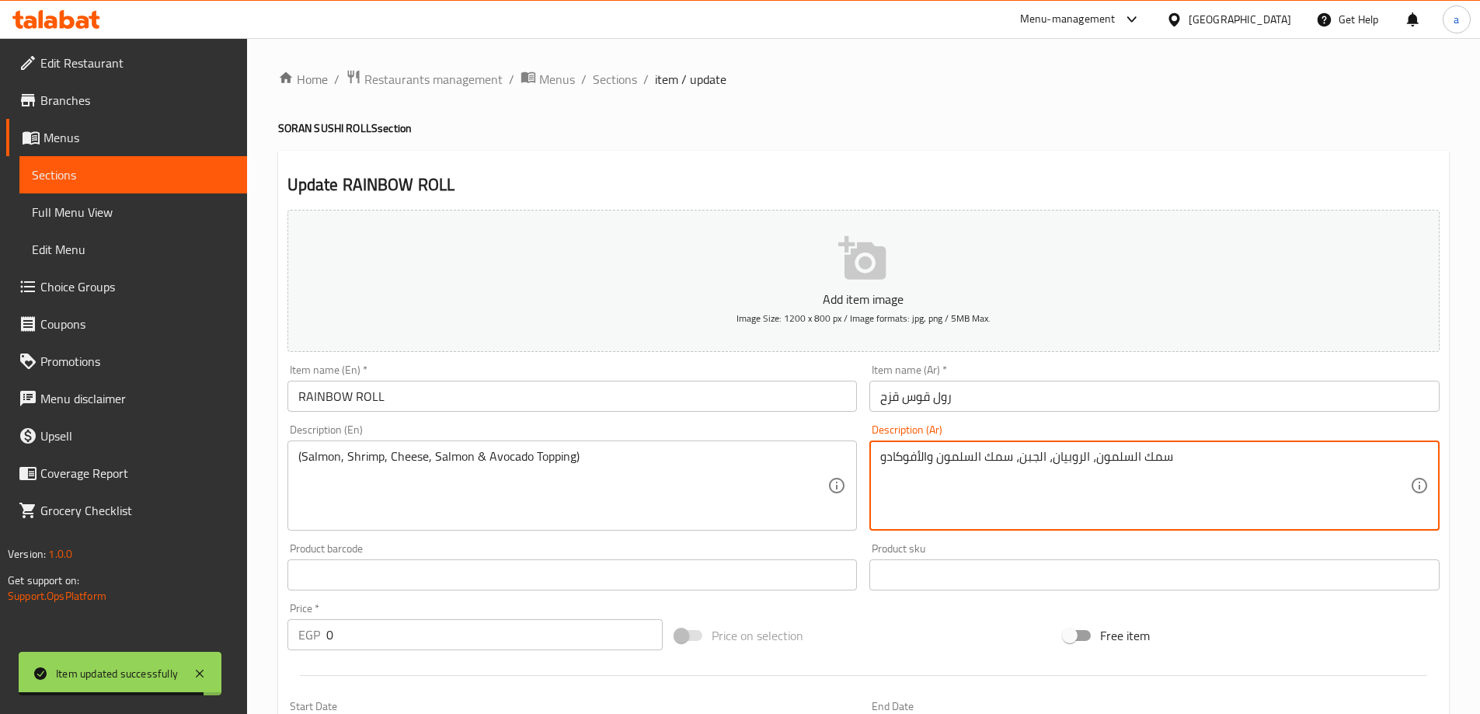
click at [1078, 466] on textarea "سمك السلمون، الروبيان، الجبن، سمك السلمون والأفوكادو" at bounding box center [1145, 486] width 530 height 74
click at [986, 451] on textarea "سمك السلمون، [PERSON_NAME]، الجبن، سمك السلمون والأفوكادو" at bounding box center [1145, 486] width 530 height 74
click at [930, 458] on textarea "سمك السلمون، [PERSON_NAME]، الجبن، السلمون والأفوكادو" at bounding box center [1145, 486] width 530 height 74
click at [1165, 454] on textarea "سمك السلمون، [PERSON_NAME]، الجبن، السلمون واضافة الأفوكادو" at bounding box center [1145, 486] width 530 height 74
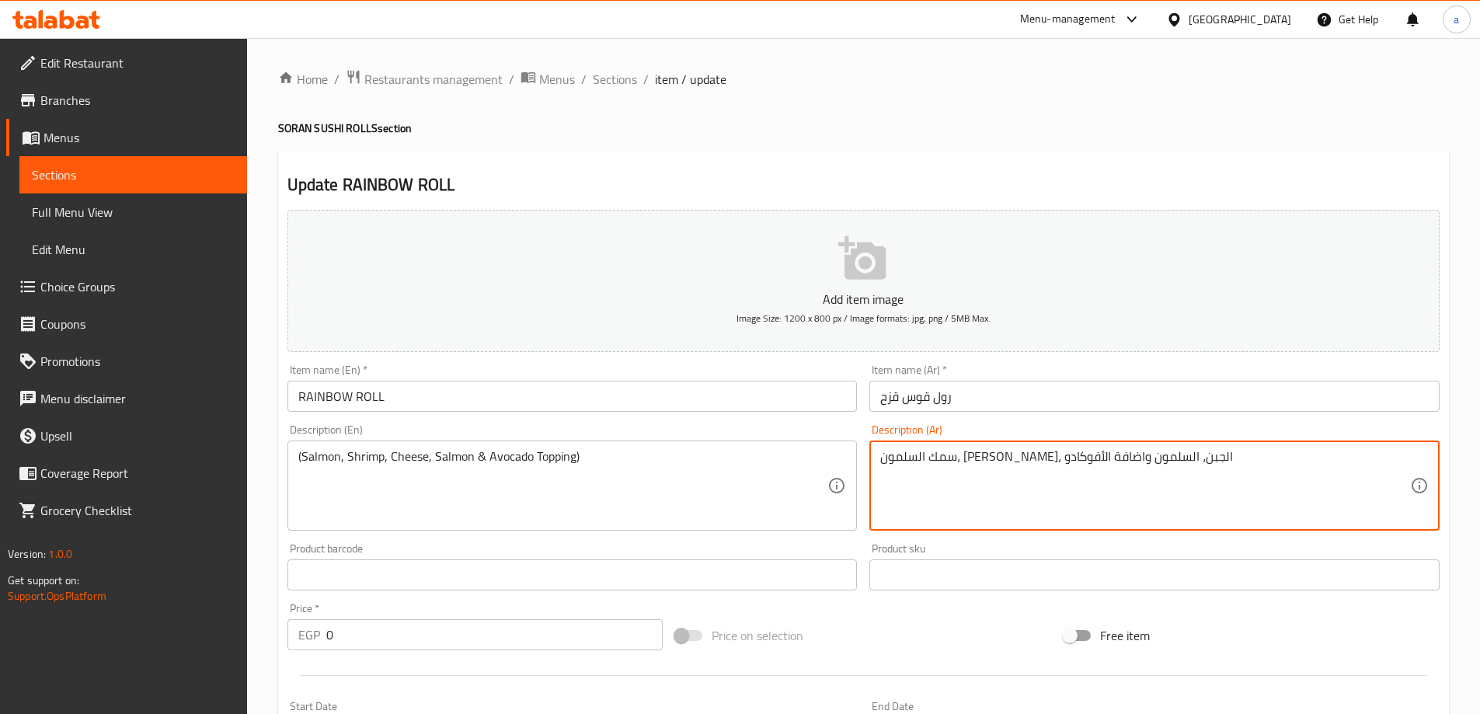
click at [1165, 454] on textarea "سمك السلمون، [PERSON_NAME]، الجبن، السلمون واضافة الأفوكادو" at bounding box center [1145, 486] width 530 height 74
drag, startPoint x: 928, startPoint y: 459, endPoint x: 974, endPoint y: 483, distance: 52.5
click at [974, 483] on textarea "السلمون، [PERSON_NAME]، الجبن، السلمون واضافة الأفوكادو" at bounding box center [1145, 486] width 530 height 74
click at [982, 451] on textarea "السلمون، [PERSON_NAME]، الجبن، السلمون الأفوكادو" at bounding box center [1145, 486] width 530 height 74
click at [977, 461] on textarea "السلمون، [PERSON_NAME]، الجبن، السلمون الأفوكادو" at bounding box center [1145, 486] width 530 height 74
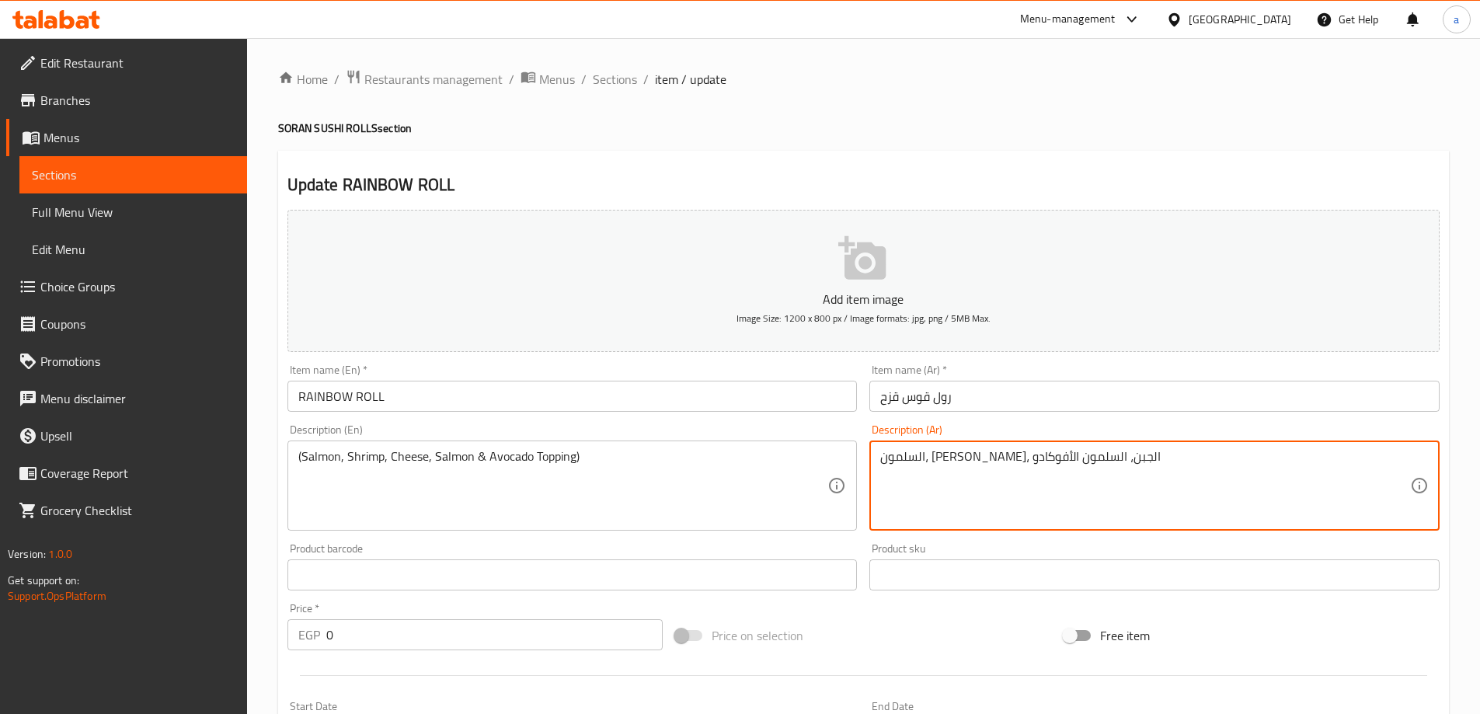
paste textarea "واضافة"
click at [930, 461] on textarea "السلمون، [PERSON_NAME]، الجبن، واضافة السلمون الأفوكادو" at bounding box center [1145, 486] width 530 height 74
type textarea "السلمون، [PERSON_NAME]، الجبن، واضافة السلمون و الأفوكادو"
click at [300, 399] on input "RAINBOW ROLL" at bounding box center [572, 396] width 570 height 31
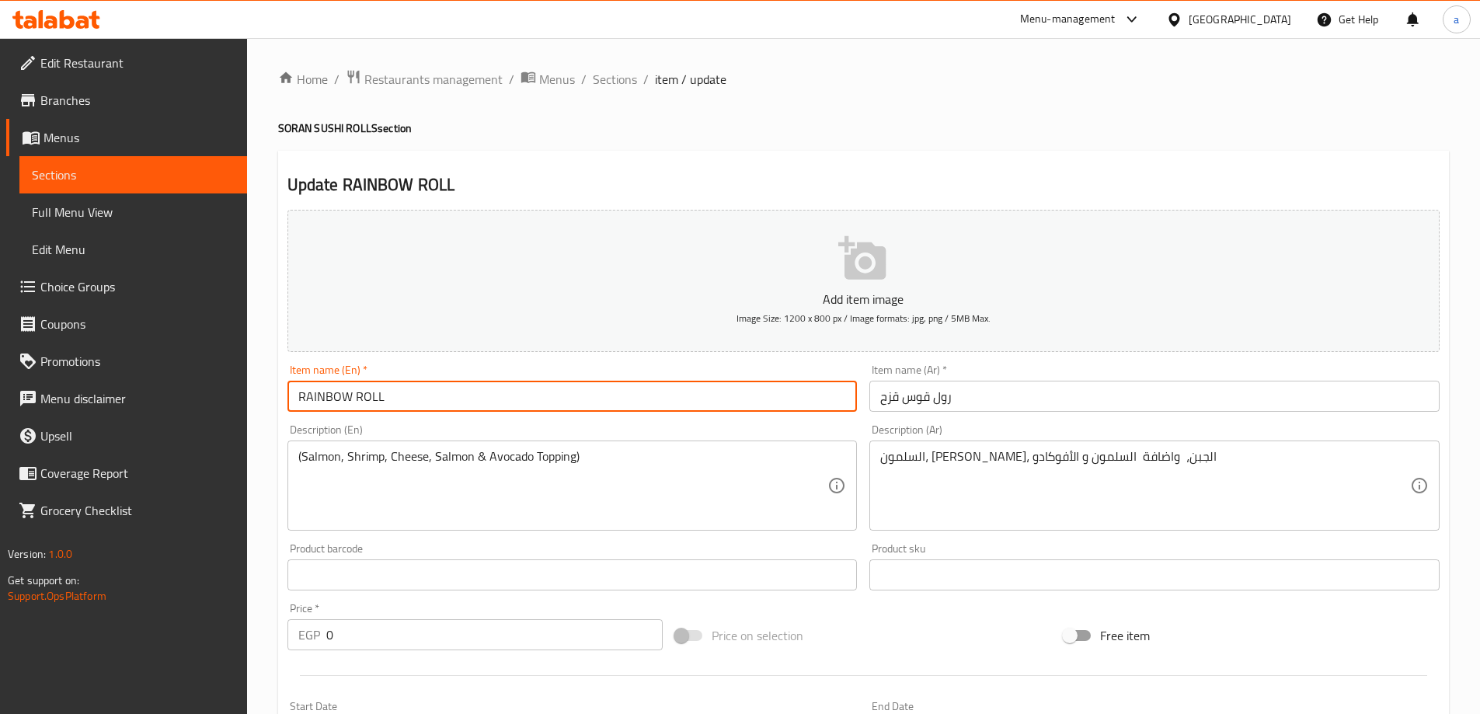
click at [300, 399] on input "RAINBOW ROLL" at bounding box center [572, 396] width 570 height 31
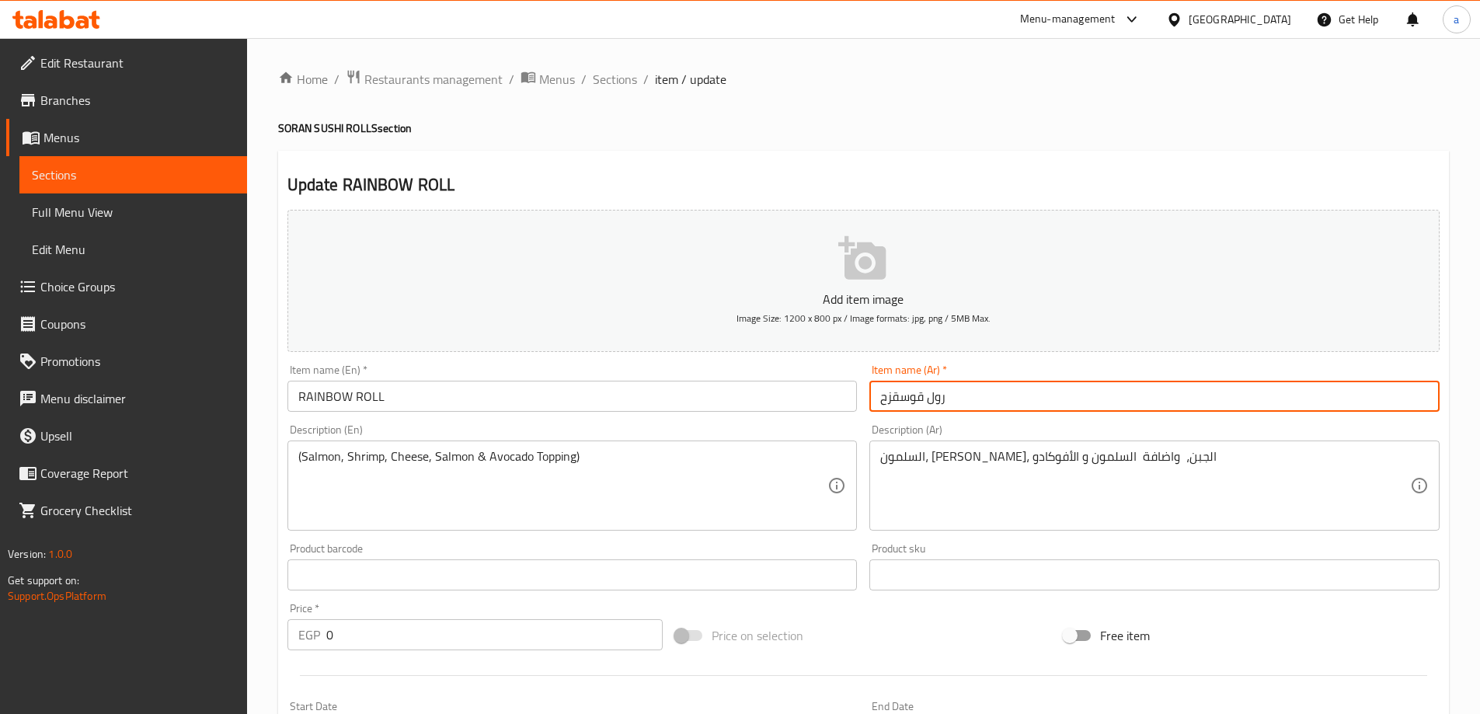
click at [897, 395] on input "رول قوسقزح" at bounding box center [1154, 396] width 570 height 31
type input "ر"
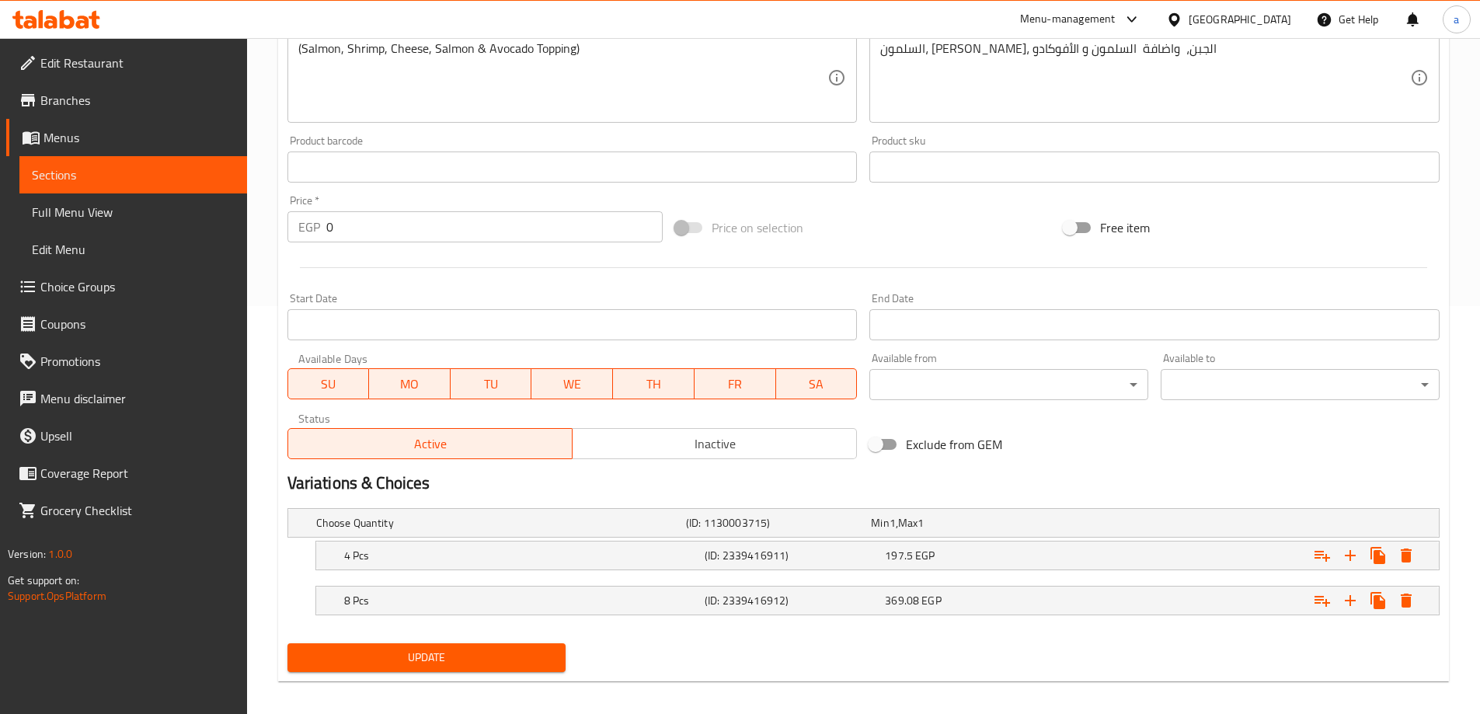
scroll to position [419, 0]
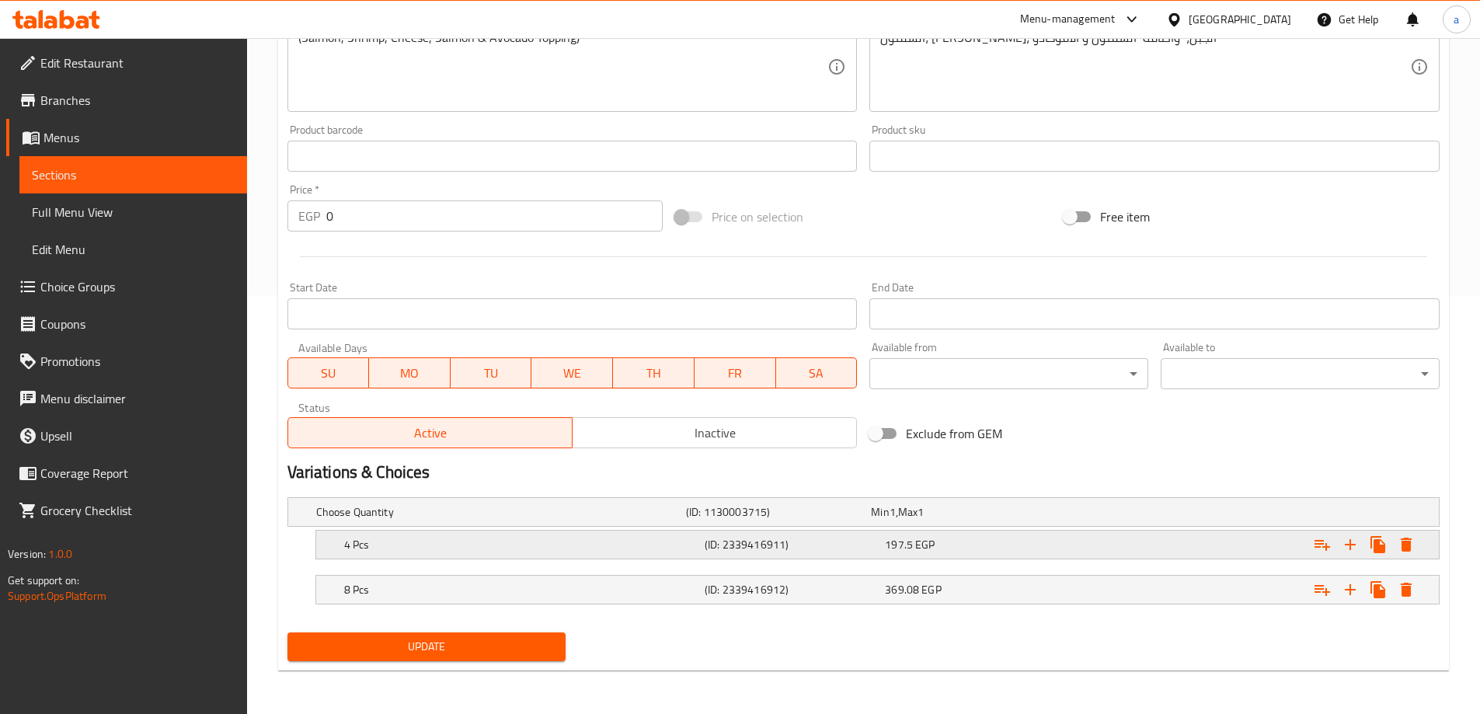
type input "رول ريبنبو"
click at [990, 554] on div "197.5 EGP" at bounding box center [972, 545] width 180 height 22
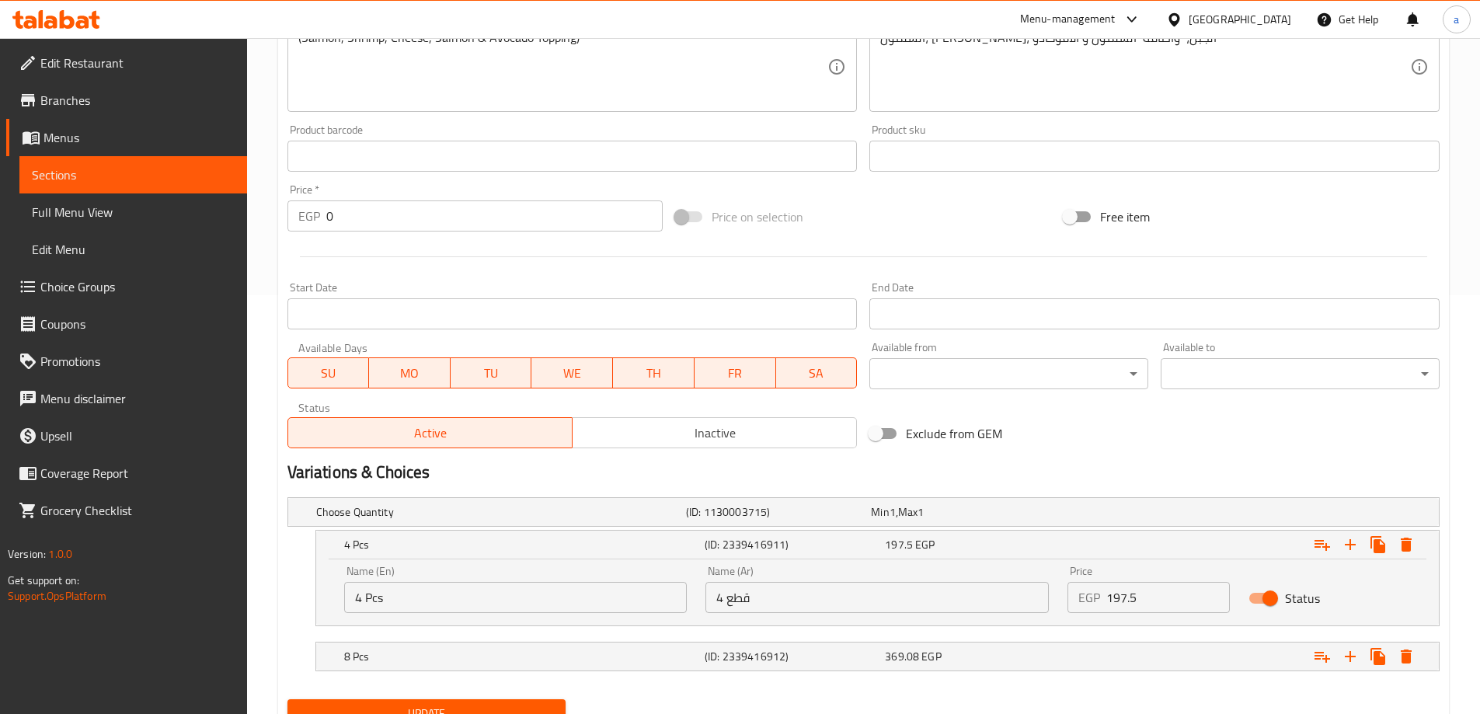
click at [1176, 584] on input "197.5" at bounding box center [1168, 597] width 124 height 31
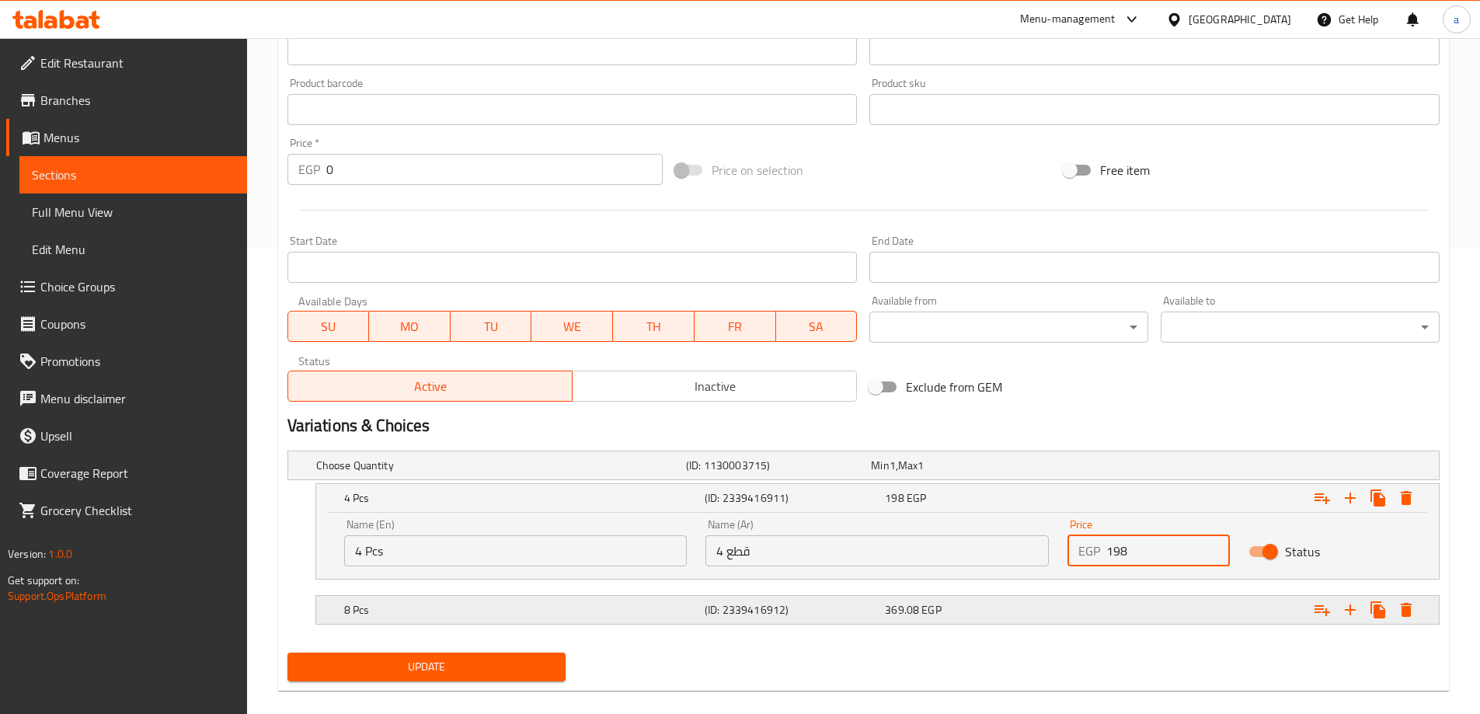
scroll to position [486, 0]
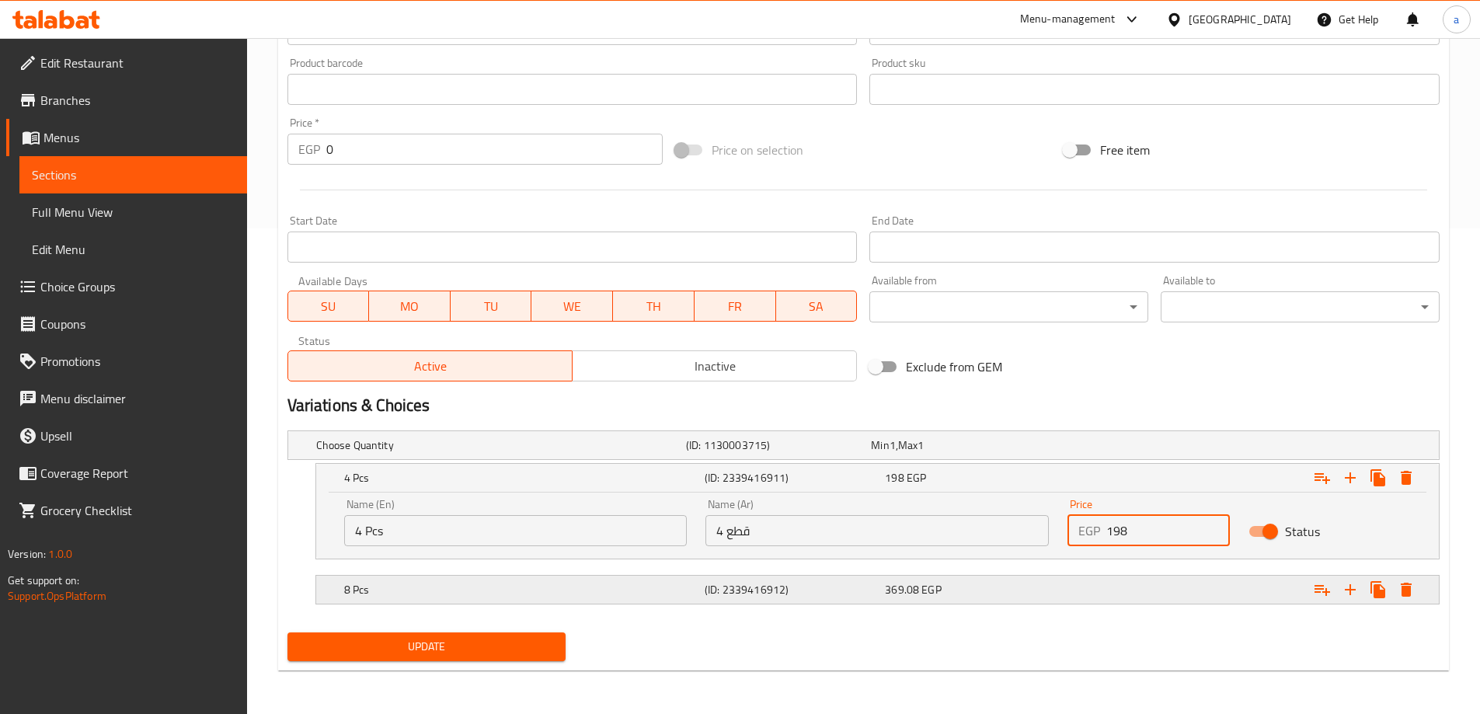
type input "198"
click at [1099, 581] on div "Expand" at bounding box center [1242, 590] width 361 height 34
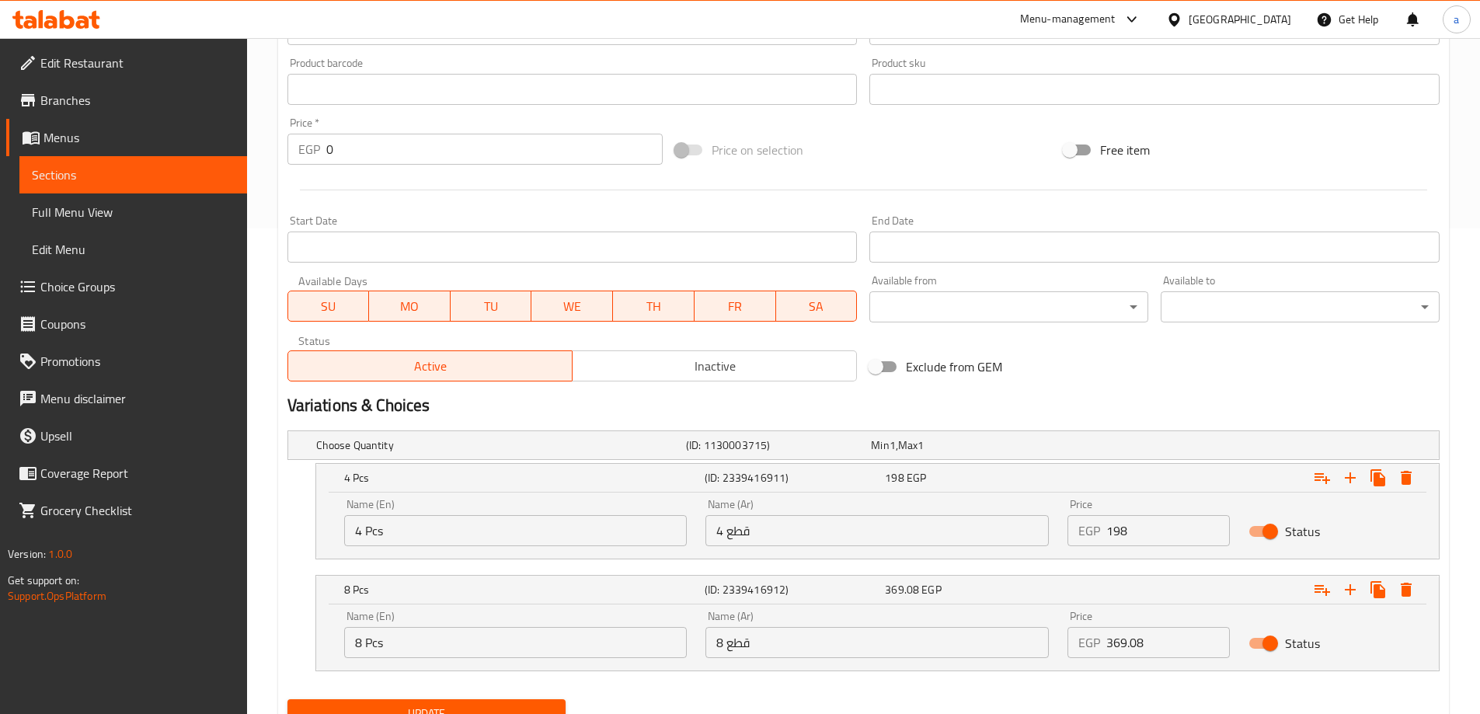
click at [1163, 641] on input "369.08" at bounding box center [1168, 642] width 124 height 31
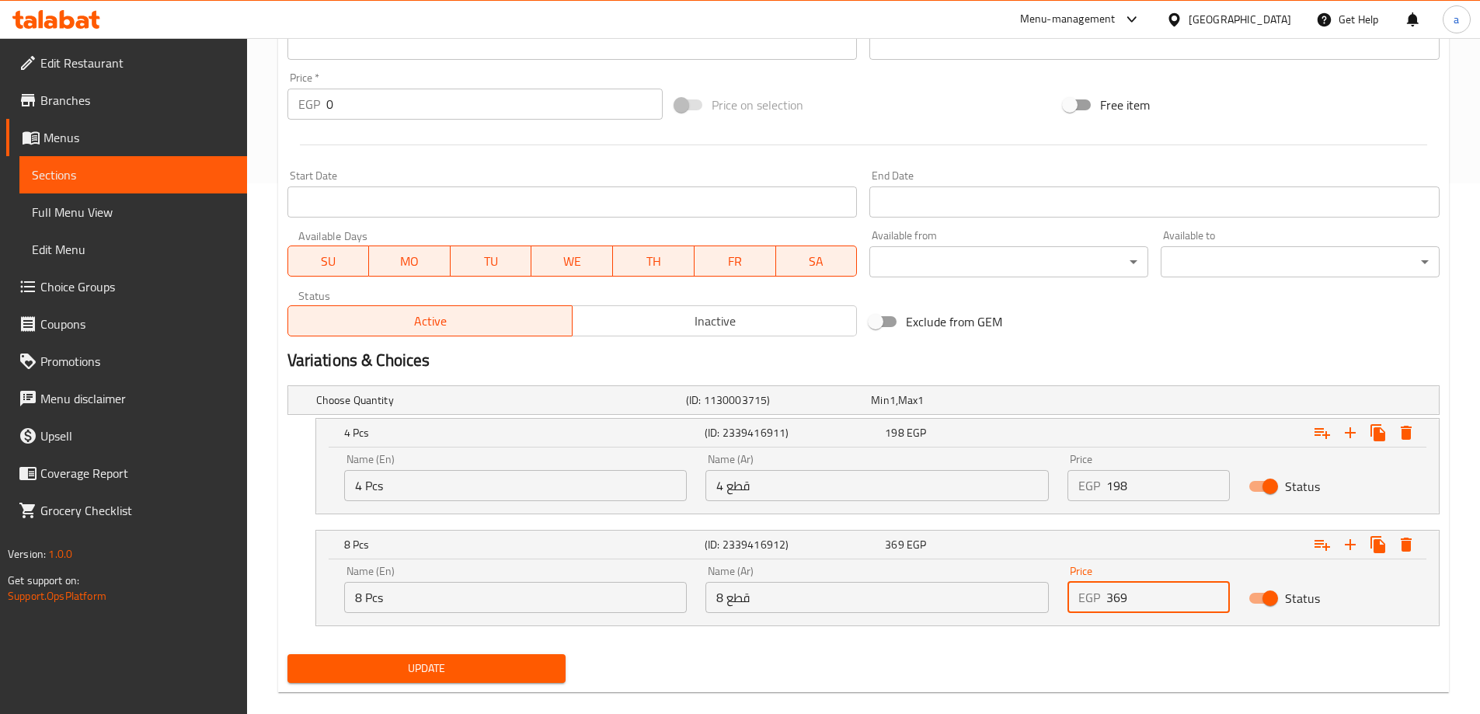
scroll to position [552, 0]
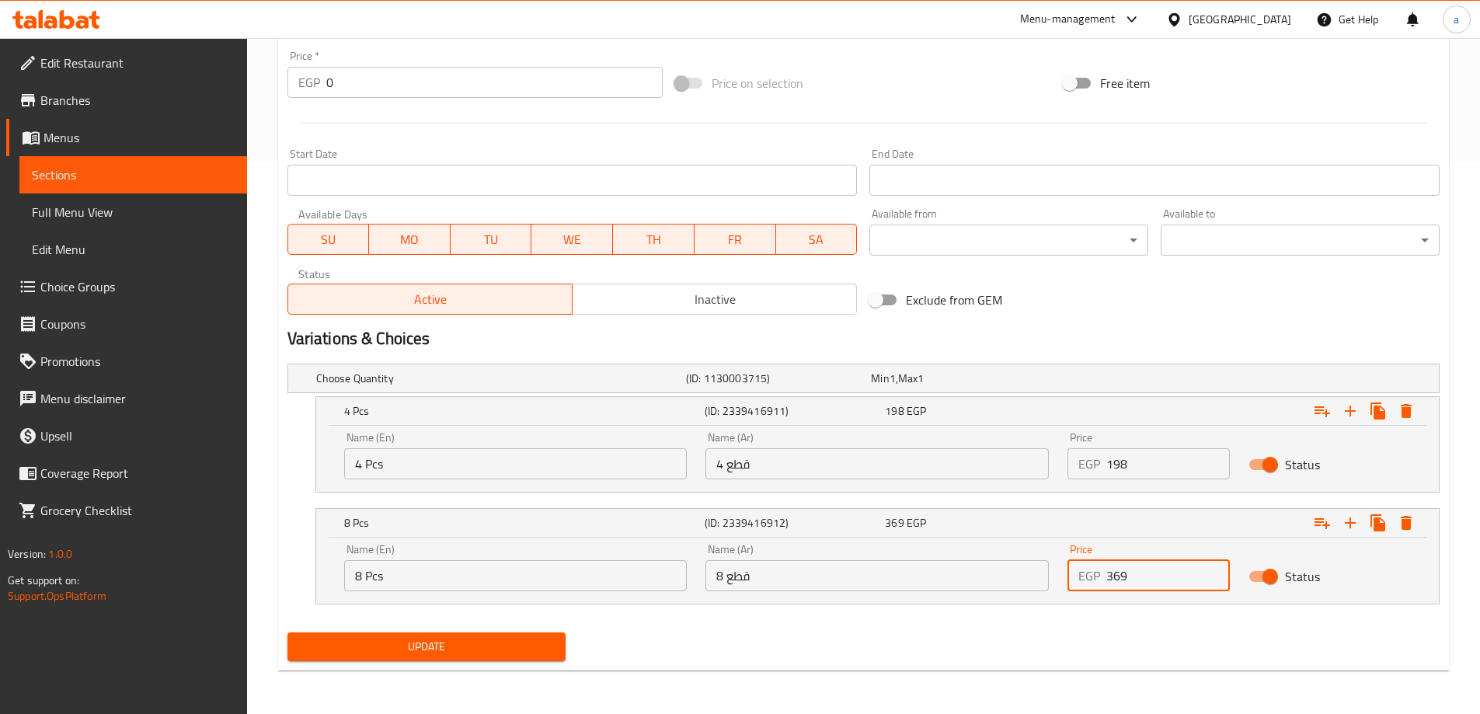
type input "369"
click at [537, 639] on span "Update" at bounding box center [427, 646] width 254 height 19
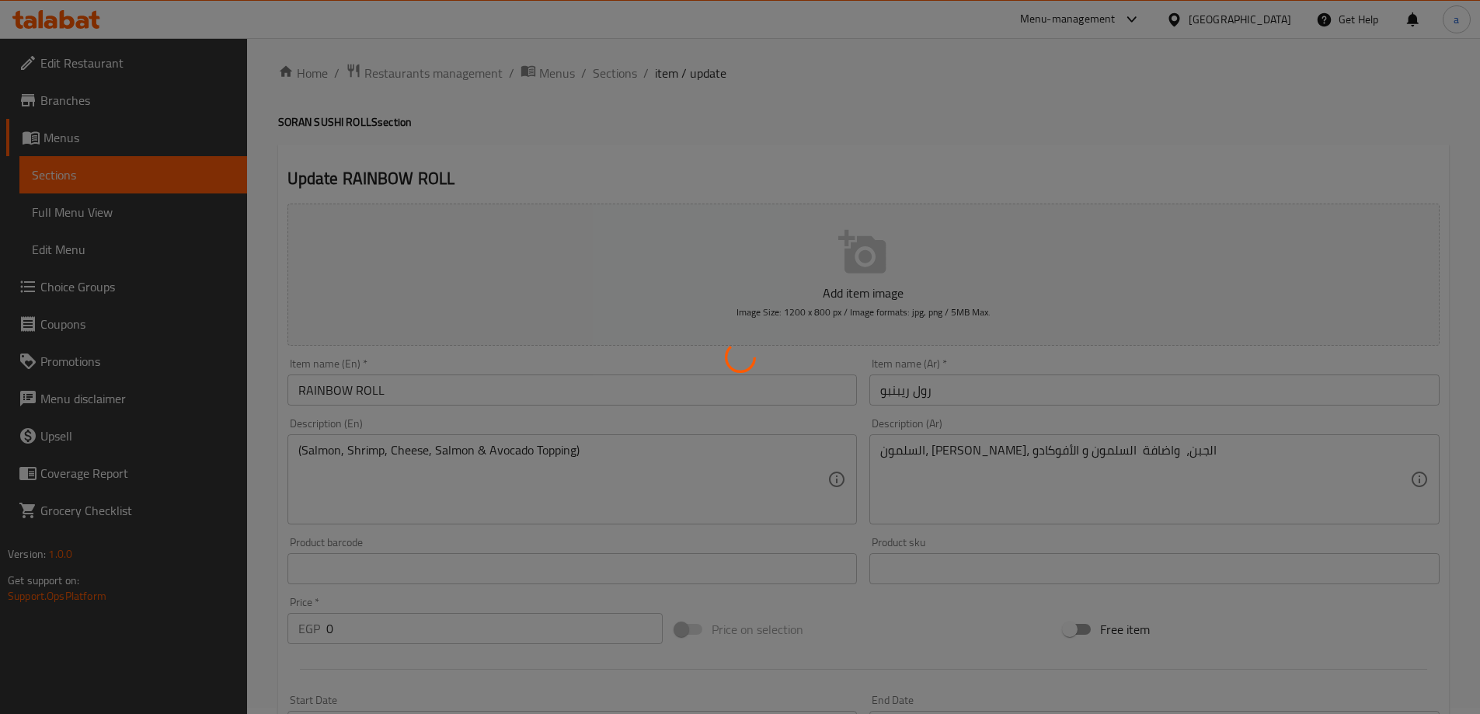
scroll to position [0, 0]
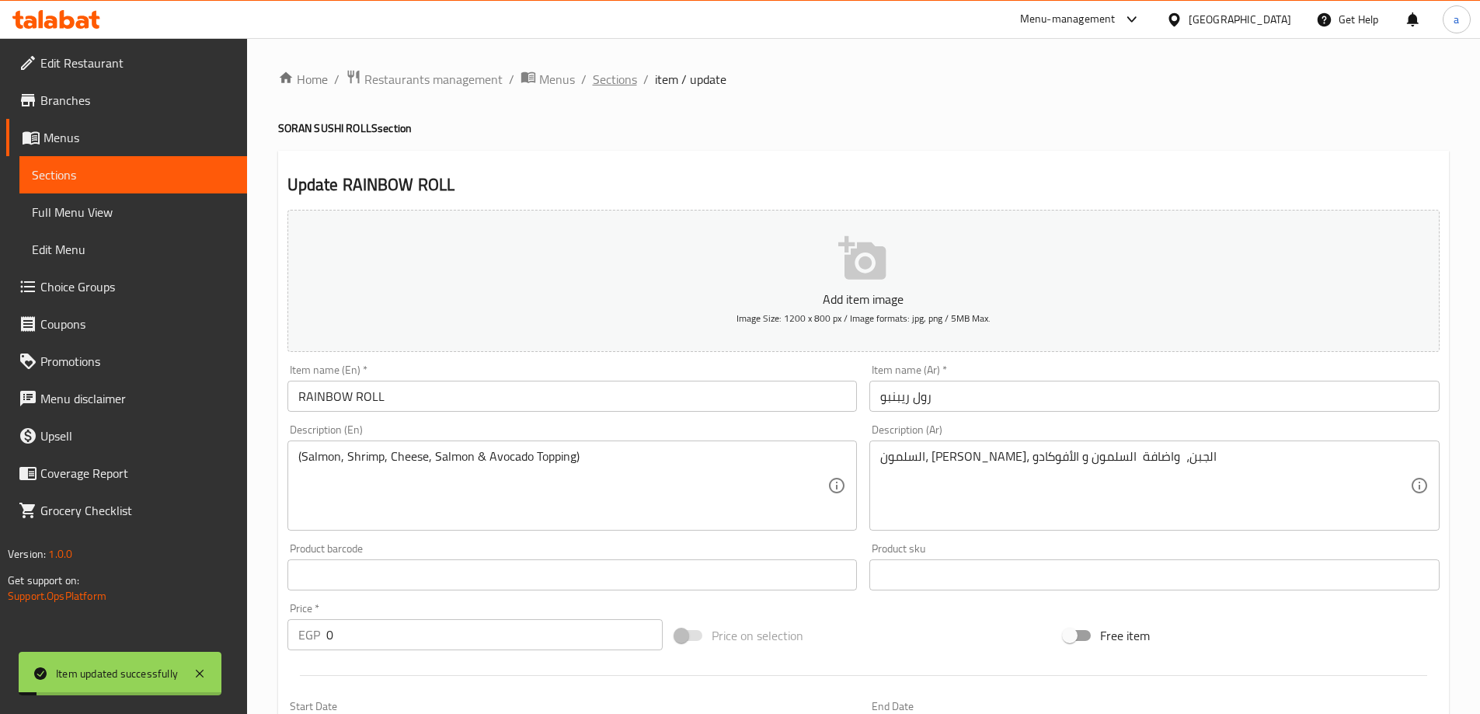
click at [632, 85] on span "Sections" at bounding box center [615, 79] width 44 height 19
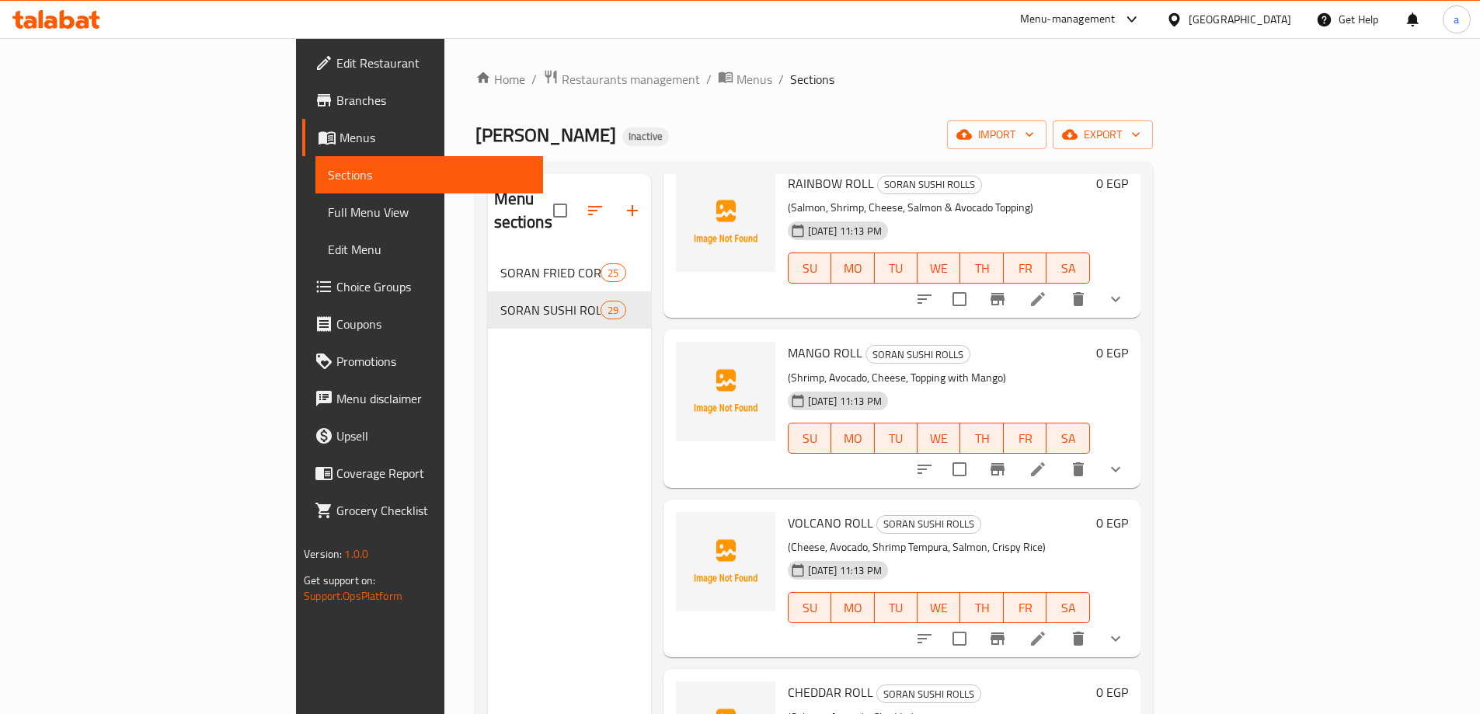
scroll to position [2642, 0]
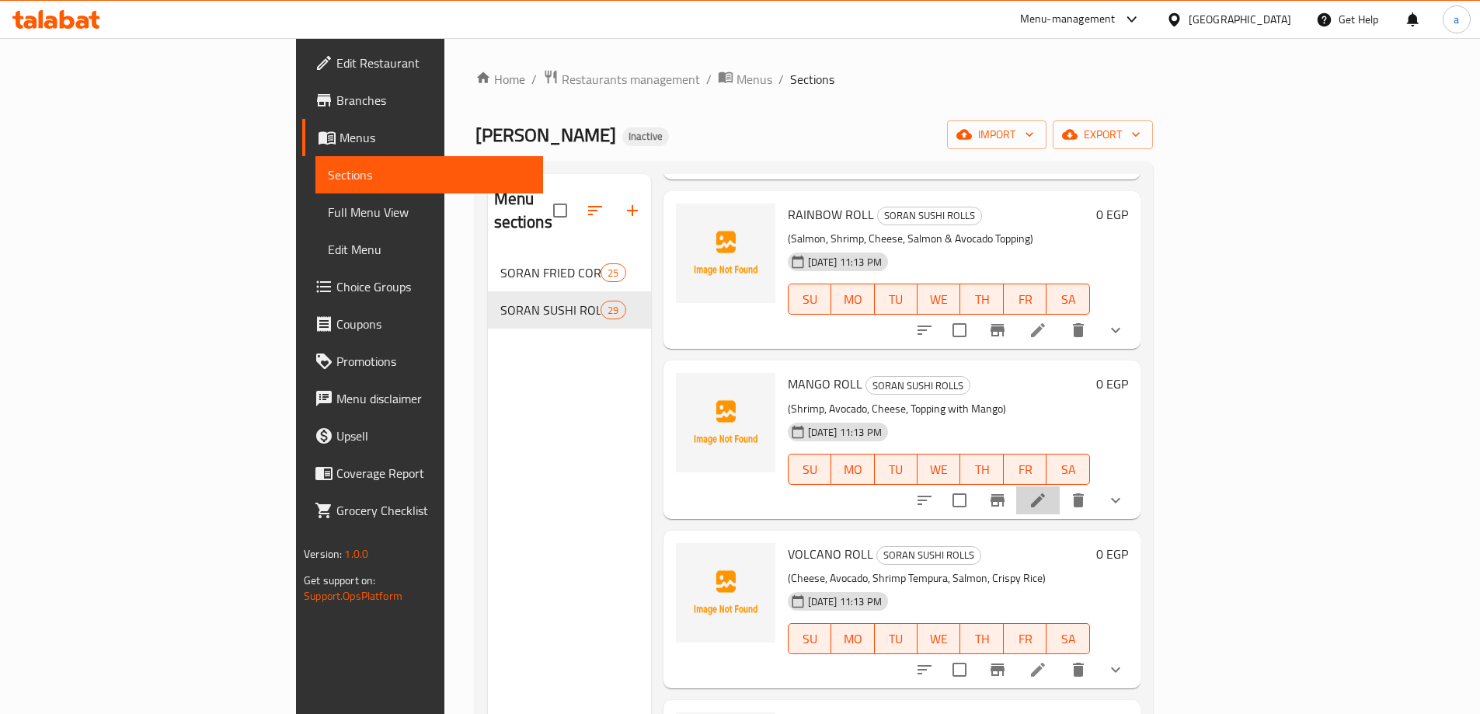
click at [1060, 486] on li at bounding box center [1038, 500] width 44 height 28
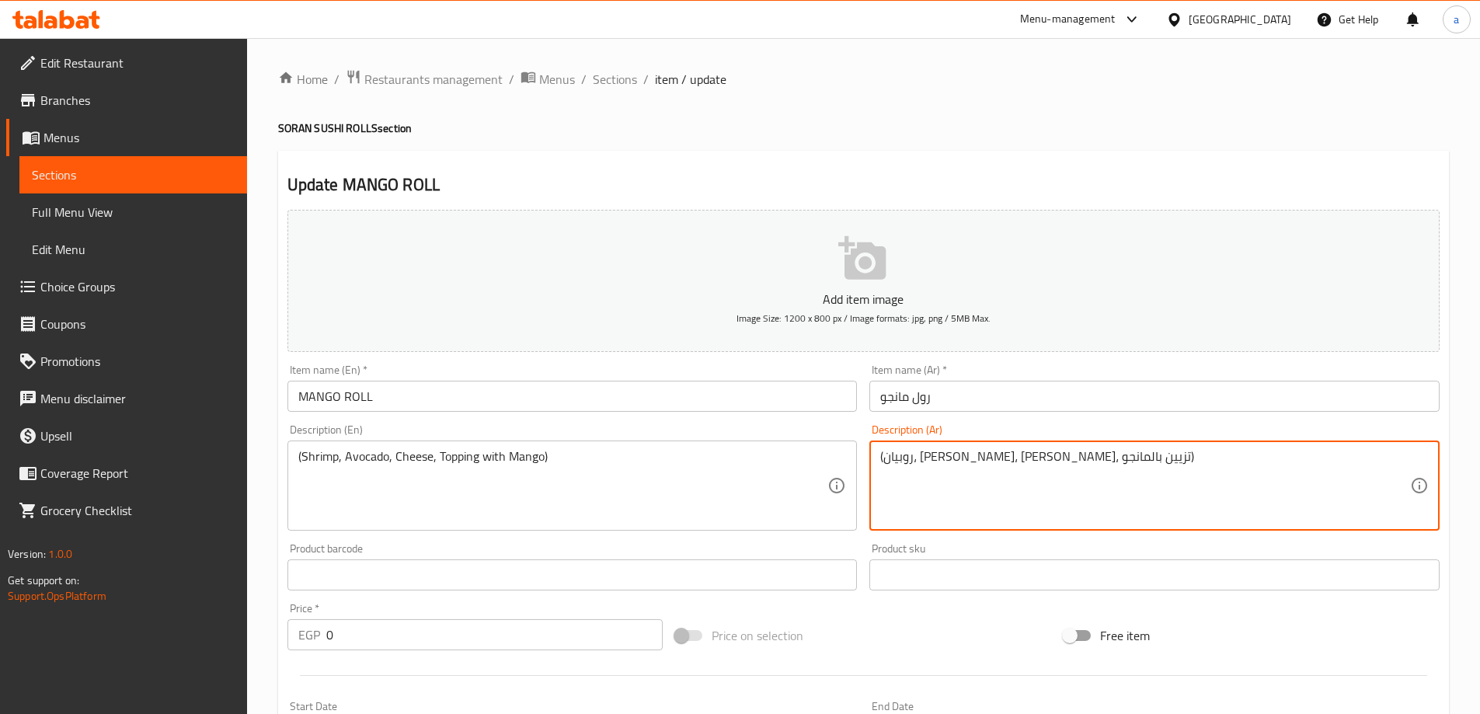
click at [948, 466] on textarea "(روبيان، [PERSON_NAME]، [PERSON_NAME]، تزيين بالمانجو)" at bounding box center [1145, 486] width 530 height 74
click at [920, 460] on textarea "(روبيان، أفوكادو، جبن، اضافة بالمانجو)" at bounding box center [1145, 486] width 530 height 74
click at [1049, 462] on textarea "(روبيان، [PERSON_NAME]، [PERSON_NAME]، اضافة المانجو)" at bounding box center [1145, 486] width 530 height 74
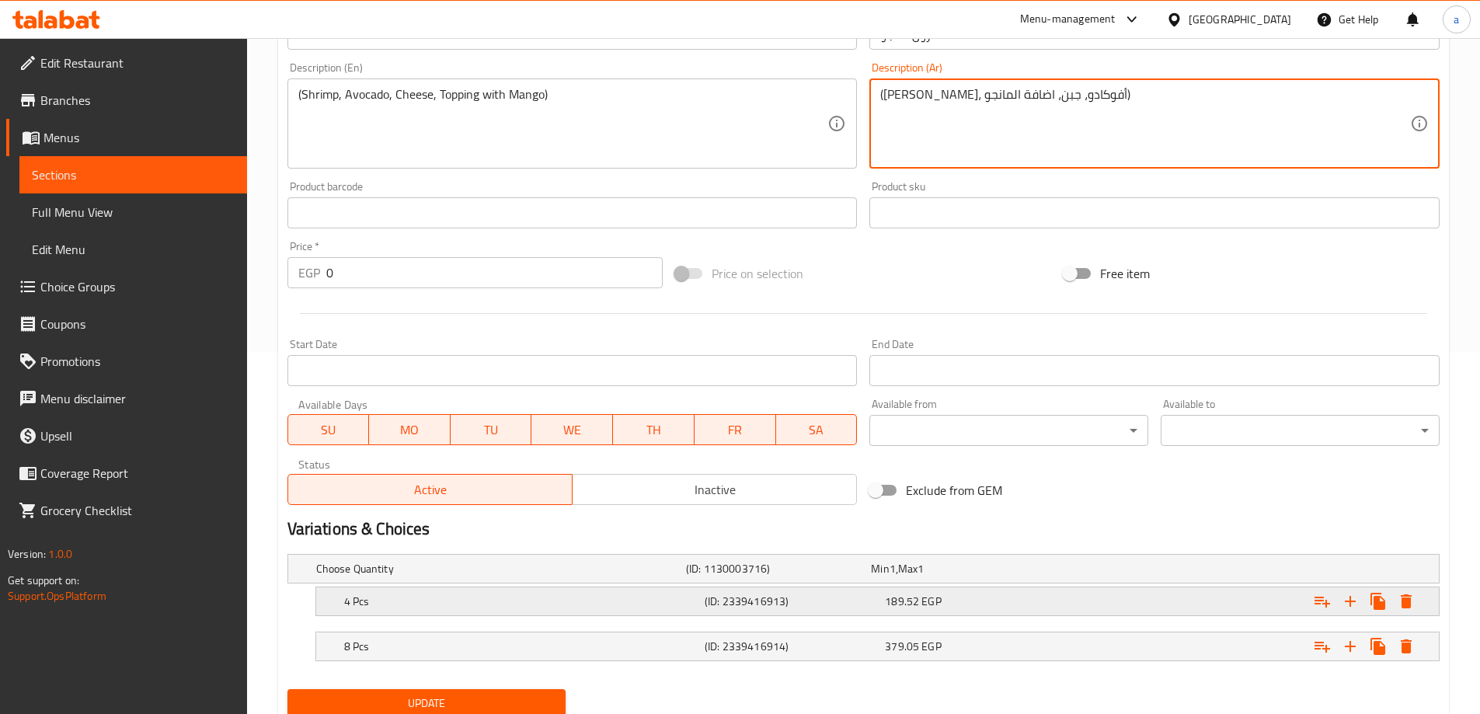
scroll to position [388, 0]
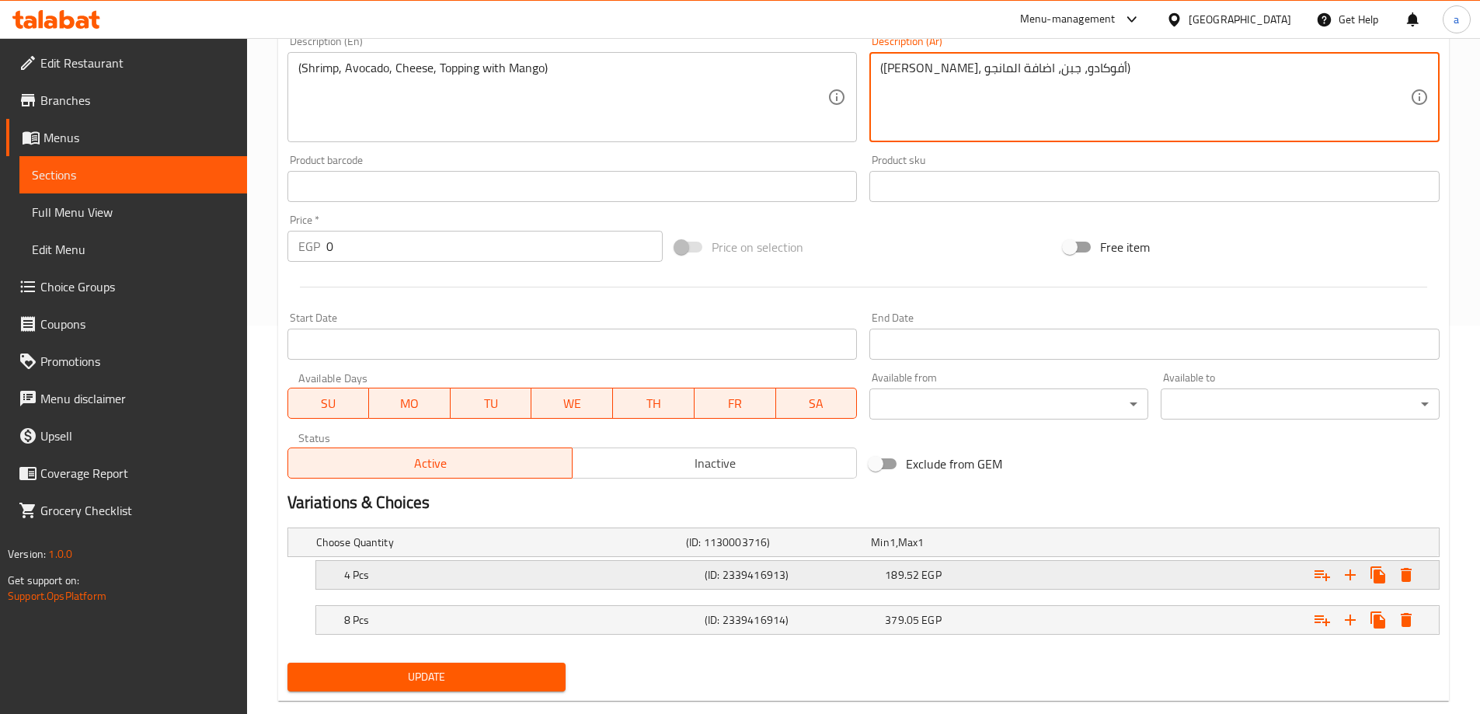
type textarea "([PERSON_NAME]، أفوكادو، جبن، اضافة المانجو)"
click at [1028, 566] on div "189.52 EGP" at bounding box center [972, 575] width 180 height 22
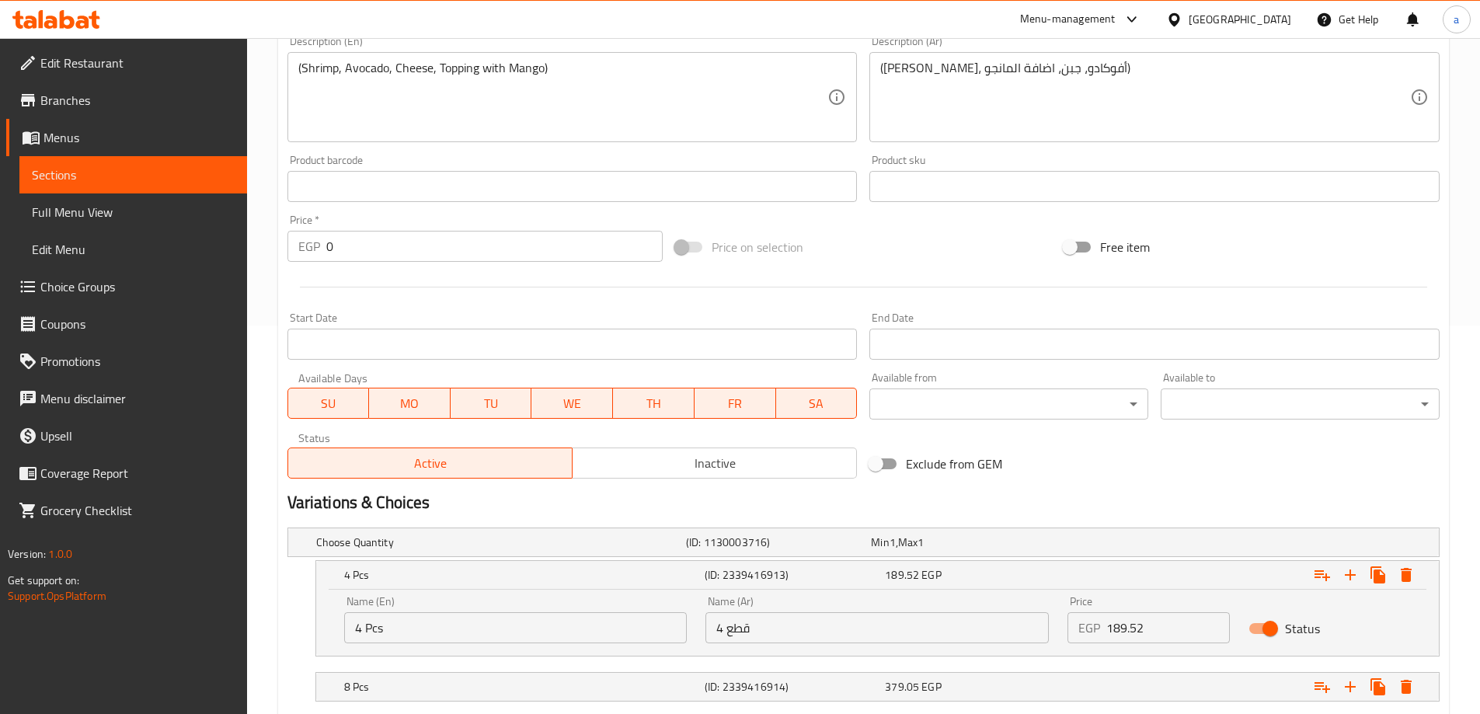
click at [1164, 630] on input "189.52" at bounding box center [1168, 627] width 124 height 31
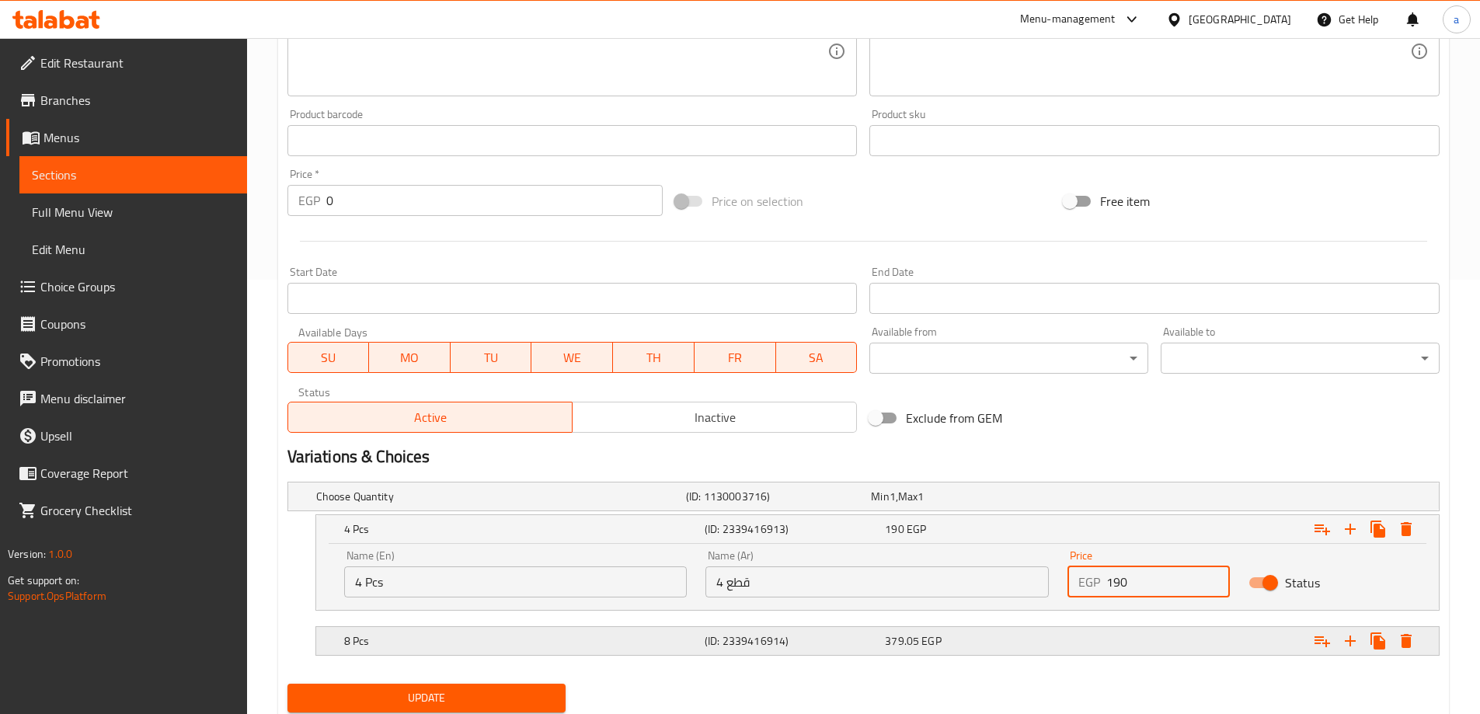
scroll to position [486, 0]
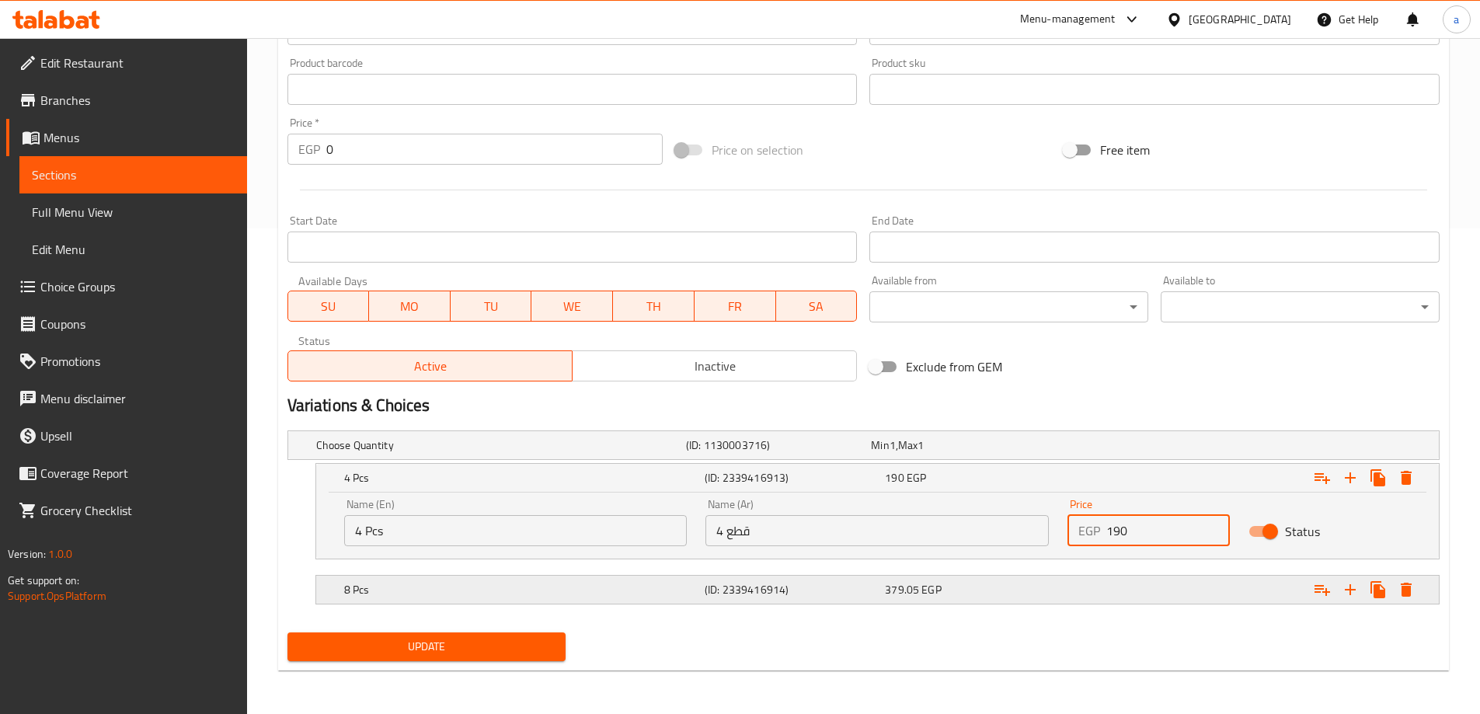
type input "190"
click at [1089, 583] on div "Expand" at bounding box center [1242, 590] width 361 height 34
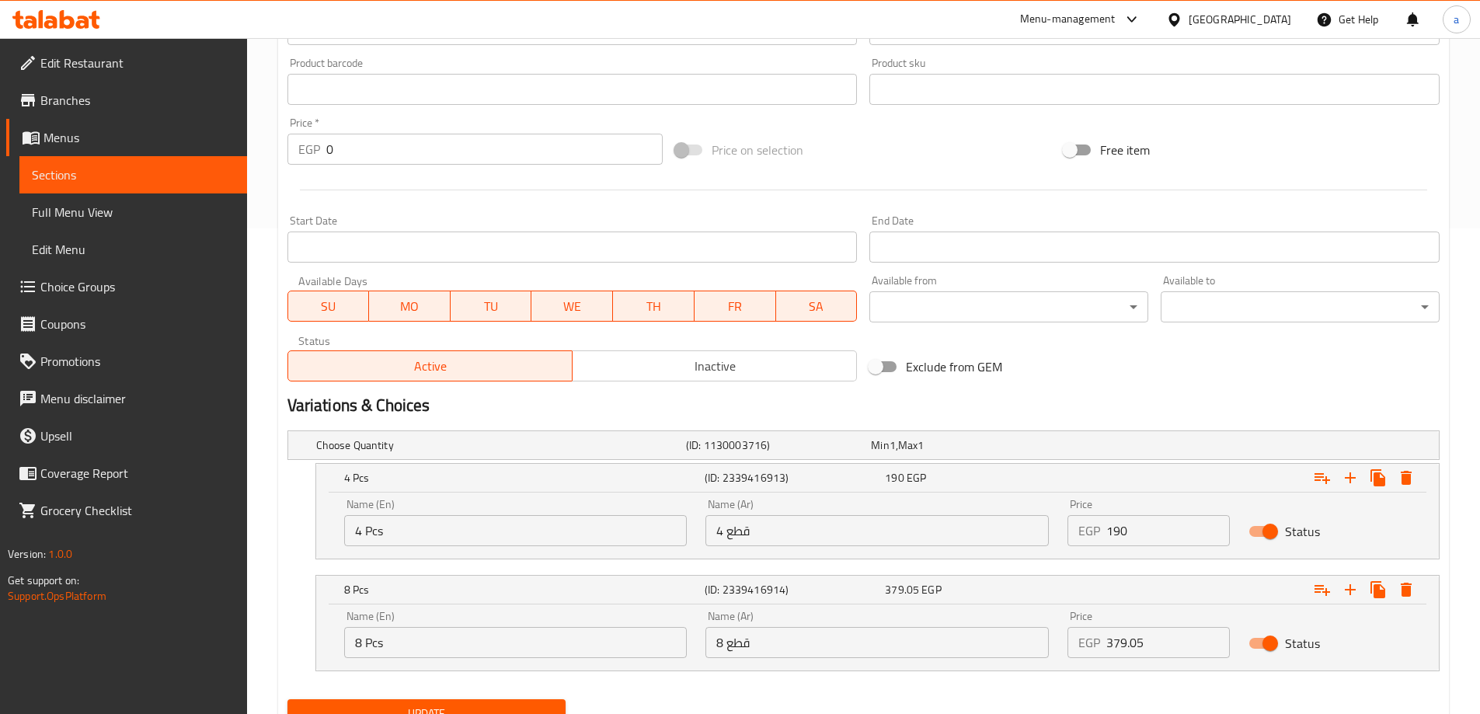
click at [1148, 628] on input "379.05" at bounding box center [1168, 642] width 124 height 31
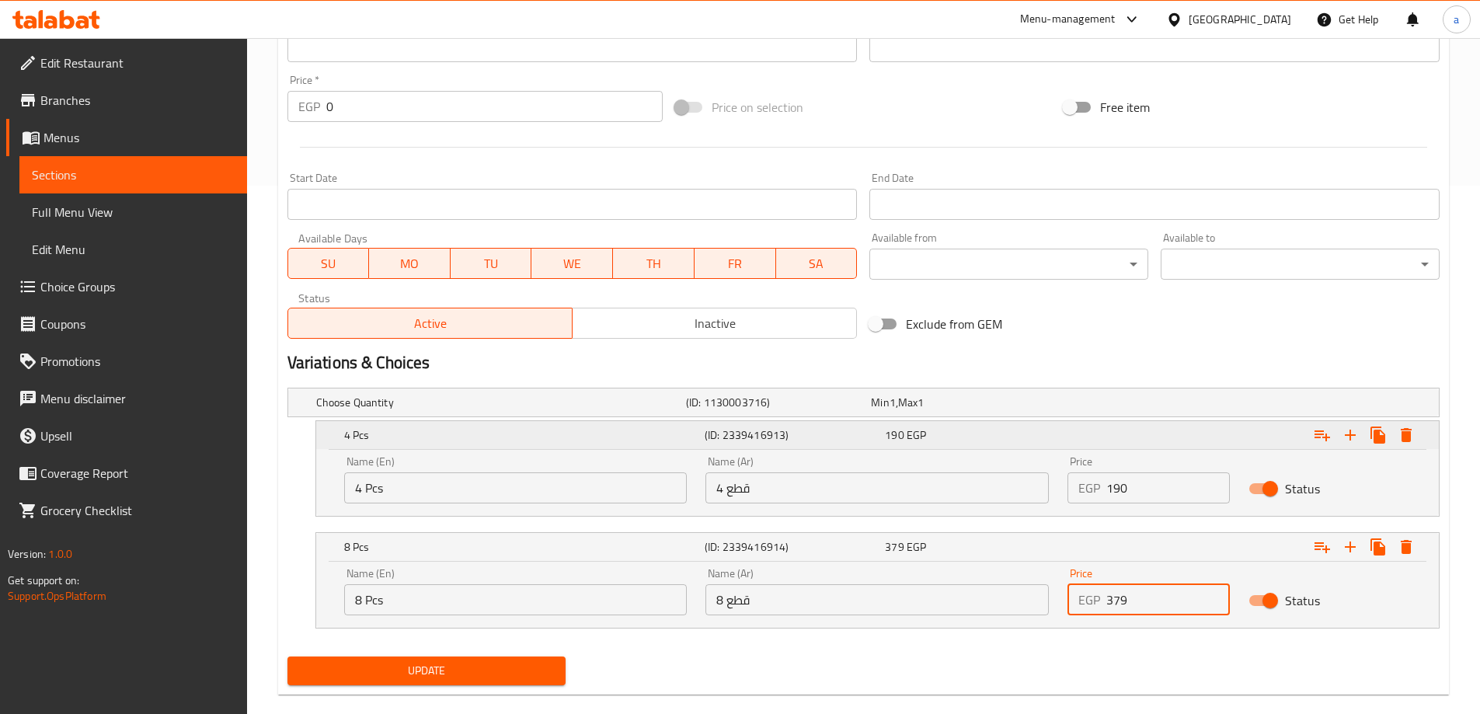
scroll to position [552, 0]
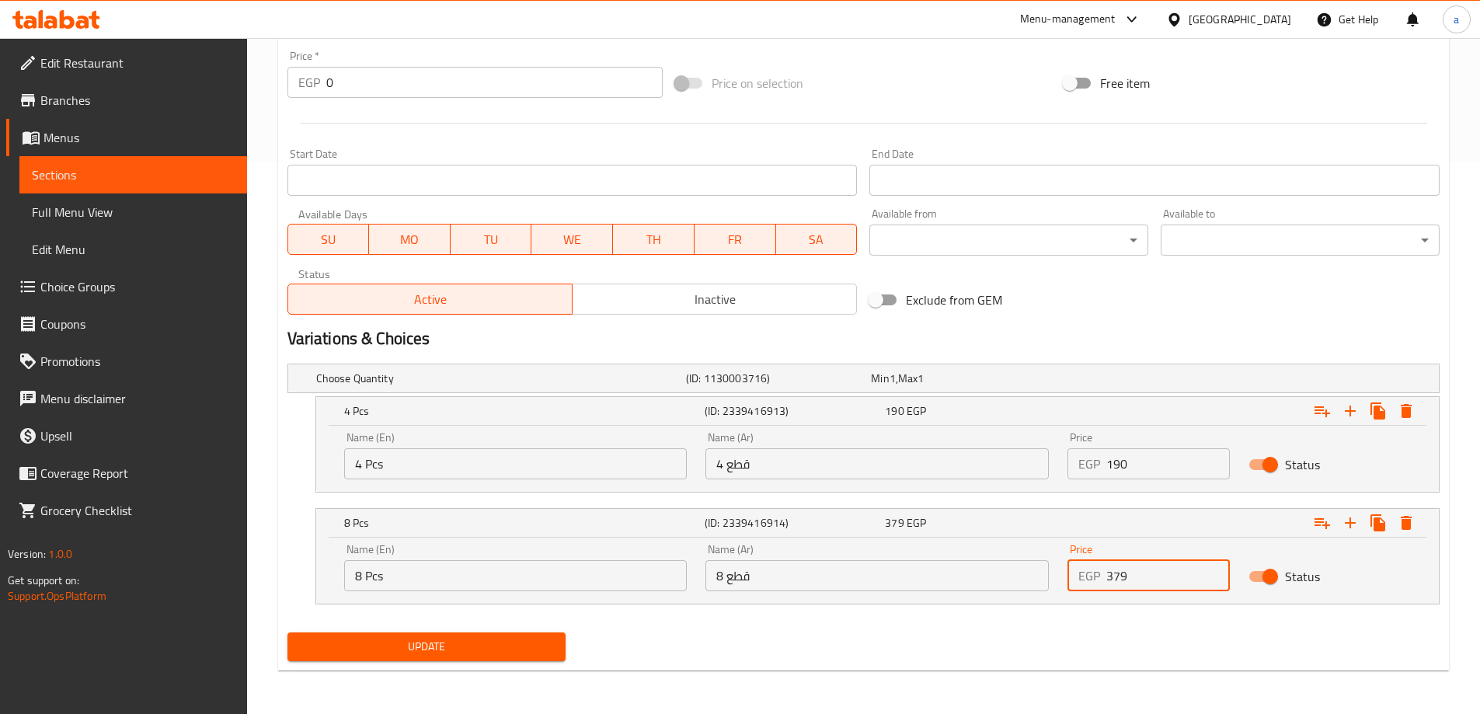
type input "379"
click at [528, 648] on span "Update" at bounding box center [427, 646] width 254 height 19
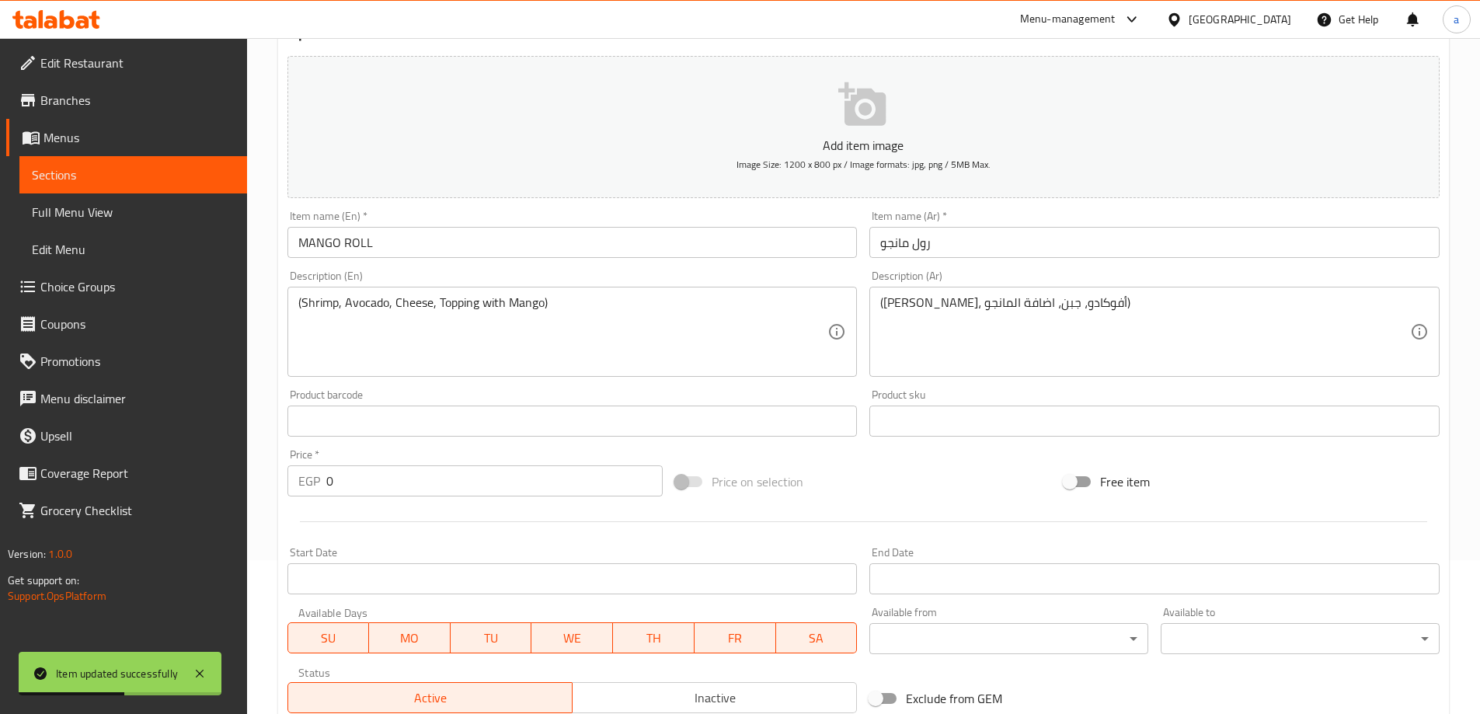
scroll to position [0, 0]
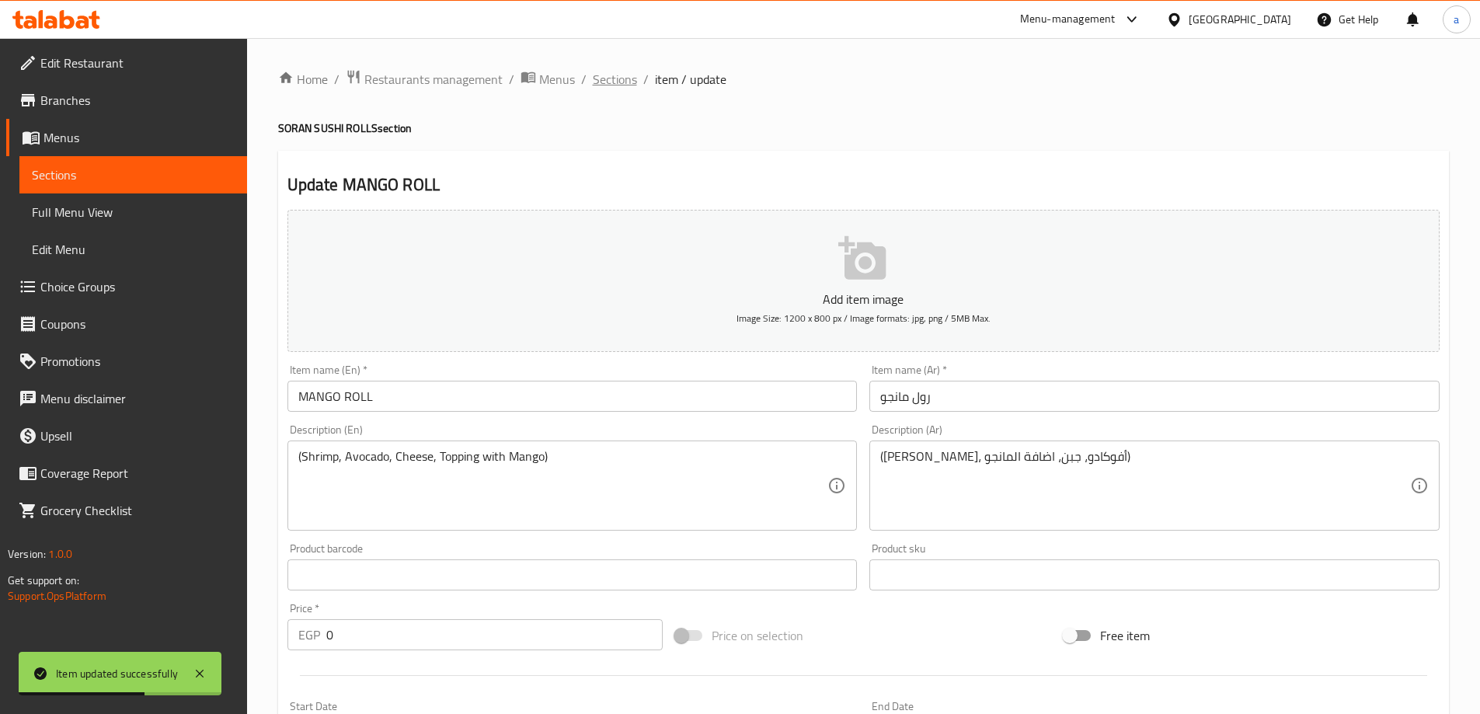
click at [628, 79] on span "Sections" at bounding box center [615, 79] width 44 height 19
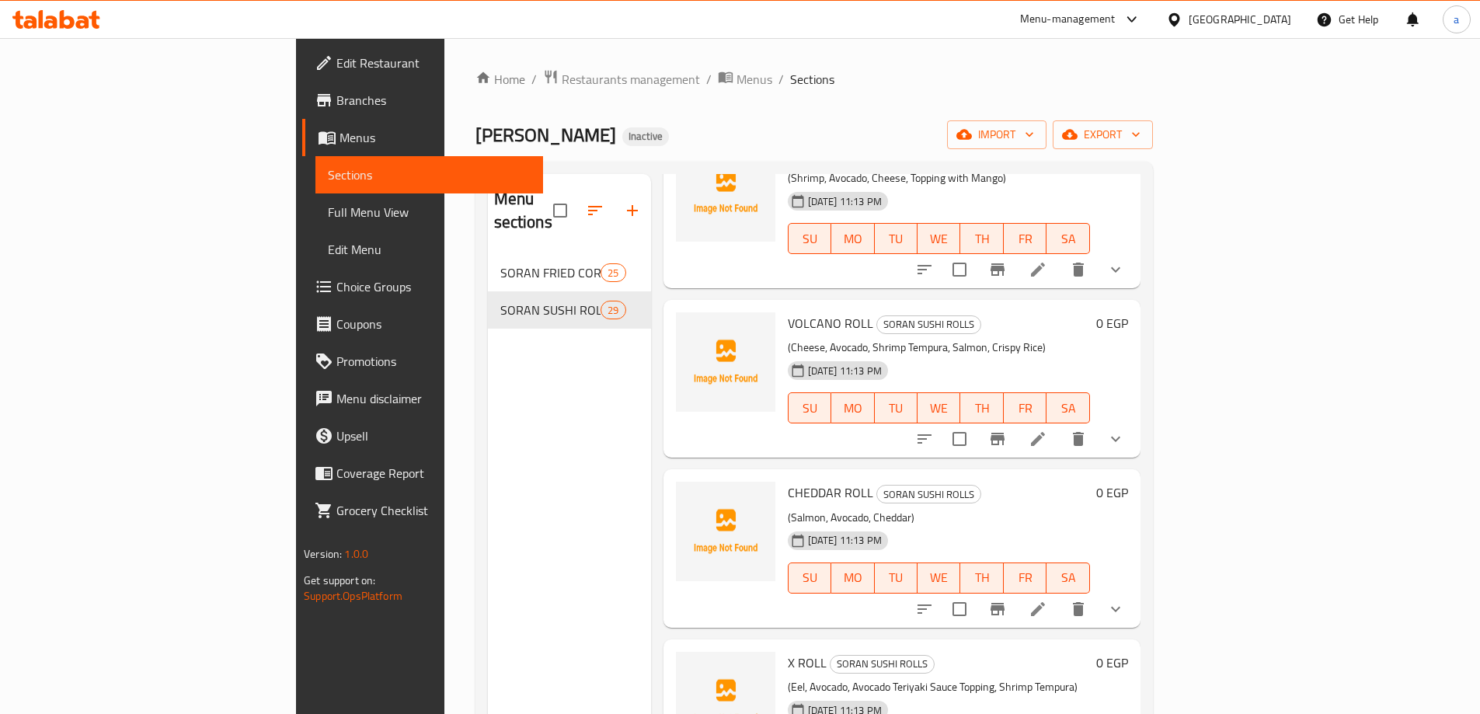
scroll to position [2875, 0]
click at [1060, 423] on li at bounding box center [1038, 437] width 44 height 28
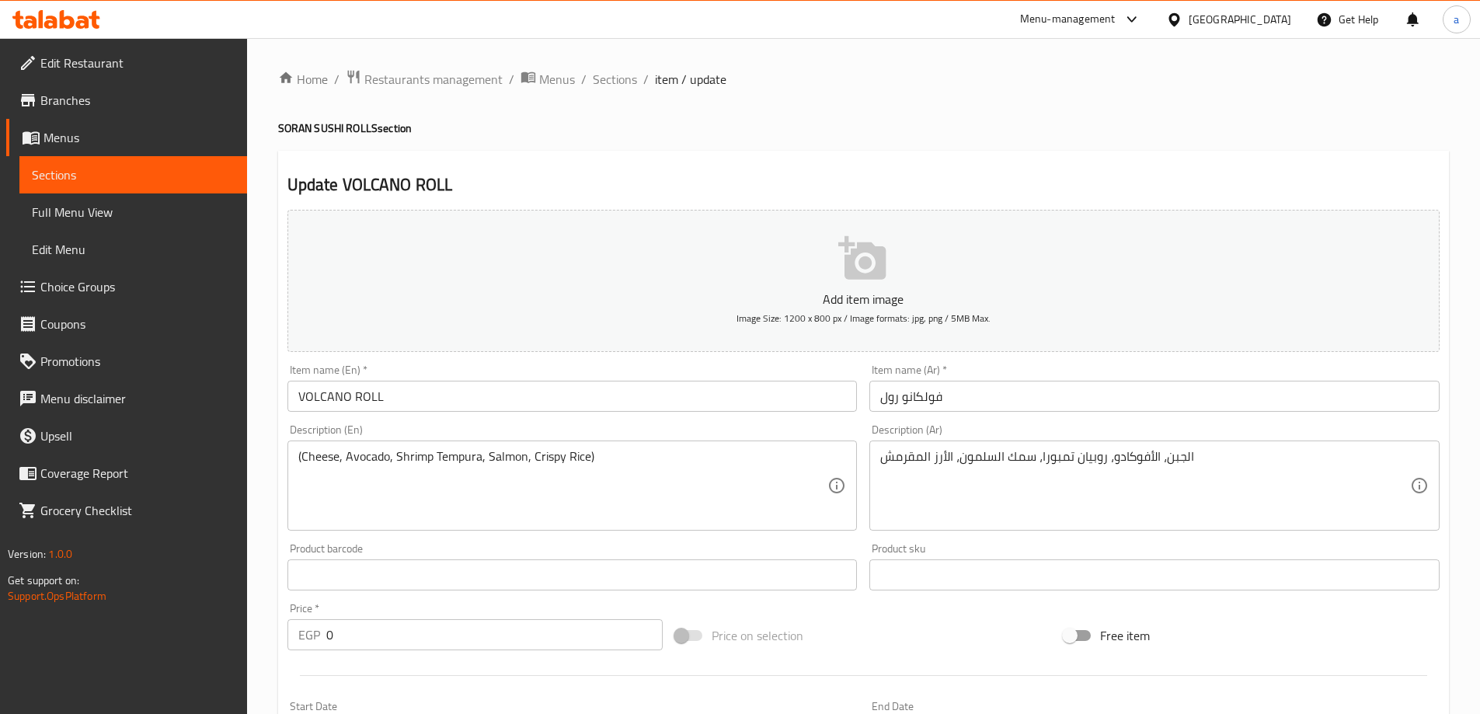
click at [1099, 458] on textarea "الجبن، الأفوكادو، روبيان تمبورا، سمك السلمون، الأرز المقرمش" at bounding box center [1145, 486] width 530 height 74
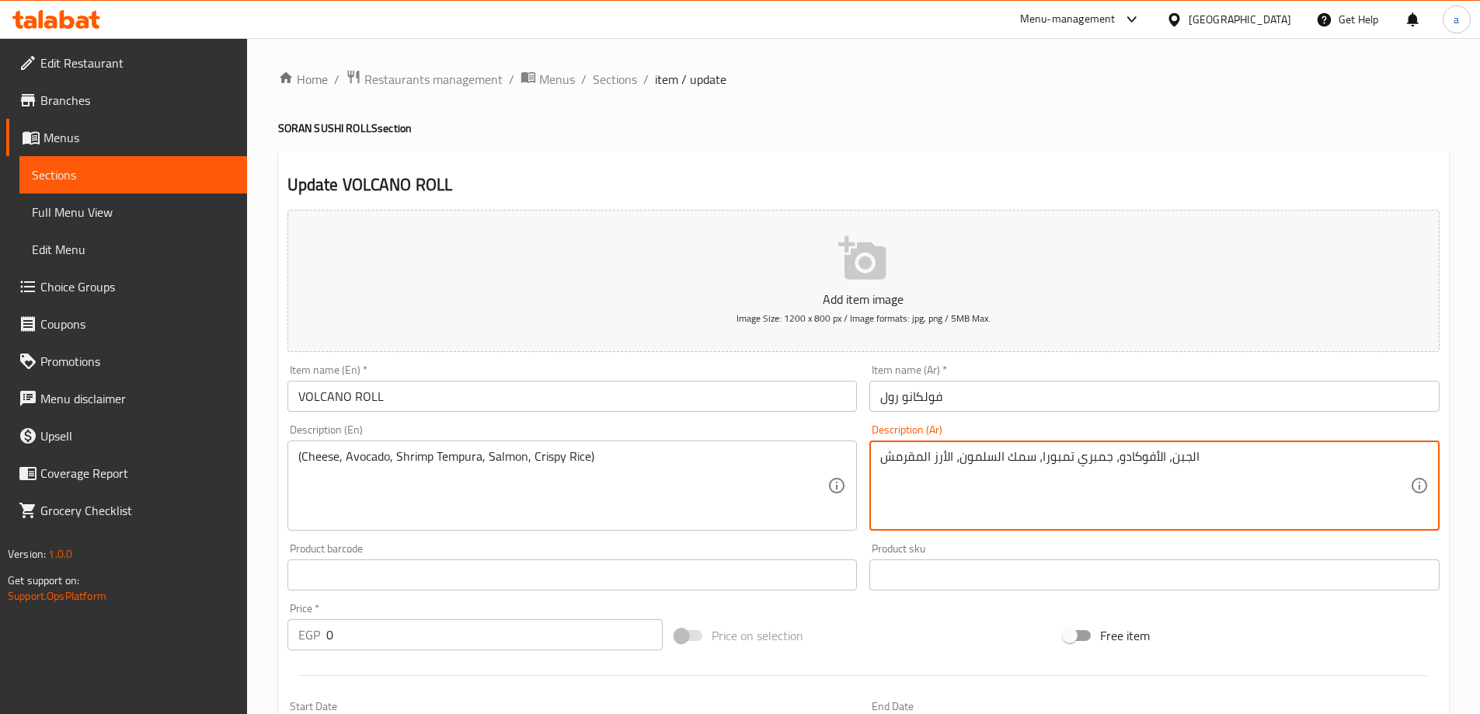
click at [1017, 469] on textarea "الجبن، الأفوكادو، جمبري تمبورا، سمك السلمون، الأرز المقرمش" at bounding box center [1145, 486] width 530 height 74
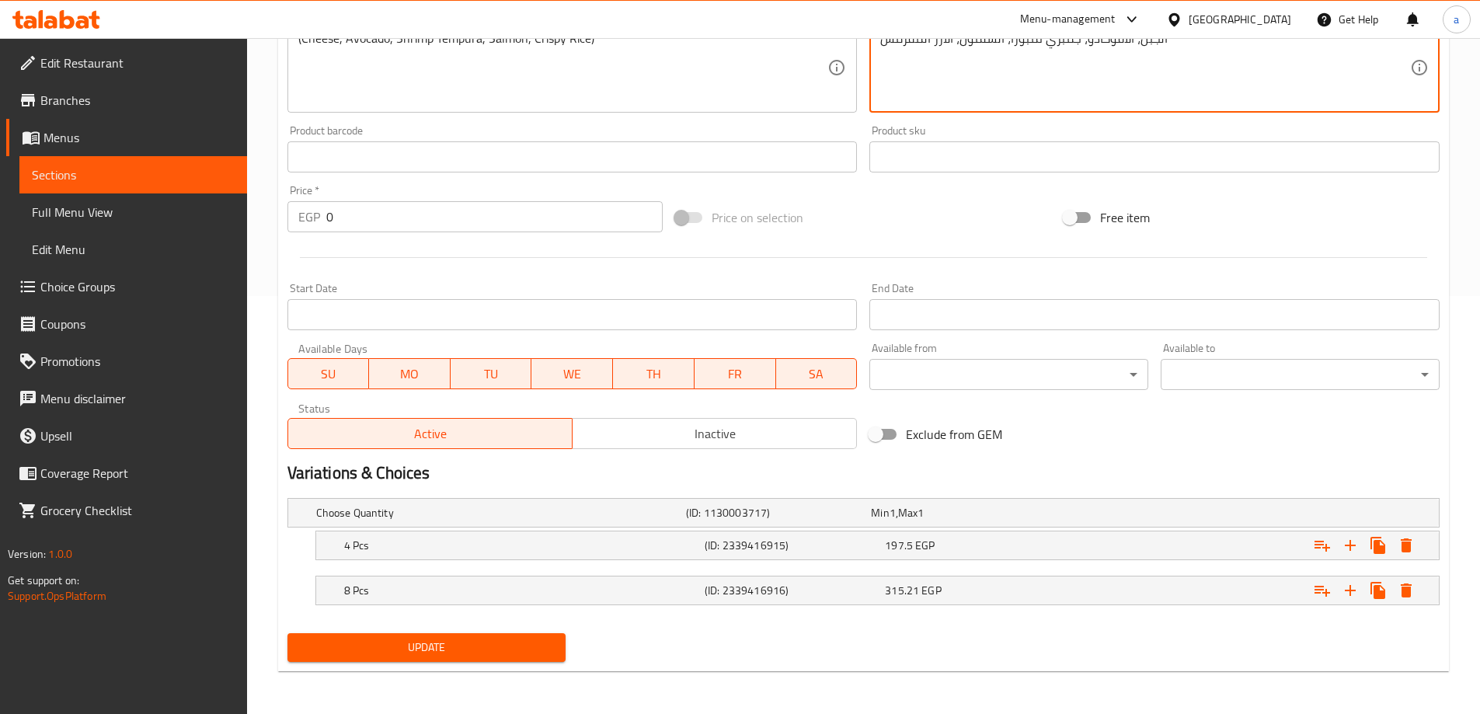
scroll to position [419, 0]
type textarea "الجبن، الأفوكادو، جمبري تمبورا، السلمون، الأرز المقرمش"
click at [1050, 535] on div "197.5 EGP" at bounding box center [972, 545] width 180 height 22
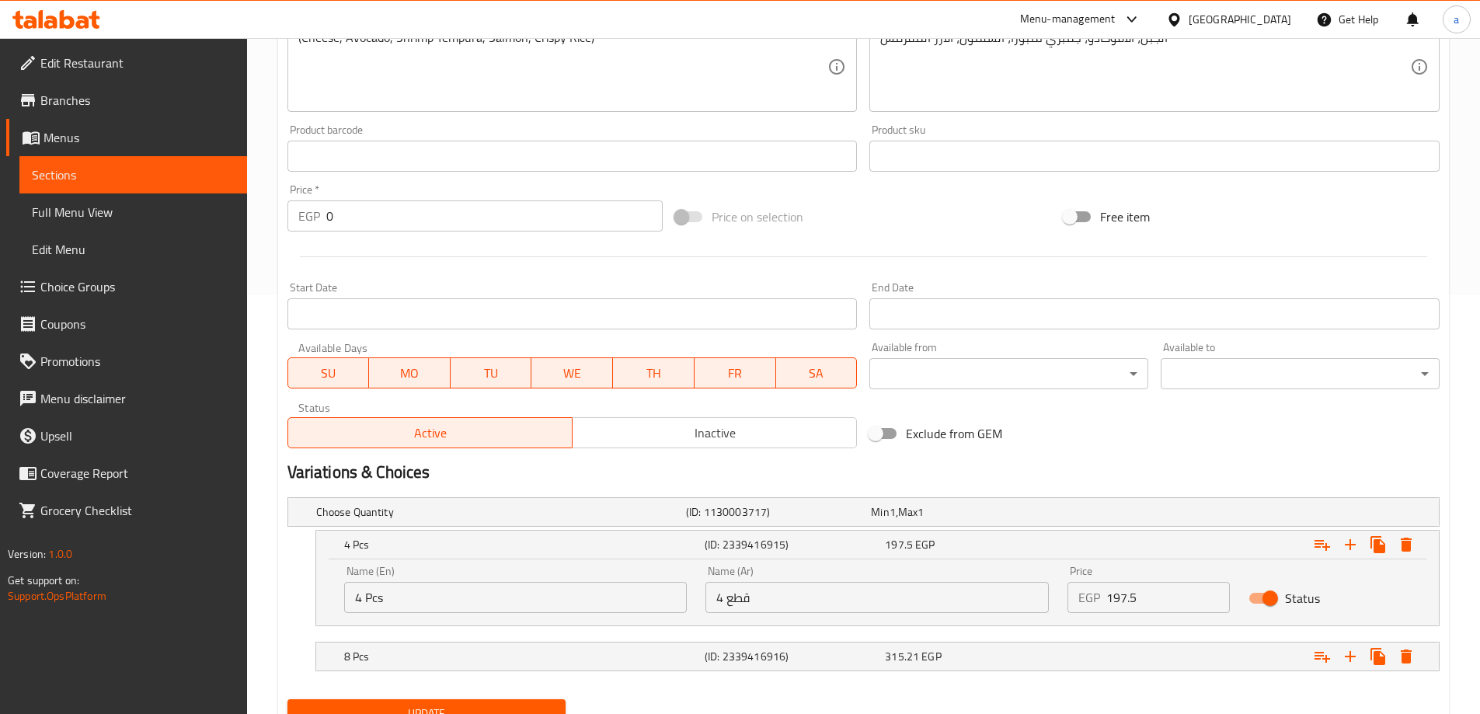
click at [1212, 583] on input "197.5" at bounding box center [1168, 597] width 124 height 31
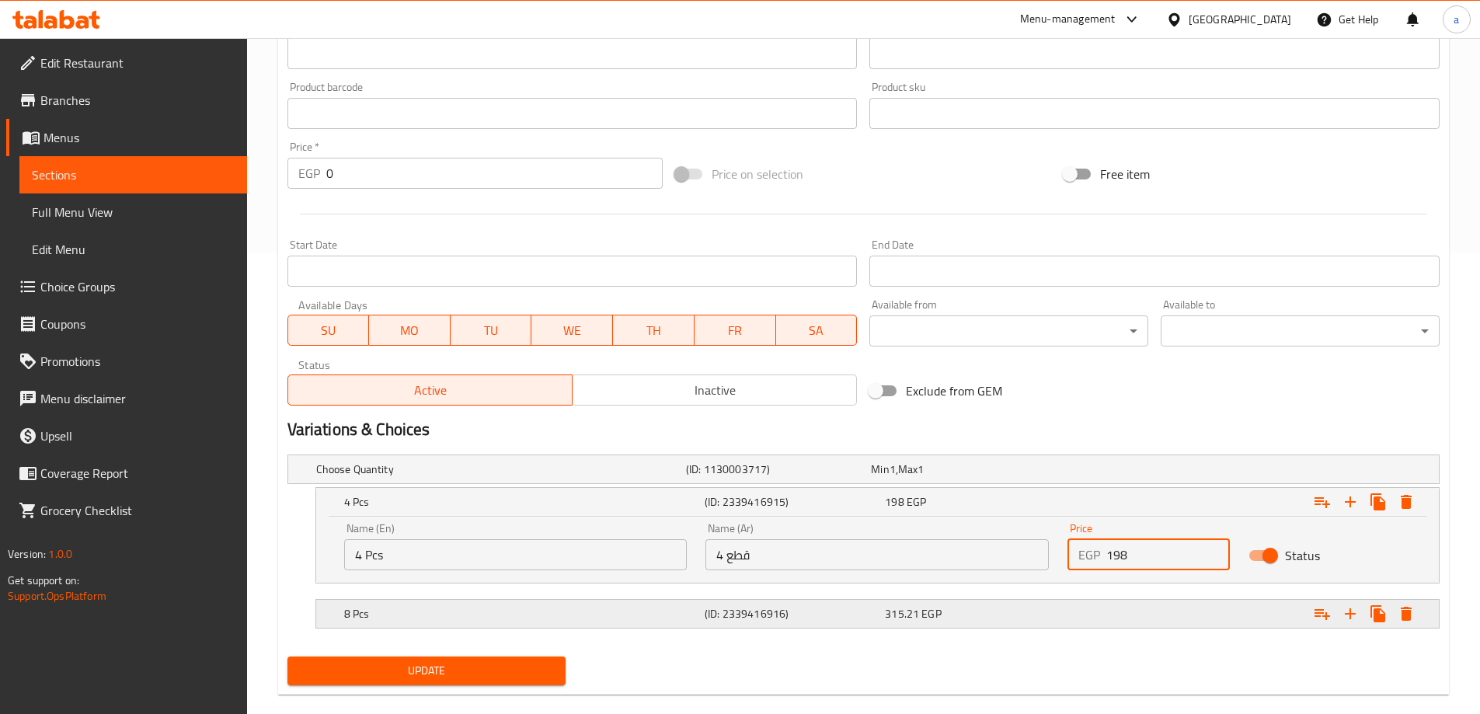
scroll to position [486, 0]
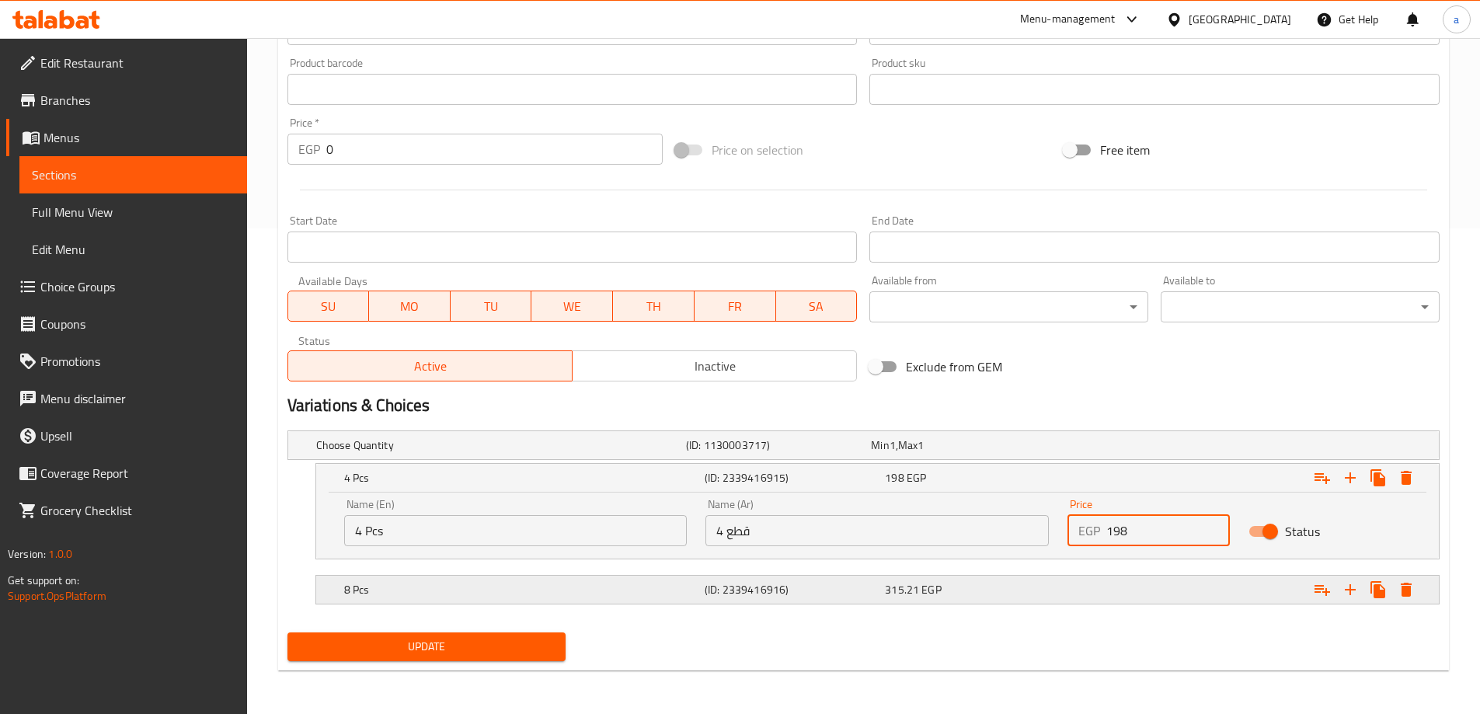
type input "198"
click at [1144, 604] on div "Expand" at bounding box center [1242, 590] width 361 height 34
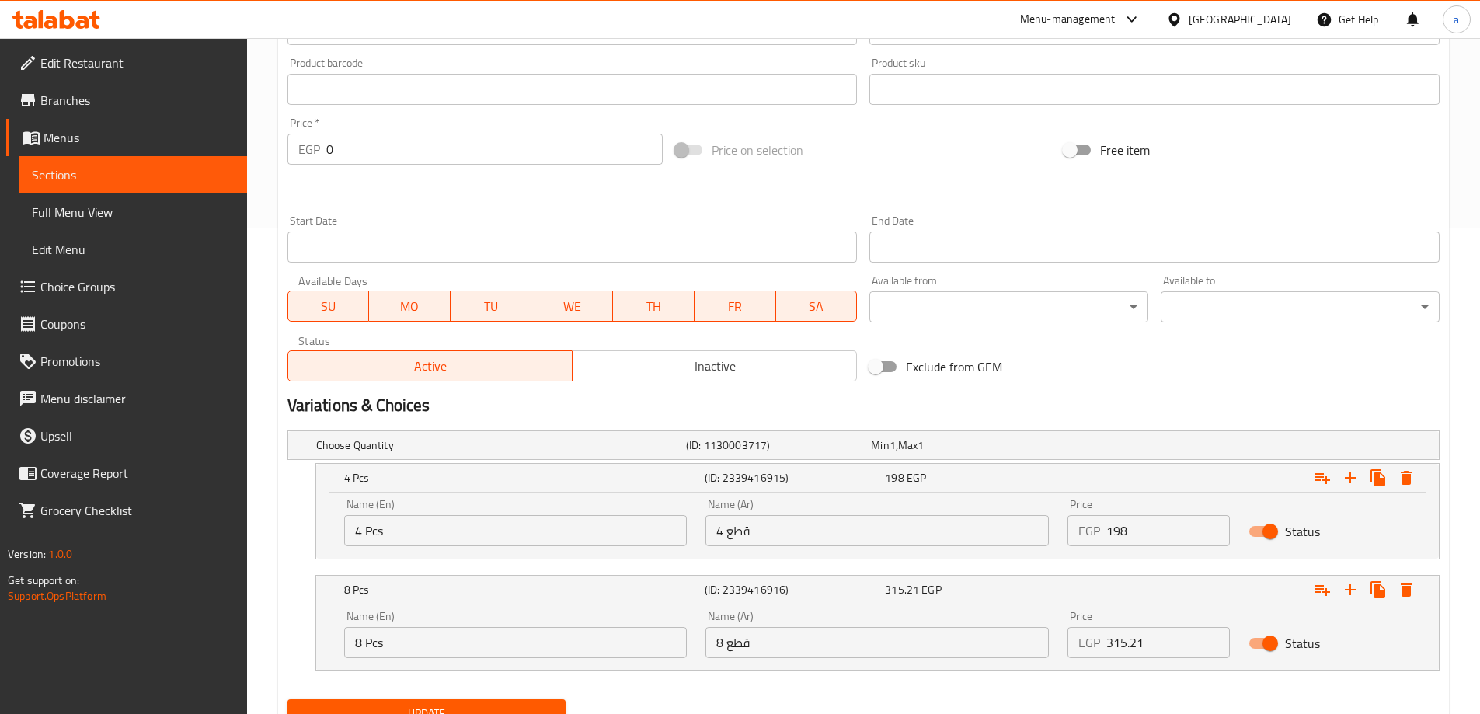
click at [1158, 627] on input "315.21" at bounding box center [1168, 642] width 124 height 31
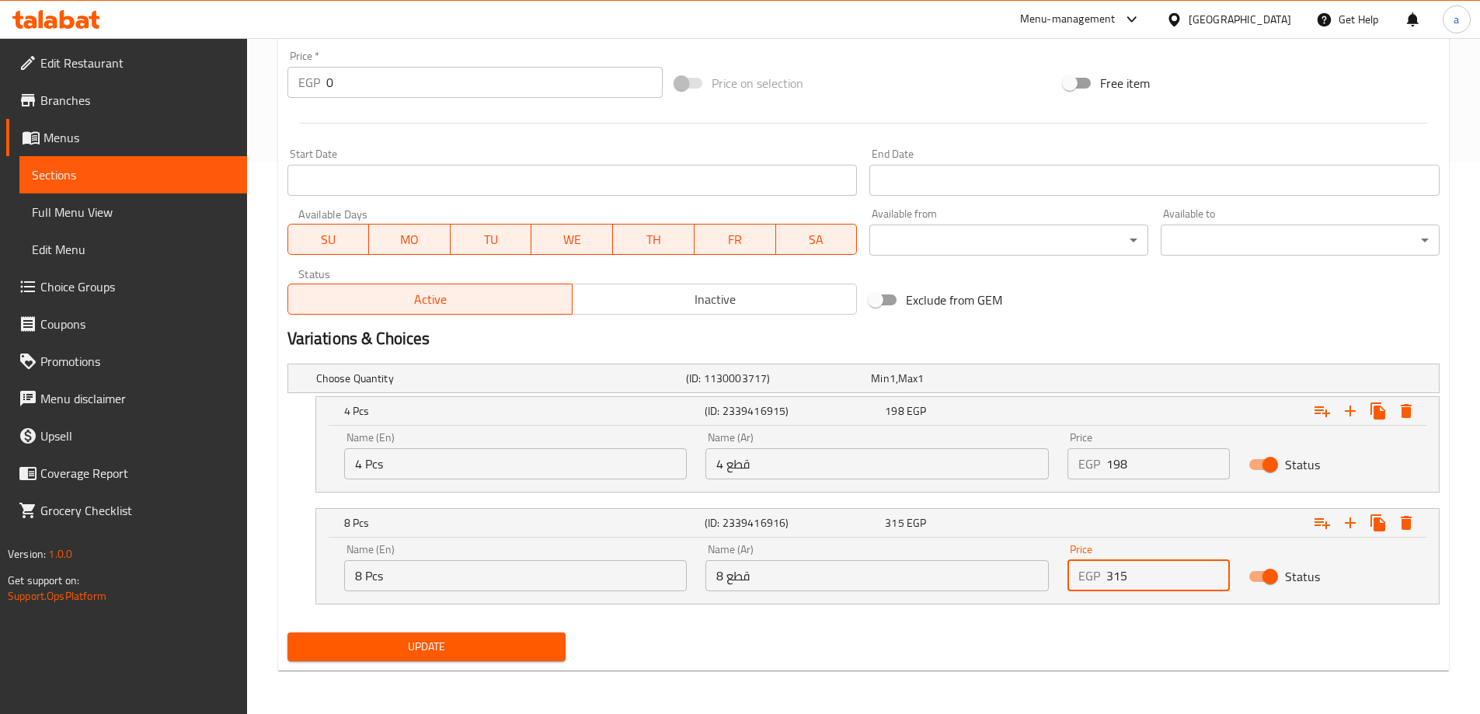
type input "315"
click at [549, 657] on button "Update" at bounding box center [426, 646] width 279 height 29
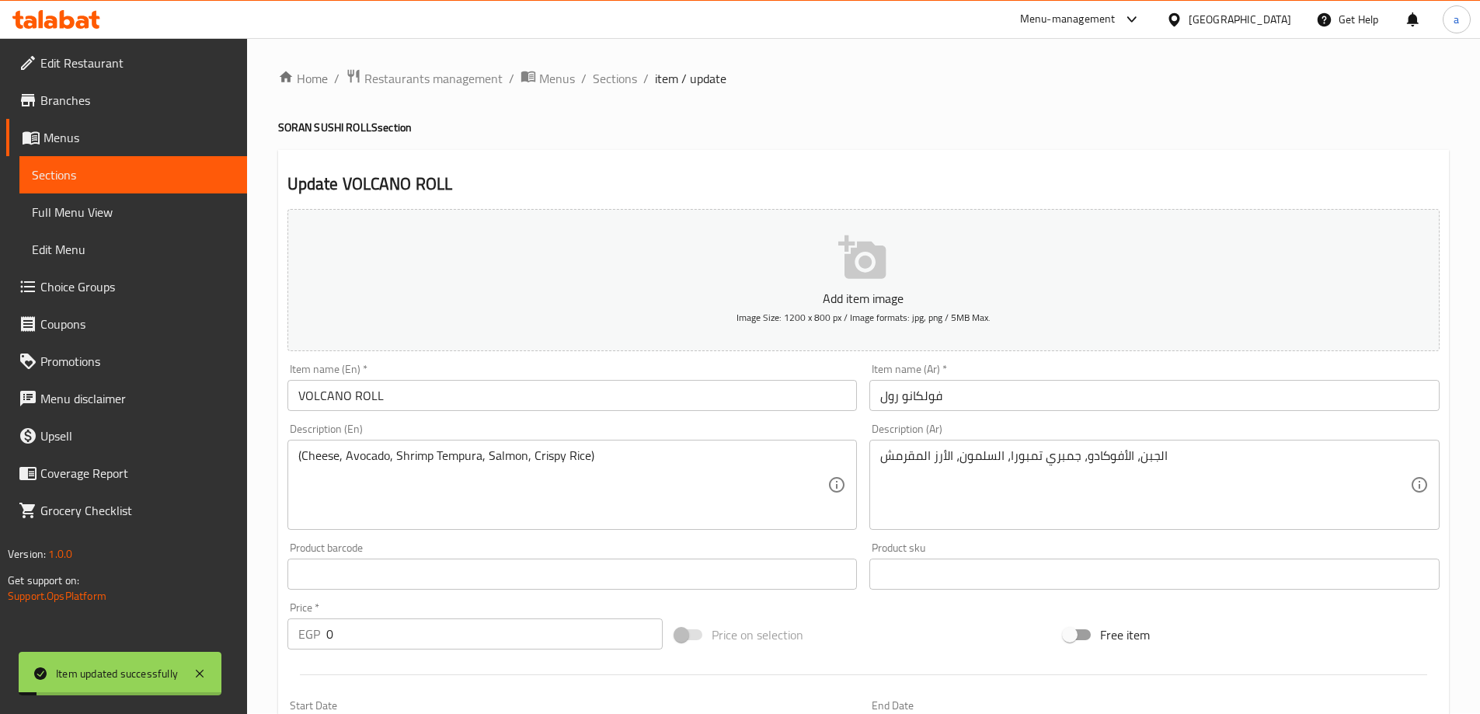
scroll to position [0, 0]
click at [600, 74] on span "Sections" at bounding box center [615, 79] width 44 height 19
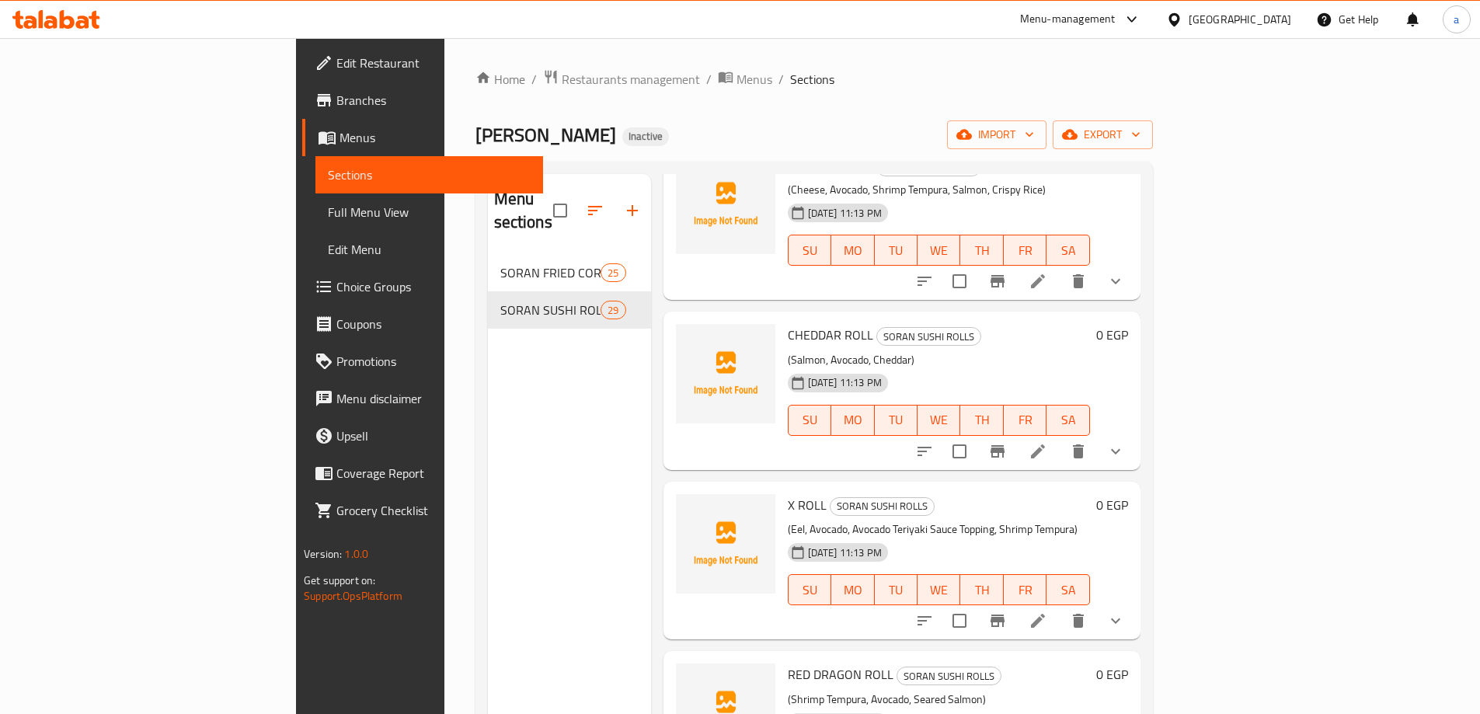
scroll to position [2797, 0]
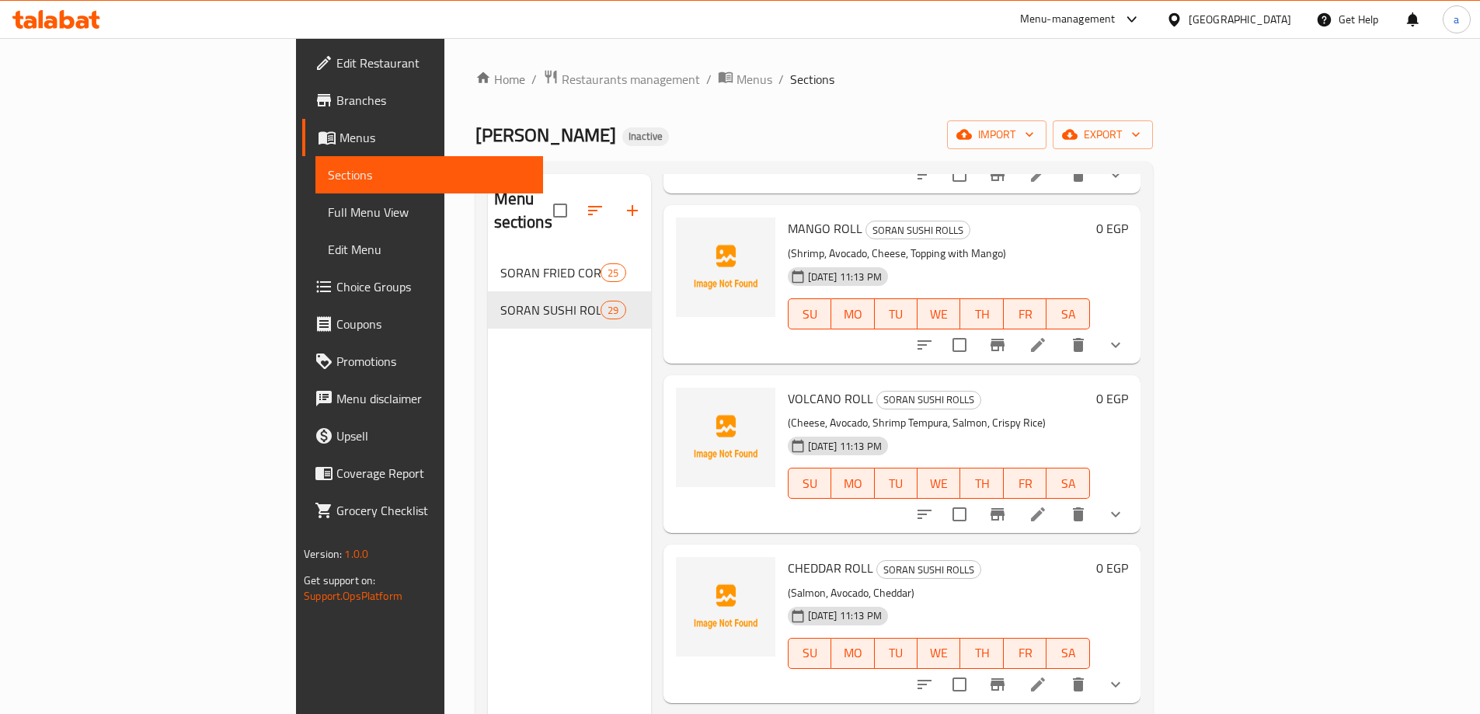
click at [1060, 671] on li at bounding box center [1038, 685] width 44 height 28
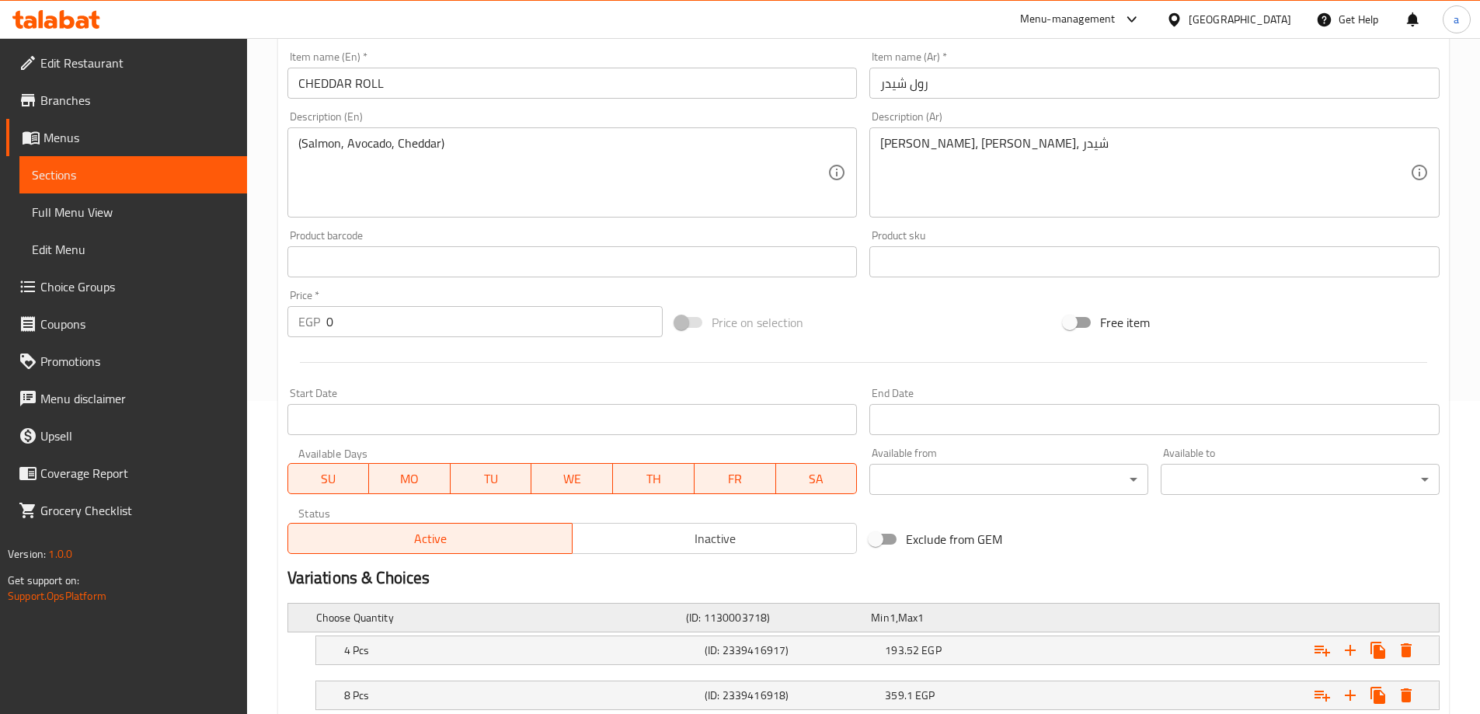
scroll to position [388, 0]
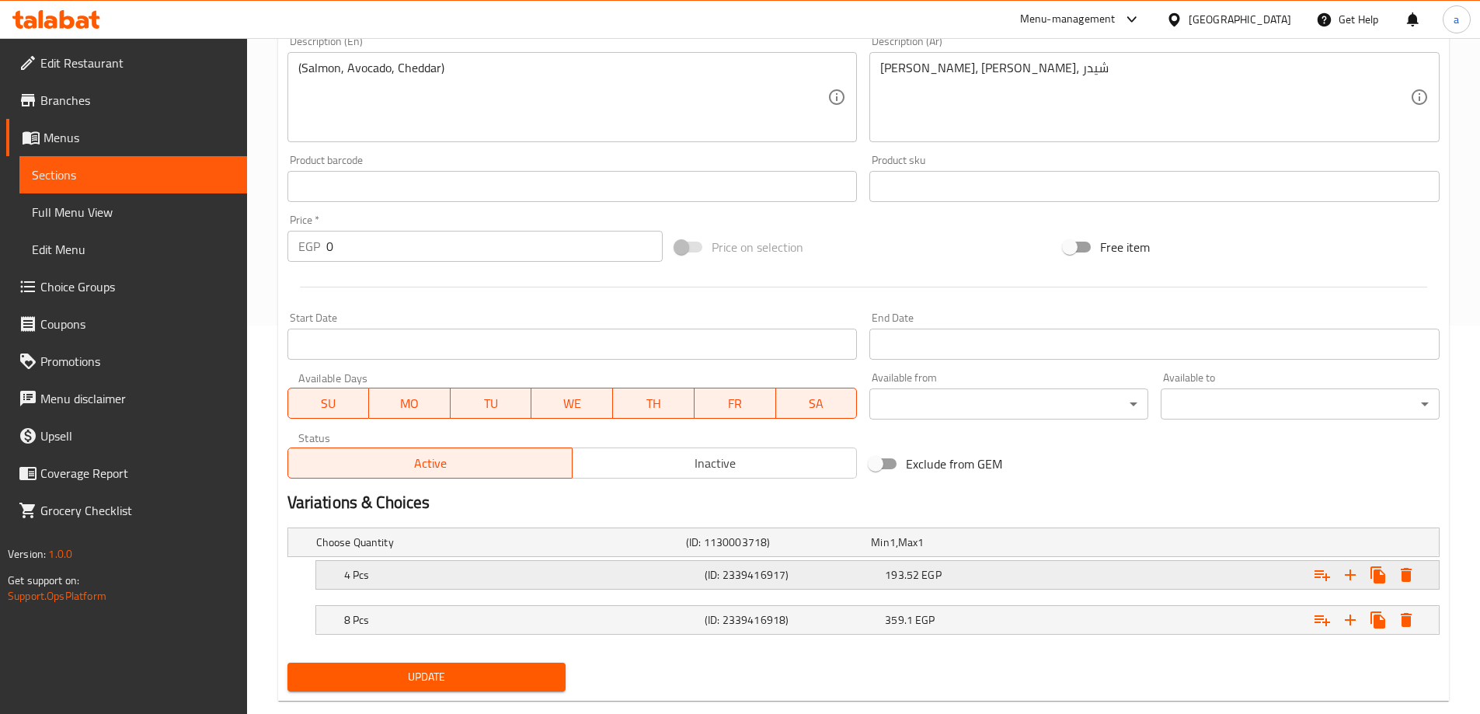
click at [1028, 587] on div "4 Pcs (ID: 2339416917) 193.52 EGP" at bounding box center [882, 575] width 1082 height 34
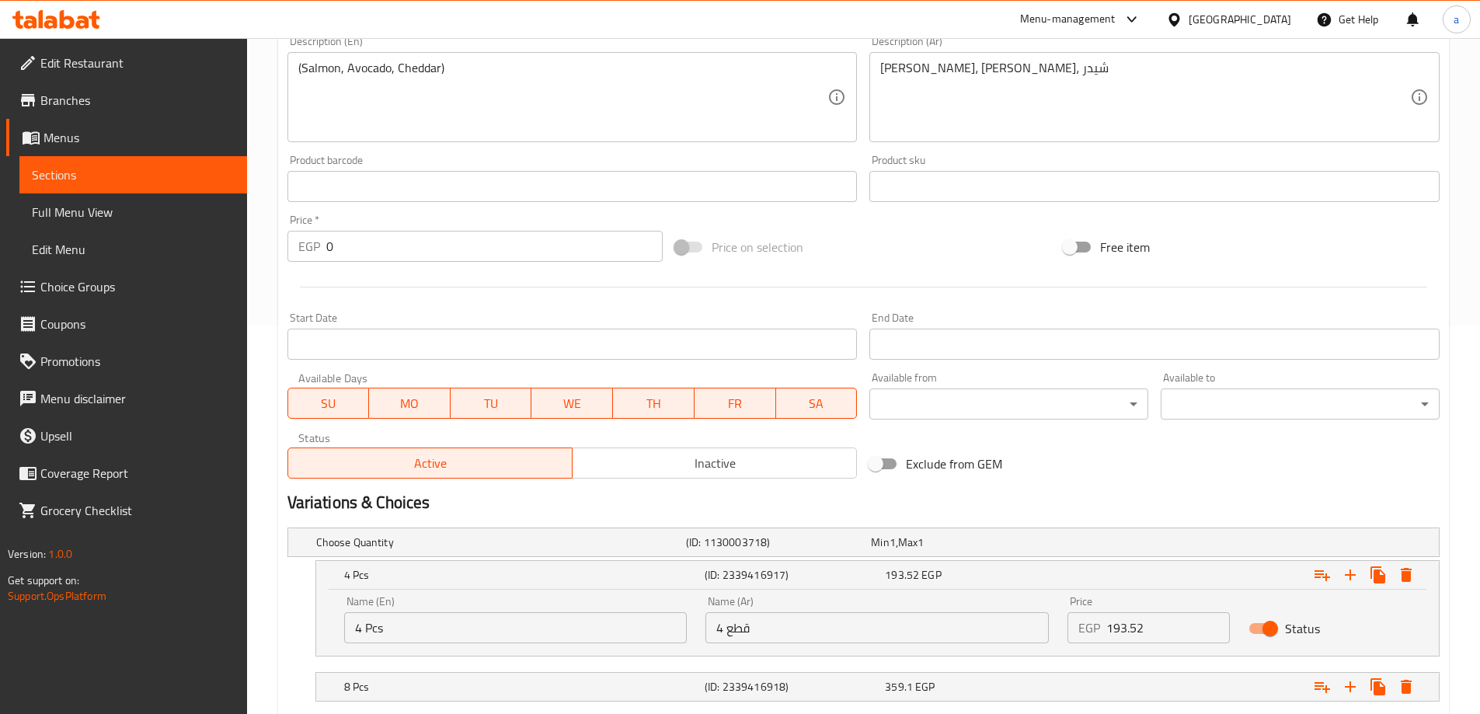
click at [1155, 633] on input "193.52" at bounding box center [1168, 627] width 124 height 31
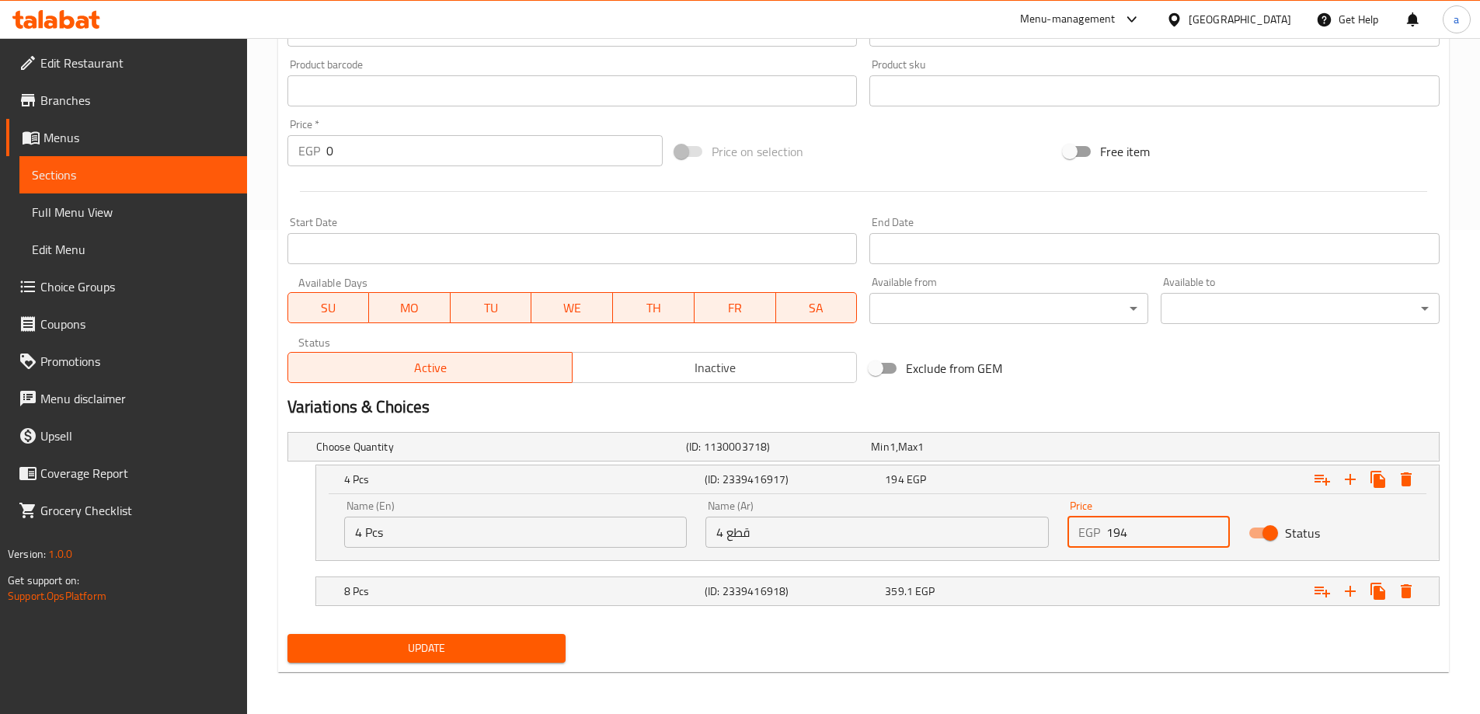
scroll to position [486, 0]
type input "194"
click at [1130, 629] on div "Update" at bounding box center [863, 646] width 1165 height 41
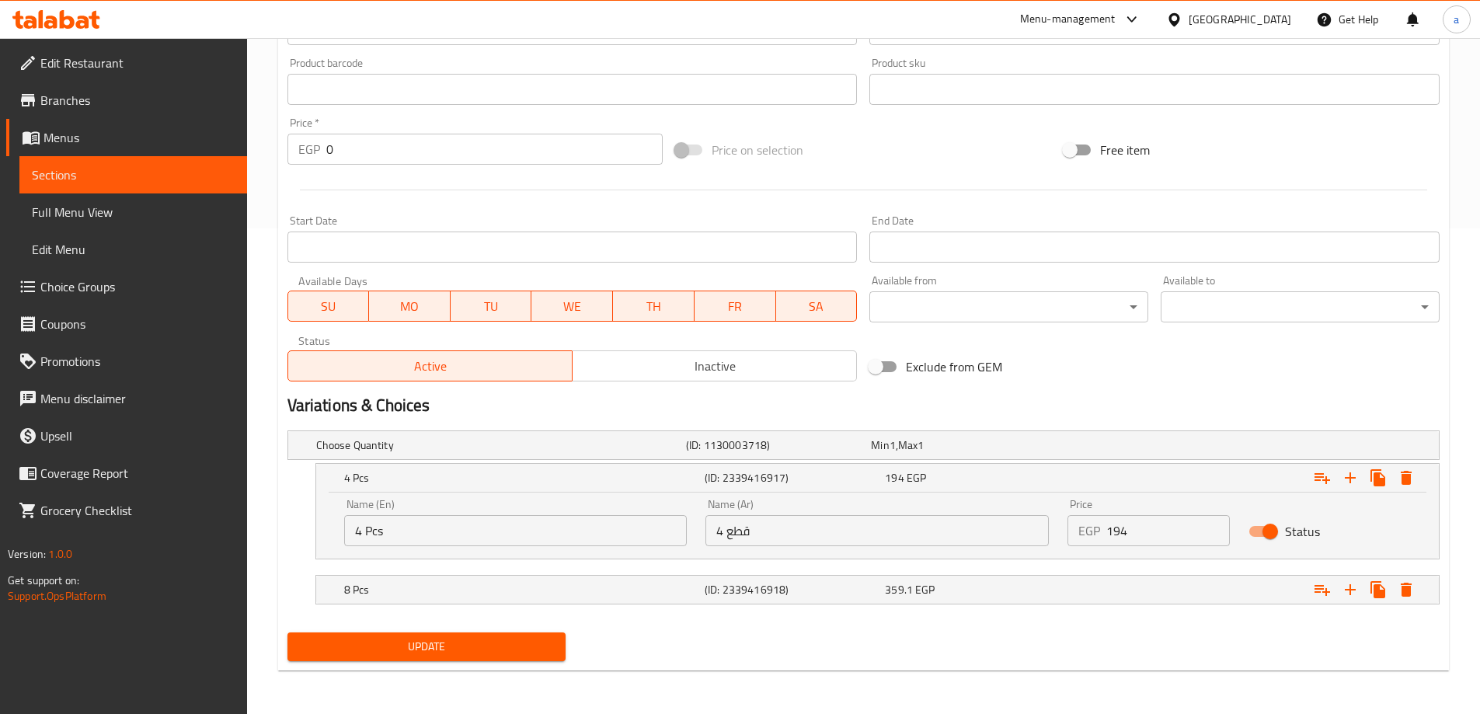
click at [1127, 608] on nav at bounding box center [863, 614] width 1152 height 12
click at [1134, 584] on div "Expand" at bounding box center [1242, 590] width 361 height 34
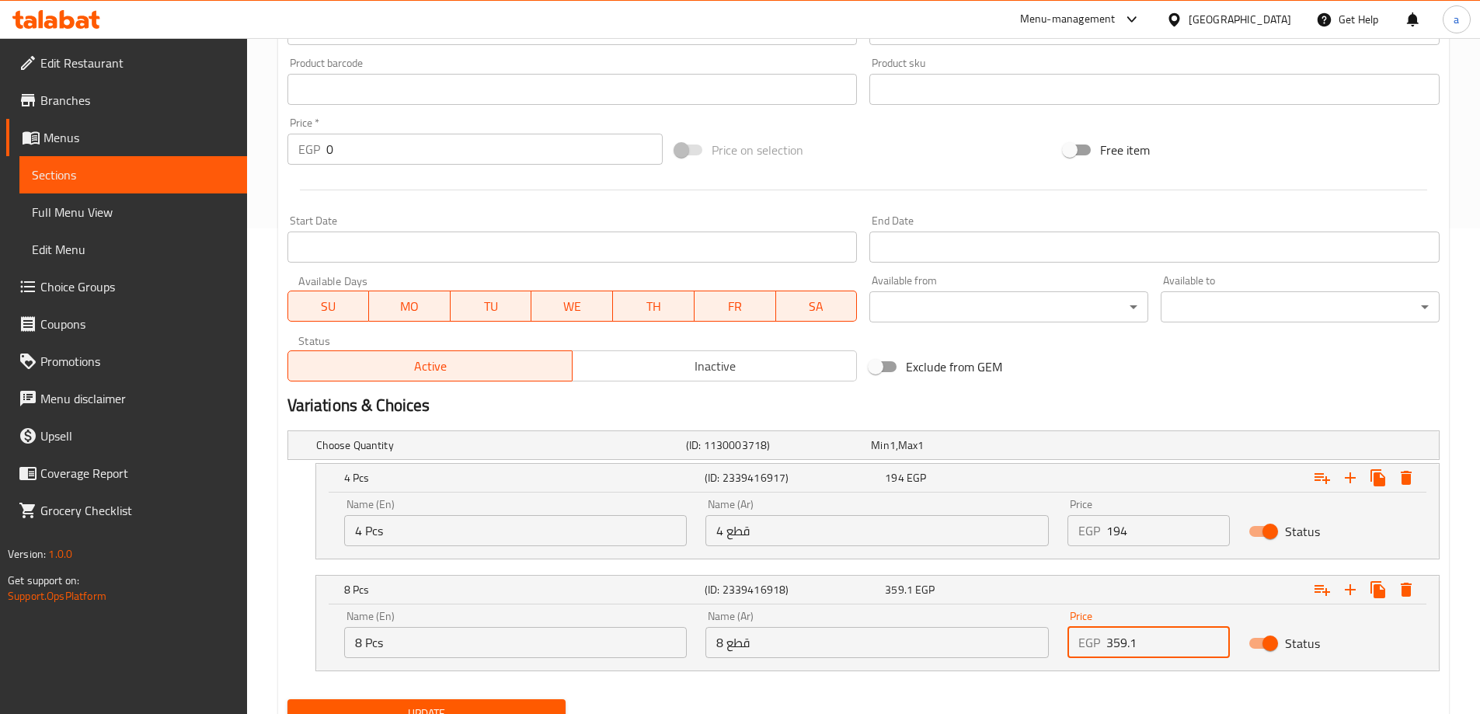
click at [1175, 653] on input "359.1" at bounding box center [1168, 642] width 124 height 31
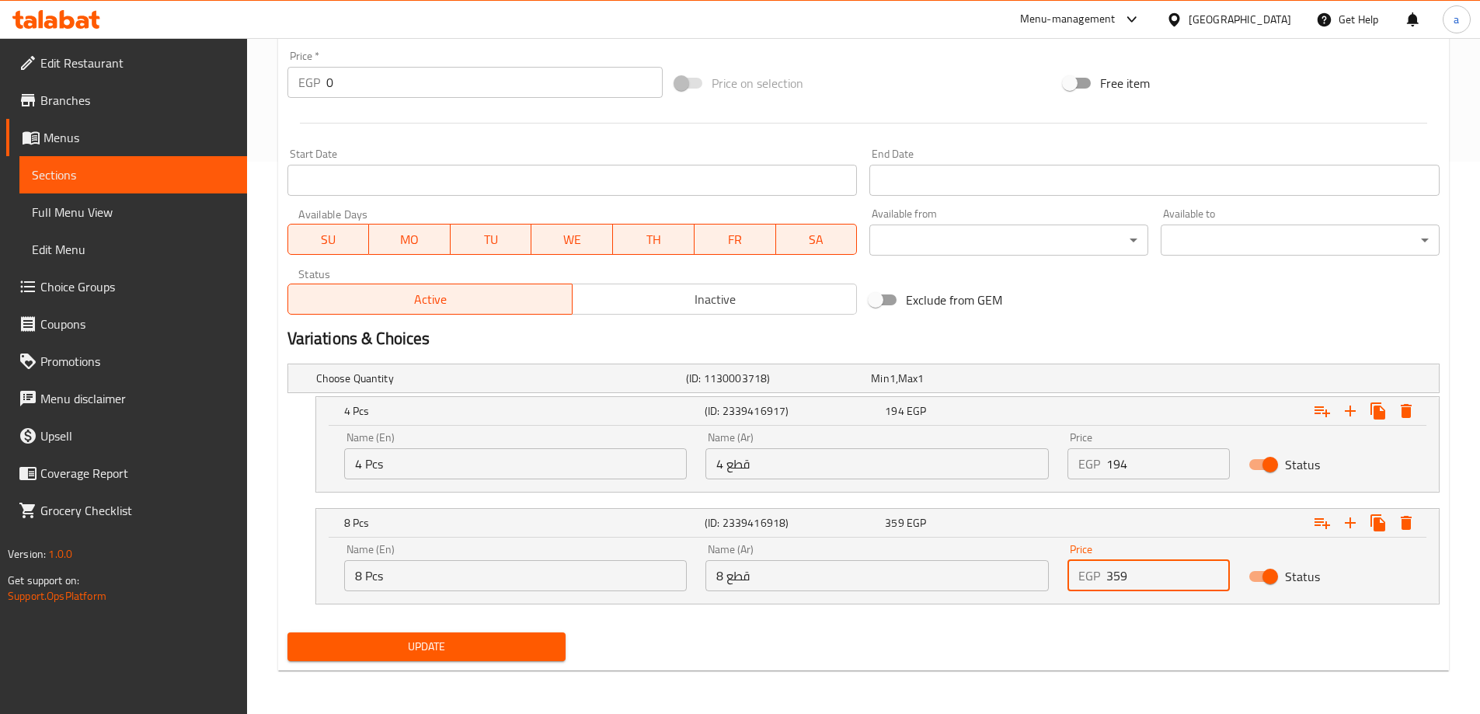
type input "359"
click at [496, 650] on span "Update" at bounding box center [427, 646] width 254 height 19
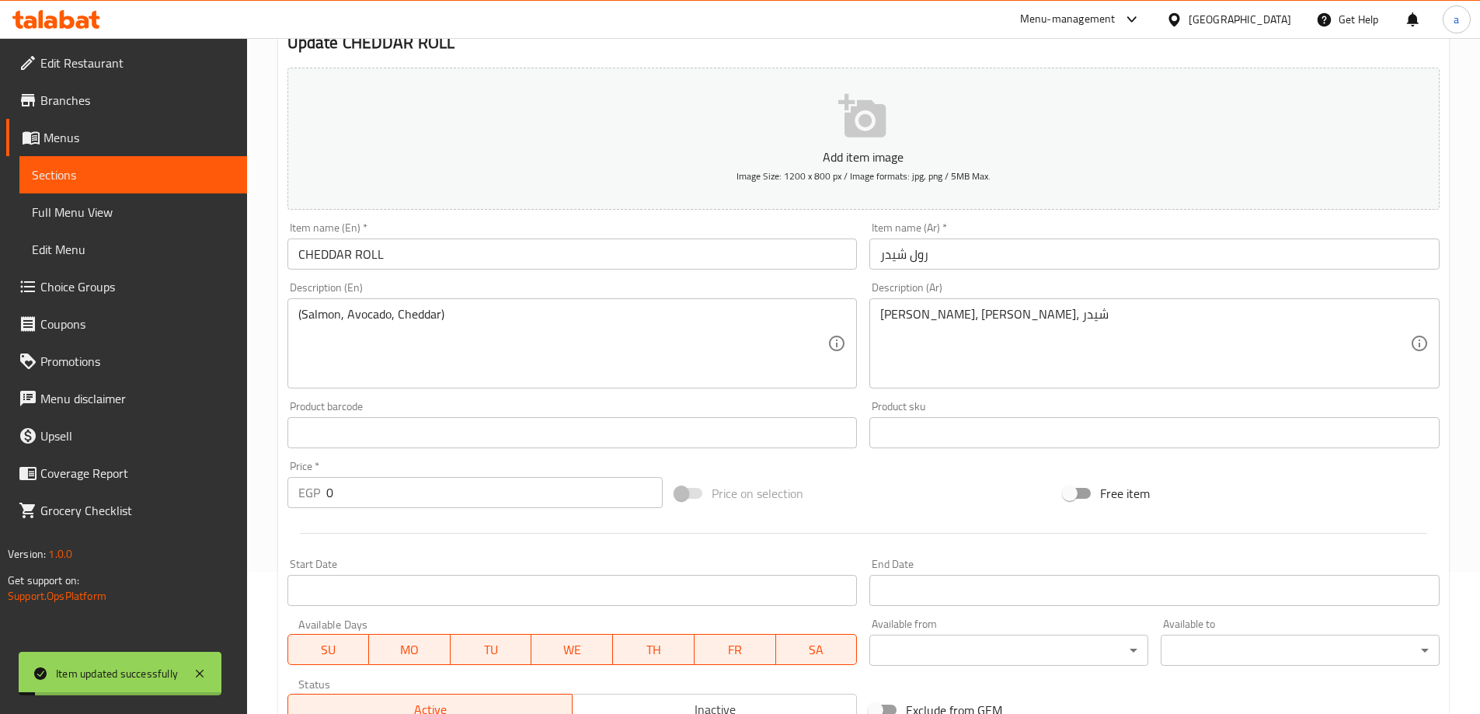
scroll to position [0, 0]
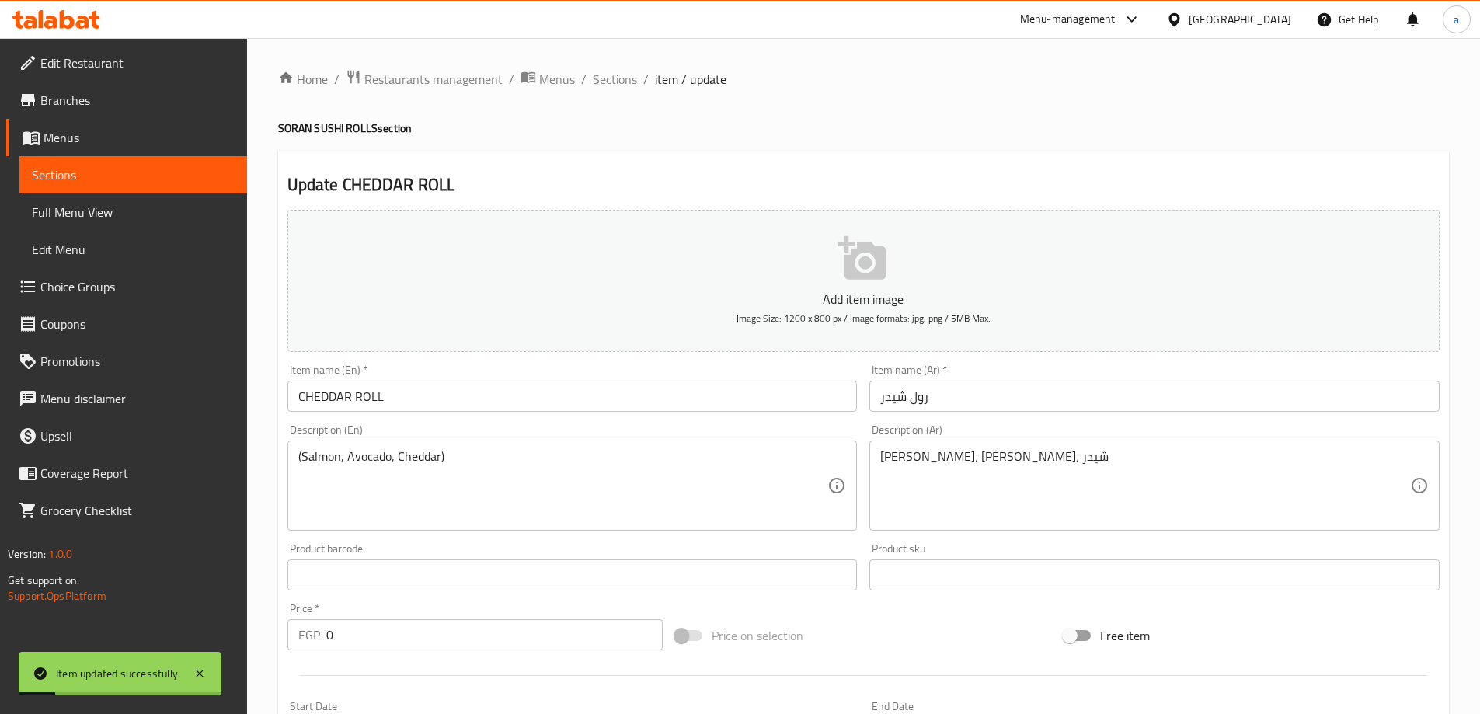
click at [626, 72] on span "Sections" at bounding box center [615, 79] width 44 height 19
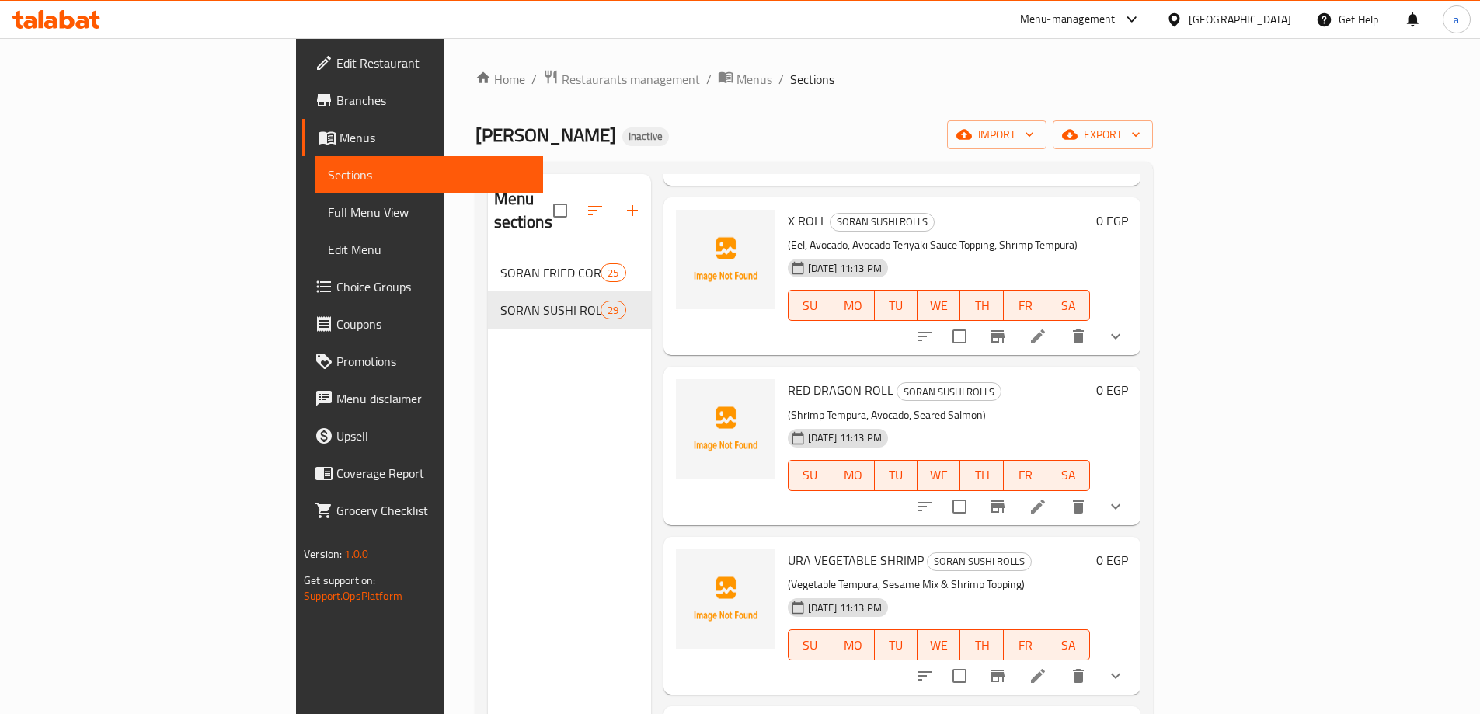
scroll to position [3237, 0]
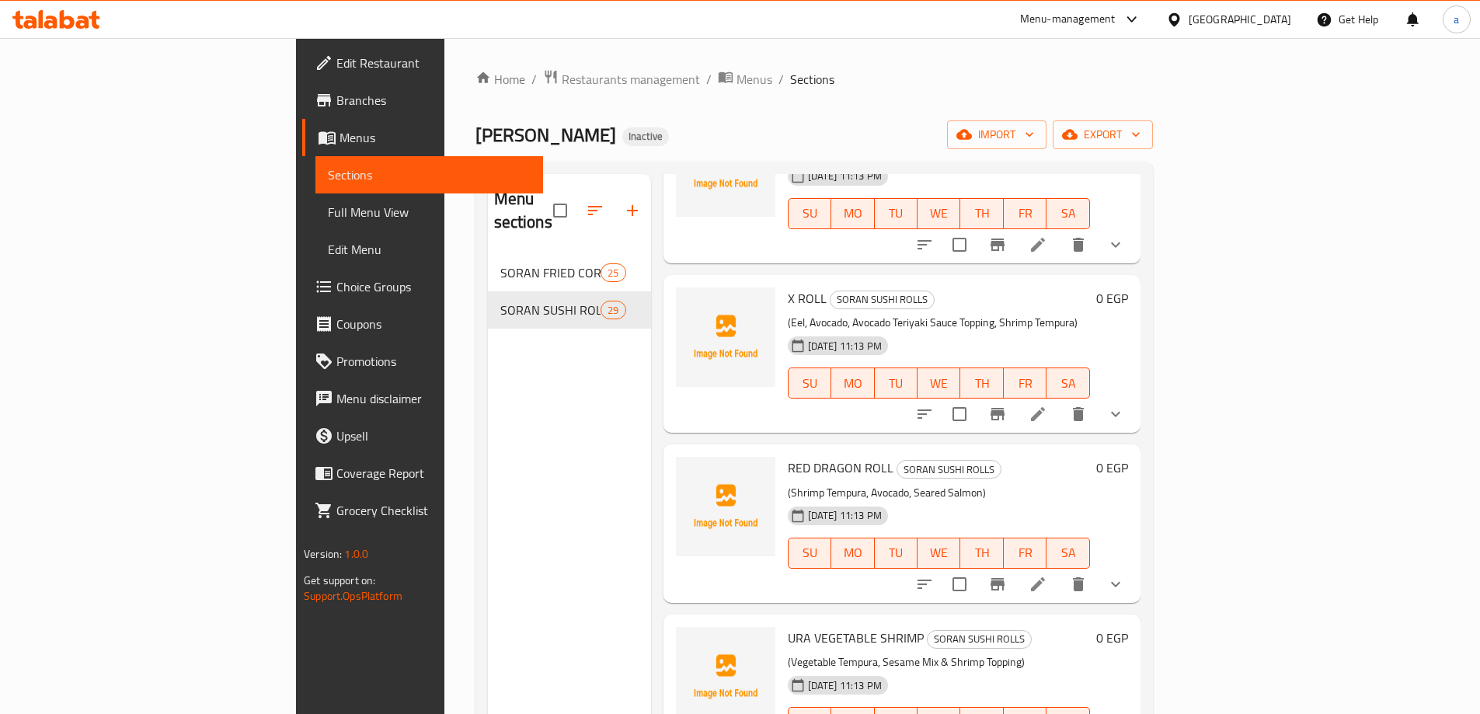
click at [1060, 400] on li at bounding box center [1038, 414] width 44 height 28
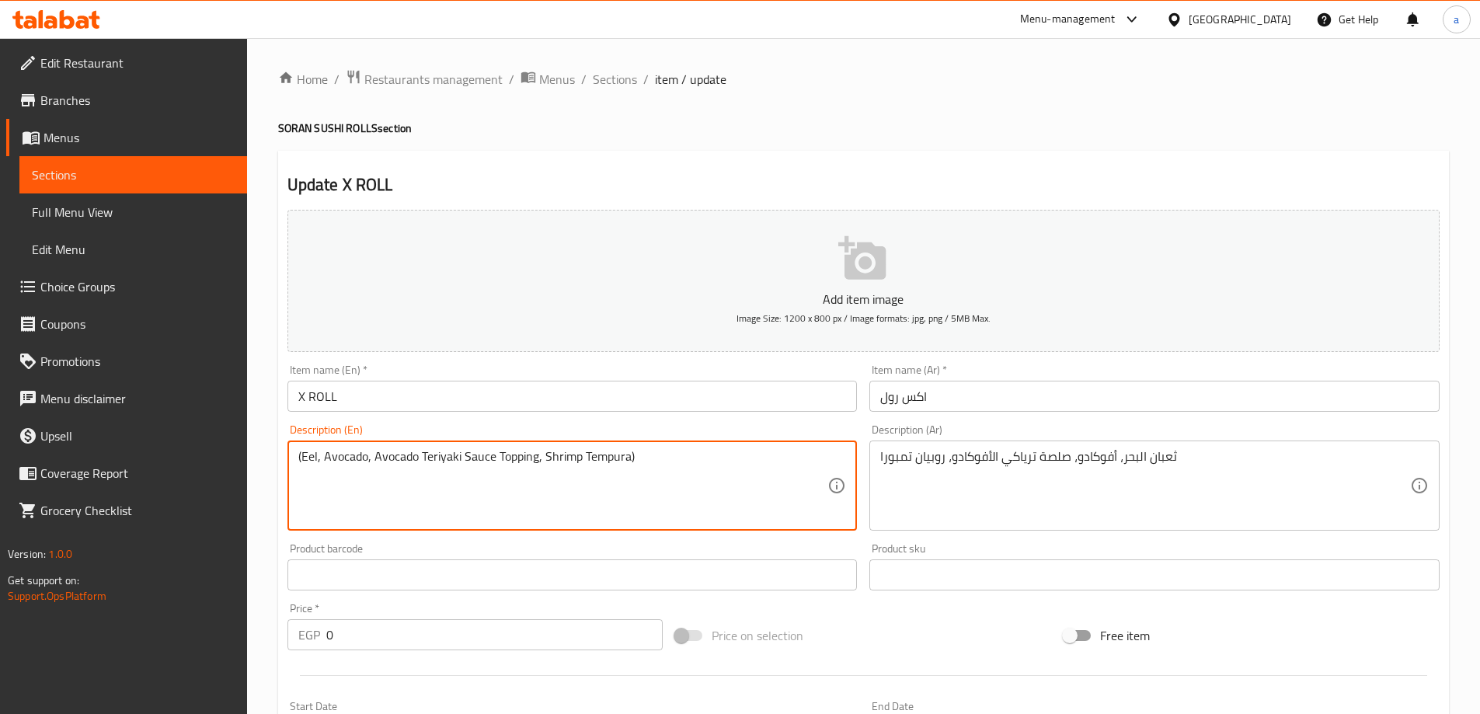
click at [305, 462] on textarea "(Eel, Avocado, Avocado Teriyaki Sauce Topping, Shrimp Tempura)" at bounding box center [563, 486] width 530 height 74
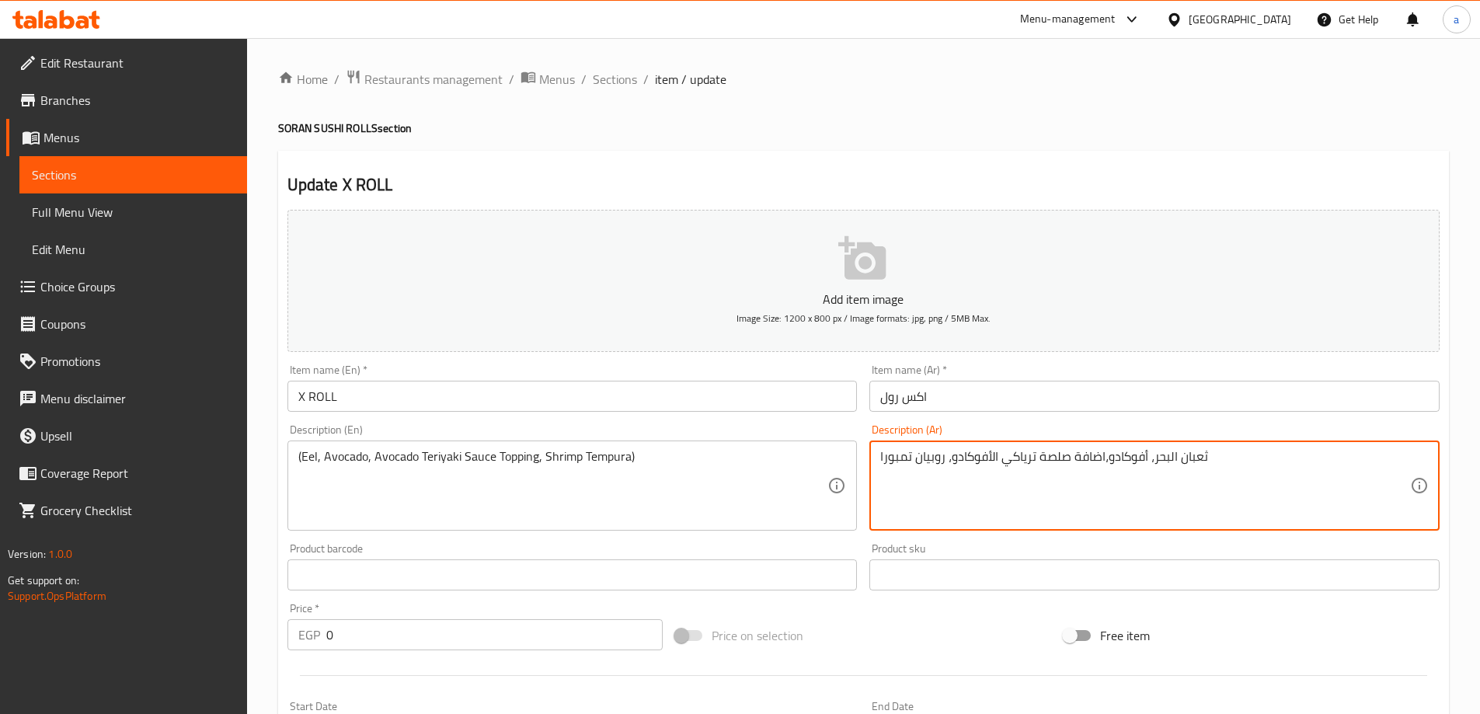
click at [943, 468] on textarea "ثعبان البحر، أفوكادو،اضافة صلصة ترياكي الأفوكادو، روبيان تمبورا" at bounding box center [1145, 486] width 530 height 74
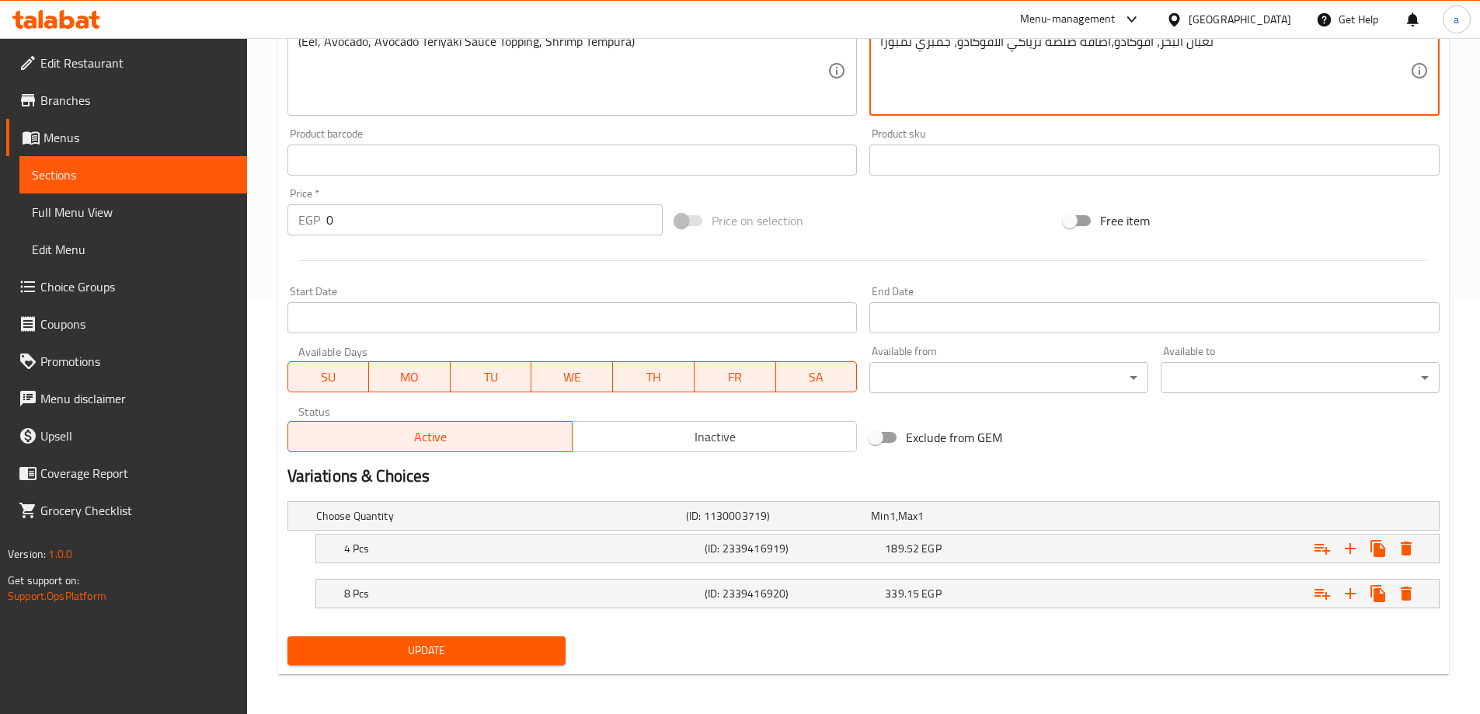
scroll to position [419, 0]
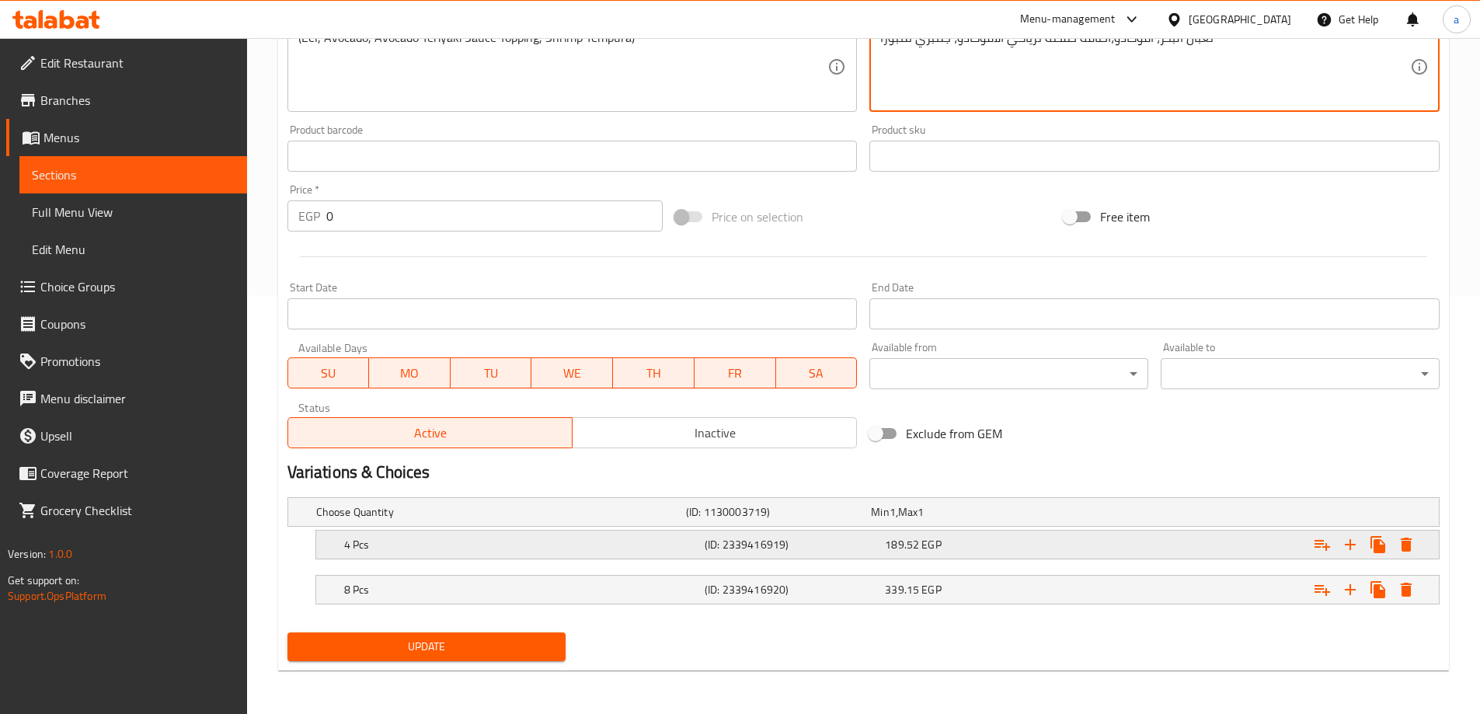
type textarea "ثعبان البحر، أفوكادو،اضافة صلصة ترياكي الأفوكادو، جمبري تمبورا"
click at [1020, 557] on div "4 Pcs (ID: 2339416919) 189.52 EGP" at bounding box center [882, 545] width 1082 height 34
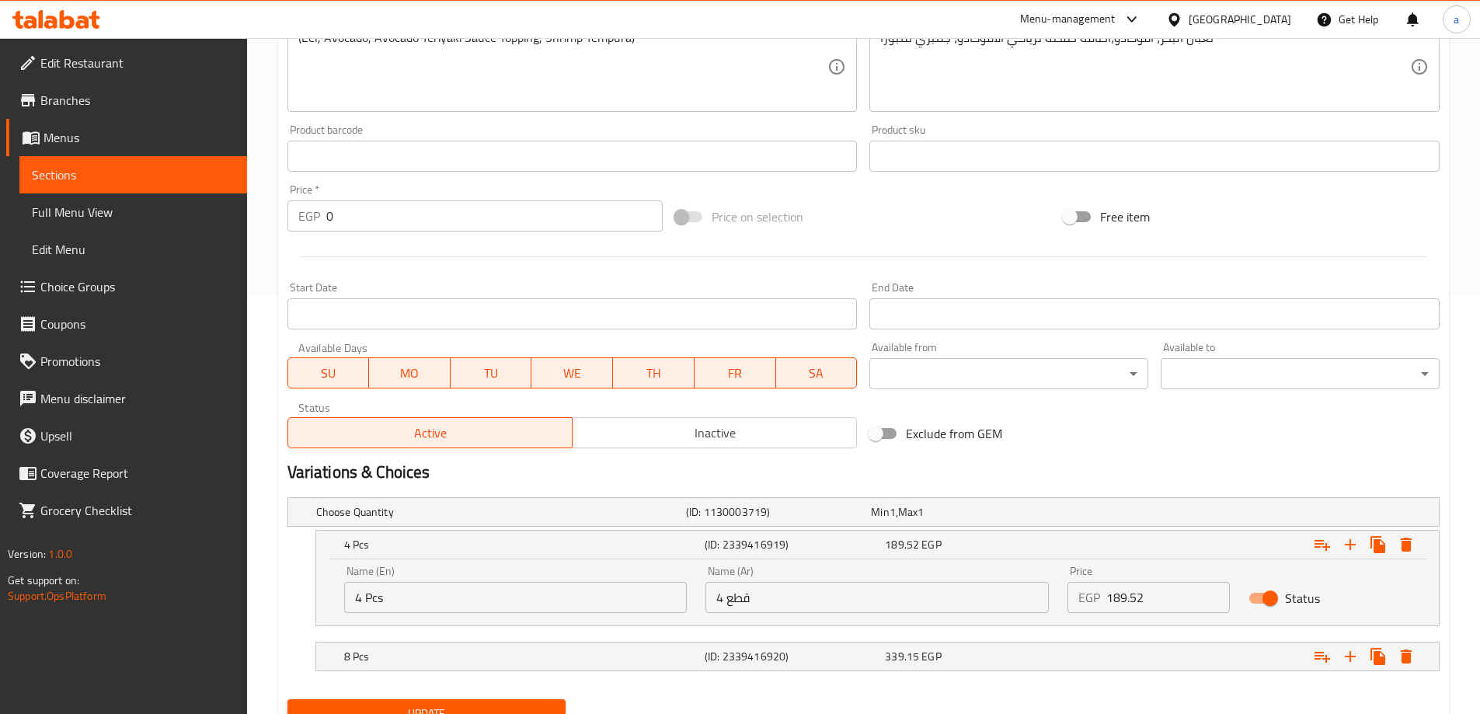
click at [1184, 597] on input "189.52" at bounding box center [1168, 597] width 124 height 31
type input "190"
click at [959, 652] on div "339.15 EGP" at bounding box center [972, 657] width 174 height 16
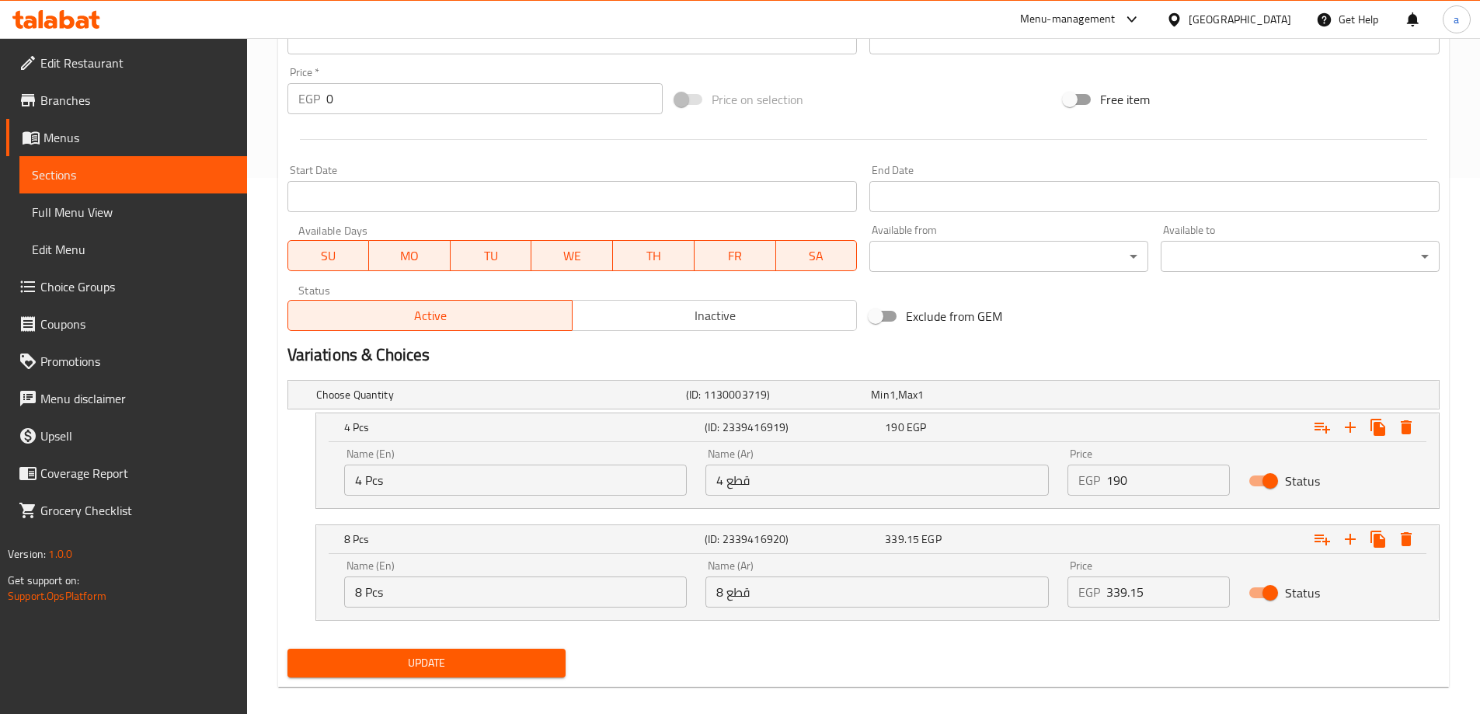
scroll to position [552, 0]
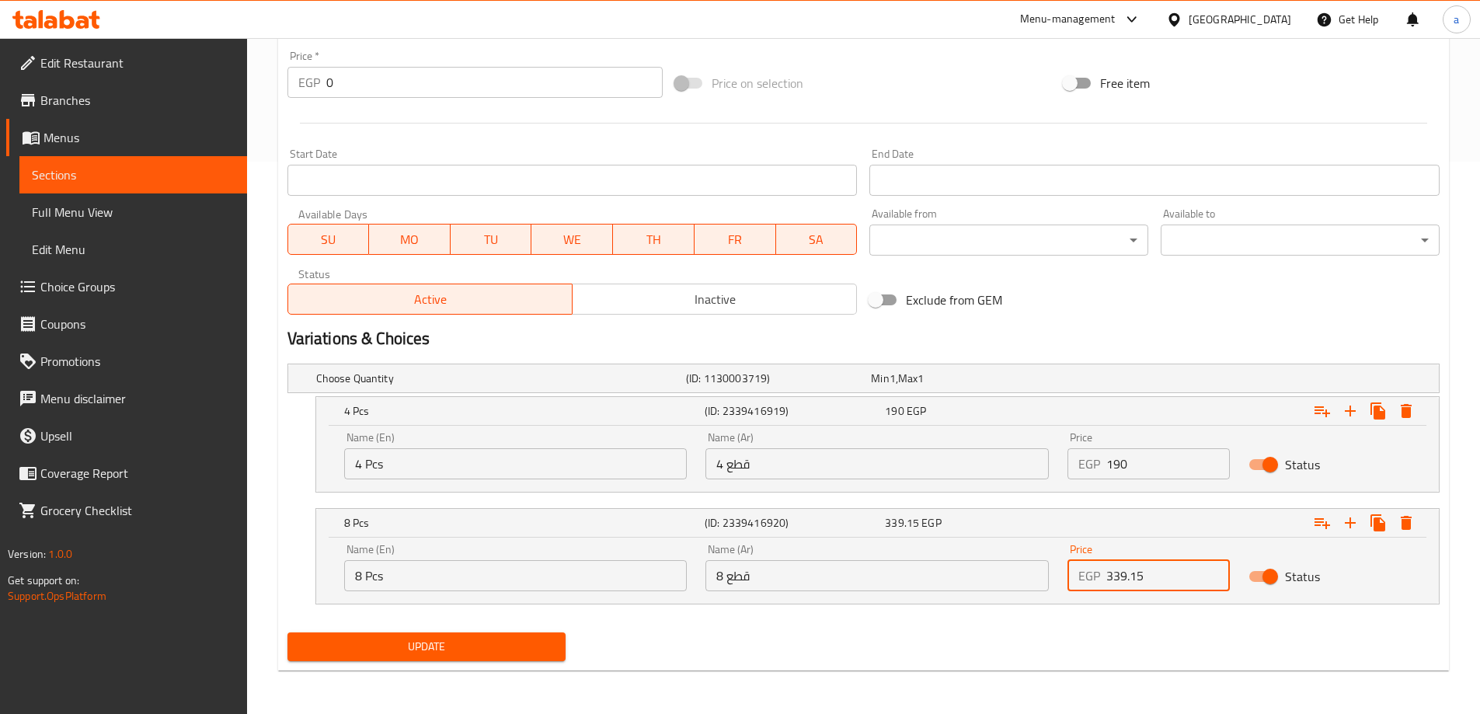
click at [1161, 586] on input "339.15" at bounding box center [1168, 575] width 124 height 31
type input "339"
click at [488, 644] on span "Update" at bounding box center [427, 646] width 254 height 19
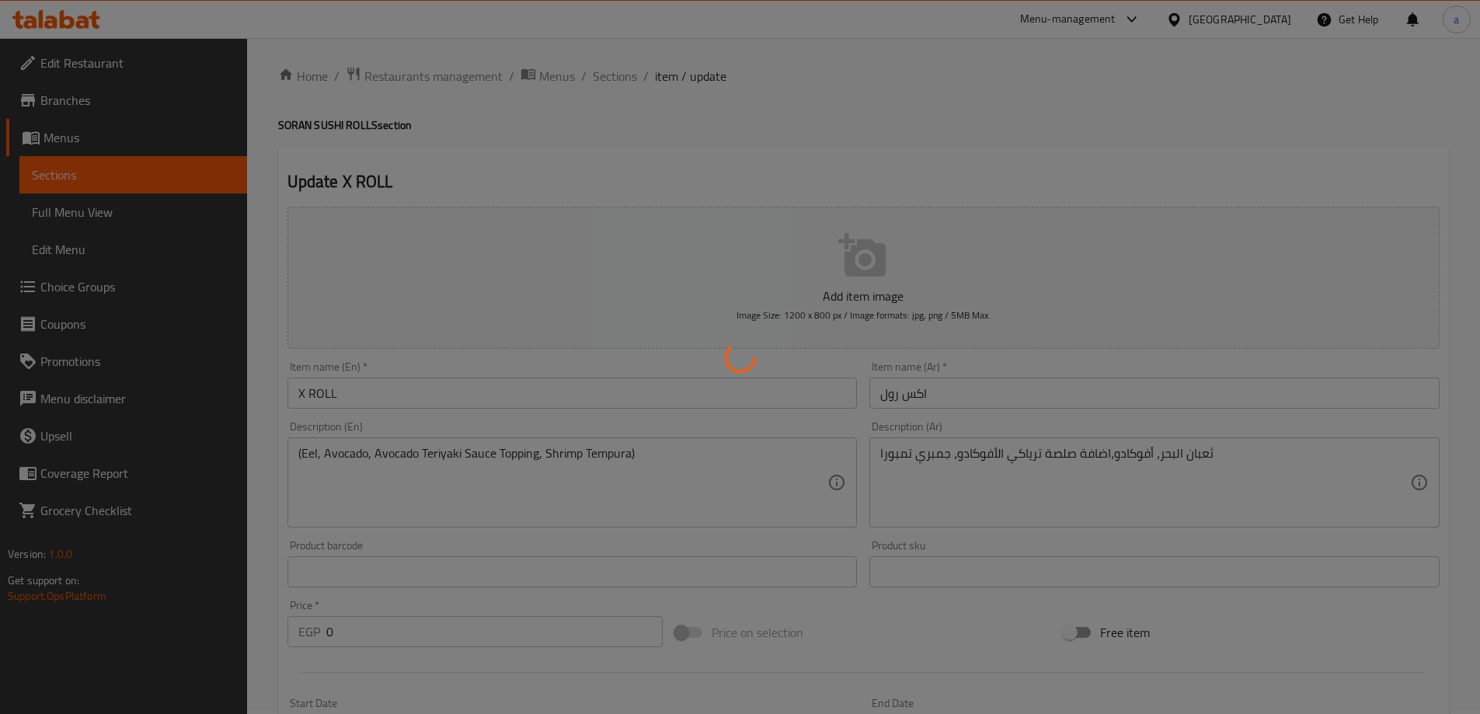
scroll to position [0, 0]
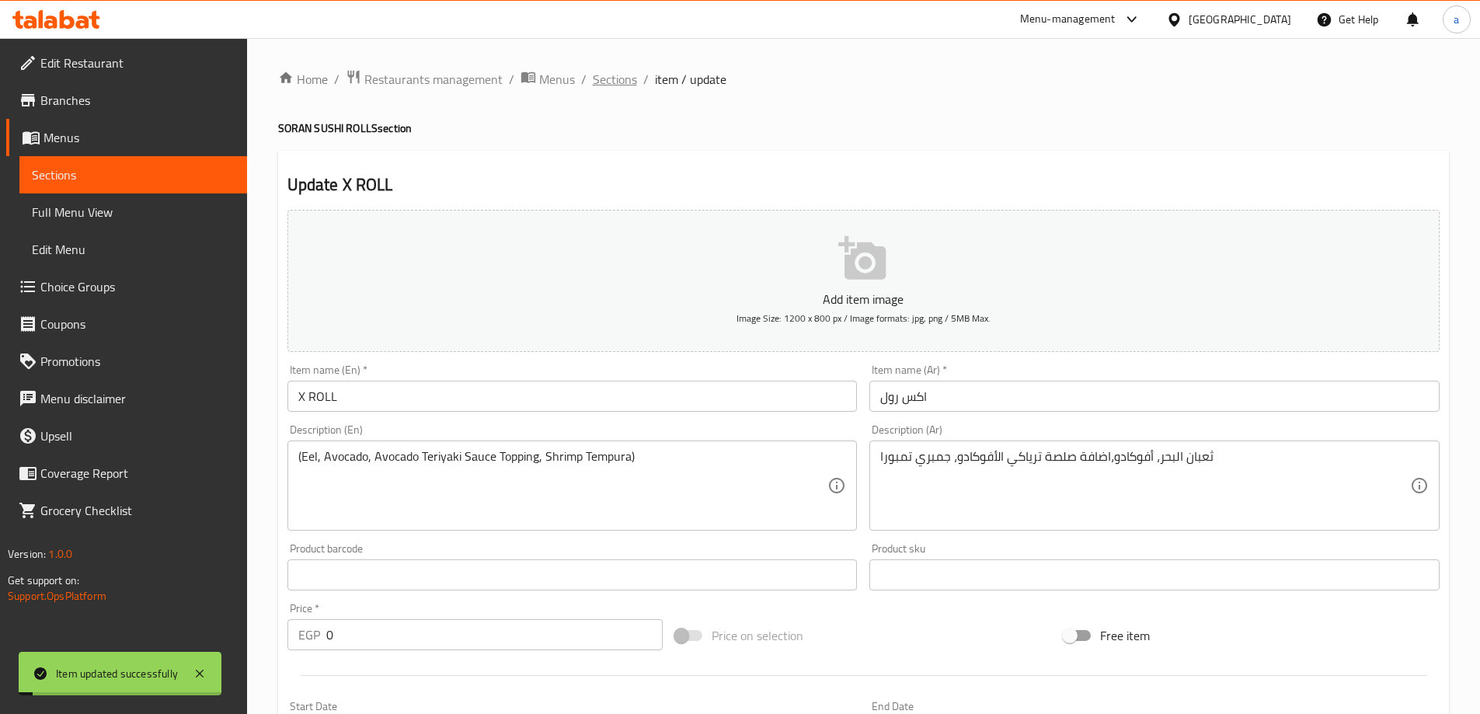
click at [603, 75] on span "Sections" at bounding box center [615, 79] width 44 height 19
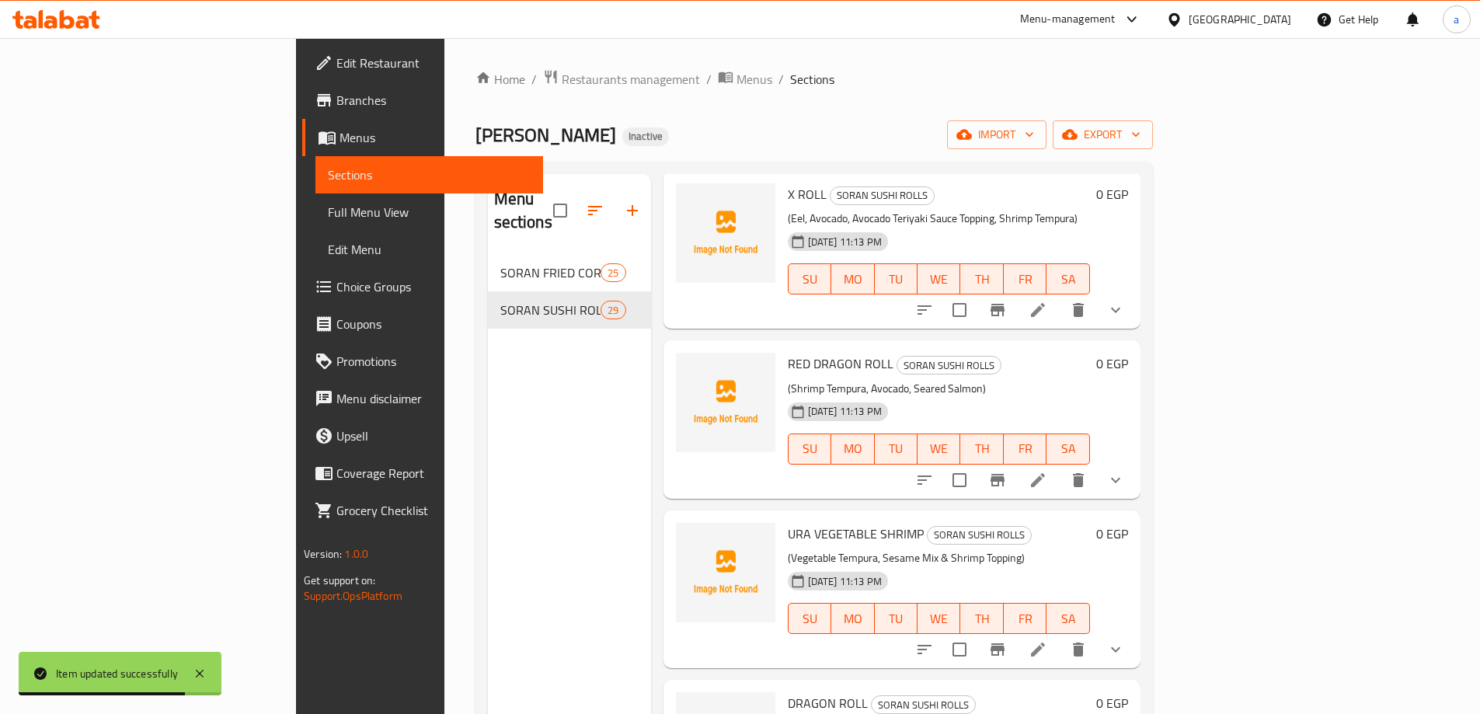
scroll to position [3419, 0]
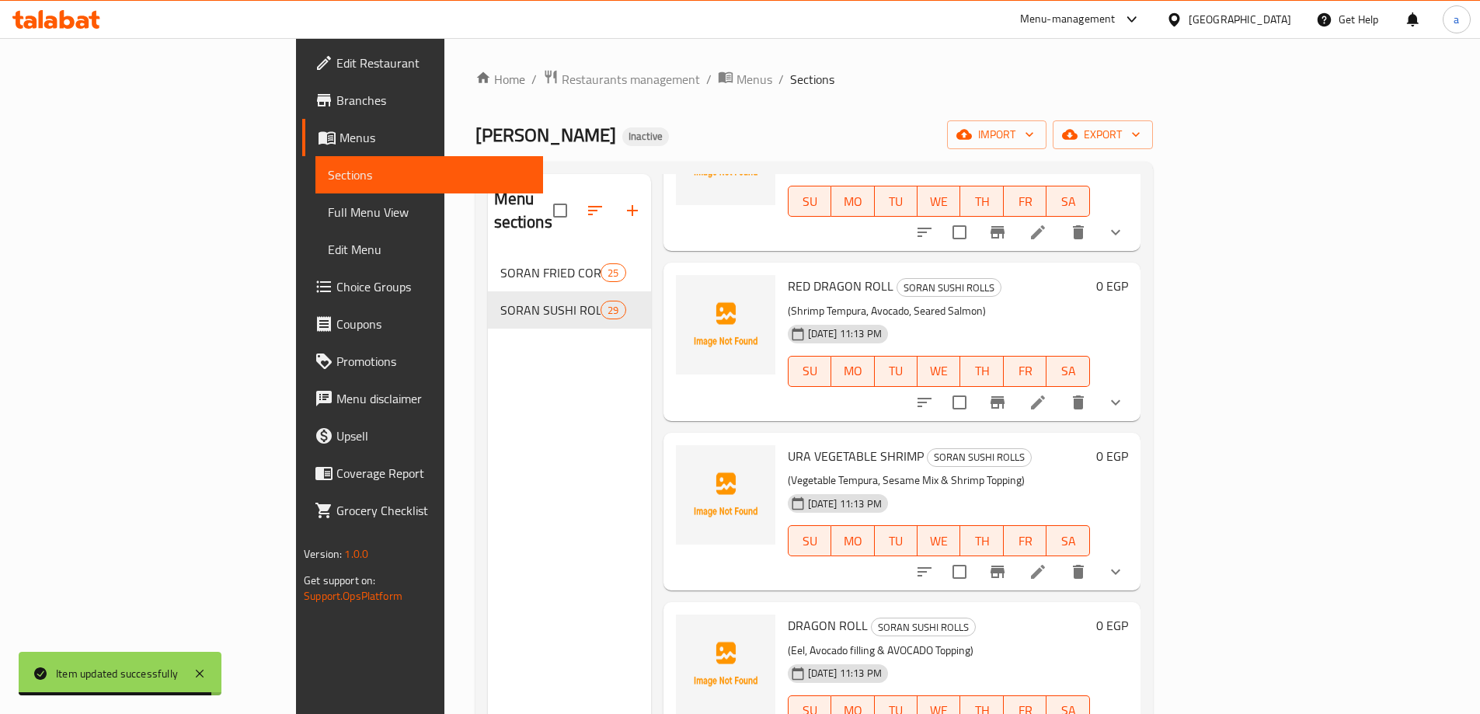
click at [1060, 388] on li at bounding box center [1038, 402] width 44 height 28
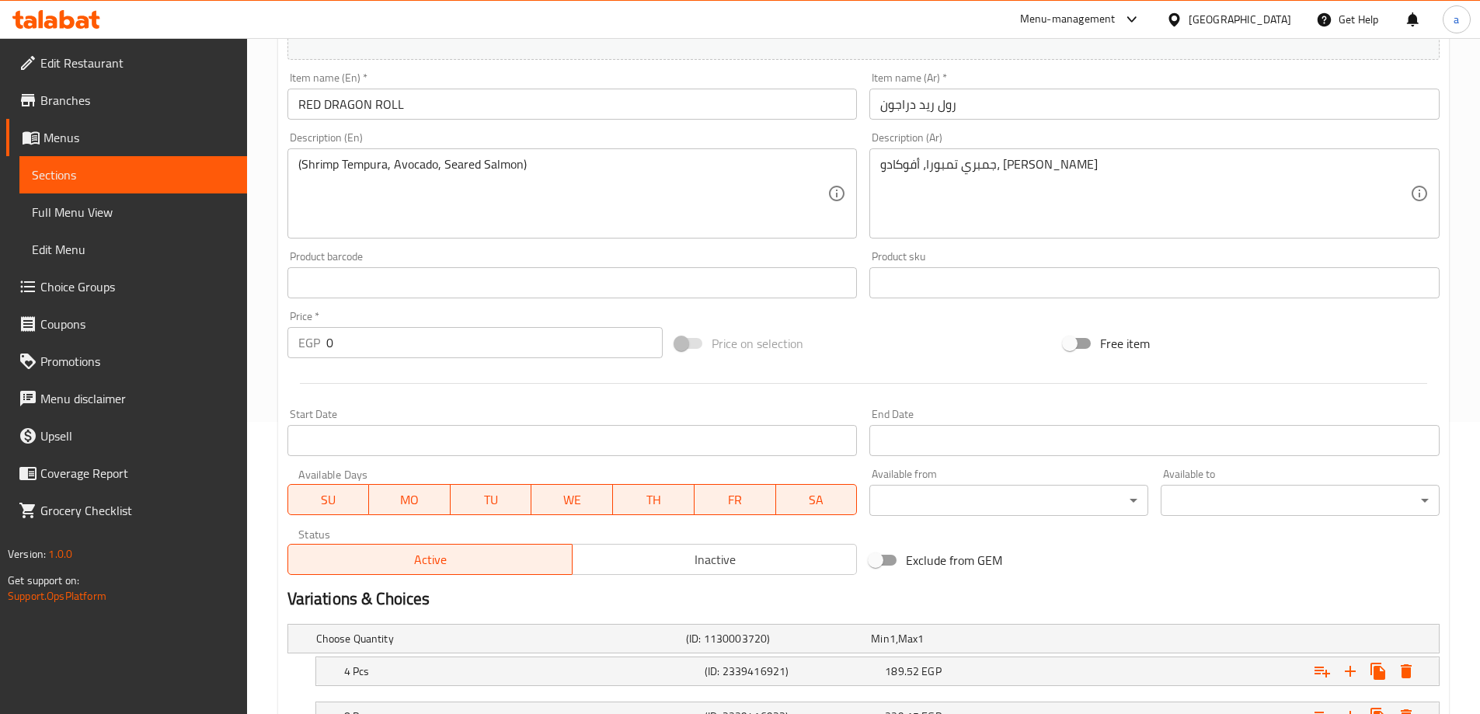
scroll to position [388, 0]
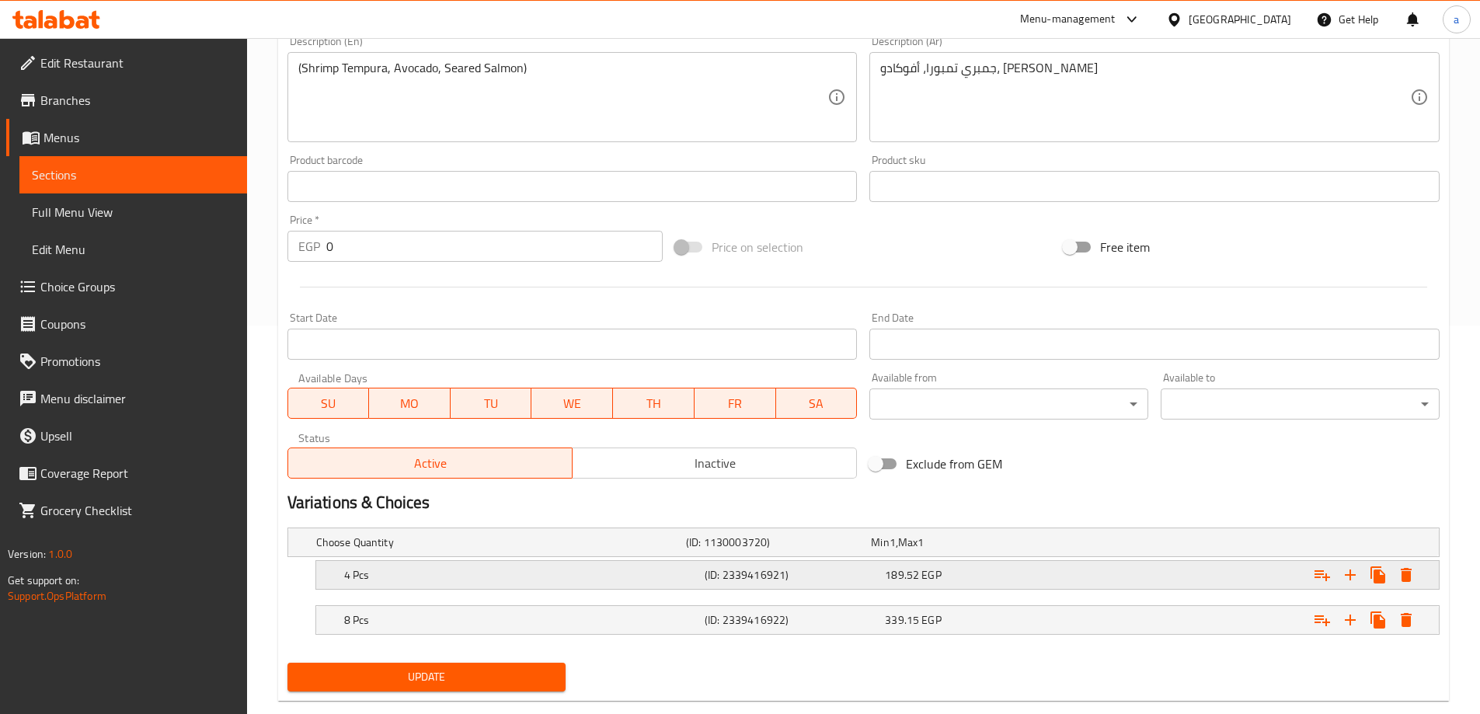
click at [1050, 579] on div "189.52 EGP" at bounding box center [972, 575] width 174 height 16
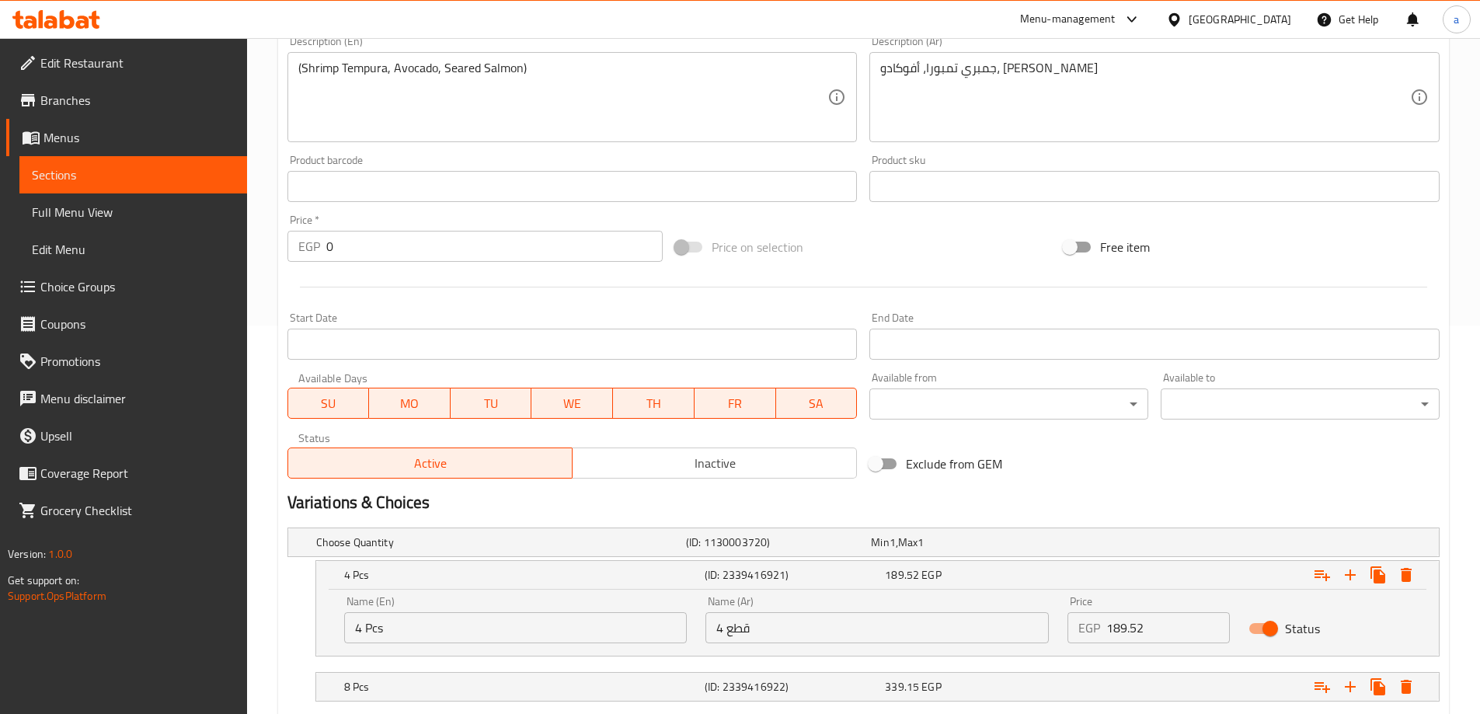
click at [1199, 622] on input "189.52" at bounding box center [1168, 627] width 124 height 31
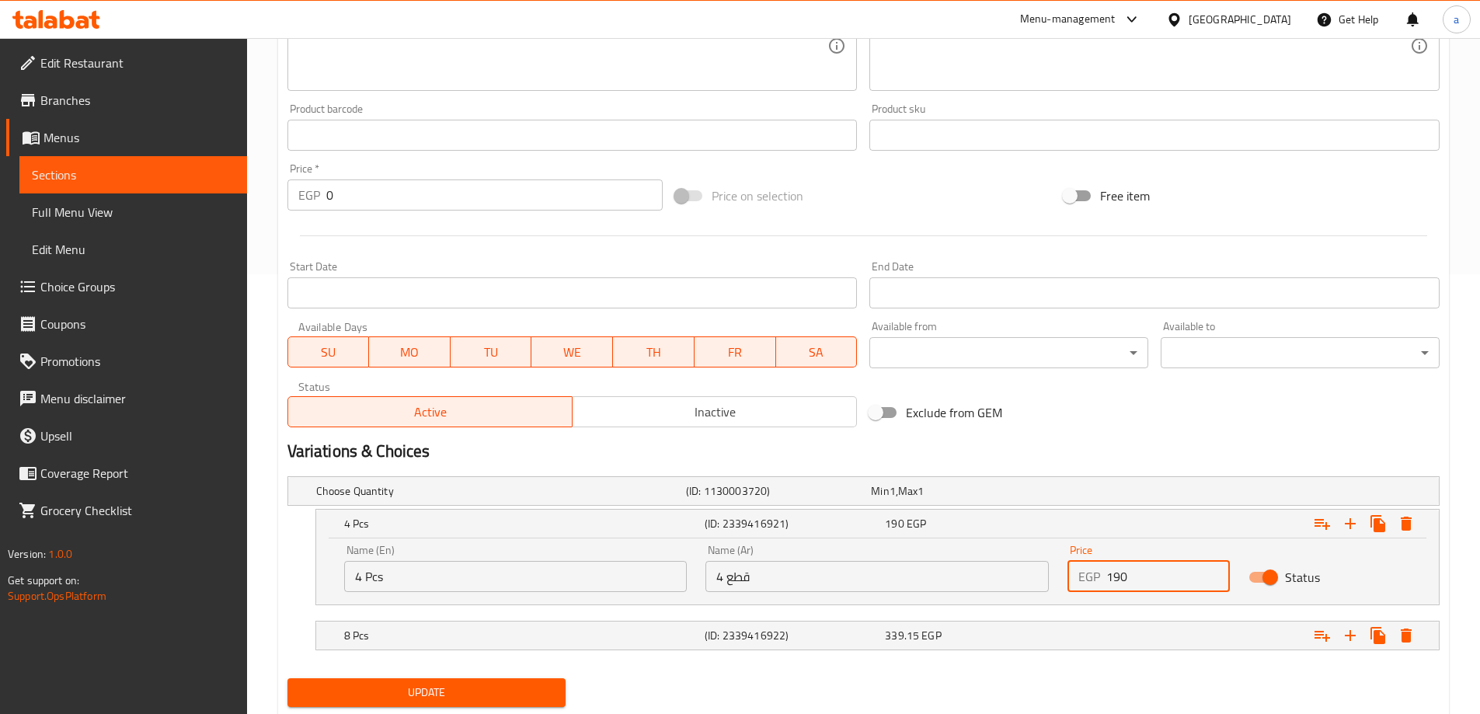
scroll to position [466, 0]
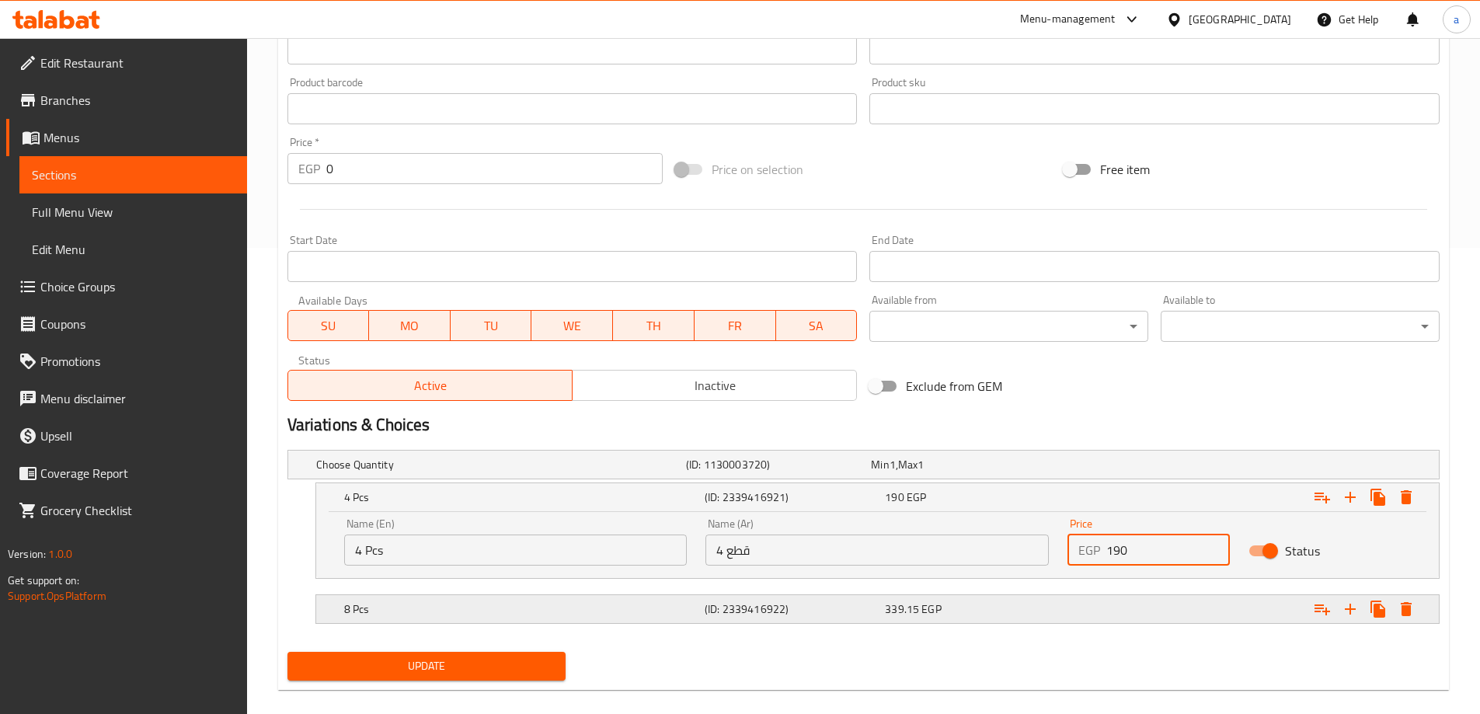
type input "190"
click at [985, 621] on div "8 Pcs (ID: 2339416922) 339.15 EGP" at bounding box center [882, 609] width 1082 height 34
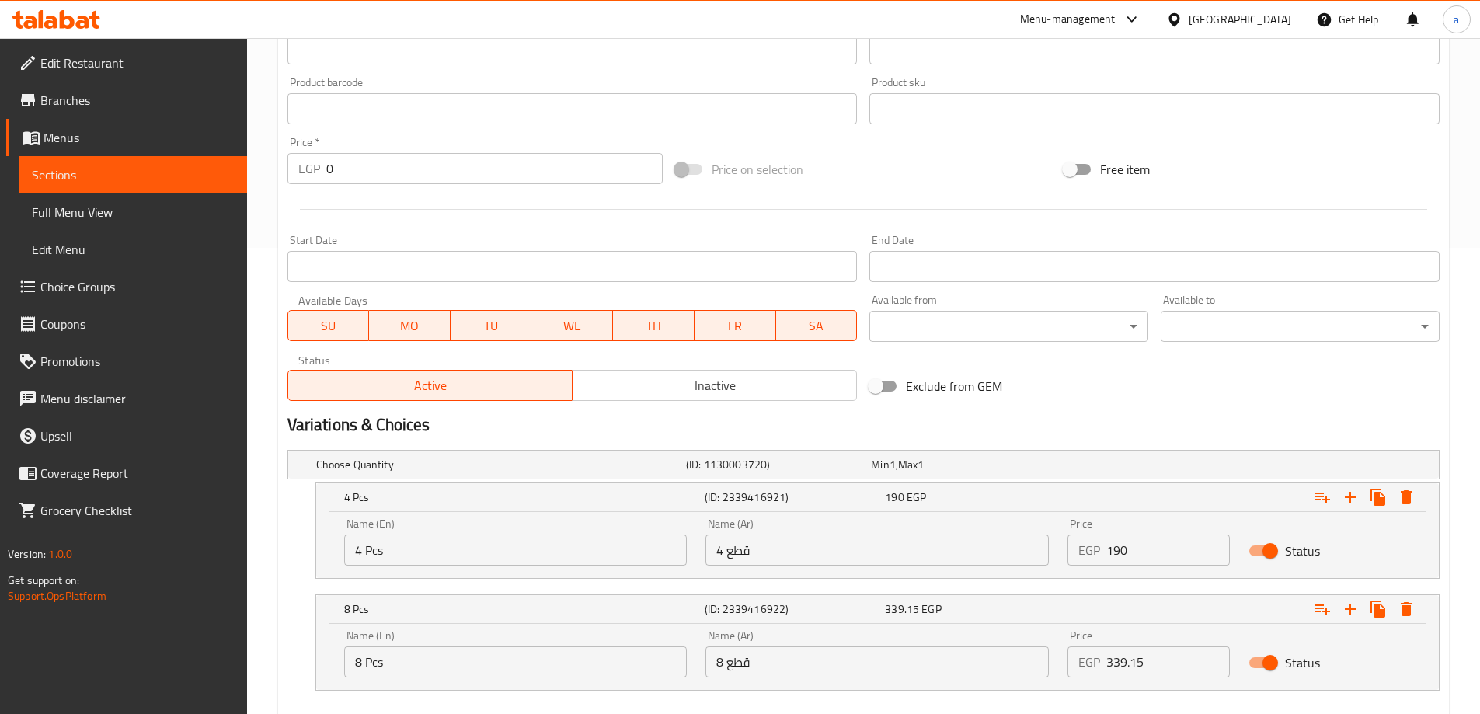
click at [1183, 664] on input "339.15" at bounding box center [1168, 661] width 124 height 31
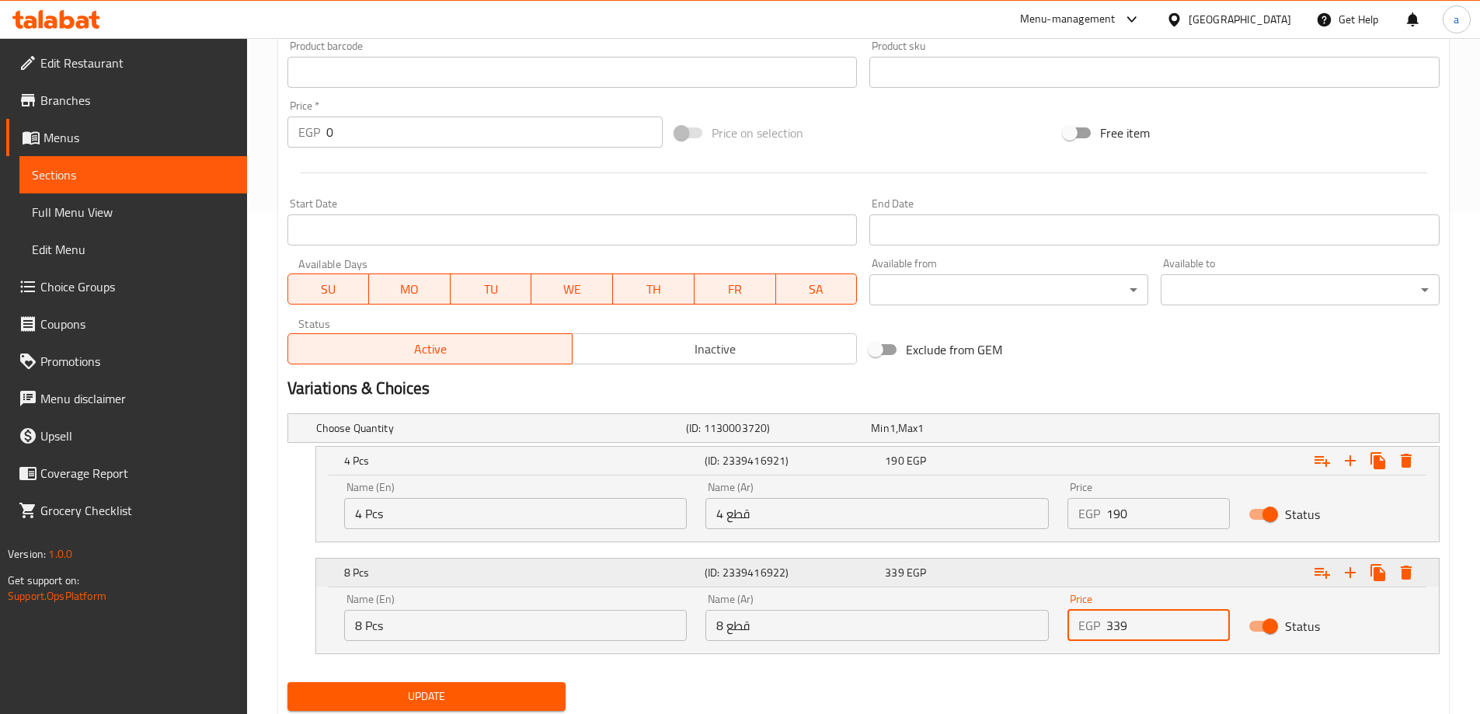
scroll to position [552, 0]
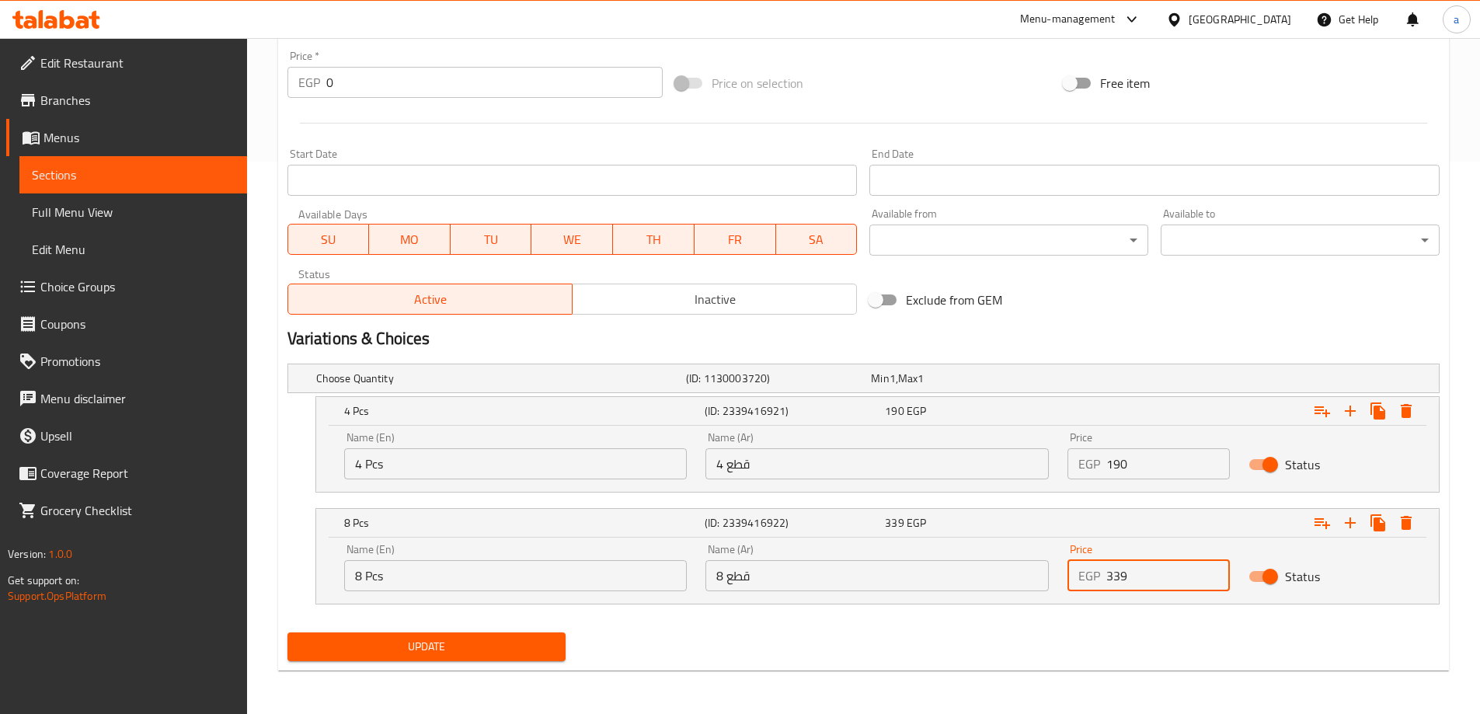
type input "339"
click at [491, 634] on button "Update" at bounding box center [426, 646] width 279 height 29
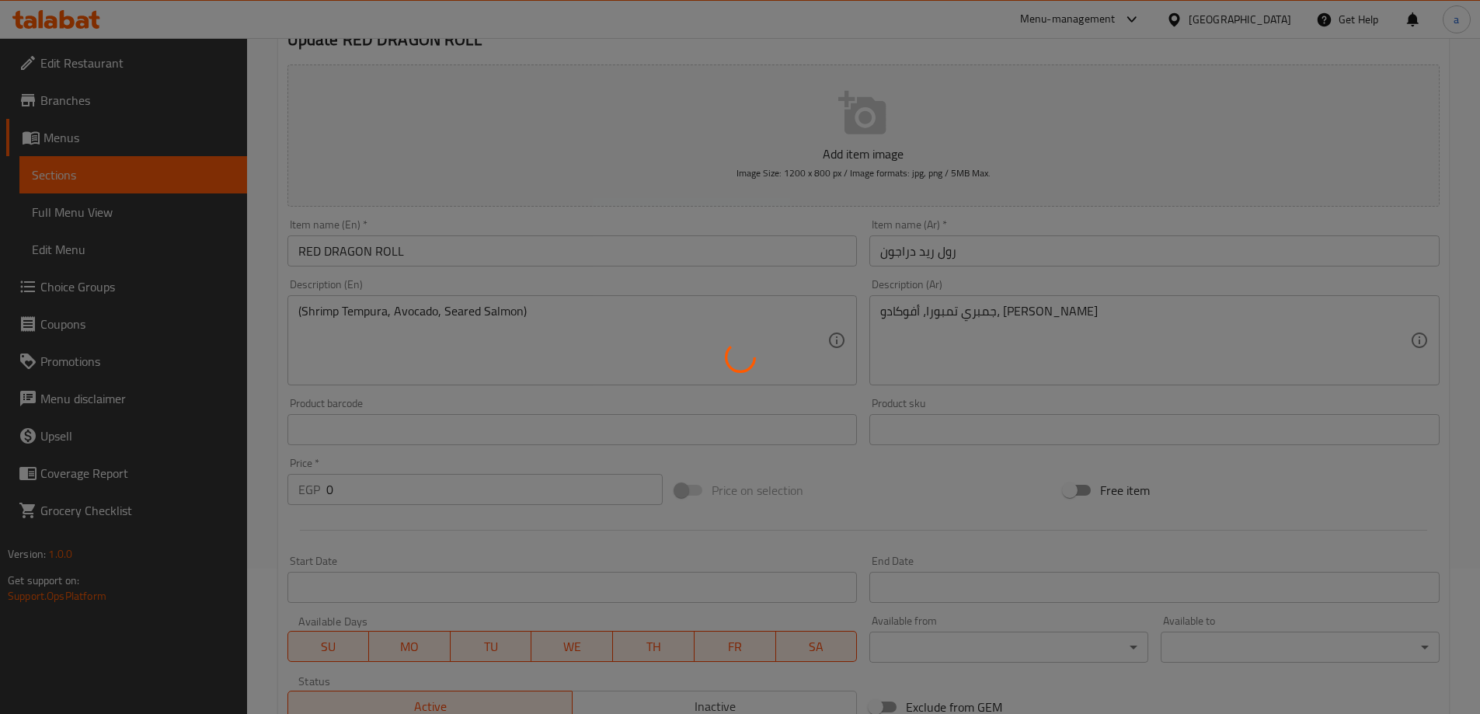
scroll to position [9, 0]
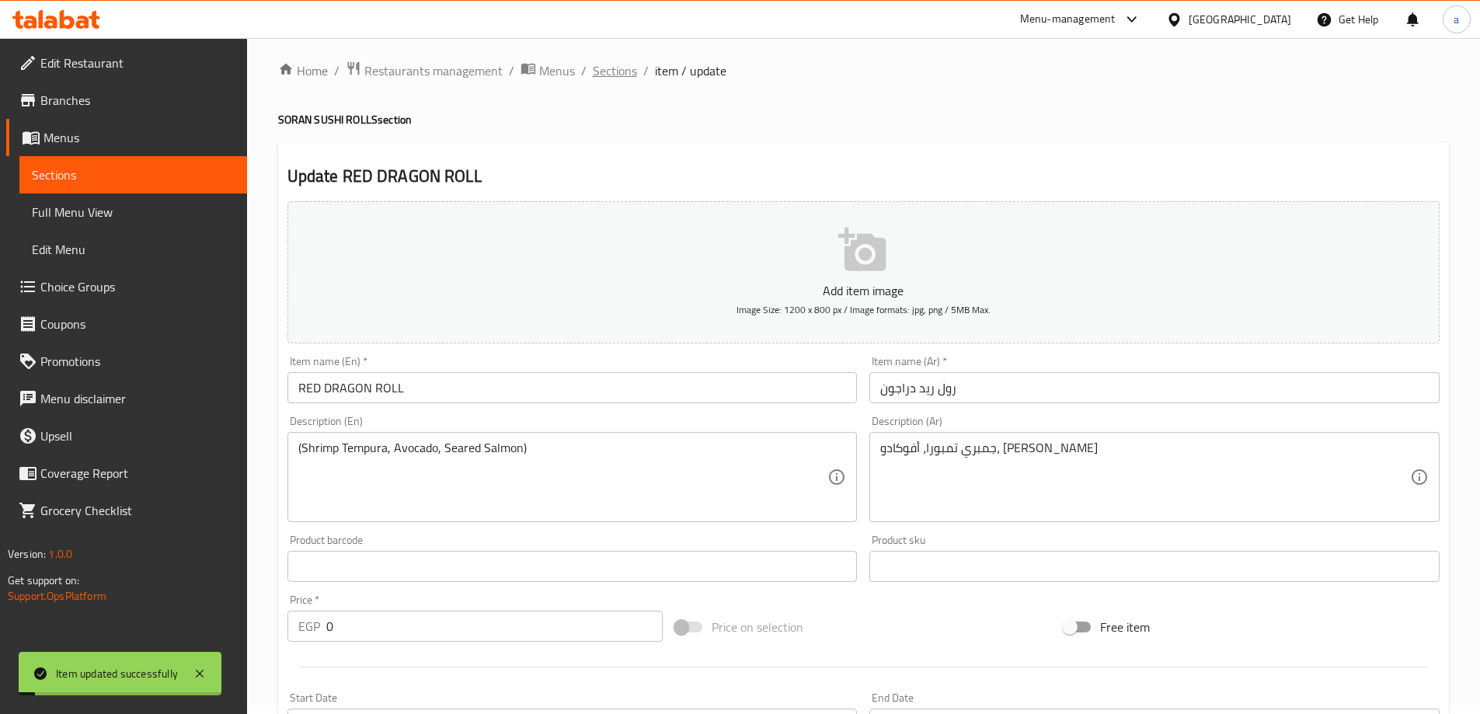
click at [607, 80] on span "Sections" at bounding box center [615, 70] width 44 height 19
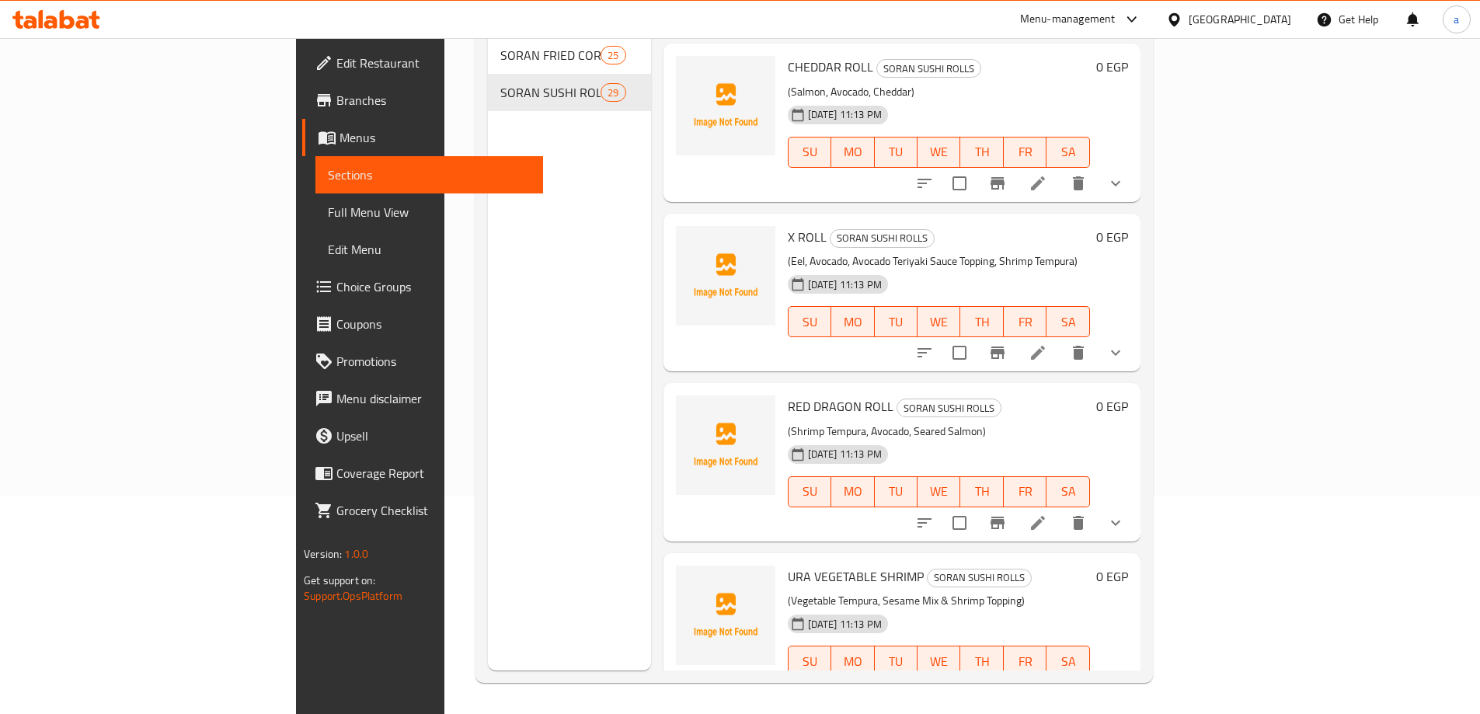
scroll to position [3186, 0]
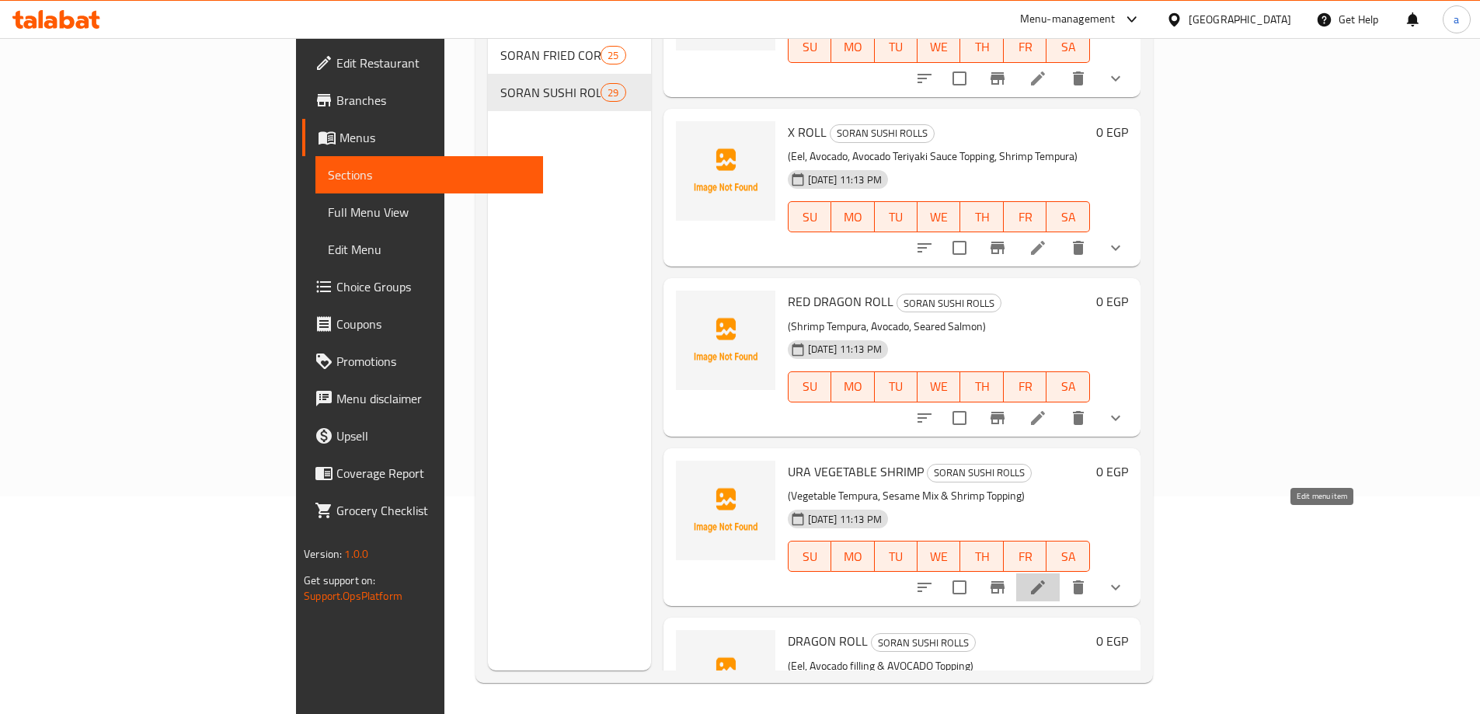
click at [1047, 578] on icon at bounding box center [1038, 587] width 19 height 19
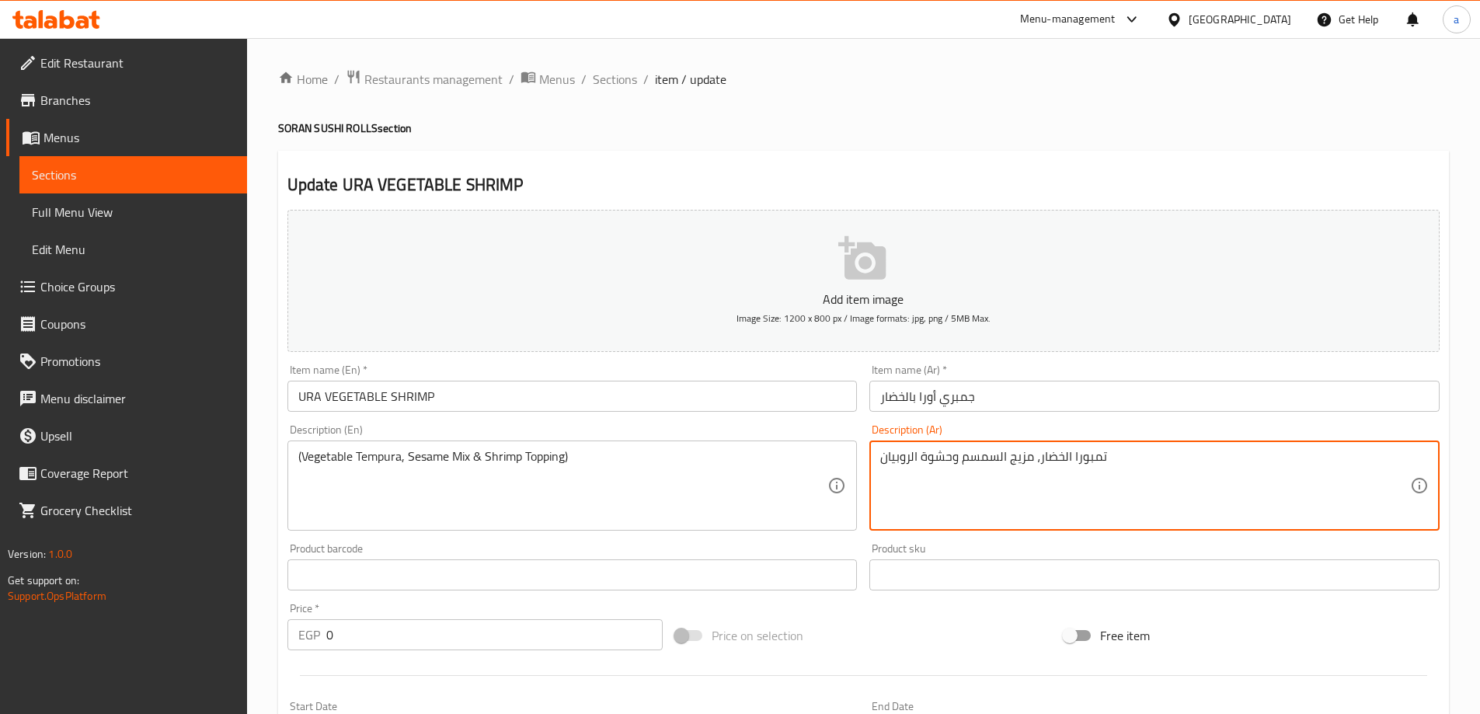
click at [932, 469] on textarea "تمبورا الخضار، مزيج السمسم وحشوة الروبيان" at bounding box center [1145, 486] width 530 height 74
click at [897, 453] on textarea "تمبورا الخضار، مزيج السمسم واضافة الروبيان" at bounding box center [1145, 486] width 530 height 74
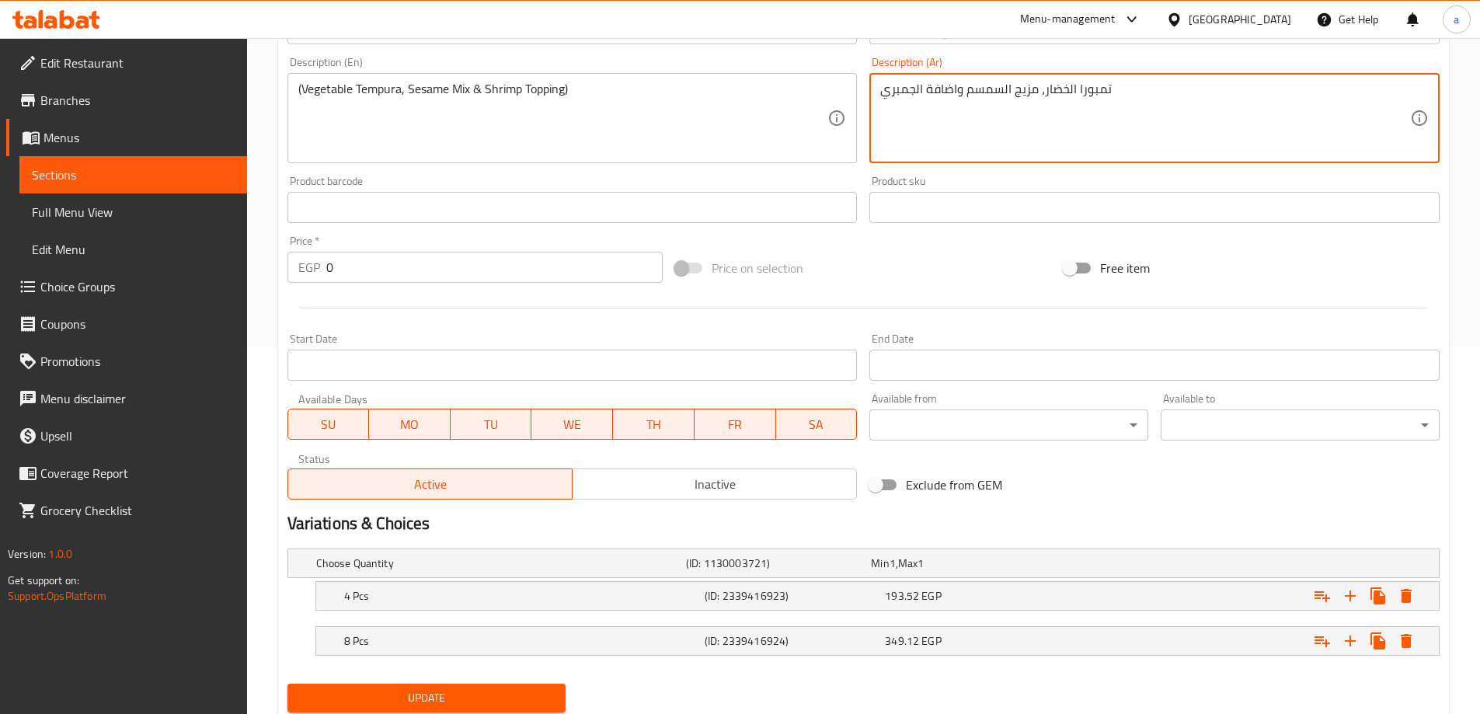
scroll to position [419, 0]
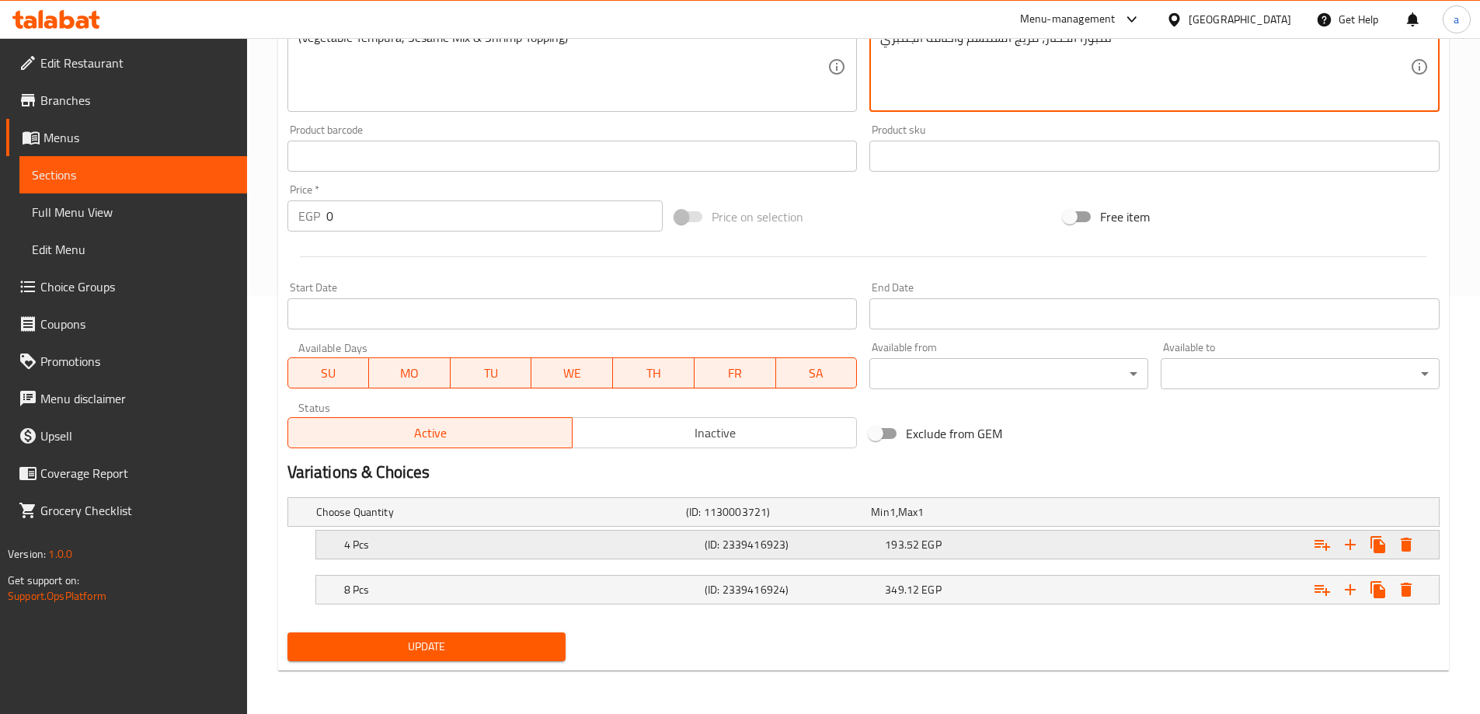
type textarea "تمبورا الخضار، مزيج السمسم واضافة الجمبري"
click at [992, 538] on div "193.52 EGP" at bounding box center [972, 545] width 174 height 16
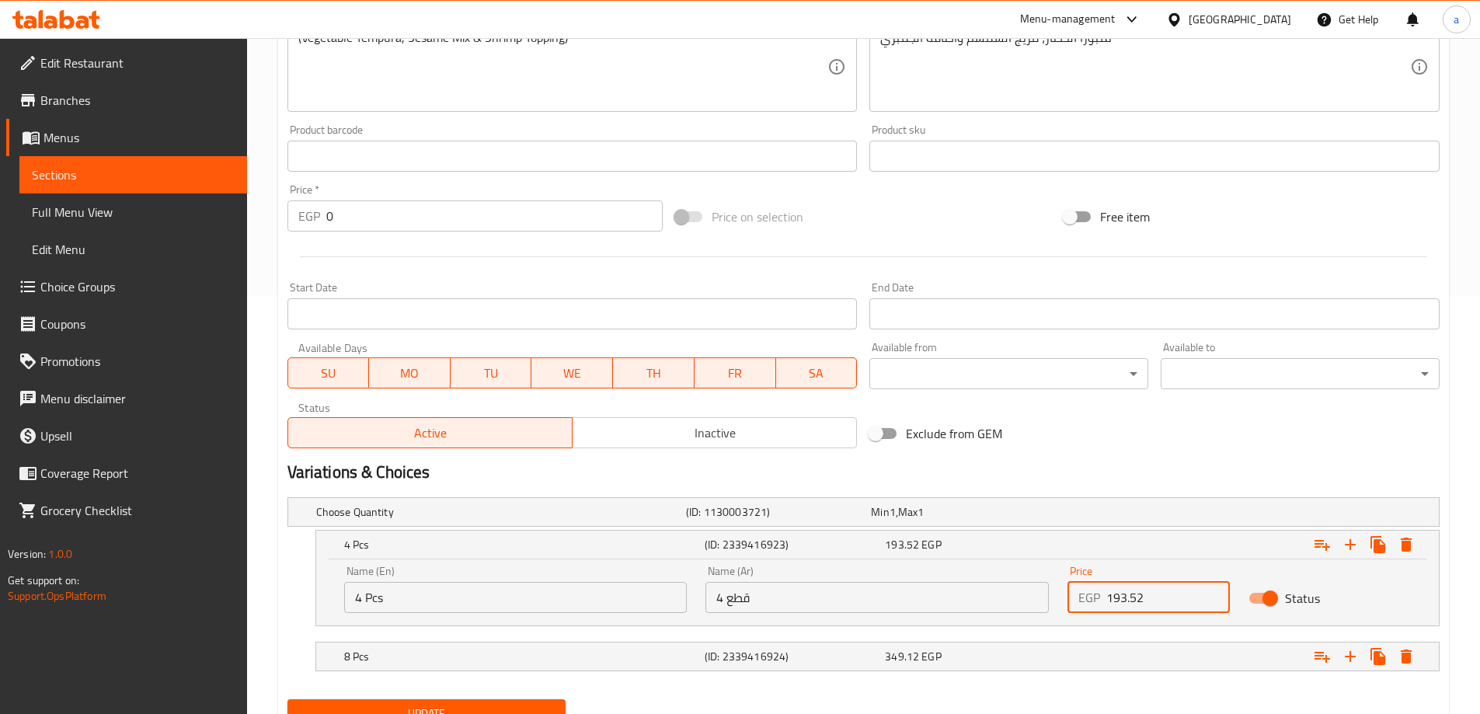
click at [1167, 599] on input "193.52" at bounding box center [1168, 597] width 124 height 31
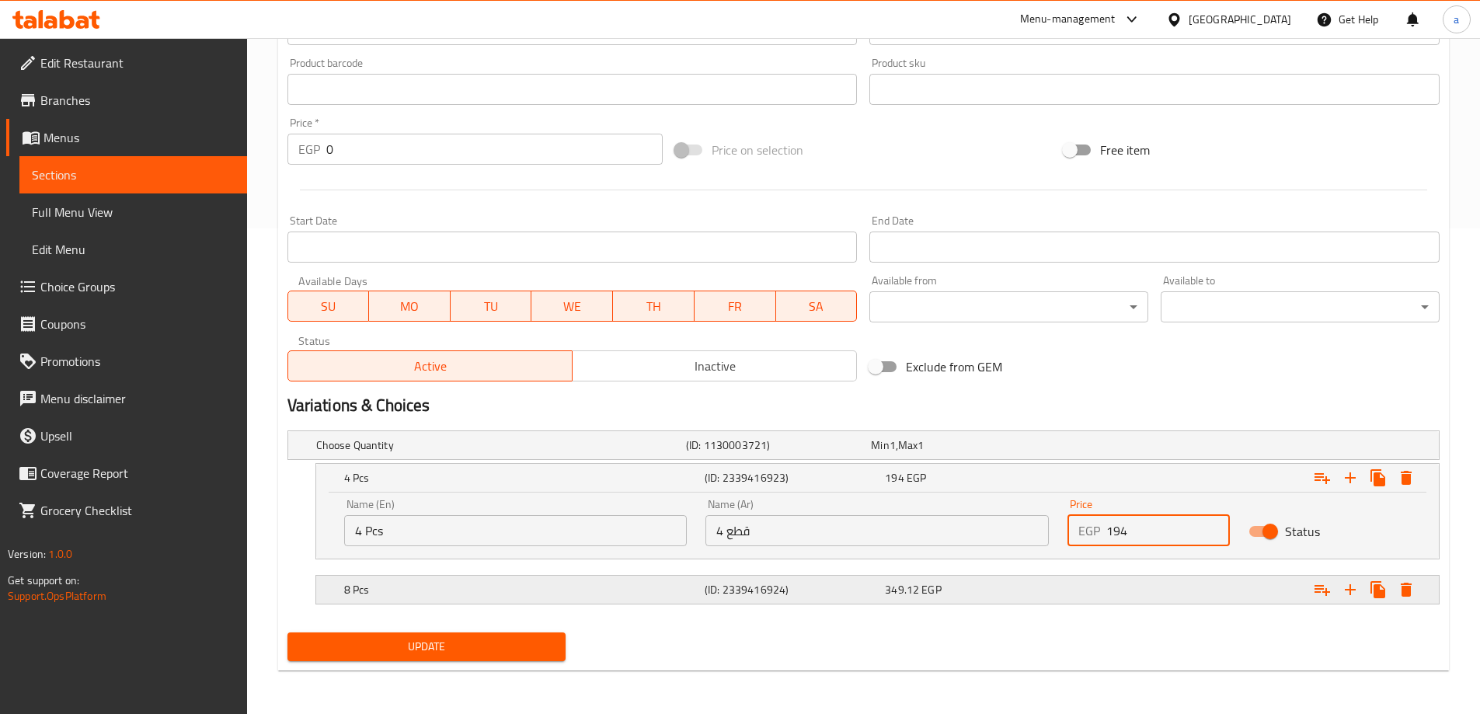
type input "194"
click at [1129, 586] on div "Expand" at bounding box center [1242, 590] width 361 height 34
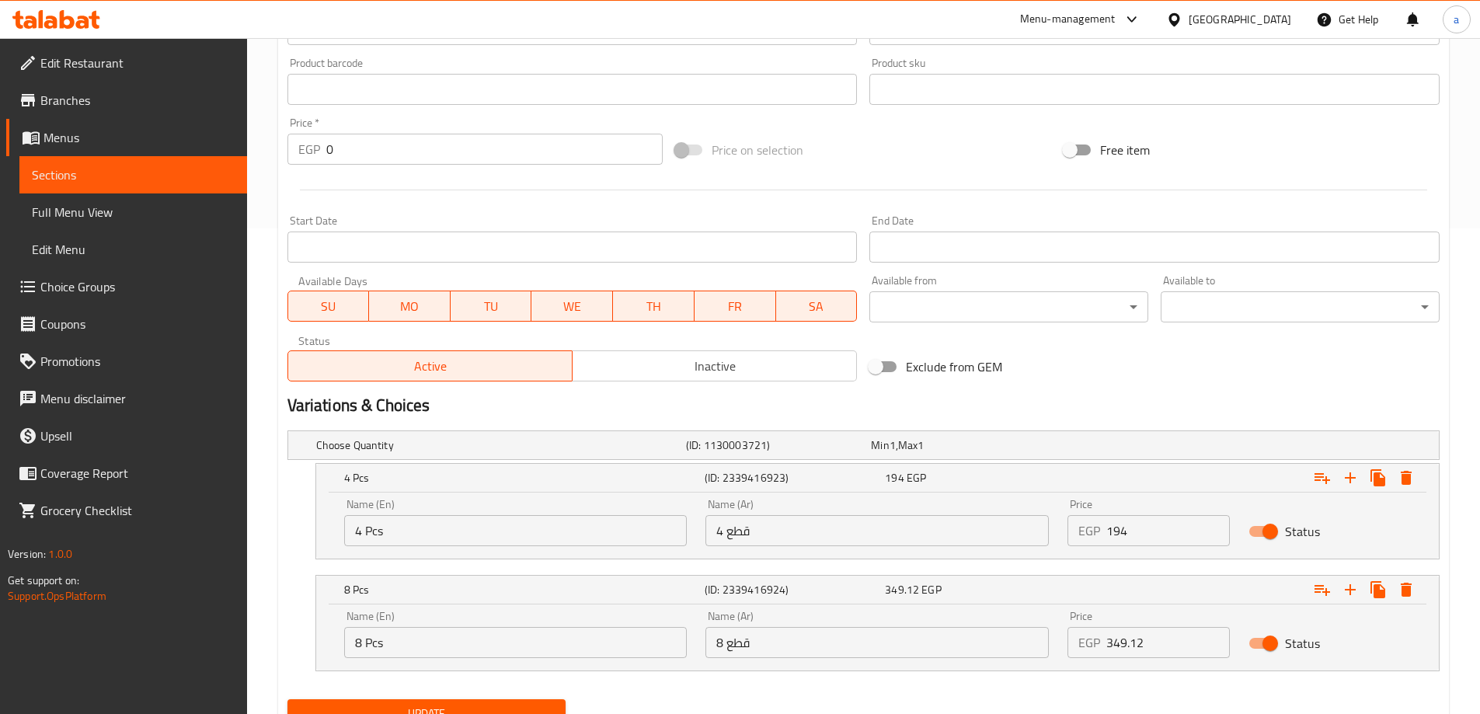
click at [1156, 646] on input "349.12" at bounding box center [1168, 642] width 124 height 31
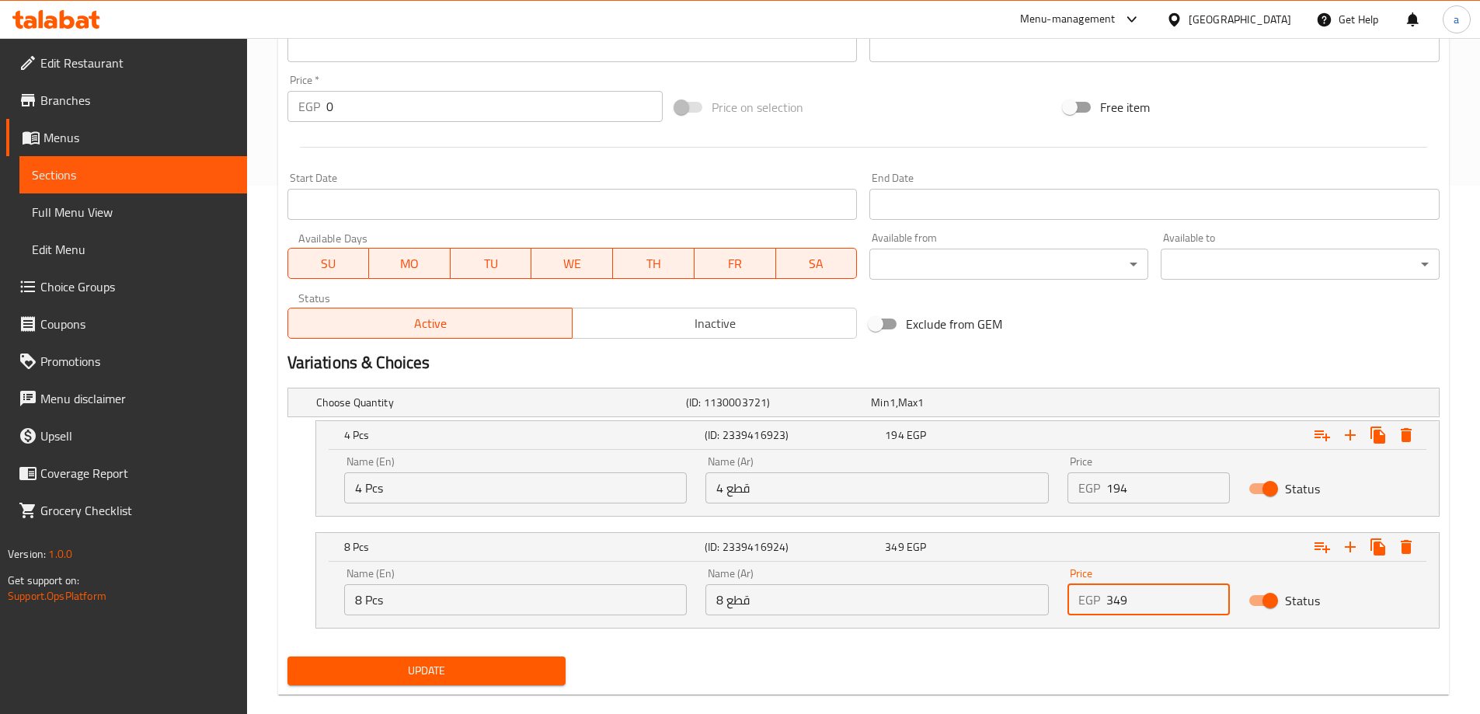
scroll to position [552, 0]
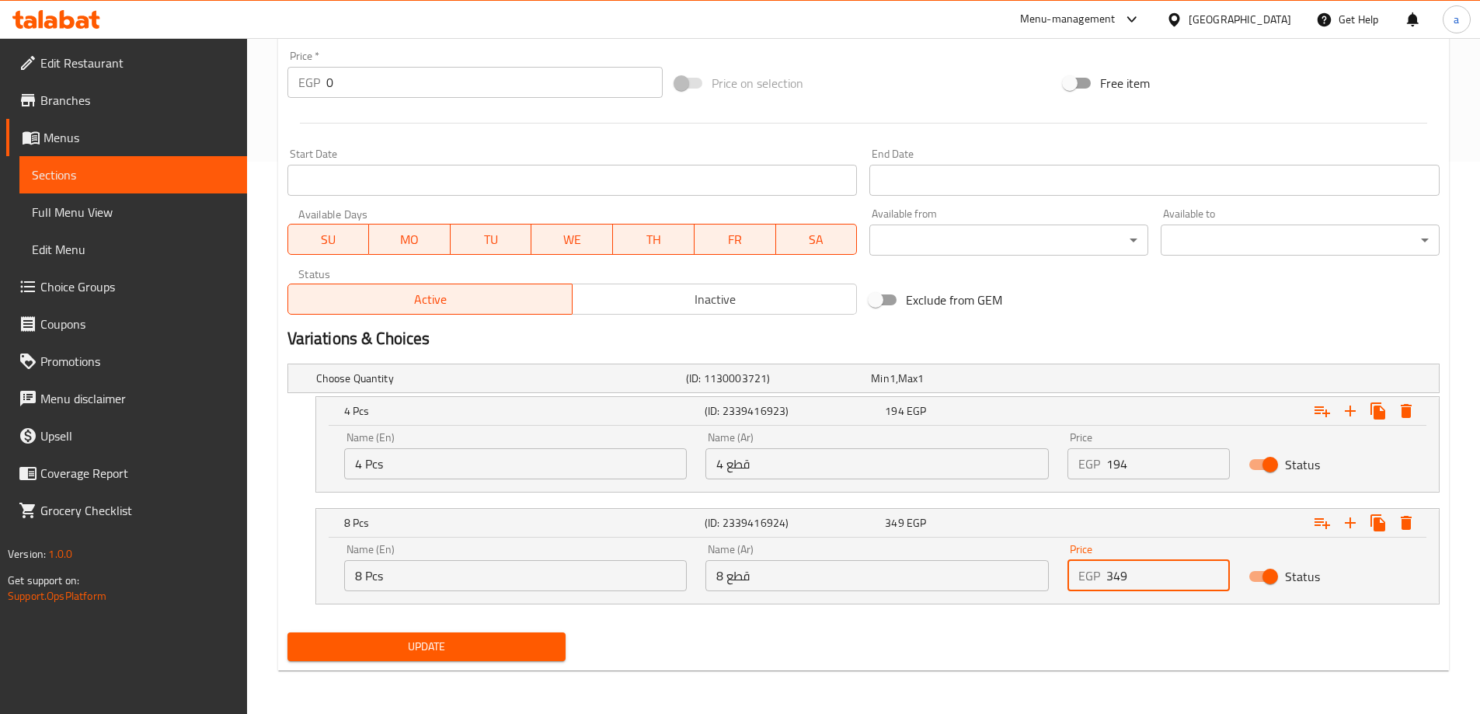
type input "349"
click at [473, 637] on span "Update" at bounding box center [427, 646] width 254 height 19
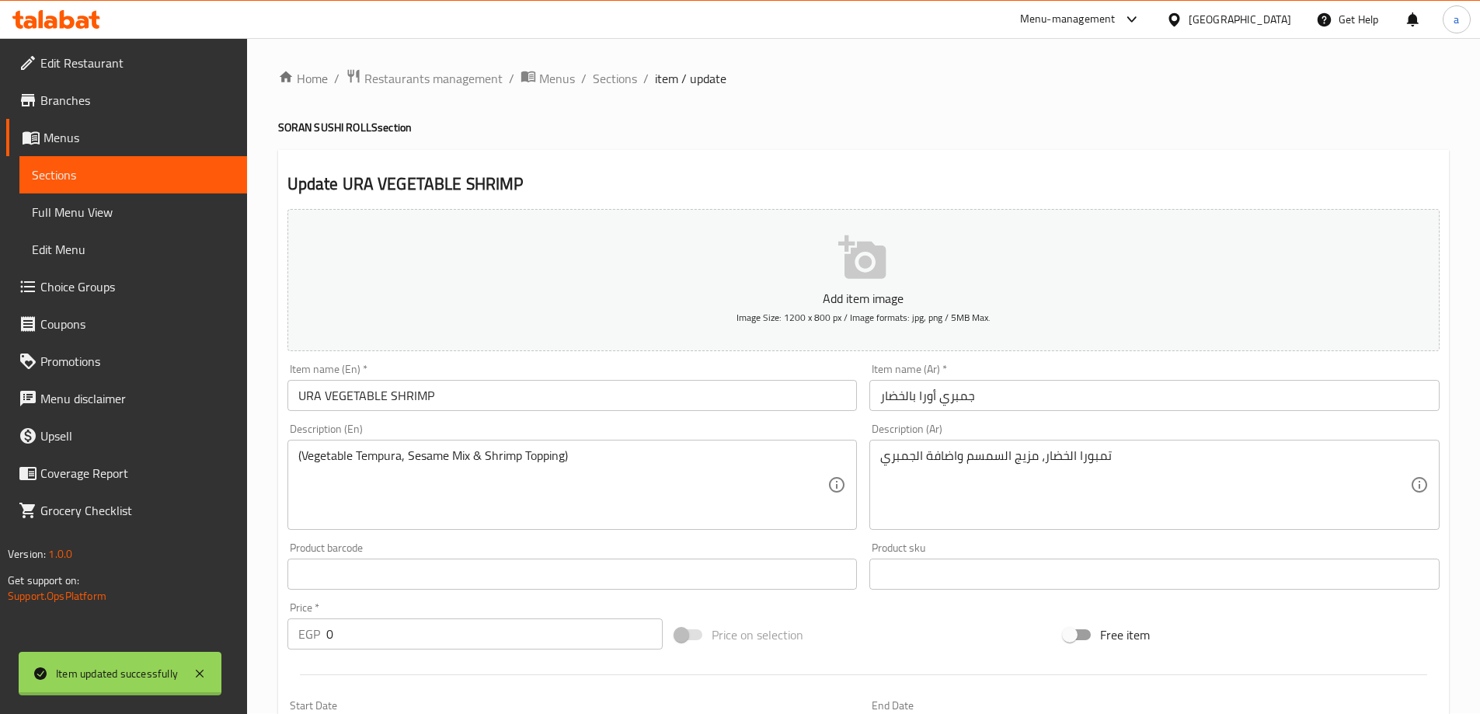
scroll to position [0, 0]
click at [604, 84] on span "Sections" at bounding box center [615, 79] width 44 height 19
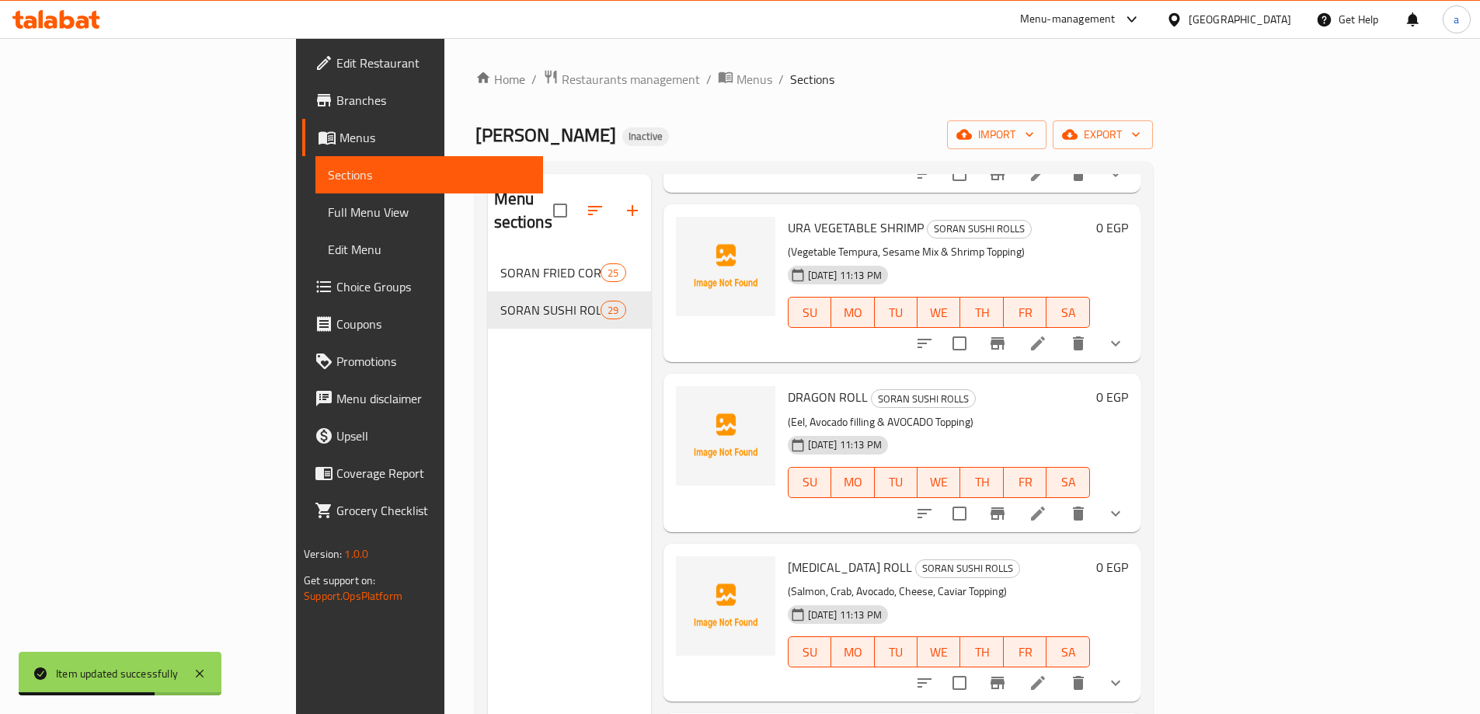
scroll to position [3652, 0]
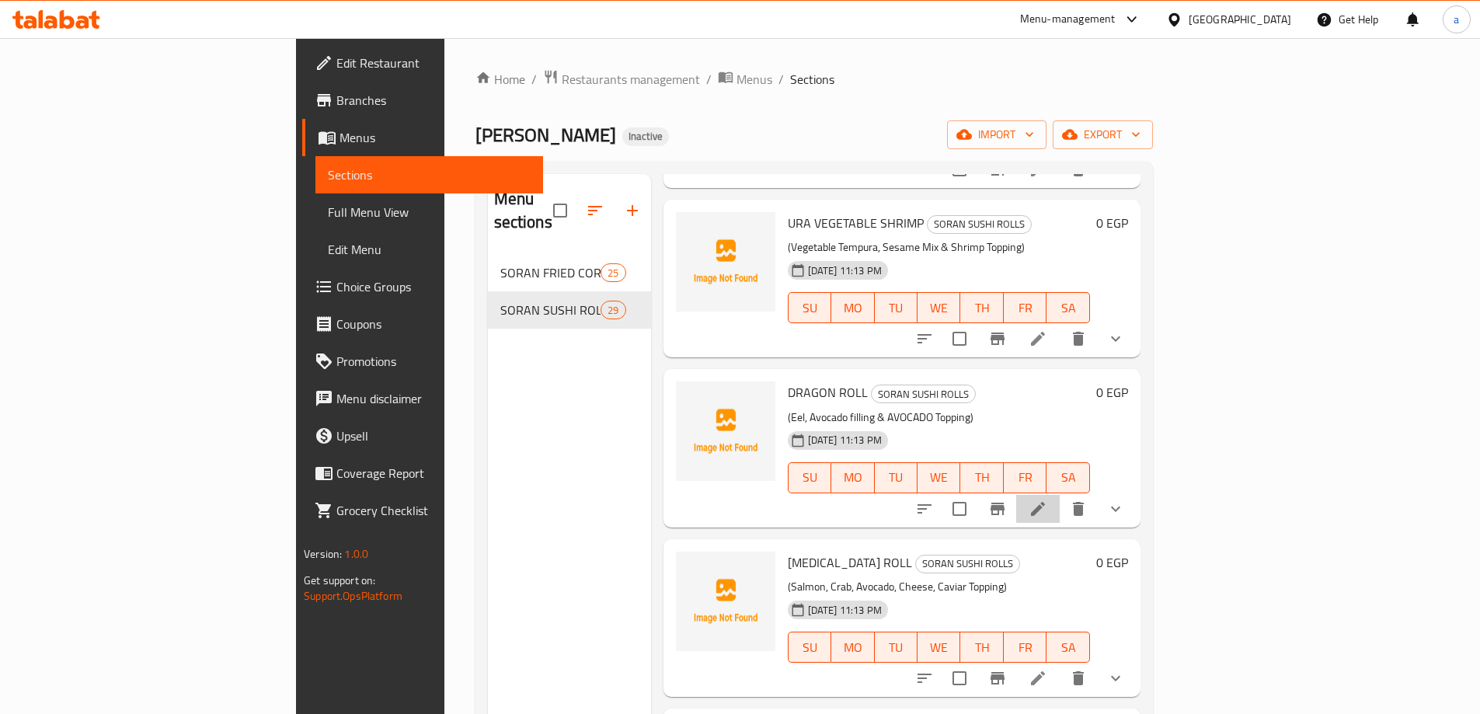
click at [1060, 495] on li at bounding box center [1038, 509] width 44 height 28
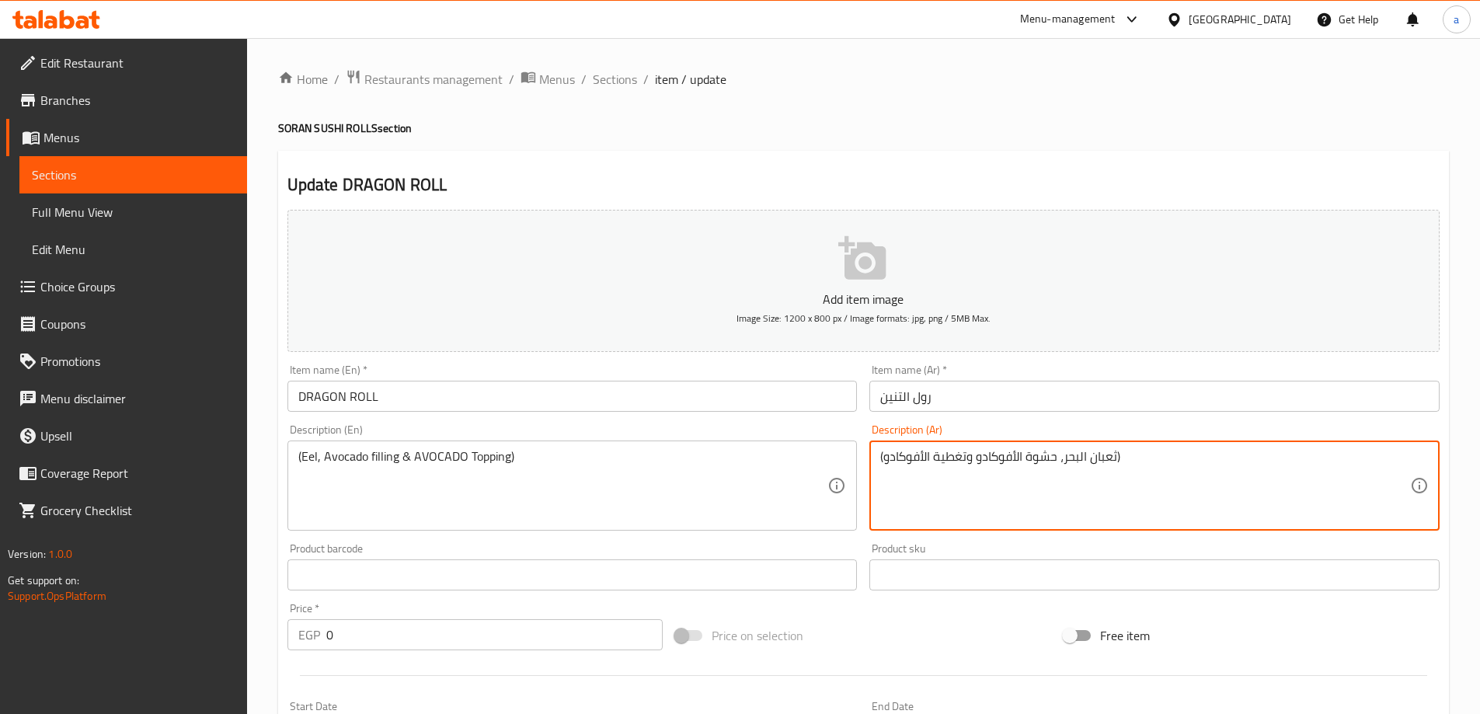
click at [1034, 462] on textarea "(ثعبان البحر، حشوة الأفوكادو وتغطية الأفوكادو)" at bounding box center [1145, 486] width 530 height 74
click at [1026, 497] on textarea "(ثعبان البحر، حشوة الأفوكادو وتغطية الأفوكادو)" at bounding box center [1145, 486] width 530 height 74
click at [961, 464] on textarea "(ثعبان البحر، حشوة الأفوكادو وتغطية الأفوكادو)" at bounding box center [1145, 486] width 530 height 74
type textarea "(ثعبان البحر، حشوة الأفوكادو واضافة الأفوكادو)"
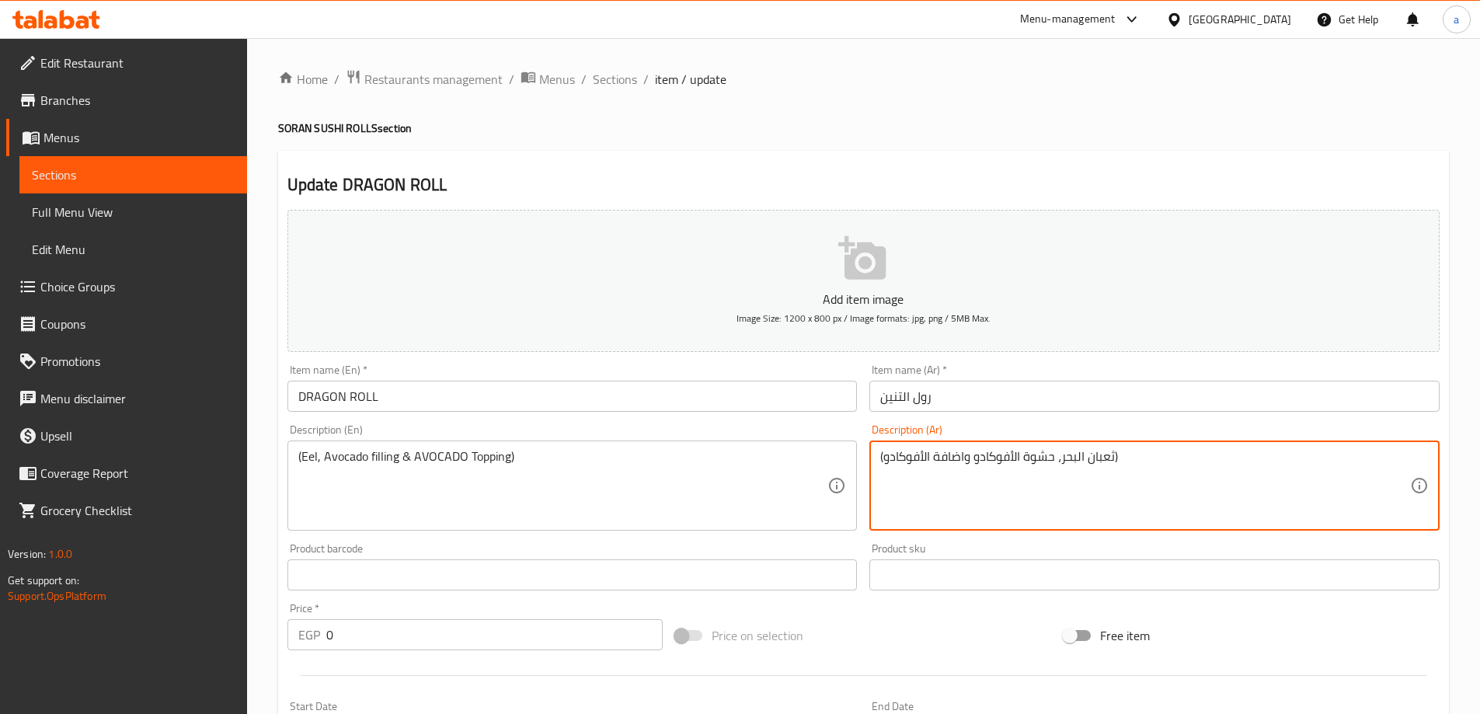
click at [877, 400] on input "رول التنين" at bounding box center [1154, 396] width 570 height 31
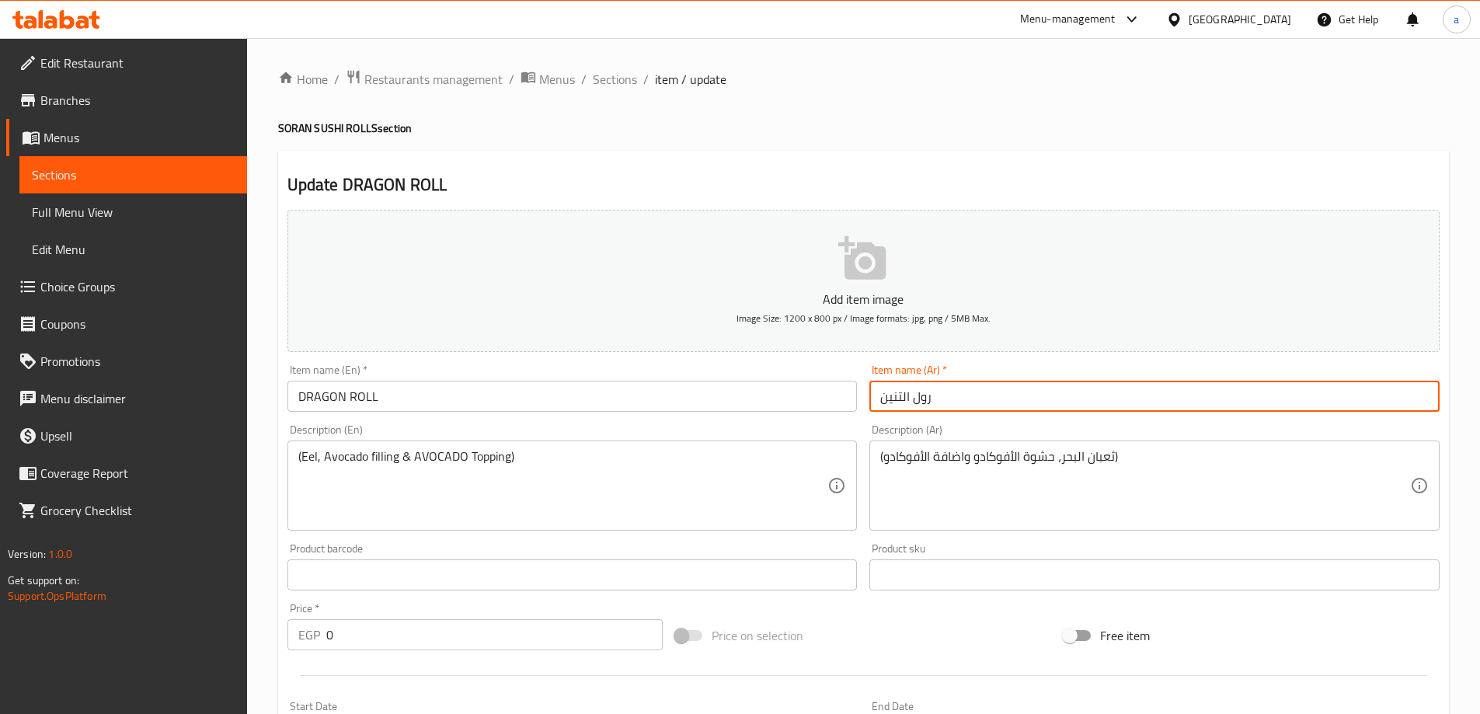
click at [877, 400] on input "رول التنين" at bounding box center [1154, 396] width 570 height 31
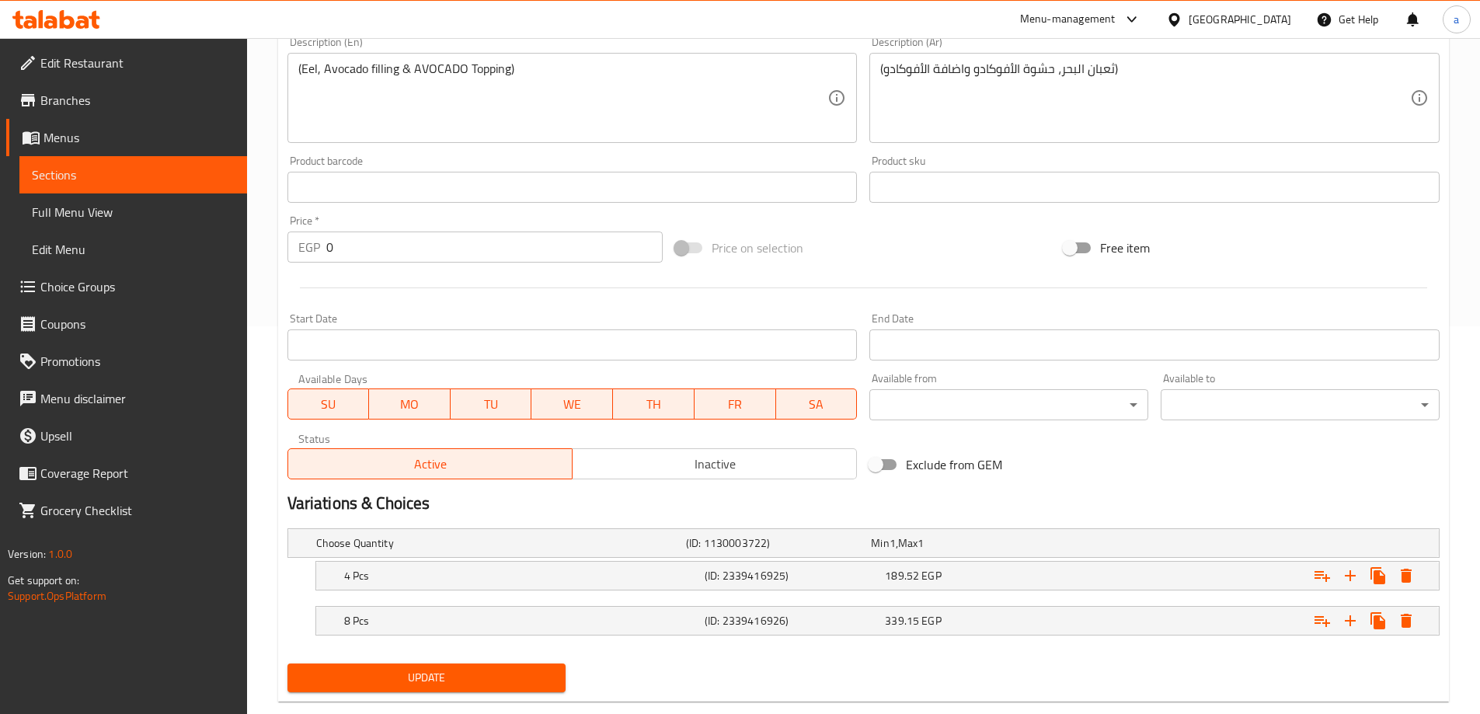
scroll to position [388, 0]
type input "دراجون رول"
click at [1112, 583] on div "Expand" at bounding box center [1242, 575] width 361 height 34
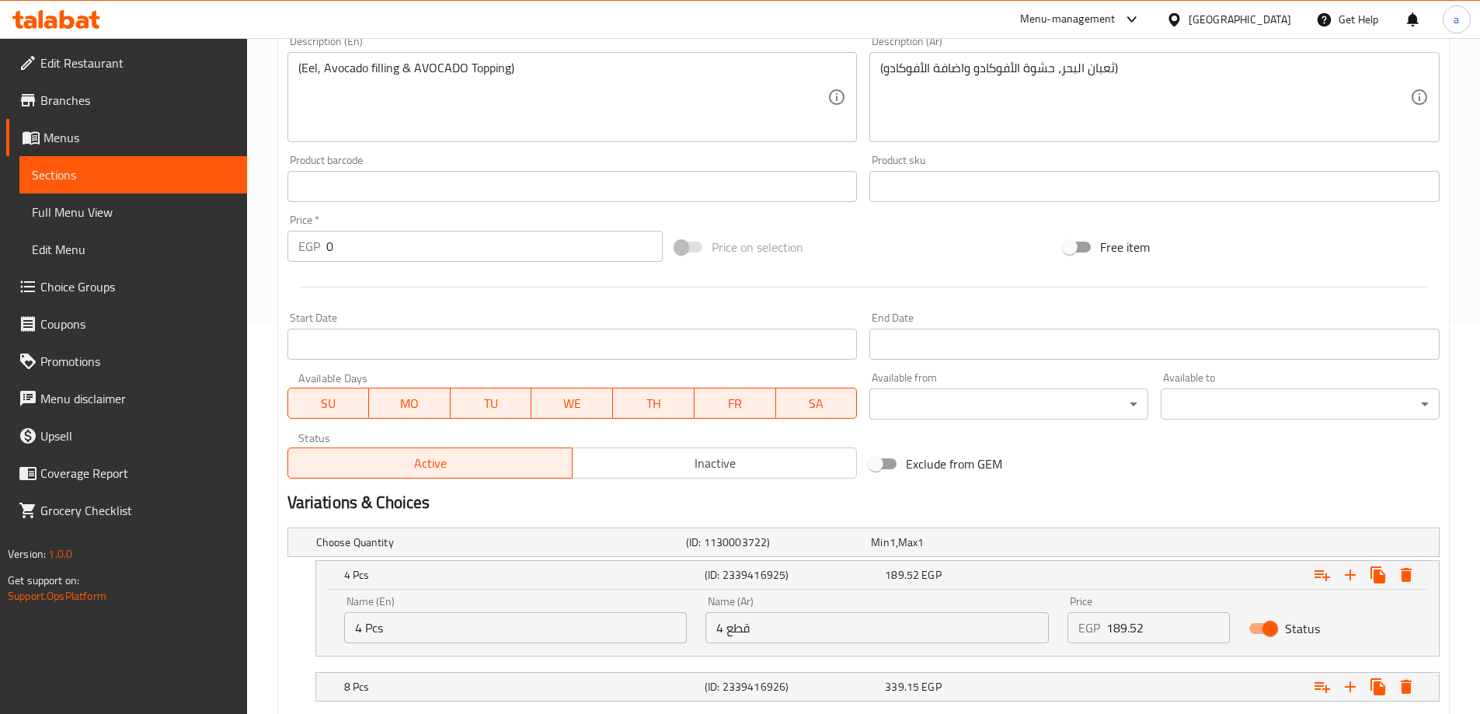
click at [1151, 625] on input "189.52" at bounding box center [1168, 627] width 124 height 31
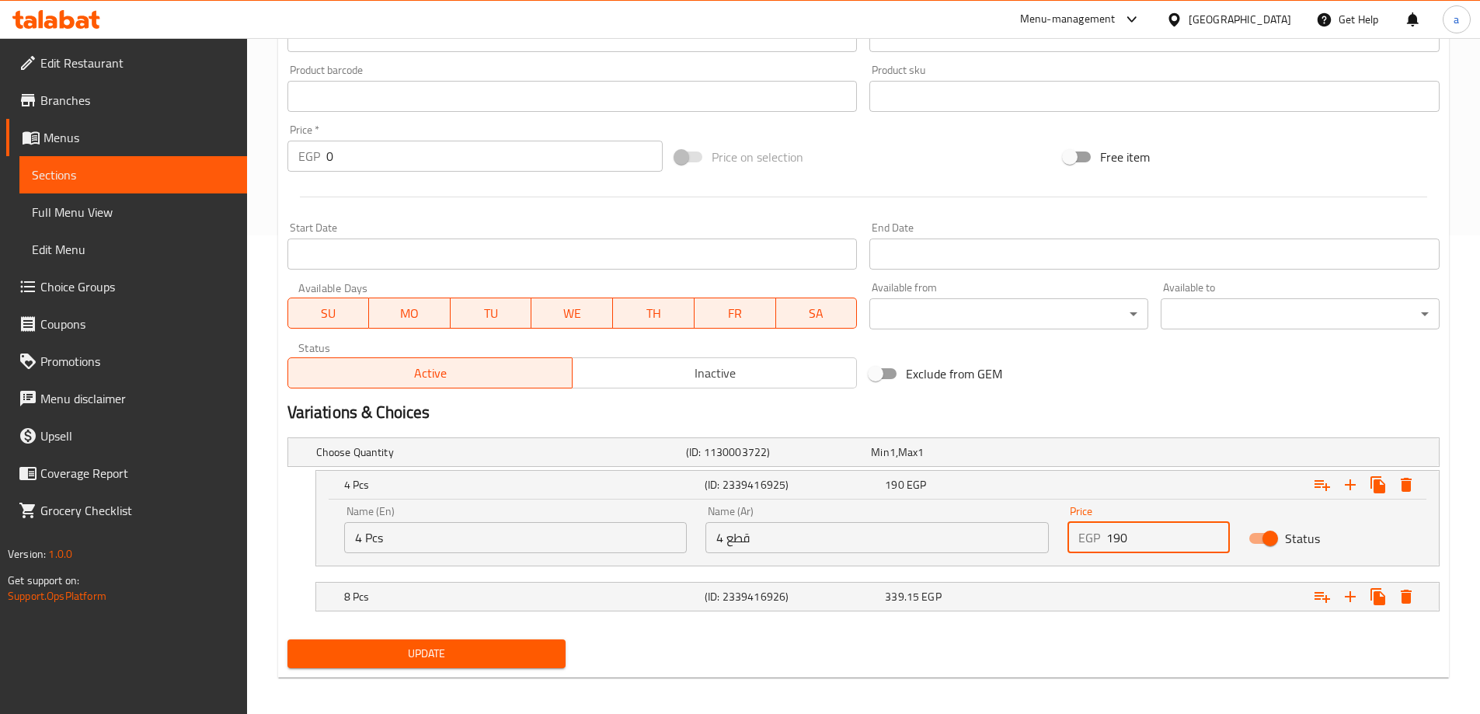
scroll to position [486, 0]
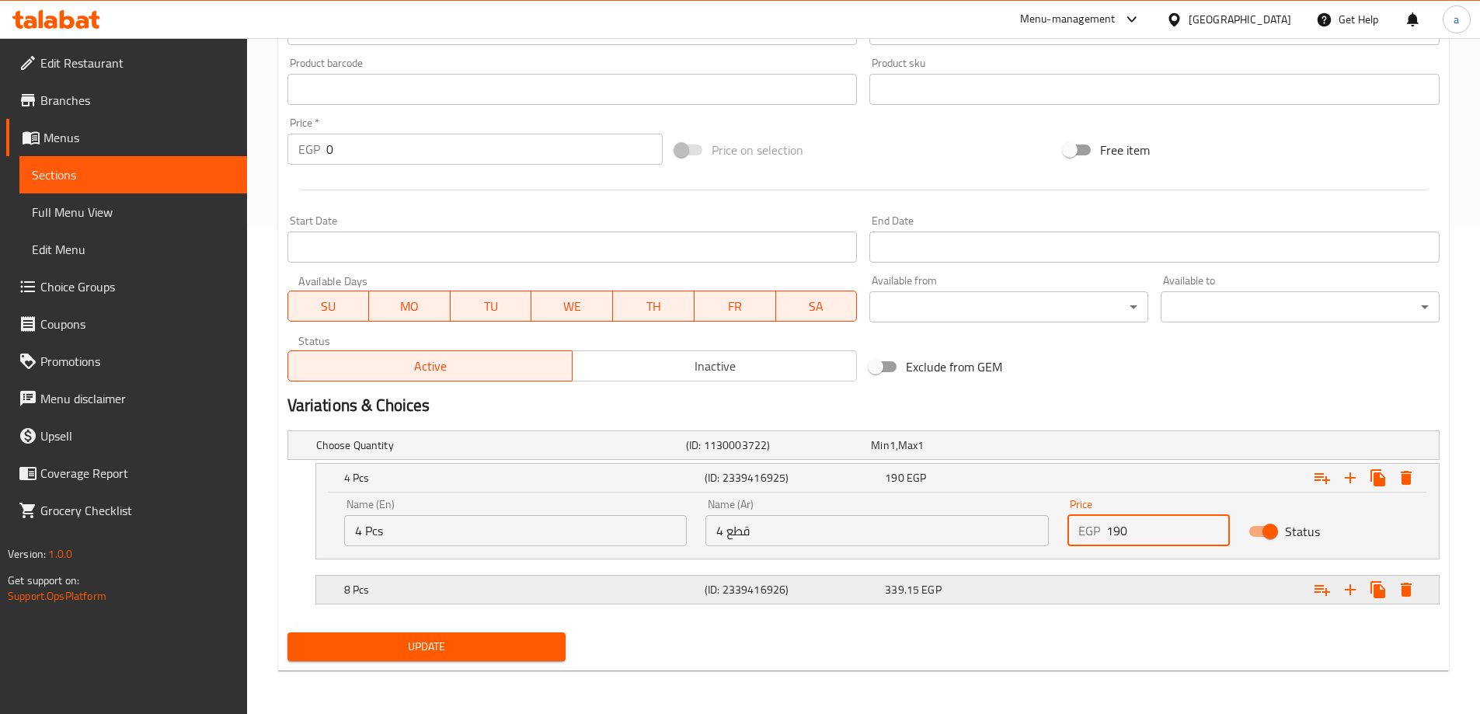
type input "190"
click at [1123, 590] on div "Expand" at bounding box center [1242, 590] width 361 height 34
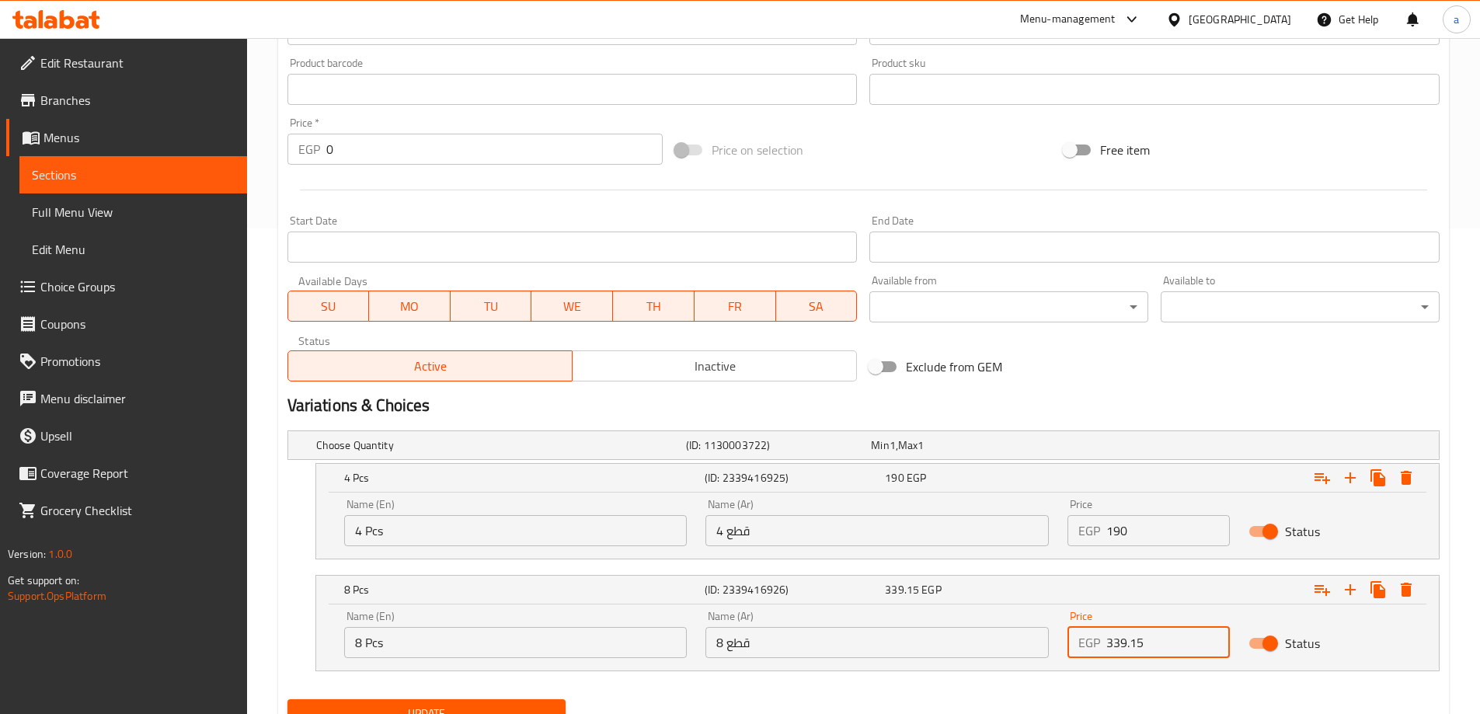
click at [1158, 642] on input "339.15" at bounding box center [1168, 642] width 124 height 31
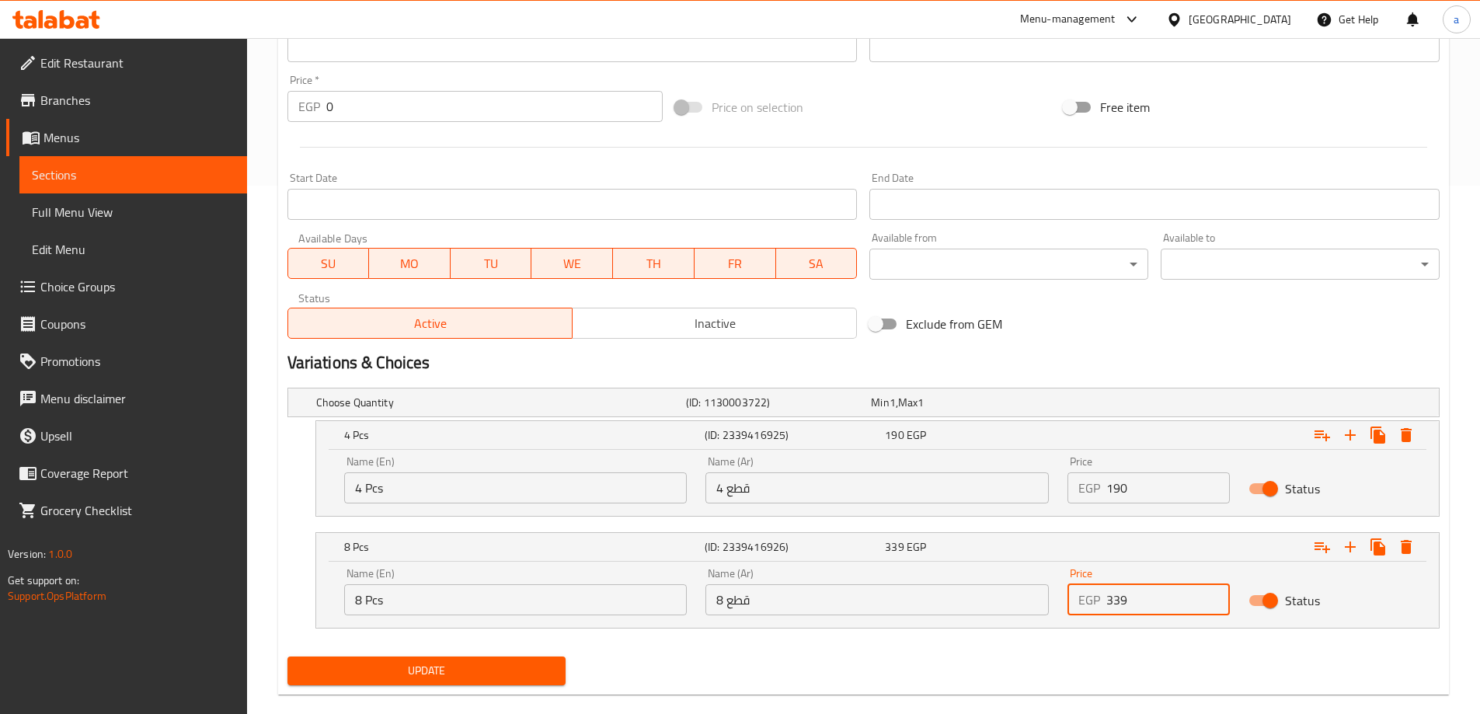
scroll to position [552, 0]
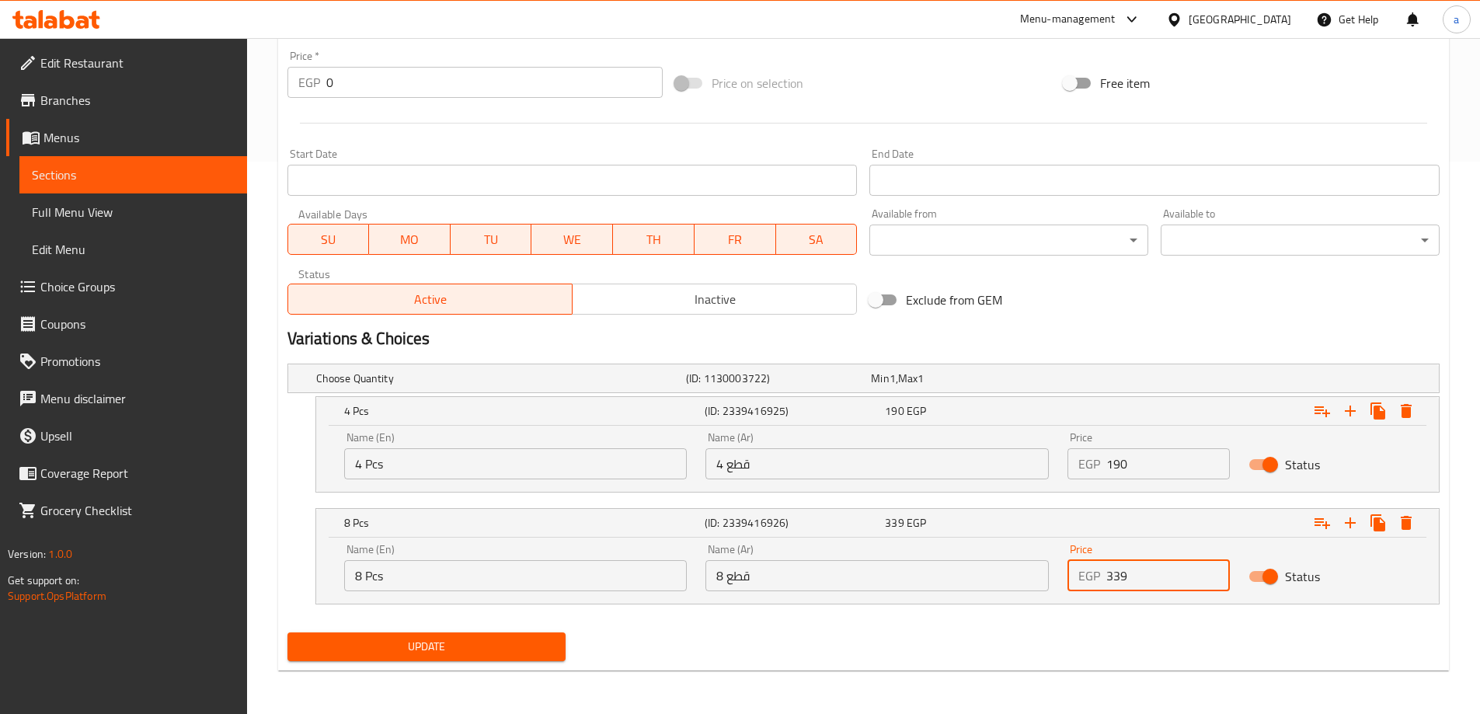
type input "339"
click at [570, 647] on div "Update" at bounding box center [426, 646] width 291 height 41
click at [553, 646] on span "Update" at bounding box center [427, 646] width 254 height 19
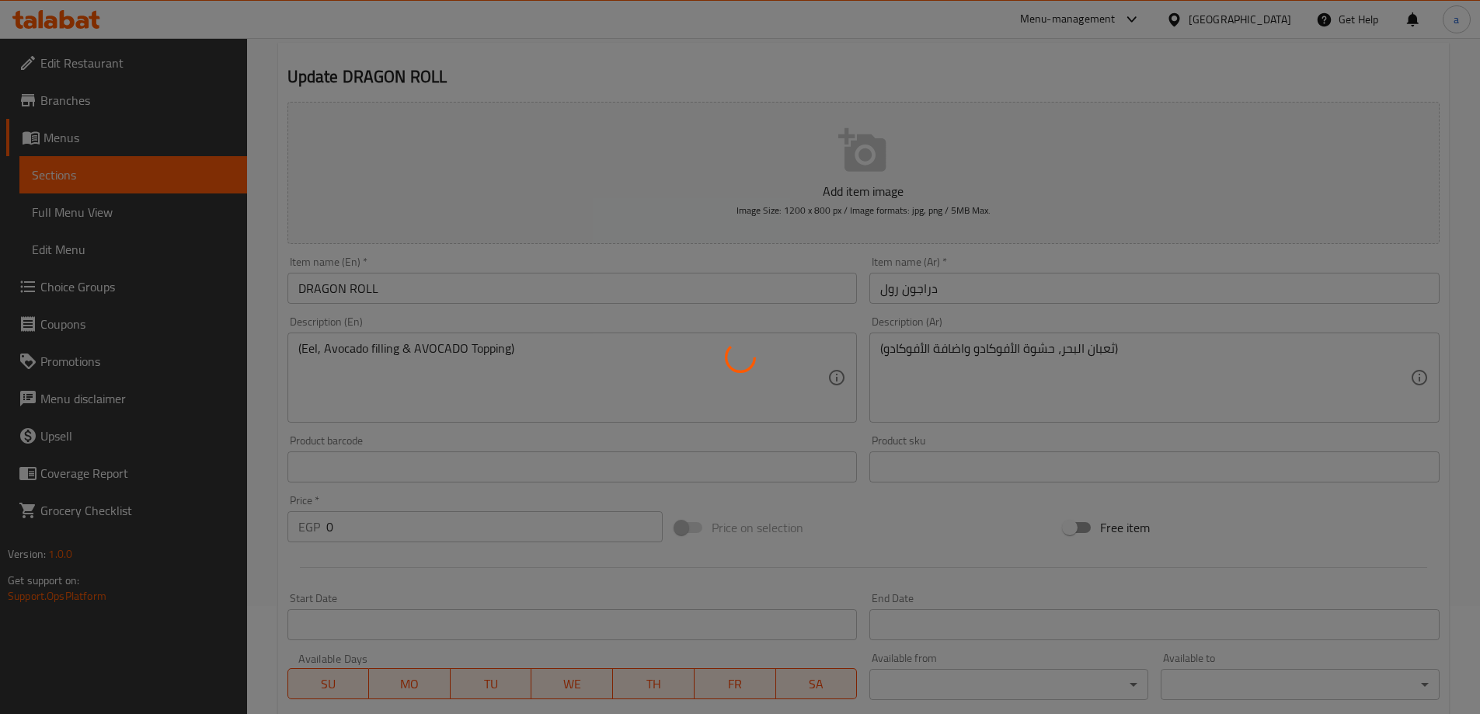
scroll to position [0, 0]
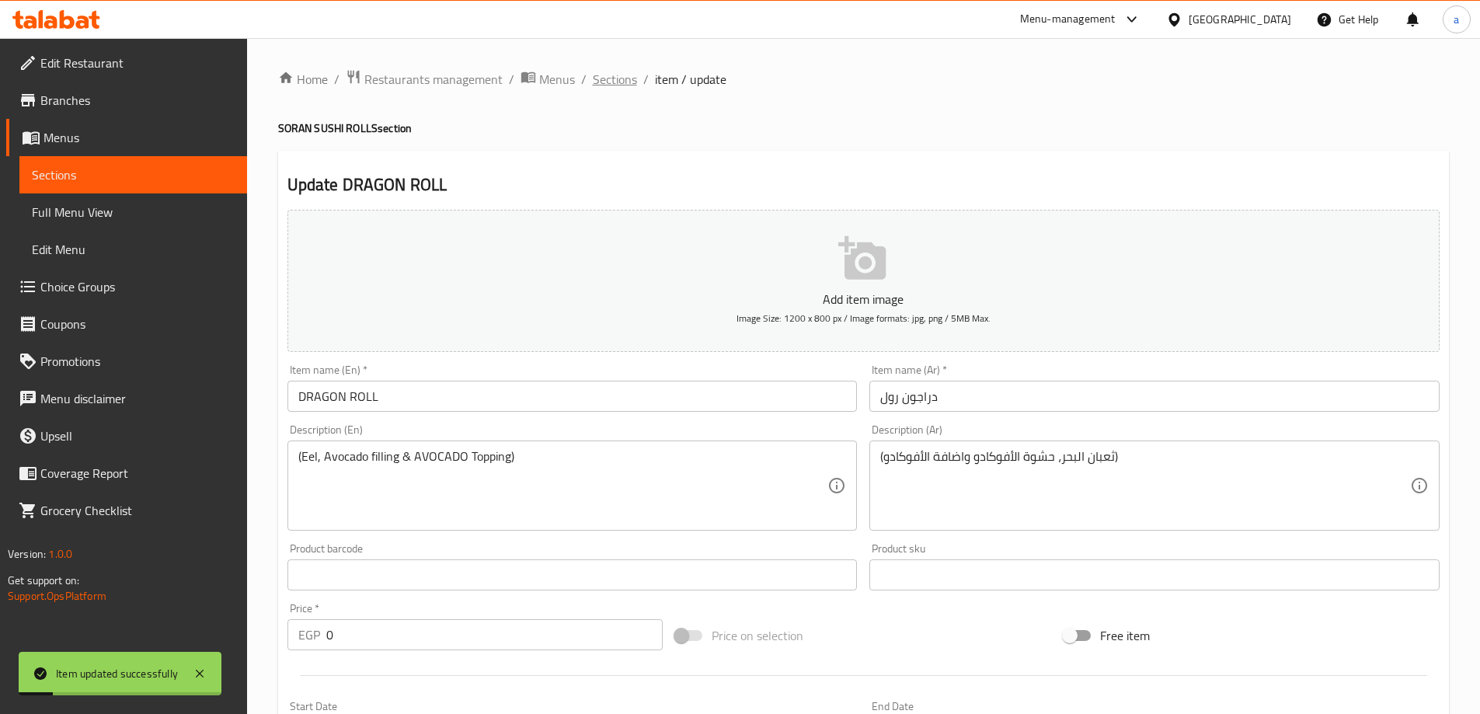
click at [617, 79] on span "Sections" at bounding box center [615, 79] width 44 height 19
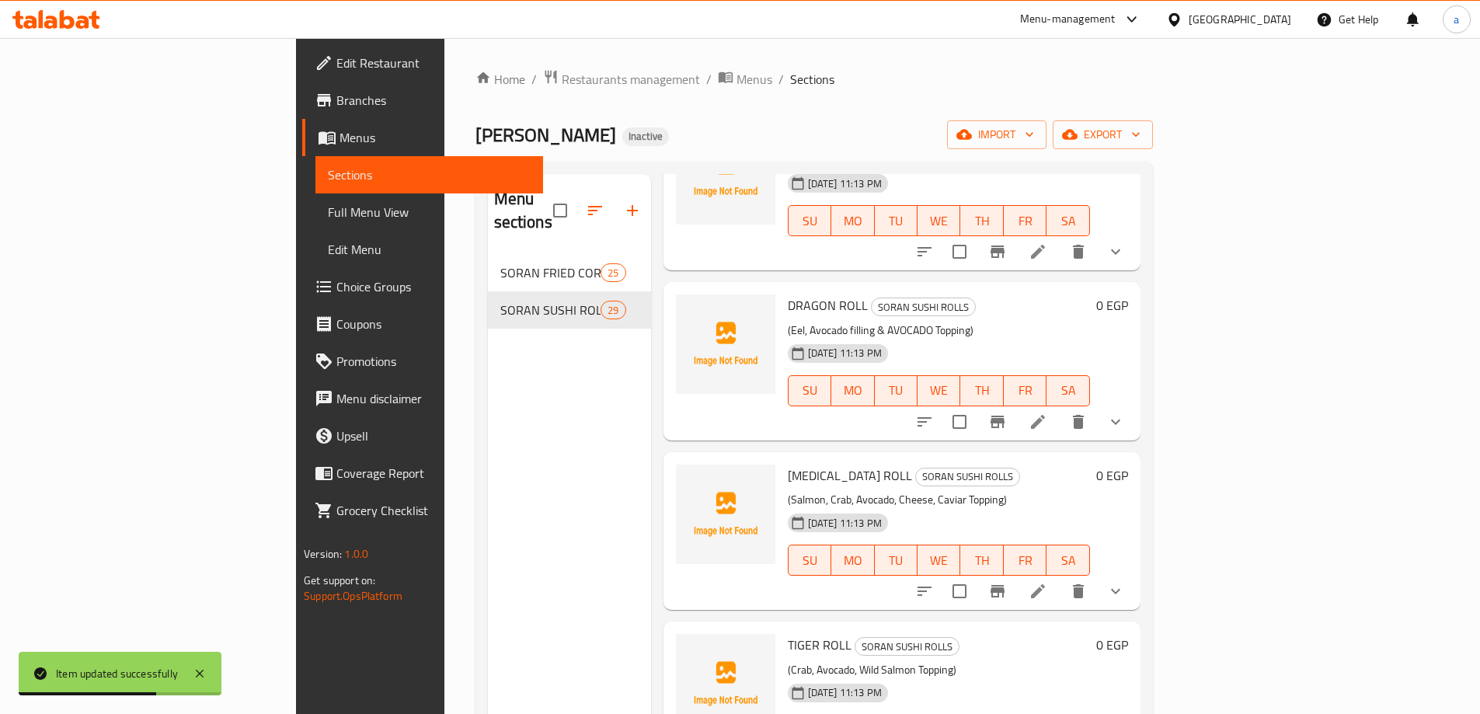
scroll to position [3781, 0]
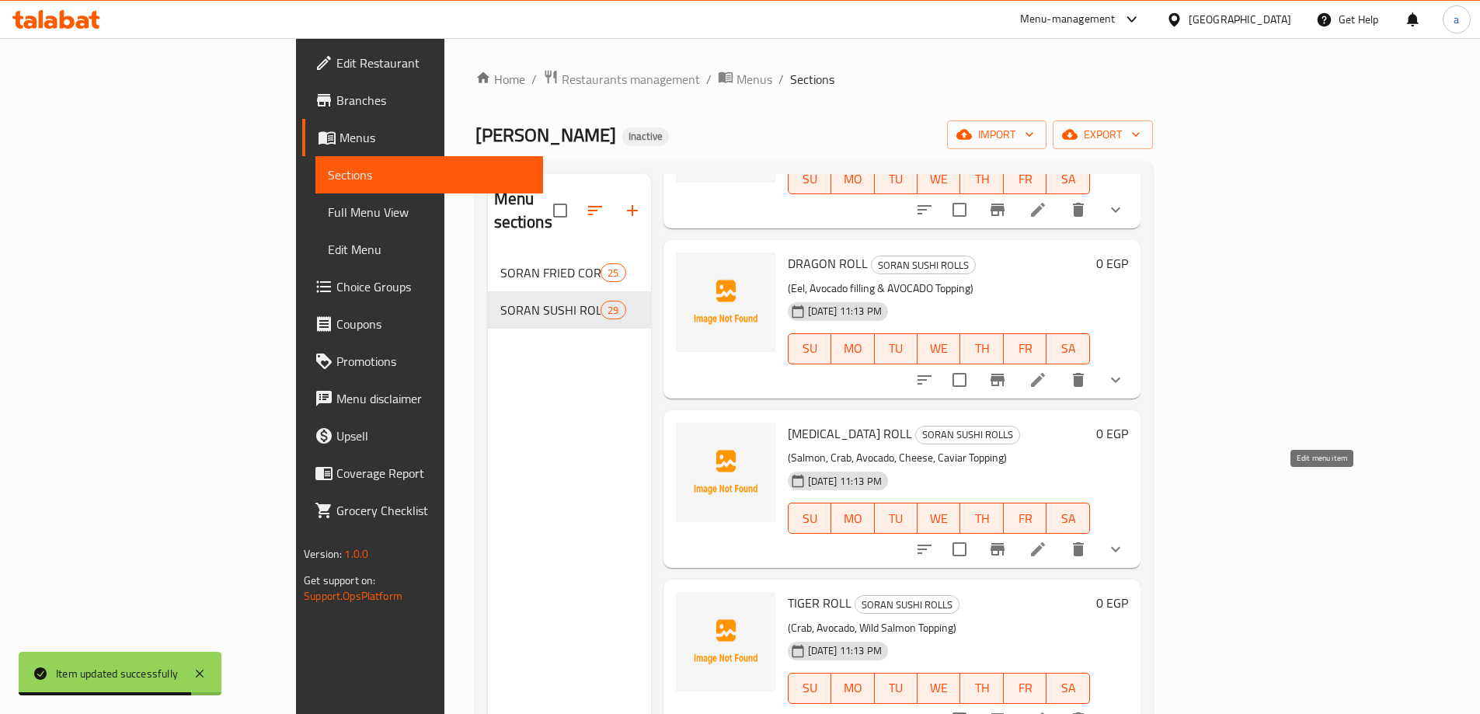
click at [1047, 540] on icon at bounding box center [1038, 549] width 19 height 19
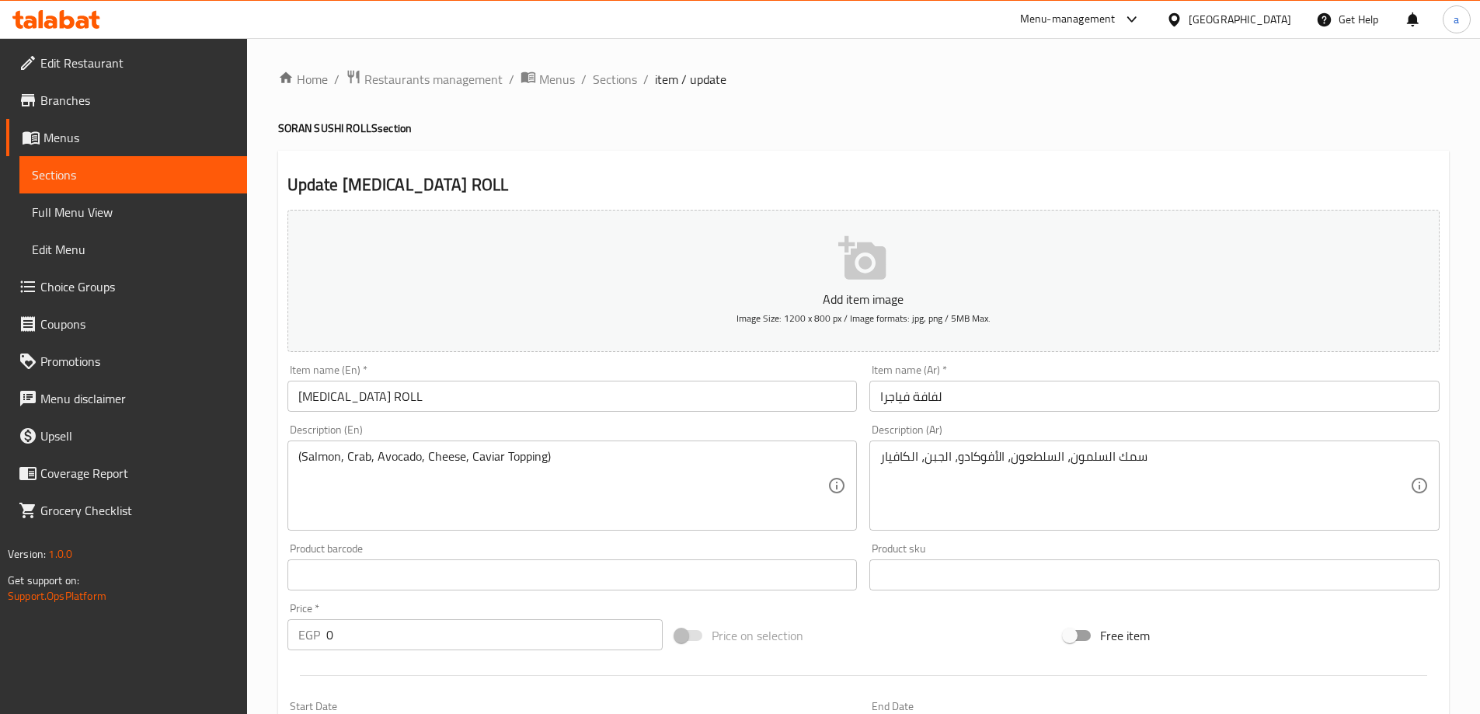
click at [294, 388] on input "[MEDICAL_DATA] ROLL" at bounding box center [572, 396] width 570 height 31
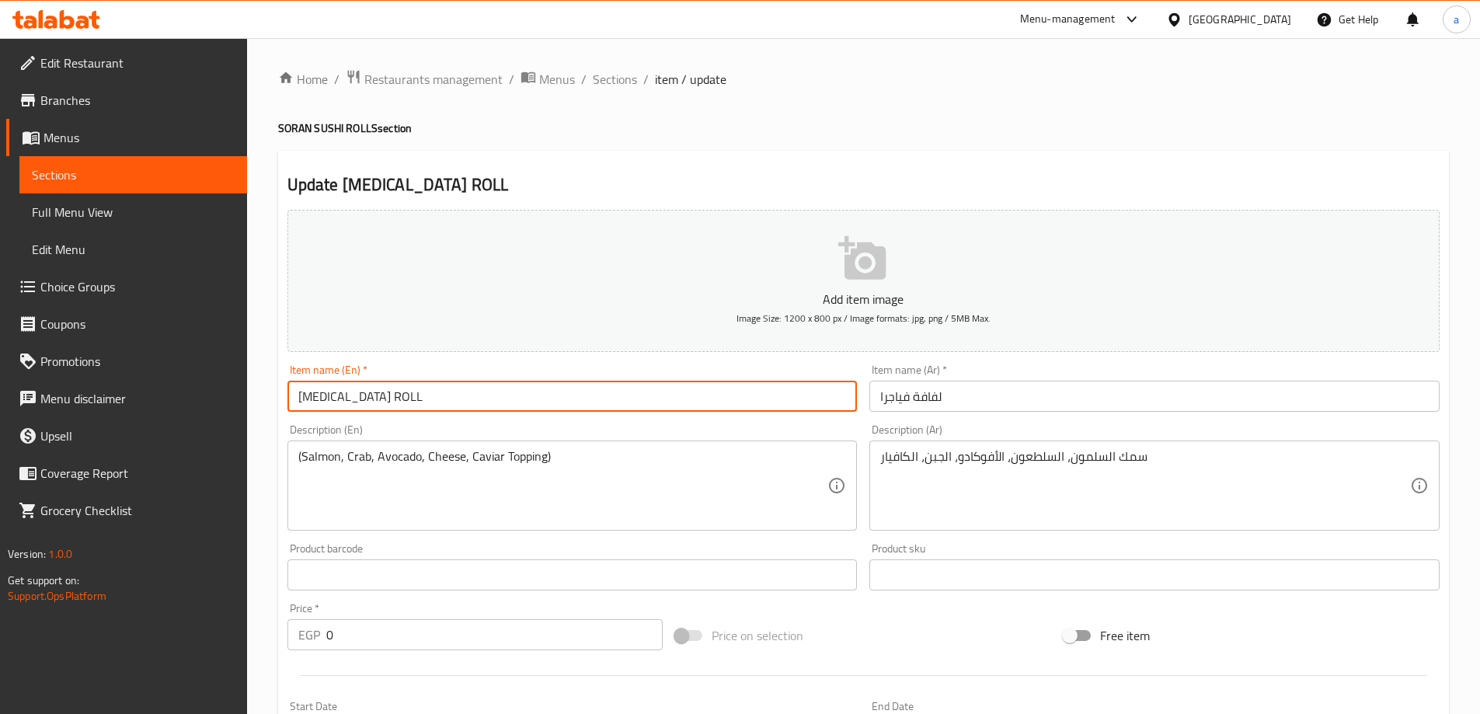
click at [306, 389] on input "[MEDICAL_DATA] ROLL" at bounding box center [572, 396] width 570 height 31
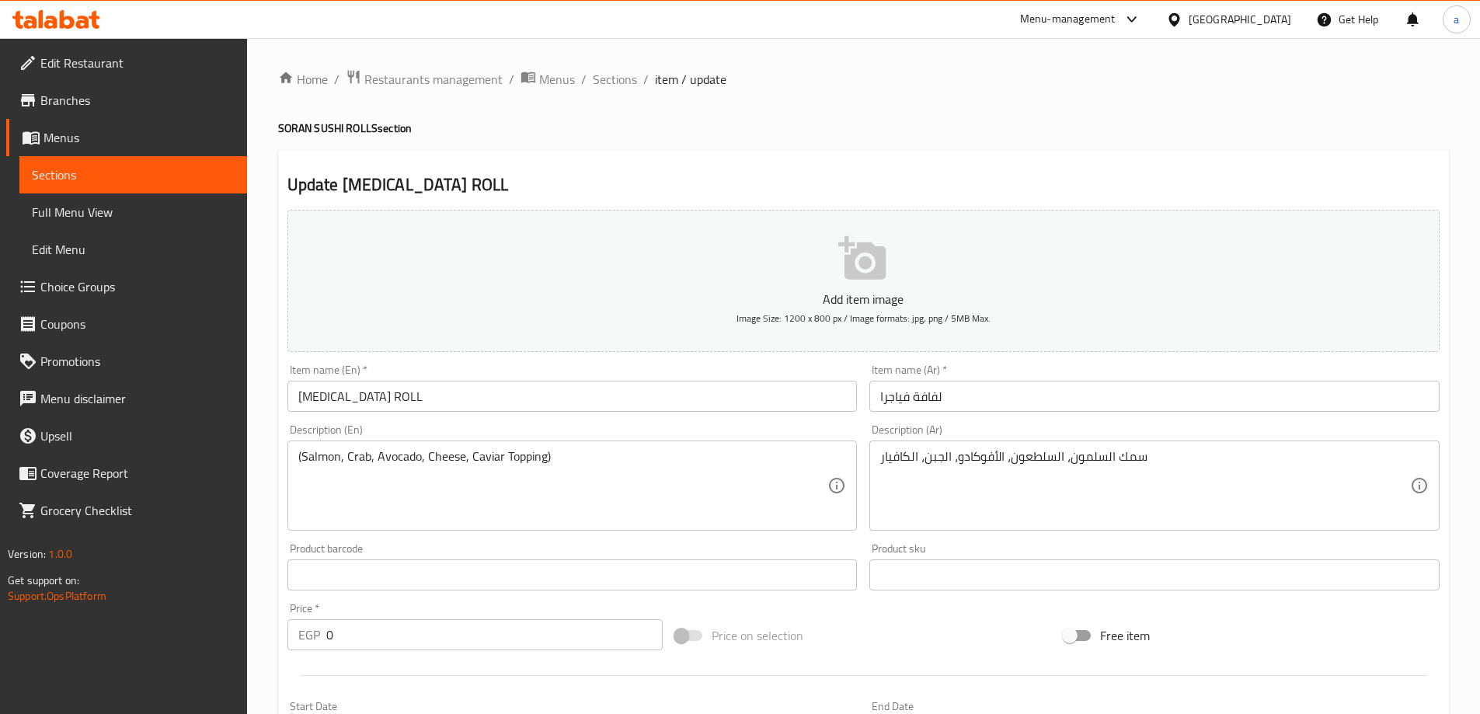
click at [937, 395] on input "لفافة فياجرا" at bounding box center [1154, 396] width 570 height 31
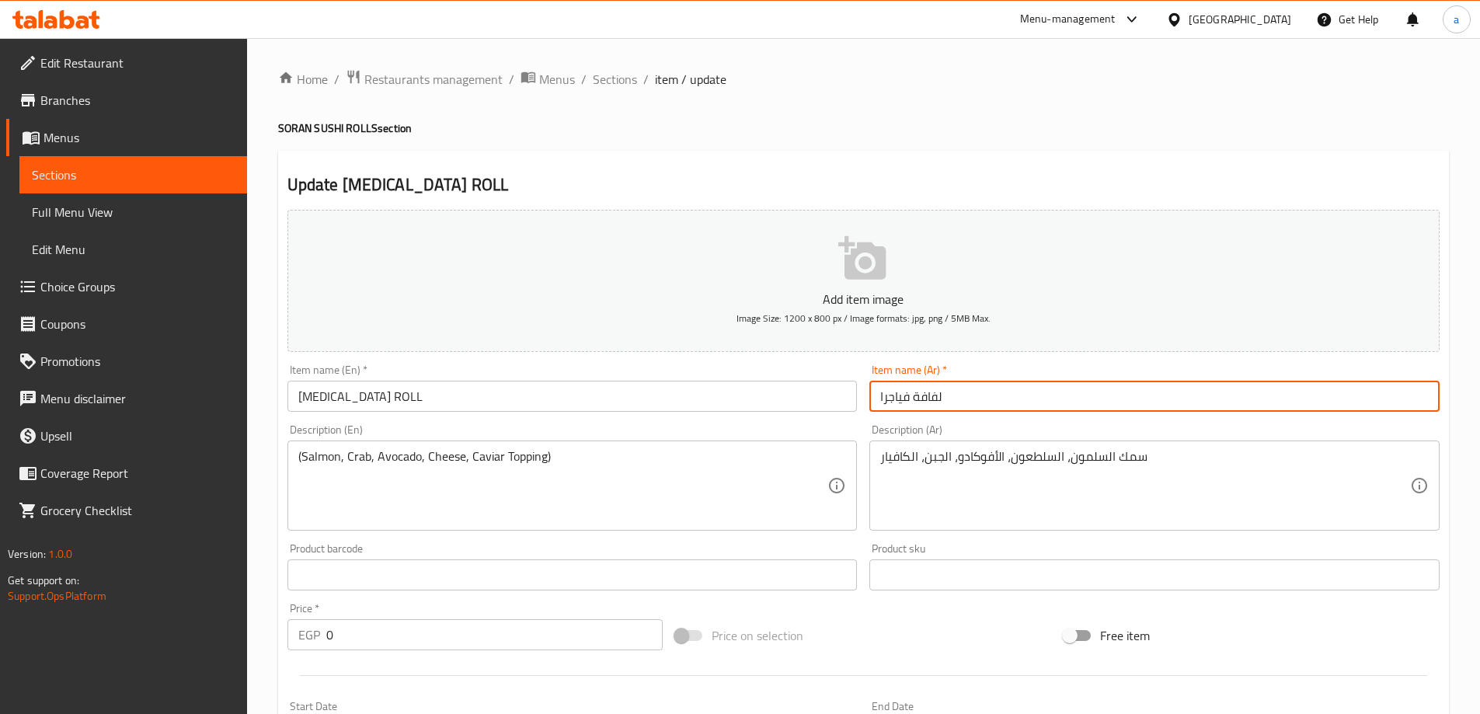
click at [937, 395] on input "لفافة فياجرا" at bounding box center [1154, 396] width 570 height 31
type input "رول فياجرا"
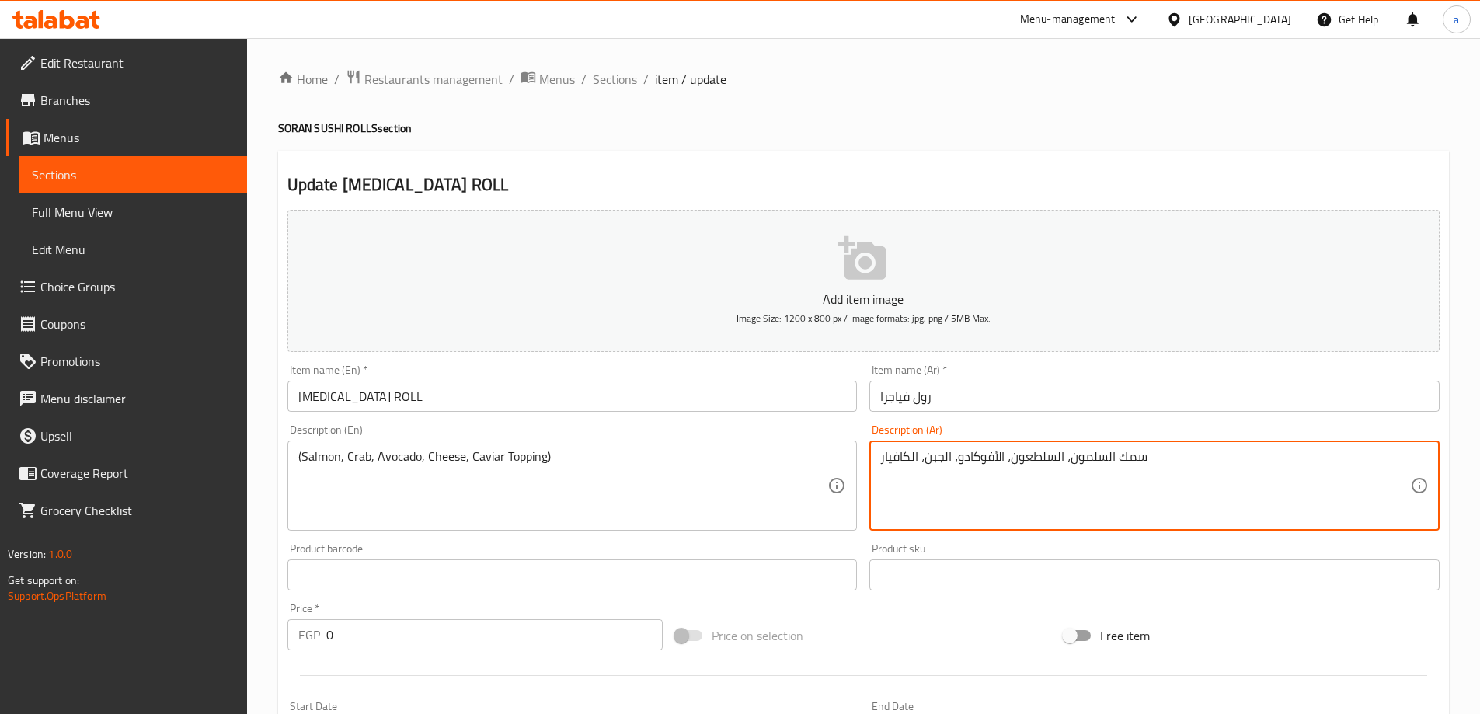
click at [1146, 449] on textarea "سمك السلمون، السلطعون، الأفوكادو، الجبن، الكافيار" at bounding box center [1145, 486] width 530 height 74
click at [1130, 455] on textarea "سمك السلمون، السلطعون، الأفوكادو، الجبن، الكافيار" at bounding box center [1145, 486] width 530 height 74
click at [1027, 459] on textarea "السلمون، السلطعون، الأفوكادو، الجبن، الكافيار" at bounding box center [1145, 486] width 530 height 74
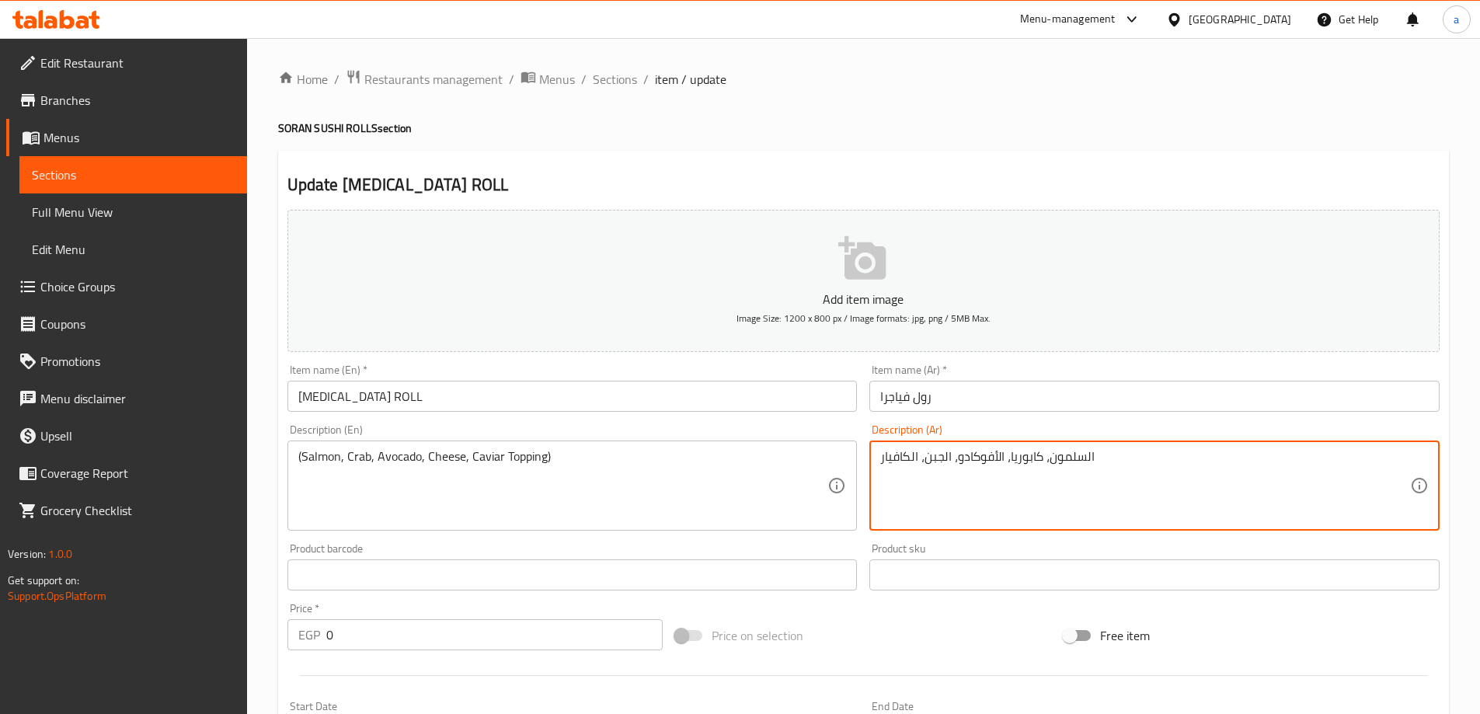
click at [913, 462] on textarea "السلمون، كابوريا، الأفوكادو، الجبن، الكافيار" at bounding box center [1145, 486] width 530 height 74
click at [923, 462] on textarea "السلمون، كابوريا، الأفوكادو، الجبن، الكافيار" at bounding box center [1145, 486] width 530 height 74
click at [920, 461] on textarea "السلمون، كابوريا، الأفوكادو، الجبن، الكافيار" at bounding box center [1145, 486] width 530 height 74
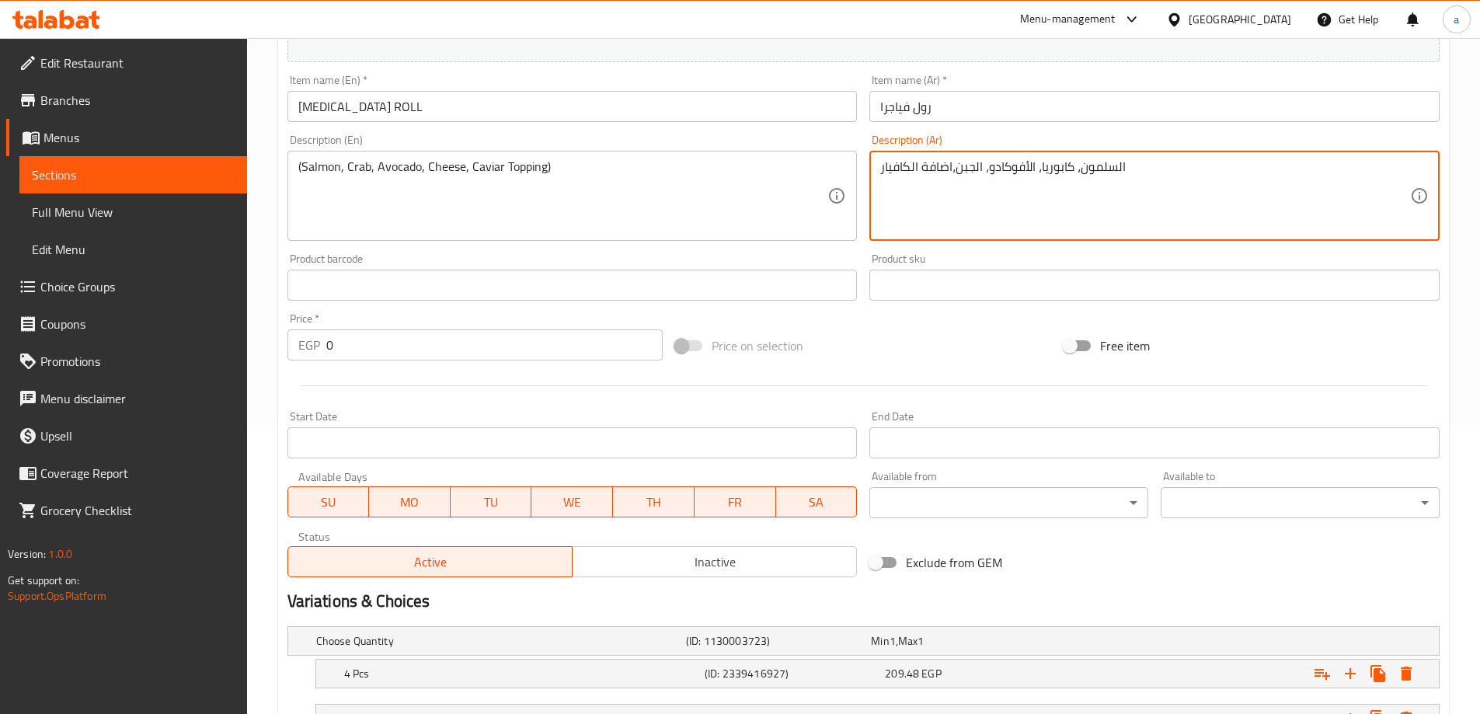
scroll to position [388, 0]
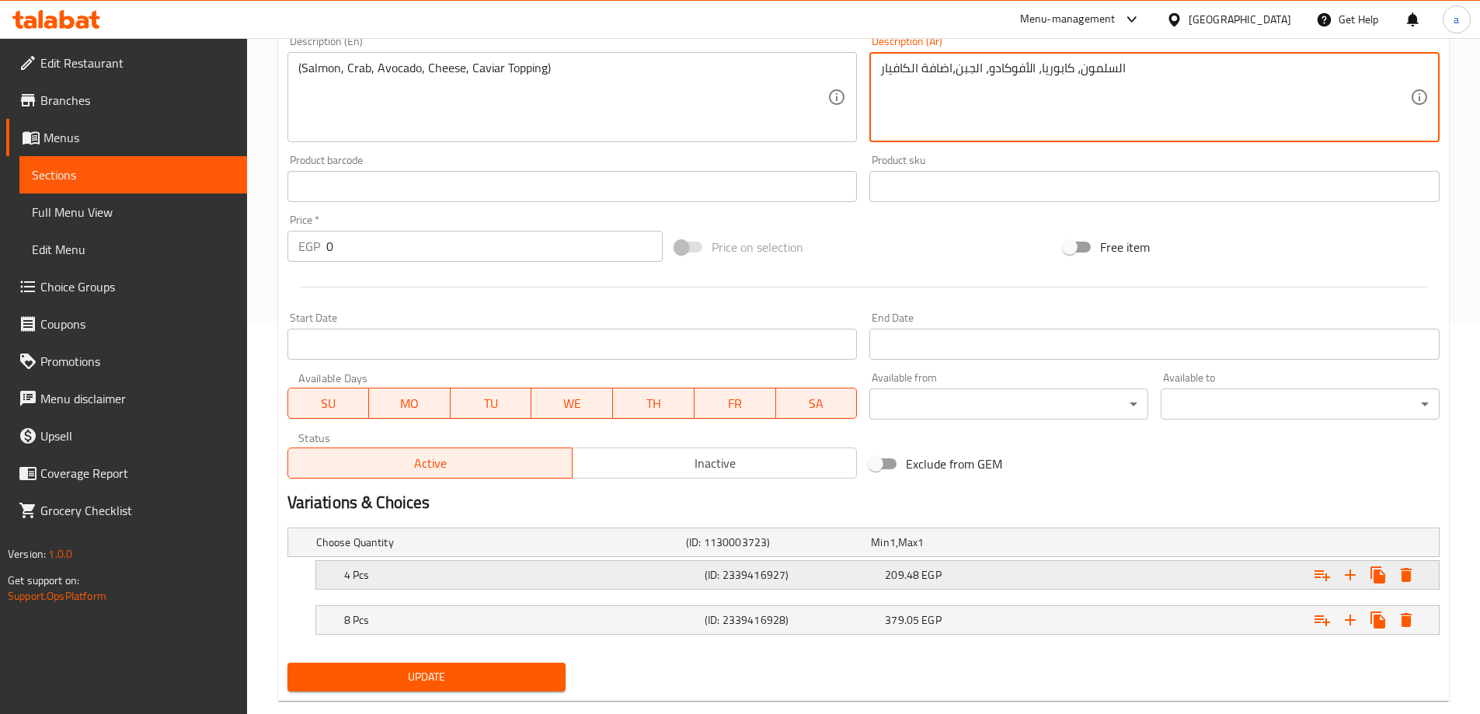
type textarea "السلمون، كابوريا، الأفوكادو، الجبن،اضافة الكافيار"
click at [962, 565] on div "209.48 EGP" at bounding box center [972, 575] width 180 height 22
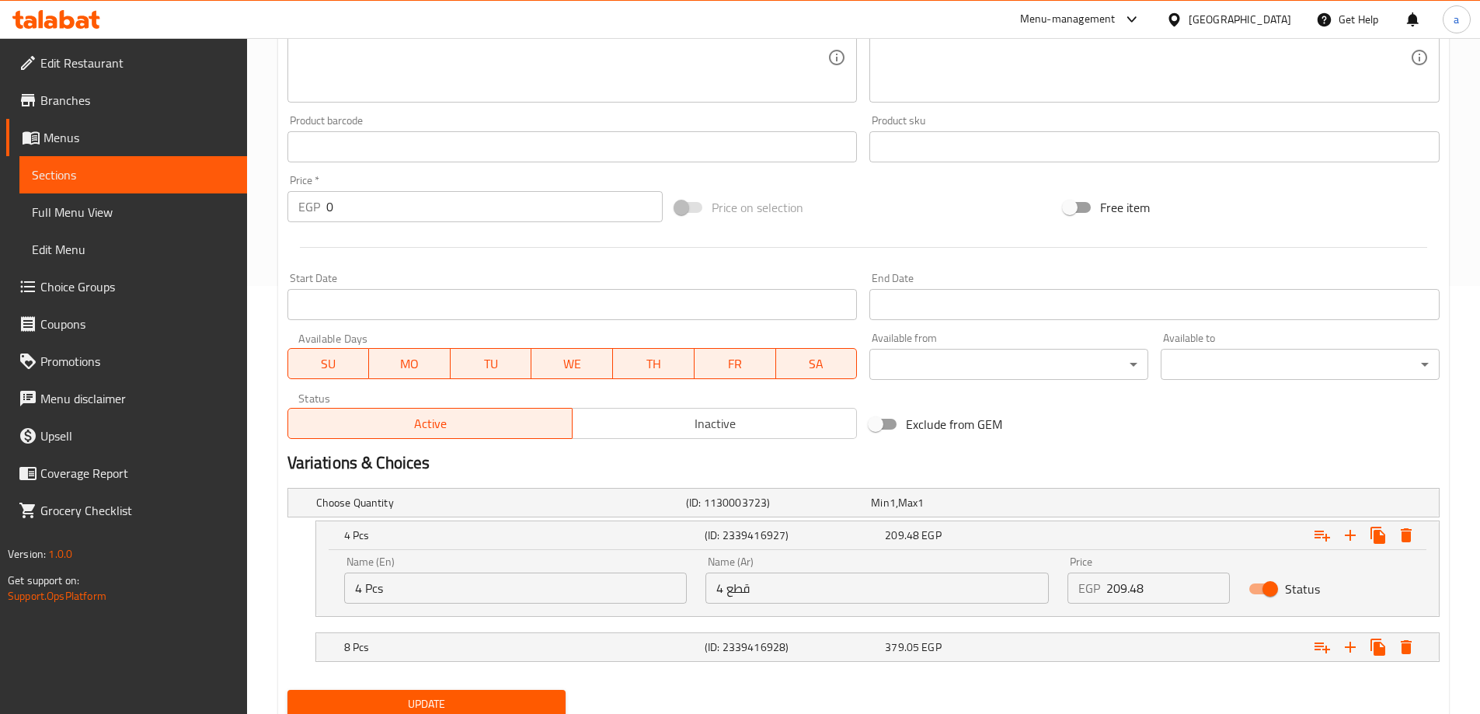
scroll to position [466, 0]
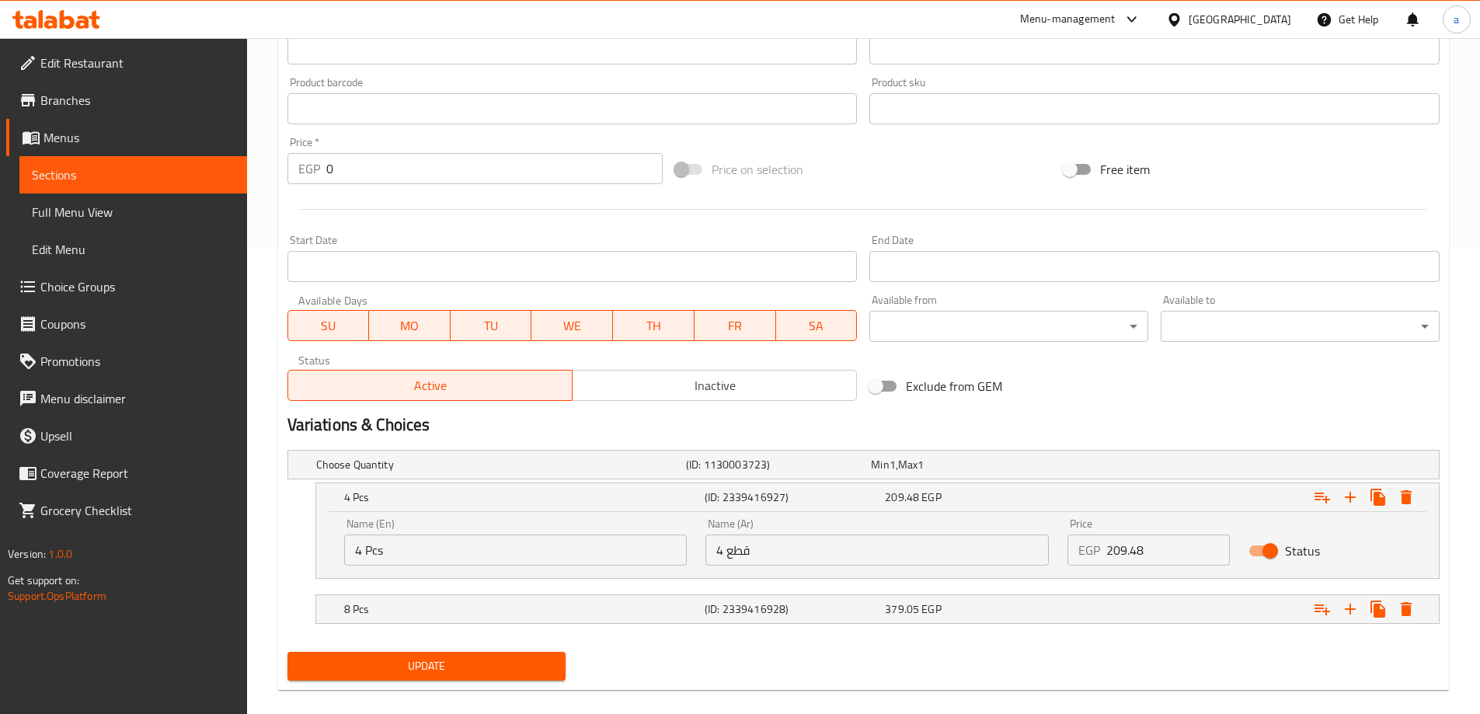
click at [1162, 549] on input "209.48" at bounding box center [1168, 550] width 124 height 31
type input "209"
click at [1082, 604] on div "Expand" at bounding box center [1242, 609] width 361 height 34
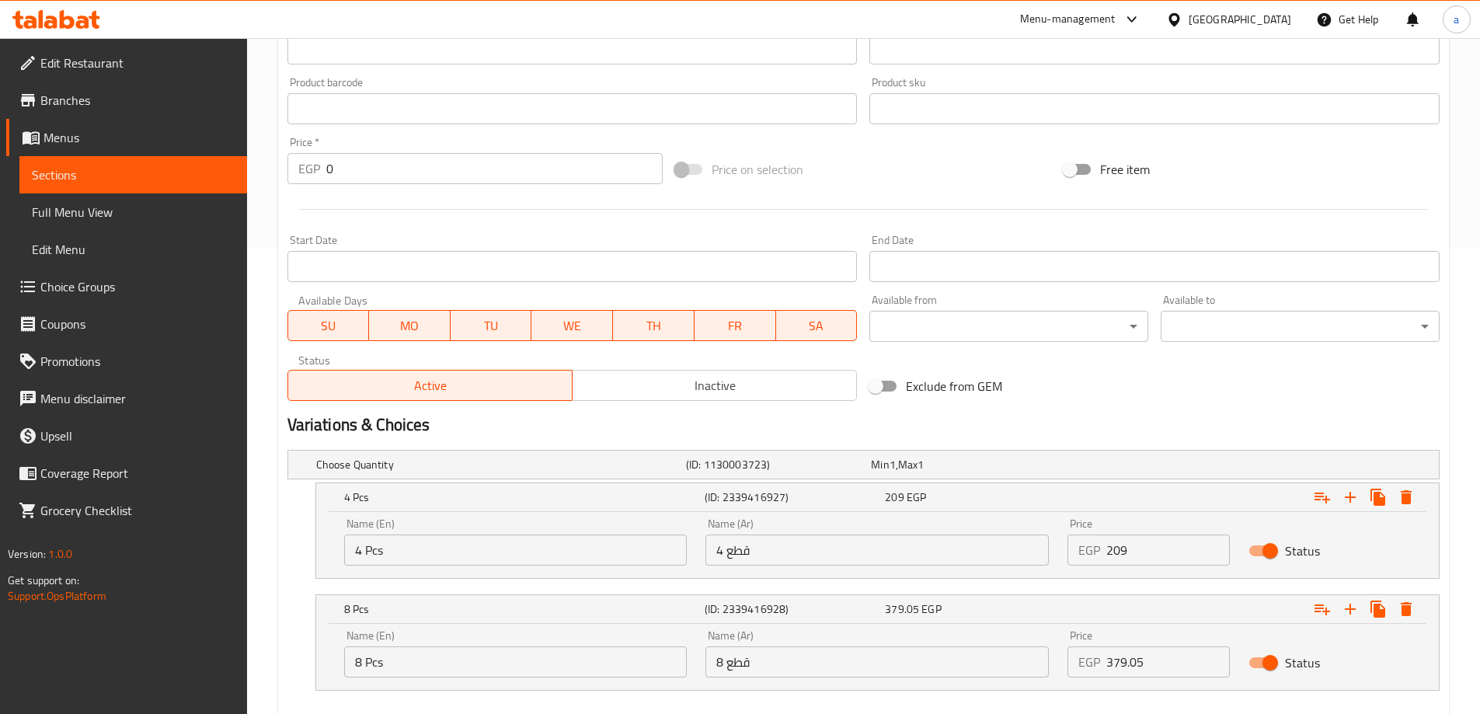
click at [1162, 660] on input "379.05" at bounding box center [1168, 661] width 124 height 31
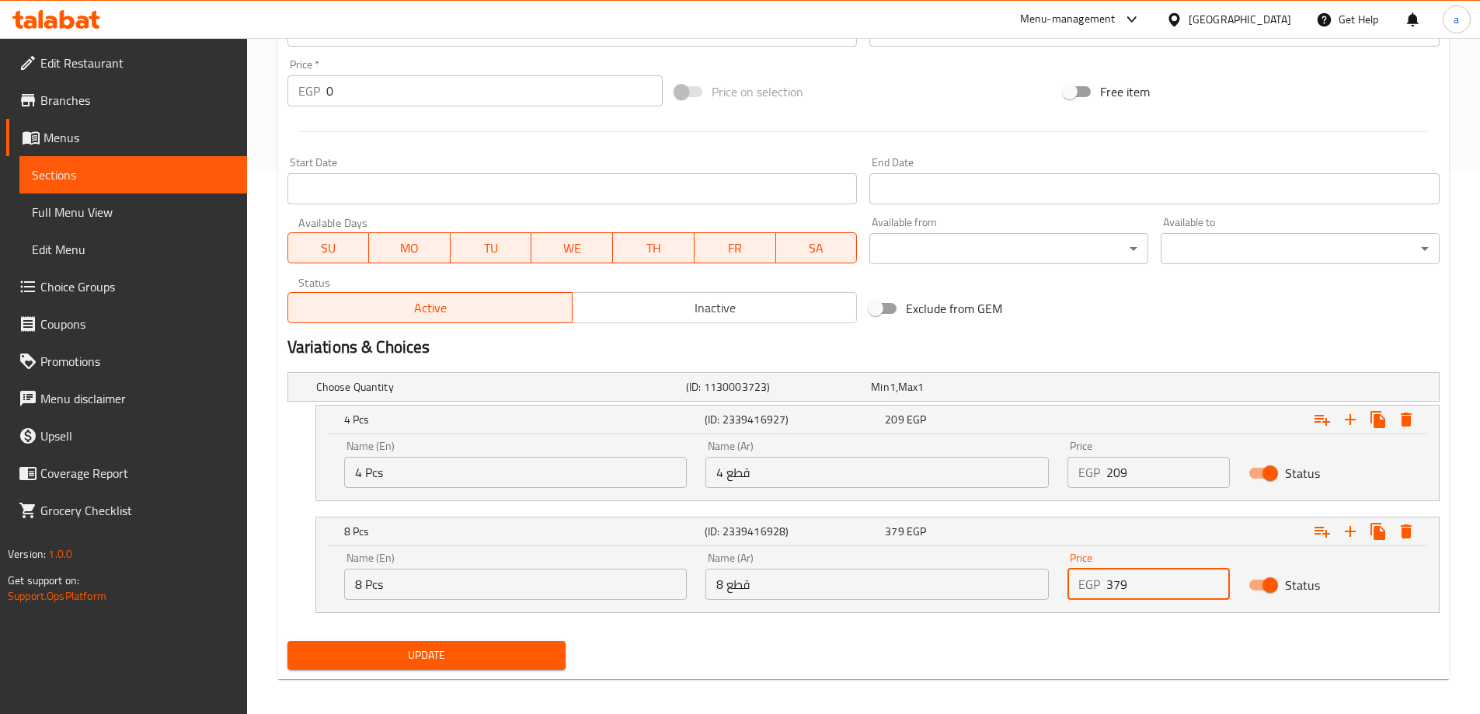
type input "379"
click at [559, 650] on button "Update" at bounding box center [426, 655] width 279 height 29
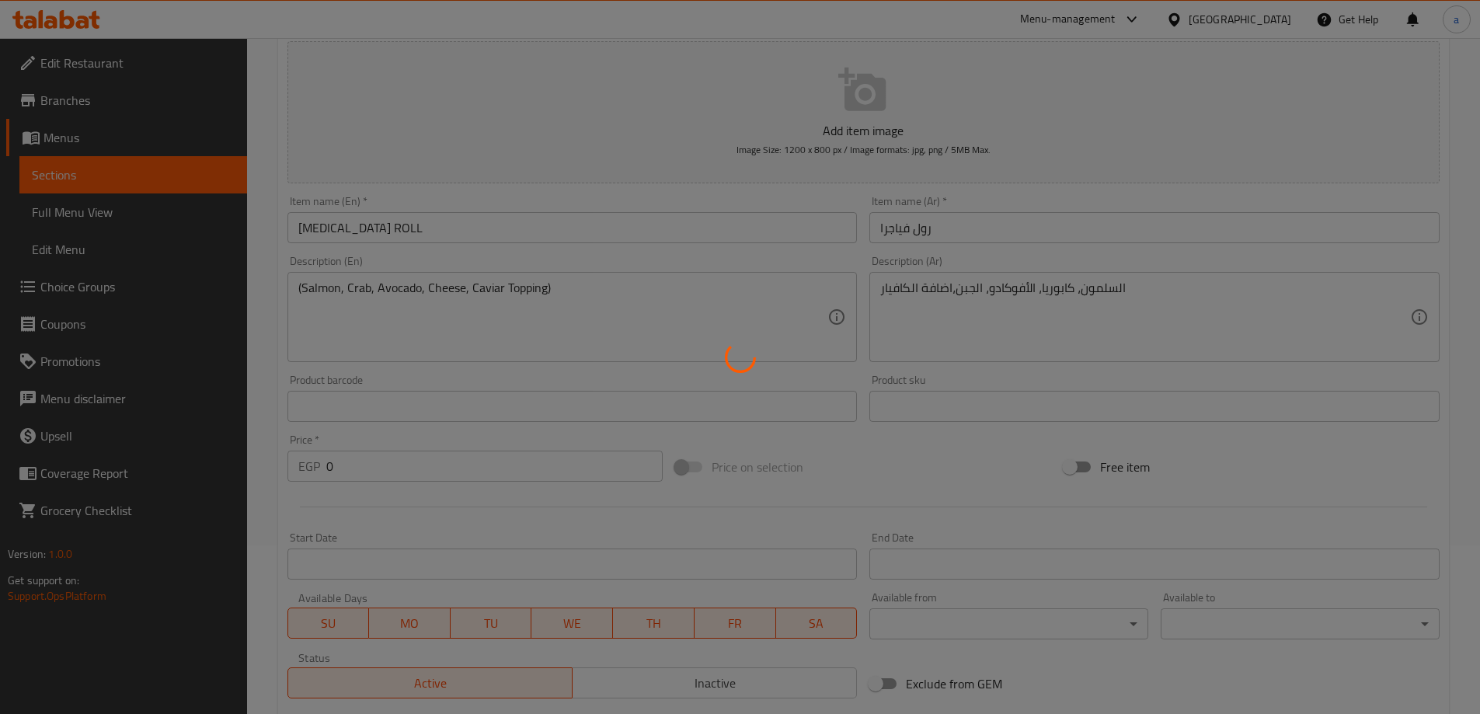
scroll to position [0, 0]
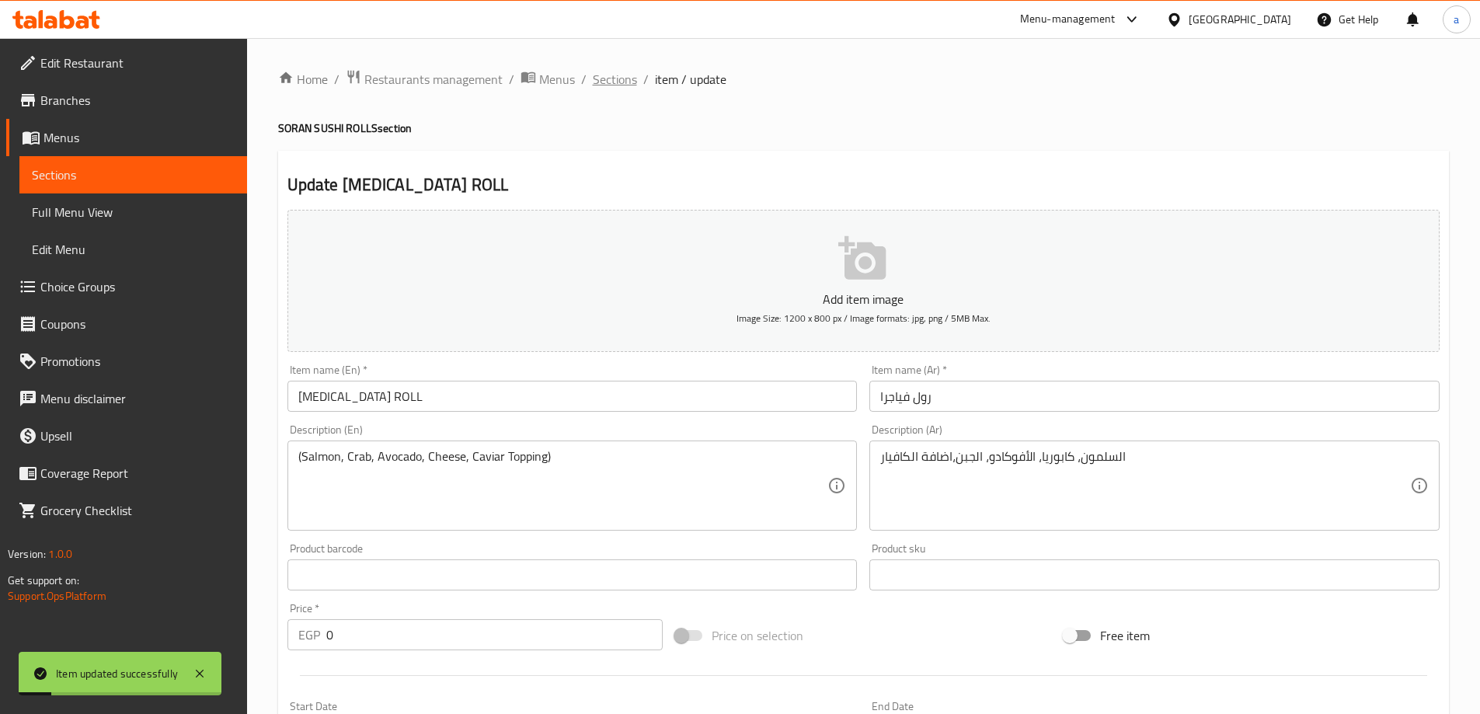
click at [616, 71] on span "Sections" at bounding box center [615, 79] width 44 height 19
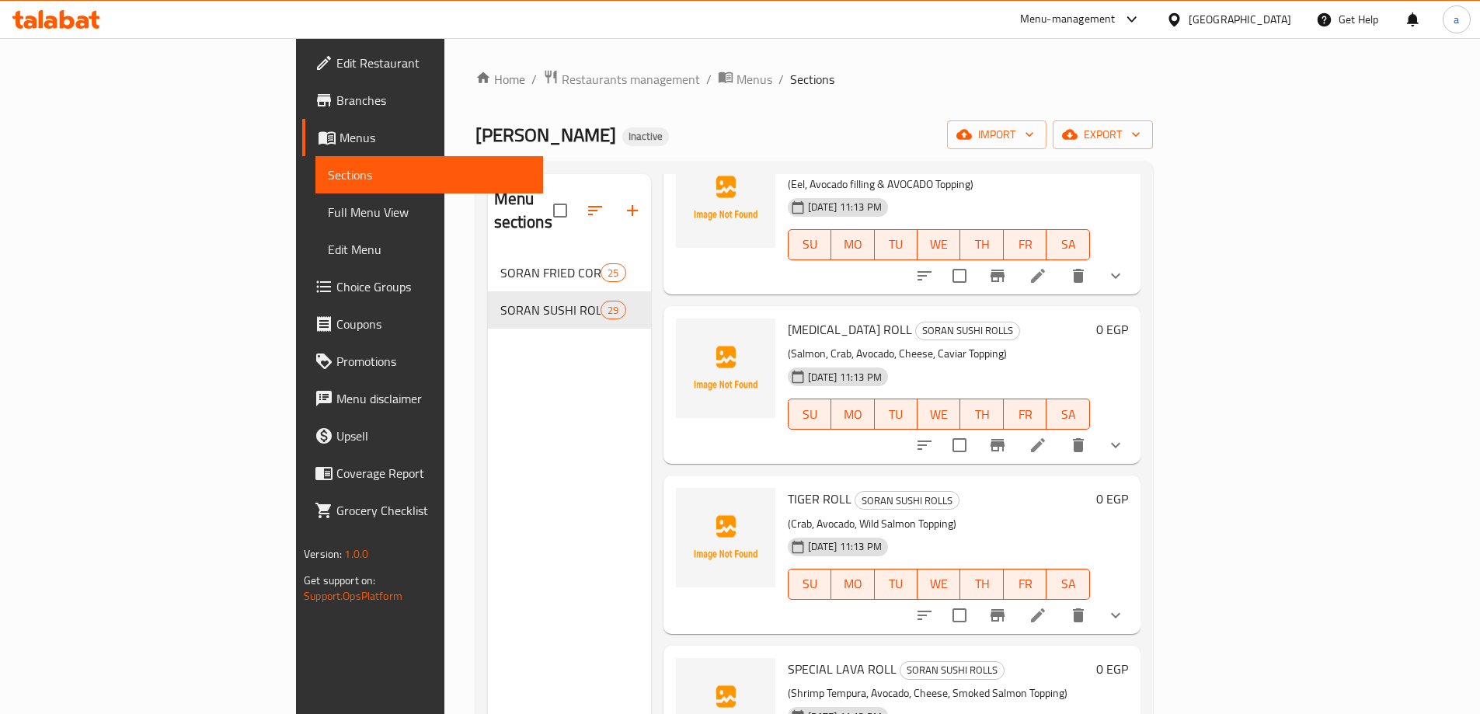
scroll to position [3962, 0]
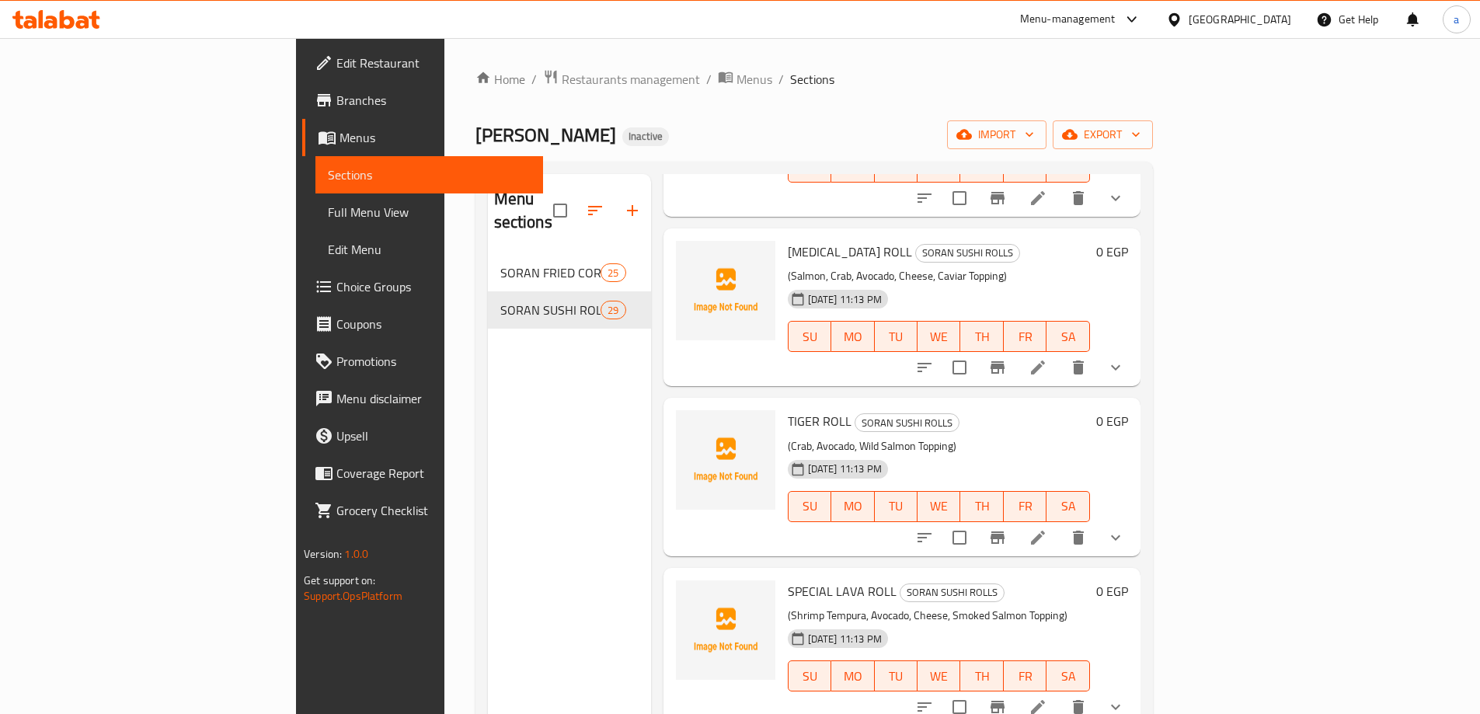
click at [1060, 524] on li at bounding box center [1038, 538] width 44 height 28
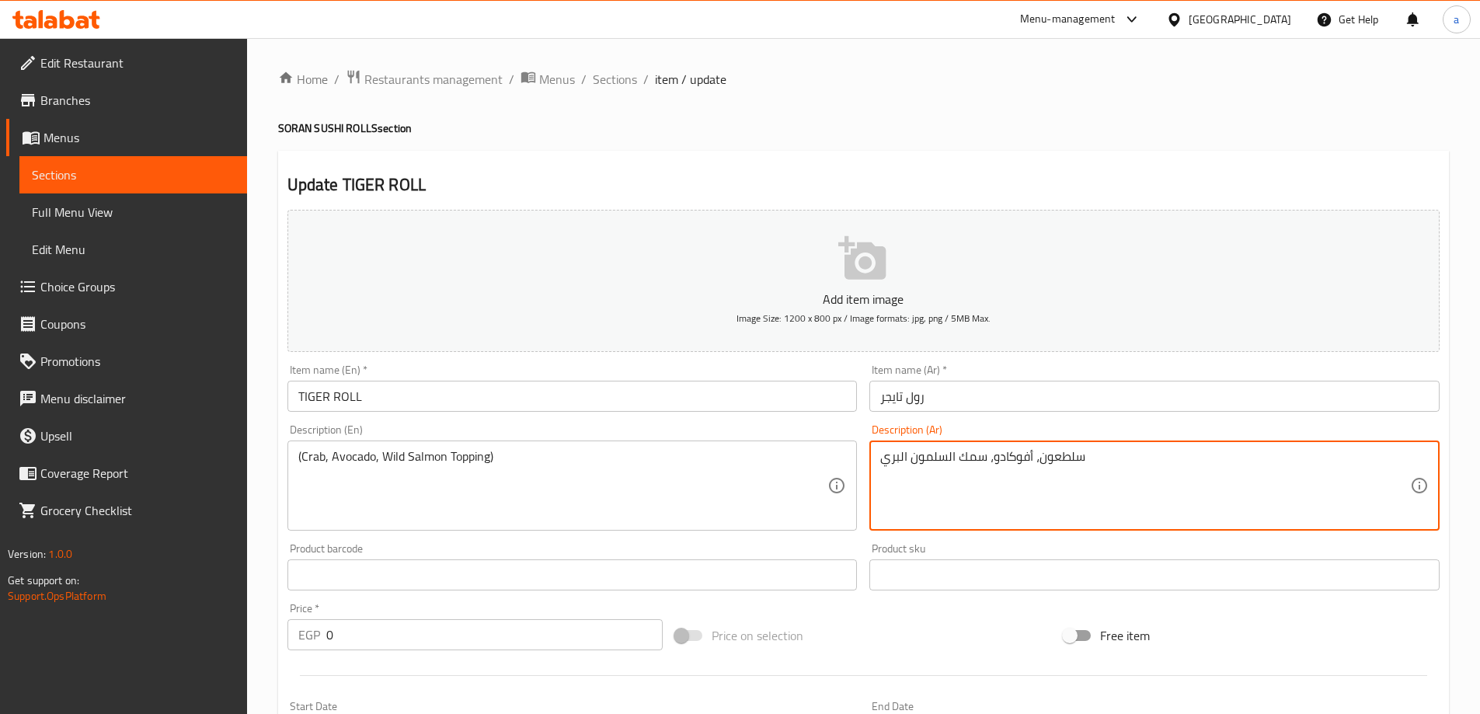
click at [1079, 470] on textarea "سلطعون، أفوكادو، سمك السلمون البري" at bounding box center [1145, 486] width 530 height 74
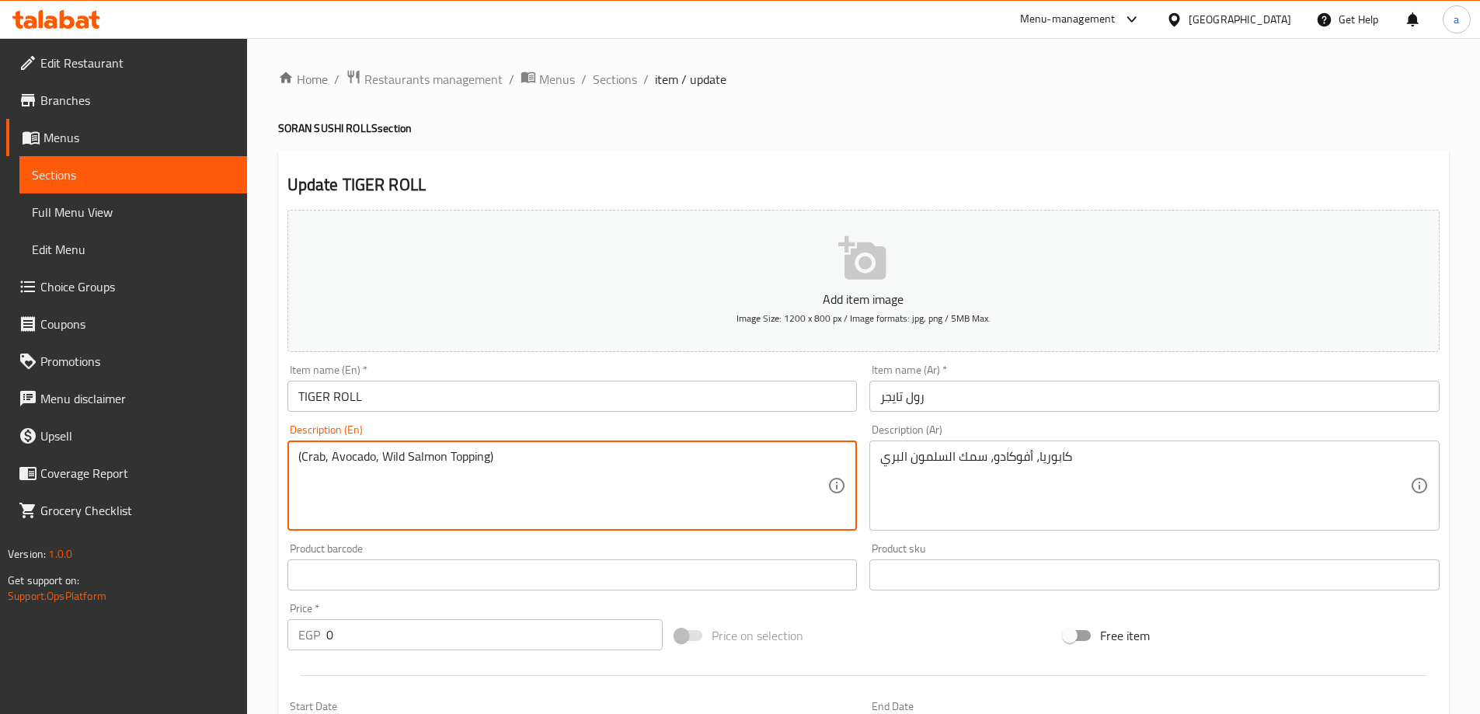
click at [398, 460] on textarea "(Crab, Avocado, Wild Salmon Topping)" at bounding box center [563, 486] width 530 height 74
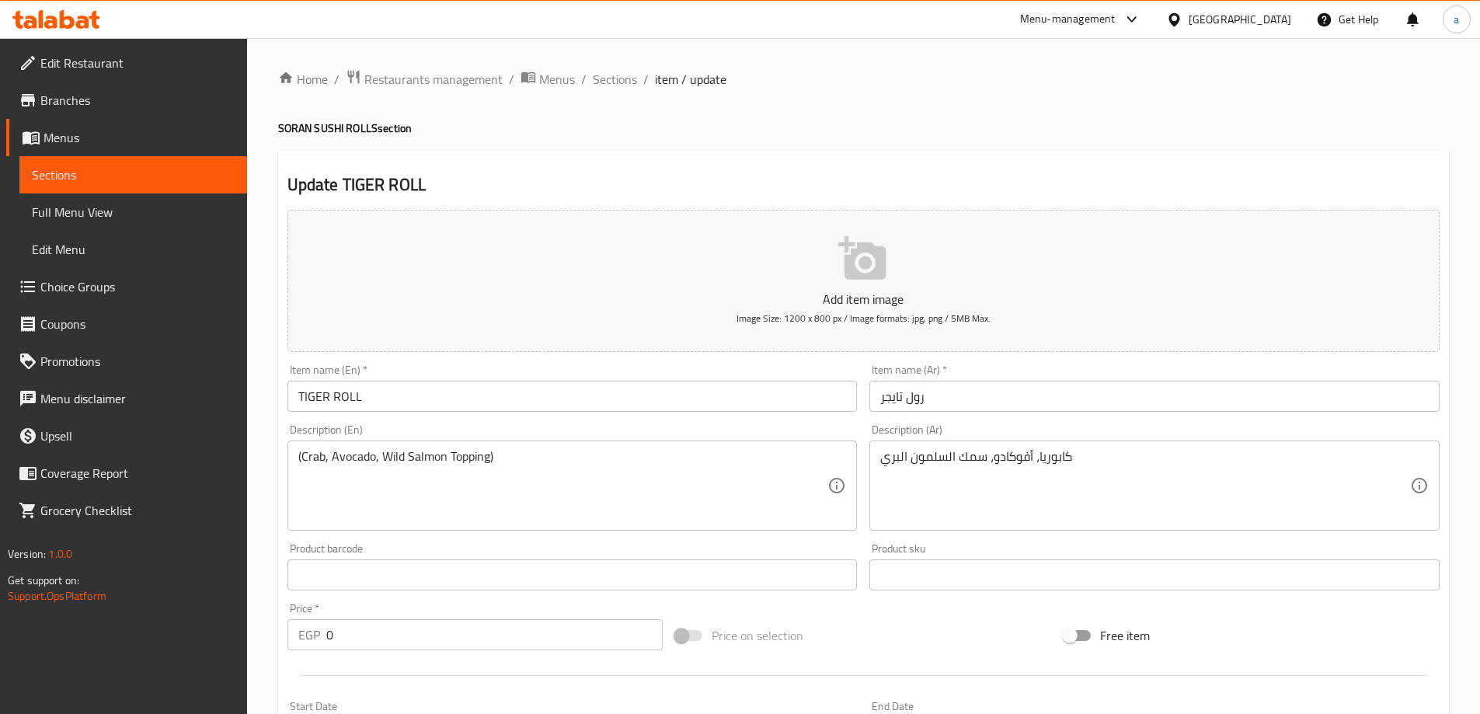
click at [966, 462] on textarea "كابوريا، أفوكادو، سمك السلمون البري" at bounding box center [1145, 486] width 530 height 74
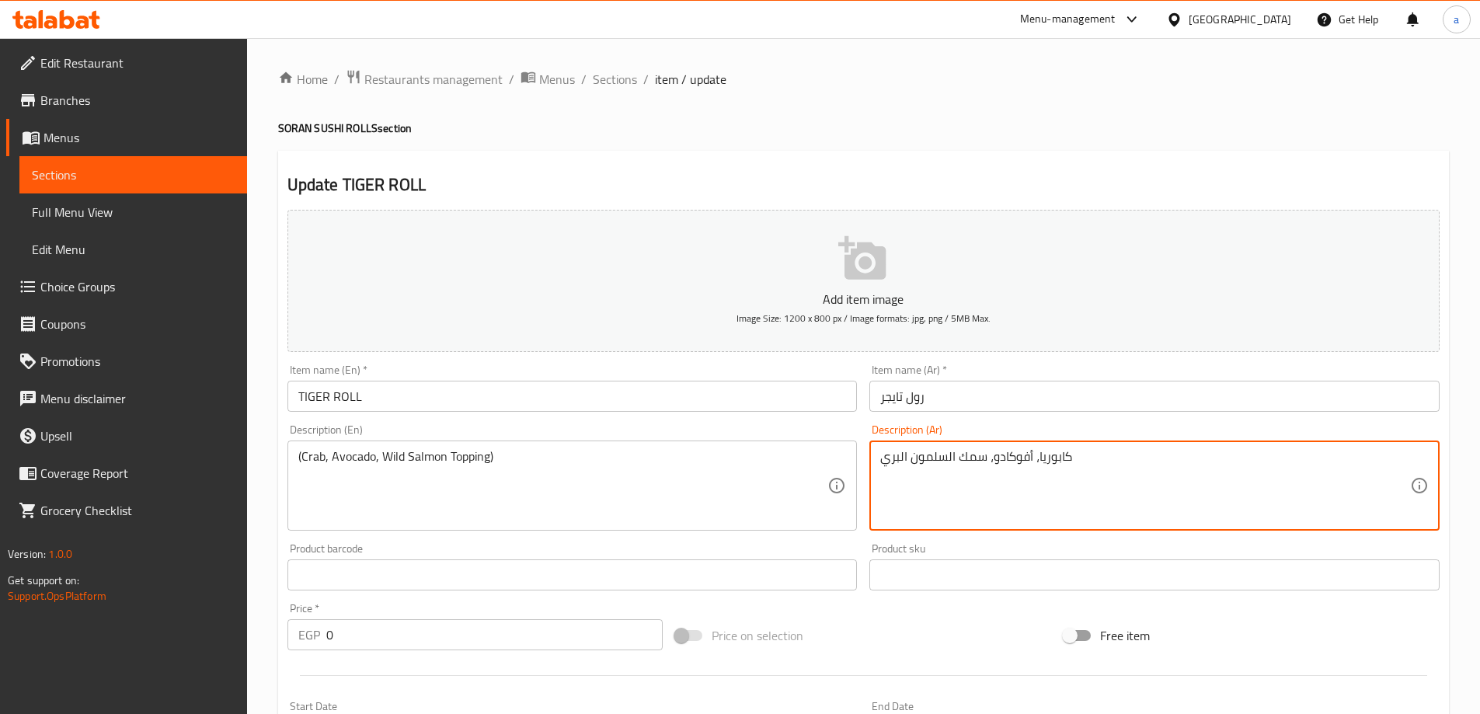
click at [966, 462] on textarea "كابوريا، أفوكادو، سمك السلمون البري" at bounding box center [1145, 486] width 530 height 74
click at [988, 489] on textarea "كابوريا، أفوكادو، سمك السلمون البري" at bounding box center [1145, 486] width 530 height 74
click at [970, 463] on textarea "كابوريا، أفوكادو، سمك السلمون البري" at bounding box center [1145, 486] width 530 height 74
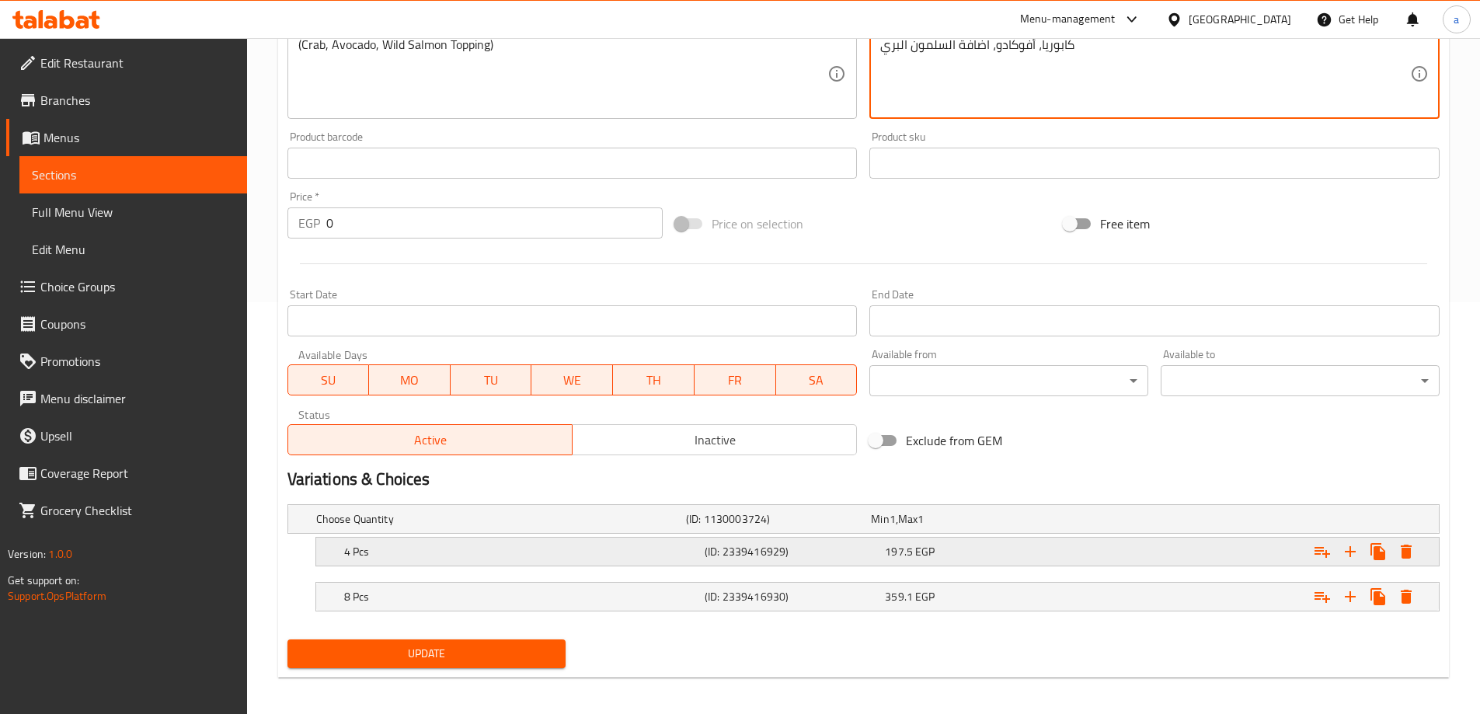
scroll to position [419, 0]
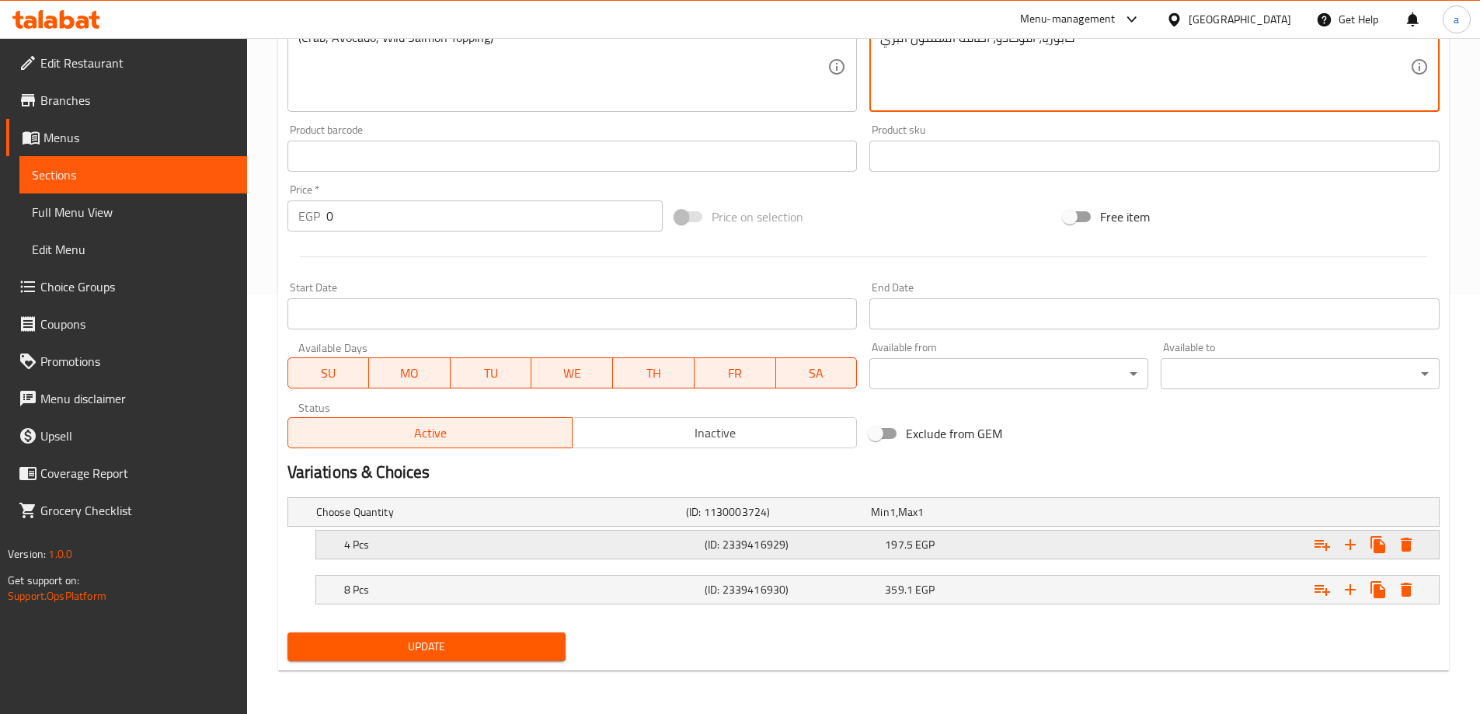
type textarea "كابوريا، أفوكادو، اضافة السلمون البري"
click at [995, 540] on div "197.5 EGP" at bounding box center [972, 545] width 174 height 16
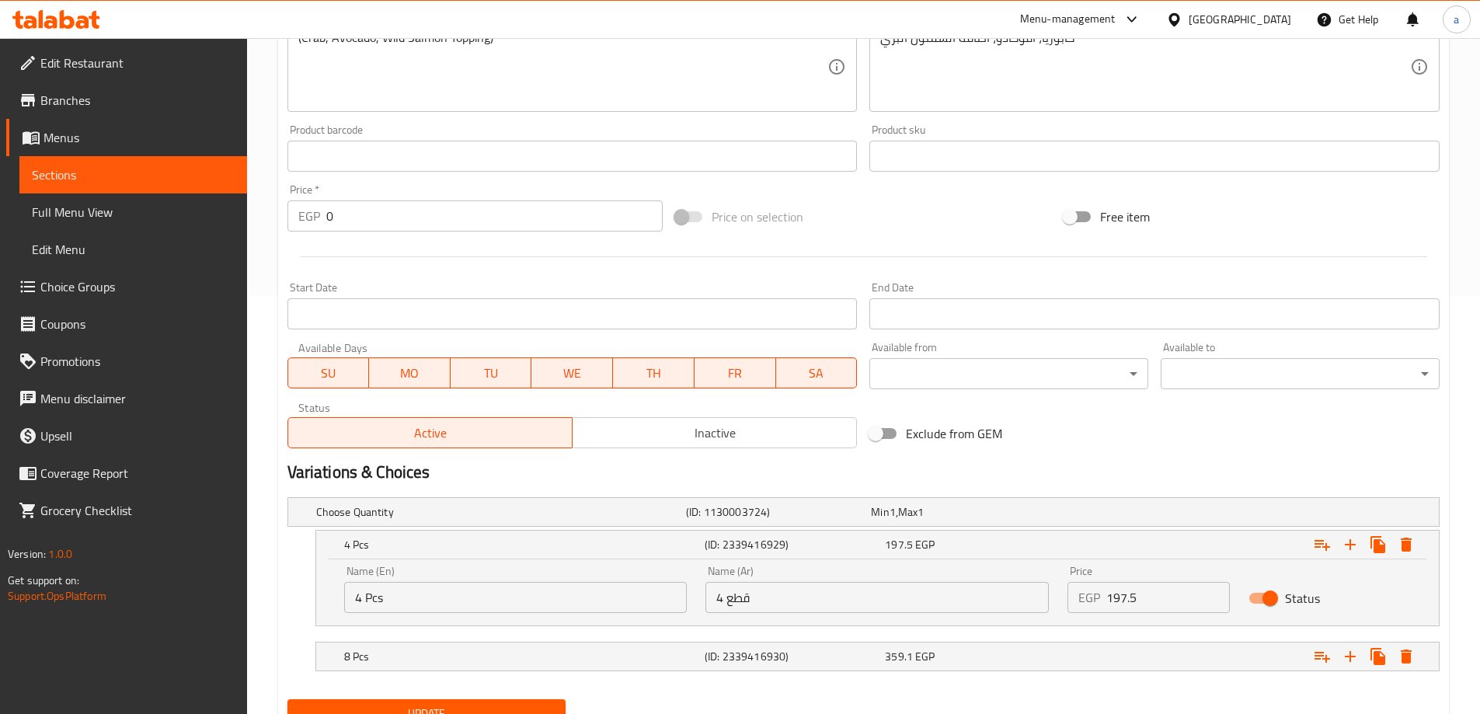
click at [1145, 604] on input "197.5" at bounding box center [1168, 597] width 124 height 31
type input "198"
click at [956, 652] on div "359.1 EGP" at bounding box center [972, 657] width 174 height 16
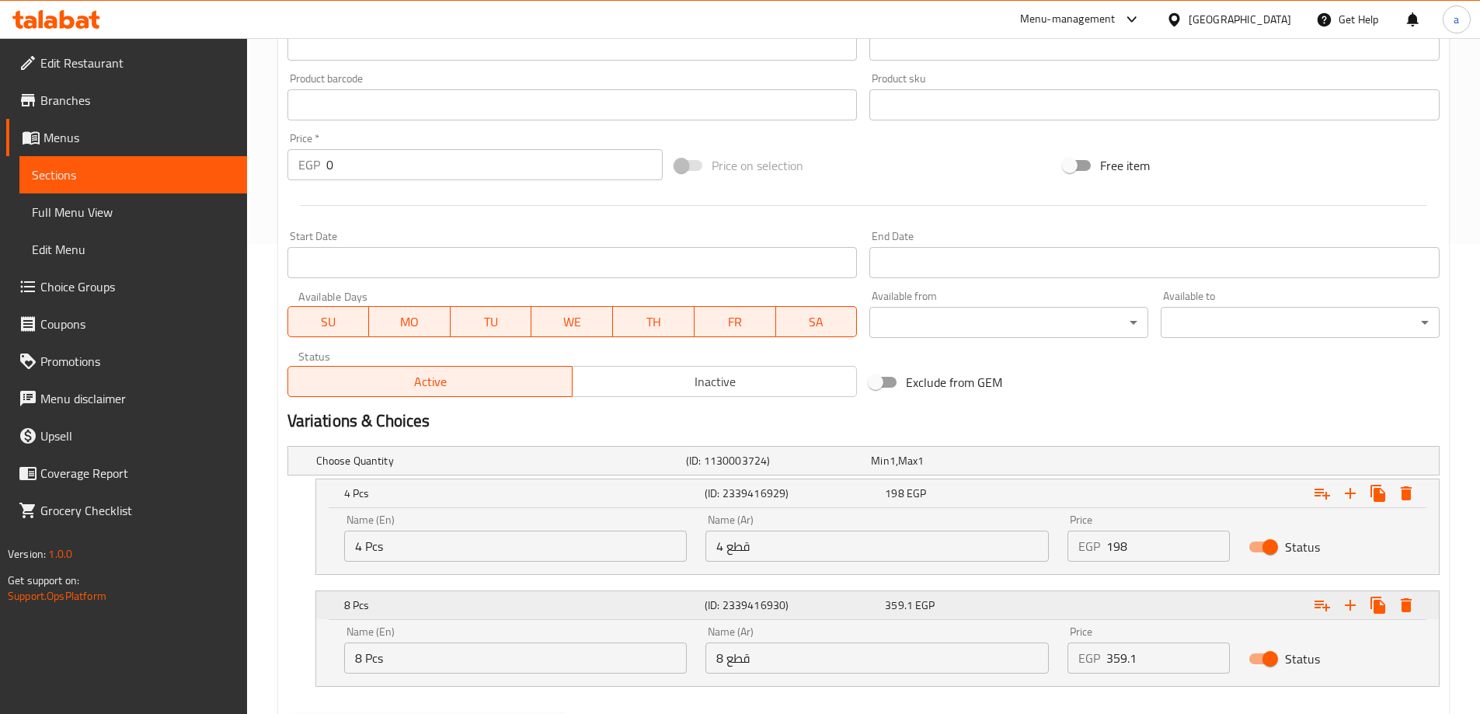
scroll to position [552, 0]
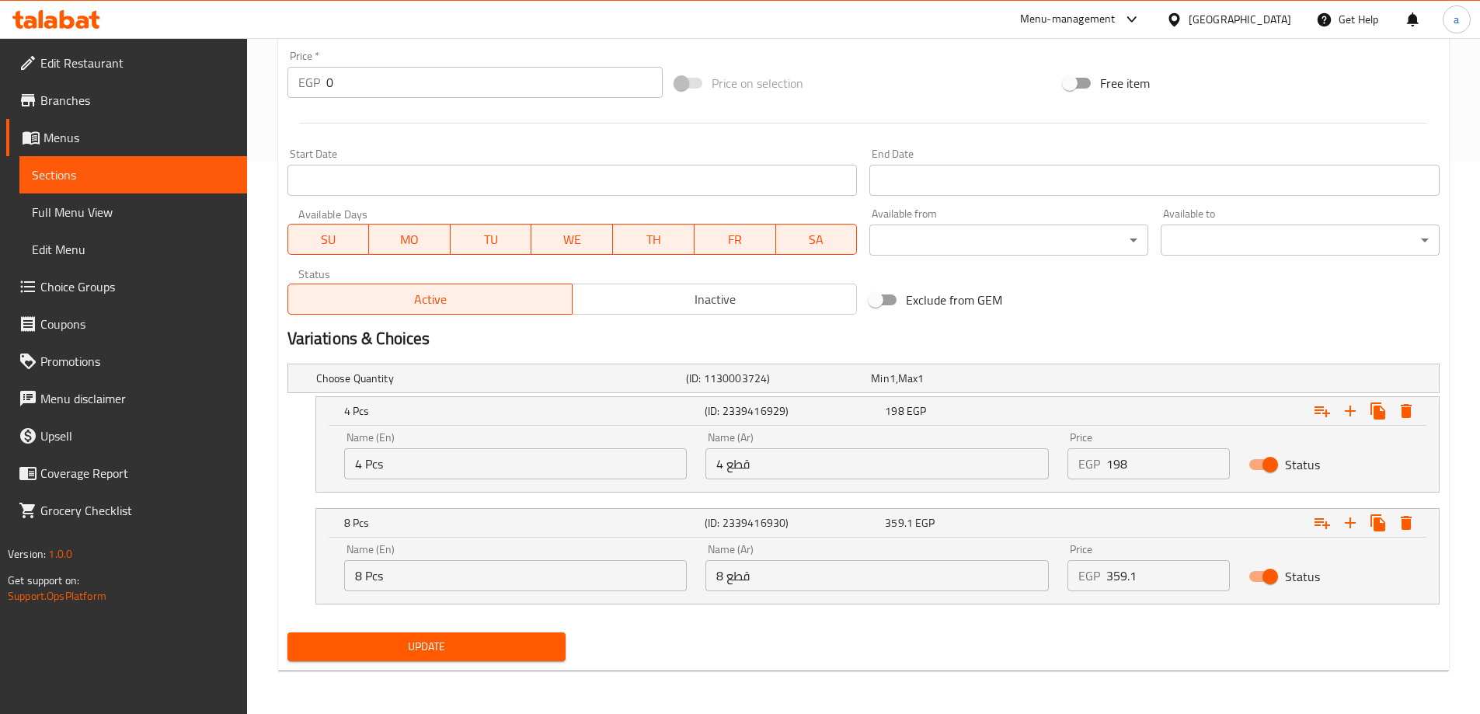
click at [1165, 568] on input "359.1" at bounding box center [1168, 575] width 124 height 31
type input "359"
click at [495, 647] on span "Update" at bounding box center [427, 646] width 254 height 19
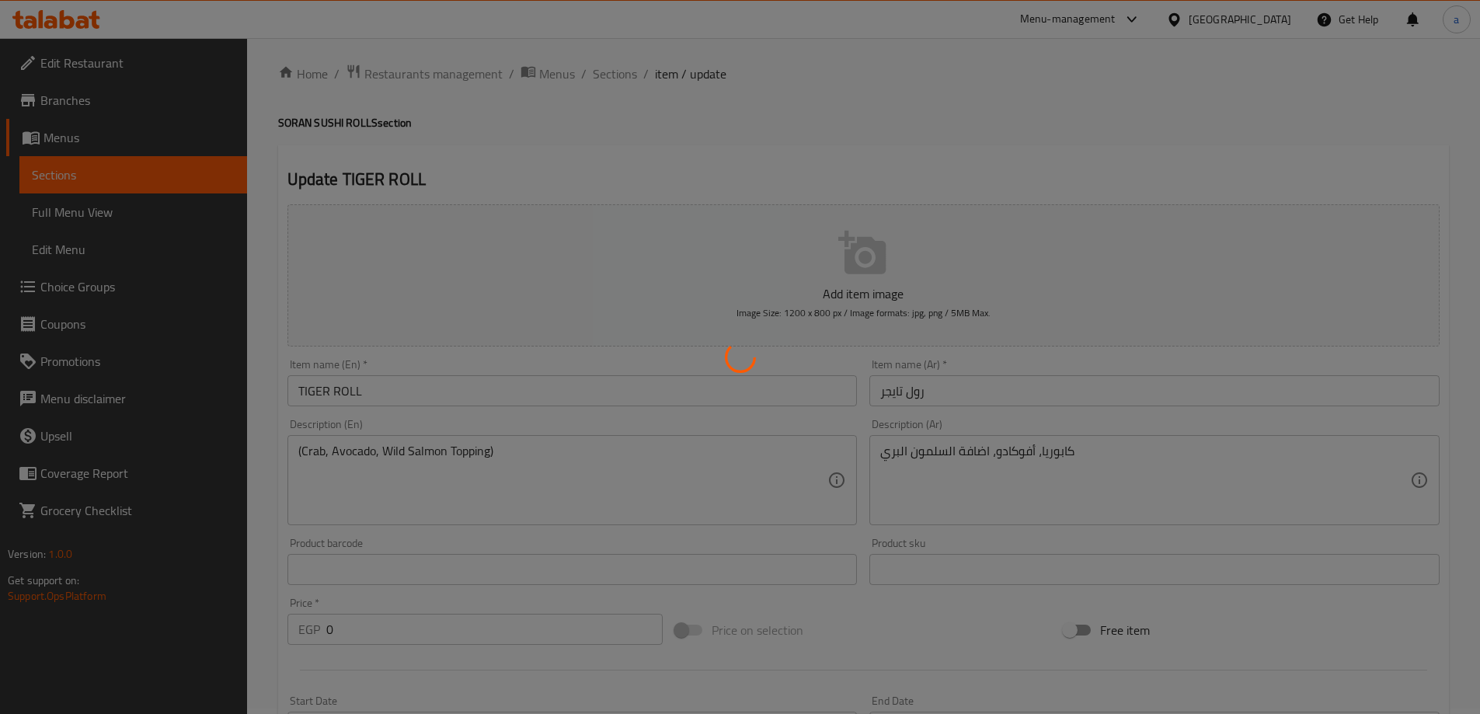
scroll to position [0, 0]
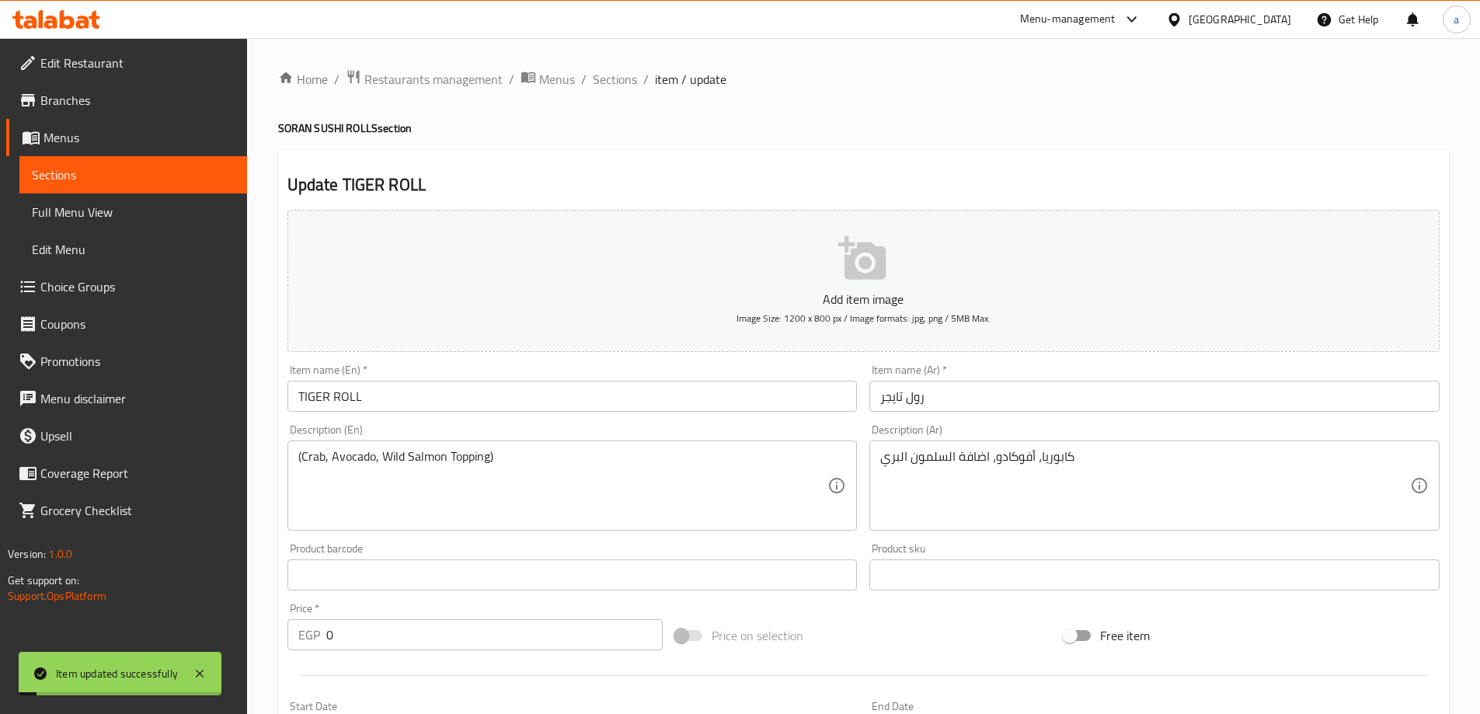
click at [603, 83] on span "Sections" at bounding box center [615, 79] width 44 height 19
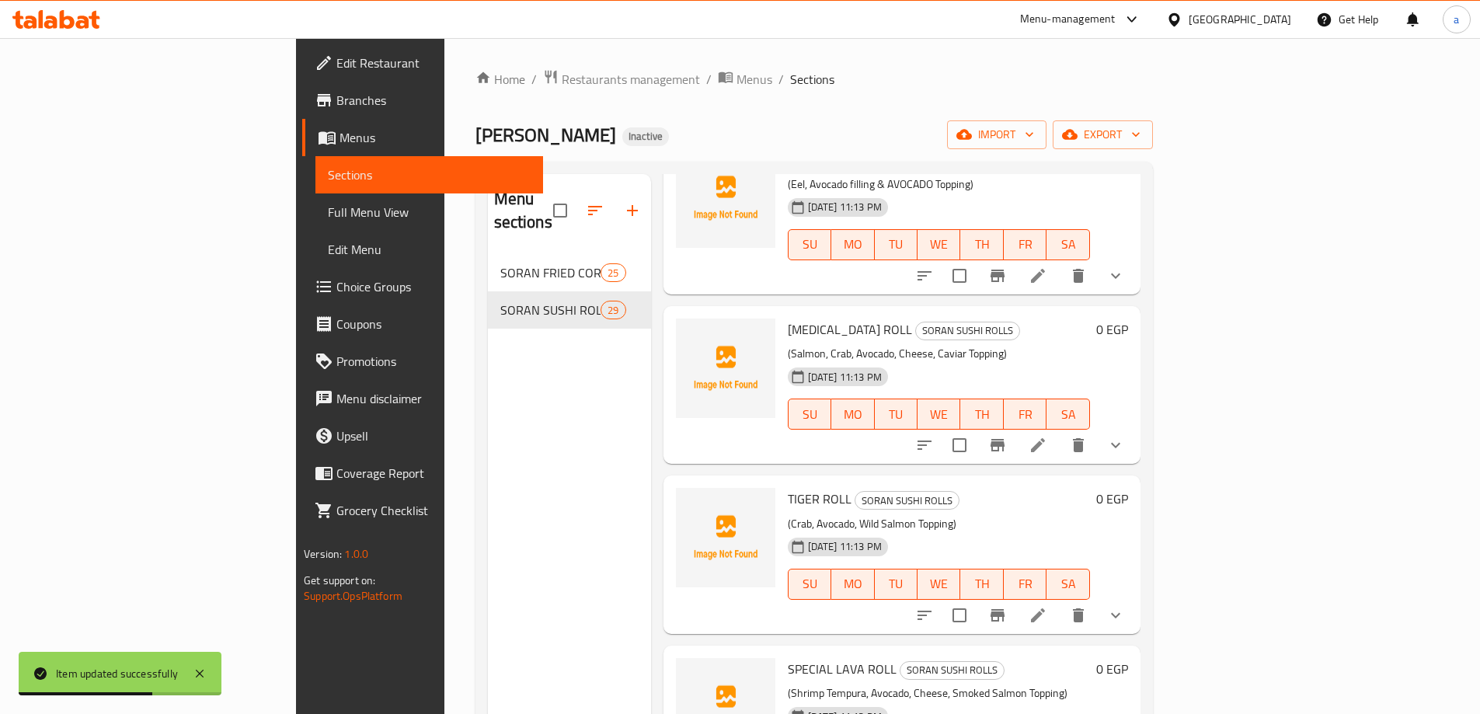
scroll to position [3962, 0]
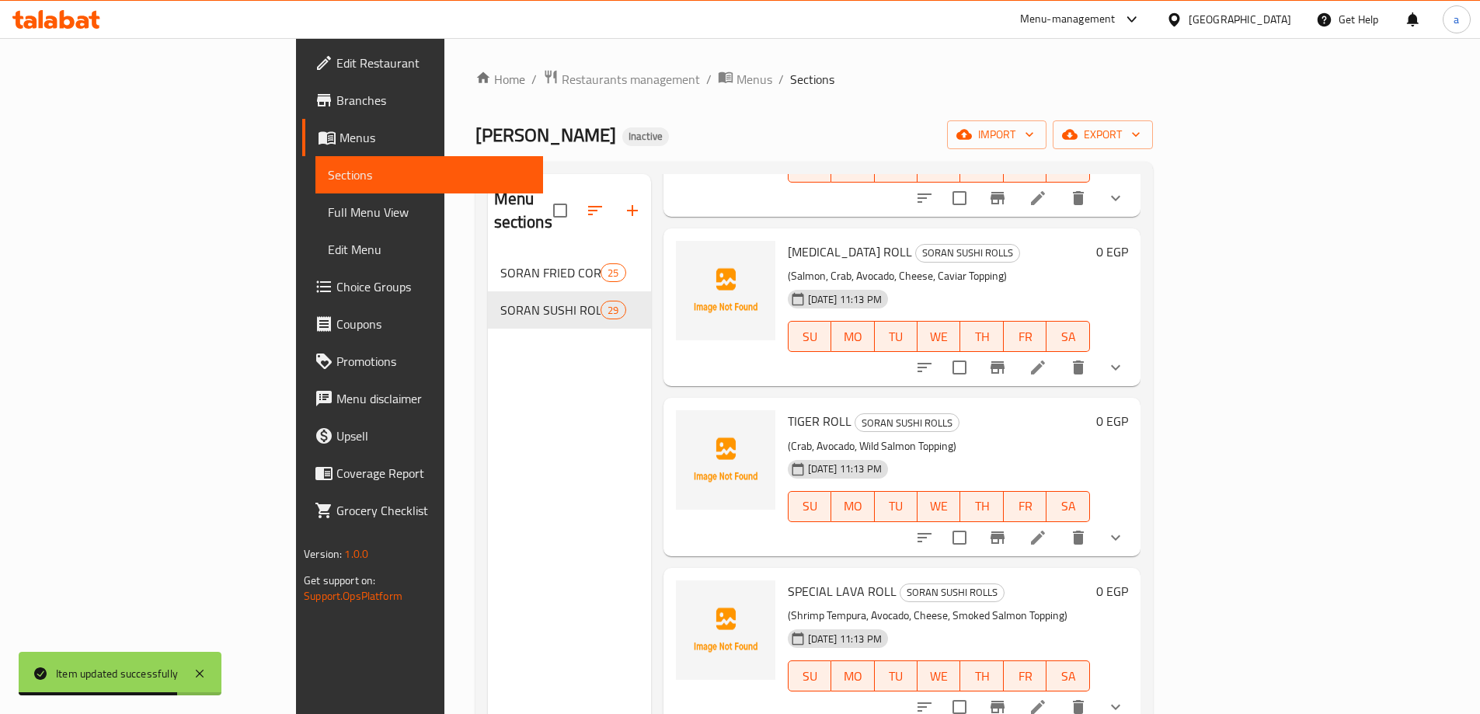
click at [1060, 693] on li at bounding box center [1038, 707] width 44 height 28
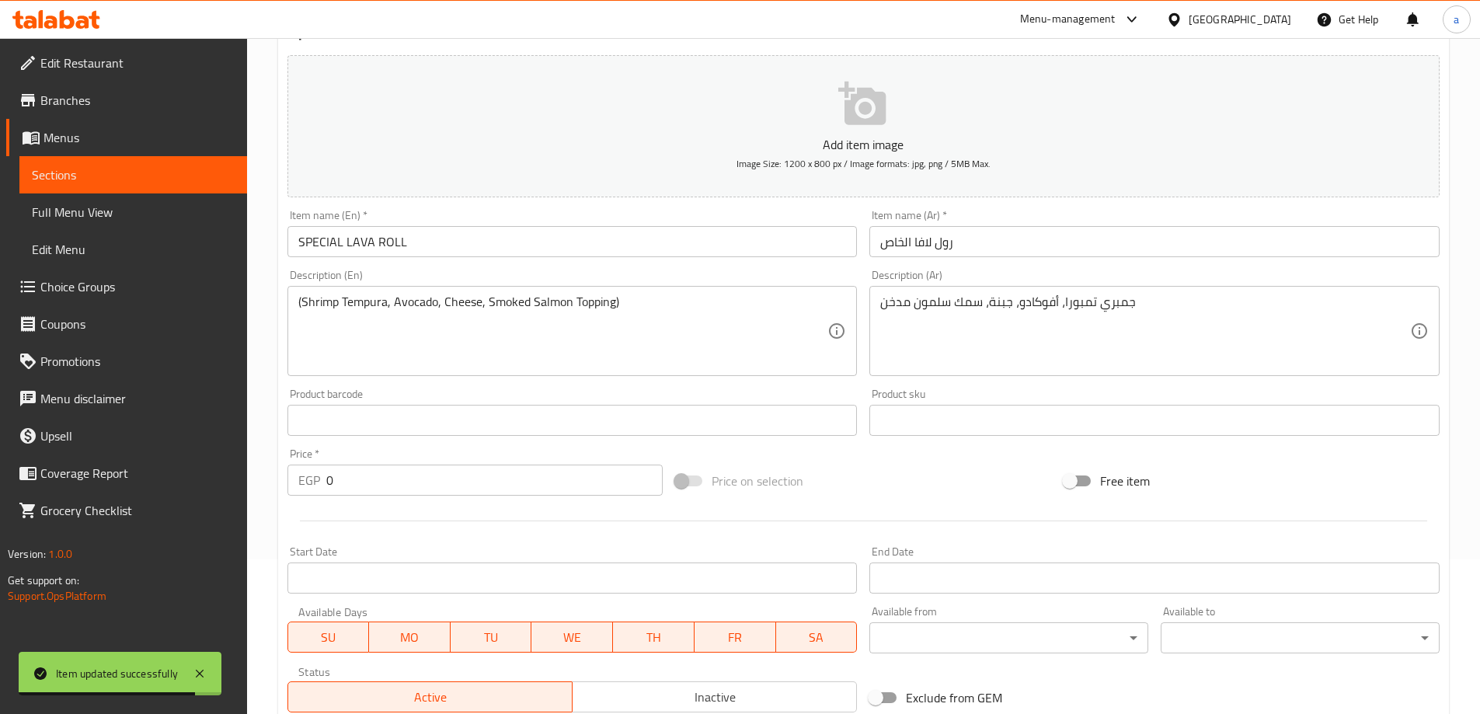
scroll to position [388, 0]
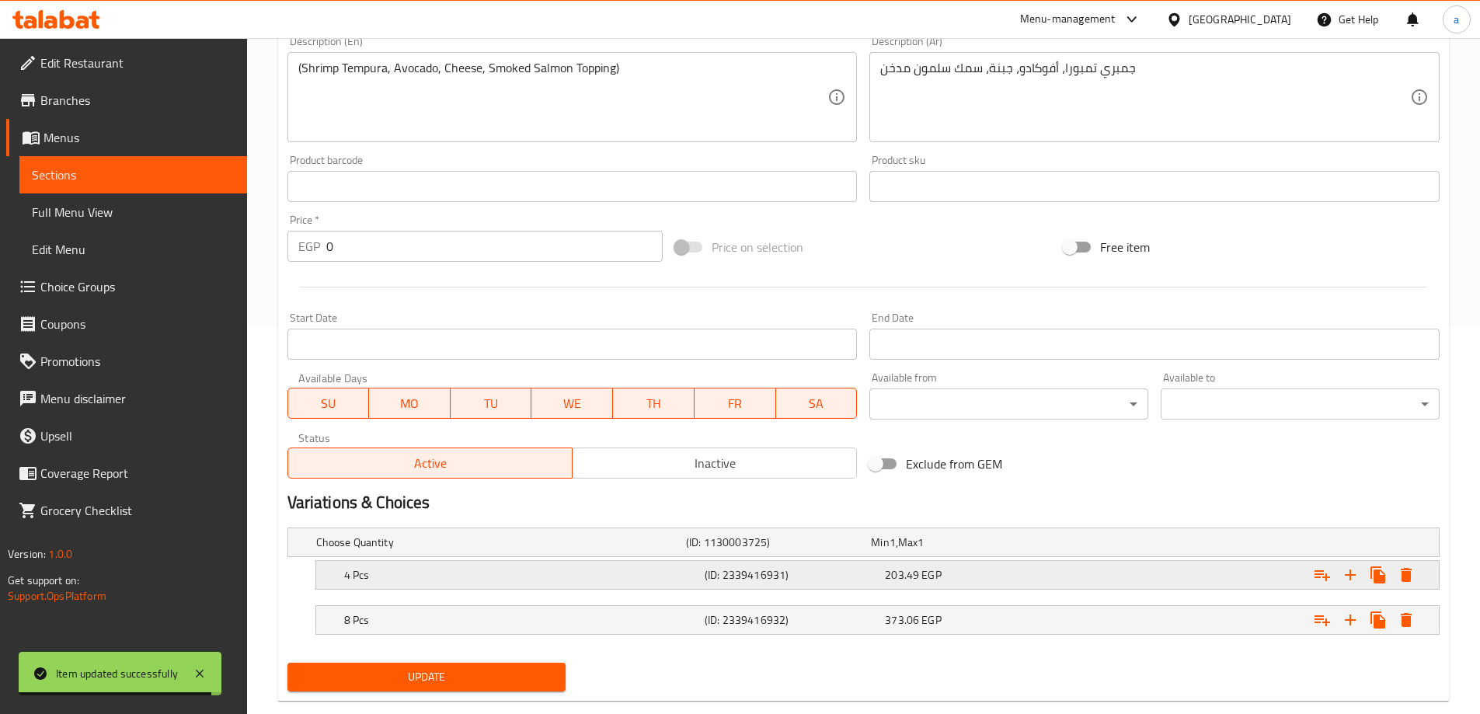
click at [1054, 591] on div "4 Pcs (ID: 2339416931) 203.49 EGP" at bounding box center [882, 575] width 1082 height 34
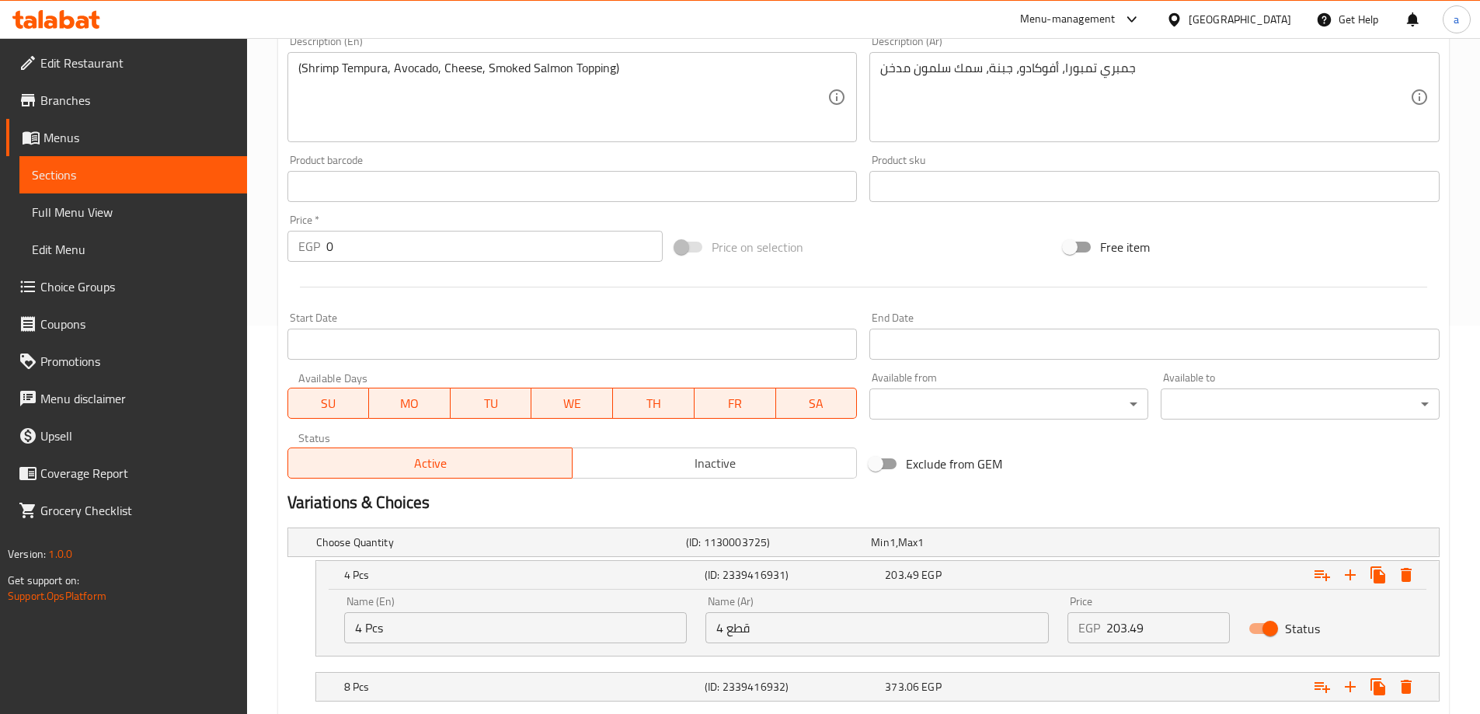
click at [1202, 624] on input "203.49" at bounding box center [1168, 627] width 124 height 31
type input "203"
click at [1134, 688] on div "Expand" at bounding box center [1242, 687] width 361 height 34
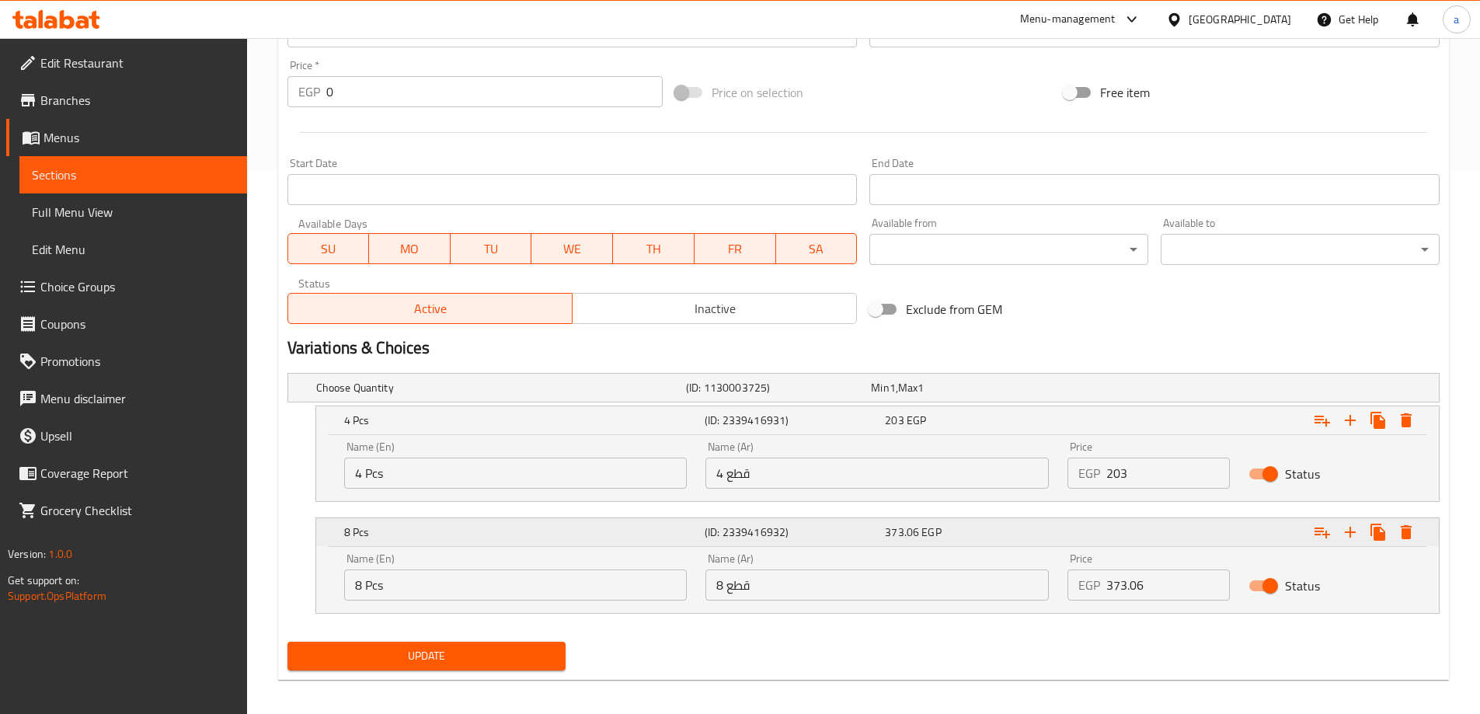
scroll to position [552, 0]
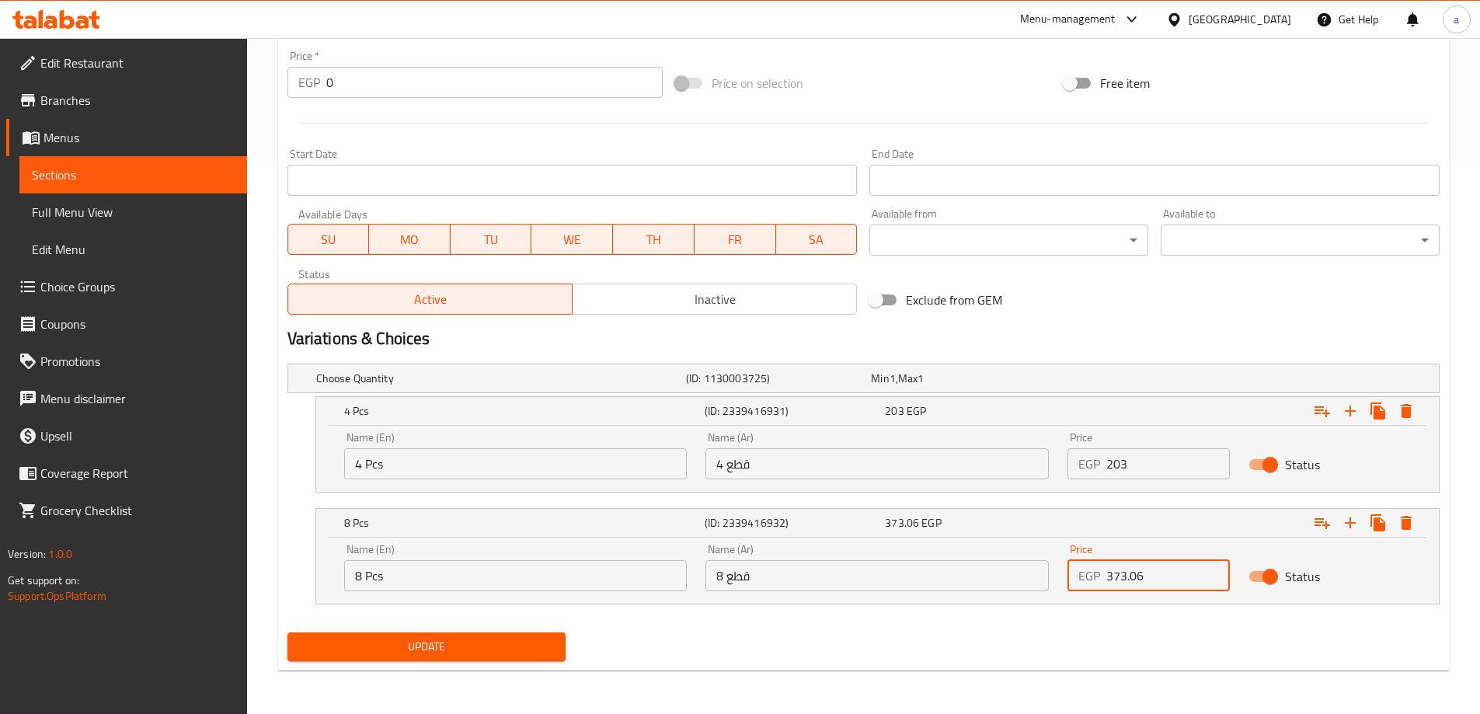
click at [1164, 584] on input "373.06" at bounding box center [1168, 575] width 124 height 31
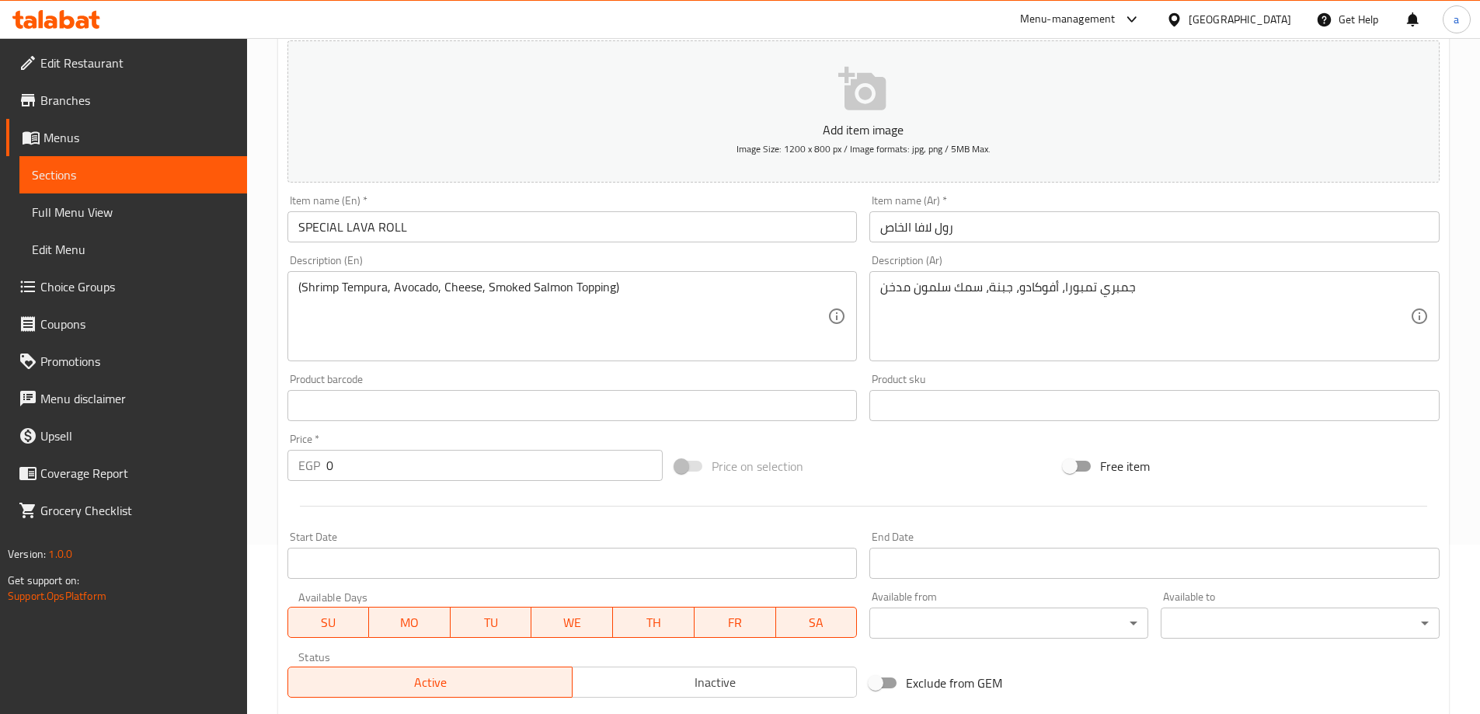
scroll to position [164, 0]
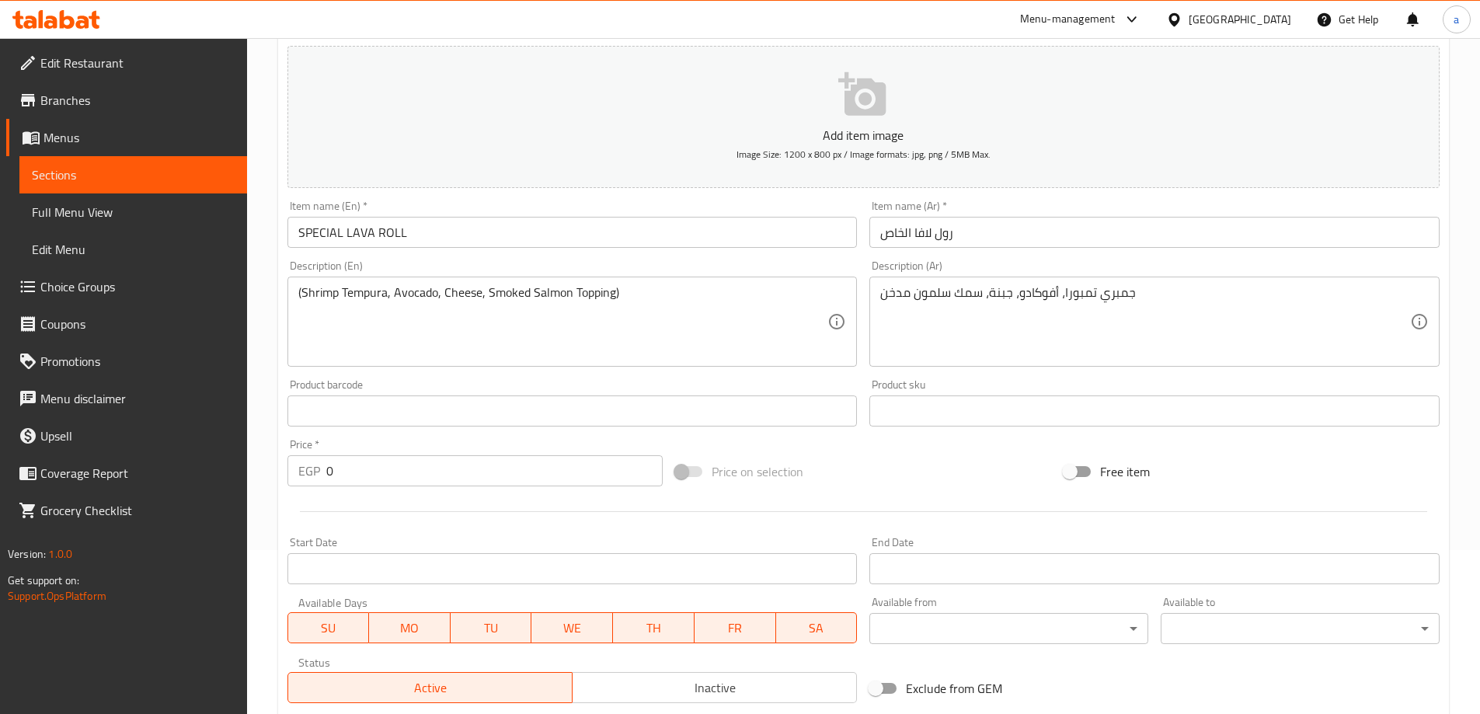
type input "373"
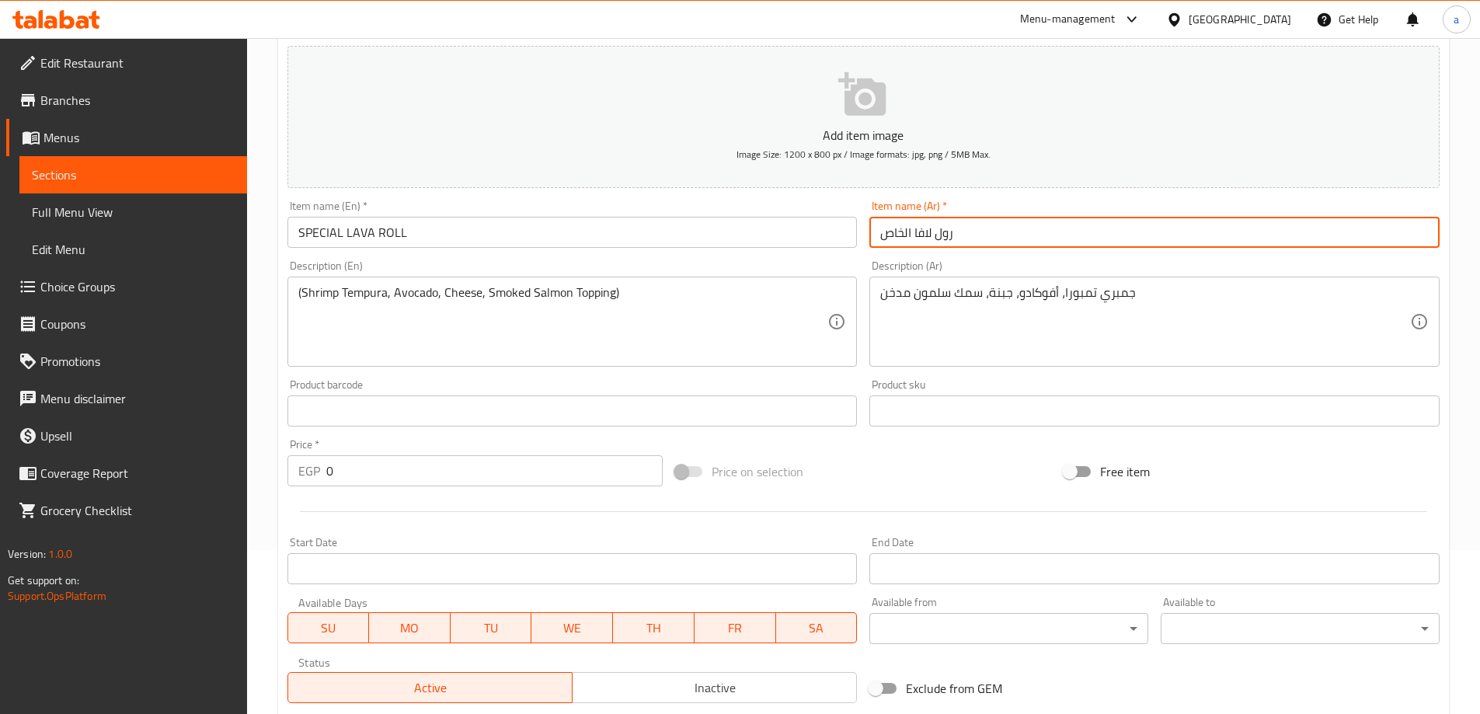
click at [899, 239] on input "رول لافا الخاص" at bounding box center [1154, 232] width 570 height 31
type input "رول لافا سبيشال"
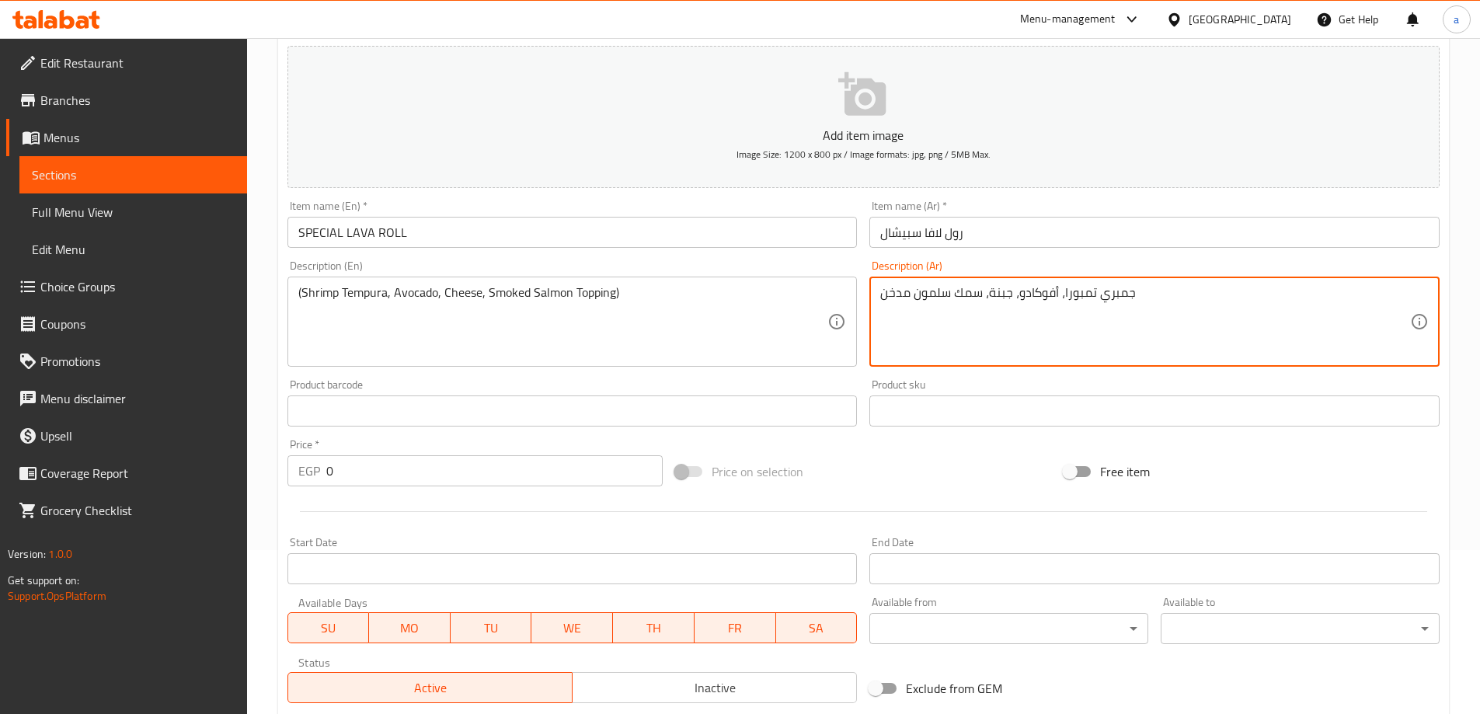
click at [974, 292] on textarea "جمبري تمبورا، أفوكادو، جبنة، سمك سلمون مدخن" at bounding box center [1145, 322] width 530 height 74
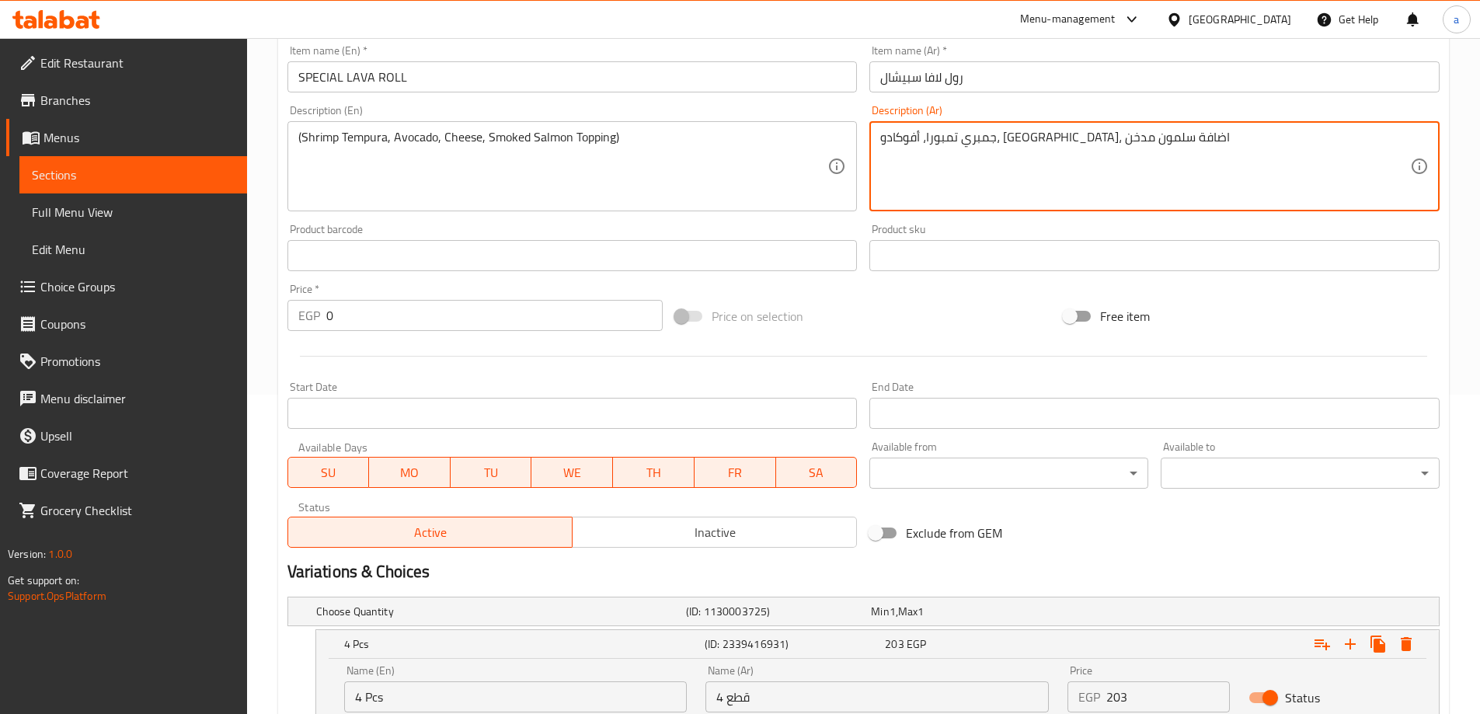
scroll to position [552, 0]
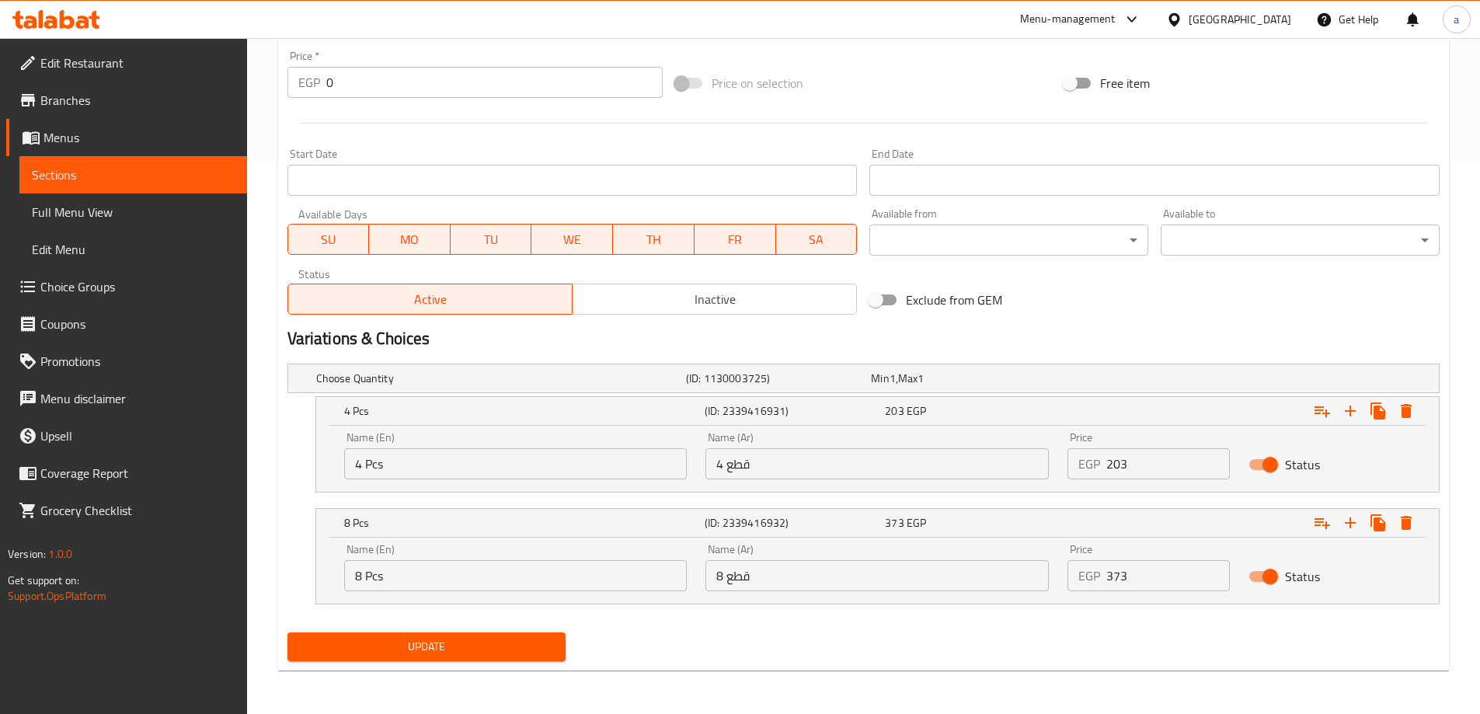
type textarea "جمبري تمبورا، أفوكادو، [GEOGRAPHIC_DATA]، اضافة سلمون مدخن"
click at [493, 657] on button "Update" at bounding box center [426, 646] width 279 height 29
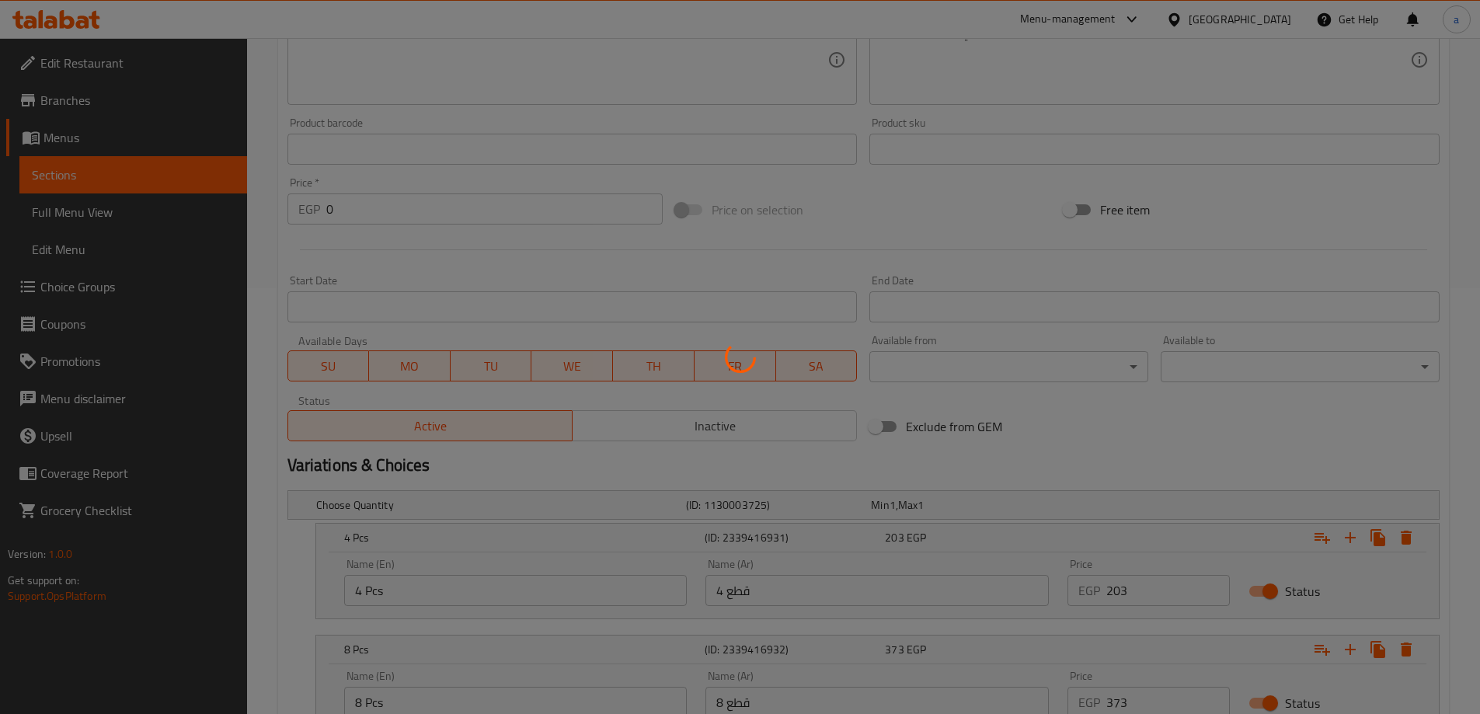
scroll to position [0, 0]
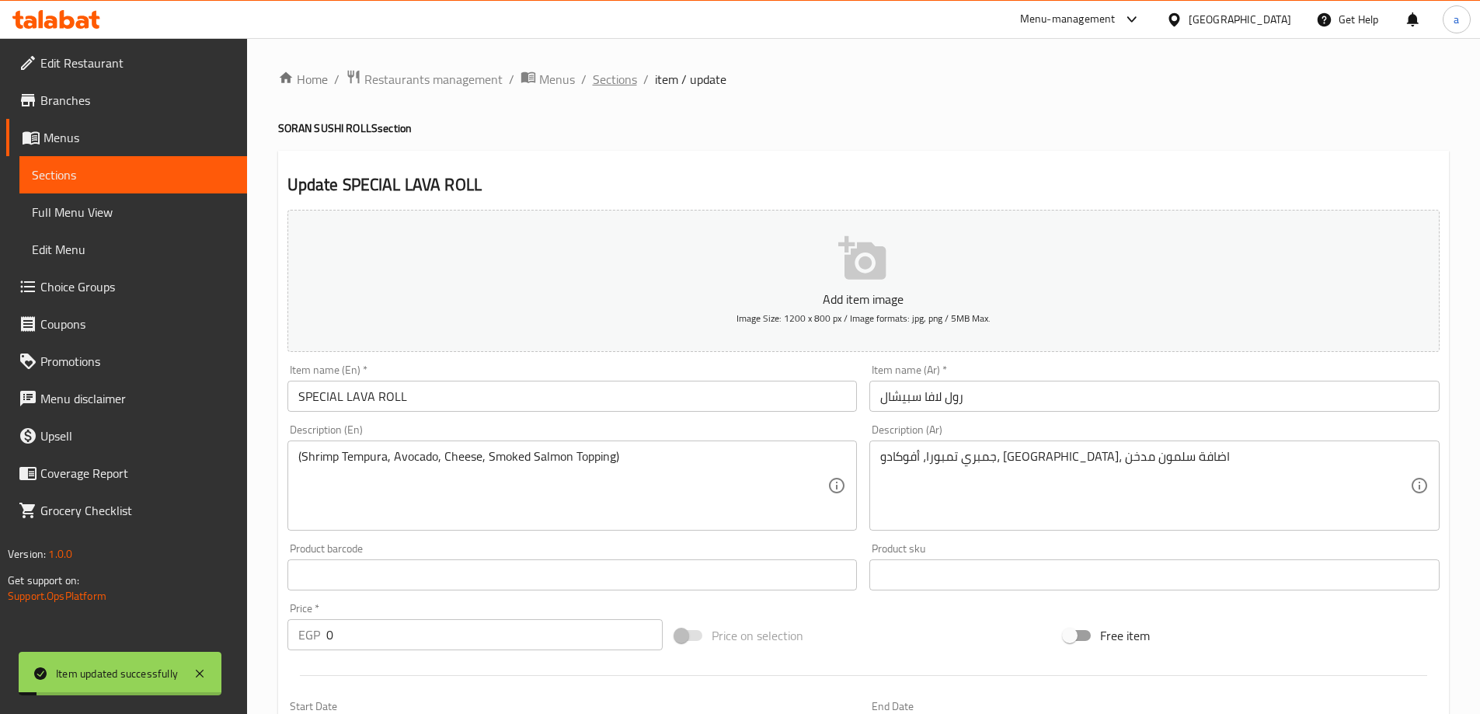
click at [597, 76] on span "Sections" at bounding box center [615, 79] width 44 height 19
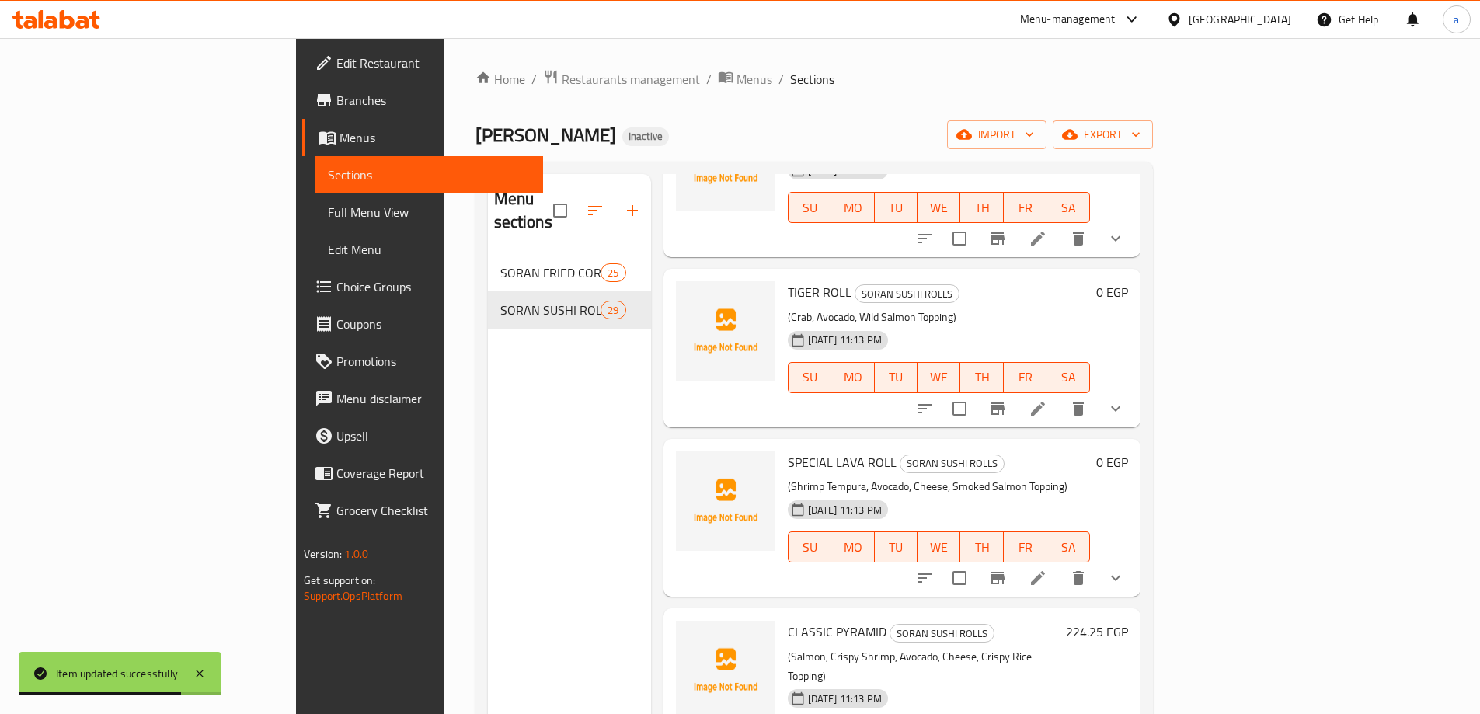
scroll to position [4169, 0]
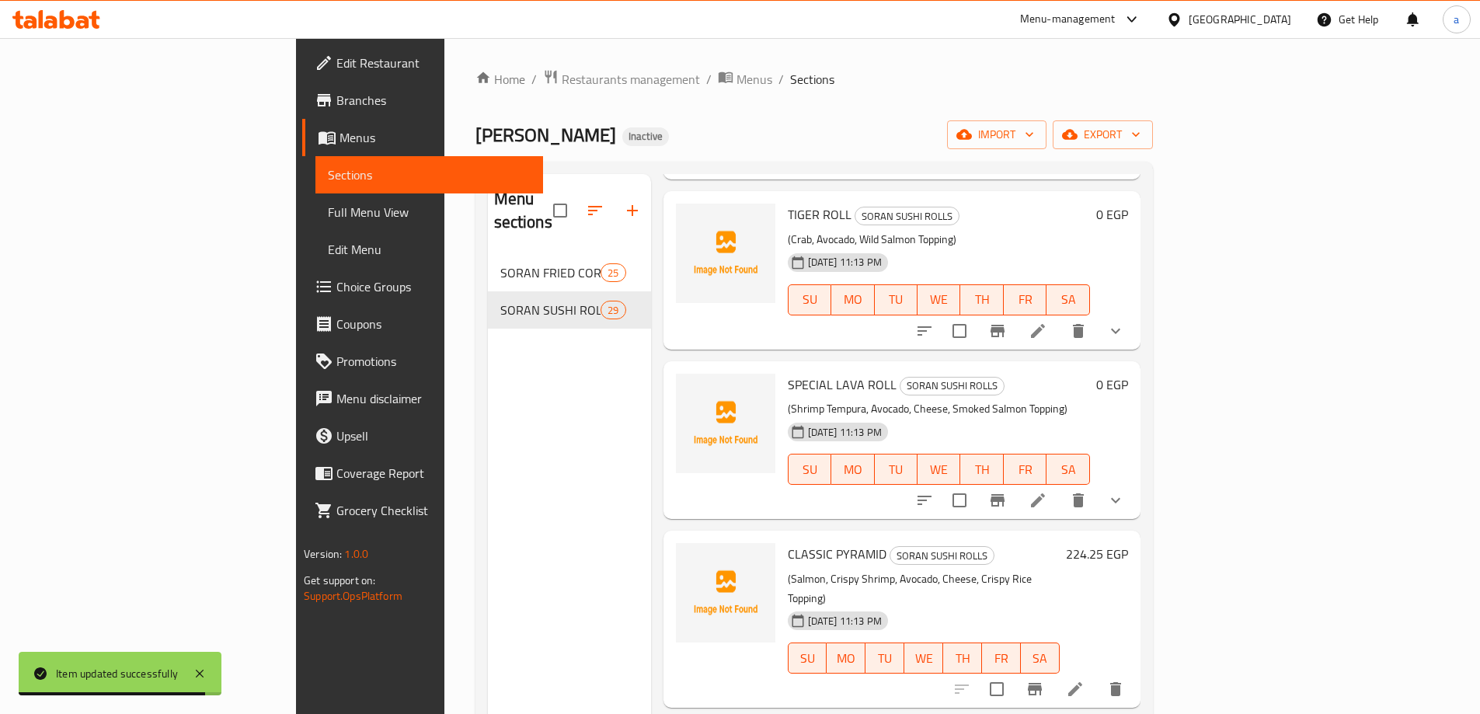
click at [1085, 680] on icon at bounding box center [1075, 689] width 19 height 19
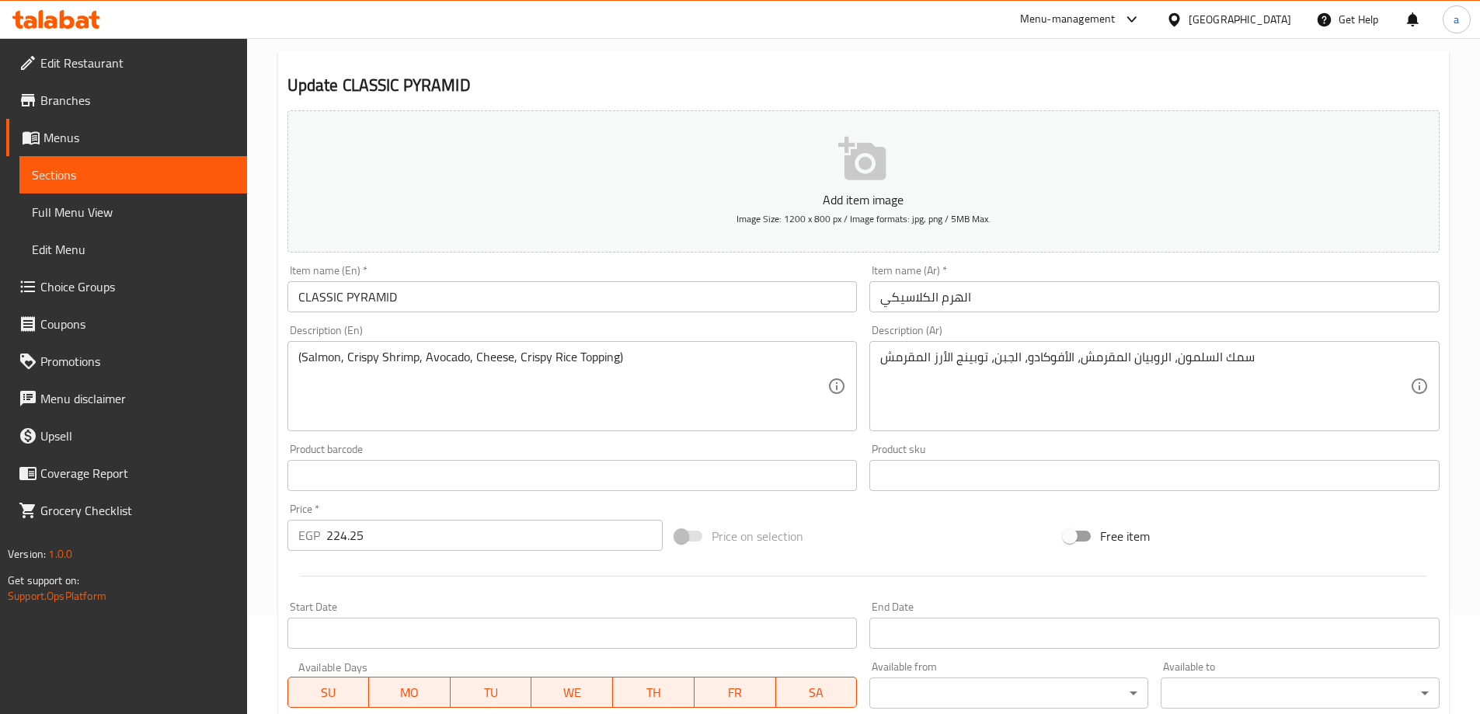
scroll to position [311, 0]
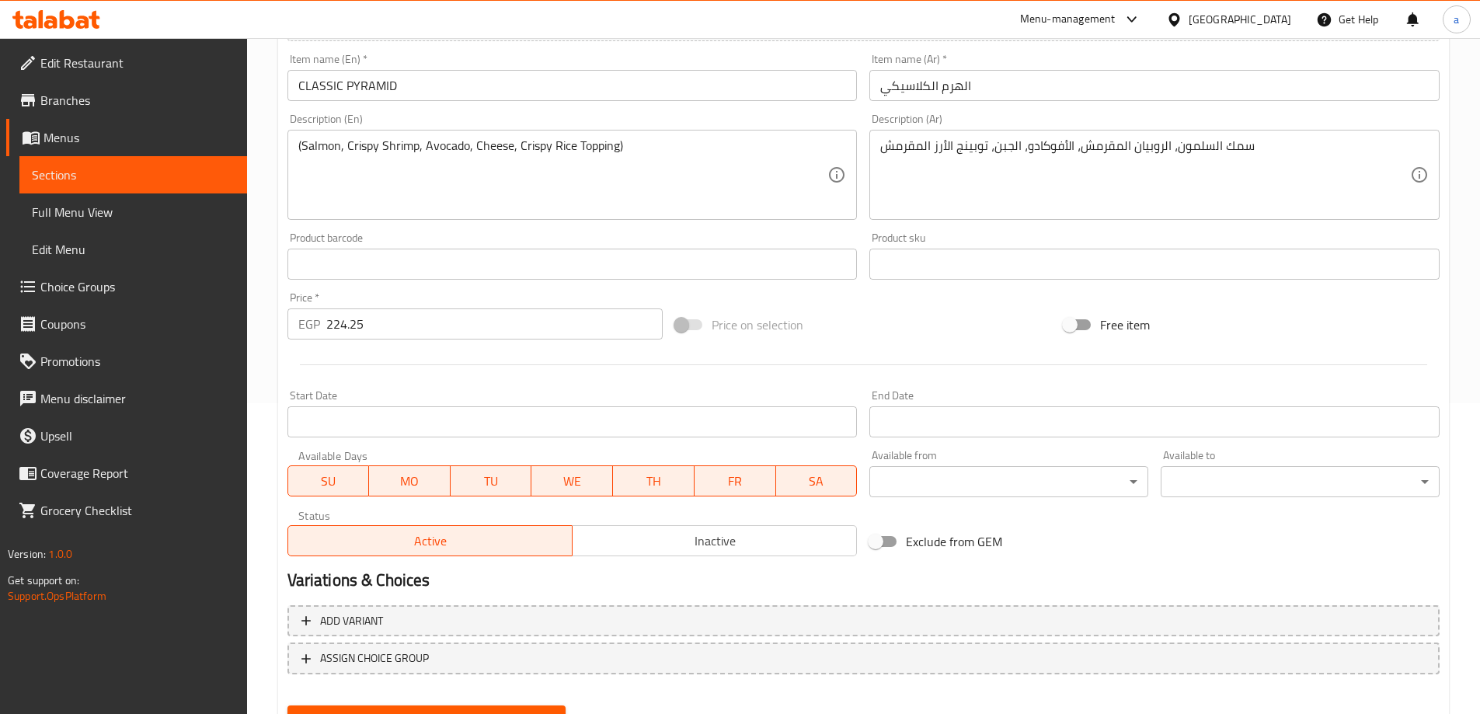
click at [494, 326] on input "224.25" at bounding box center [494, 323] width 337 height 31
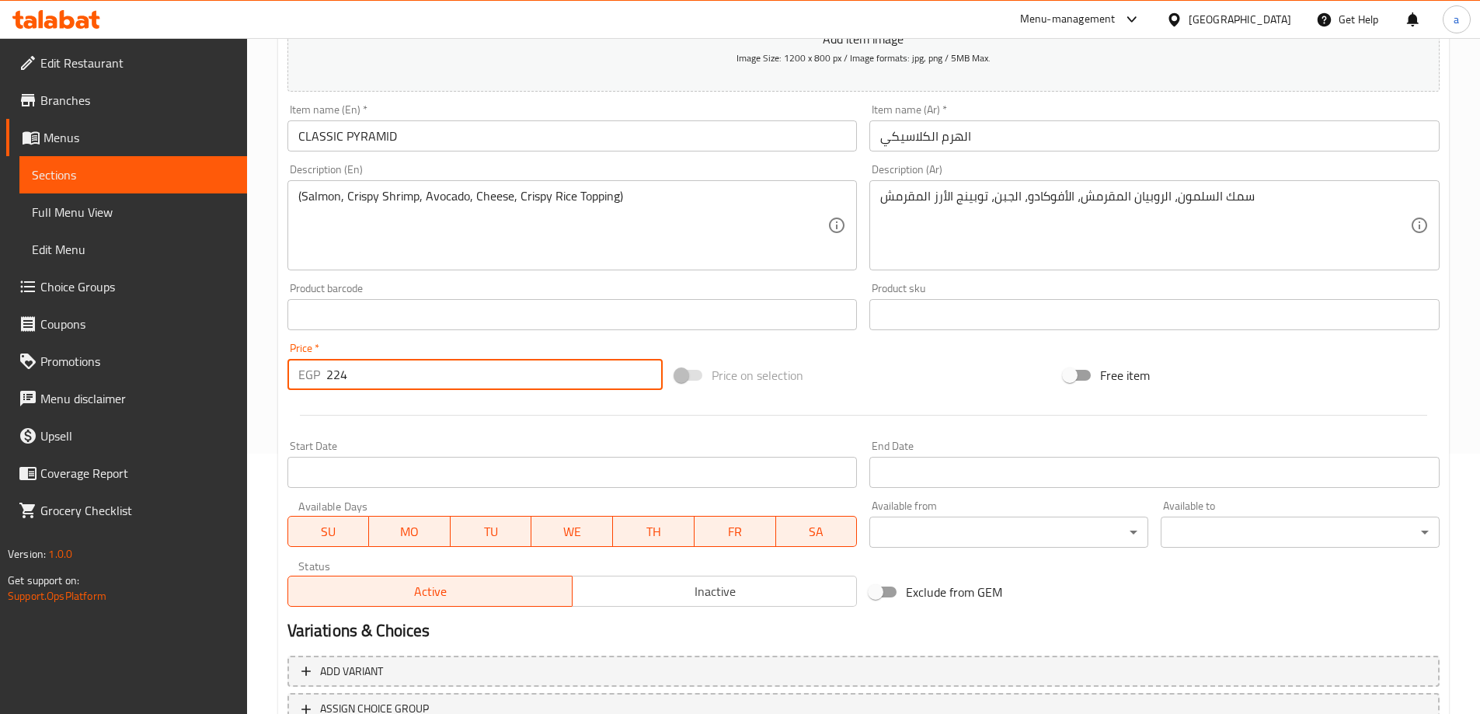
scroll to position [233, 0]
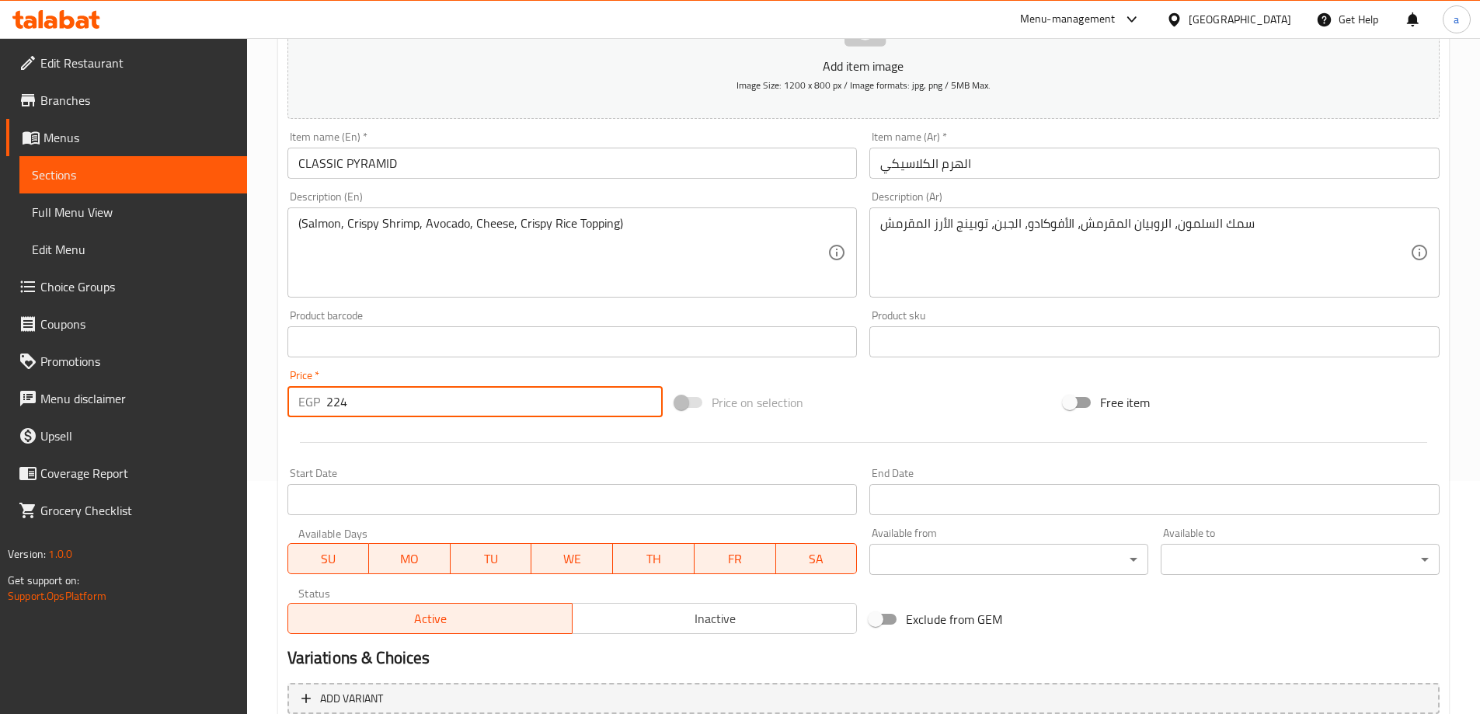
type input "224"
click at [1249, 232] on textarea "سمك السلمون، الروبيان المقرمش، الأفوكادو، الجبن، توبينج الأرز المقرمش" at bounding box center [1145, 253] width 530 height 74
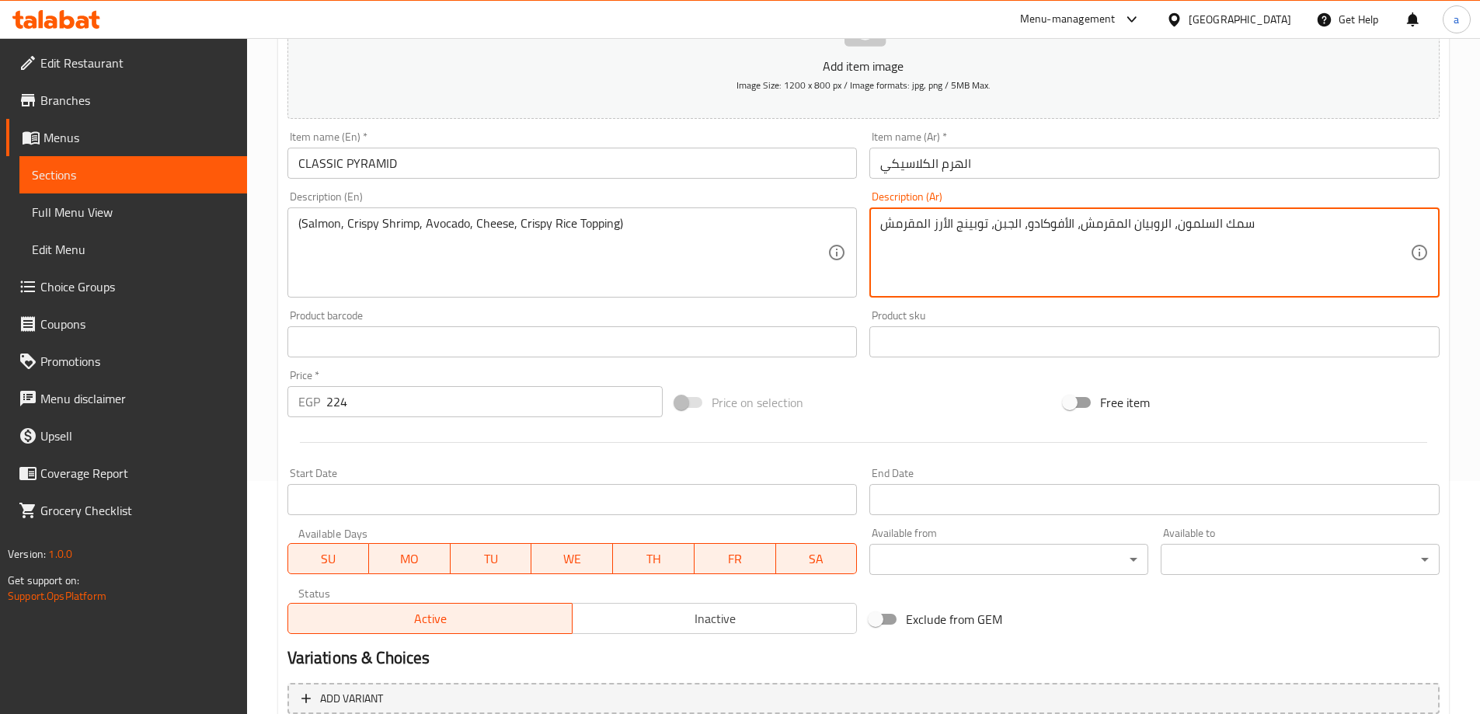
click at [1240, 218] on textarea "سمك السلمون، الروبيان المقرمش، الأفوكادو، الجبن، توبينج الأرز المقرمش" at bounding box center [1145, 253] width 530 height 74
click at [1144, 225] on textarea "السلمون، الروبيان المقرمش، الأفوكادو، الجبن، توبينج الأرز المقرمش" at bounding box center [1145, 253] width 530 height 74
click at [1125, 235] on textarea "السلمون، جمبري المقرمش، الأفوكادو، الجبن، توبينج الأرز المقرمش" at bounding box center [1145, 253] width 530 height 74
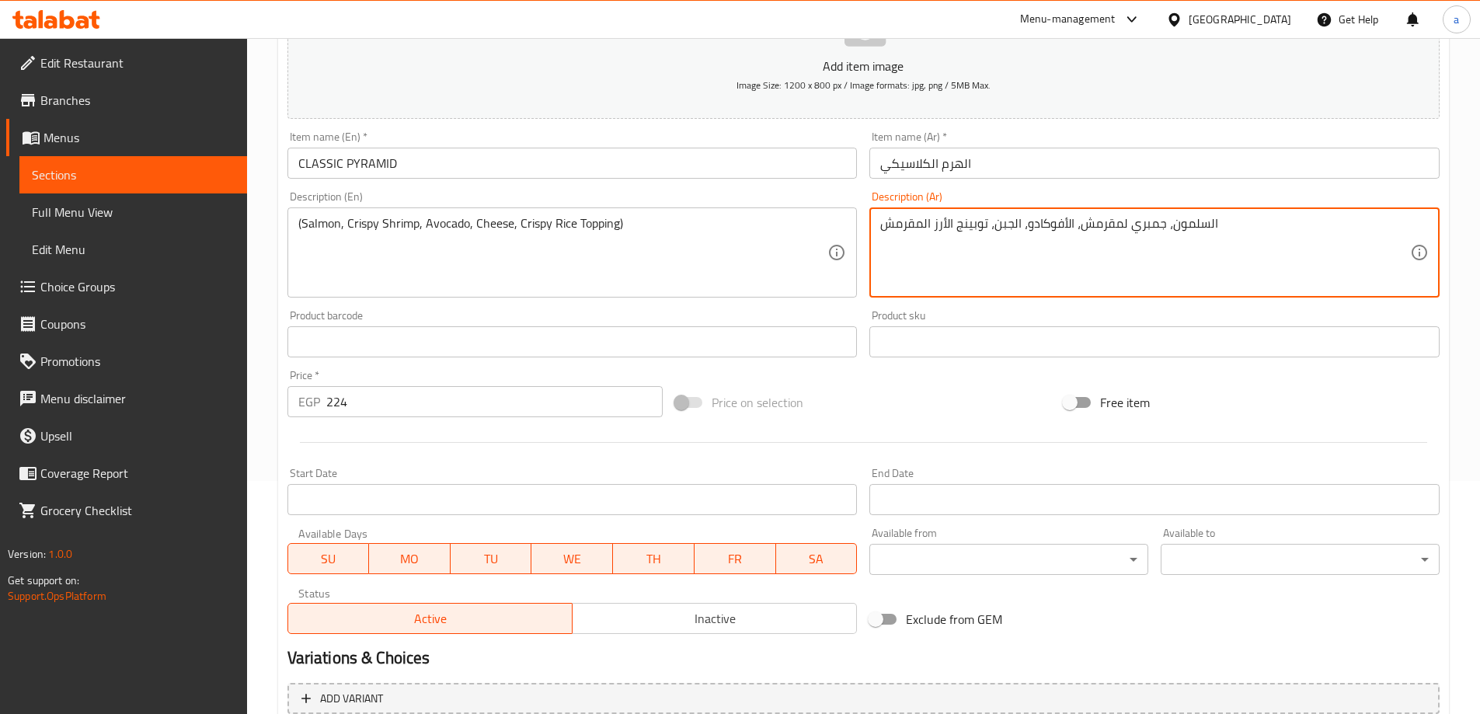
click at [1120, 218] on textarea "السلمون، جمبري لمقرمش، الأفوكادو، الجبن، توبينج الأرز المقرمش" at bounding box center [1145, 253] width 530 height 74
click at [883, 165] on input "الهرم الكلاسيكي" at bounding box center [1154, 163] width 570 height 31
click at [972, 231] on textarea "السلمون، [PERSON_NAME]، الأفوكادو، الجبن، توبينج الأرز المقرمش" at bounding box center [1145, 253] width 530 height 74
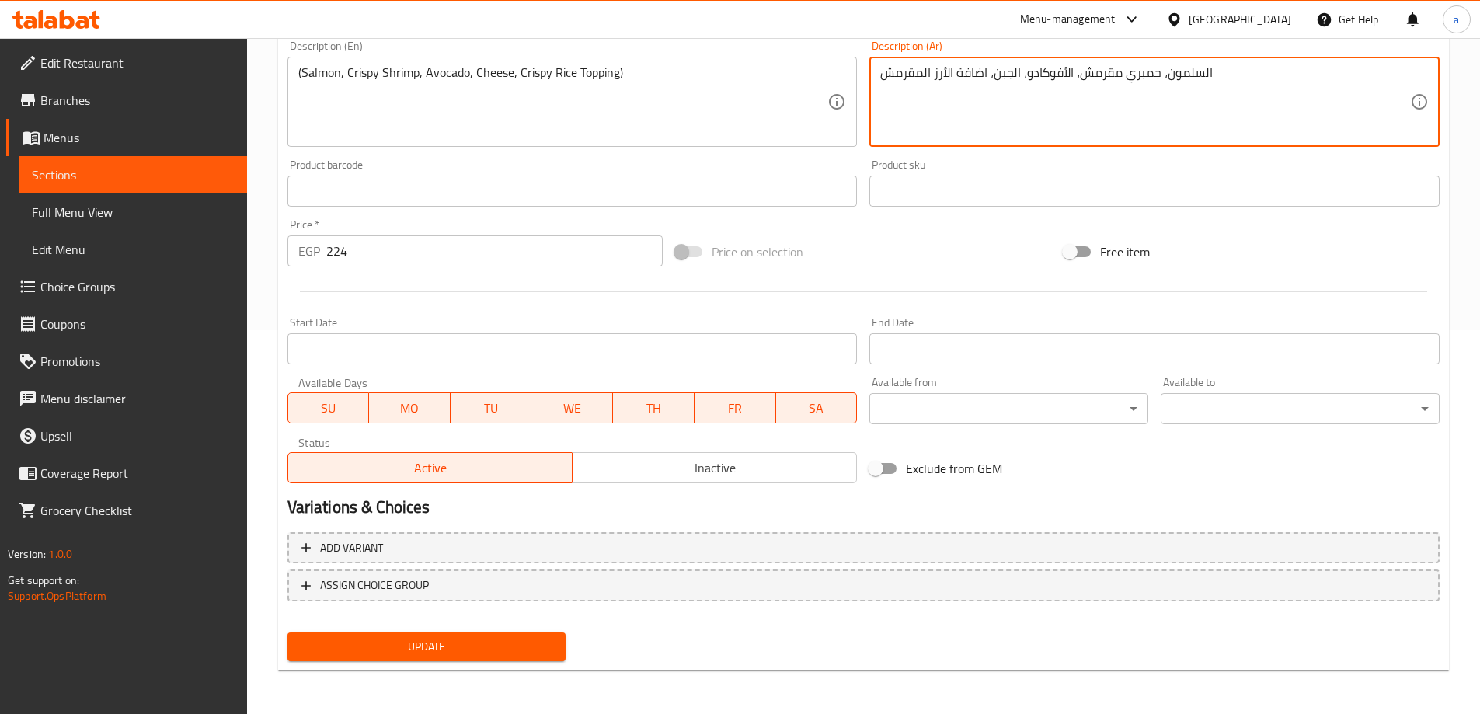
type textarea "السلمون، جمبري مقرمش، الأفوكادو، الجبن، اضافة الأرز المقرمش"
click at [469, 646] on span "Update" at bounding box center [427, 646] width 254 height 19
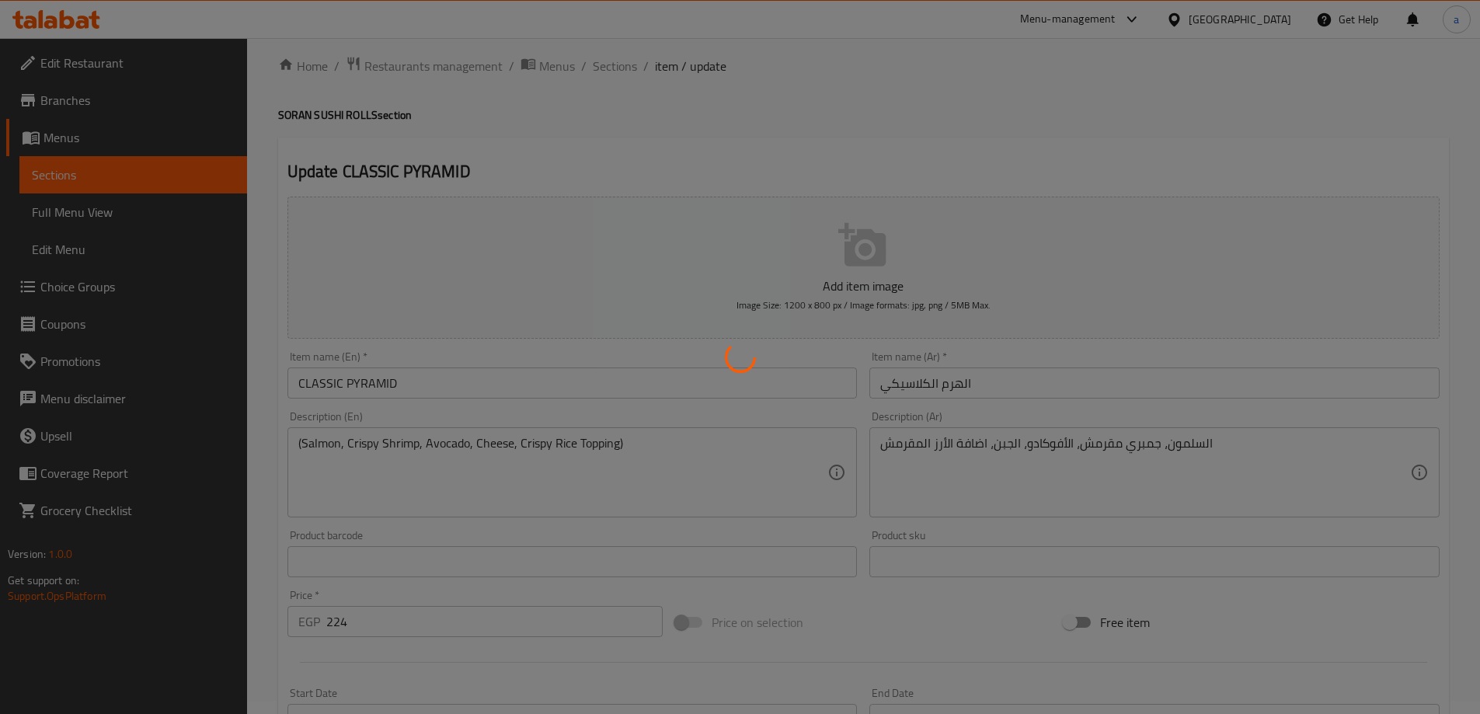
scroll to position [0, 0]
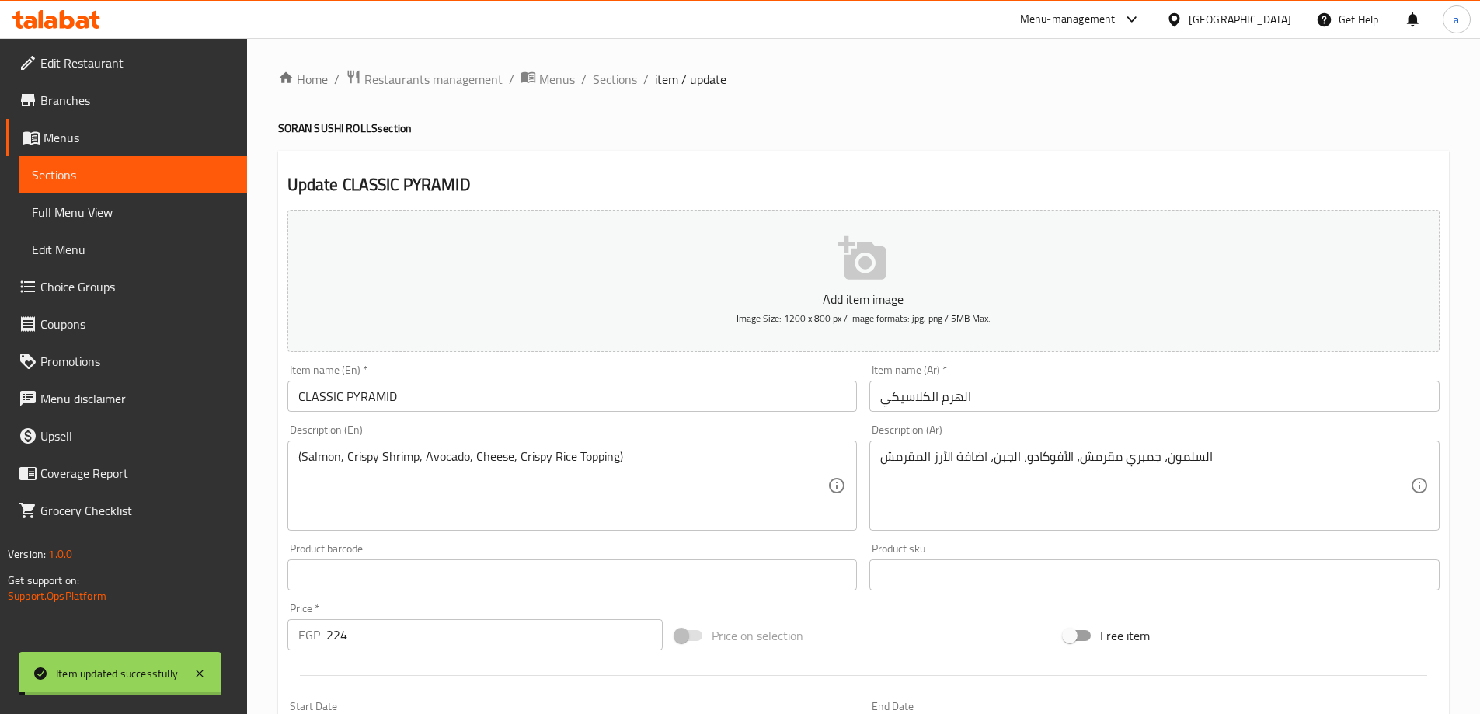
click at [604, 74] on span "Sections" at bounding box center [615, 79] width 44 height 19
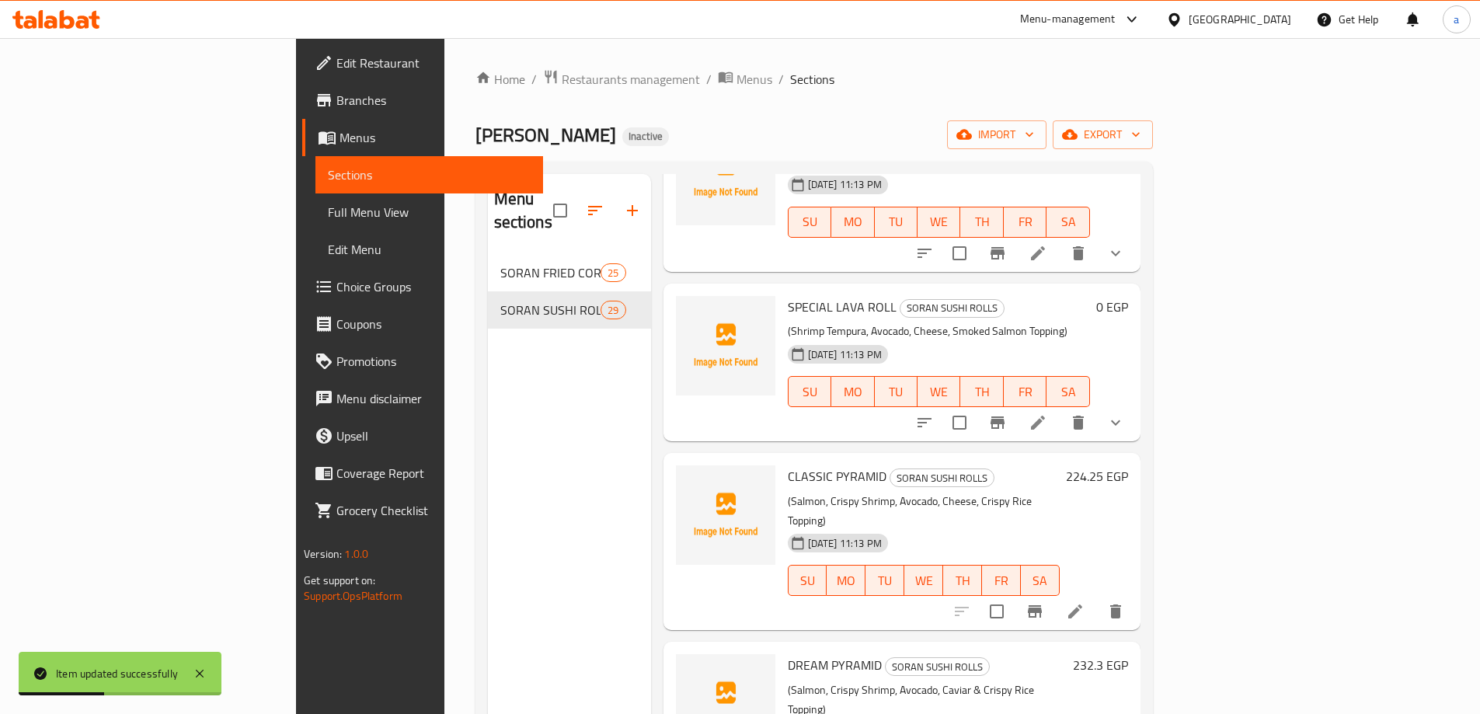
scroll to position [218, 0]
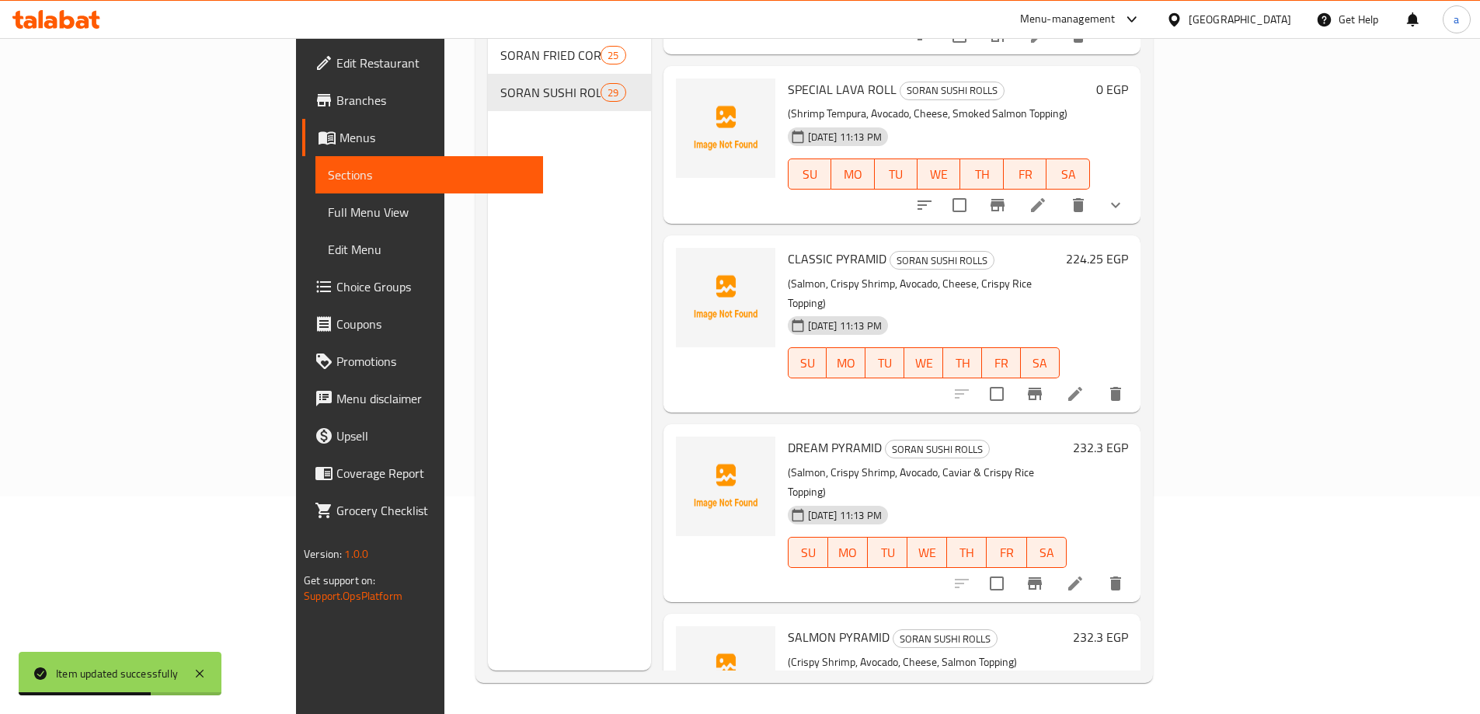
click at [1097, 570] on li at bounding box center [1076, 584] width 44 height 28
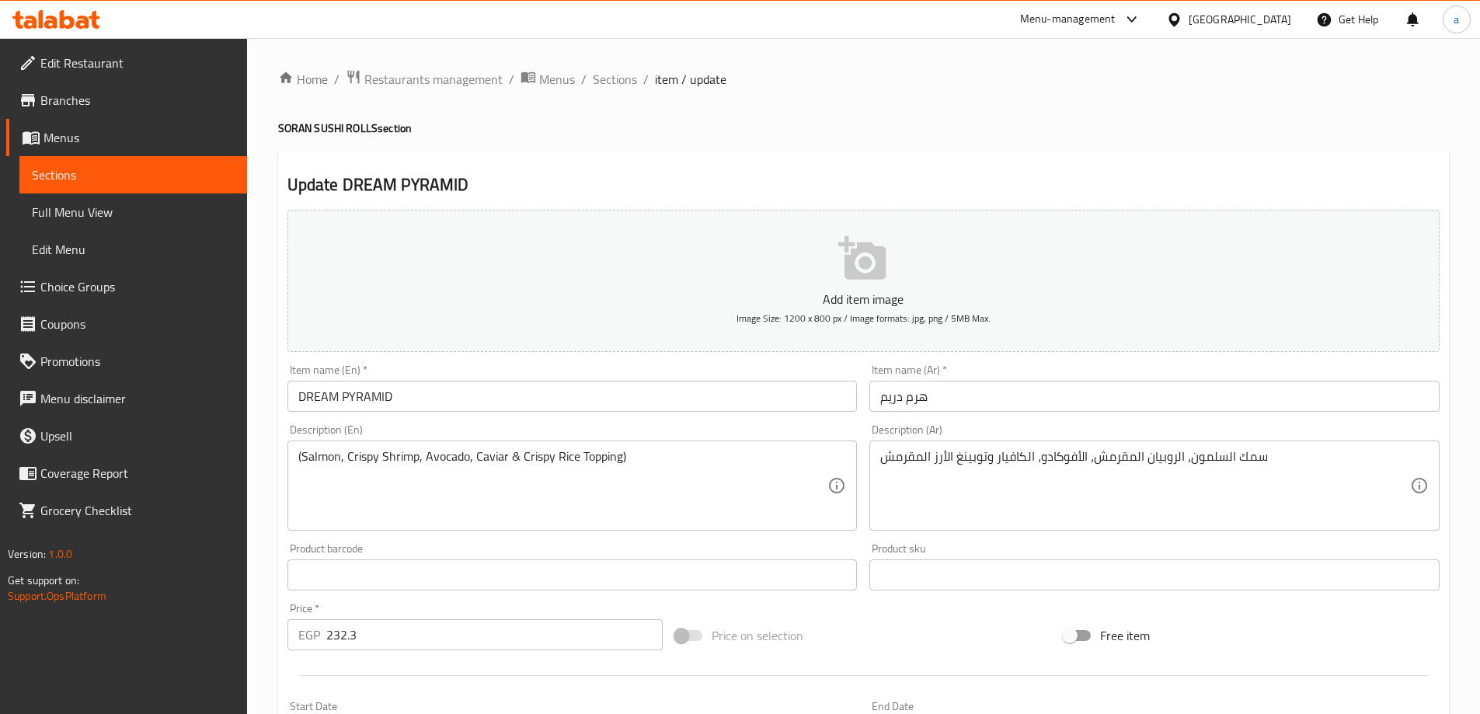
click at [371, 395] on input "DREAM PYRAMID" at bounding box center [572, 396] width 570 height 31
click at [914, 402] on input "هرم دريم" at bounding box center [1154, 396] width 570 height 31
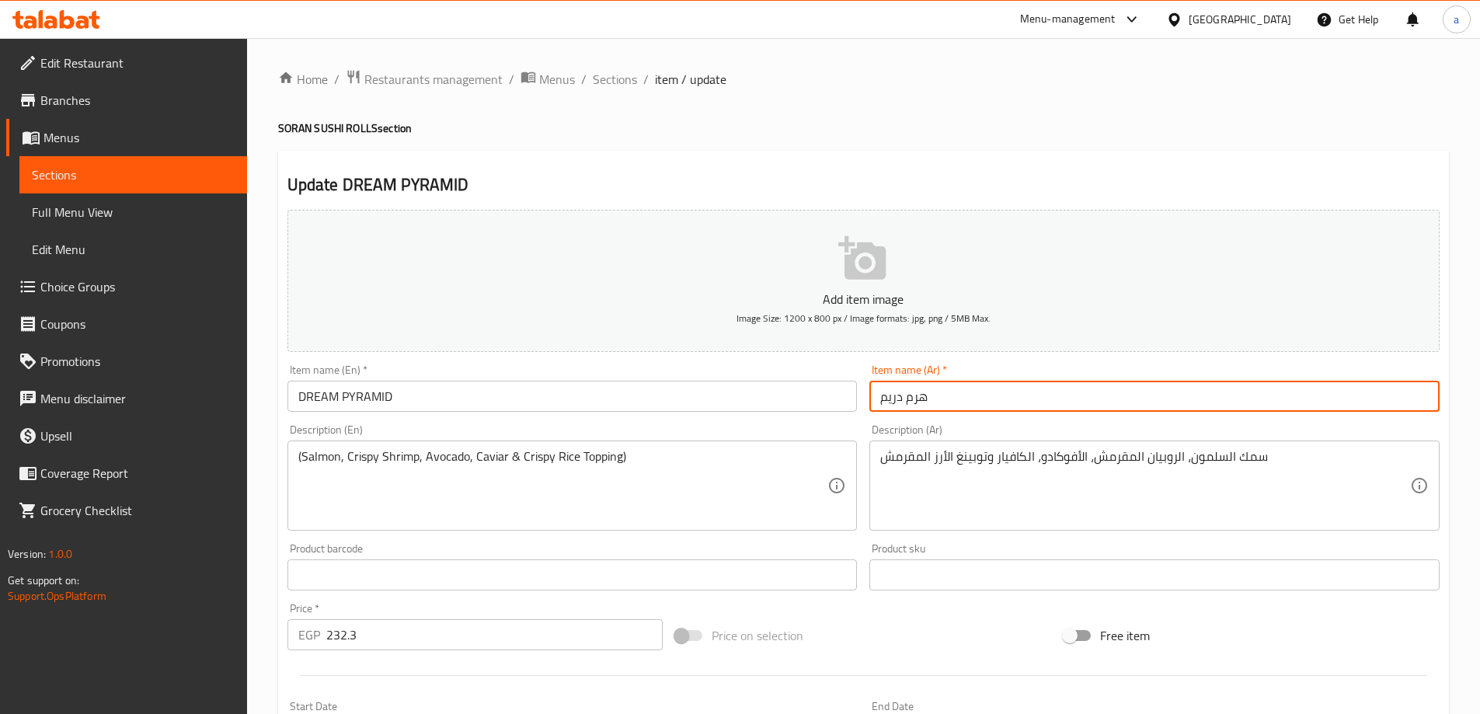
click at [914, 402] on input "هرم دريم" at bounding box center [1154, 396] width 570 height 31
type input "[PERSON_NAME]"
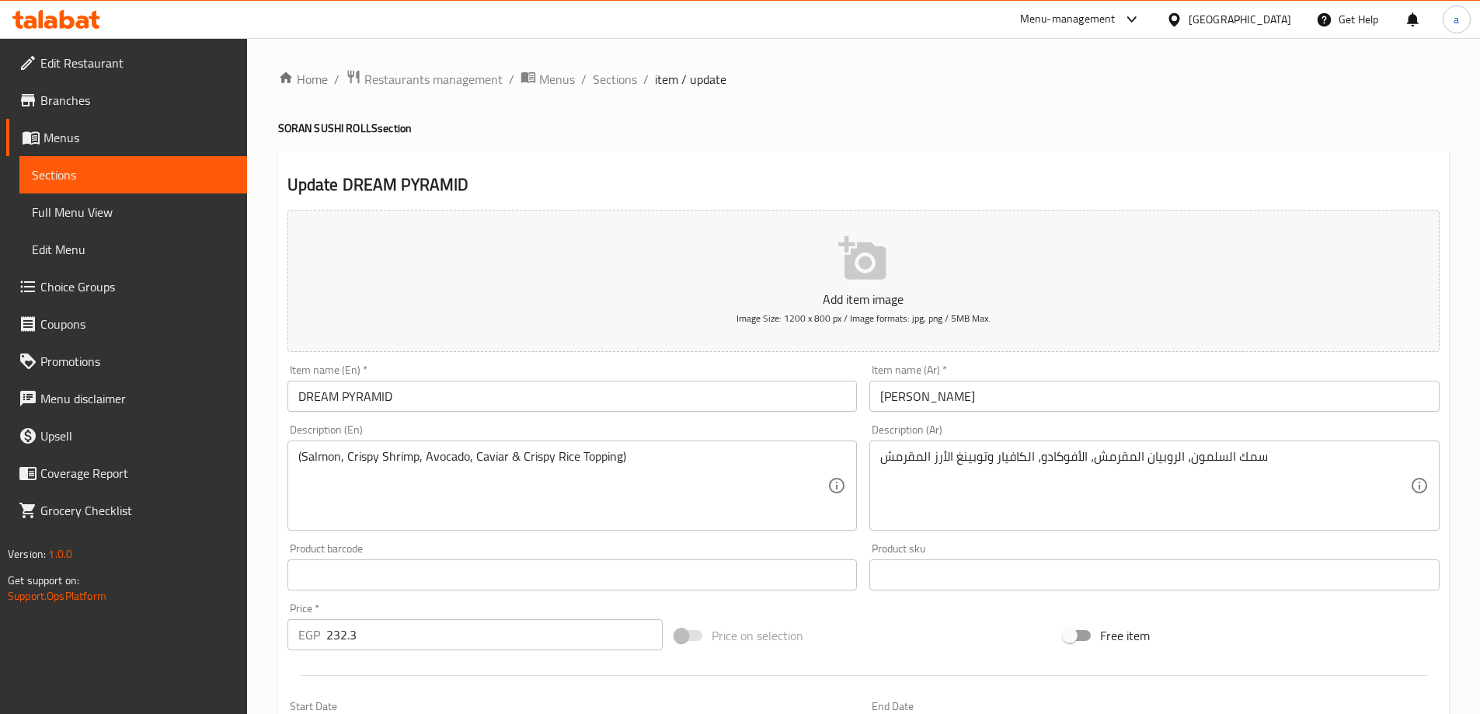
click at [989, 527] on div "سمك السلمون، الروبيان المقرمش، الأفوكادو، الكافيار وتوبينغ الأرز المقرمش Descri…" at bounding box center [1154, 486] width 570 height 90
click at [1267, 446] on div "سمك السلمون، الروبيان المقرمش، الأفوكادو، الكافيار وتوبينغ الأرز المقرمش Descri…" at bounding box center [1154, 486] width 570 height 90
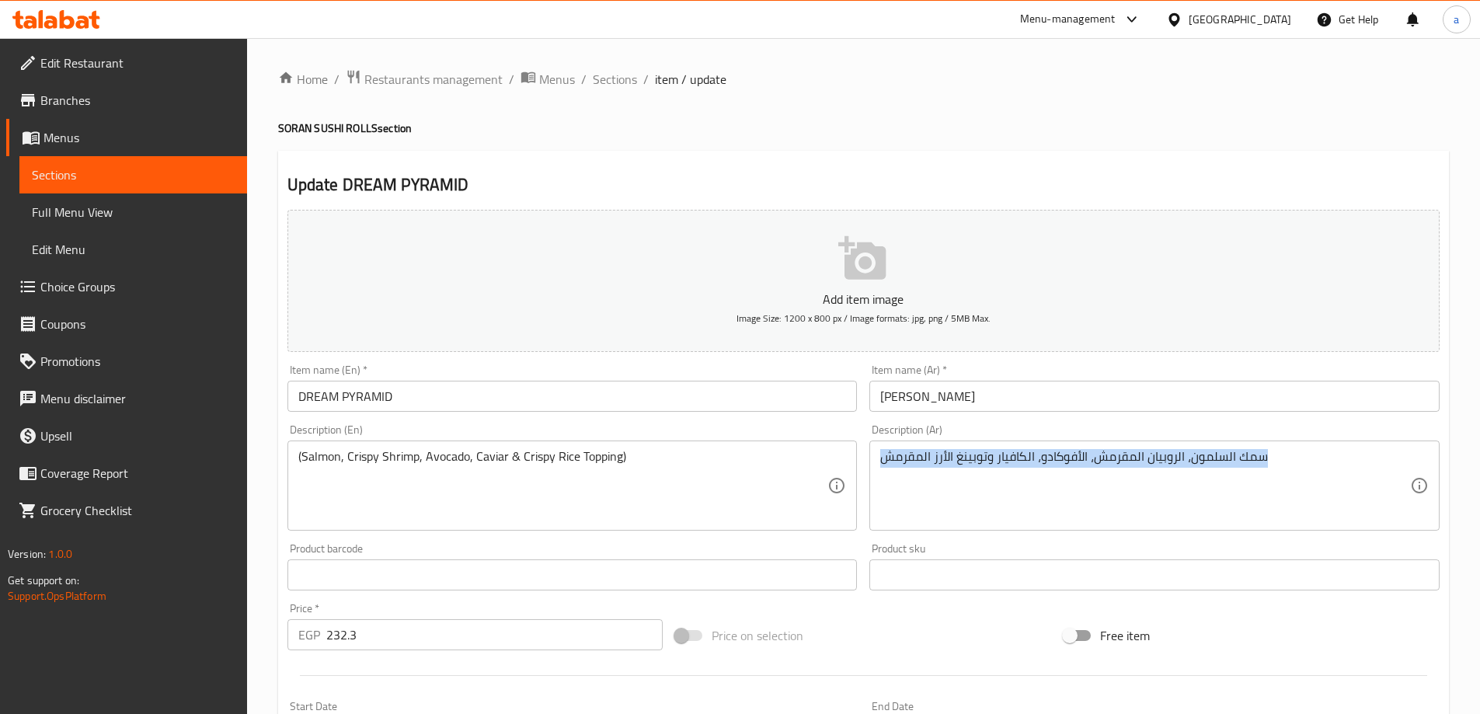
click at [1267, 446] on div "سمك السلمون، الروبيان المقرمش، الأفوكادو، الكافيار وتوبينغ الأرز المقرمش Descri…" at bounding box center [1154, 486] width 570 height 90
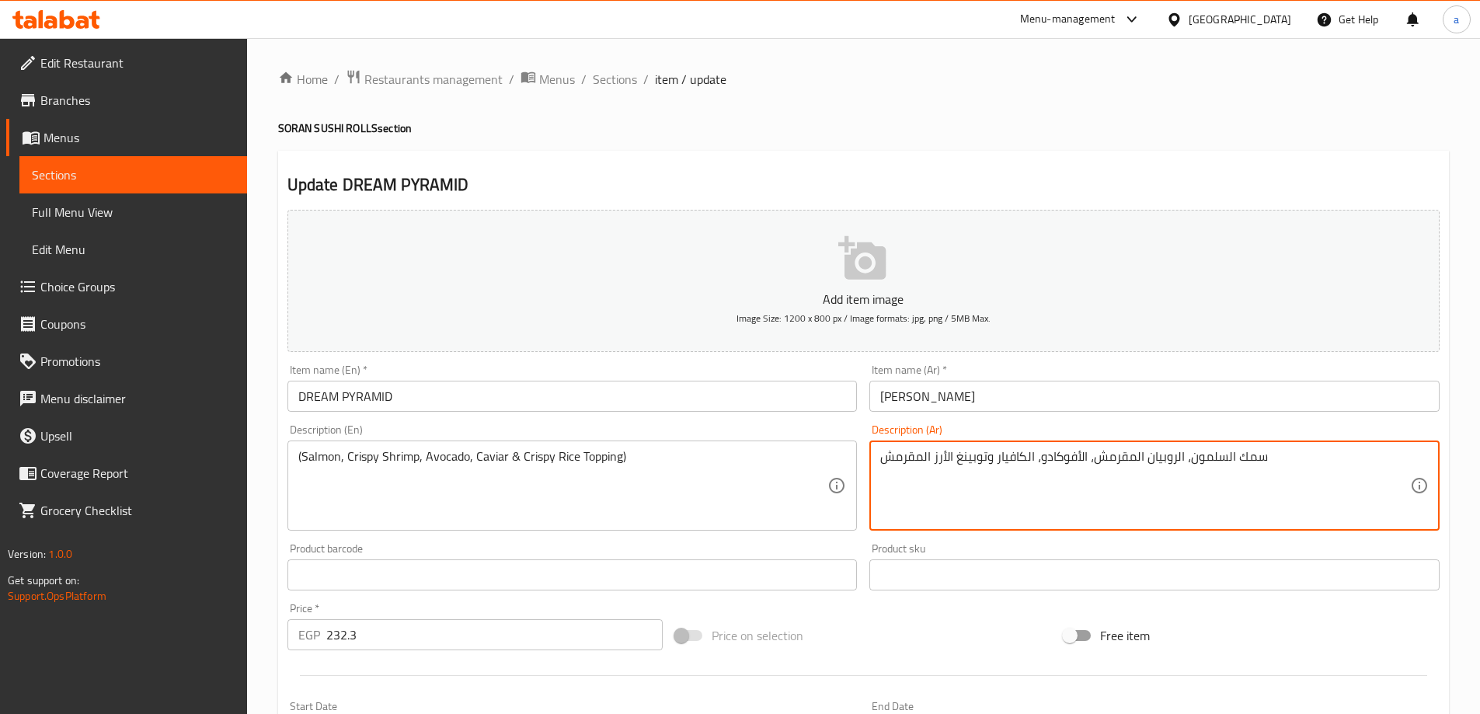
click at [1259, 458] on textarea "سمك السلمون، الروبيان المقرمش، الأفوكادو، الكافيار وتوبينغ الأرز المقرمش" at bounding box center [1145, 486] width 530 height 74
click at [1169, 460] on textarea "السلمون، الروبيان المقرمش، الأفوكادو، الكافيار وتوبينغ الأرز المقرمش" at bounding box center [1145, 486] width 530 height 74
click at [967, 462] on textarea "السلمون، جمبري المقرمش، الأفوكادو، الكافيار وتوبينغ الأرز المقرمش" at bounding box center [1145, 486] width 530 height 74
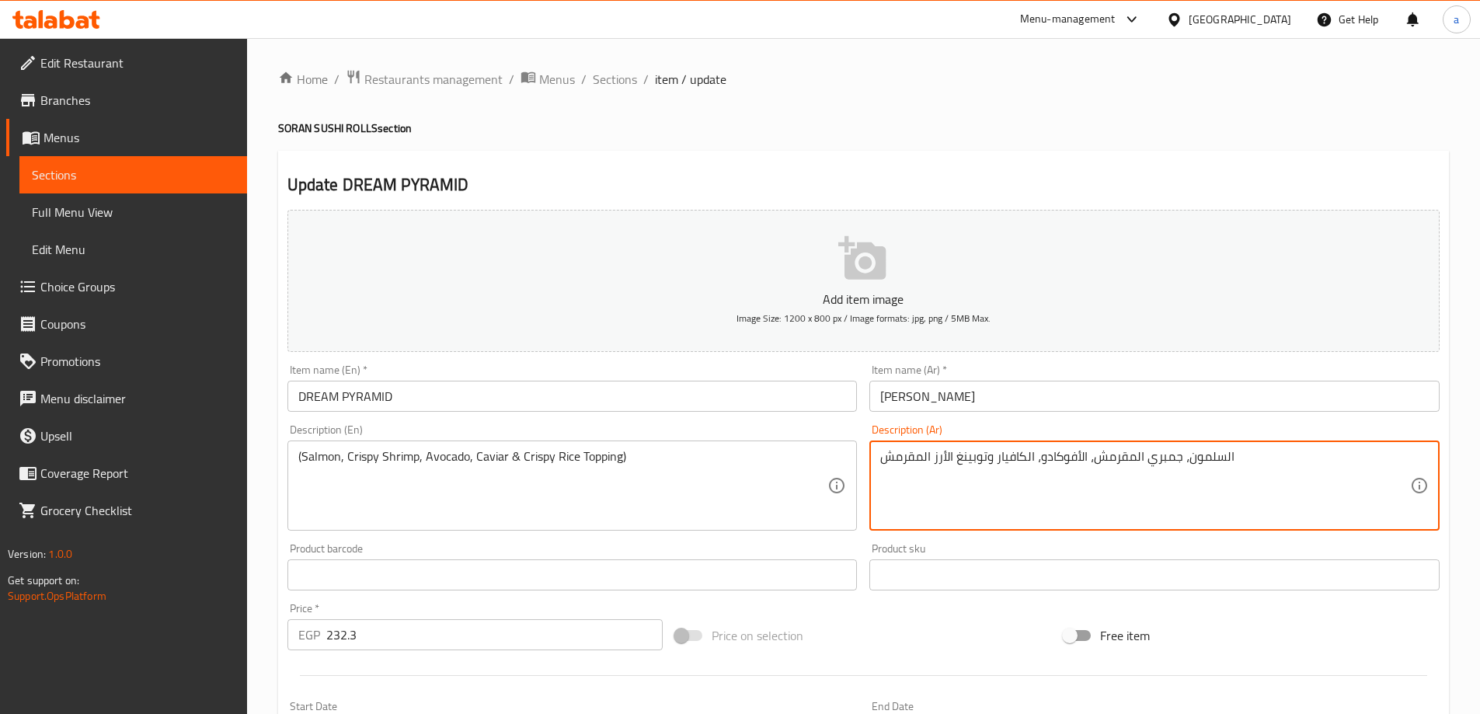
click at [967, 462] on textarea "السلمون، جمبري المقرمش، الأفوكادو، الكافيار وتوبينغ الأرز المقرمش" at bounding box center [1145, 486] width 530 height 74
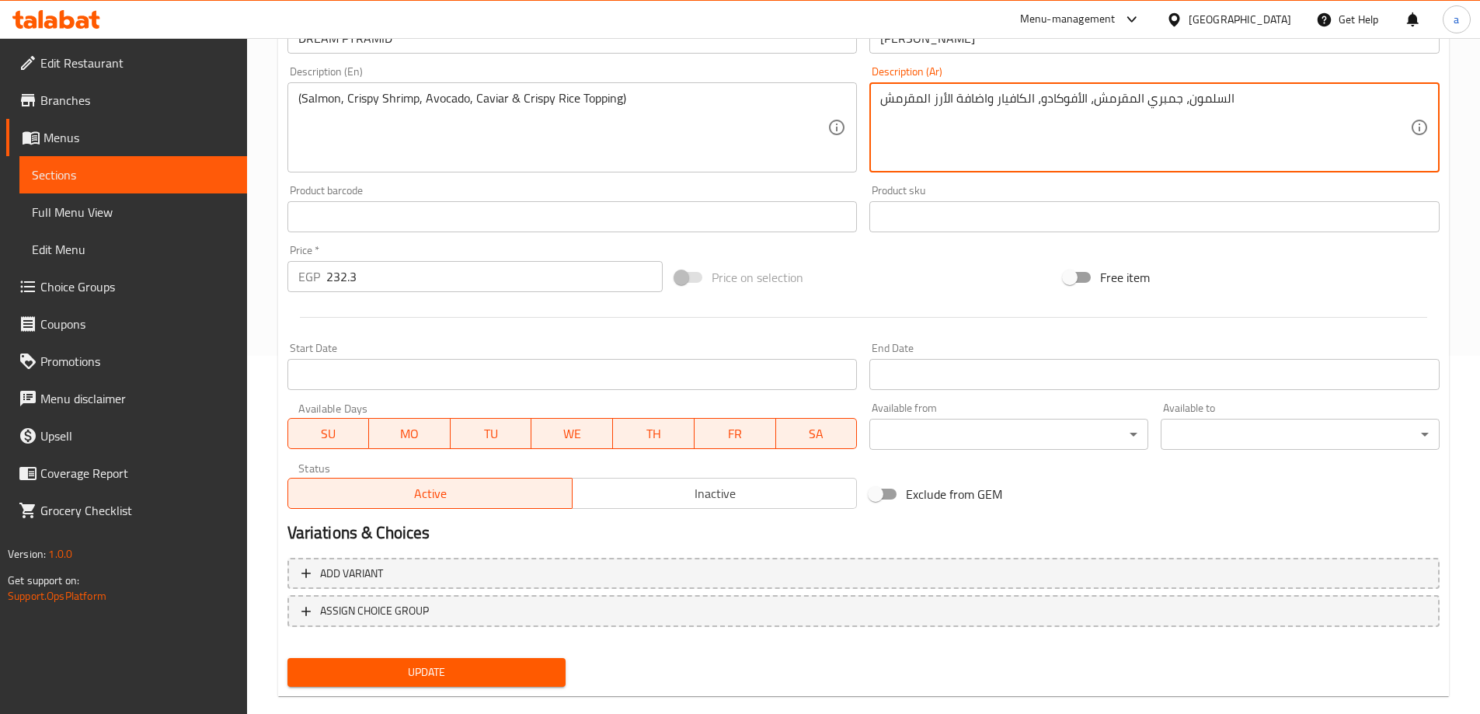
scroll to position [384, 0]
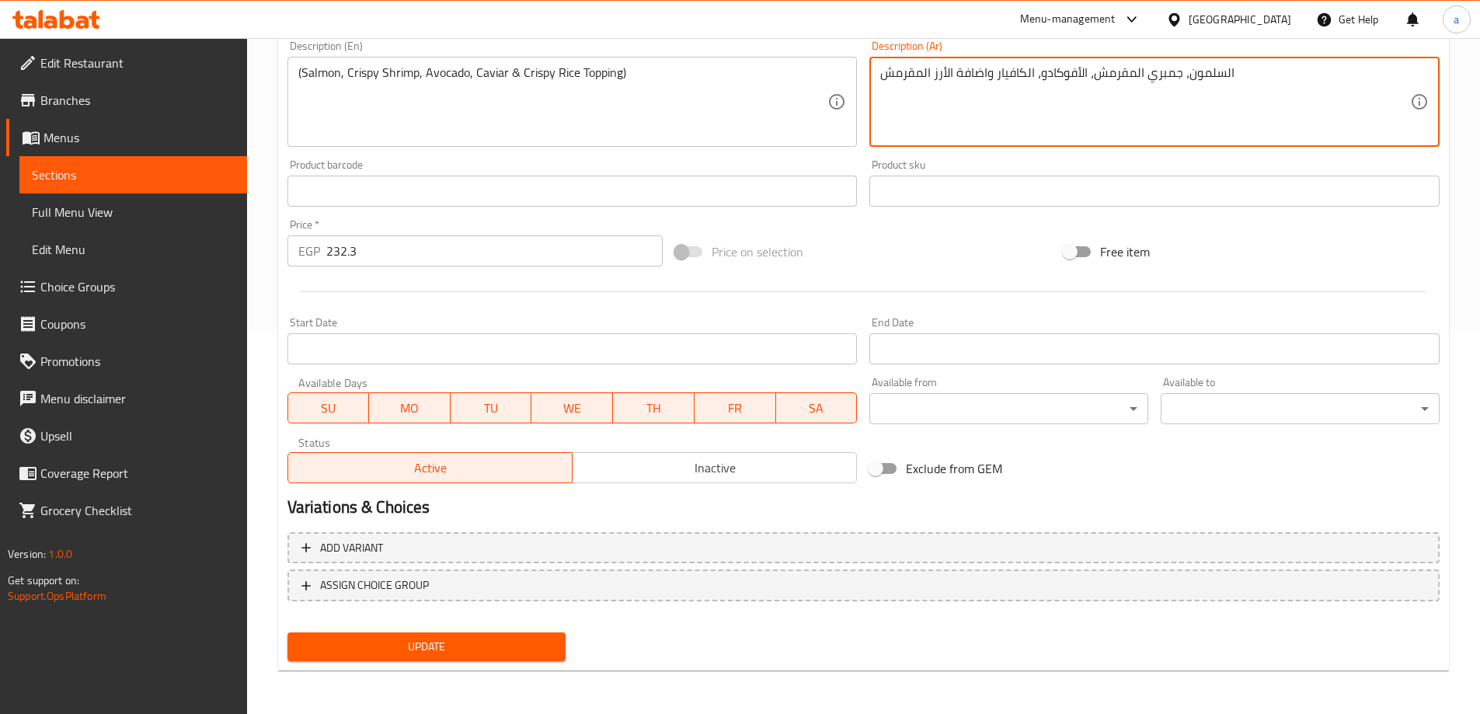
type textarea "السلمون، جمبري المقرمش، الأفوكادو، الكافيار واضافة الأرز المقرمش"
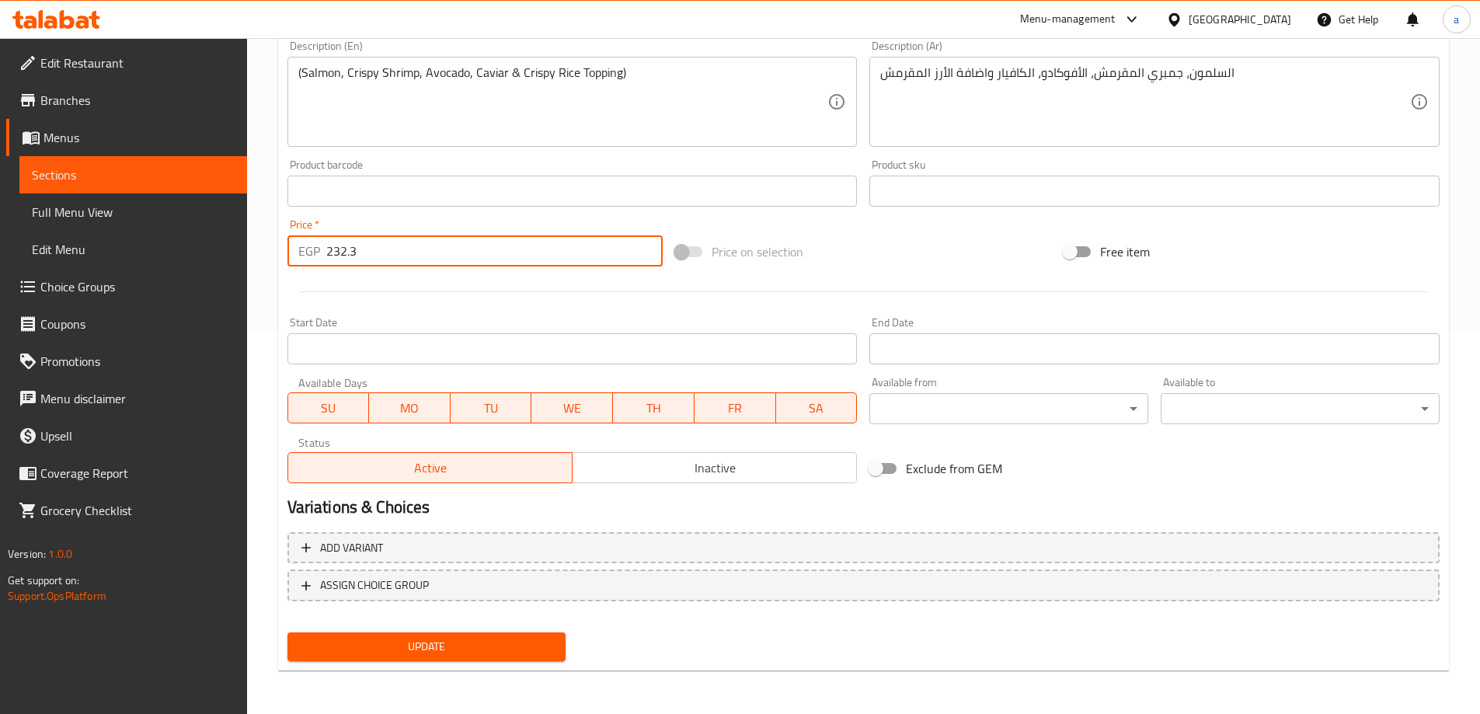
click at [518, 254] on input "232.3" at bounding box center [494, 250] width 337 height 31
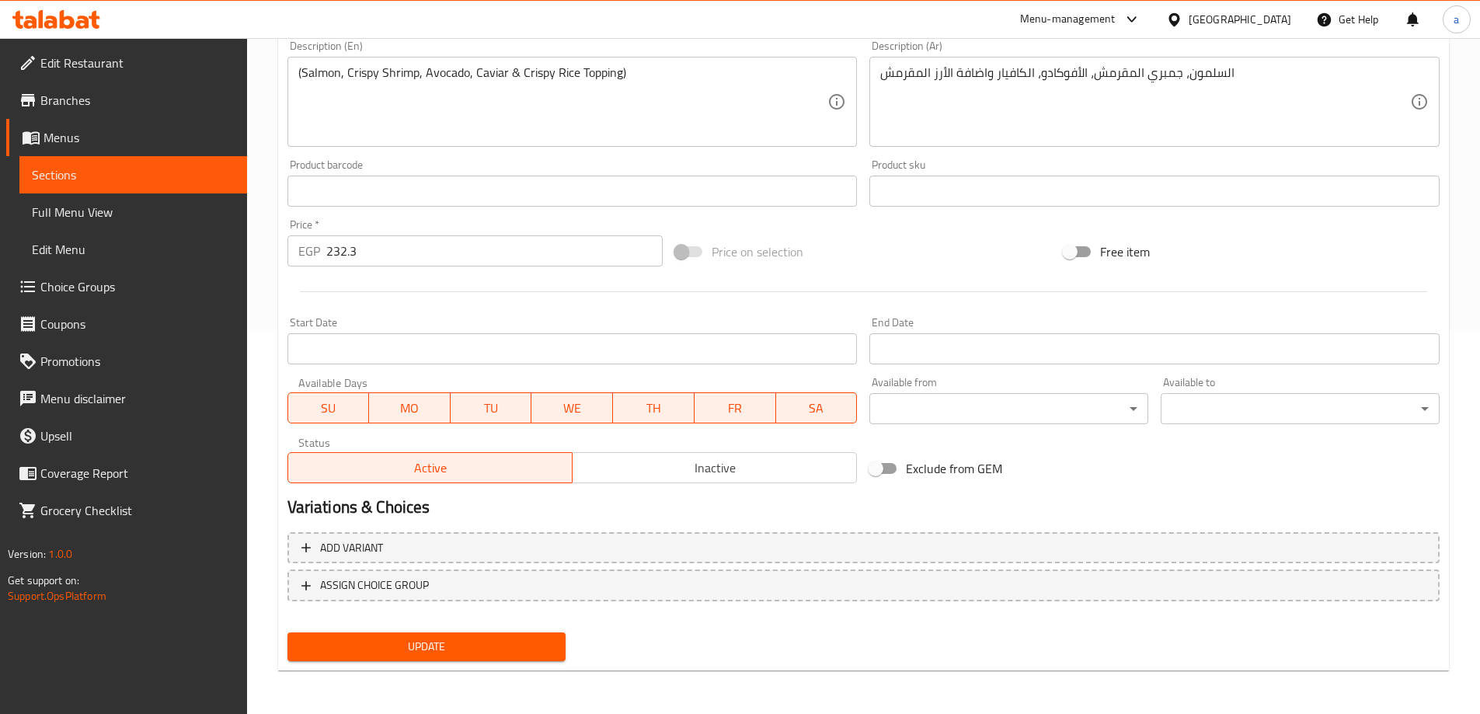
click at [490, 248] on input "232.3" at bounding box center [494, 250] width 337 height 31
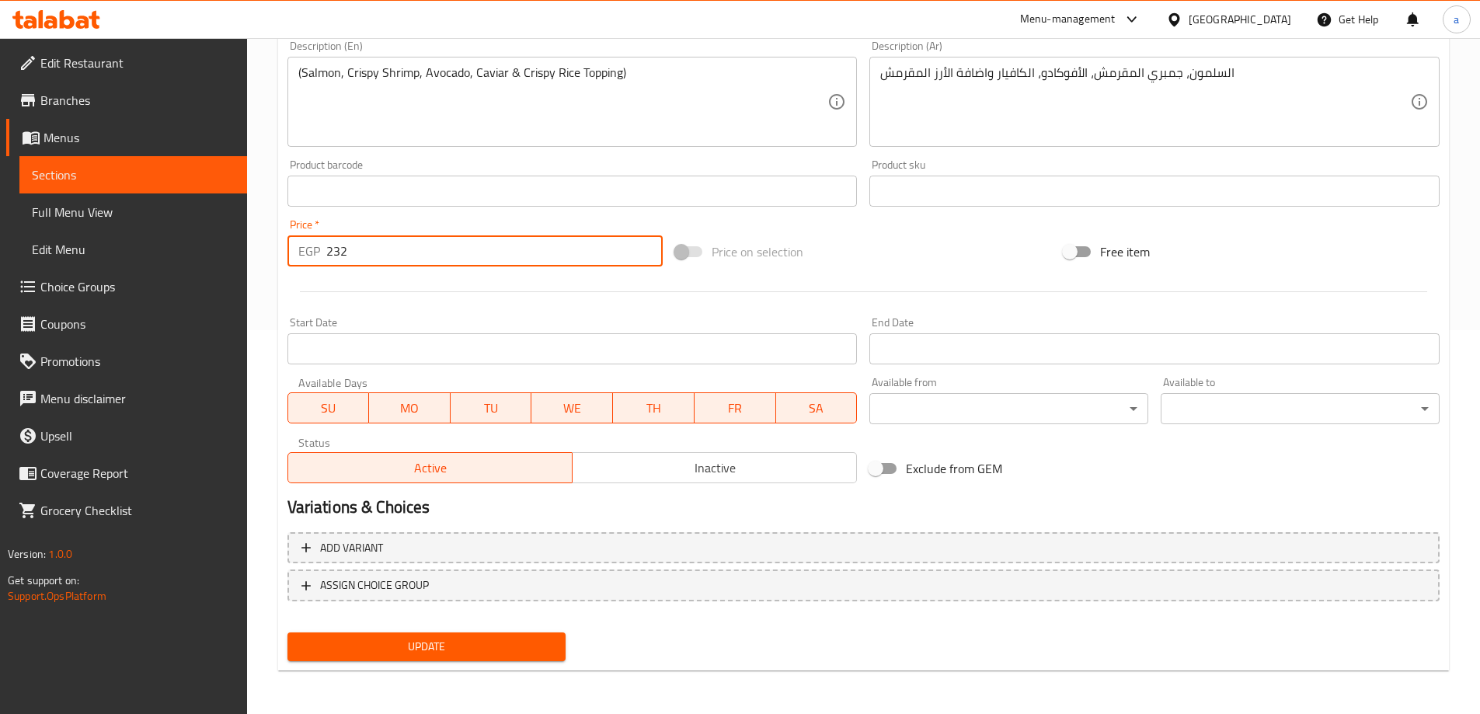
type input "232"
click at [421, 629] on div "Update" at bounding box center [426, 646] width 291 height 41
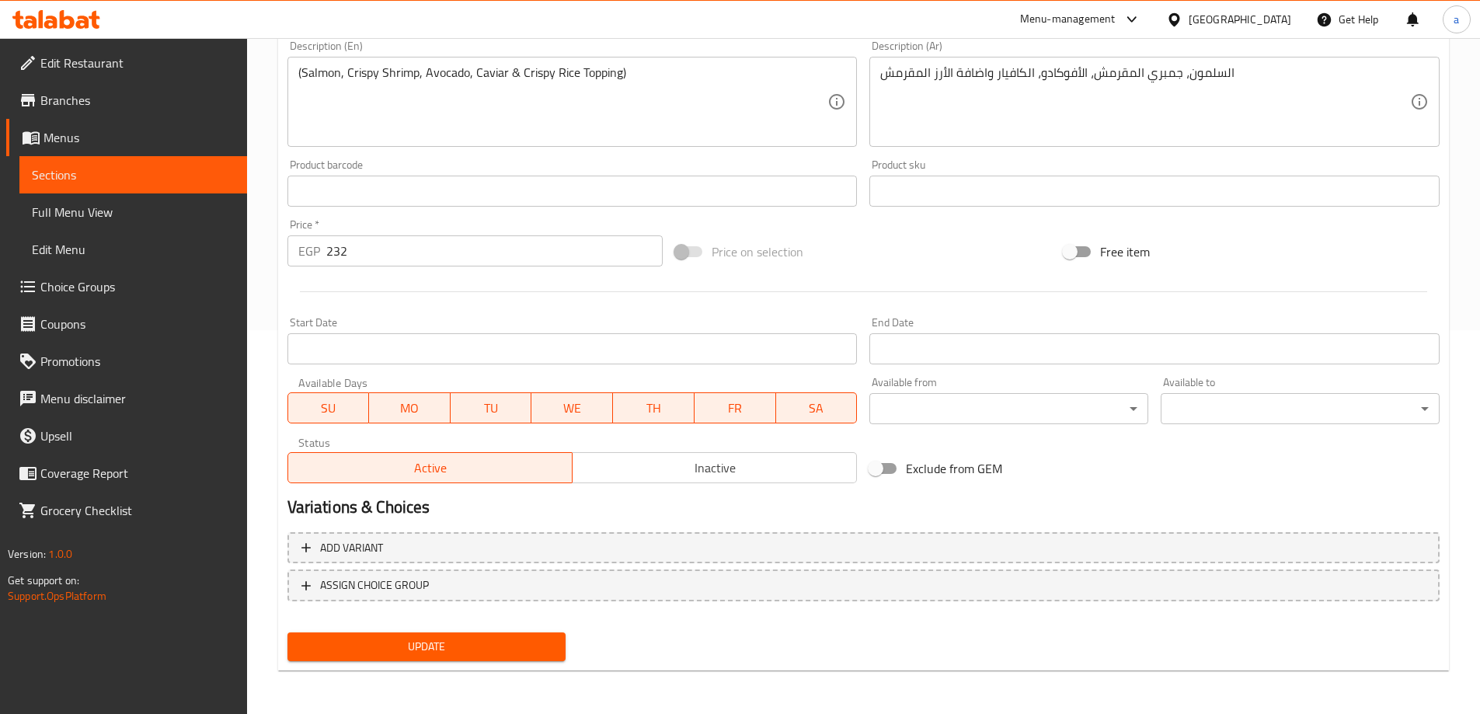
click at [427, 653] on span "Update" at bounding box center [427, 646] width 254 height 19
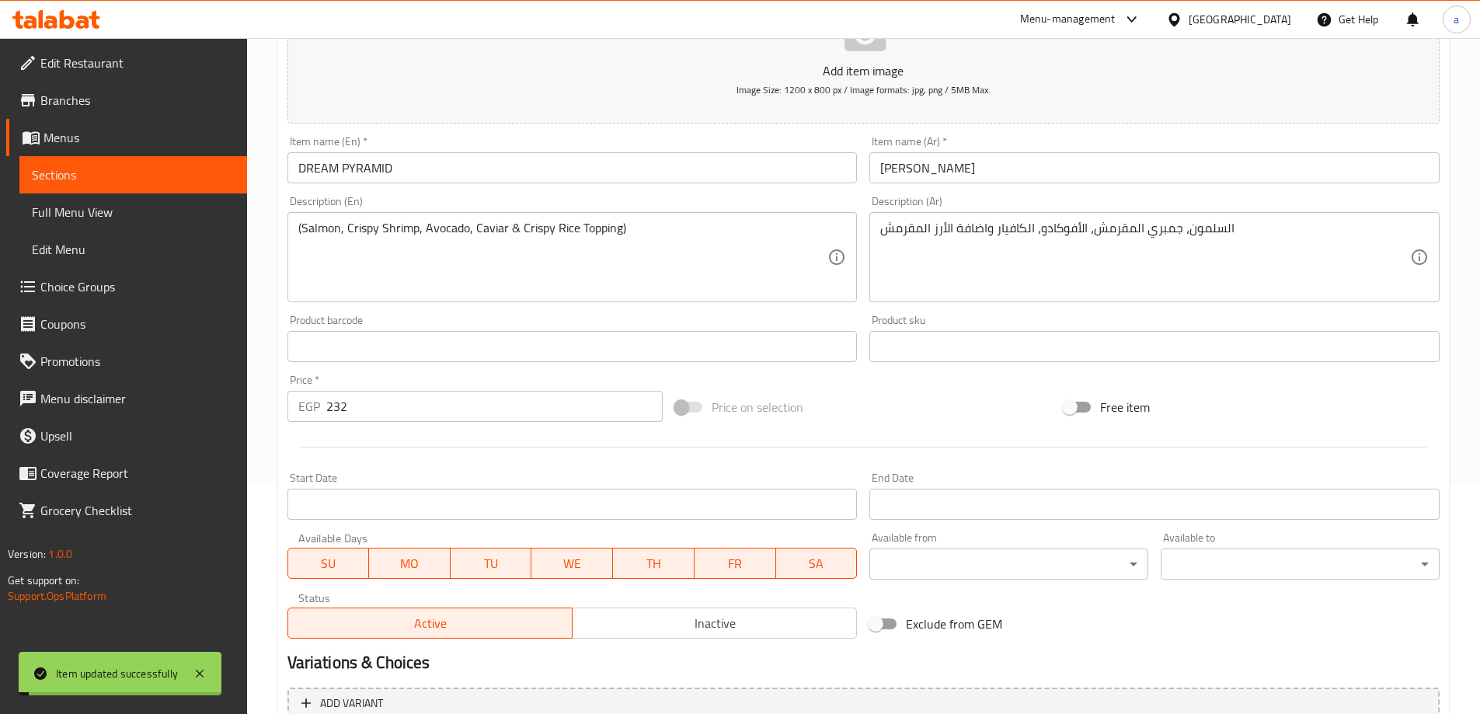
scroll to position [0, 0]
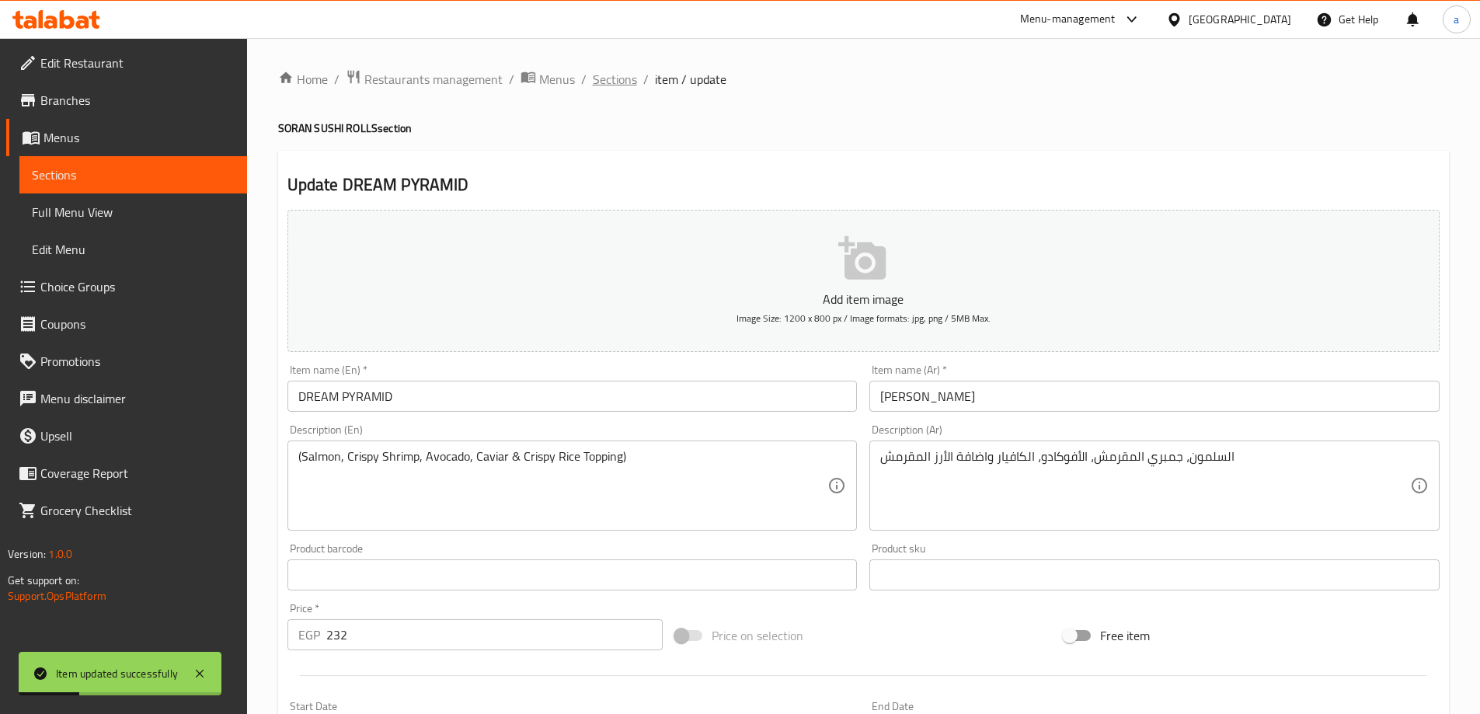
click at [597, 84] on span "Sections" at bounding box center [615, 79] width 44 height 19
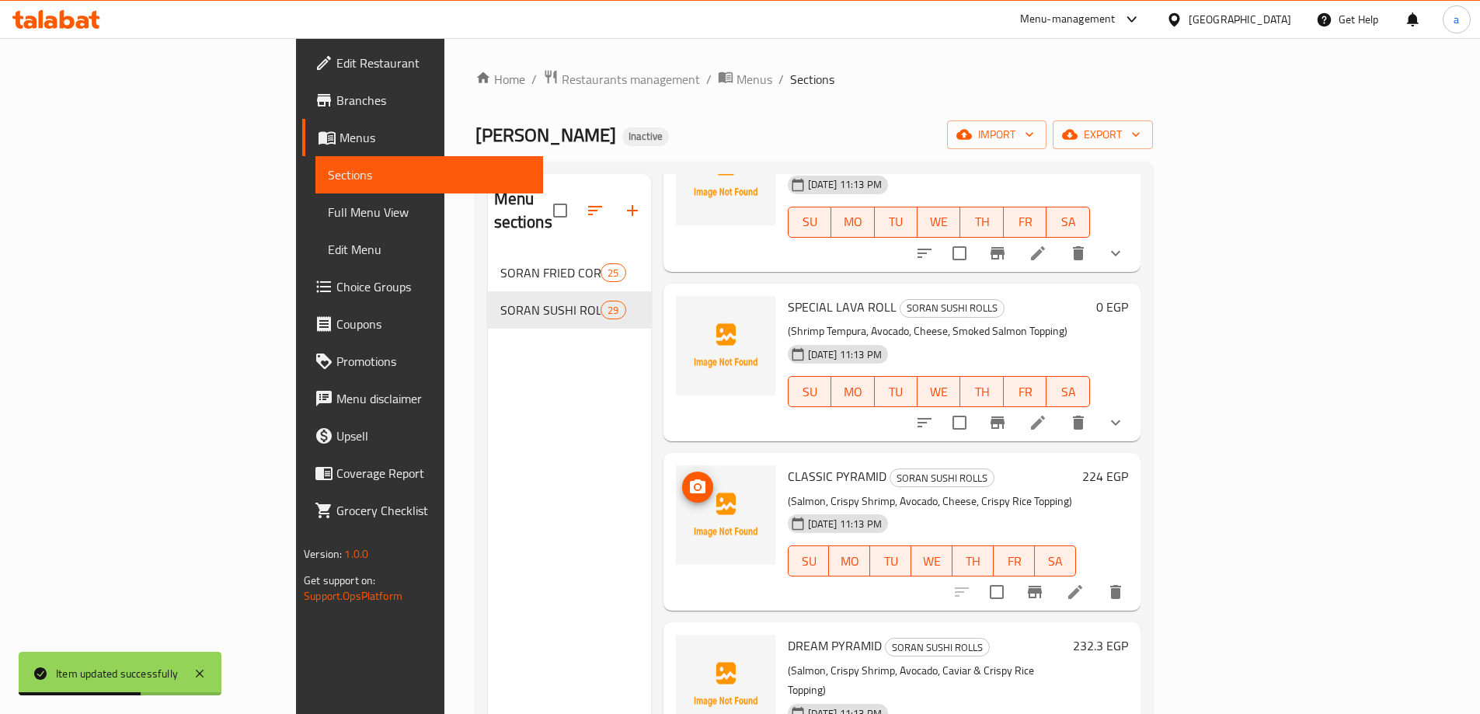
scroll to position [218, 0]
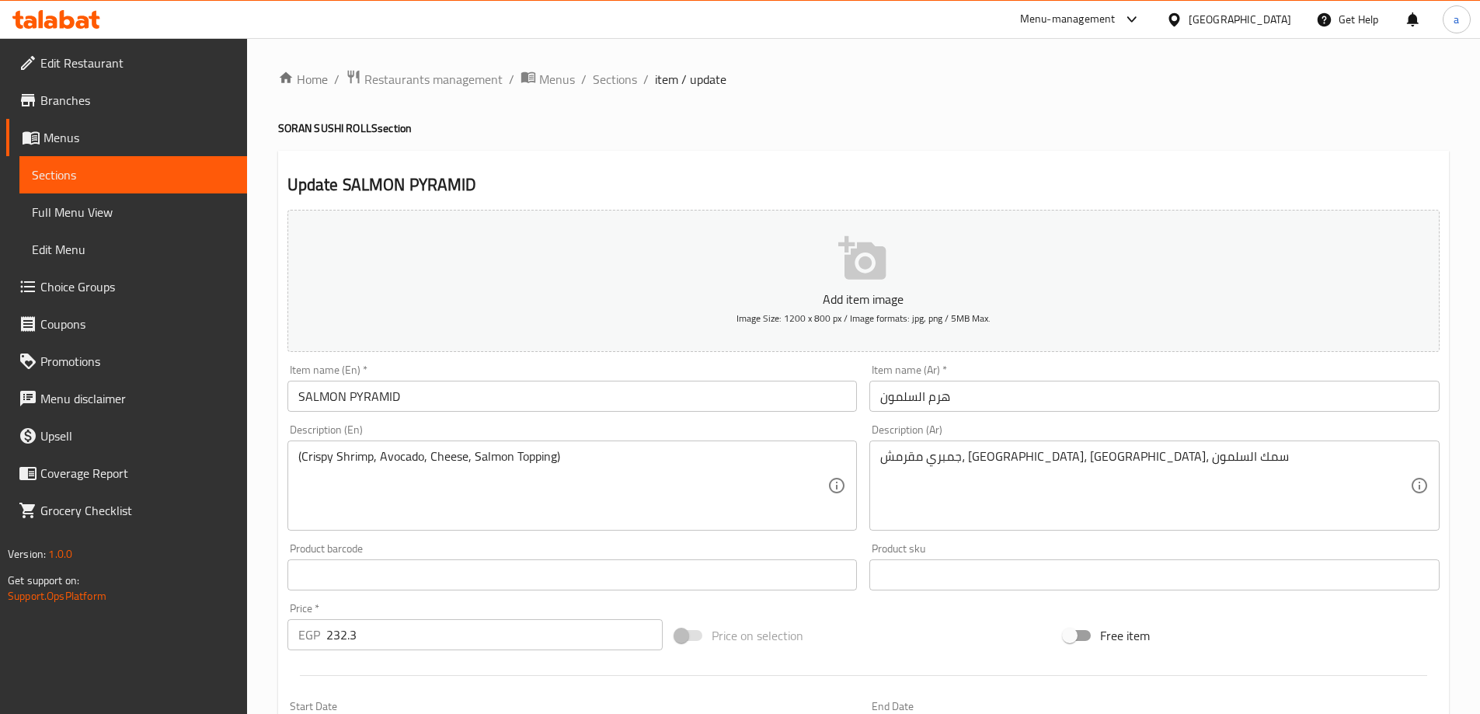
click at [744, 388] on input "SALMON PYRAMID" at bounding box center [572, 396] width 570 height 31
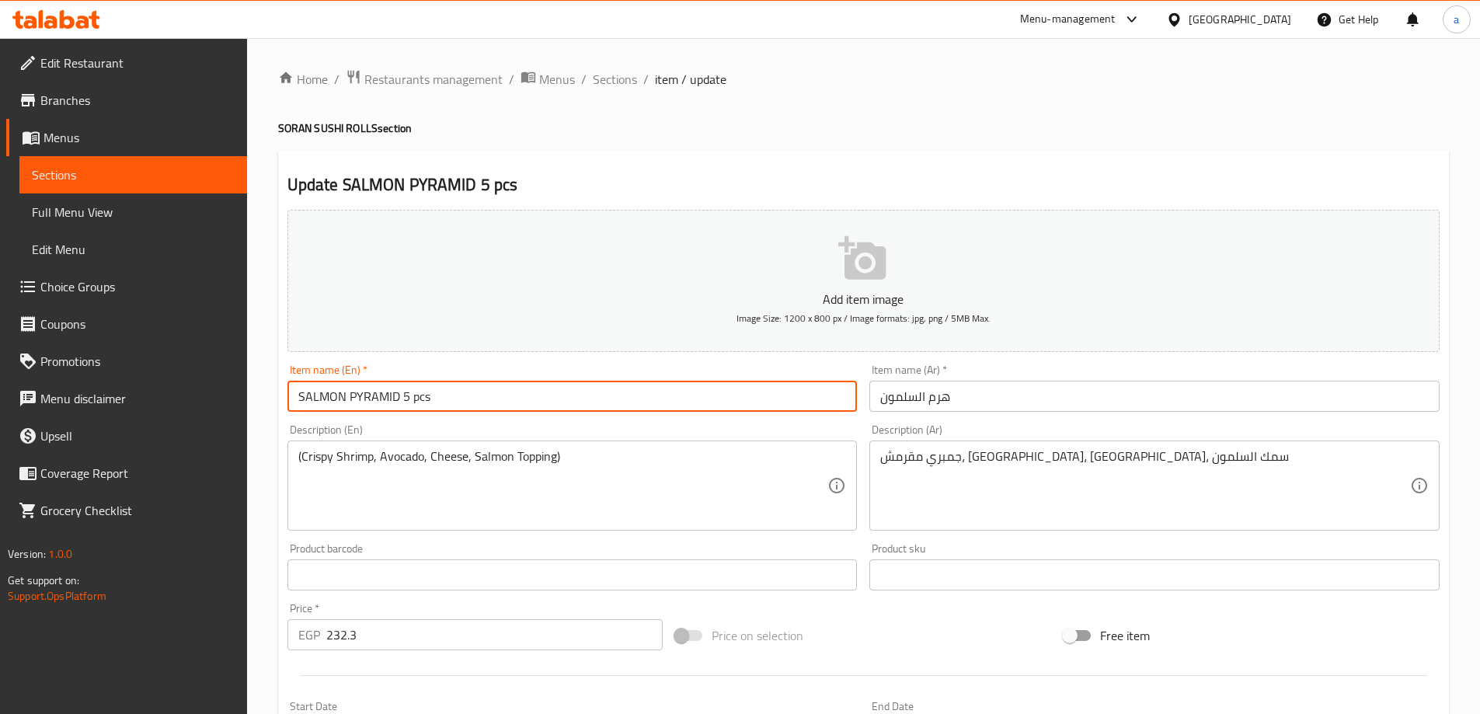
type input "SALMON PYRAMID 5 pcs"
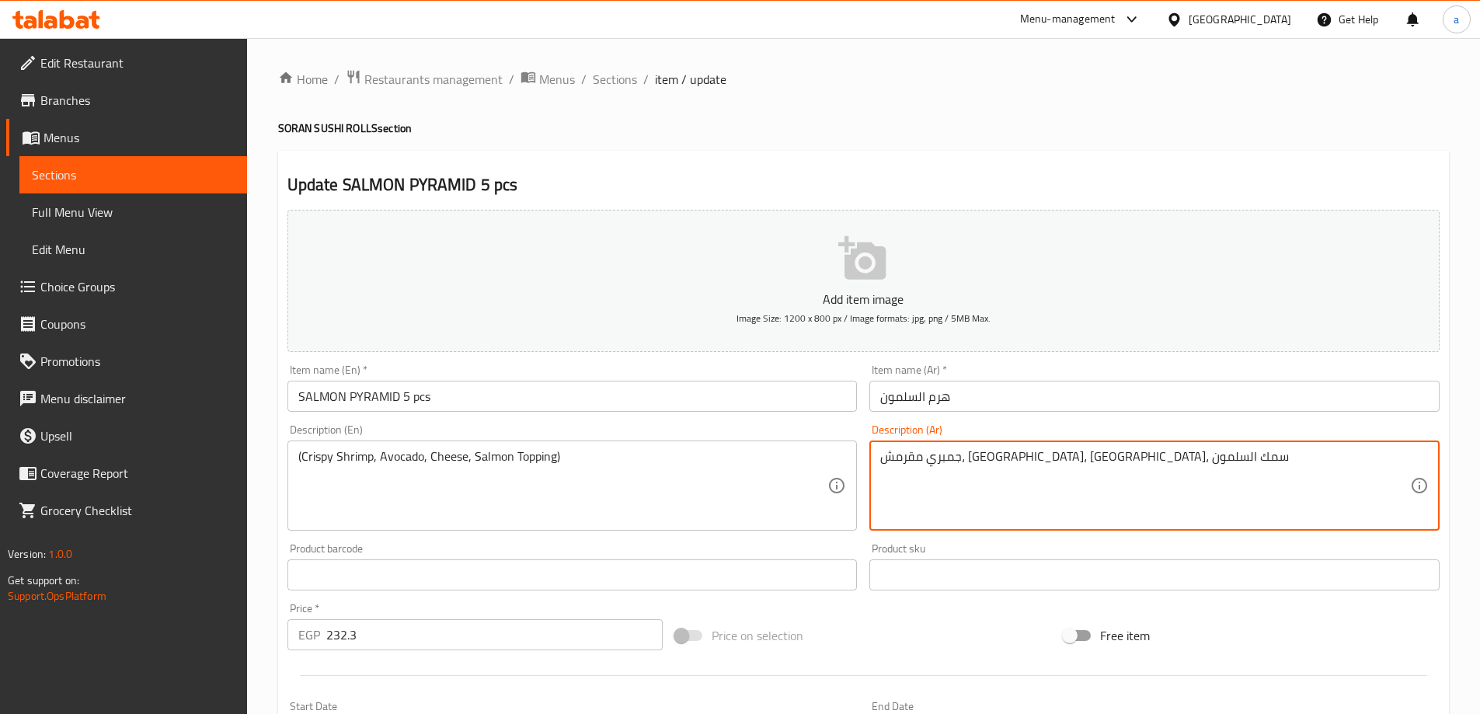
click at [943, 455] on textarea "جمبري مقرمش، [GEOGRAPHIC_DATA]، [GEOGRAPHIC_DATA]، سمك السلمون" at bounding box center [1145, 486] width 530 height 74
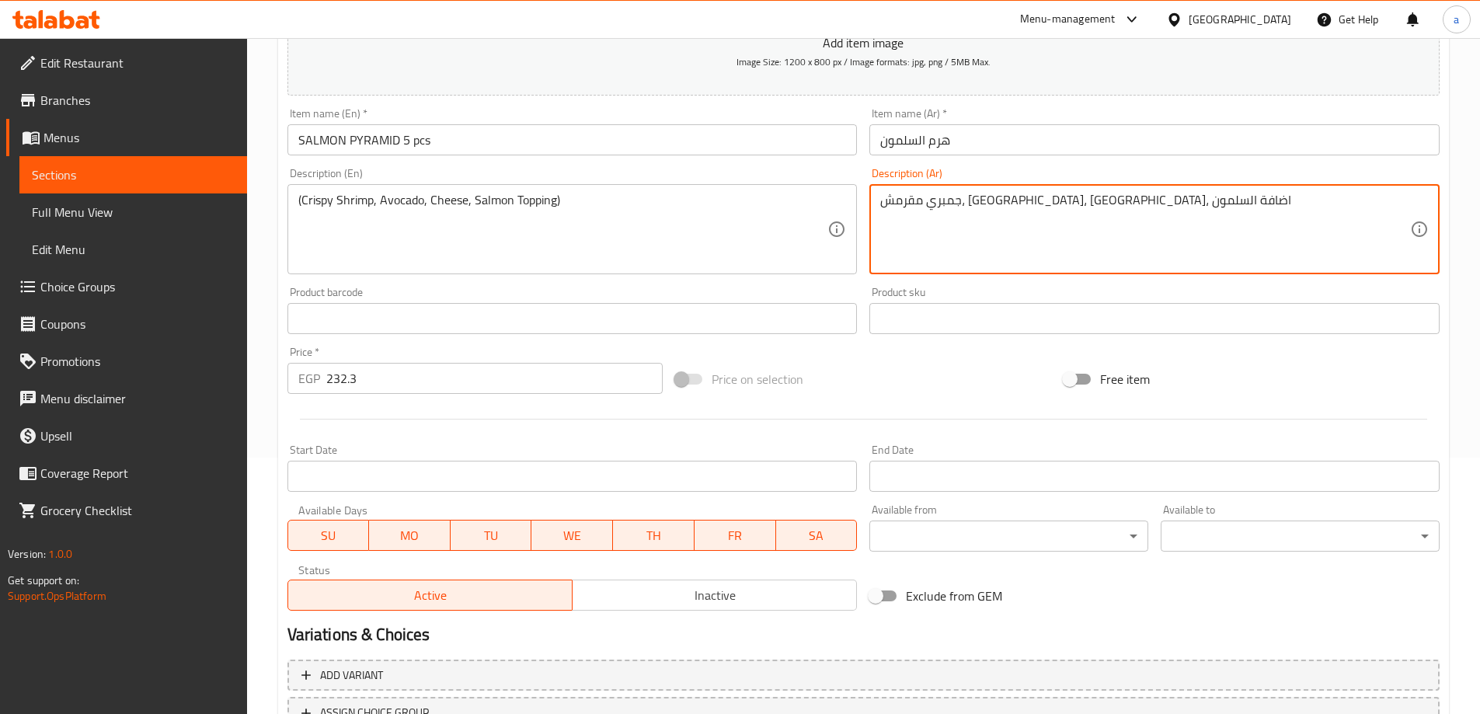
scroll to position [311, 0]
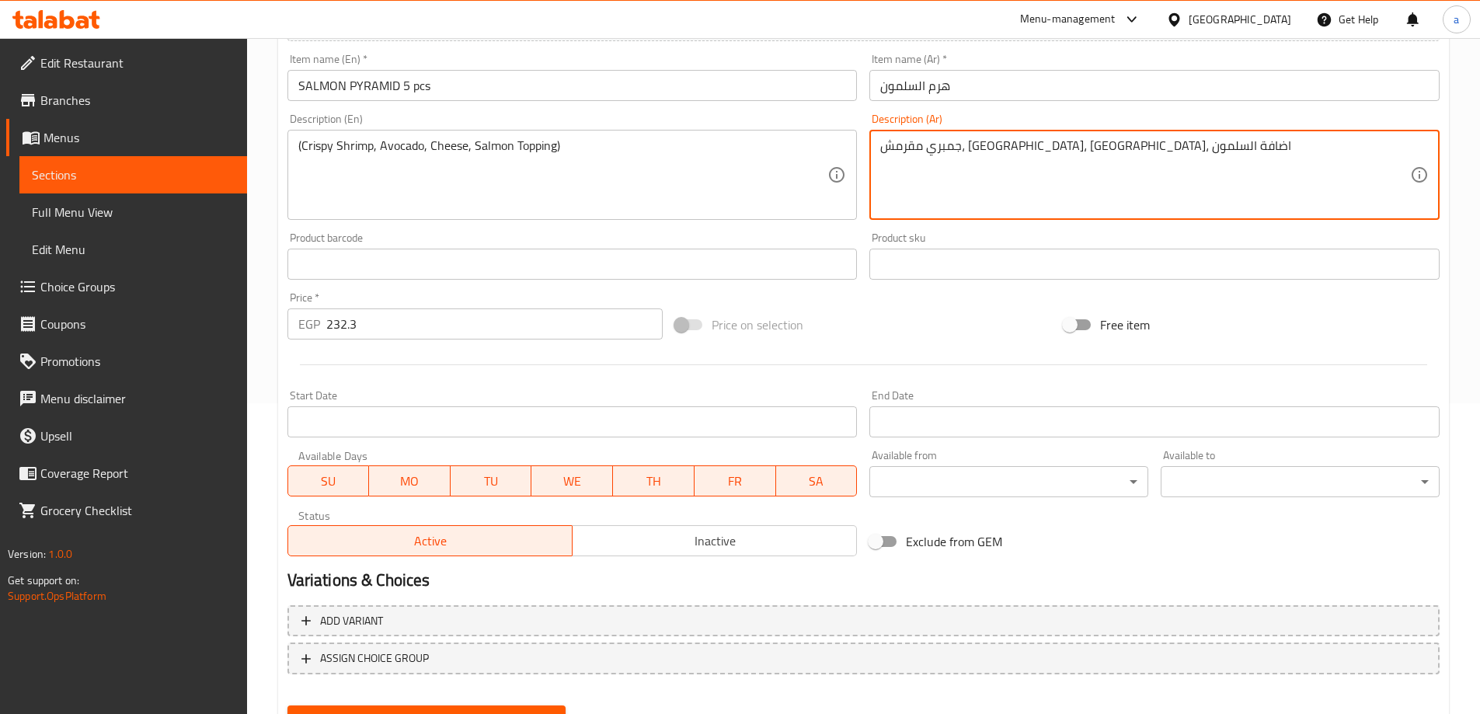
type textarea "جمبري مقرمش، [GEOGRAPHIC_DATA]، [GEOGRAPHIC_DATA]، اضافة السلمون"
click at [514, 316] on input "232.3" at bounding box center [494, 323] width 337 height 31
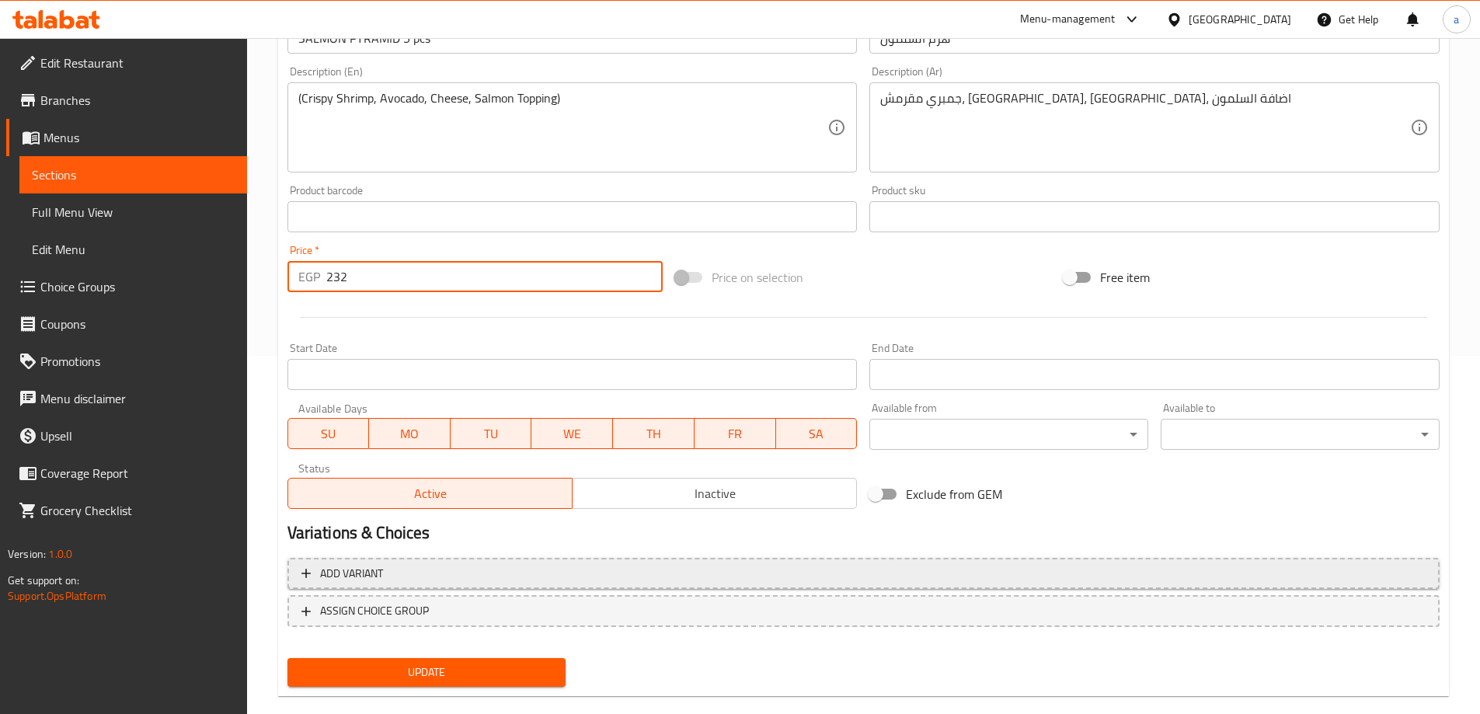
scroll to position [384, 0]
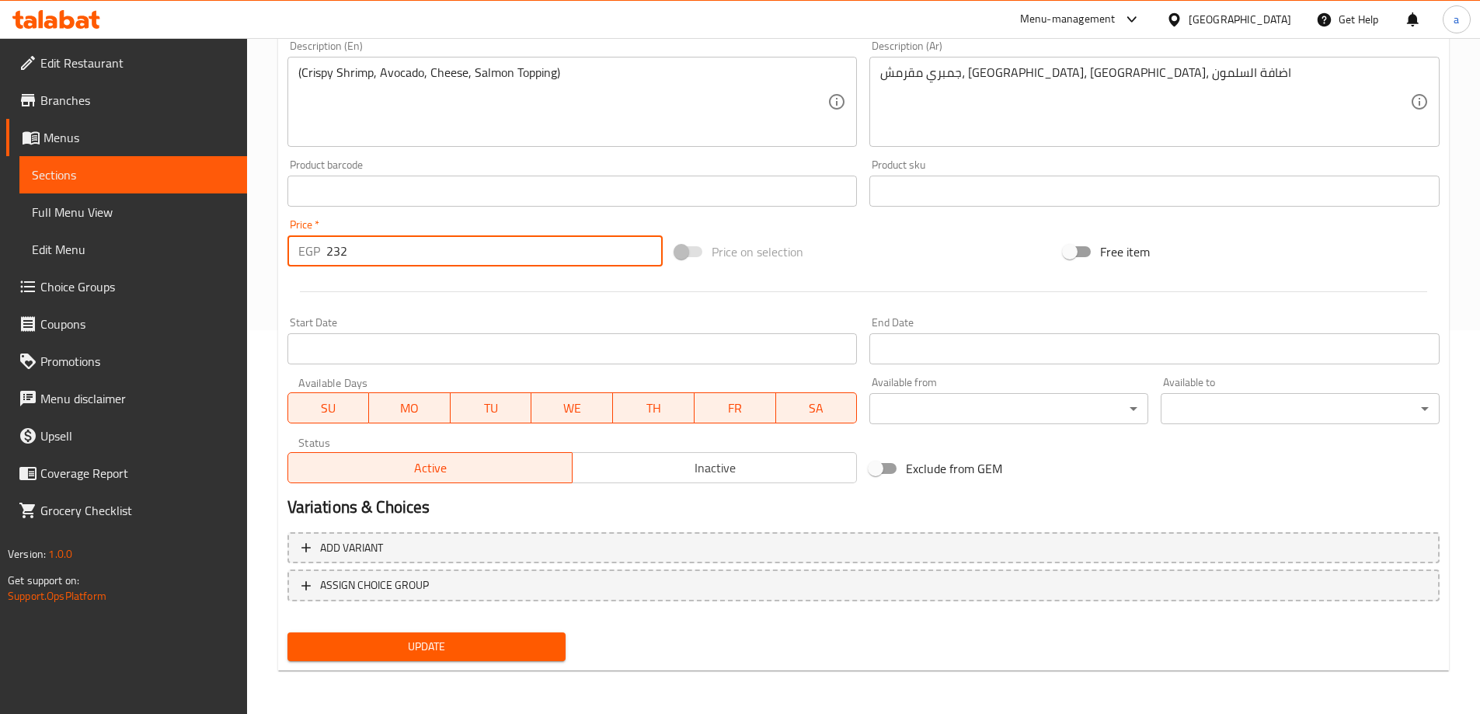
type input "232"
click at [472, 639] on span "Update" at bounding box center [427, 646] width 254 height 19
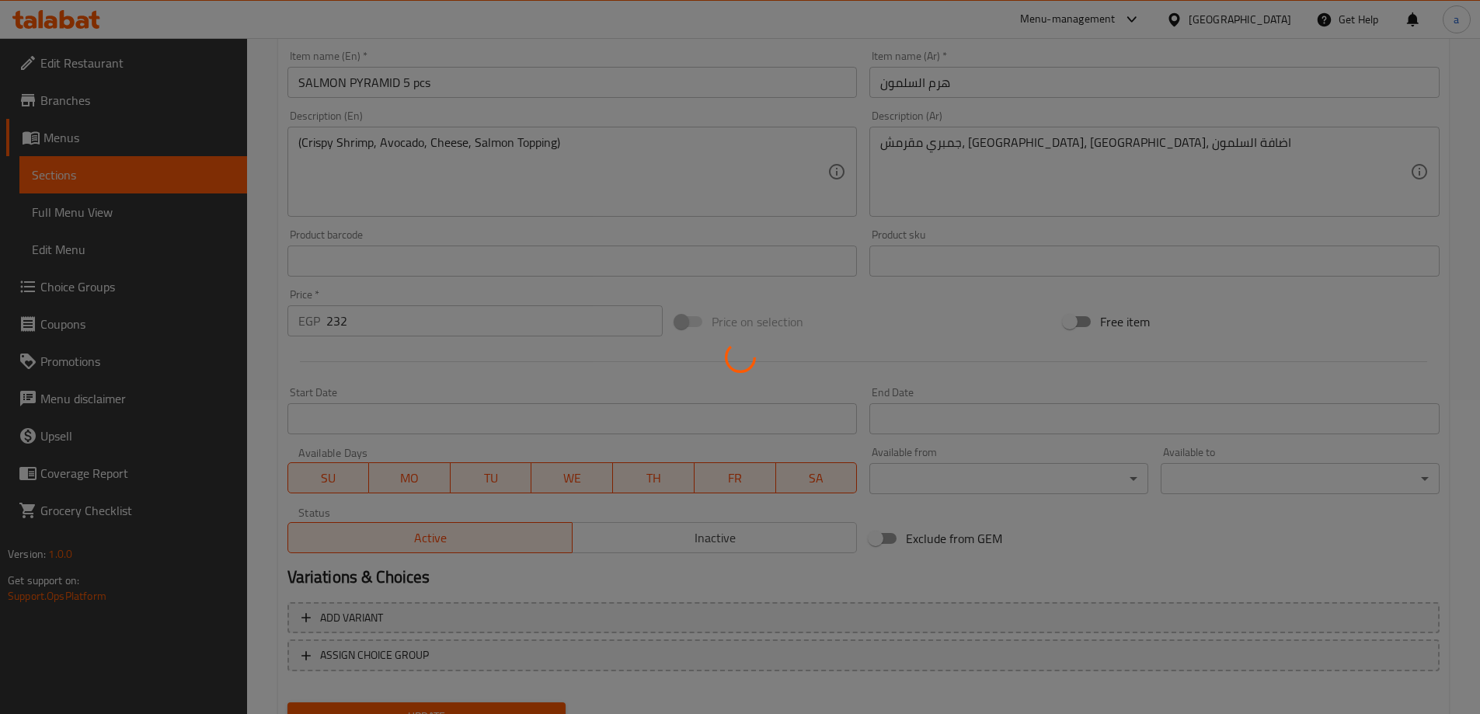
scroll to position [0, 0]
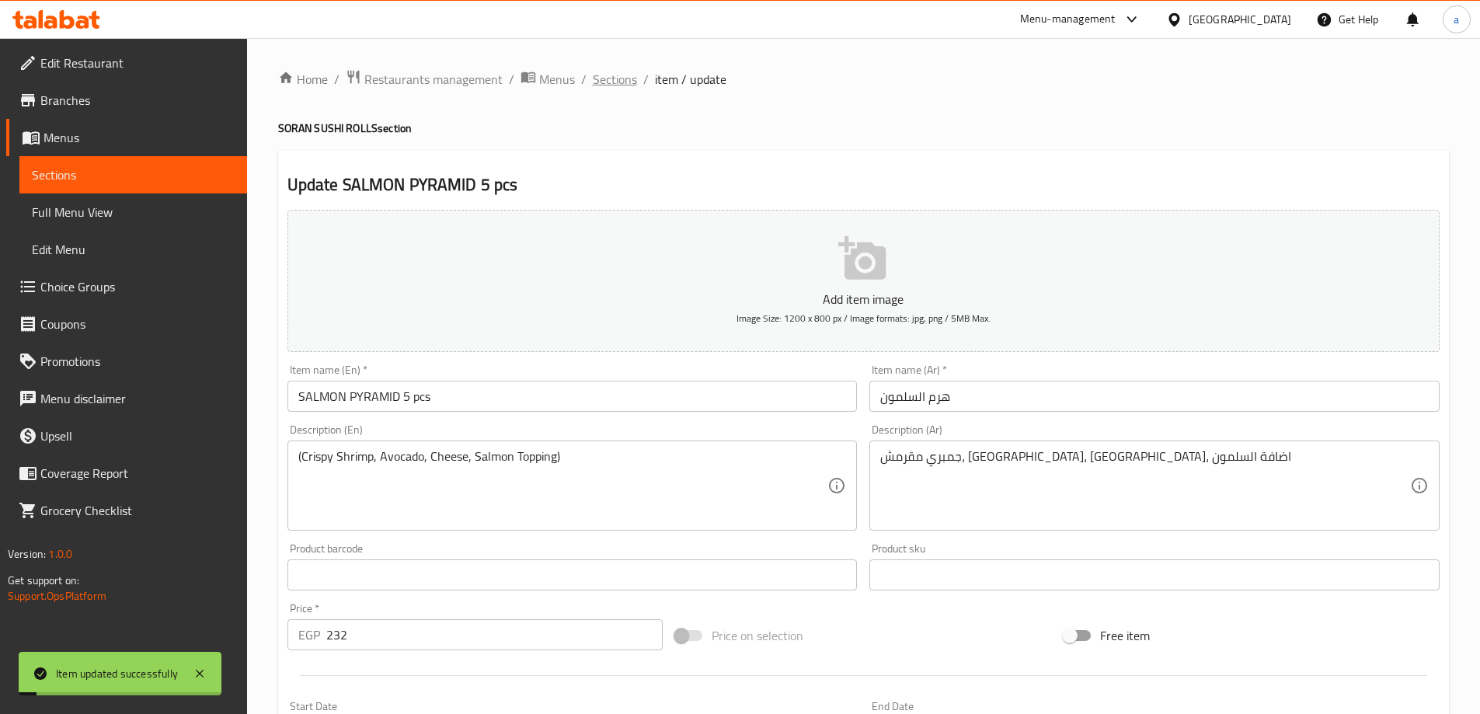
click at [620, 77] on span "Sections" at bounding box center [615, 79] width 44 height 19
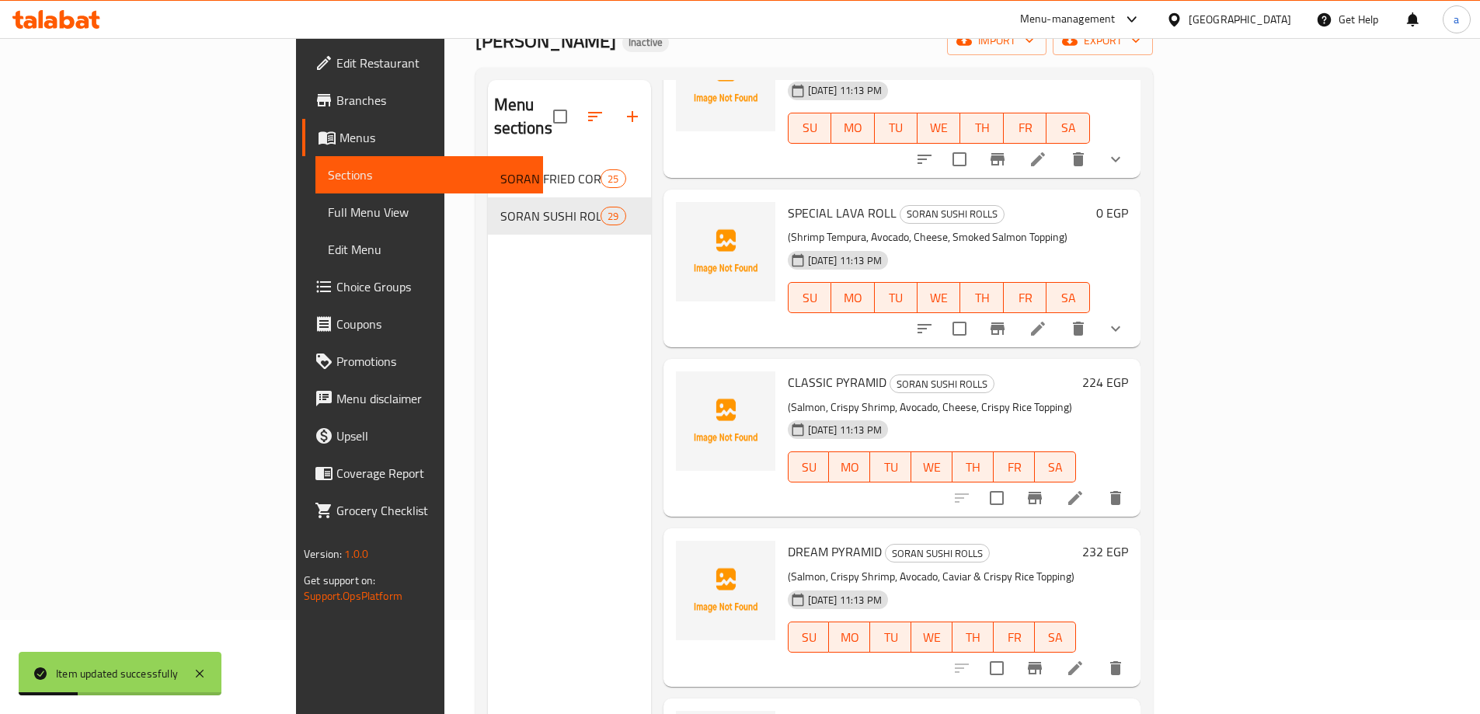
scroll to position [218, 0]
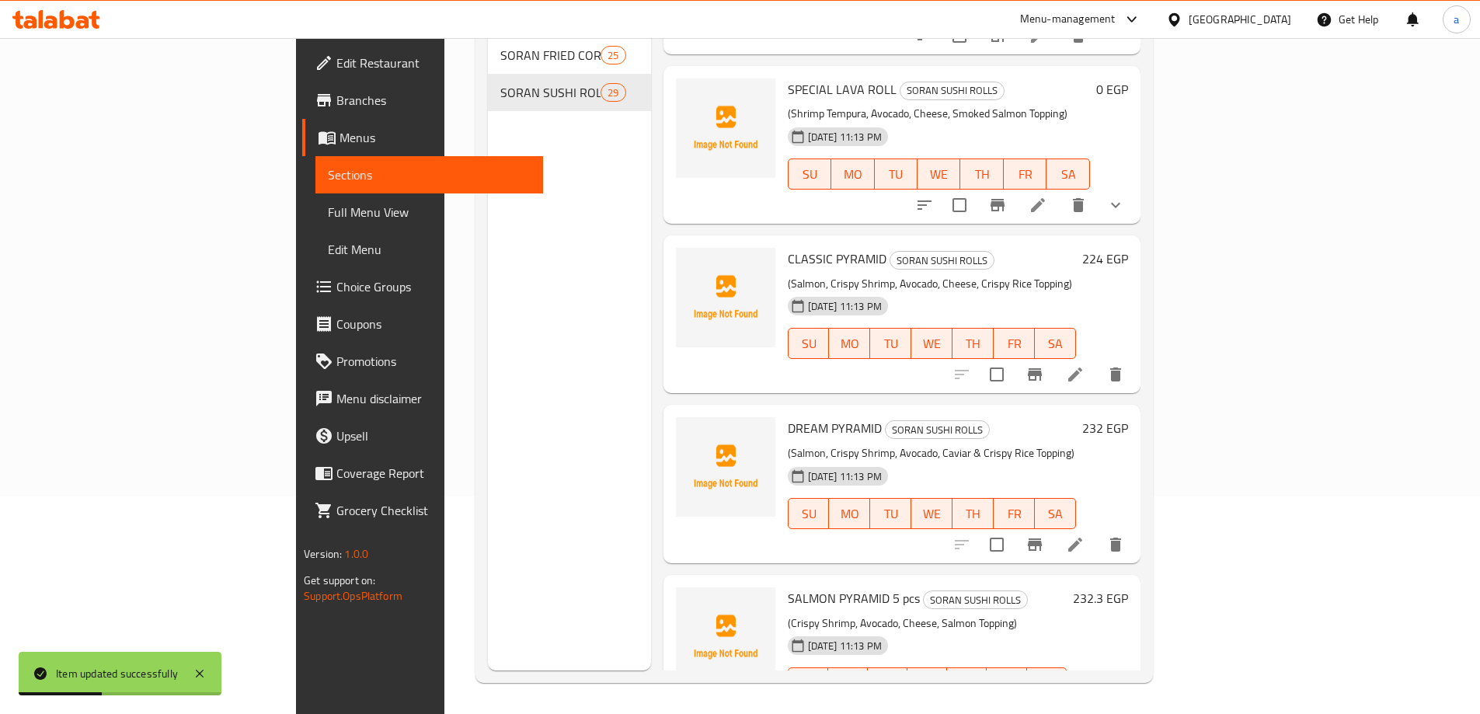
click at [1097, 531] on li at bounding box center [1076, 545] width 44 height 28
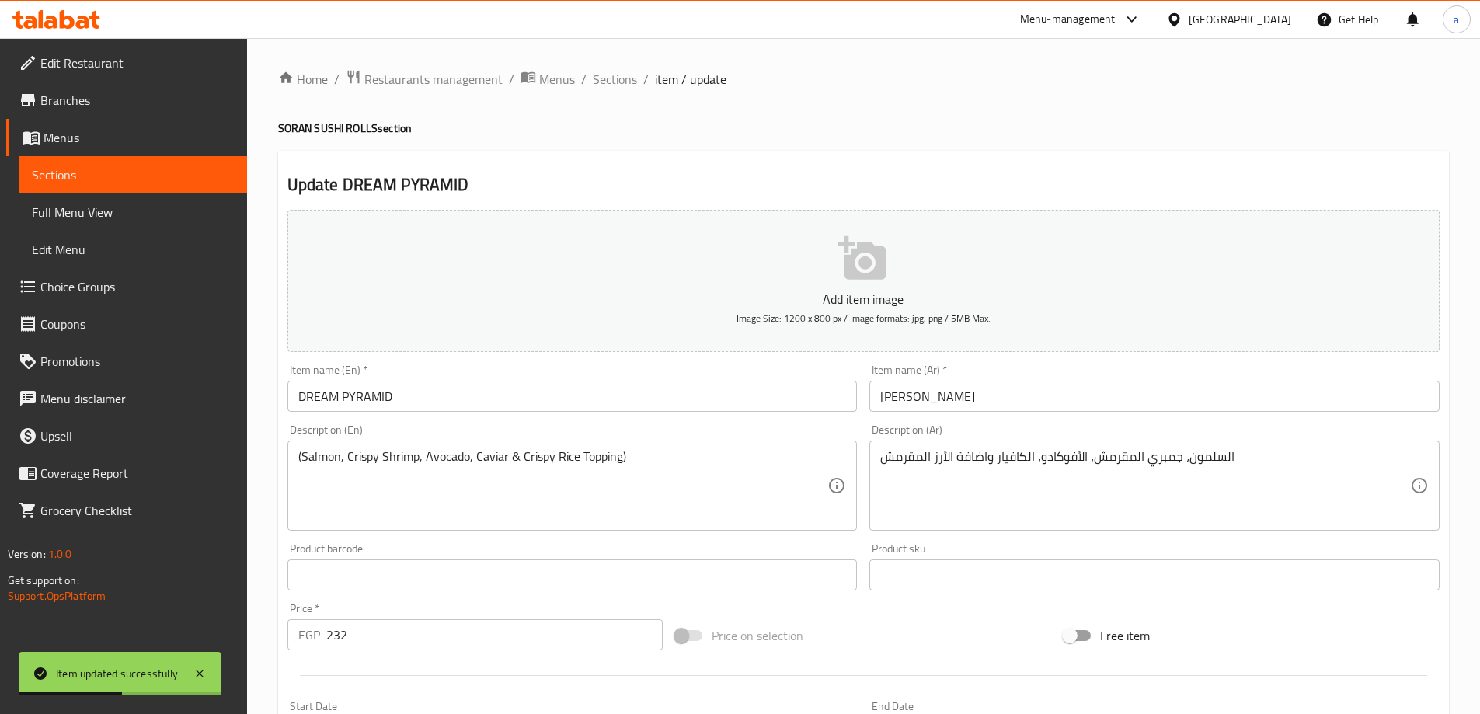
click at [684, 388] on input "DREAM PYRAMID" at bounding box center [572, 396] width 570 height 31
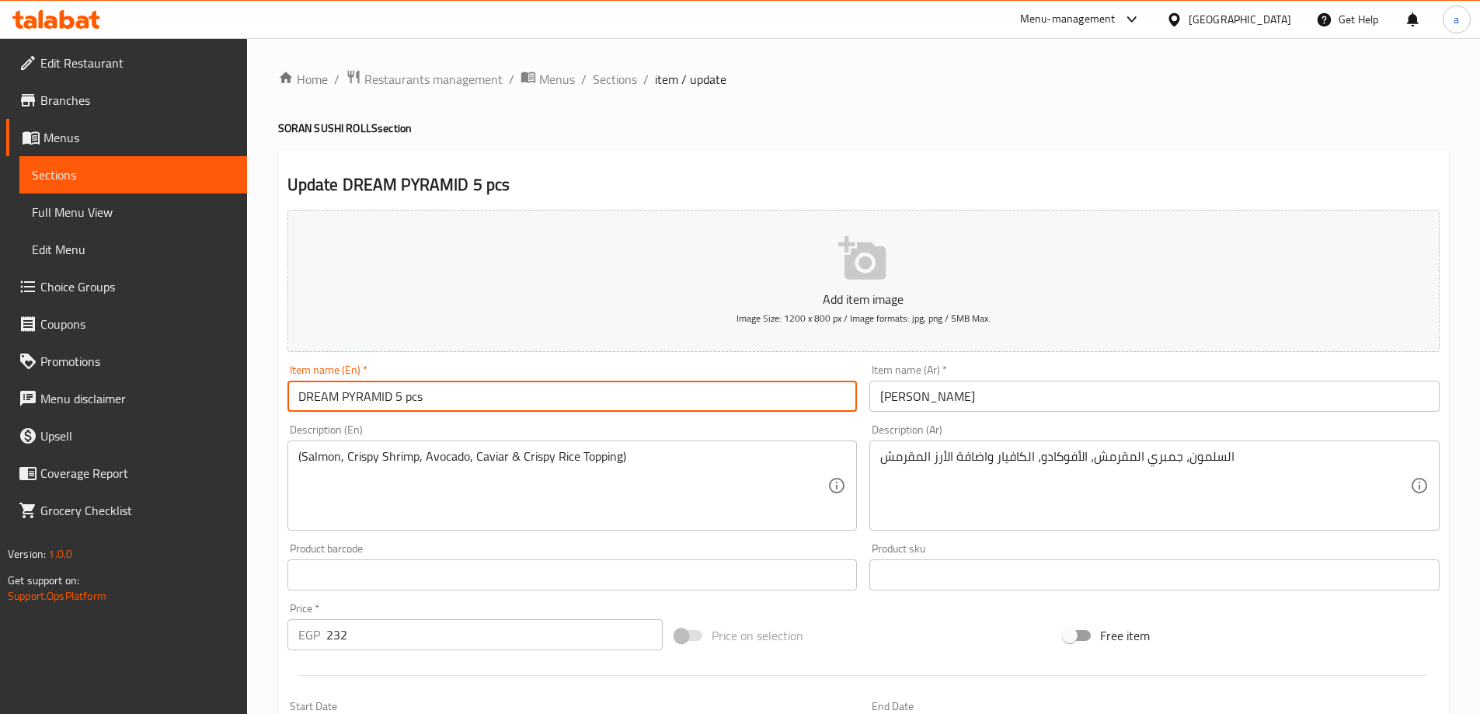
type input "DREAM PYRAMID 5 pcs"
click at [998, 377] on div "Item name (Ar)   * [PERSON_NAME] Item name (Ar) *" at bounding box center [1154, 387] width 570 height 47
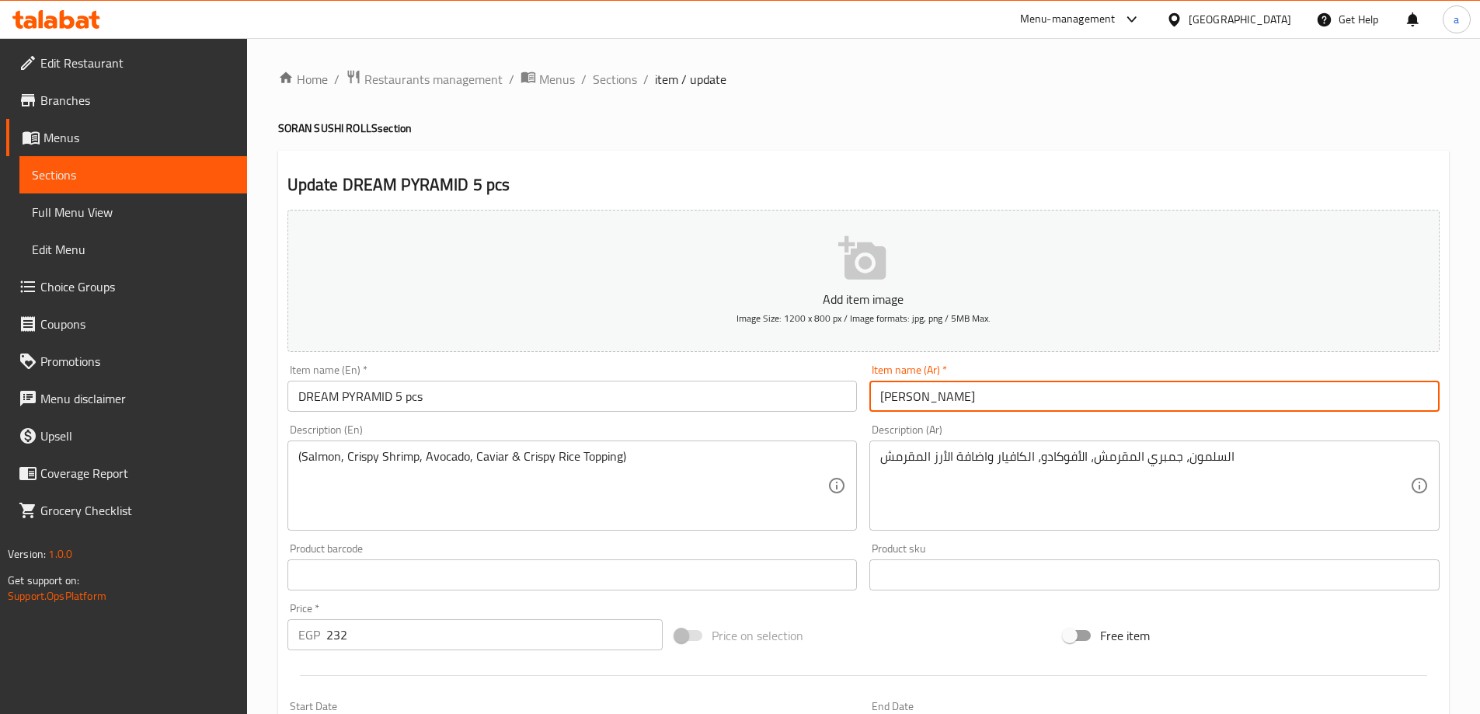
click at [1012, 392] on input "[PERSON_NAME]" at bounding box center [1154, 396] width 570 height 31
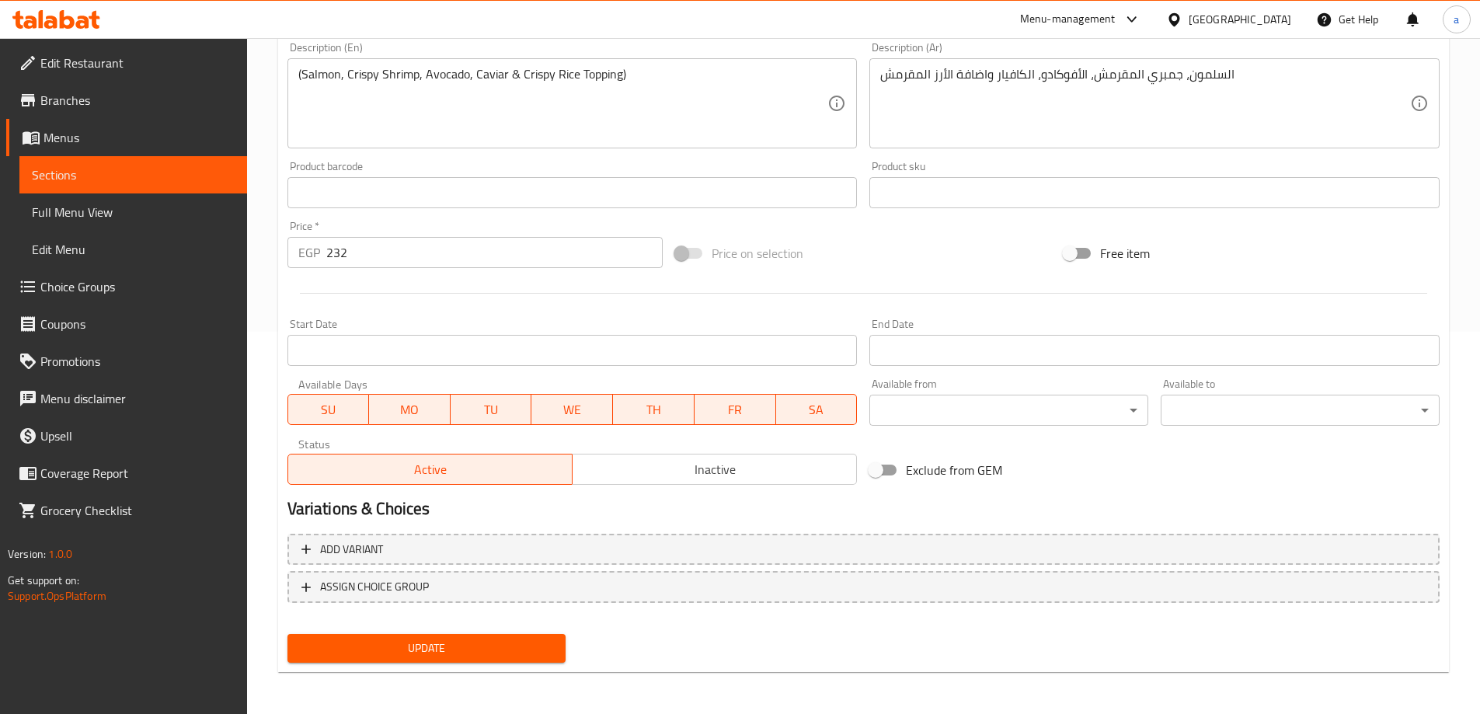
scroll to position [384, 0]
type input "[PERSON_NAME] دريم 5 قطع"
click at [465, 636] on button "Update" at bounding box center [426, 646] width 279 height 29
click at [444, 642] on span "Update" at bounding box center [427, 646] width 254 height 19
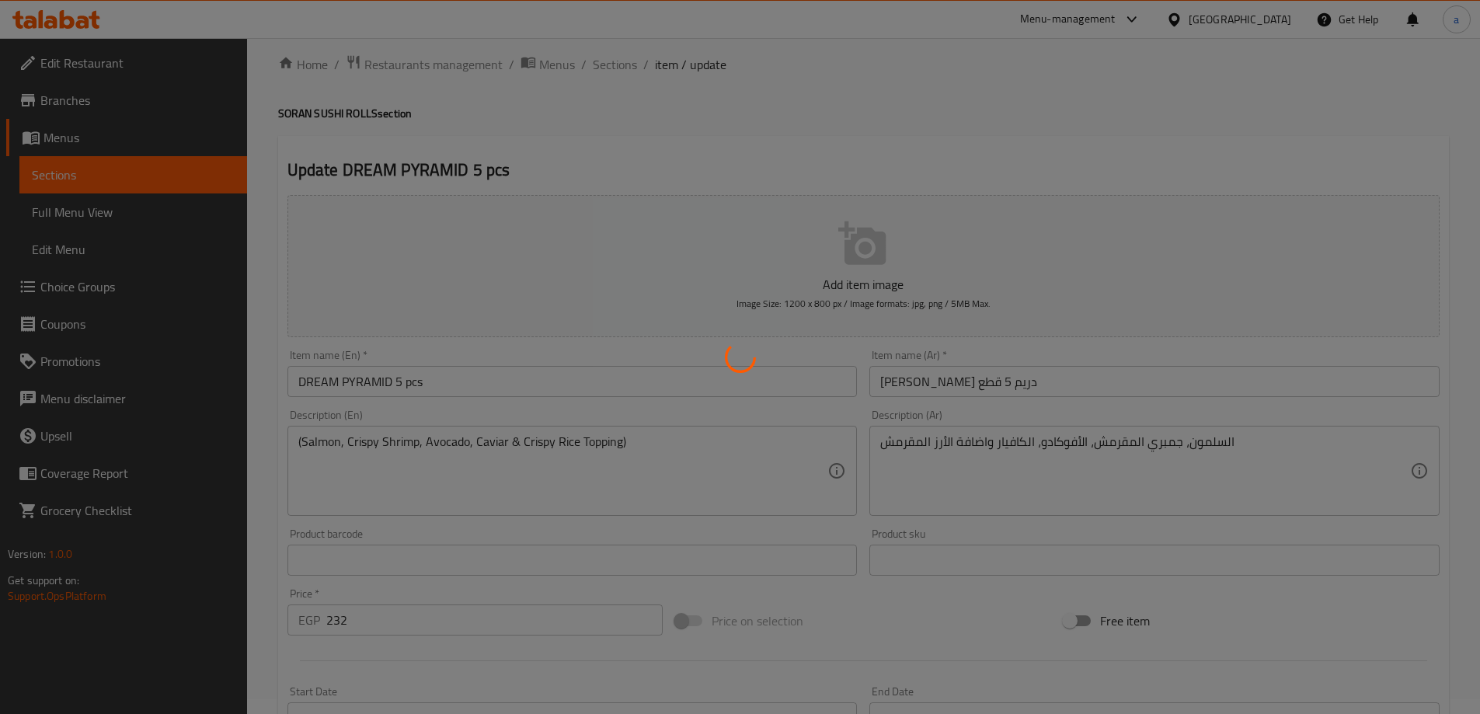
scroll to position [0, 0]
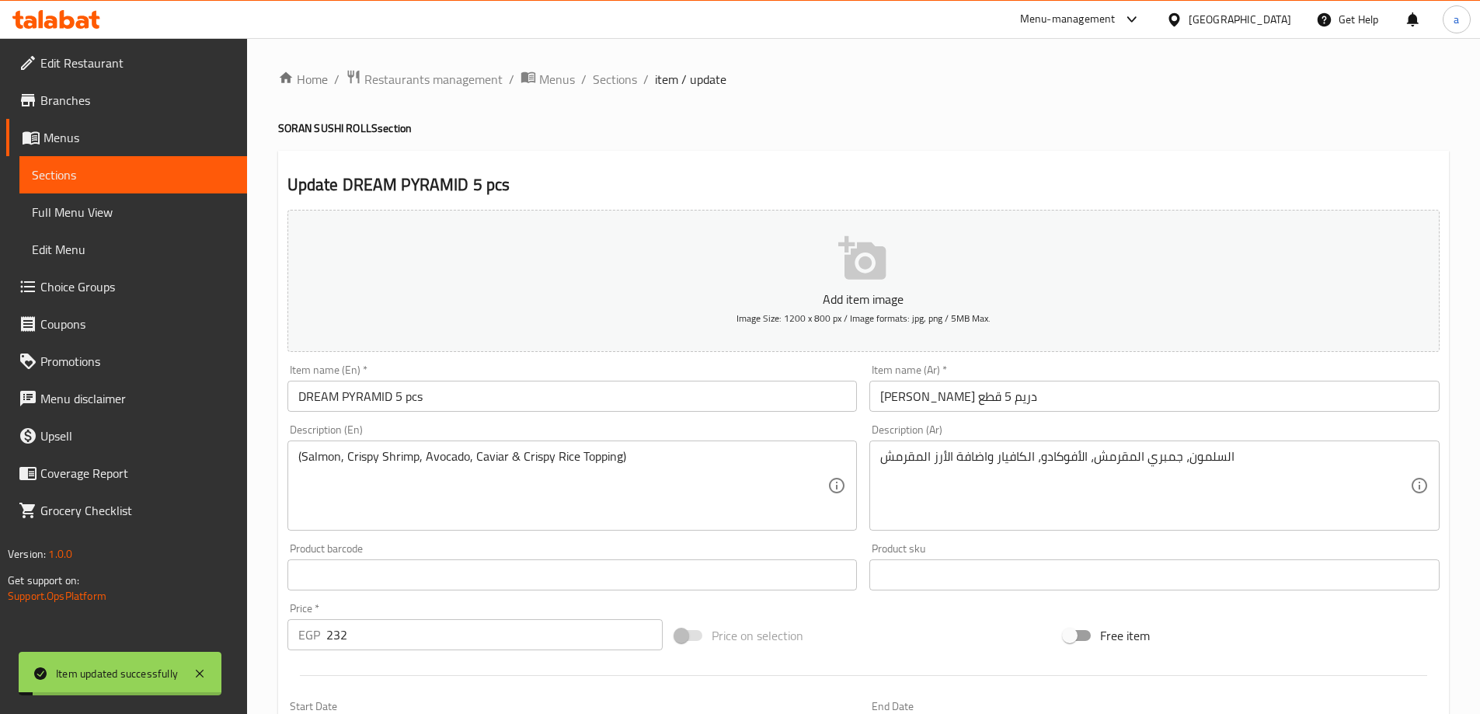
click at [613, 78] on span "Sections" at bounding box center [615, 79] width 44 height 19
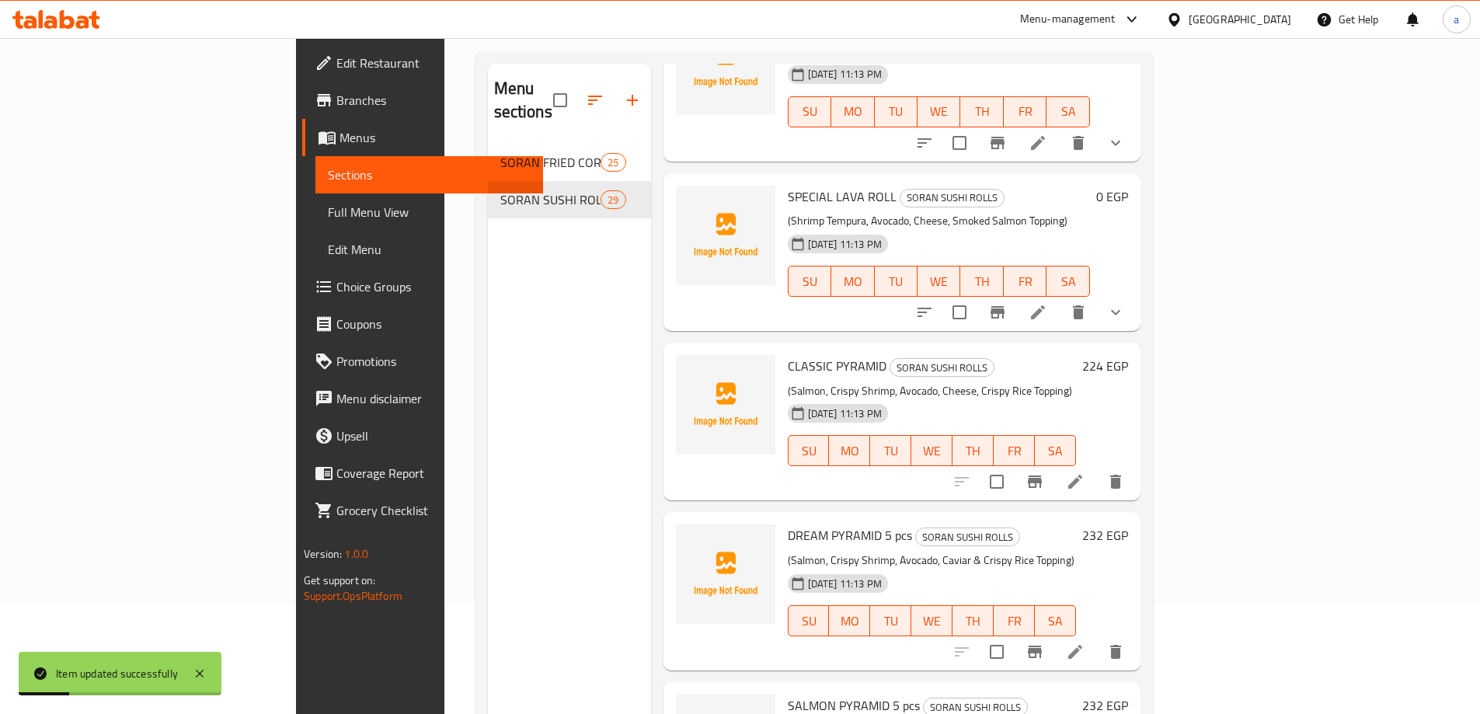
scroll to position [218, 0]
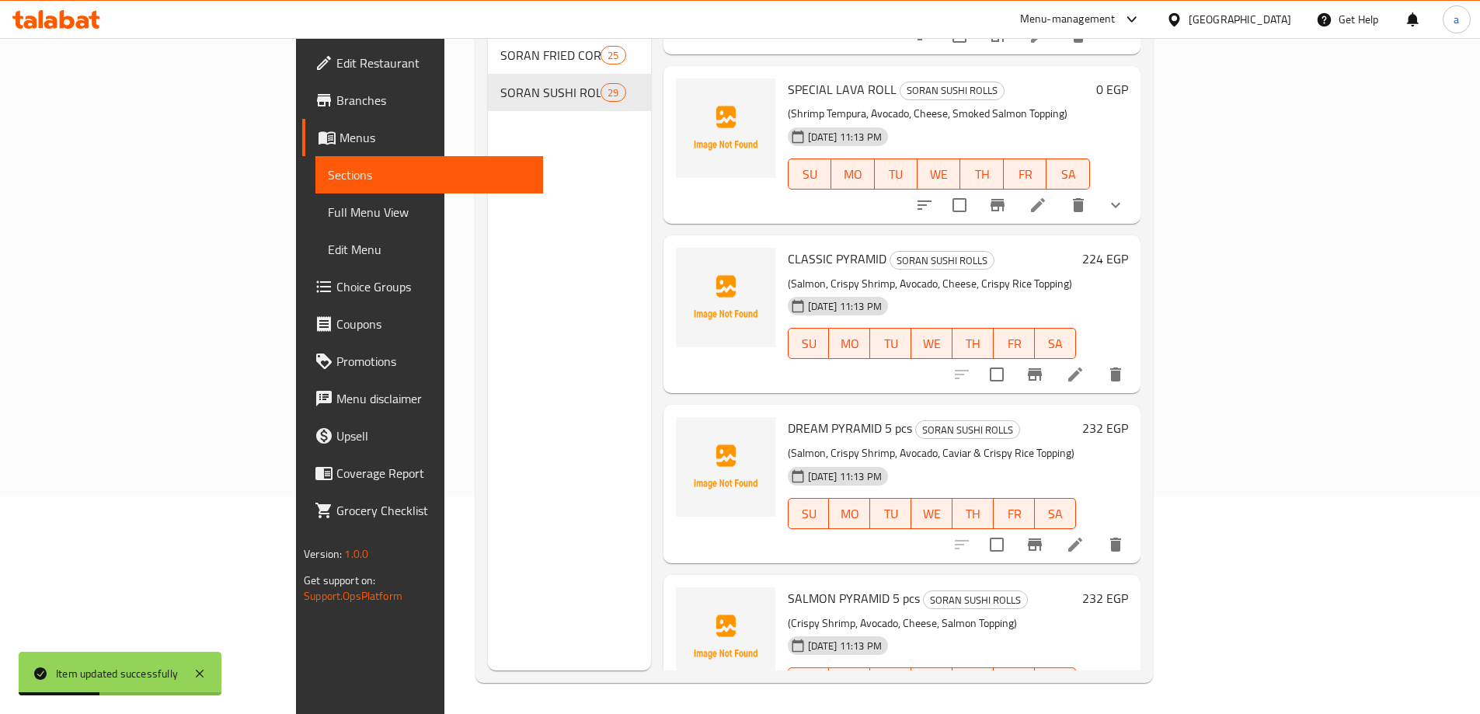
click at [1097, 361] on li at bounding box center [1076, 375] width 44 height 28
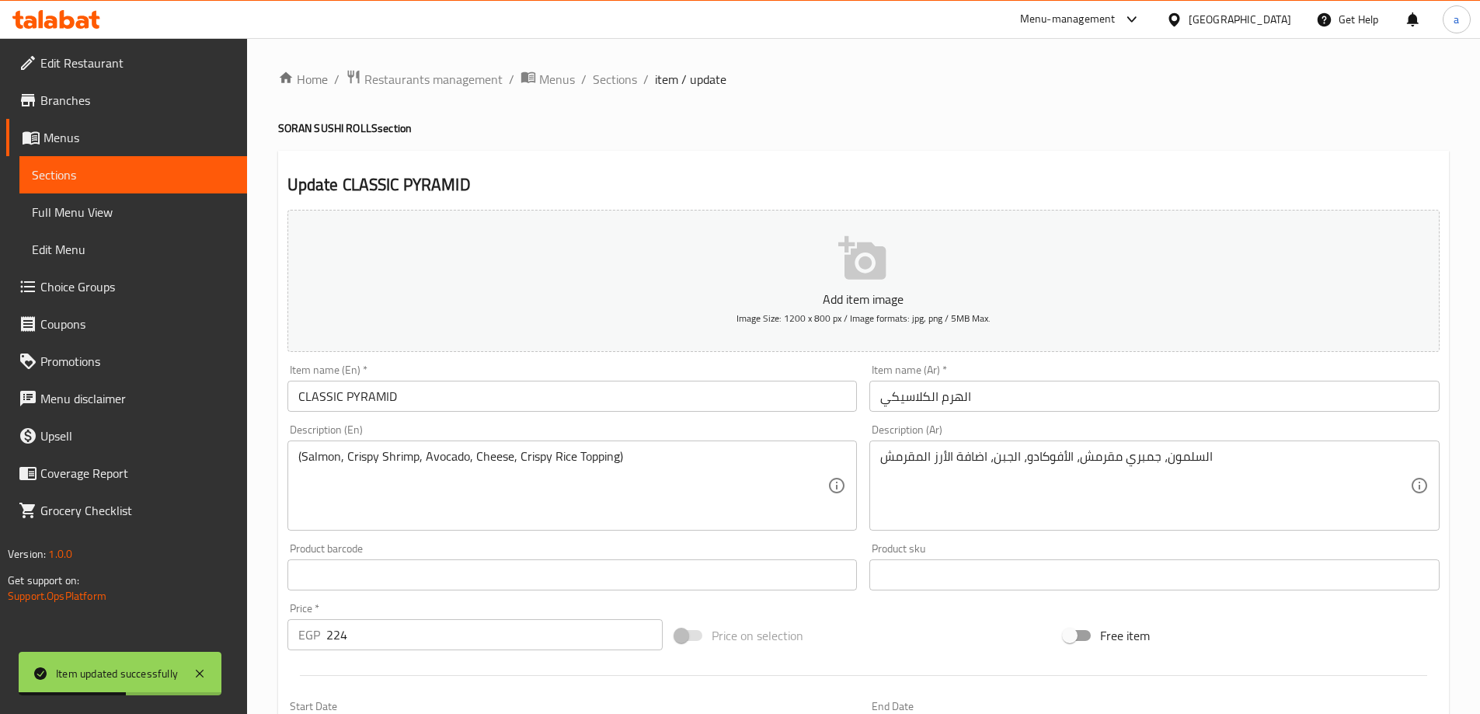
click at [632, 410] on input "CLASSIC PYRAMID" at bounding box center [572, 396] width 570 height 31
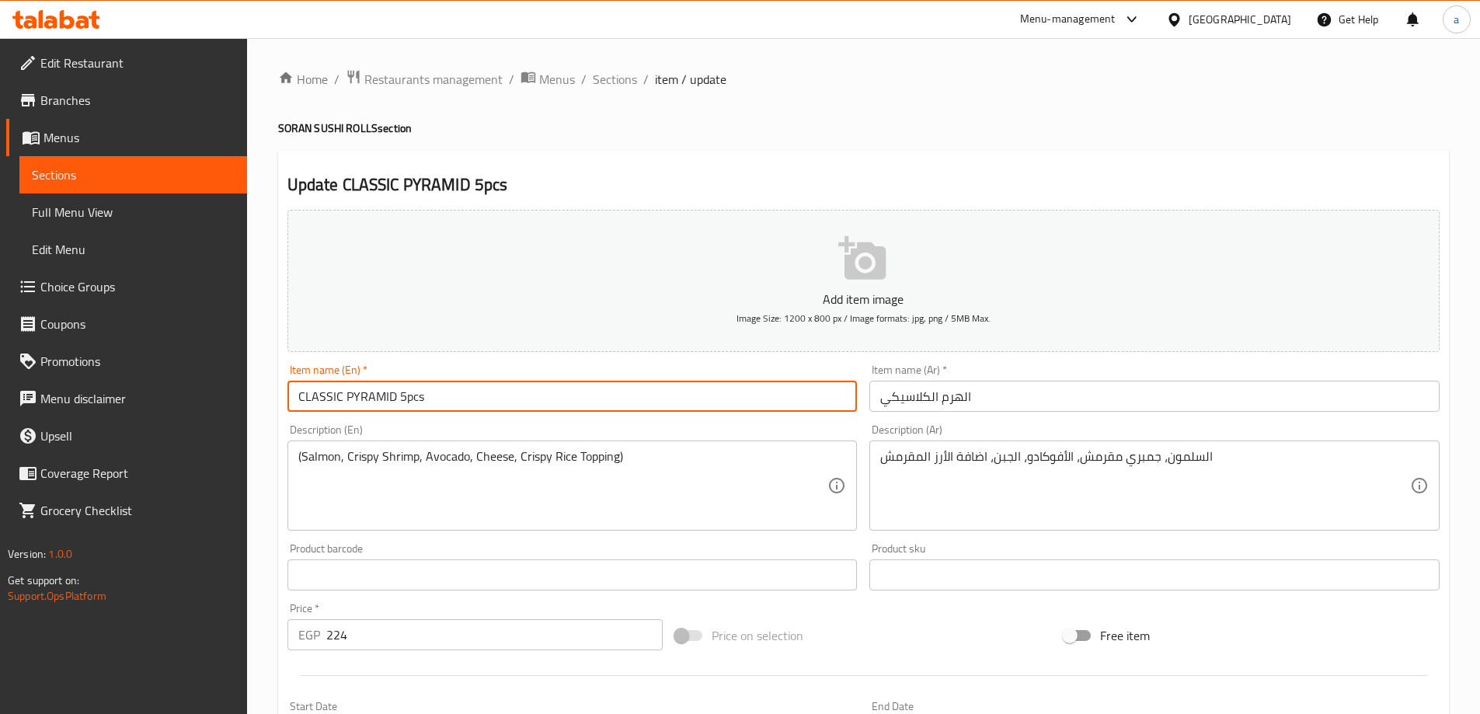
type input "CLASSIC PYRAMID 5pcs"
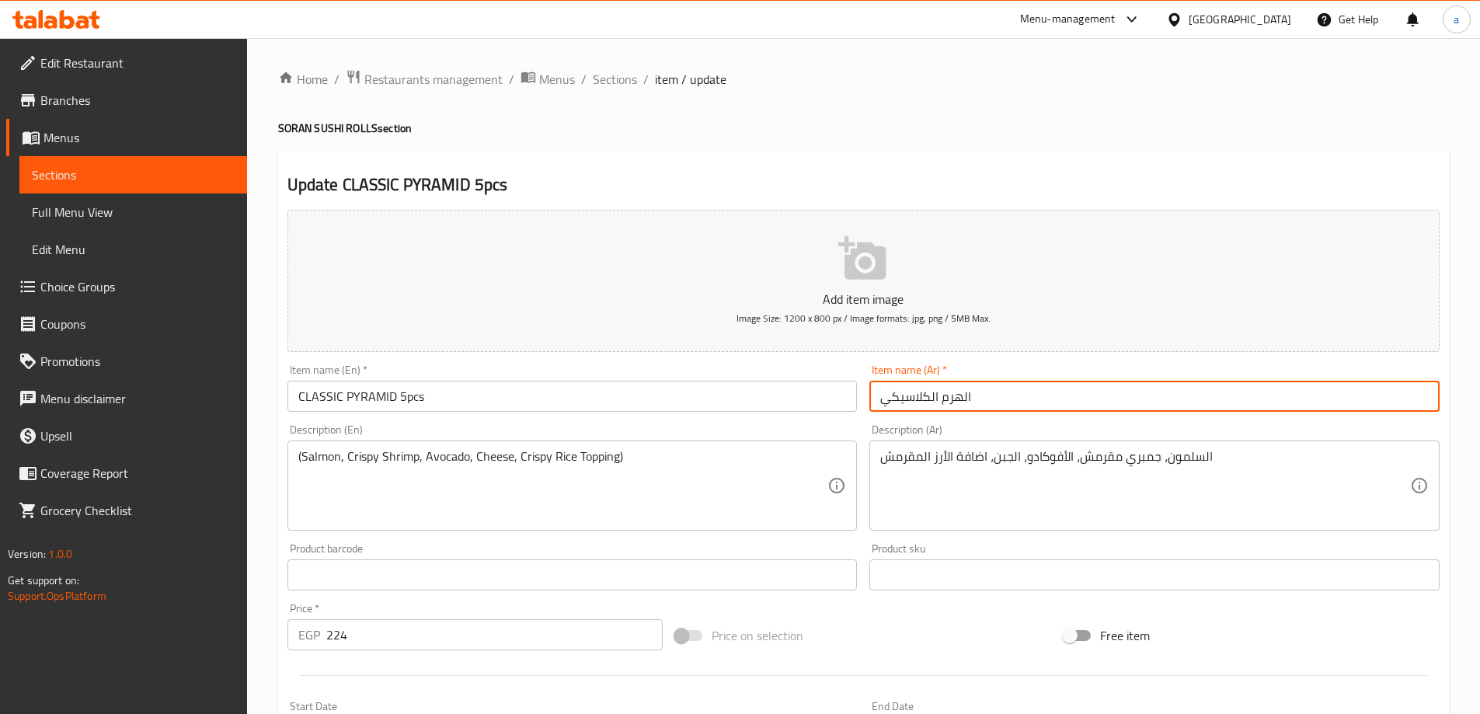
click at [1020, 408] on input "الهرم الكلاسيكي" at bounding box center [1154, 396] width 570 height 31
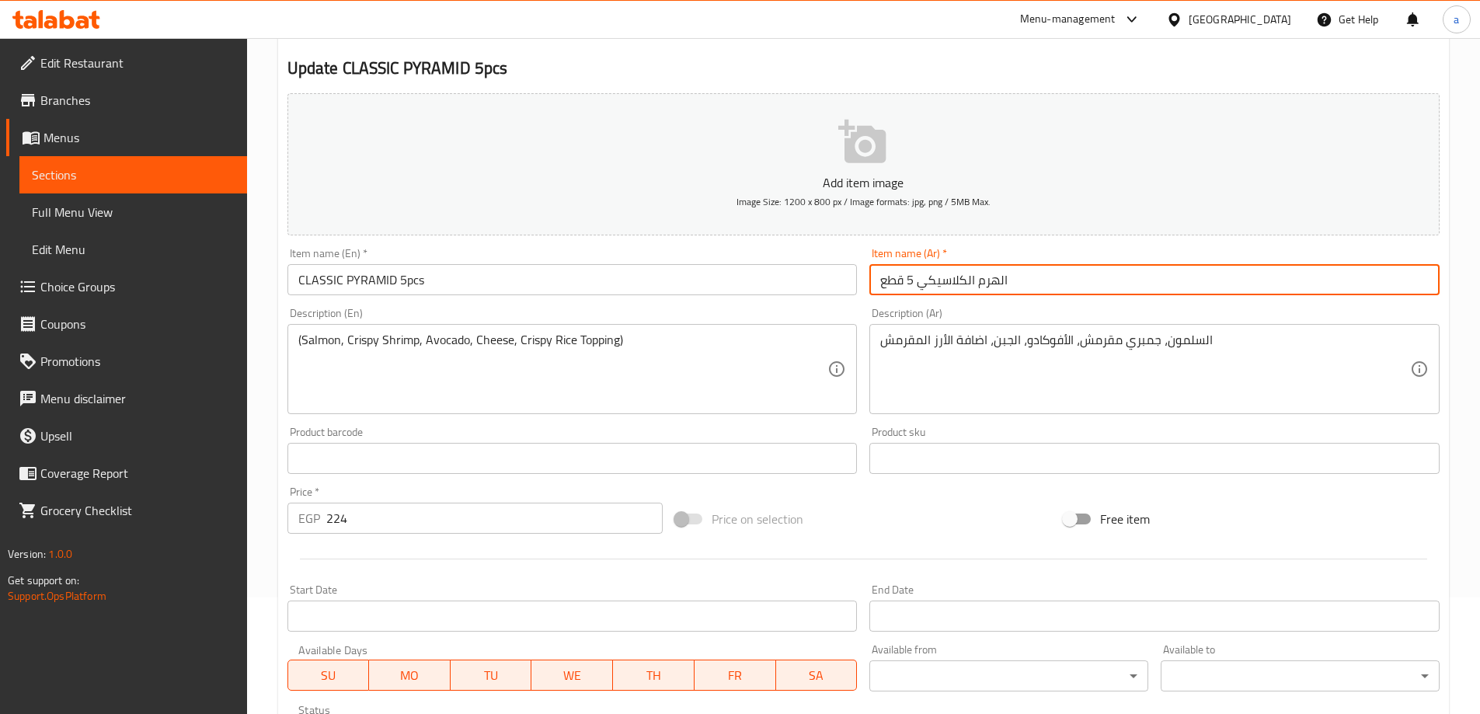
scroll to position [384, 0]
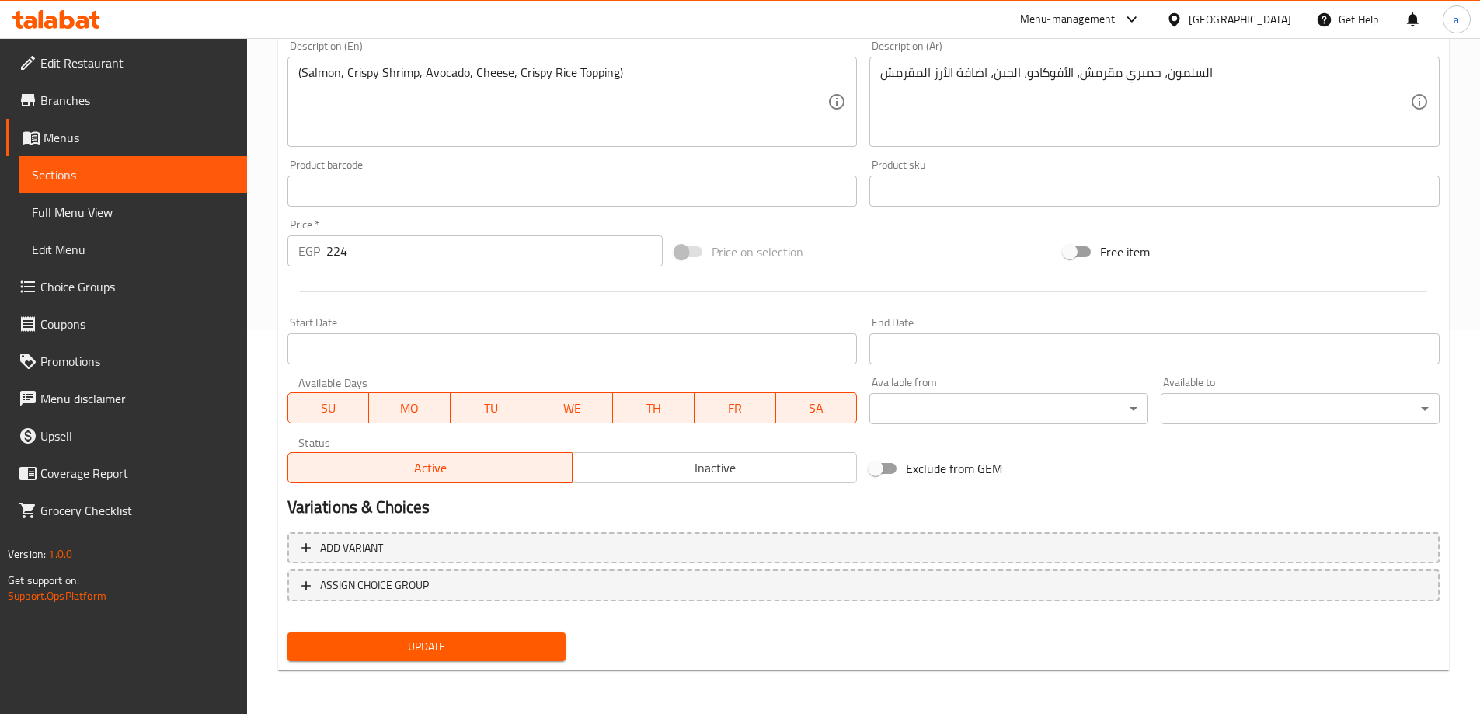
type input "الهرم الكلاسيكي 5 قطع"
click at [506, 640] on span "Update" at bounding box center [427, 646] width 254 height 19
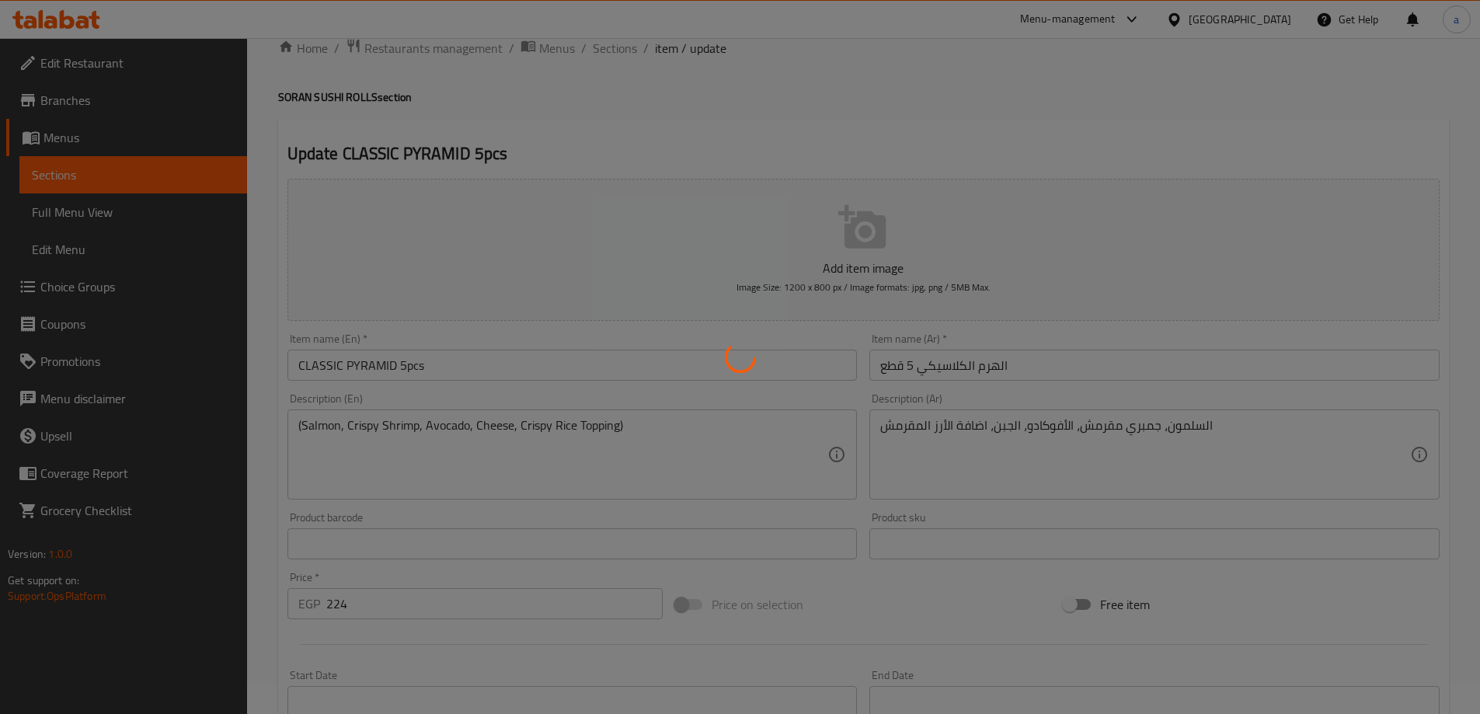
scroll to position [0, 0]
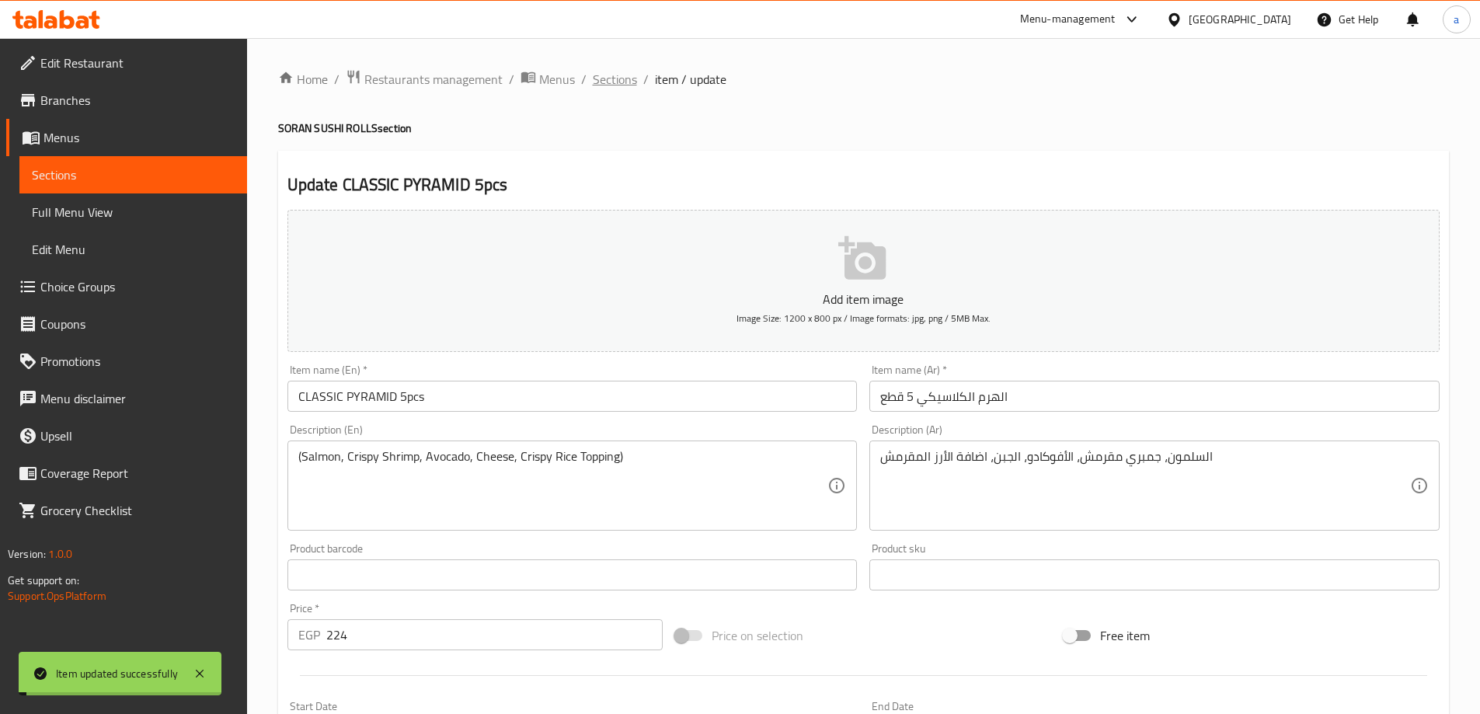
click at [618, 85] on span "Sections" at bounding box center [615, 79] width 44 height 19
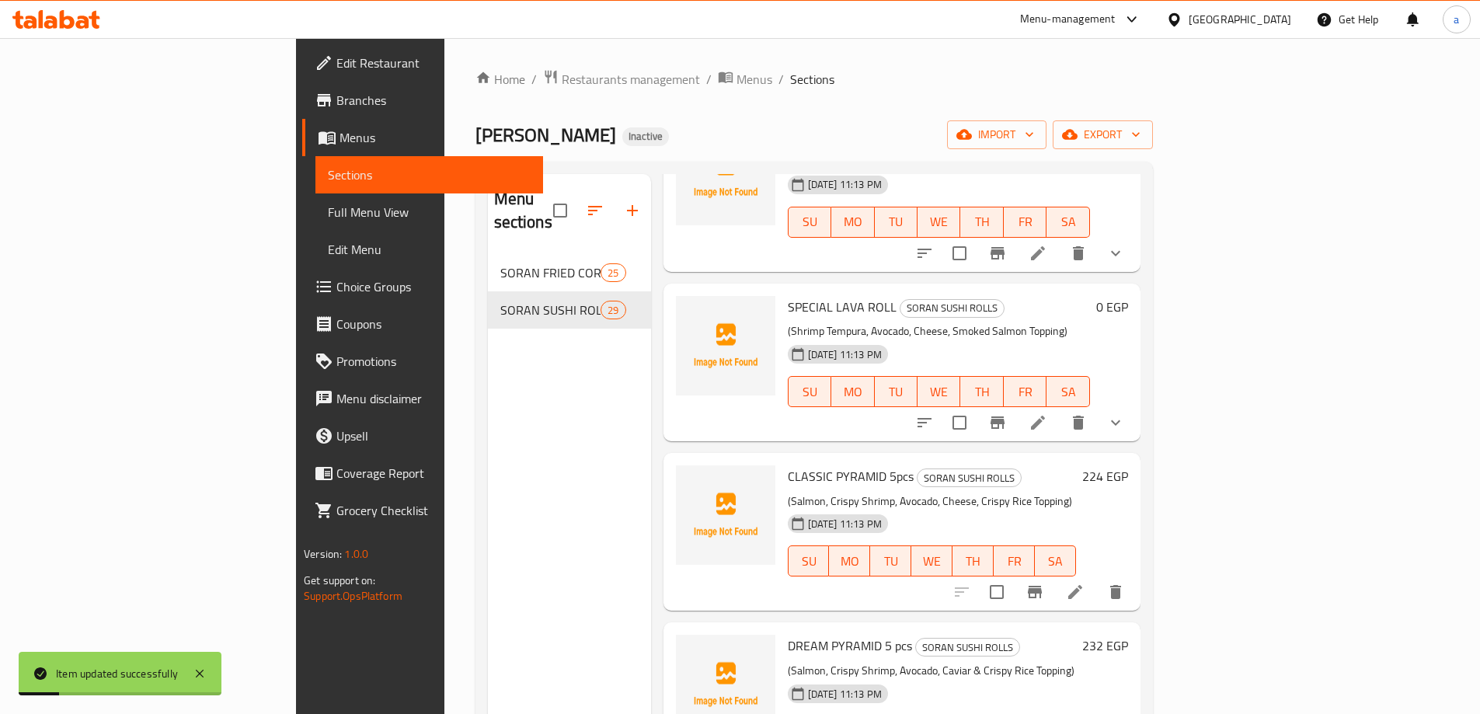
scroll to position [218, 0]
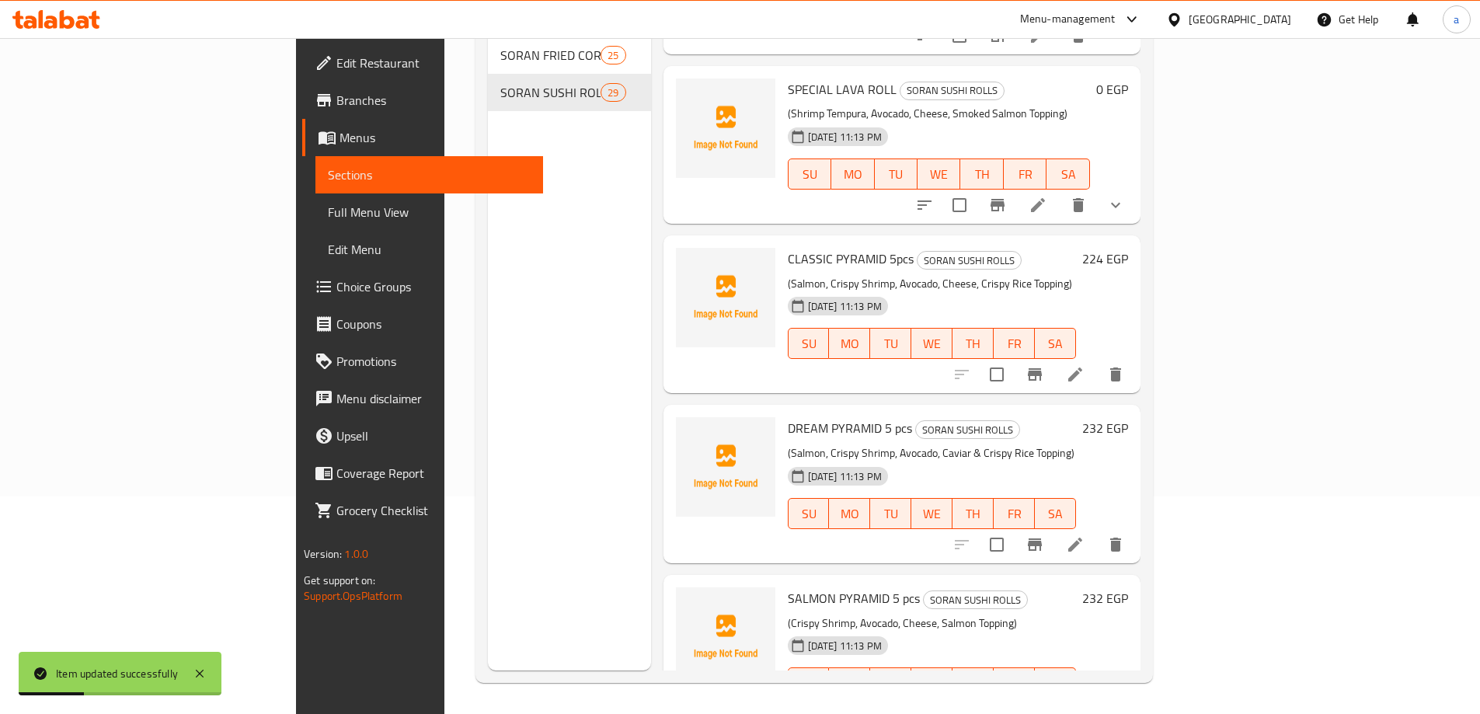
click at [1097, 700] on li at bounding box center [1076, 714] width 44 height 28
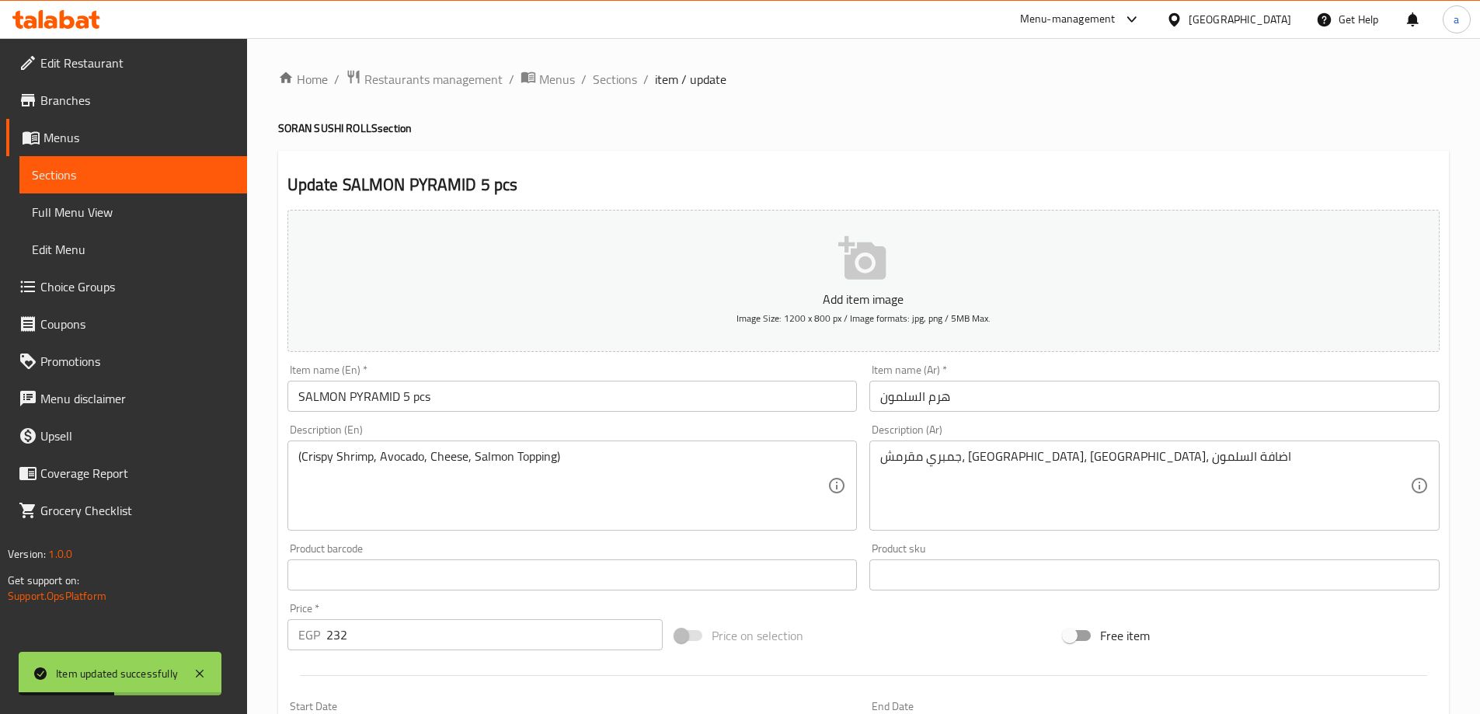
click at [957, 391] on input "هرم السلمون" at bounding box center [1154, 396] width 570 height 31
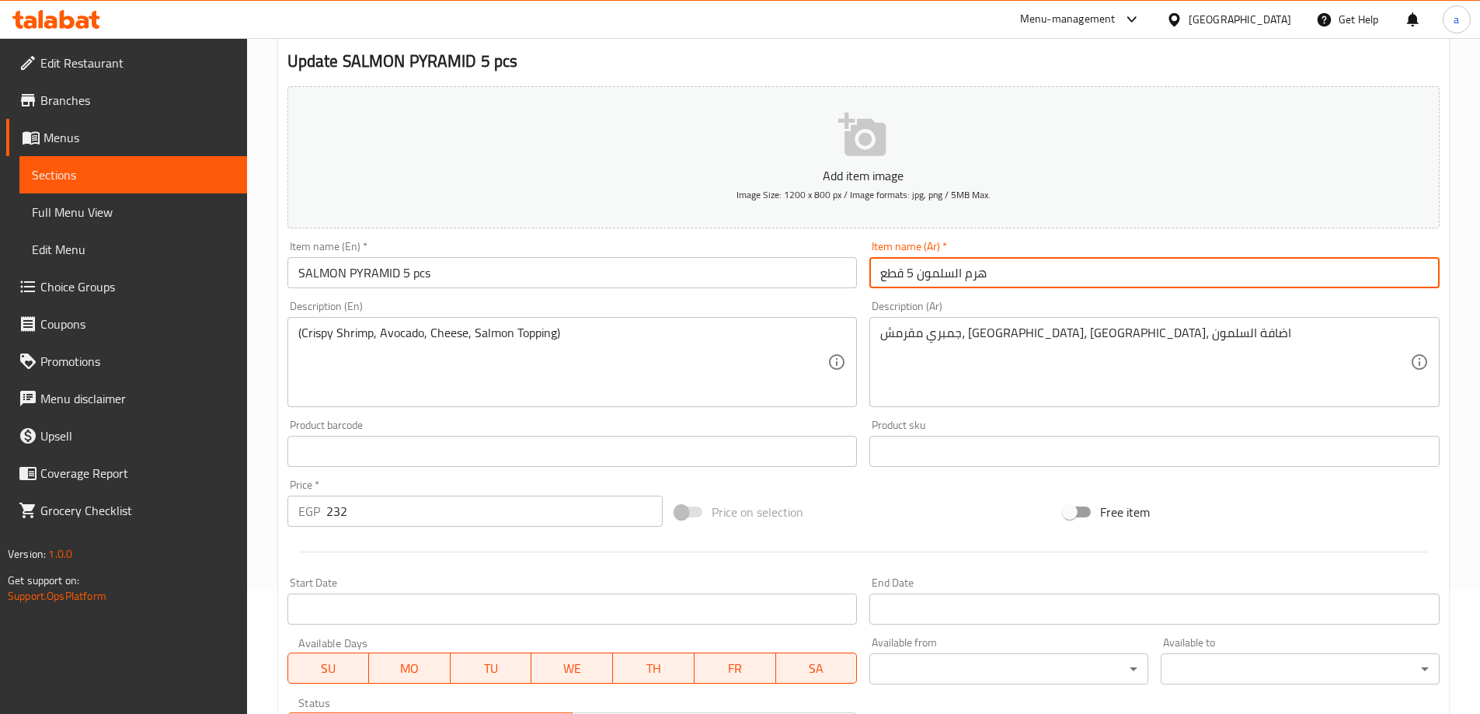
scroll to position [384, 0]
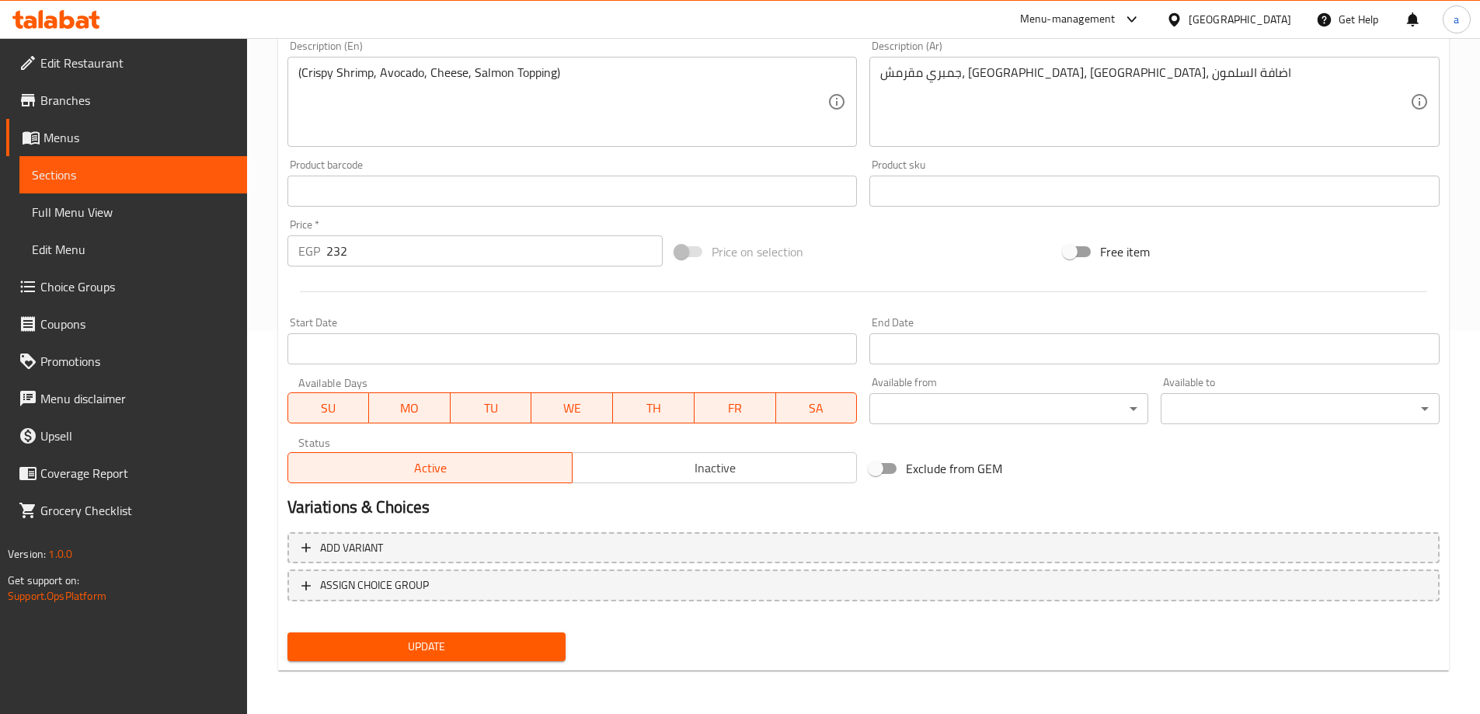
type input "هرم السلمون 5 قطع"
click at [422, 643] on span "Update" at bounding box center [427, 646] width 254 height 19
